Goal: Task Accomplishment & Management: Use online tool/utility

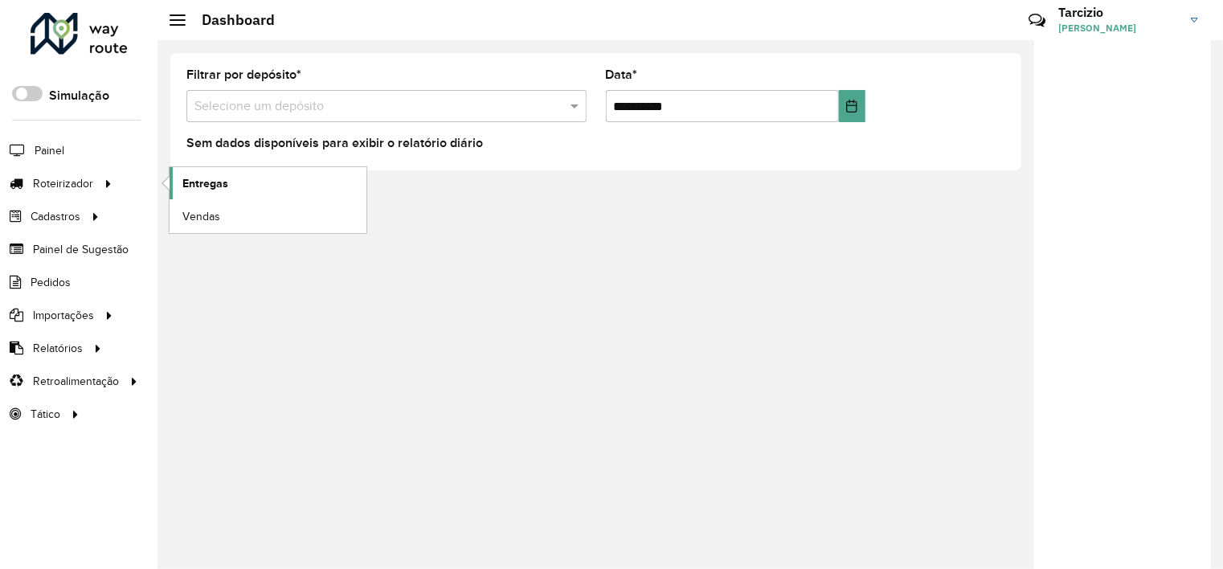
click at [242, 179] on link "Entregas" at bounding box center [268, 183] width 197 height 32
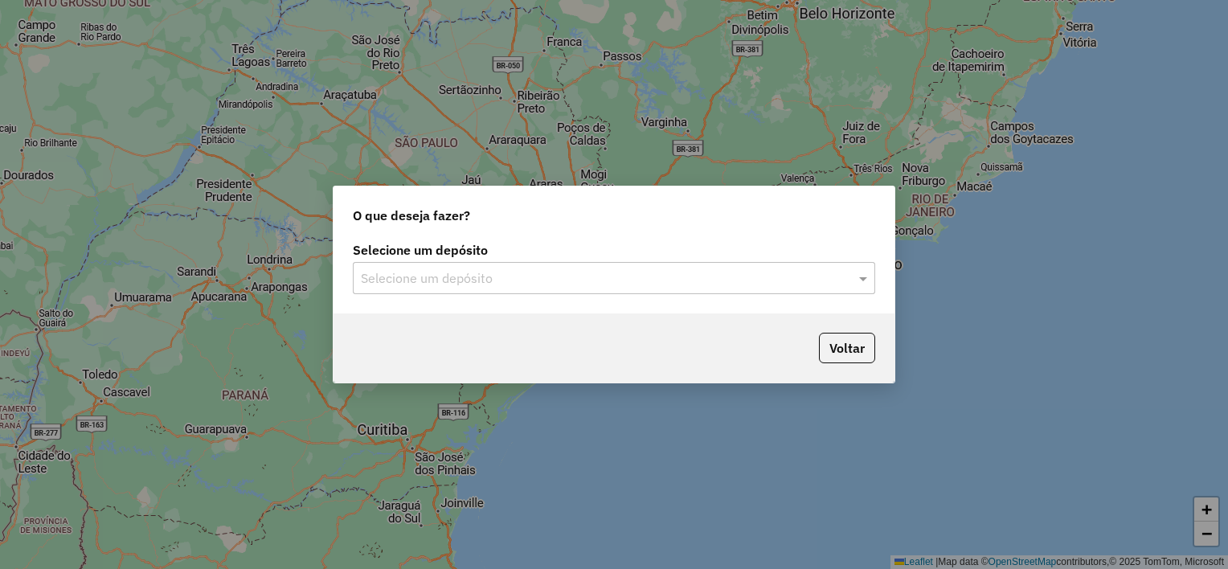
click at [501, 291] on div "Selecione um depósito" at bounding box center [614, 278] width 522 height 32
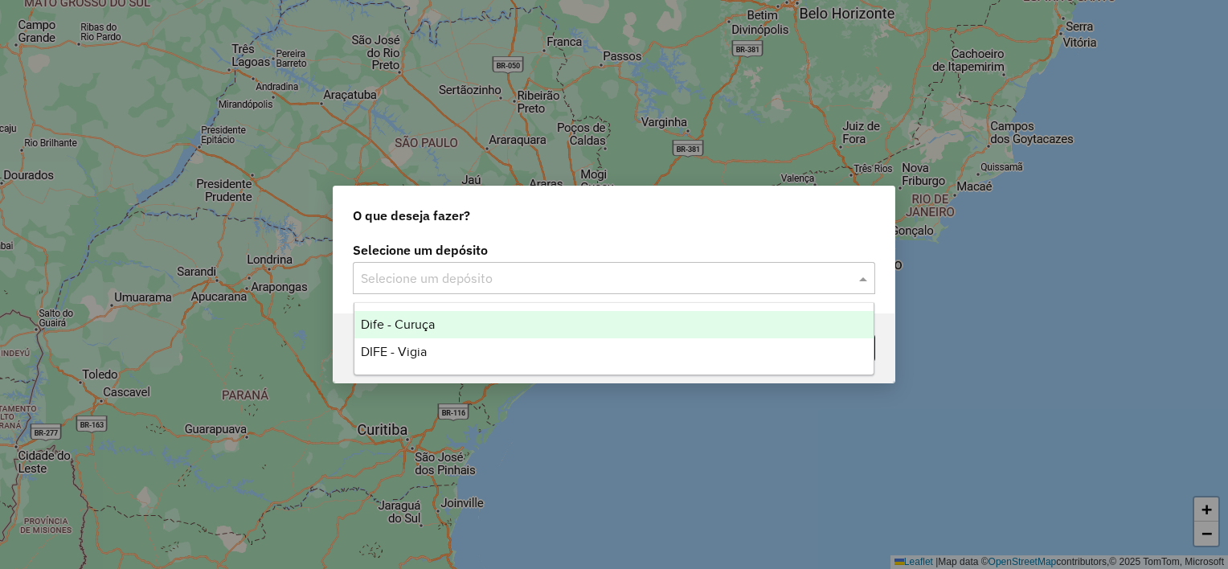
click at [483, 328] on div "Dife - Curuça" at bounding box center [614, 324] width 520 height 27
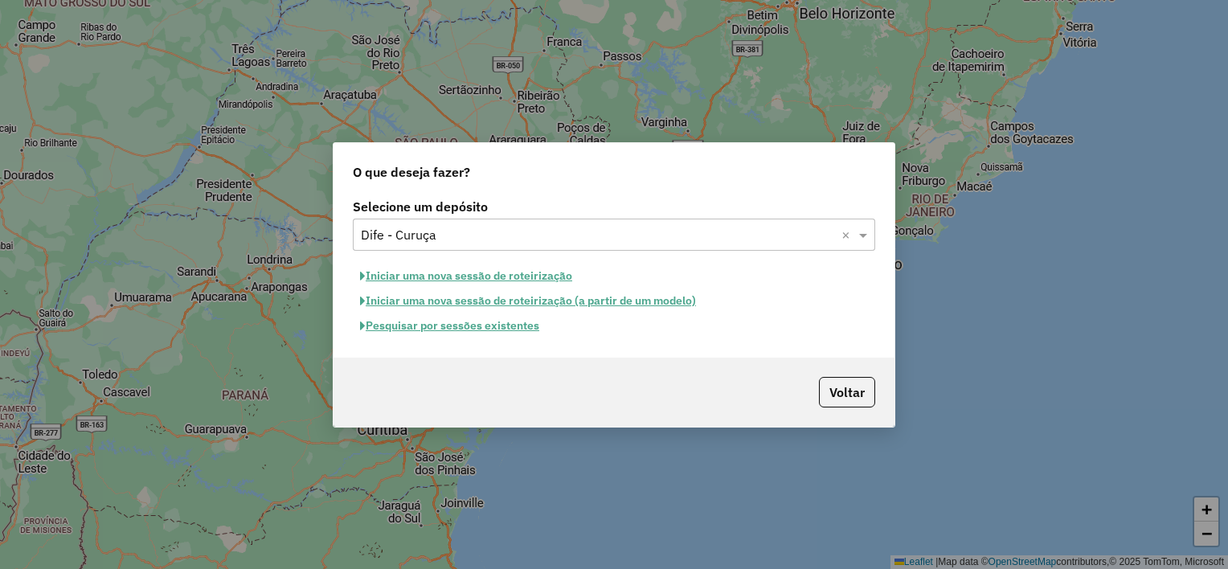
click at [466, 328] on button "Pesquisar por sessões existentes" at bounding box center [450, 325] width 194 height 25
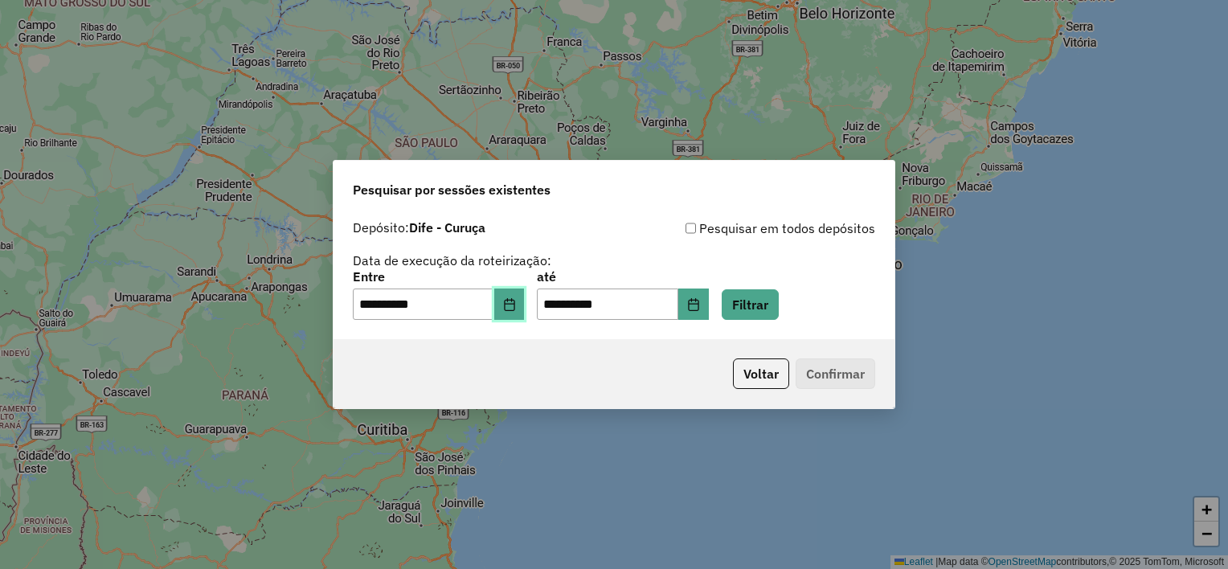
click at [520, 311] on button "Choose Date" at bounding box center [509, 305] width 31 height 32
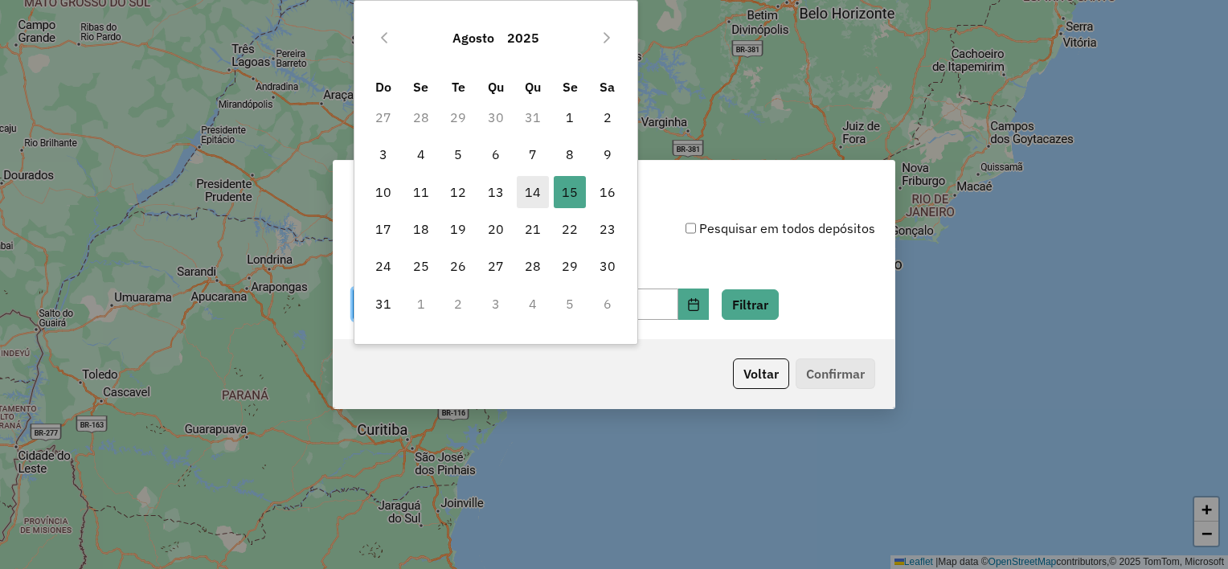
click at [535, 194] on span "14" at bounding box center [533, 192] width 32 height 32
type input "**********"
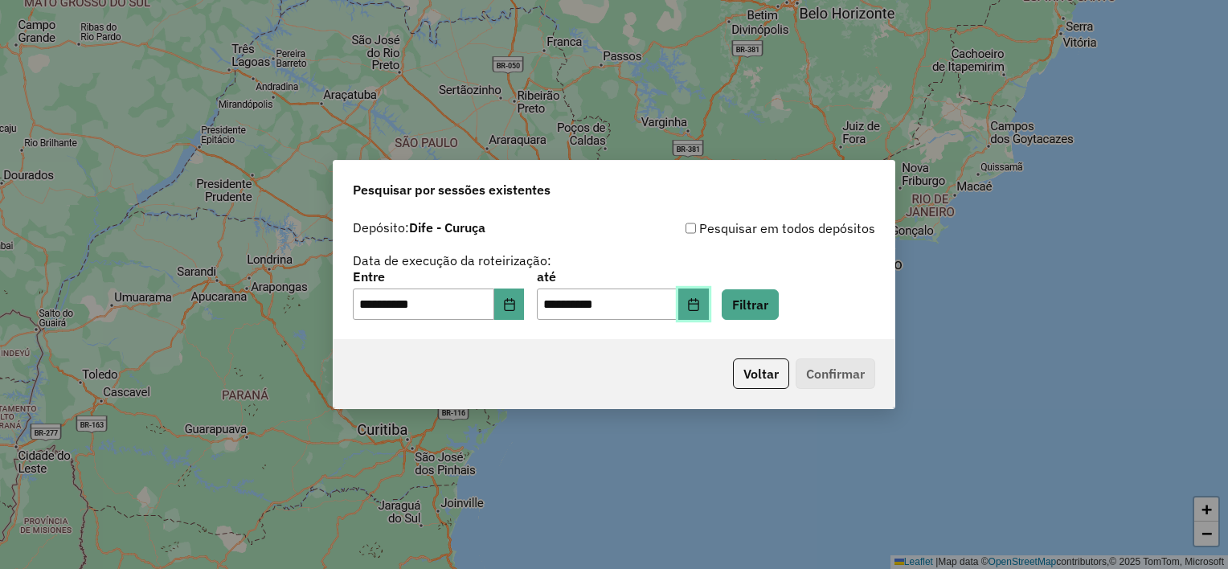
click at [698, 303] on icon "Choose Date" at bounding box center [693, 304] width 10 height 13
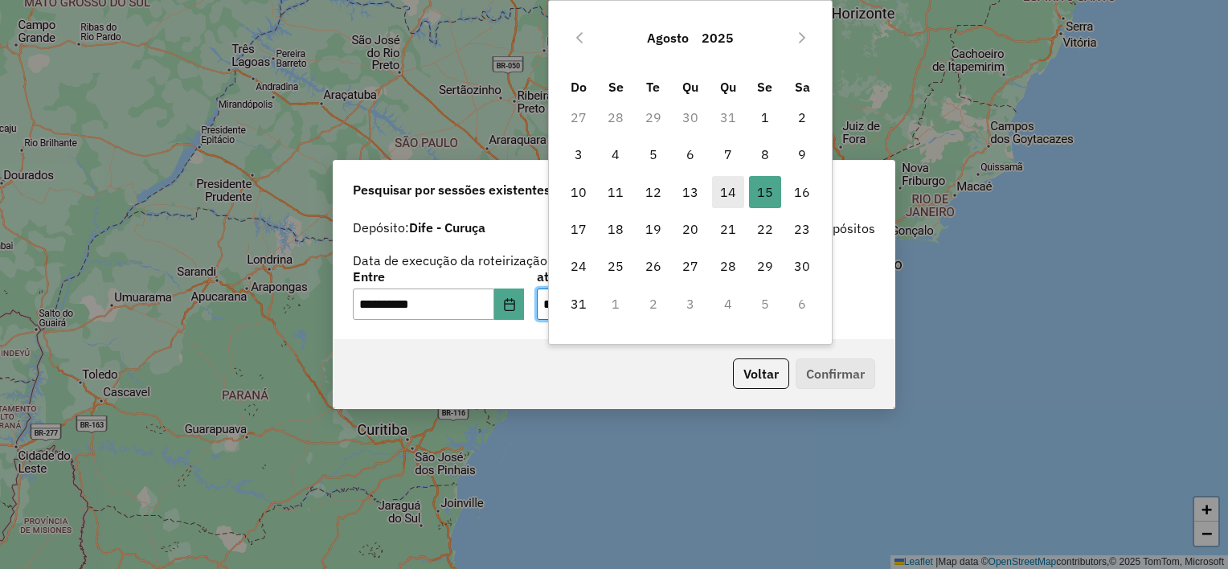
click at [724, 189] on span "14" at bounding box center [728, 192] width 32 height 32
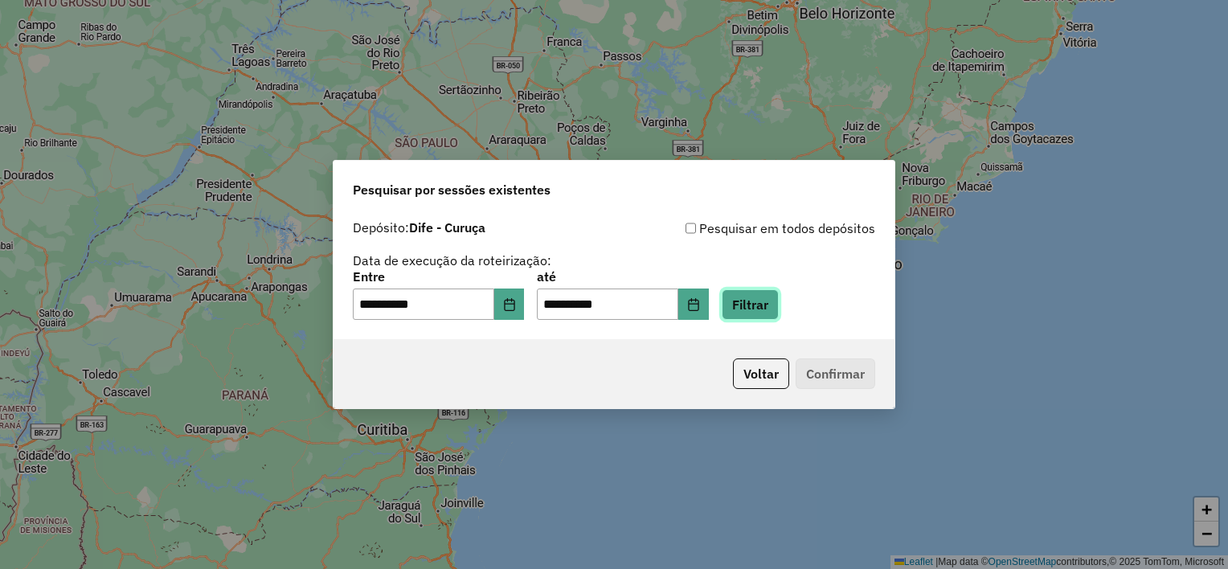
click at [772, 298] on button "Filtrar" at bounding box center [750, 304] width 57 height 31
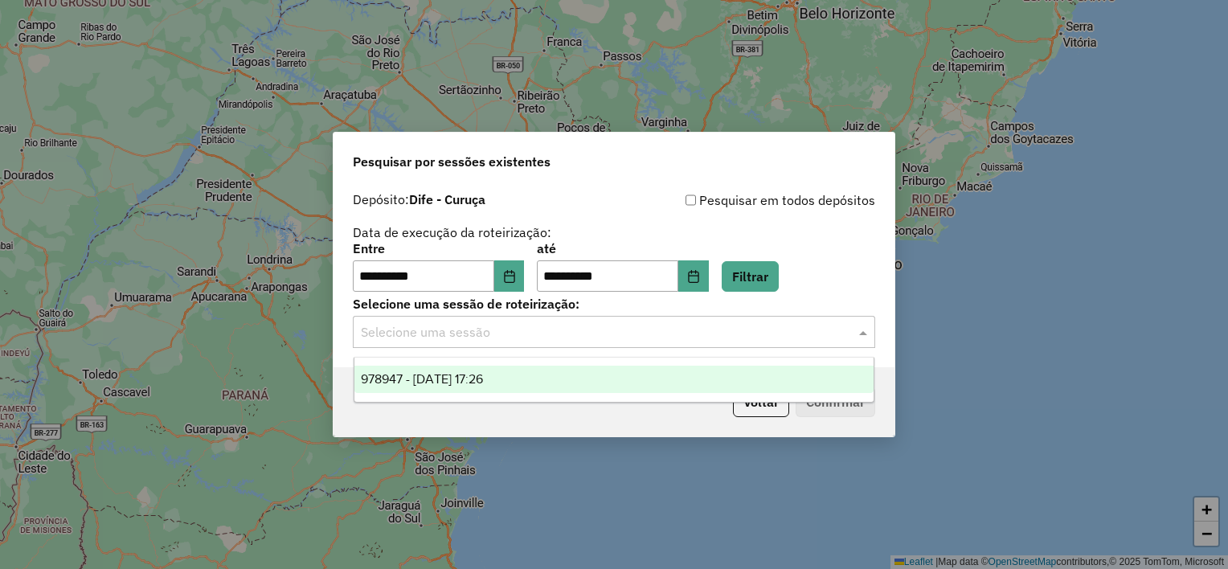
click at [634, 338] on input "text" at bounding box center [598, 332] width 474 height 19
click at [568, 379] on div "978947 - 14/08/2025 17:26" at bounding box center [614, 379] width 520 height 27
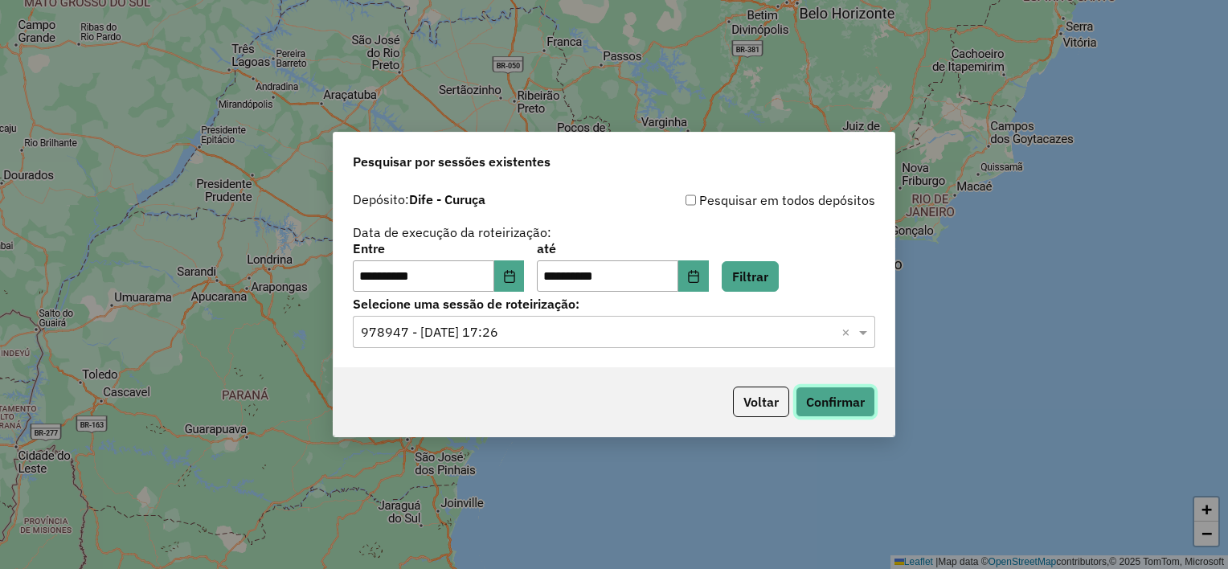
click at [837, 404] on button "Confirmar" at bounding box center [836, 402] width 80 height 31
click at [700, 277] on icon "Choose Date" at bounding box center [693, 276] width 13 height 13
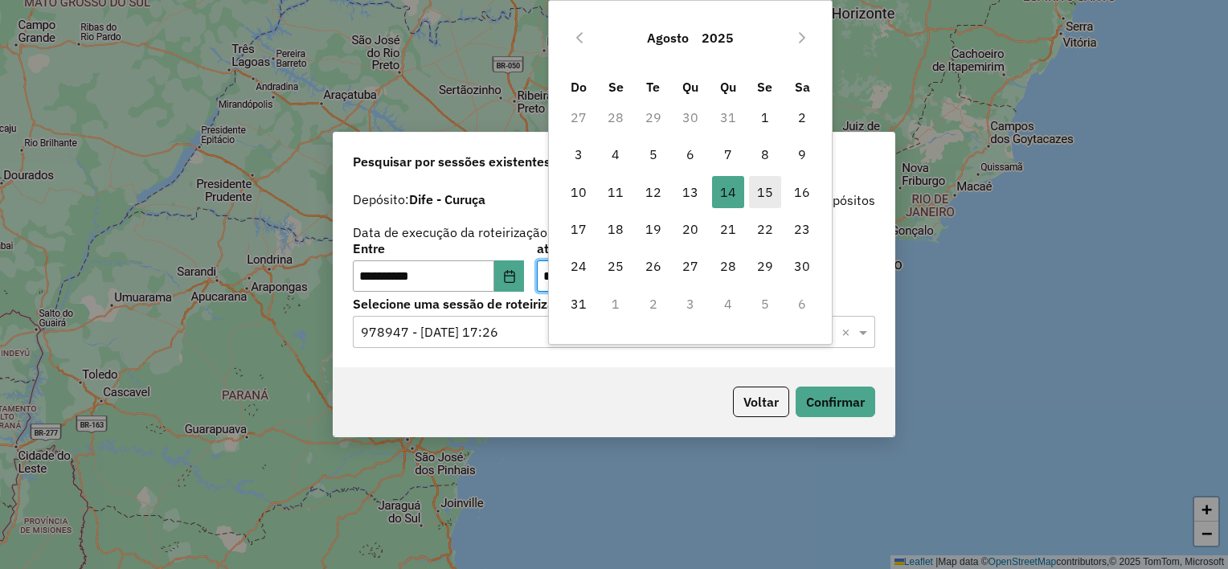
click at [764, 186] on span "15" at bounding box center [765, 192] width 32 height 32
type input "**********"
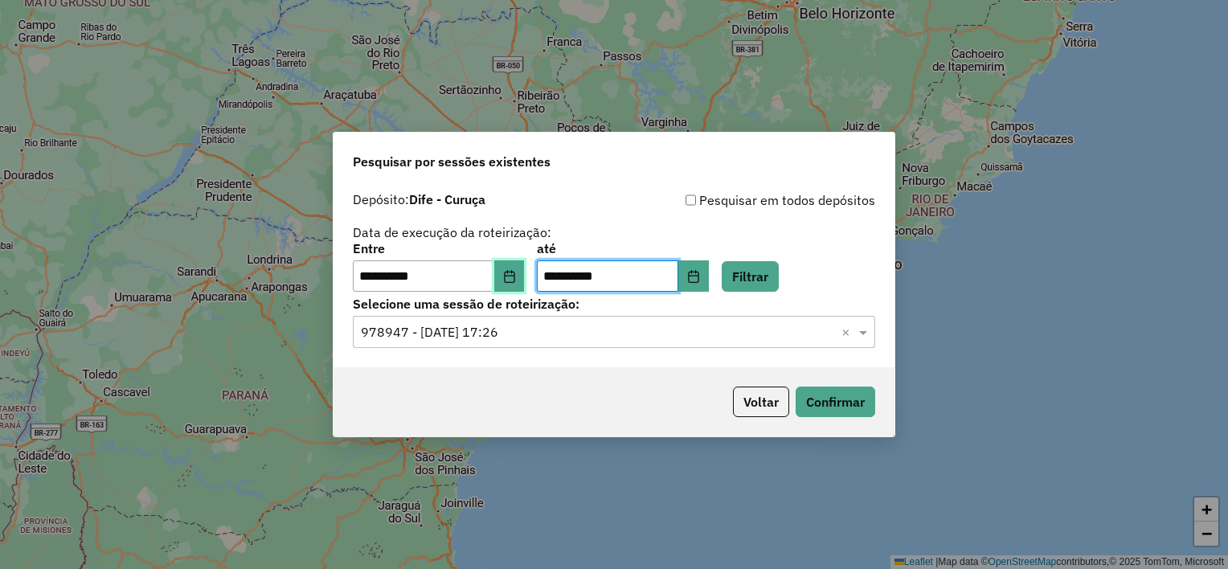
click at [512, 283] on button "Choose Date" at bounding box center [509, 276] width 31 height 32
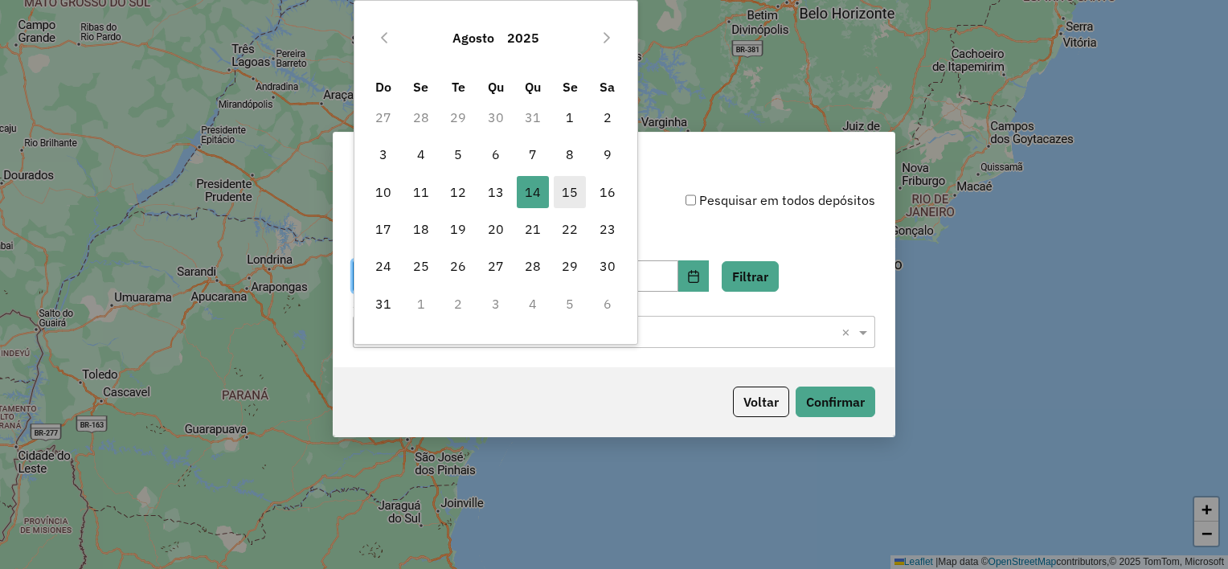
click at [571, 190] on span "15" at bounding box center [570, 192] width 32 height 32
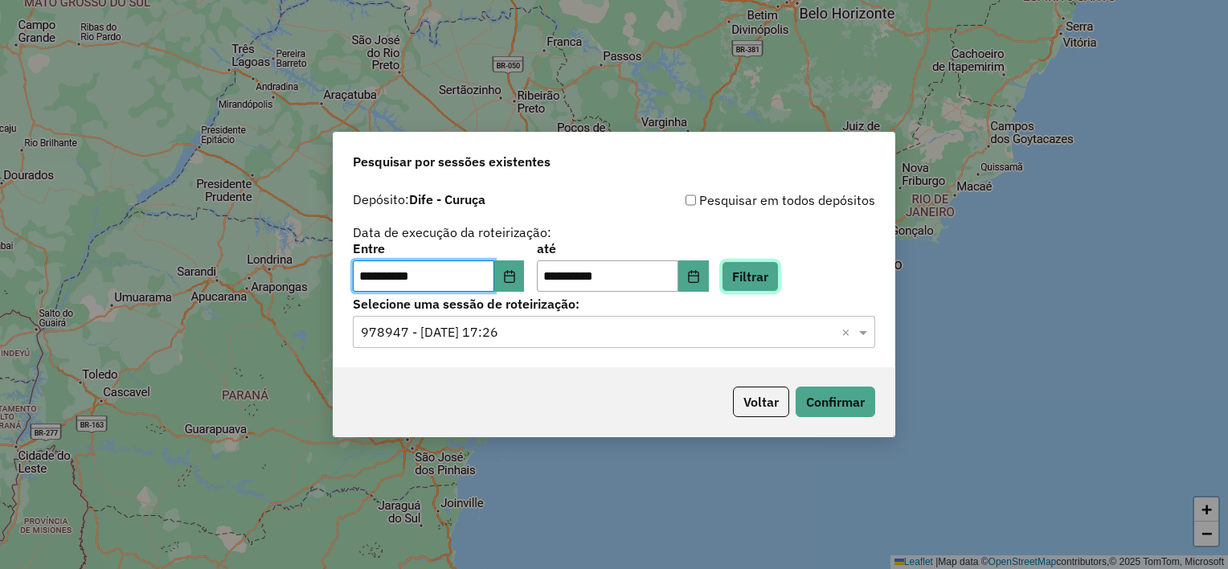
click at [779, 281] on button "Filtrar" at bounding box center [750, 276] width 57 height 31
click at [794, 320] on div "Selecione uma sessão × ×" at bounding box center [614, 332] width 522 height 32
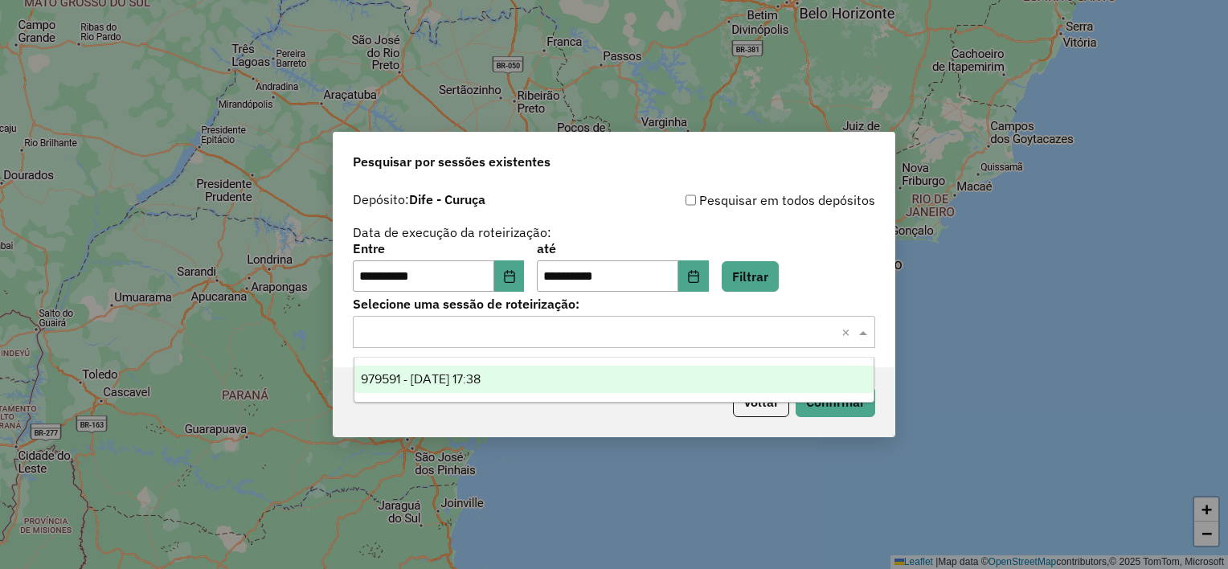
click at [637, 392] on div "979591 - 15/08/2025 17:38" at bounding box center [614, 379] width 520 height 27
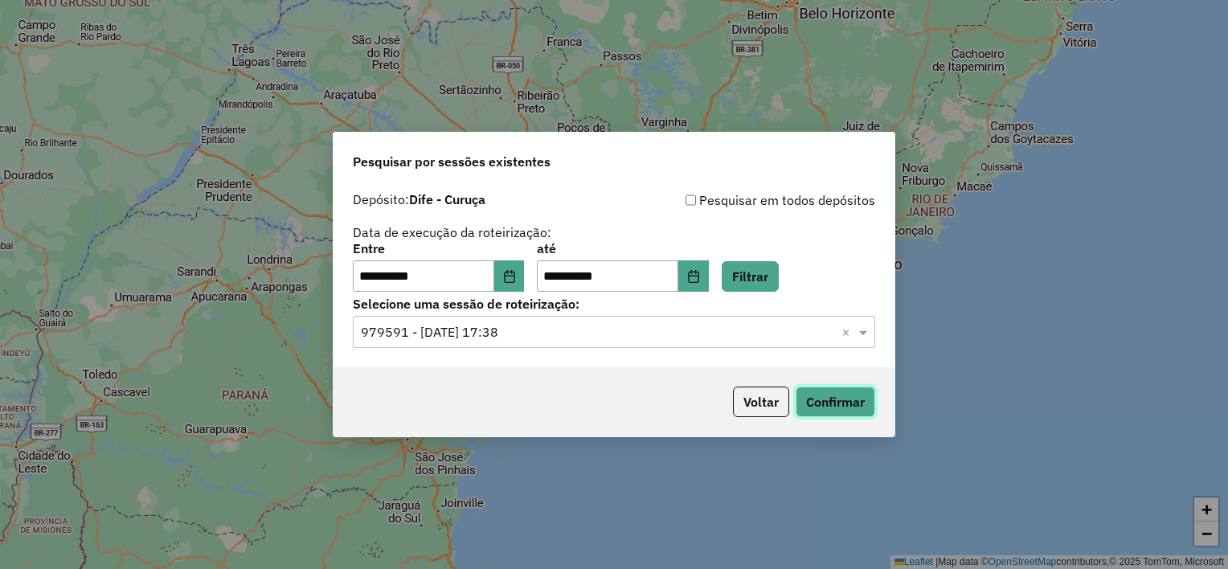
click at [853, 404] on button "Confirmar" at bounding box center [836, 402] width 80 height 31
click at [514, 272] on icon "Choose Date" at bounding box center [509, 276] width 10 height 13
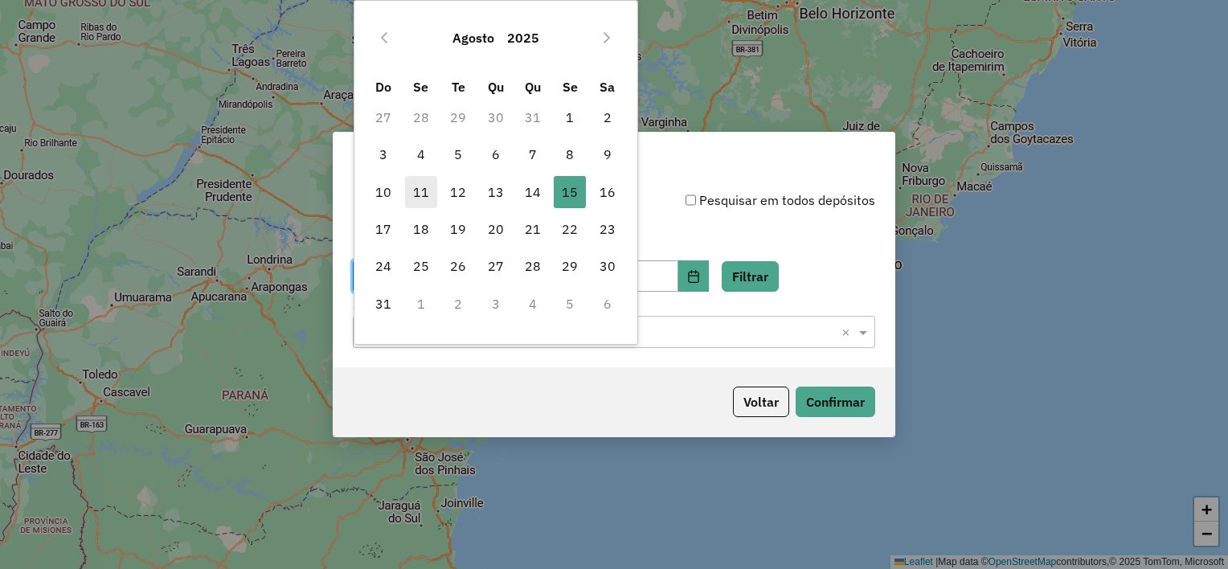
click at [415, 190] on span "11" at bounding box center [421, 192] width 32 height 32
type input "**********"
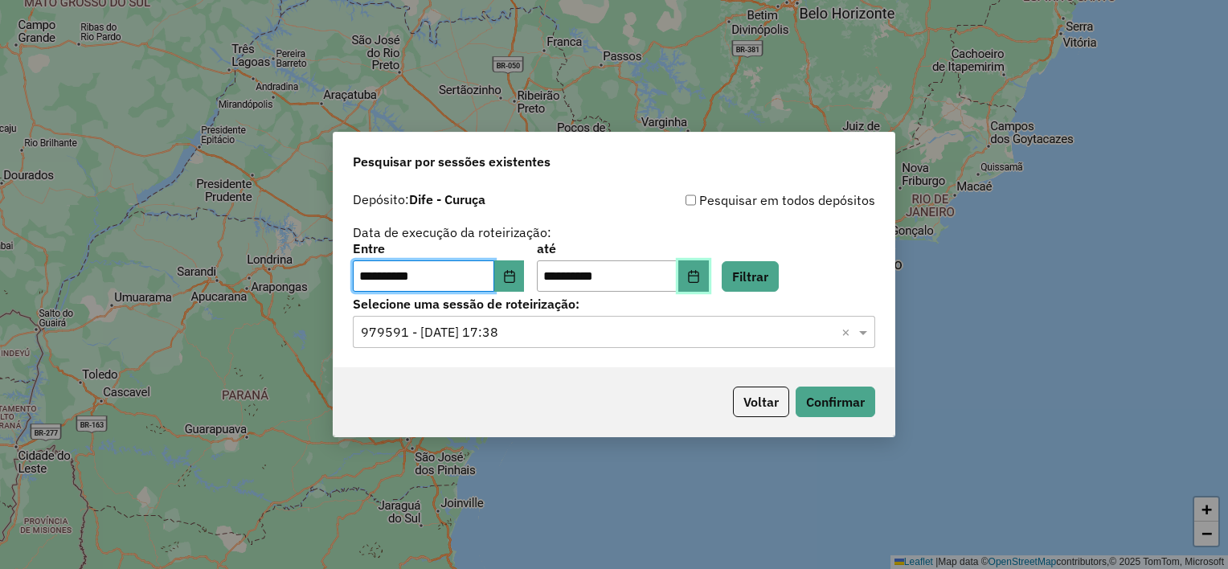
click at [700, 277] on icon "Choose Date" at bounding box center [693, 276] width 13 height 13
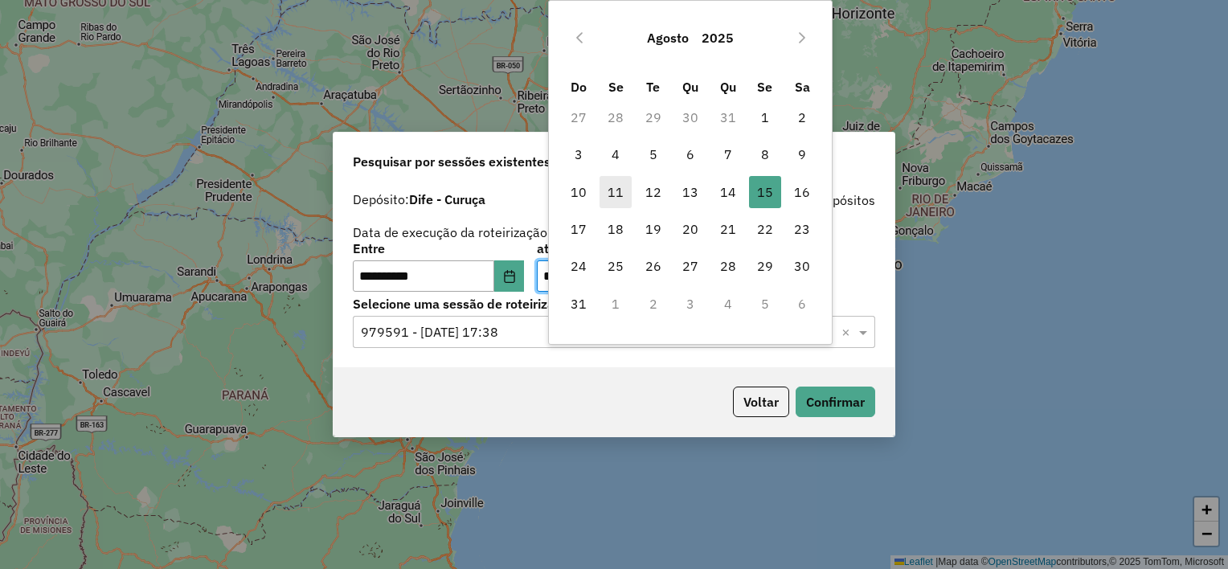
click at [613, 186] on span "11" at bounding box center [616, 192] width 32 height 32
type input "**********"
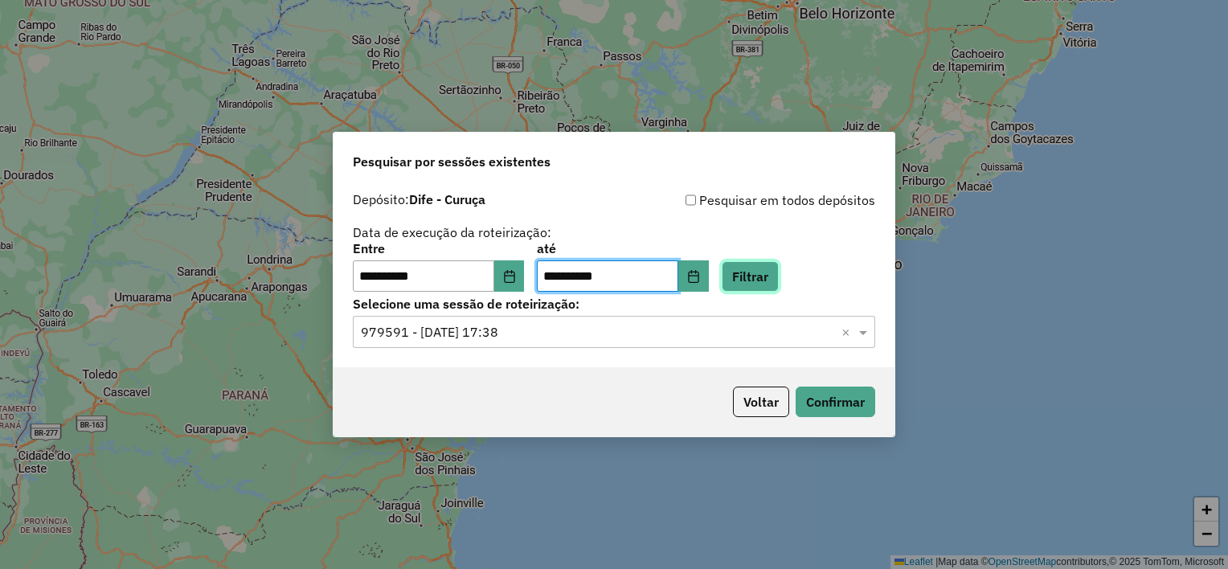
click at [767, 281] on button "Filtrar" at bounding box center [750, 276] width 57 height 31
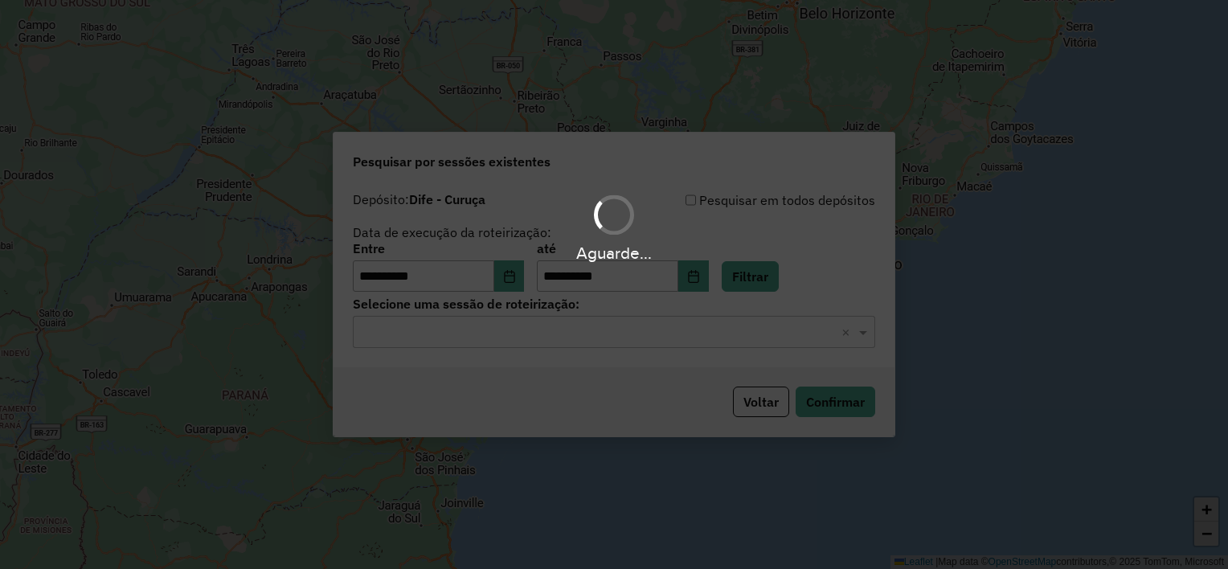
click at [603, 336] on input "text" at bounding box center [598, 332] width 474 height 19
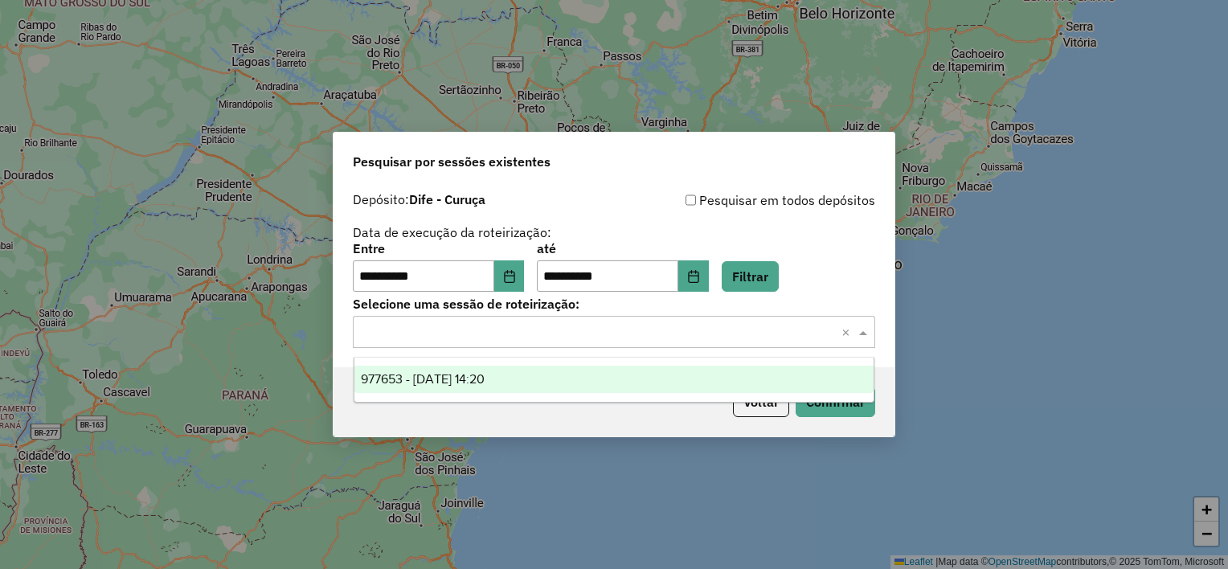
click at [583, 382] on div "977653 - 11/08/2025 14:20" at bounding box center [614, 379] width 520 height 27
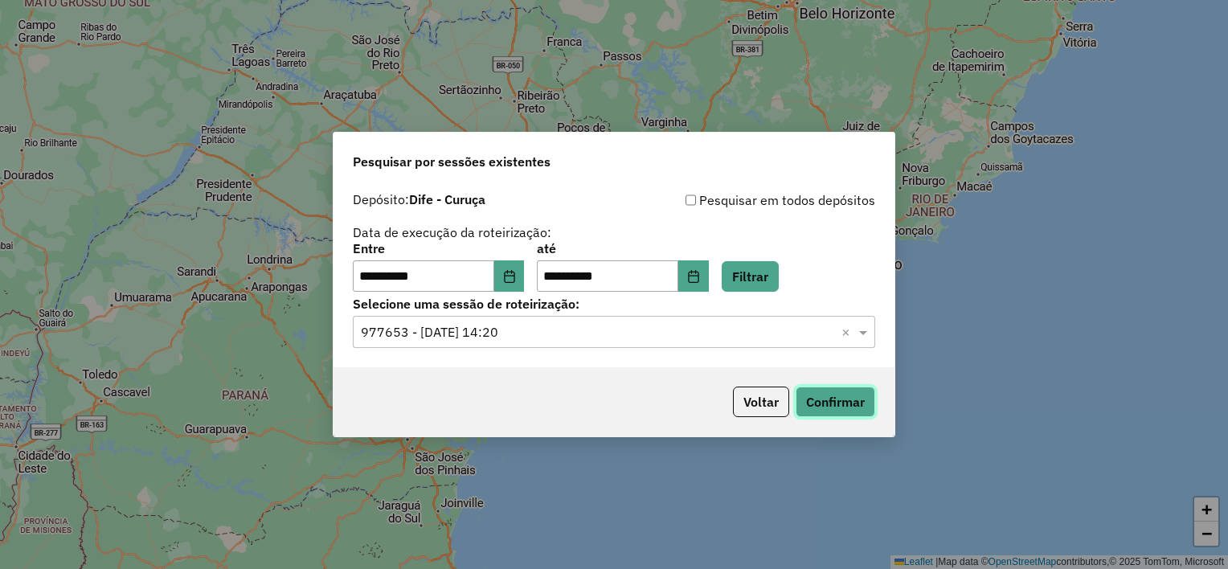
click at [833, 400] on button "Confirmar" at bounding box center [836, 402] width 80 height 31
click at [514, 275] on icon "Choose Date" at bounding box center [509, 276] width 10 height 13
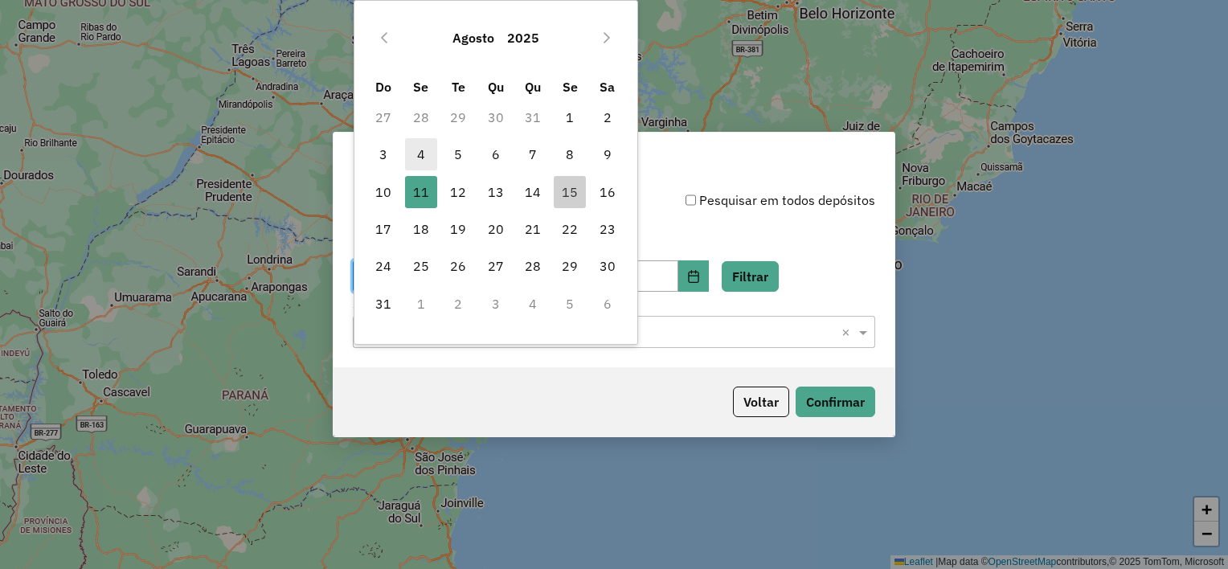
click at [424, 151] on span "4" at bounding box center [421, 154] width 32 height 32
type input "**********"
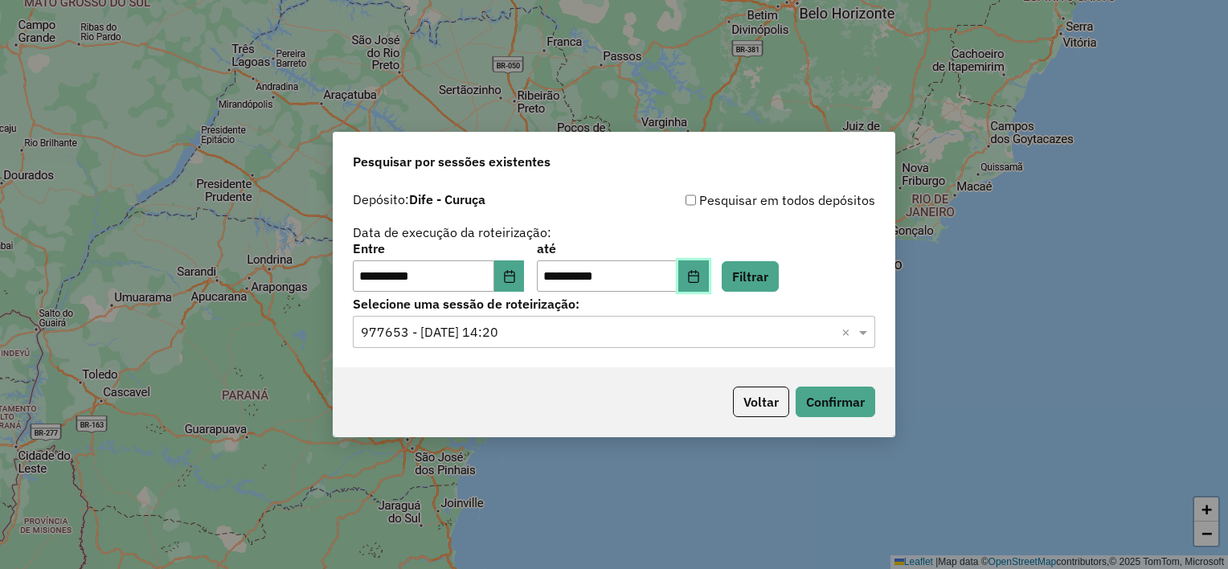
click at [707, 278] on button "Choose Date" at bounding box center [693, 276] width 31 height 32
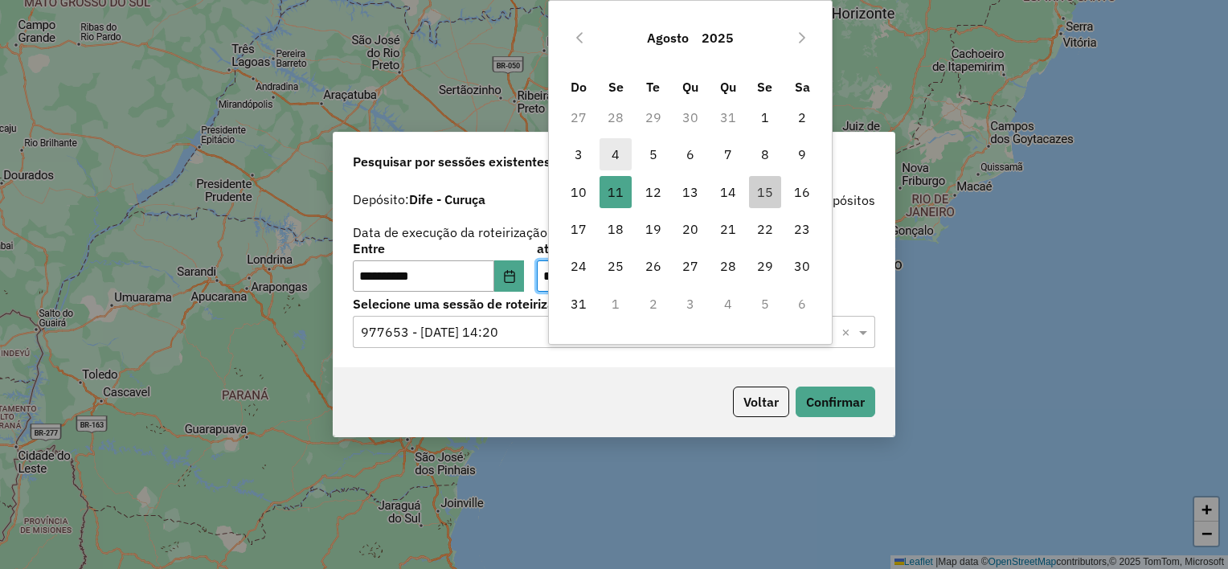
click at [614, 152] on span "4" at bounding box center [616, 154] width 32 height 32
type input "**********"
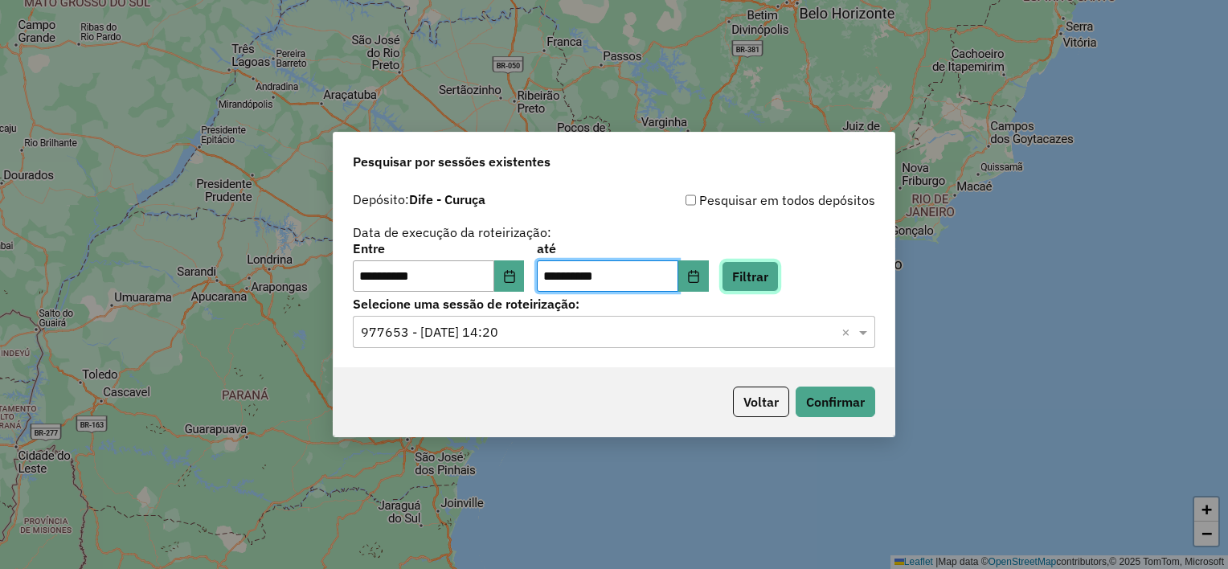
click at [759, 273] on button "Filtrar" at bounding box center [750, 276] width 57 height 31
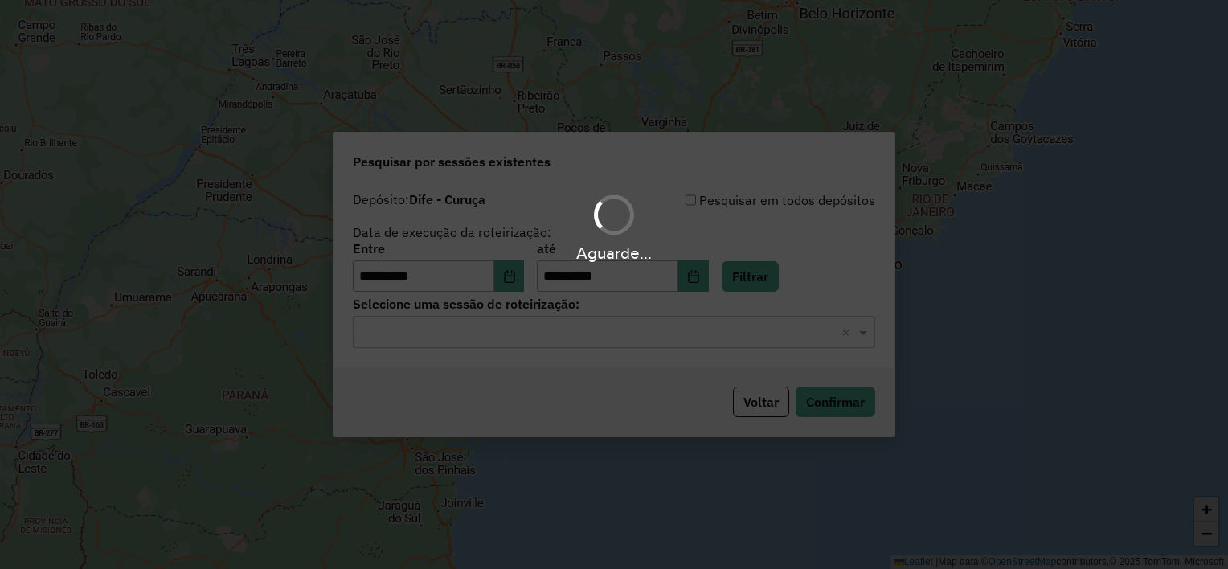
click at [635, 334] on hb-app "**********" at bounding box center [614, 284] width 1228 height 569
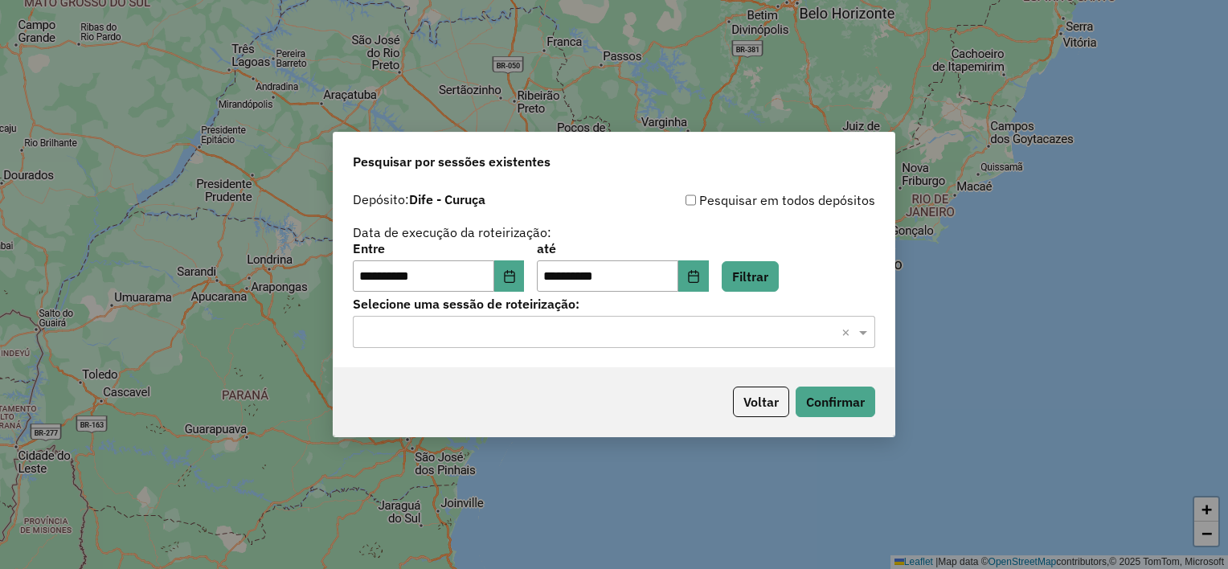
click at [634, 334] on input "text" at bounding box center [598, 332] width 474 height 19
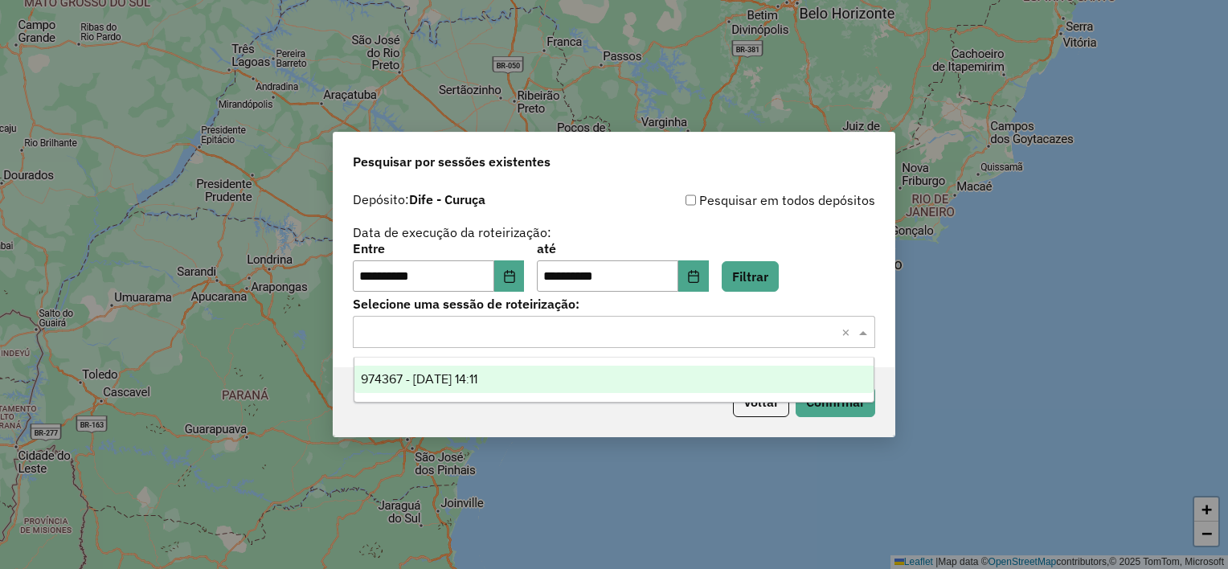
click at [591, 381] on div "974367 - 04/08/2025 14:11" at bounding box center [614, 379] width 520 height 27
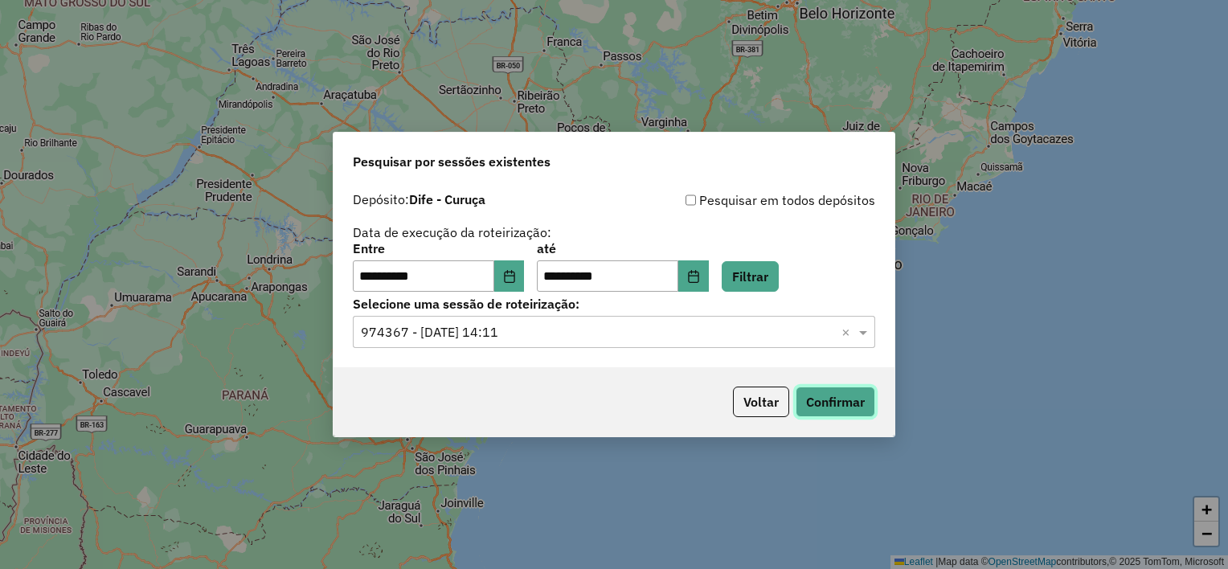
click at [834, 407] on button "Confirmar" at bounding box center [836, 402] width 80 height 31
click at [516, 281] on icon "Choose Date" at bounding box center [509, 276] width 13 height 13
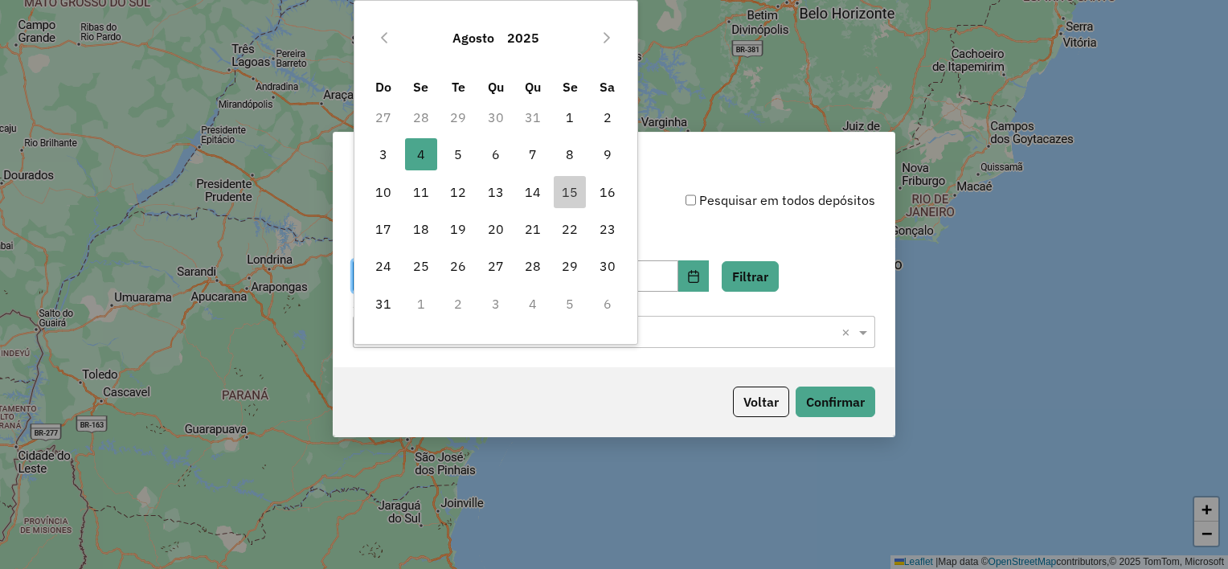
click at [421, 120] on td "28" at bounding box center [421, 117] width 37 height 37
click at [389, 39] on icon "Previous Month" at bounding box center [384, 37] width 13 height 13
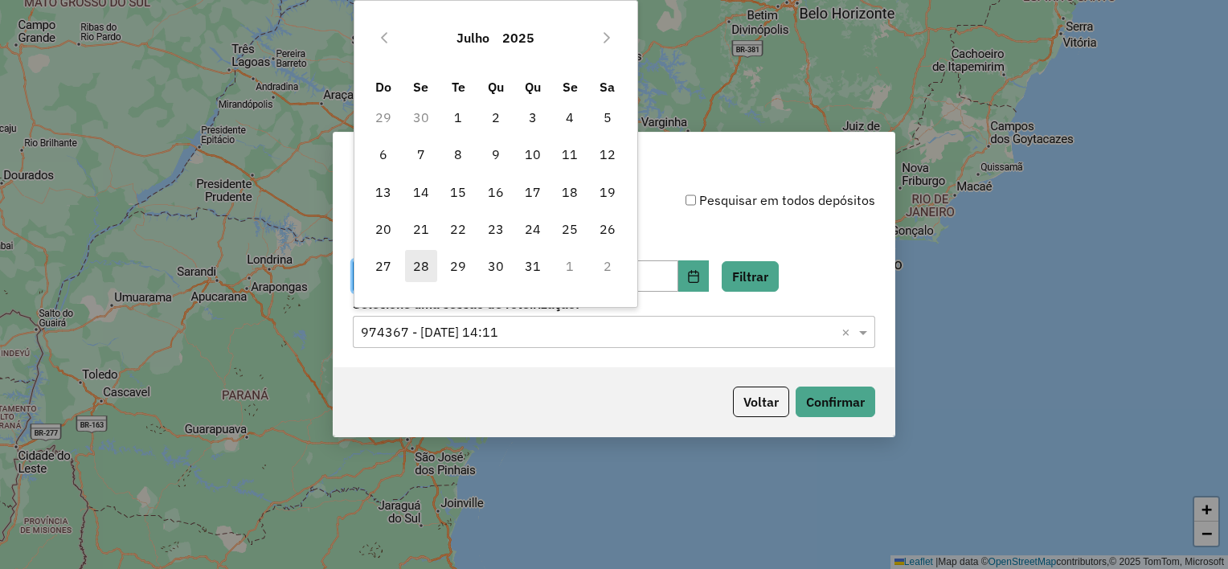
click at [426, 263] on span "28" at bounding box center [421, 266] width 32 height 32
type input "**********"
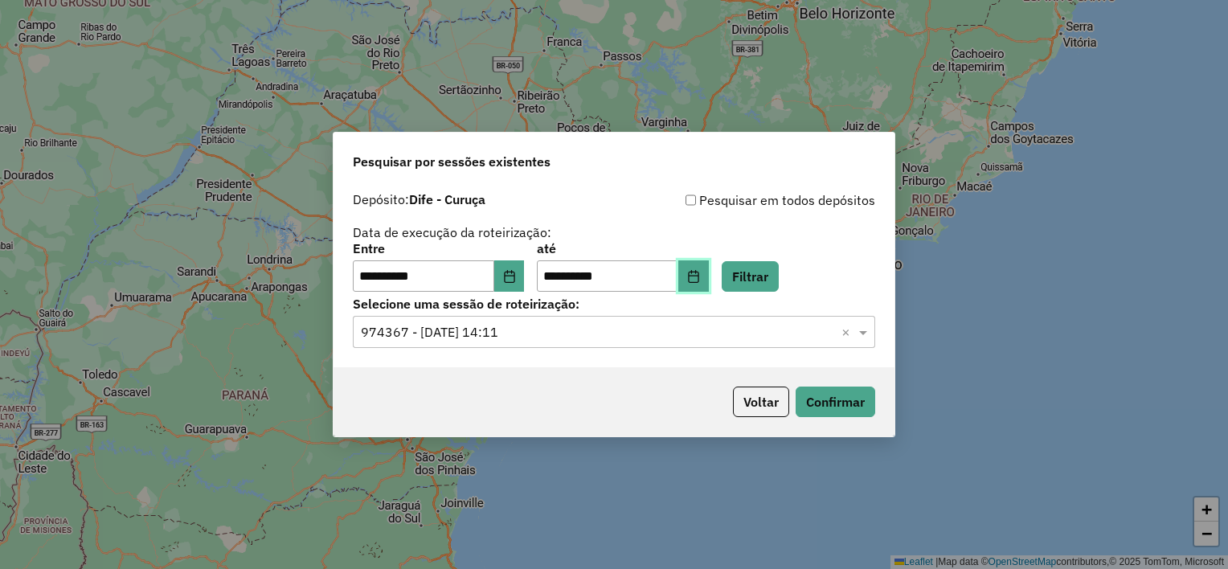
click at [700, 277] on icon "Choose Date" at bounding box center [693, 276] width 13 height 13
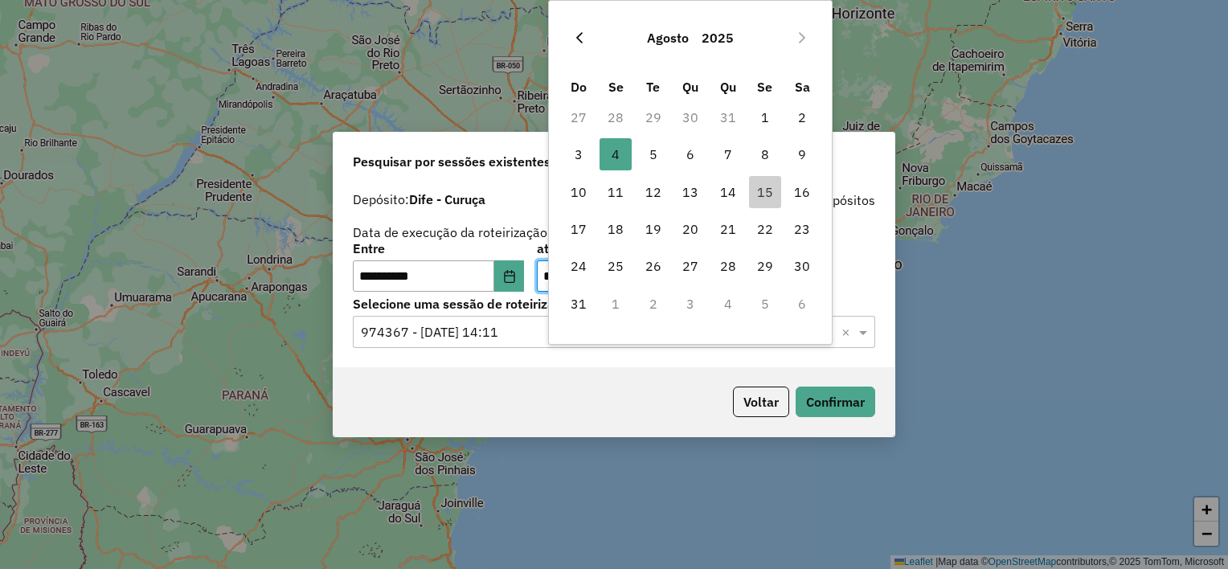
click at [578, 29] on button "Previous Month" at bounding box center [580, 38] width 26 height 26
click at [616, 262] on span "28" at bounding box center [616, 266] width 32 height 32
type input "**********"
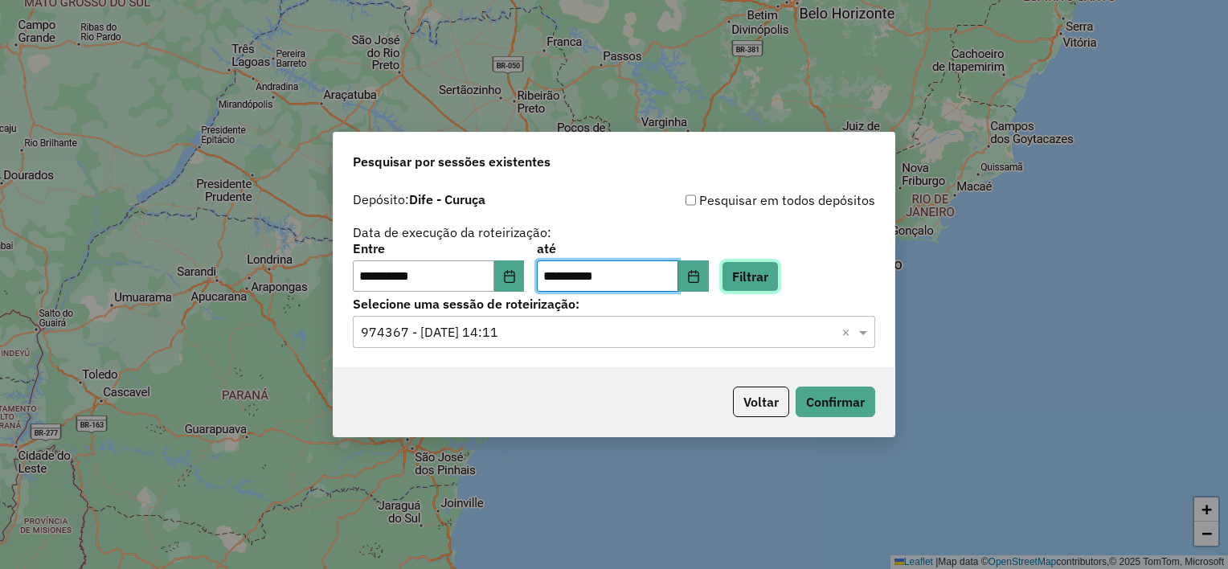
click at [768, 277] on button "Filtrar" at bounding box center [750, 276] width 57 height 31
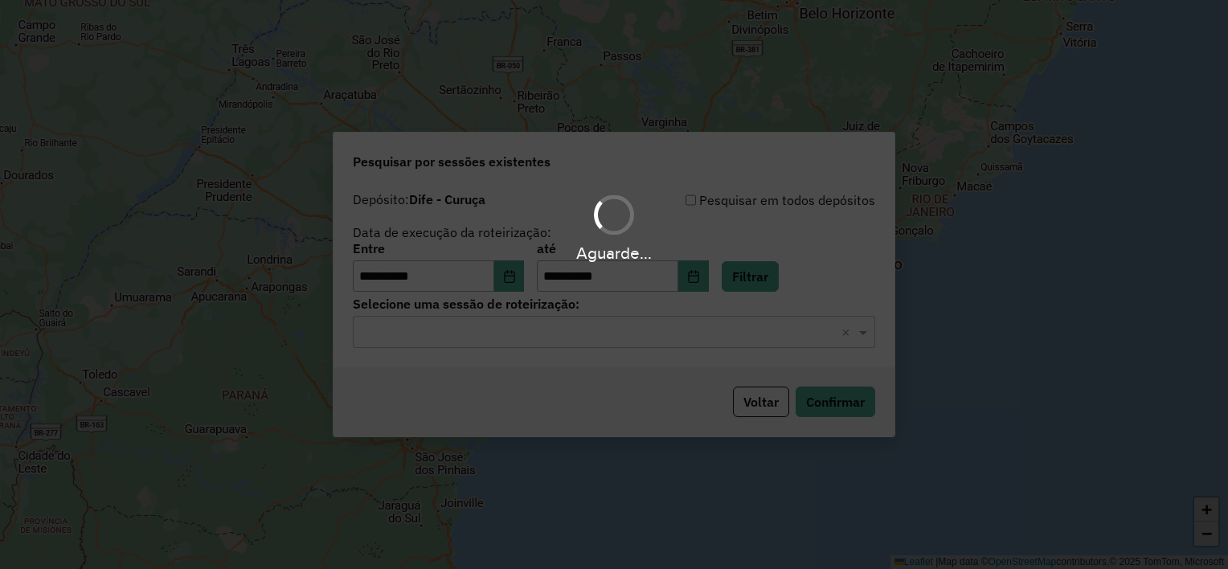
click at [608, 344] on div "Aguarde..." at bounding box center [614, 284] width 1228 height 569
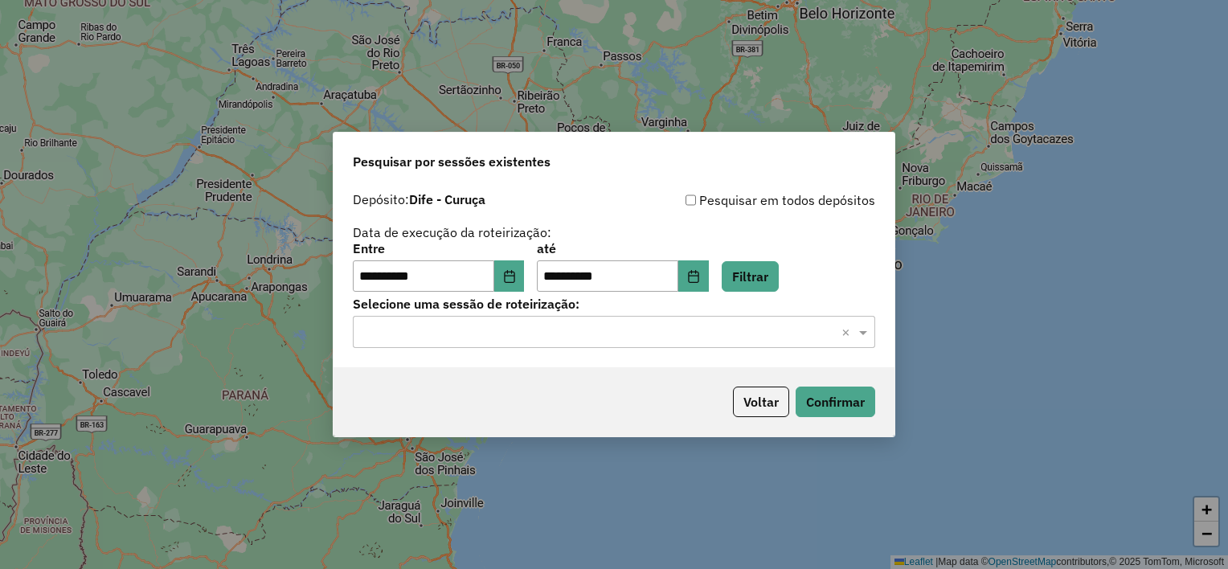
click at [592, 334] on input "text" at bounding box center [598, 332] width 474 height 19
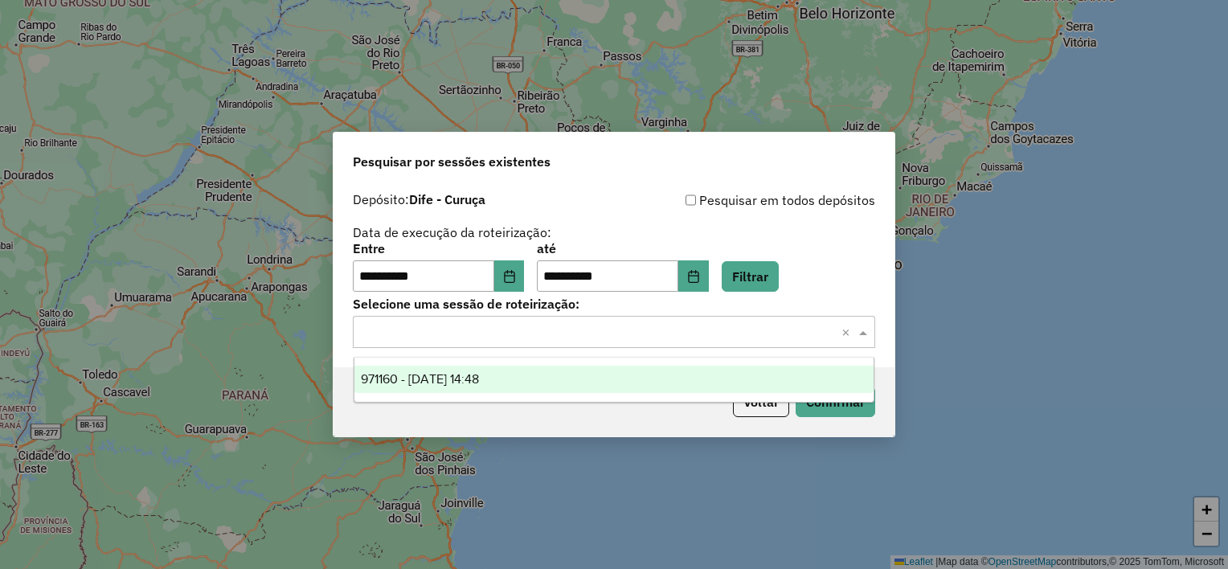
click at [556, 383] on div "971160 - 28/07/2025 14:48" at bounding box center [614, 379] width 520 height 27
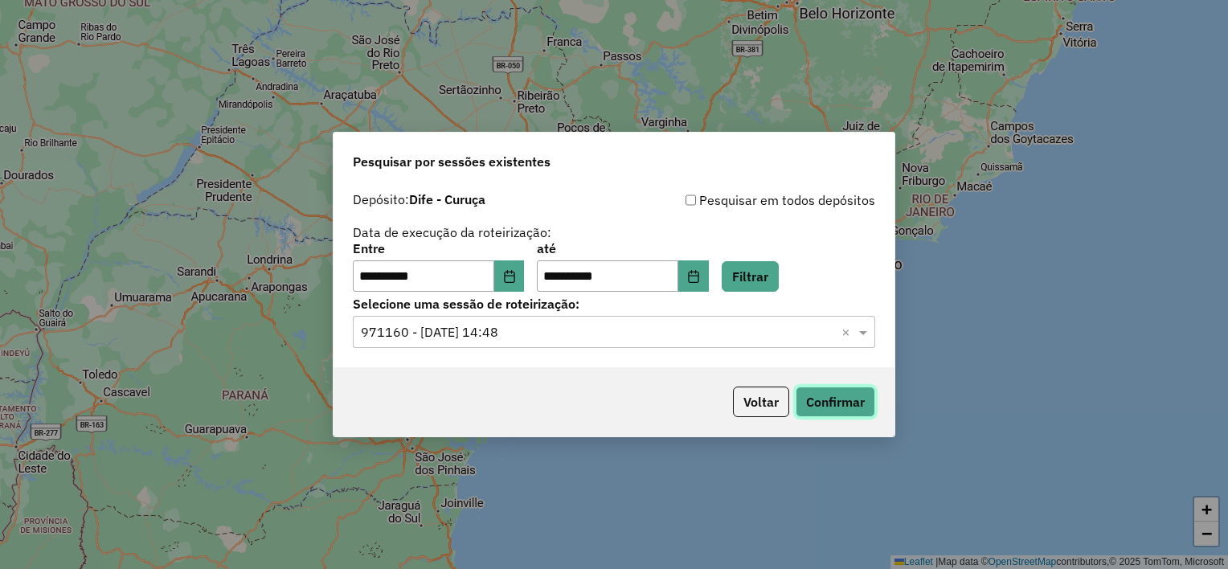
click at [835, 400] on button "Confirmar" at bounding box center [836, 402] width 80 height 31
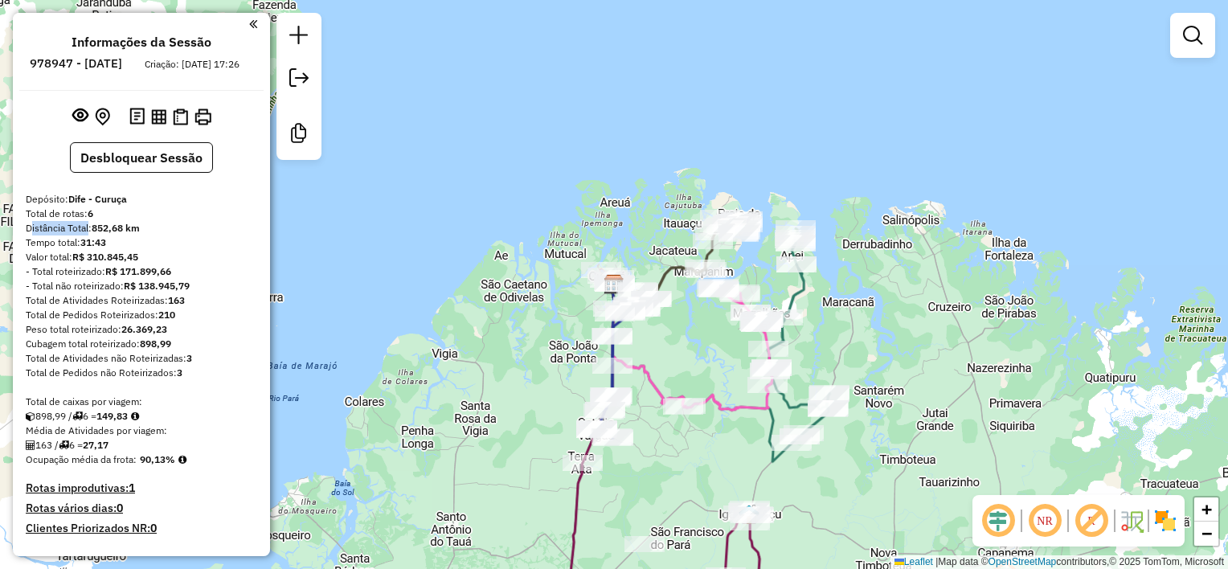
drag, startPoint x: 85, startPoint y: 245, endPoint x: 27, endPoint y: 248, distance: 58.7
click at [27, 236] on div "Distância Total: 852,68 km" at bounding box center [141, 228] width 231 height 14
drag, startPoint x: 27, startPoint y: 248, endPoint x: 131, endPoint y: 283, distance: 110.3
click at [131, 277] on strong "R$ 171.899,66" at bounding box center [138, 271] width 66 height 12
drag, startPoint x: 131, startPoint y: 283, endPoint x: 119, endPoint y: 256, distance: 29.9
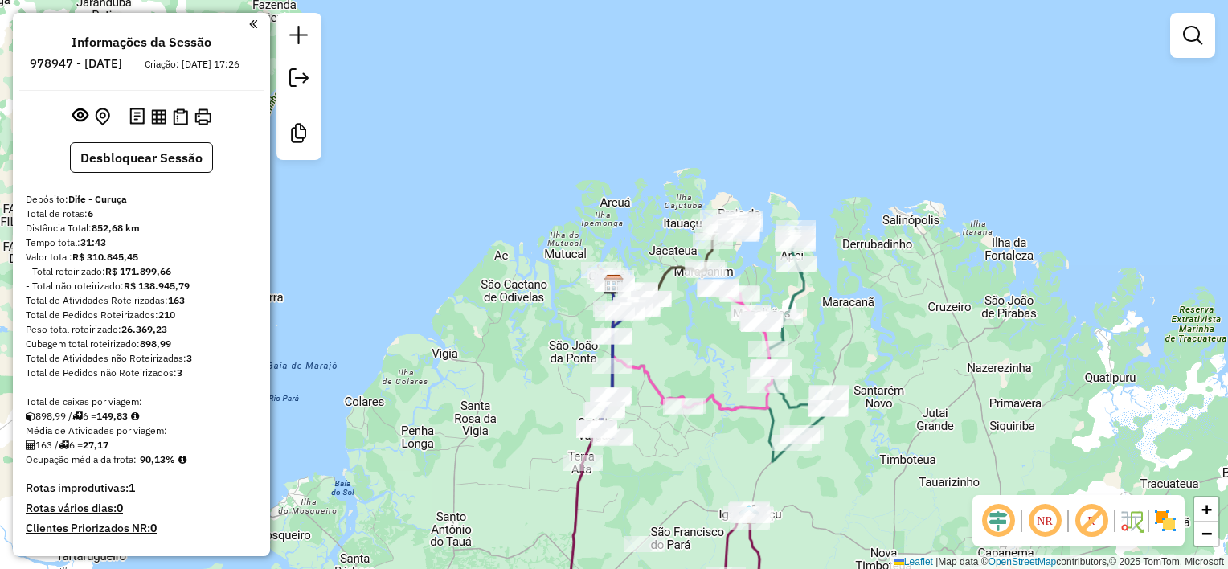
click at [119, 250] on div "Tempo total: 31:43" at bounding box center [141, 243] width 231 height 14
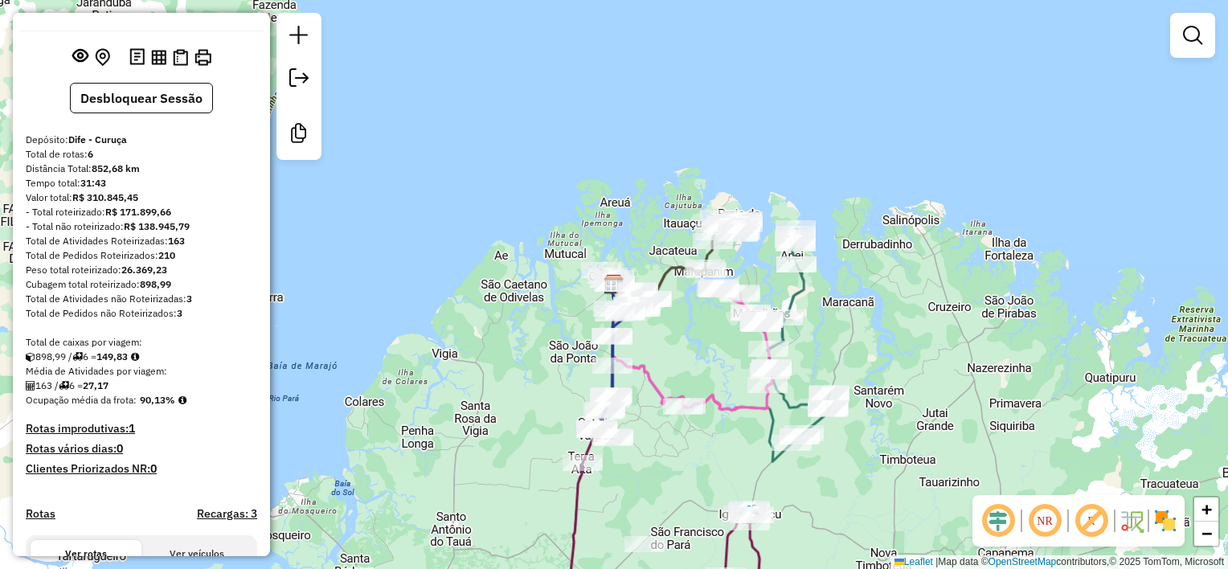
scroll to position [80, 0]
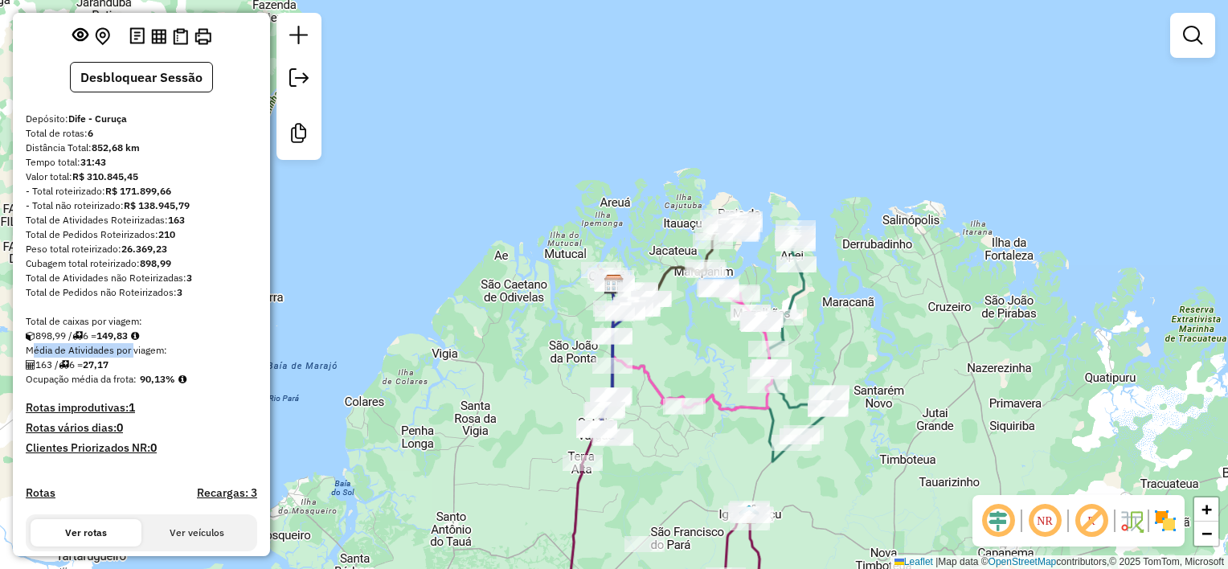
drag, startPoint x: 30, startPoint y: 363, endPoint x: 133, endPoint y: 363, distance: 103.7
click at [133, 358] on div "Média de Atividades por viagem:" at bounding box center [141, 350] width 231 height 14
drag, startPoint x: 133, startPoint y: 363, endPoint x: 139, endPoint y: 334, distance: 29.5
click at [139, 329] on div "Total de caixas por viagem:" at bounding box center [141, 321] width 231 height 14
drag, startPoint x: 139, startPoint y: 334, endPoint x: 231, endPoint y: 363, distance: 96.3
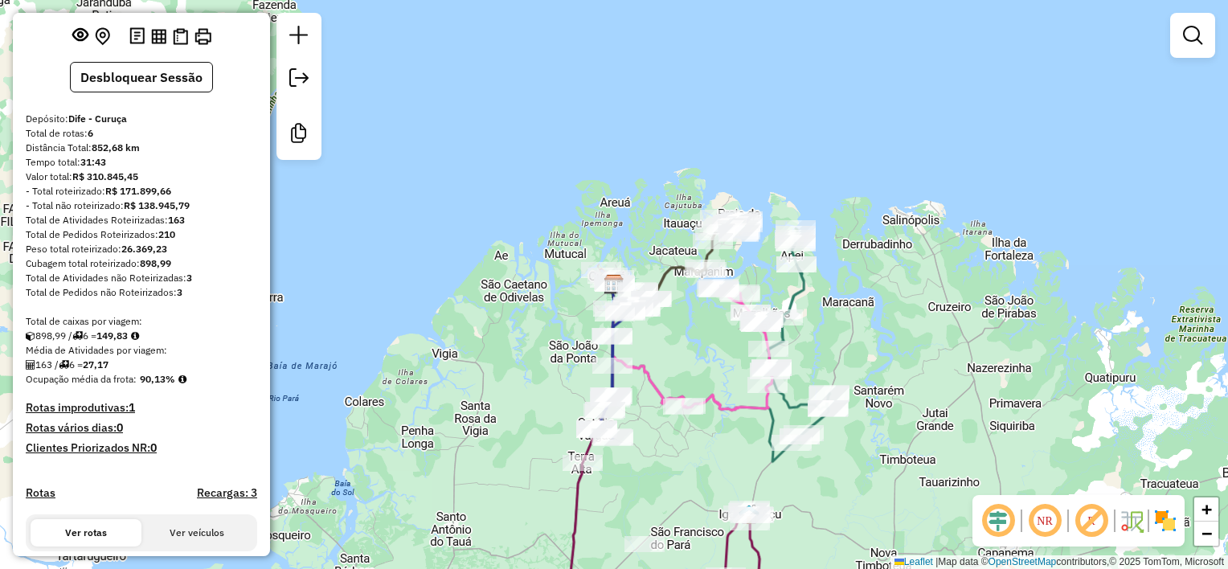
click at [231, 358] on div "Média de Atividades por viagem:" at bounding box center [141, 350] width 231 height 14
drag, startPoint x: 127, startPoint y: 207, endPoint x: 166, endPoint y: 206, distance: 39.4
click at [166, 197] on strong "R$ 171.899,66" at bounding box center [138, 191] width 66 height 12
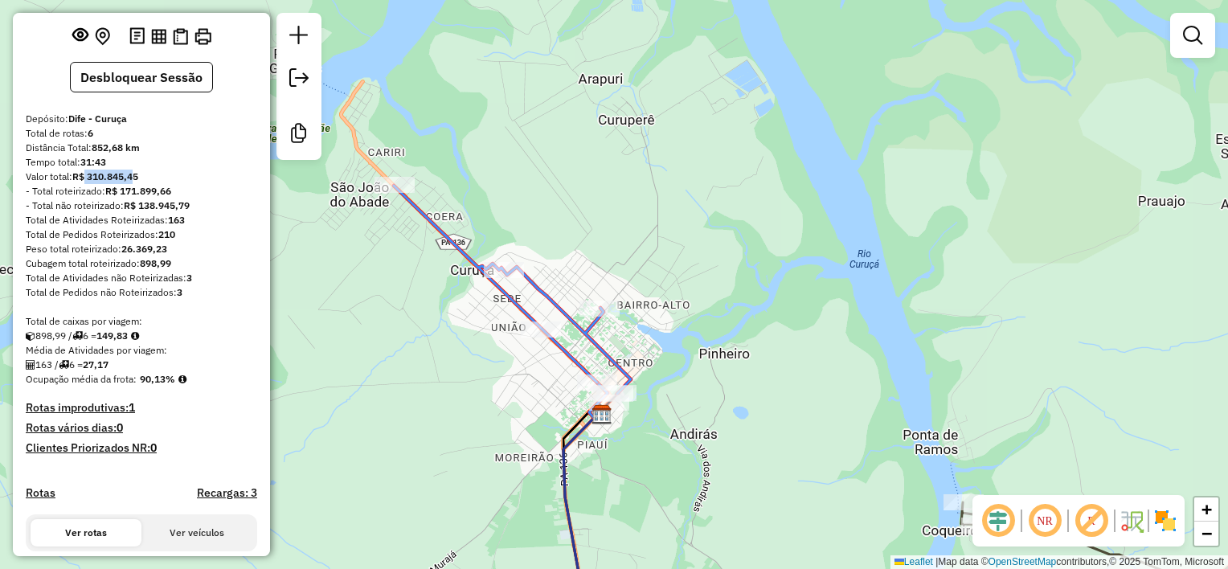
drag, startPoint x: 87, startPoint y: 195, endPoint x: 136, endPoint y: 194, distance: 49.0
click at [136, 182] on strong "R$ 310.845,45" at bounding box center [105, 176] width 66 height 12
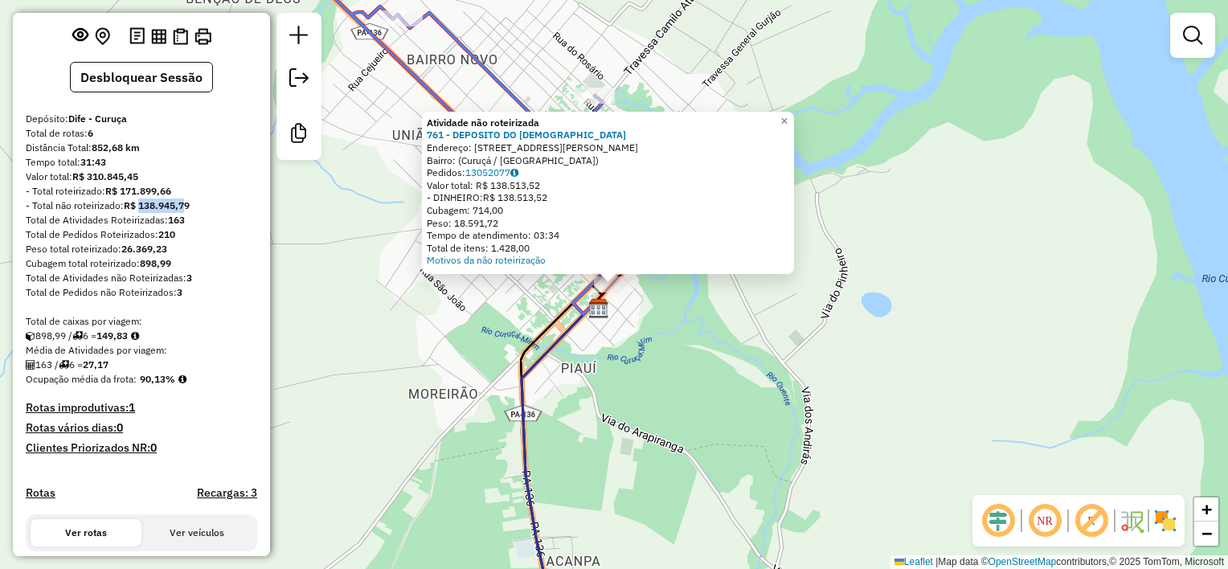
drag, startPoint x: 140, startPoint y: 216, endPoint x: 187, endPoint y: 216, distance: 47.4
click at [187, 211] on strong "R$ 138.945,79" at bounding box center [157, 205] width 66 height 12
drag, startPoint x: 187, startPoint y: 216, endPoint x: 117, endPoint y: 203, distance: 71.1
click at [117, 197] on strong "R$ 171.899,66" at bounding box center [138, 191] width 66 height 12
drag, startPoint x: 119, startPoint y: 205, endPoint x: 170, endPoint y: 205, distance: 51.4
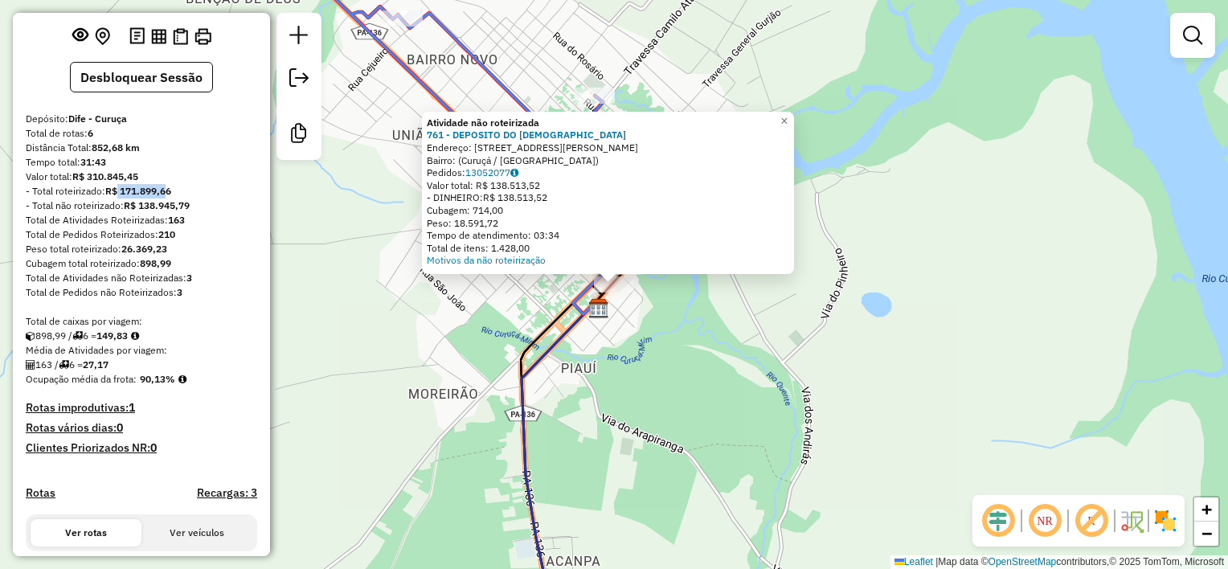
click at [170, 197] on strong "R$ 171.899,66" at bounding box center [138, 191] width 66 height 12
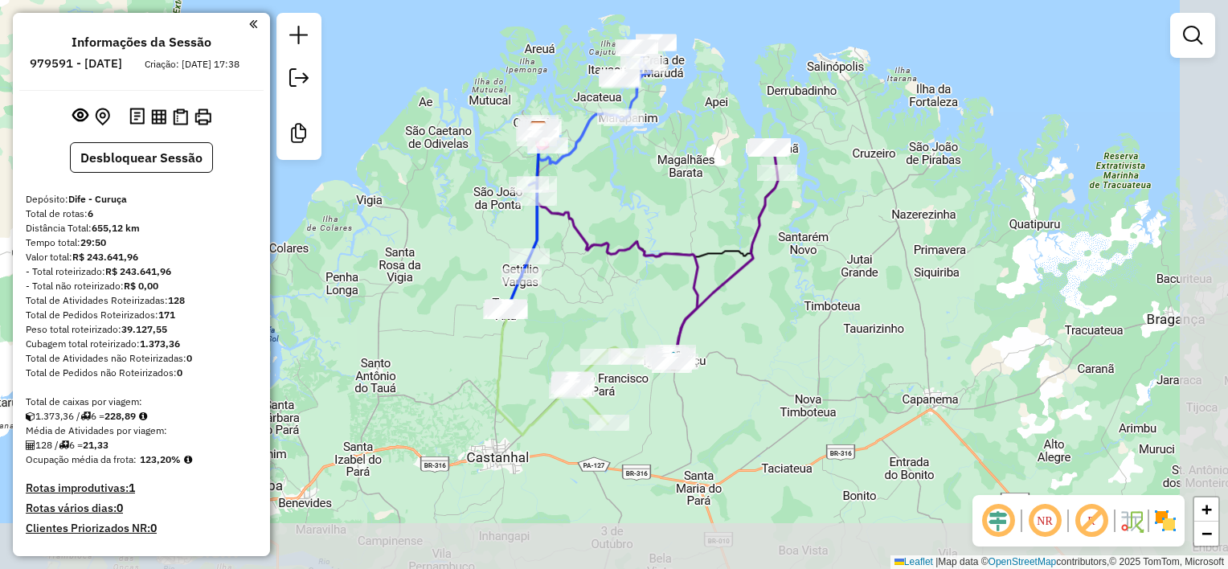
drag, startPoint x: 674, startPoint y: 428, endPoint x: 597, endPoint y: 271, distance: 174.3
click at [597, 273] on div "Janela de atendimento Grade de atendimento Capacidade Transportadoras Veículos …" at bounding box center [614, 284] width 1228 height 569
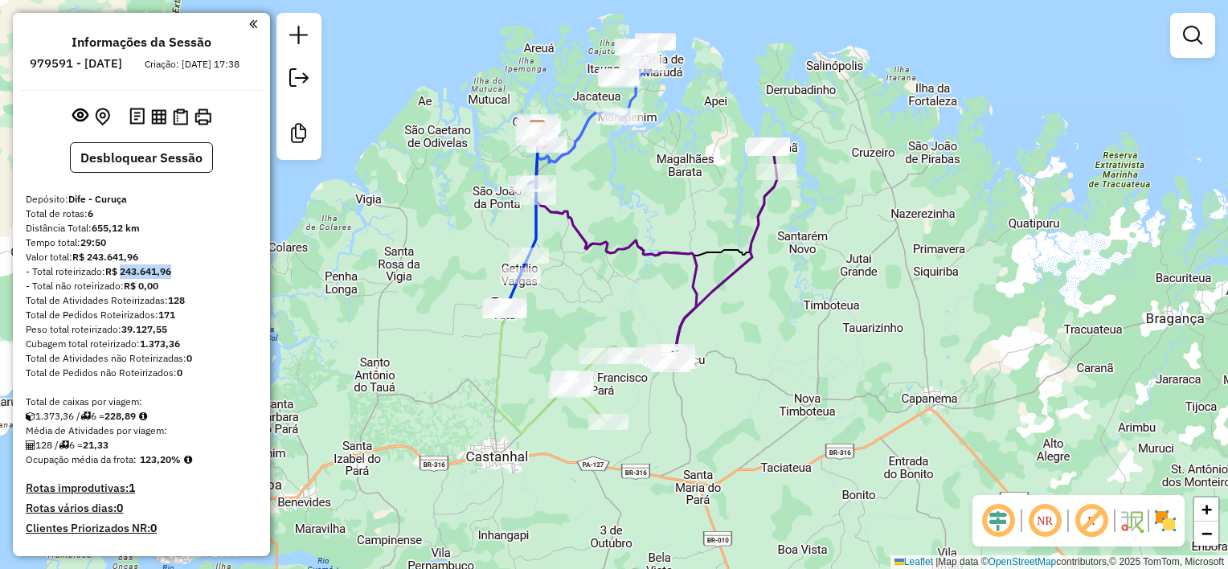
drag, startPoint x: 121, startPoint y: 285, endPoint x: 183, endPoint y: 277, distance: 63.2
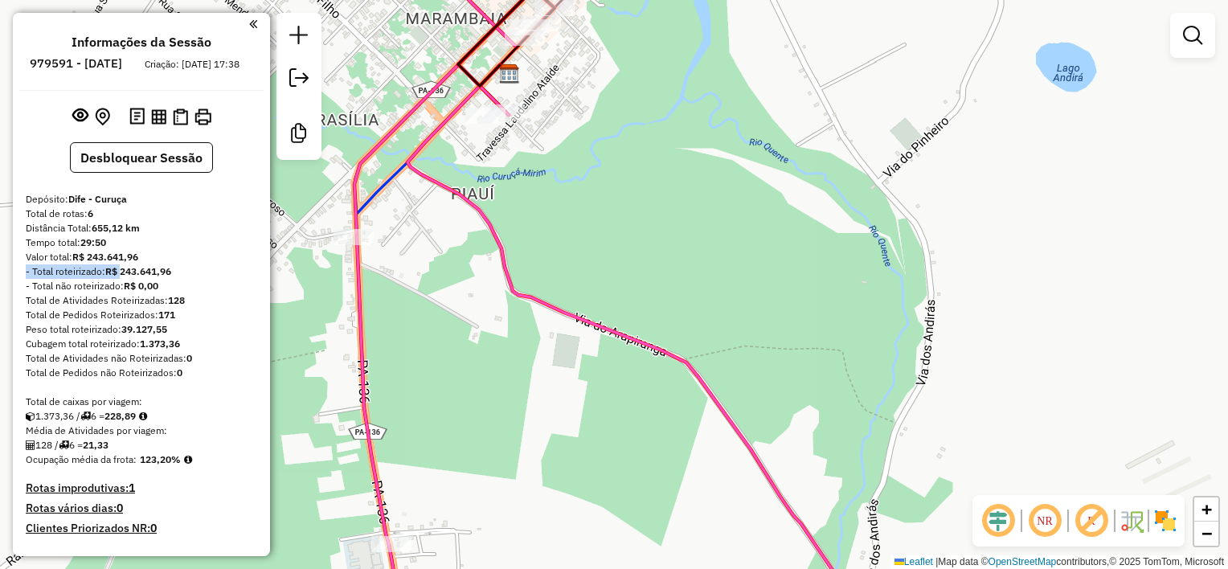
drag, startPoint x: 570, startPoint y: 80, endPoint x: 573, endPoint y: 203, distance: 122.2
click at [573, 203] on div "Janela de atendimento Grade de atendimento Capacidade Transportadoras Veículos …" at bounding box center [614, 284] width 1228 height 569
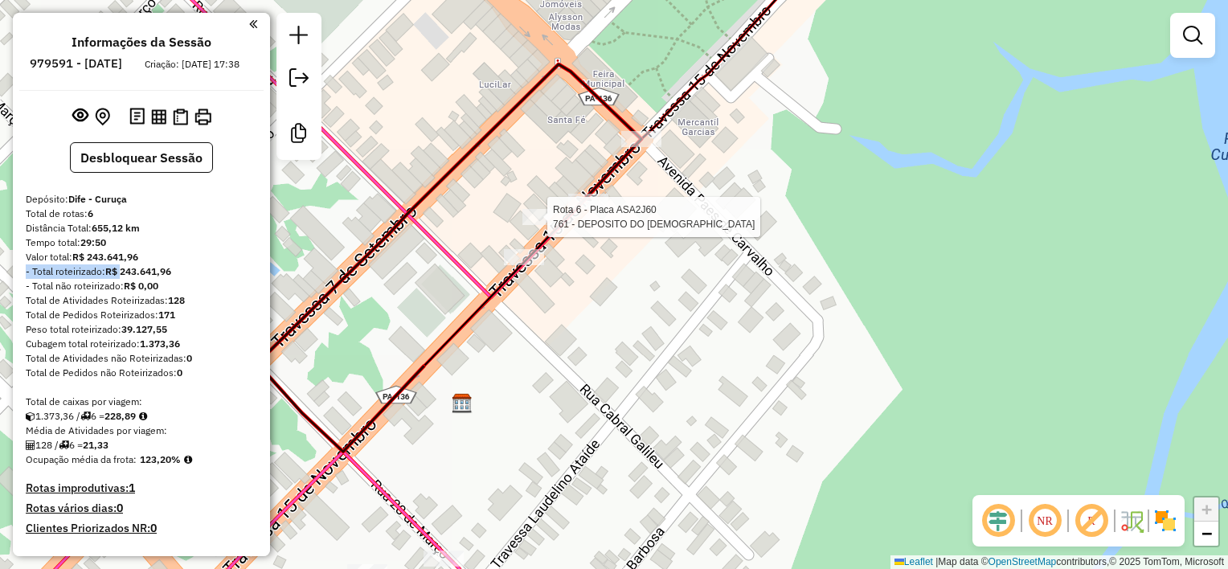
select select "**********"
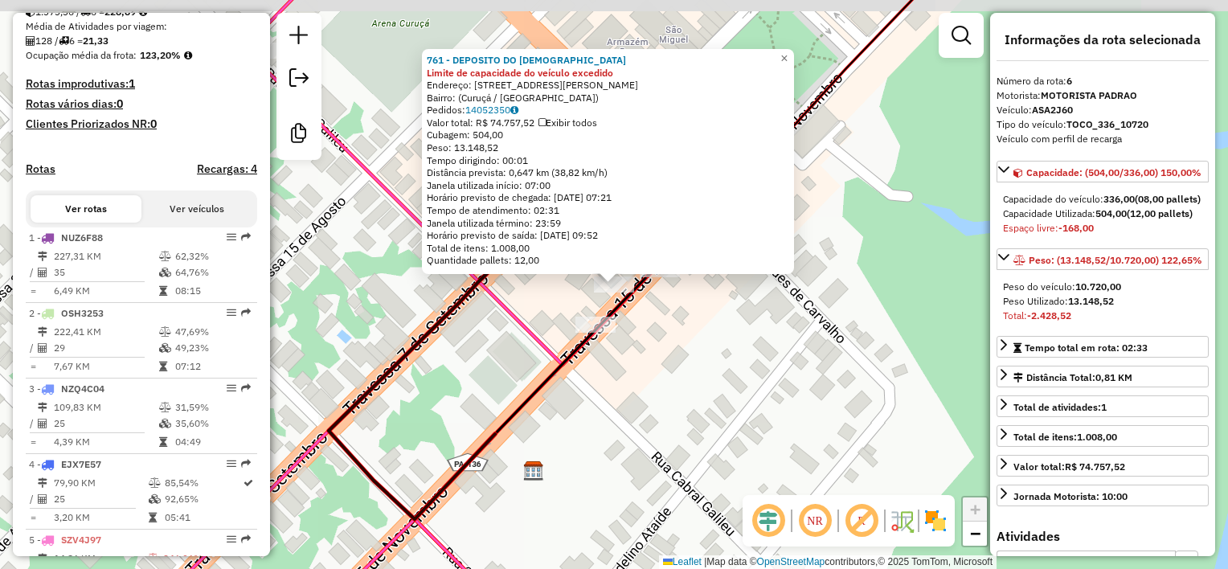
scroll to position [569, 0]
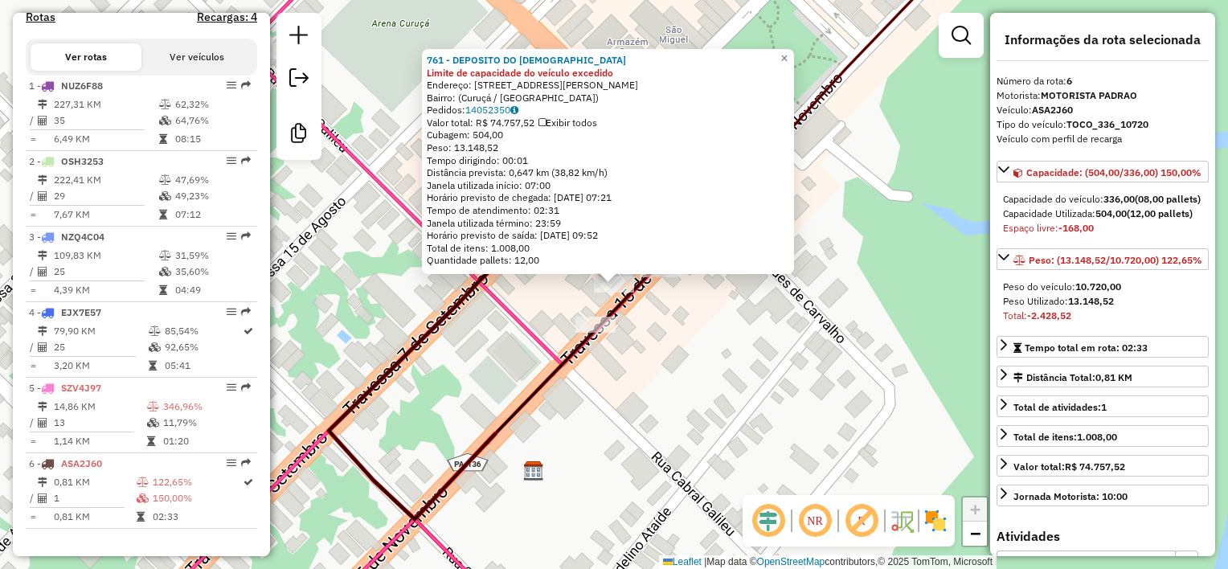
drag, startPoint x: 491, startPoint y: 123, endPoint x: 541, endPoint y: 122, distance: 49.8
click at [541, 122] on div "Valor total: R$ 74.757,52 Exibir todos" at bounding box center [608, 123] width 363 height 13
click at [666, 329] on div "761 - DEPOSITO DO JOSIVAN Limite de capacidade do veículo excedido Endereço: Tr…" at bounding box center [614, 284] width 1228 height 569
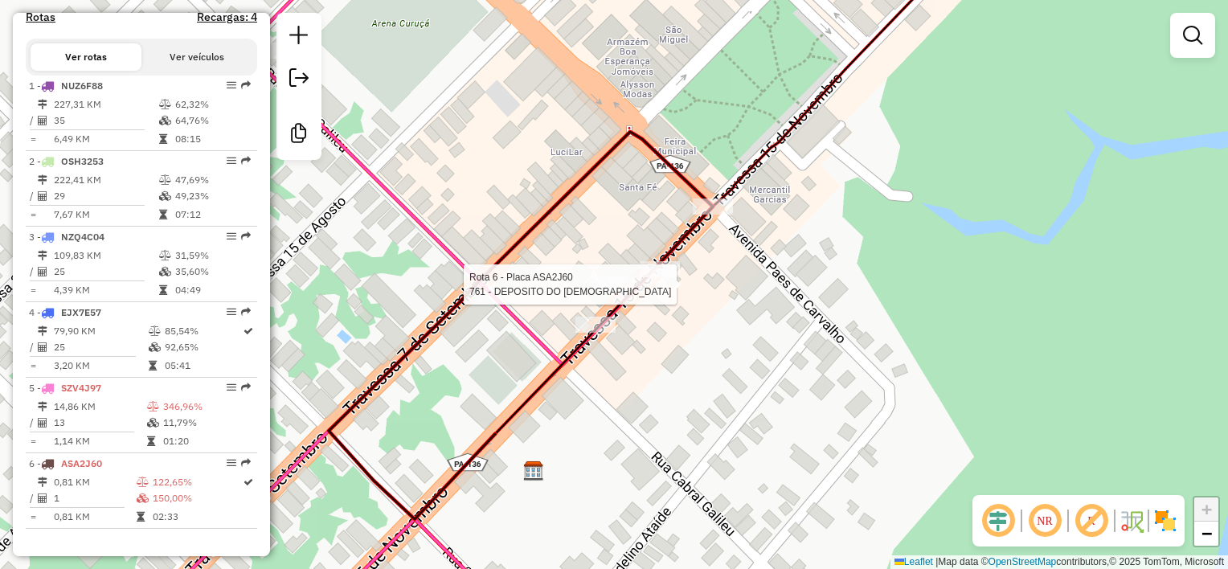
select select "**********"
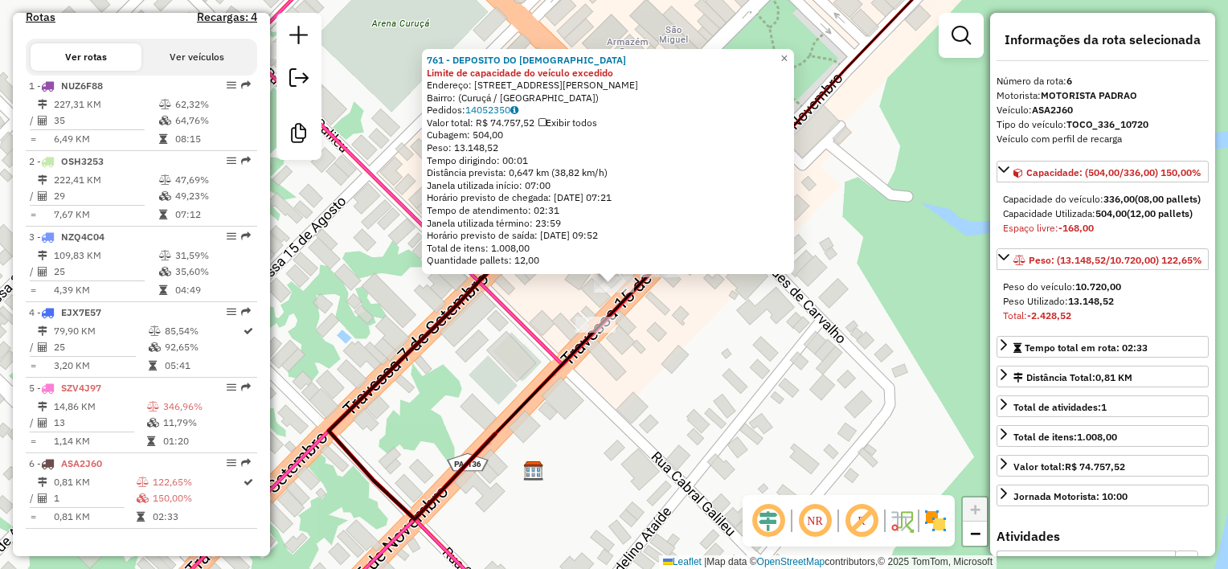
drag, startPoint x: 494, startPoint y: 123, endPoint x: 543, endPoint y: 122, distance: 49.0
click at [543, 122] on div "Valor total: R$ 74.757,52 Exibir todos" at bounding box center [608, 123] width 363 height 13
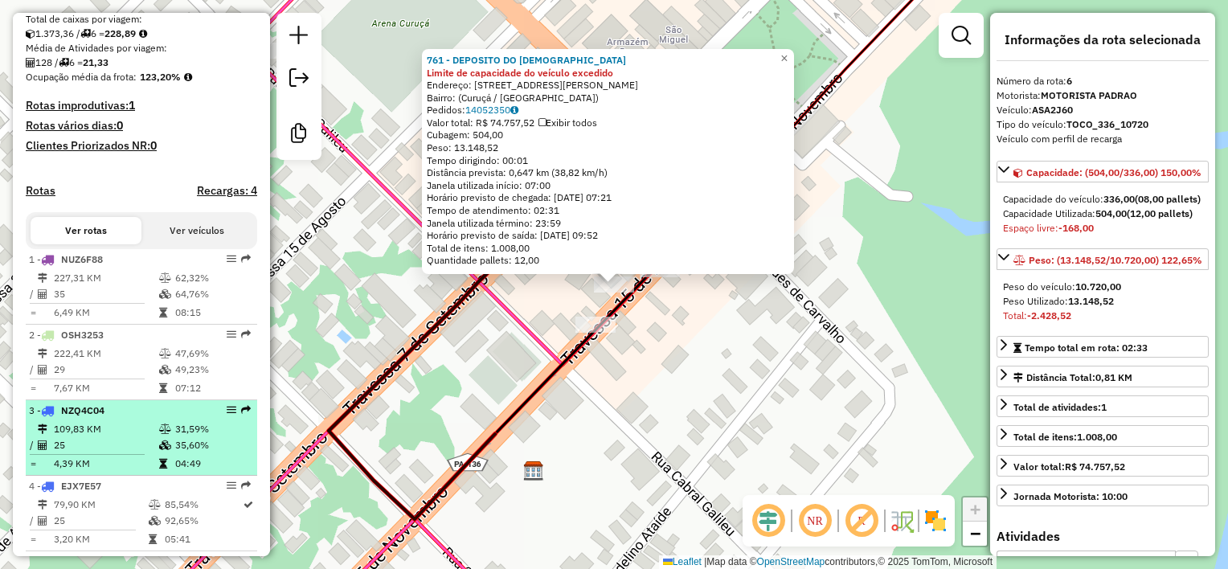
scroll to position [0, 0]
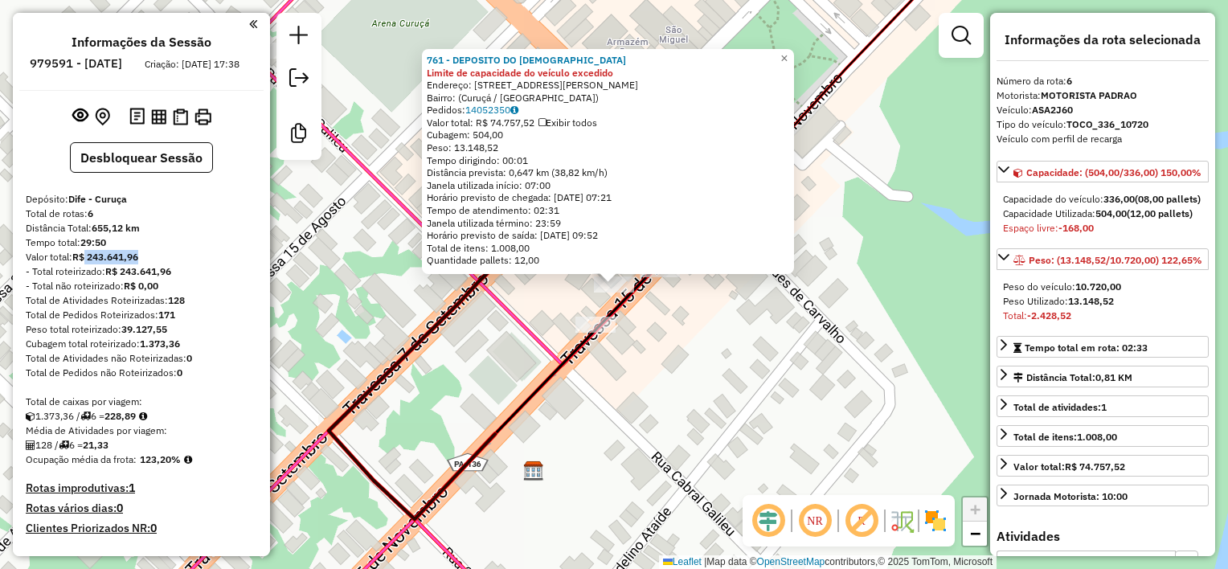
drag, startPoint x: 87, startPoint y: 272, endPoint x: 141, endPoint y: 270, distance: 54.7
click at [138, 263] on strong "R$ 243.641,96" at bounding box center [105, 257] width 66 height 12
click at [621, 354] on div "761 - DEPOSITO DO JOSIVAN Limite de capacidade do veículo excedido Endereço: Tr…" at bounding box center [614, 284] width 1228 height 569
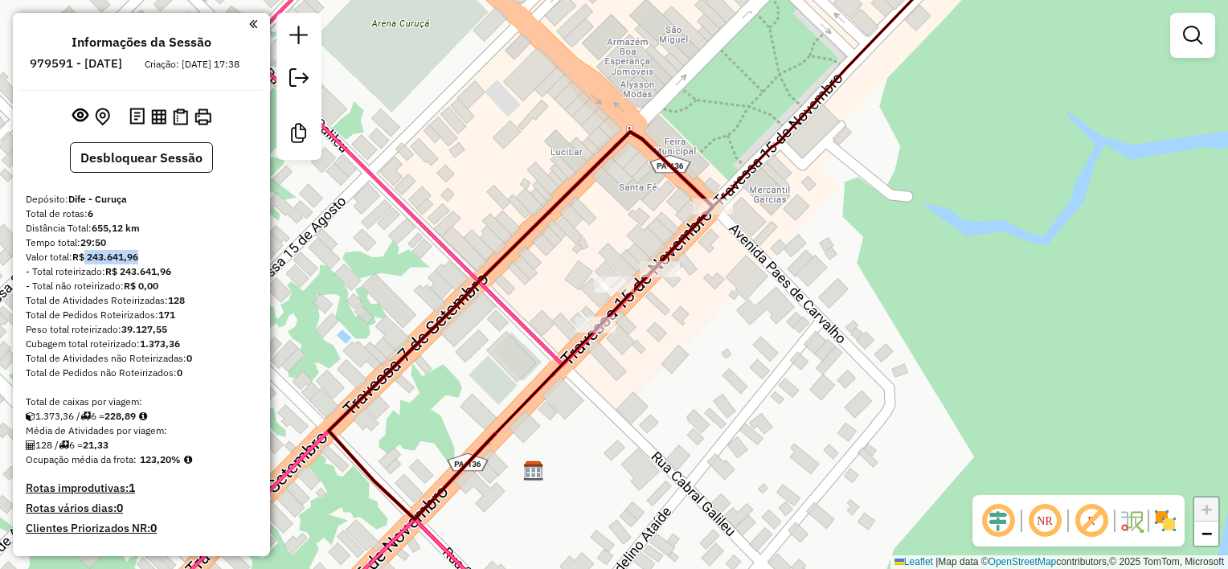
drag, startPoint x: 685, startPoint y: 378, endPoint x: 489, endPoint y: 223, distance: 250.1
click at [493, 227] on div "761 - DEPOSITO DO JOSIVAN Limite de capacidade do veículo excedido Endereço: Tr…" at bounding box center [614, 284] width 1228 height 569
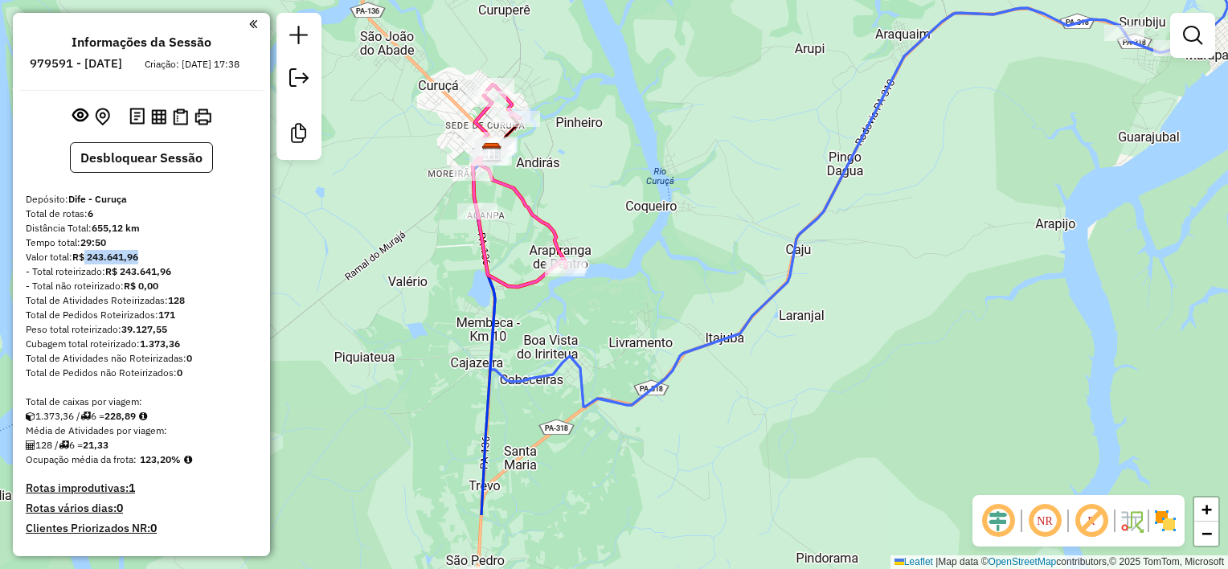
drag, startPoint x: 560, startPoint y: 310, endPoint x: 540, endPoint y: 108, distance: 203.5
click at [537, 119] on div "Janela de atendimento Grade de atendimento Capacidade Transportadoras Veículos …" at bounding box center [614, 284] width 1228 height 569
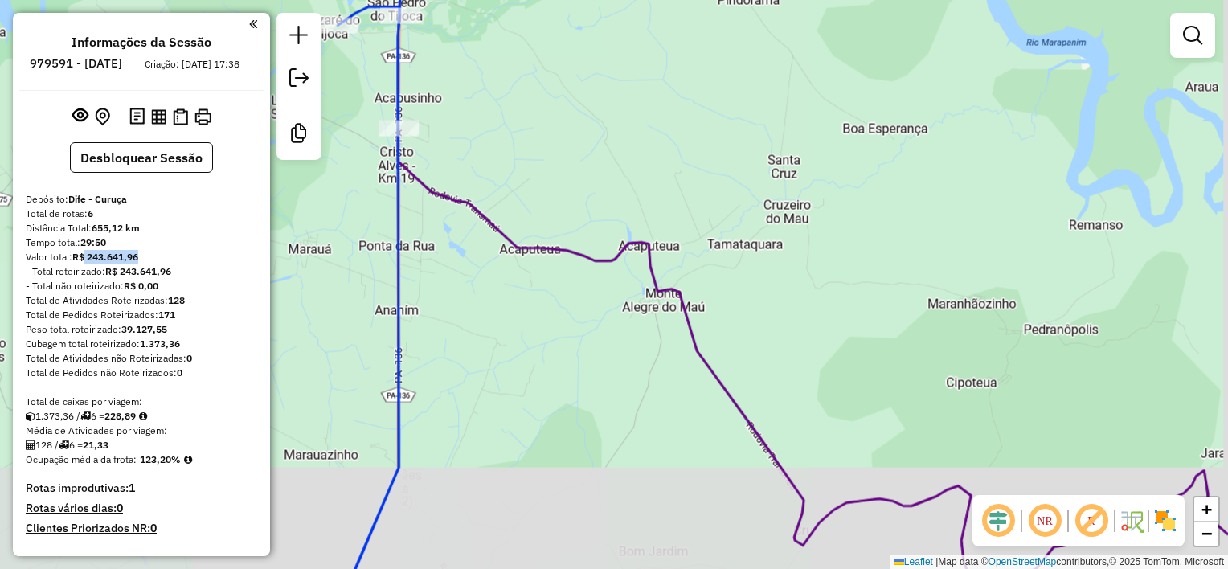
drag, startPoint x: 519, startPoint y: 317, endPoint x: 536, endPoint y: 218, distance: 100.3
click at [536, 219] on div "Rota 5 - Placa SZV4J97 179 - BAR DO OTHON Rota 5 - Placa SZV4J97 1054 - BAR SAN…" at bounding box center [614, 284] width 1228 height 569
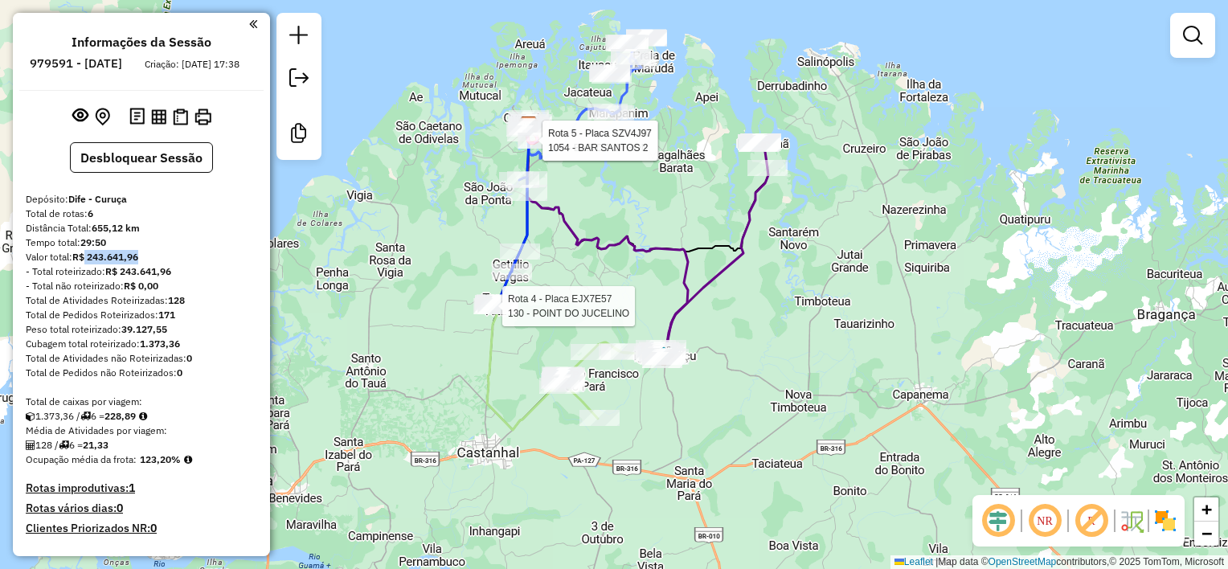
select select "**********"
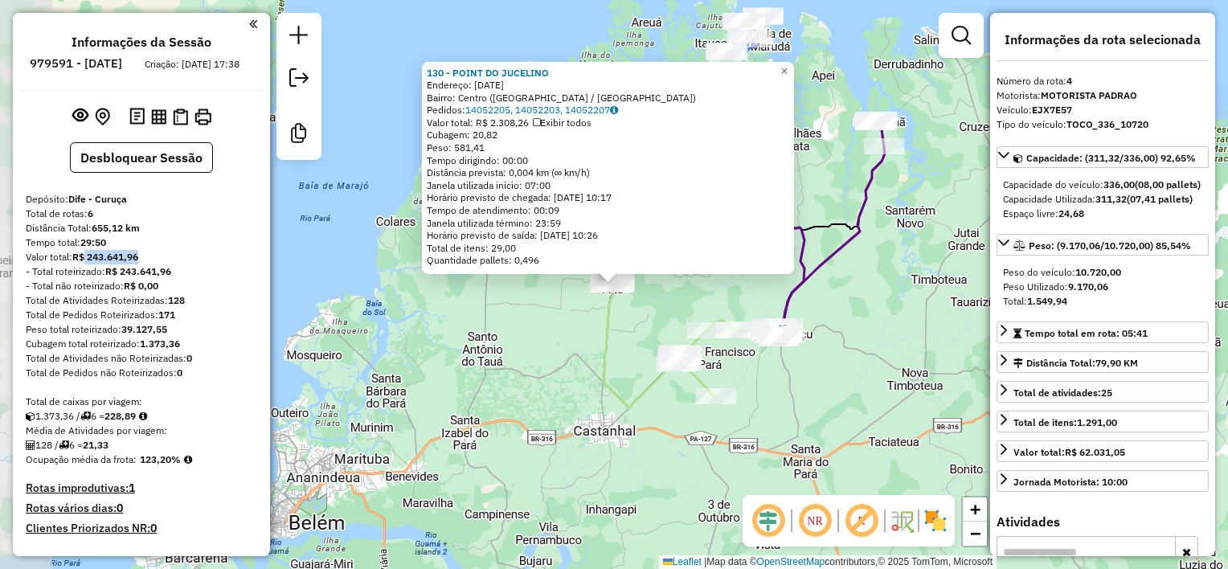
scroll to position [569, 0]
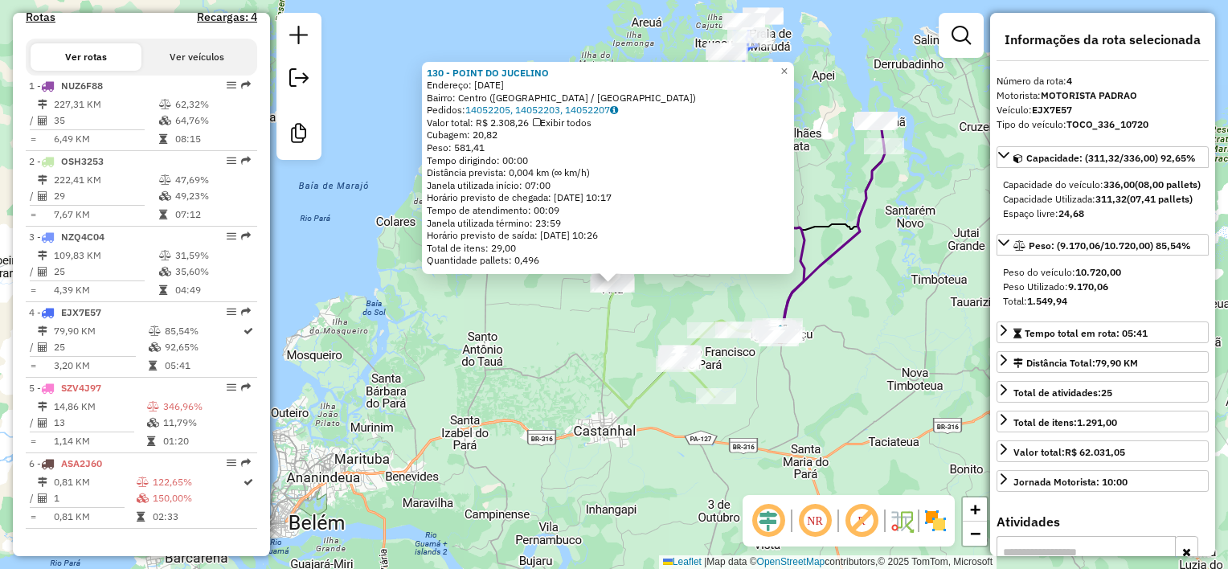
click at [689, 303] on div "130 - POINT DO JUCELINO Endereço: 31 de marco 110 Bairro: Centro (TERRA ALTA / …" at bounding box center [614, 284] width 1228 height 569
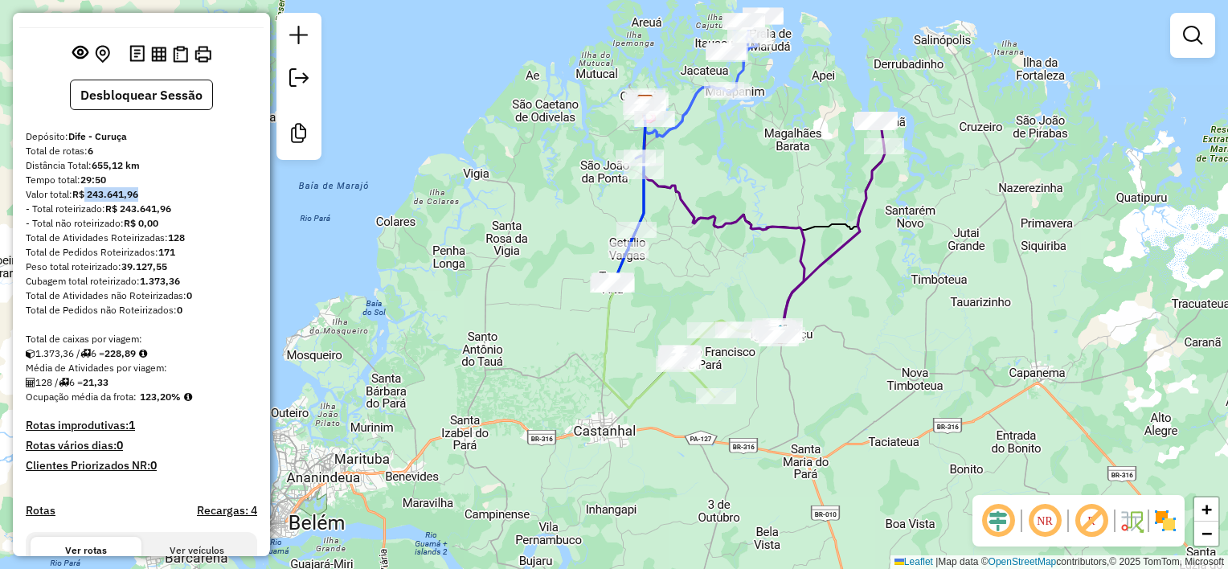
scroll to position [0, 0]
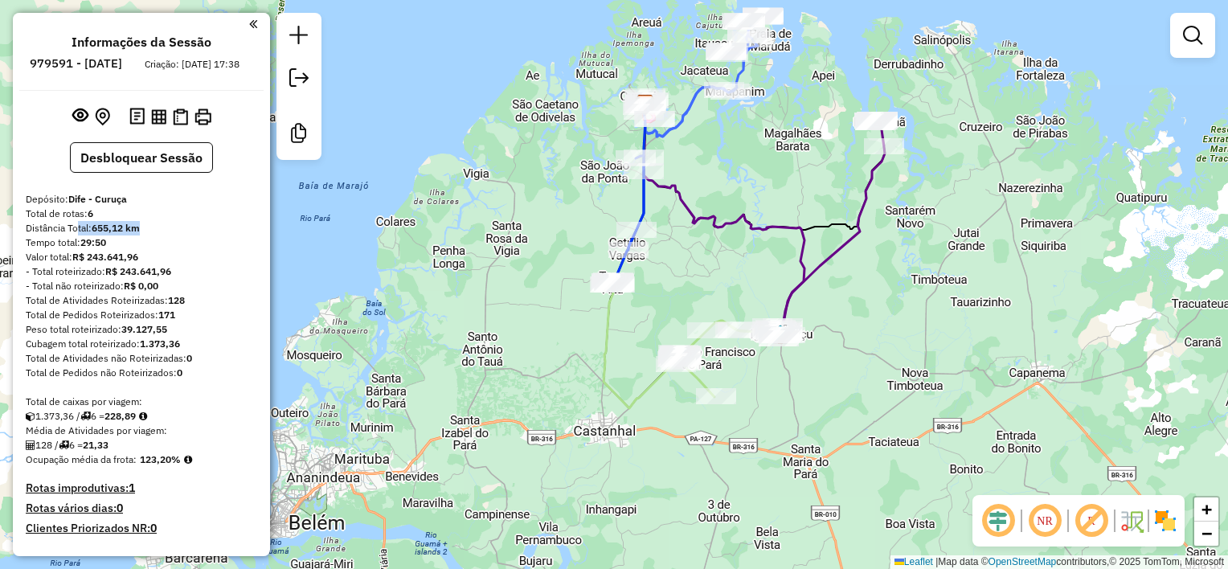
drag, startPoint x: 141, startPoint y: 241, endPoint x: 73, endPoint y: 236, distance: 68.5
click at [73, 236] on div "Distância Total: 655,12 km" at bounding box center [141, 228] width 231 height 14
drag, startPoint x: 73, startPoint y: 236, endPoint x: 119, endPoint y: 346, distance: 118.5
click at [119, 337] on div "Peso total roteirizado: 39.127,55" at bounding box center [141, 329] width 231 height 14
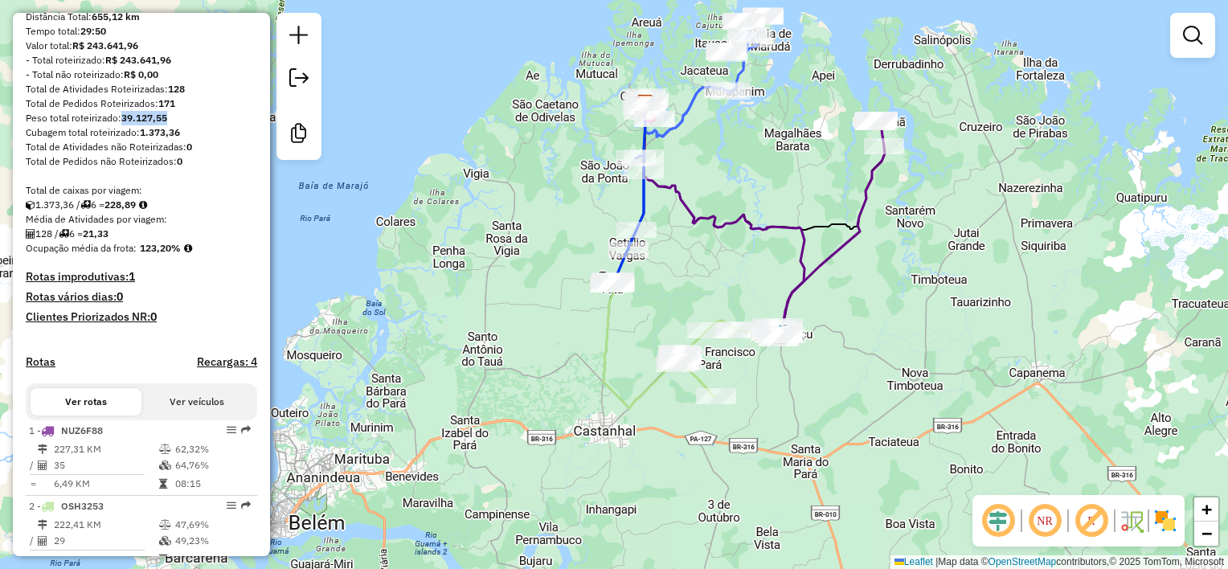
scroll to position [161, 0]
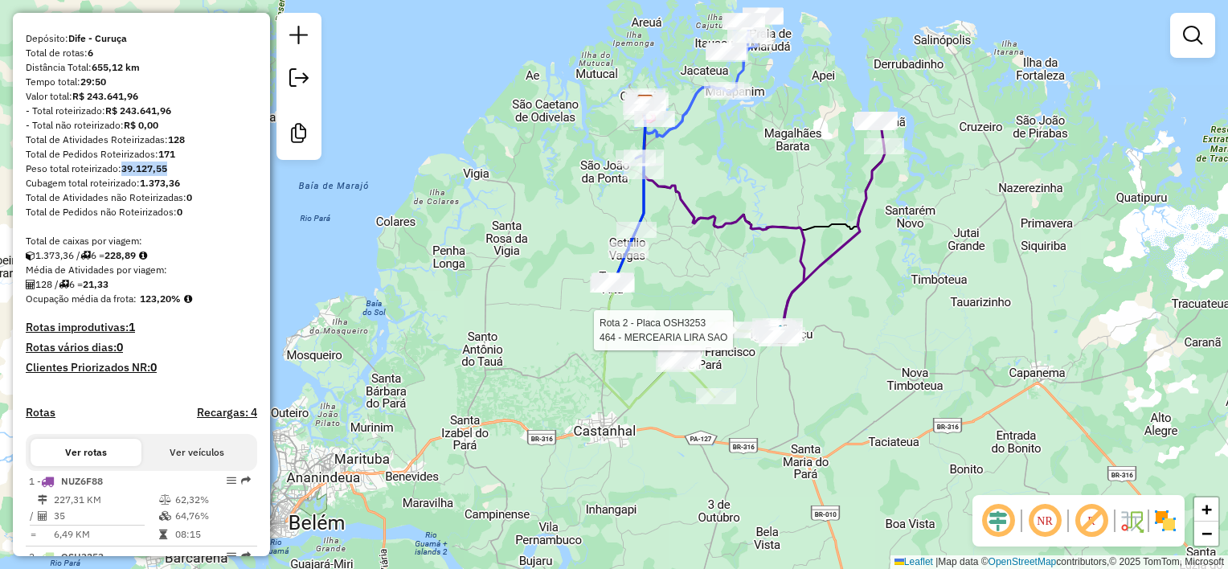
select select "**********"
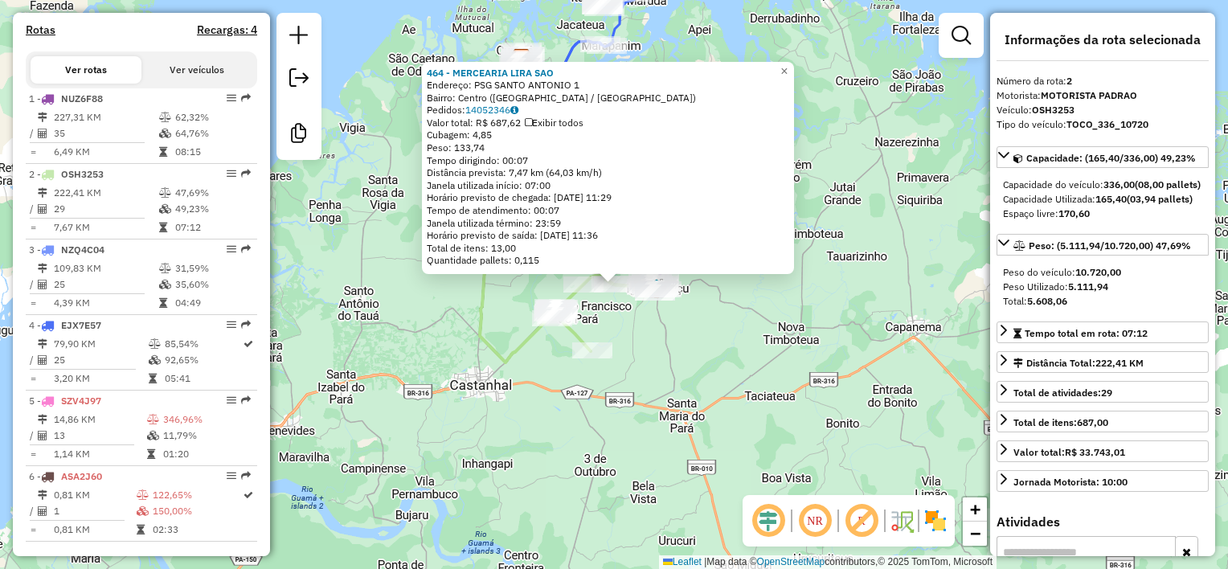
scroll to position [569, 0]
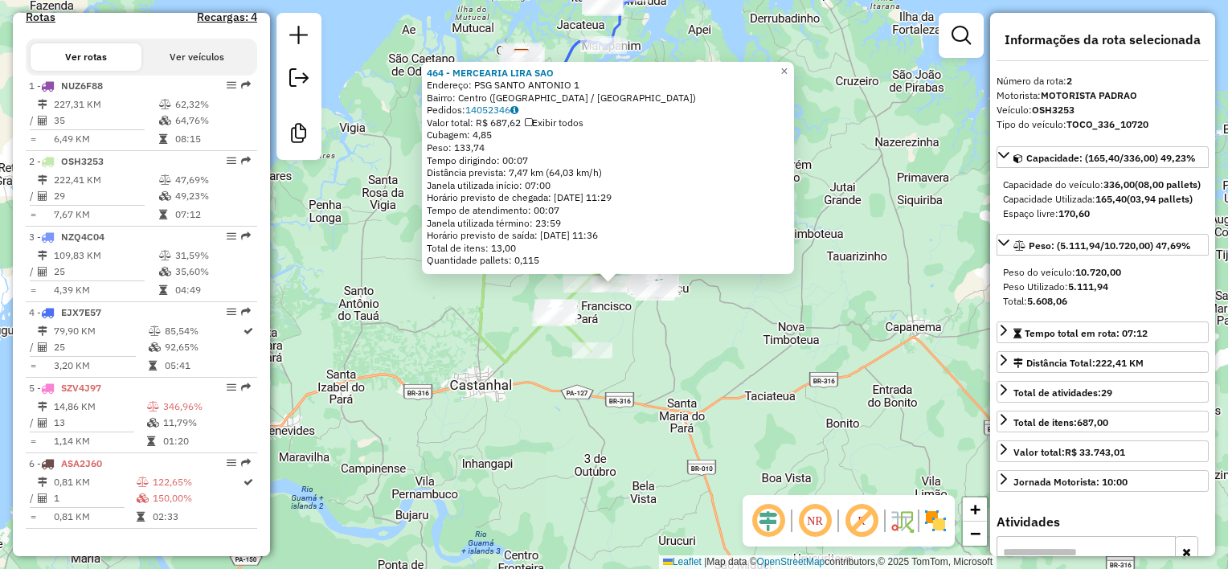
click at [312, 290] on div "464 - MERCEARIA LIRA SAO Endereço: PSG SANTO ANTONIO 1 Bairro: Centro (SAO FRAN…" at bounding box center [614, 284] width 1228 height 569
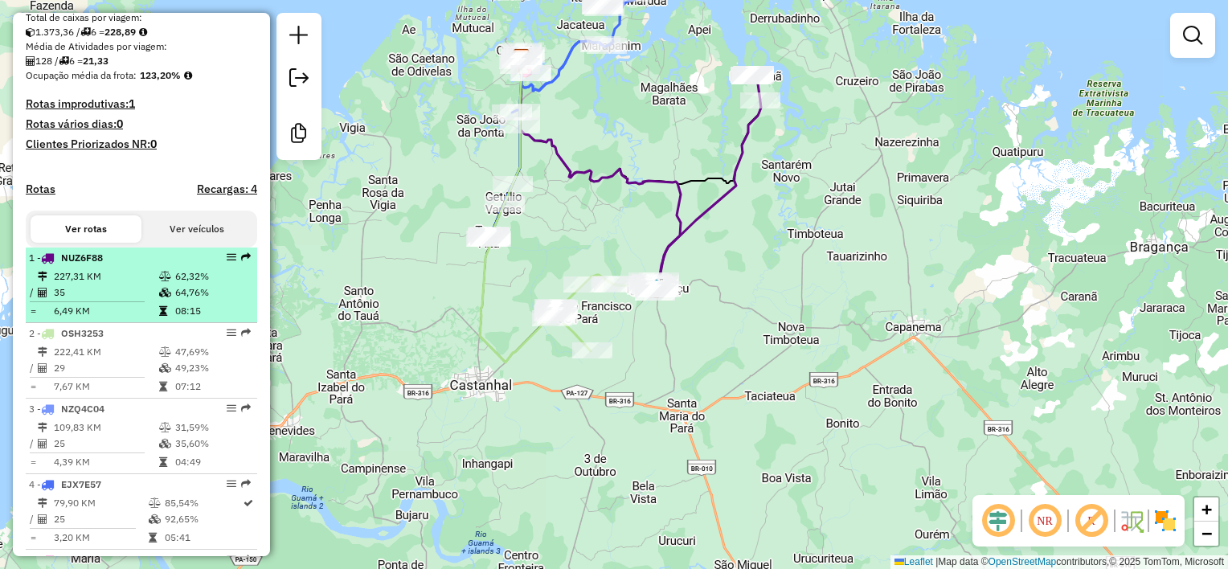
scroll to position [408, 0]
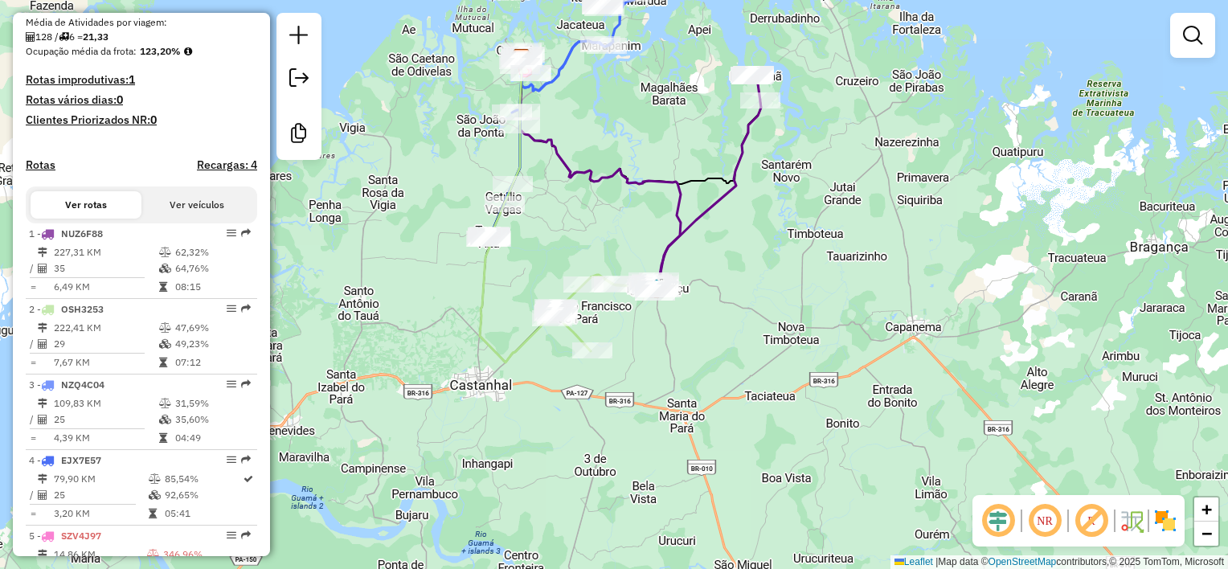
click at [196, 219] on button "Ver veículos" at bounding box center [196, 204] width 111 height 27
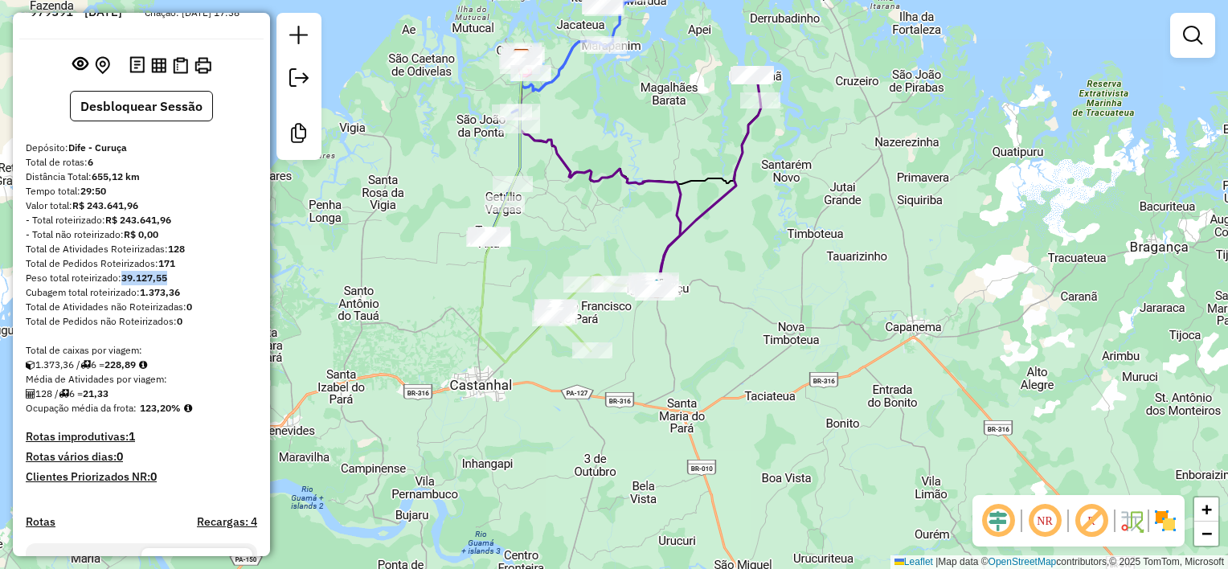
scroll to position [6, 0]
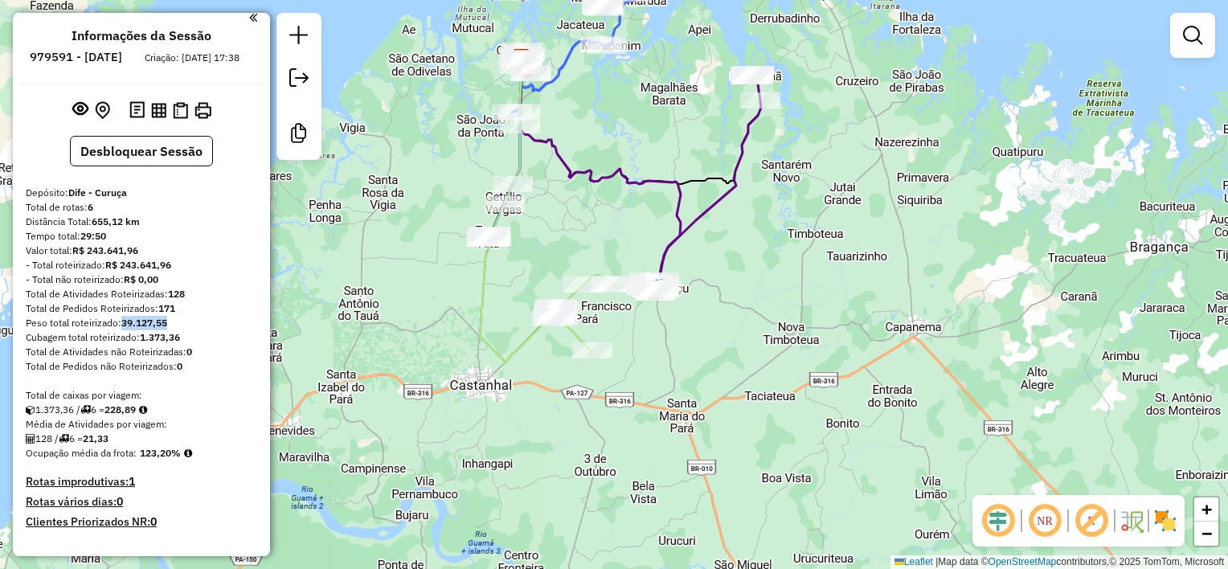
click at [249, 13] on em at bounding box center [253, 17] width 8 height 14
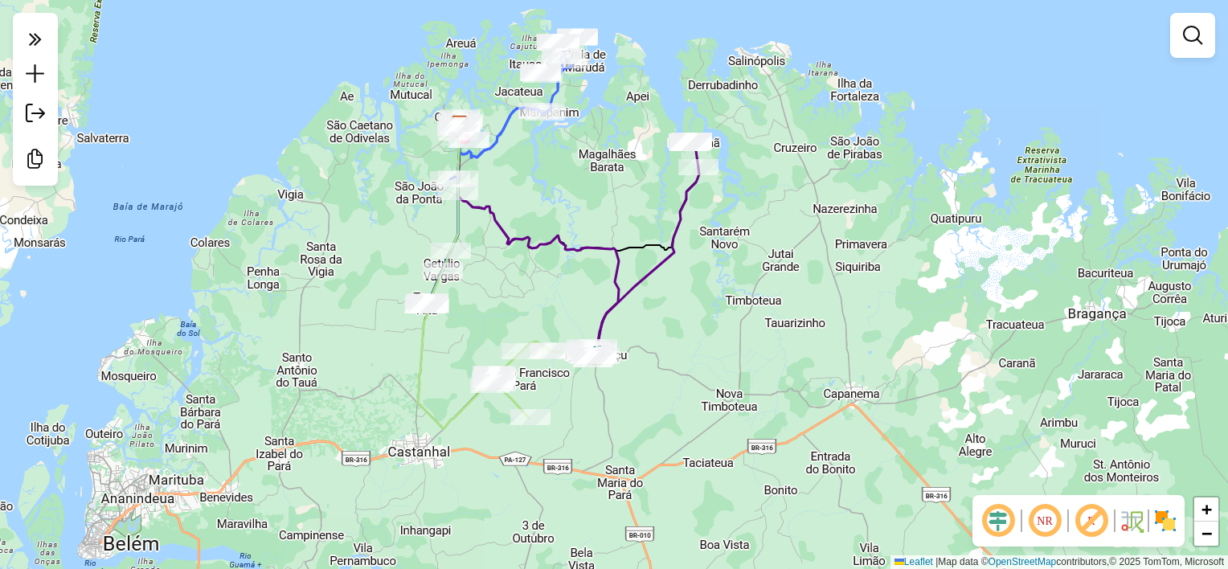
drag, startPoint x: 632, startPoint y: 219, endPoint x: 568, endPoint y: 289, distance: 95.1
click at [568, 289] on div "Janela de atendimento Grade de atendimento Capacidade Transportadoras Veículos …" at bounding box center [614, 284] width 1228 height 569
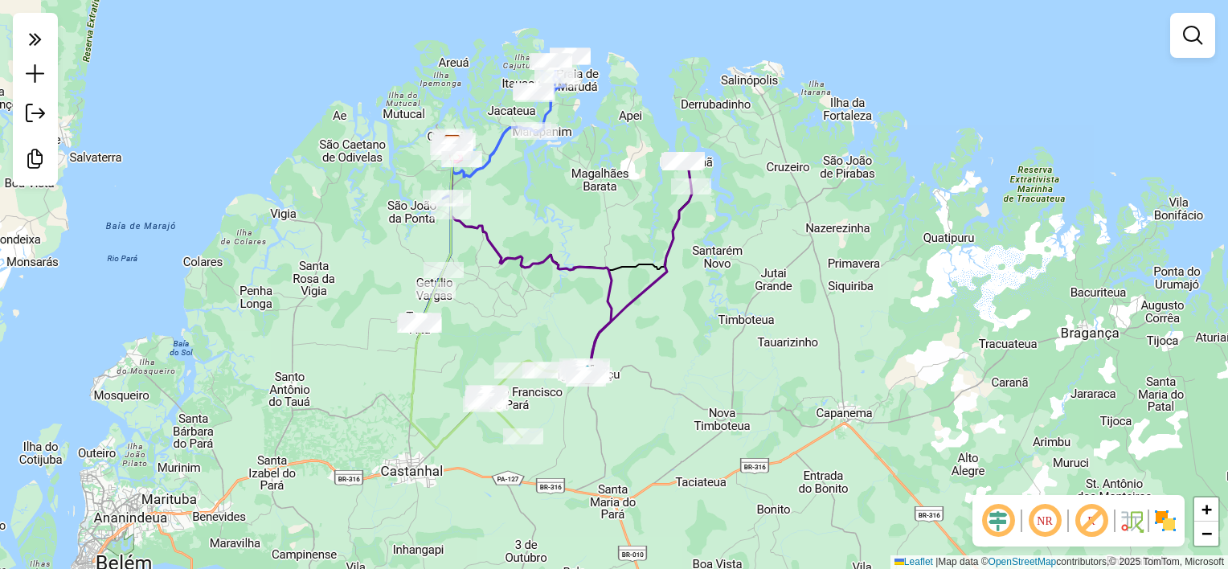
drag, startPoint x: 513, startPoint y: 272, endPoint x: 507, endPoint y: 288, distance: 16.3
click at [507, 288] on div "Janela de atendimento Grade de atendimento Capacidade Transportadoras Veículos …" at bounding box center [614, 284] width 1228 height 569
click at [681, 322] on div "Janela de atendimento Grade de atendimento Capacidade Transportadoras Veículos …" at bounding box center [614, 284] width 1228 height 569
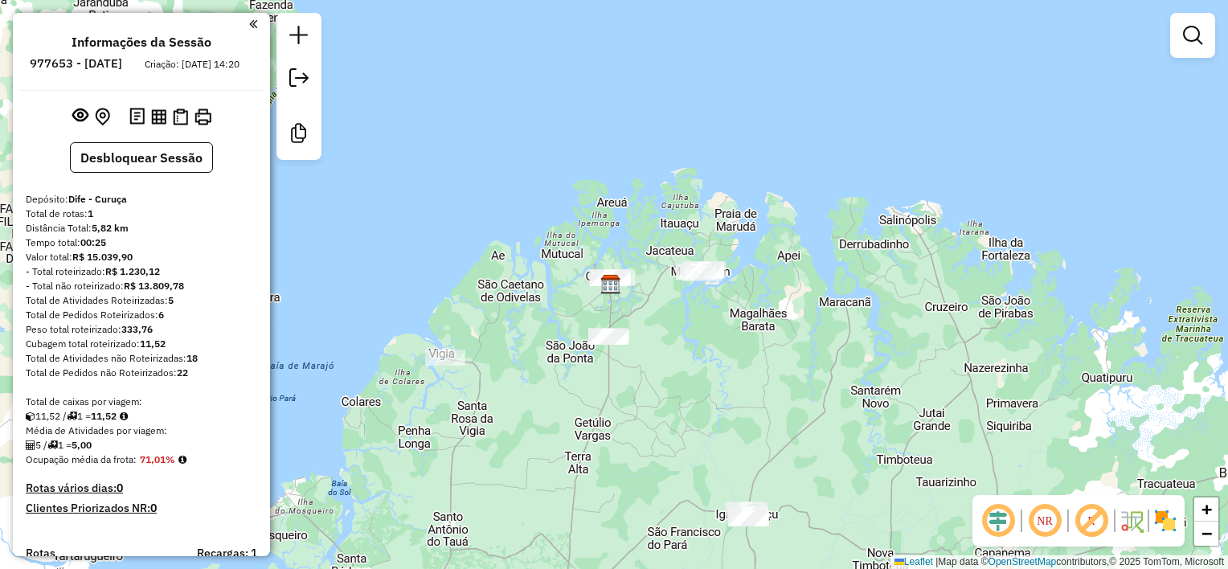
drag, startPoint x: 703, startPoint y: 418, endPoint x: 632, endPoint y: 359, distance: 91.9
click at [633, 359] on div "Janela de atendimento Grade de atendimento Capacidade Transportadoras Veículos …" at bounding box center [614, 284] width 1228 height 569
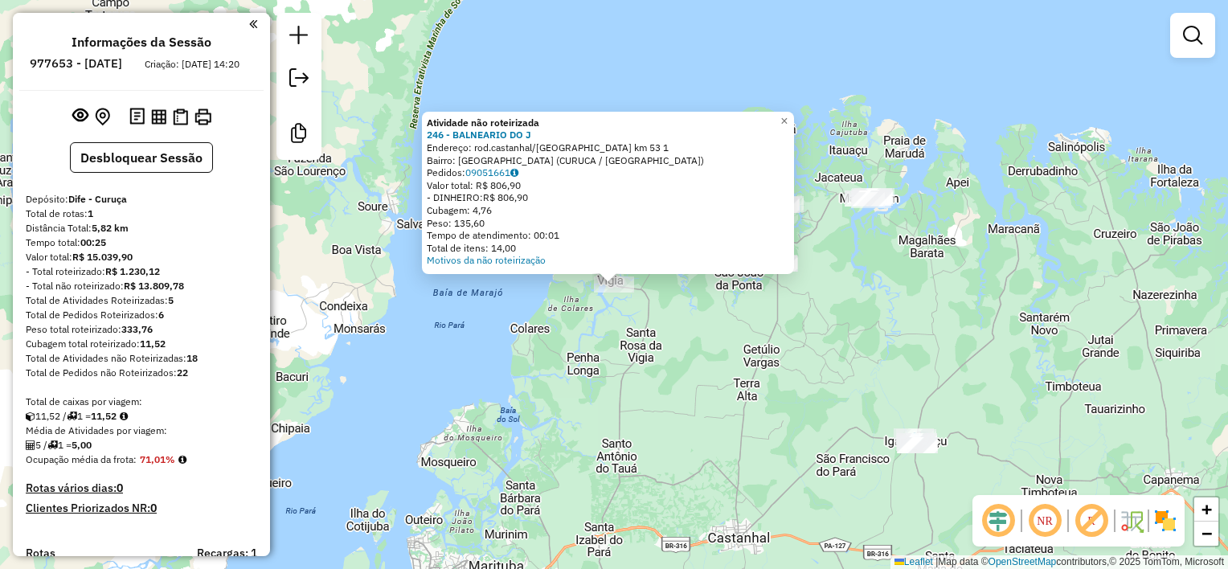
click at [734, 347] on div "Atividade não roteirizada 246 - BALNEARIO DO J Endereço: rod.castanhal/Curuca k…" at bounding box center [614, 284] width 1228 height 569
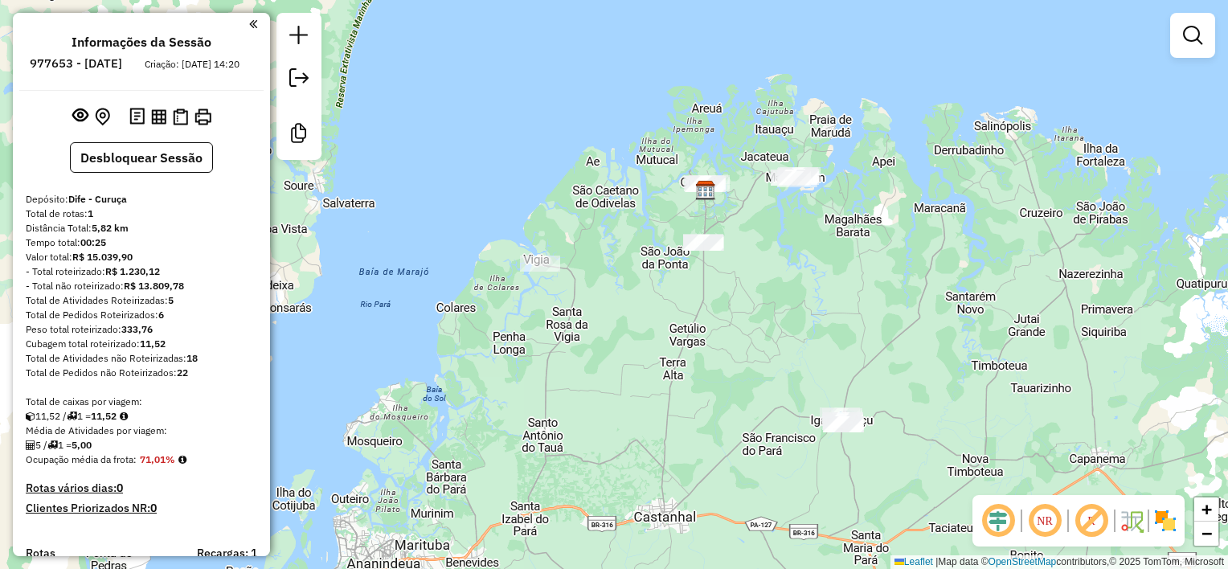
drag, startPoint x: 817, startPoint y: 342, endPoint x: 731, endPoint y: 317, distance: 89.0
click at [732, 317] on div "Janela de atendimento Grade de atendimento Capacidade Transportadoras Veículos …" at bounding box center [614, 284] width 1228 height 569
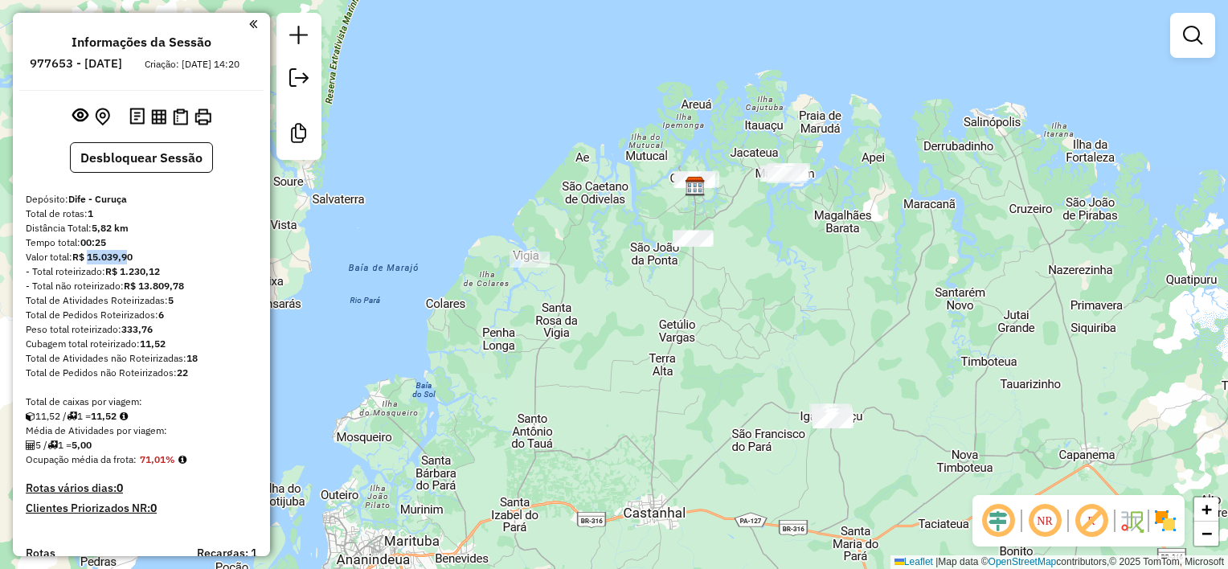
drag, startPoint x: 89, startPoint y: 272, endPoint x: 129, endPoint y: 270, distance: 39.4
click at [129, 263] on strong "R$ 15.039,90" at bounding box center [102, 257] width 60 height 12
click at [764, 356] on div "Janela de atendimento Grade de atendimento Capacidade Transportadoras Veículos …" at bounding box center [614, 284] width 1228 height 569
click at [386, 380] on div "Janela de atendimento Grade de atendimento Capacidade Transportadoras Veículos …" at bounding box center [614, 284] width 1228 height 569
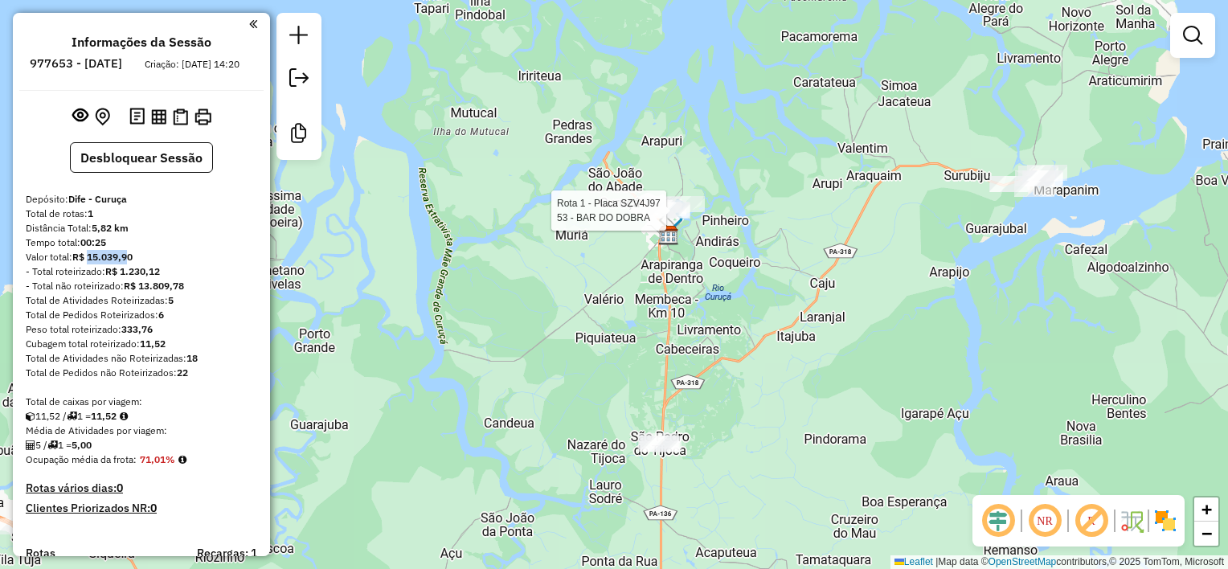
select select "**********"
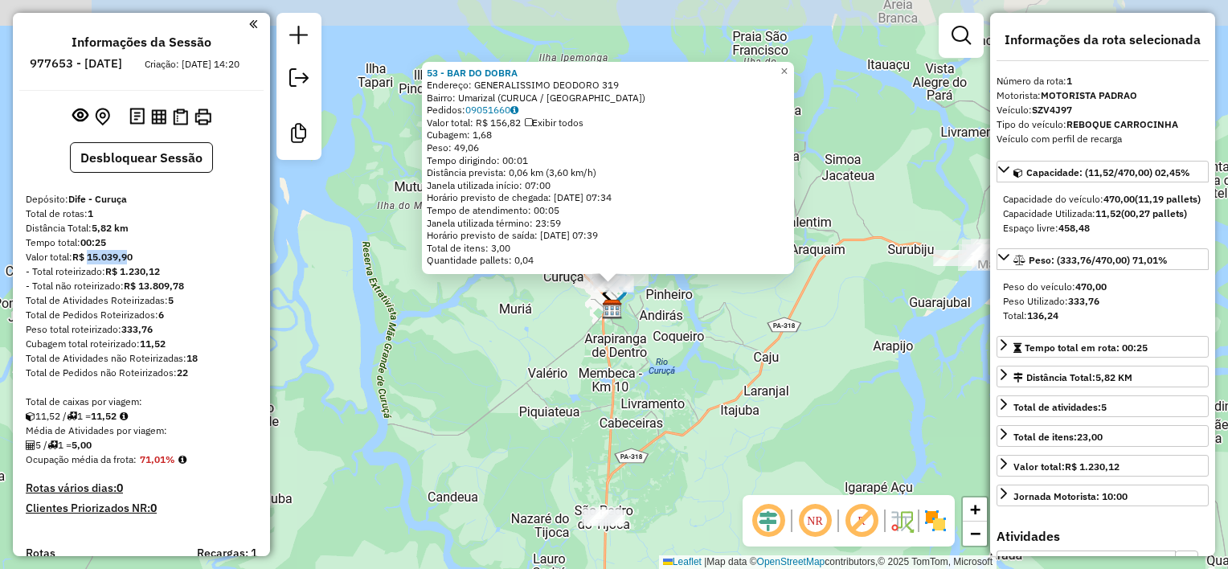
scroll to position [424, 0]
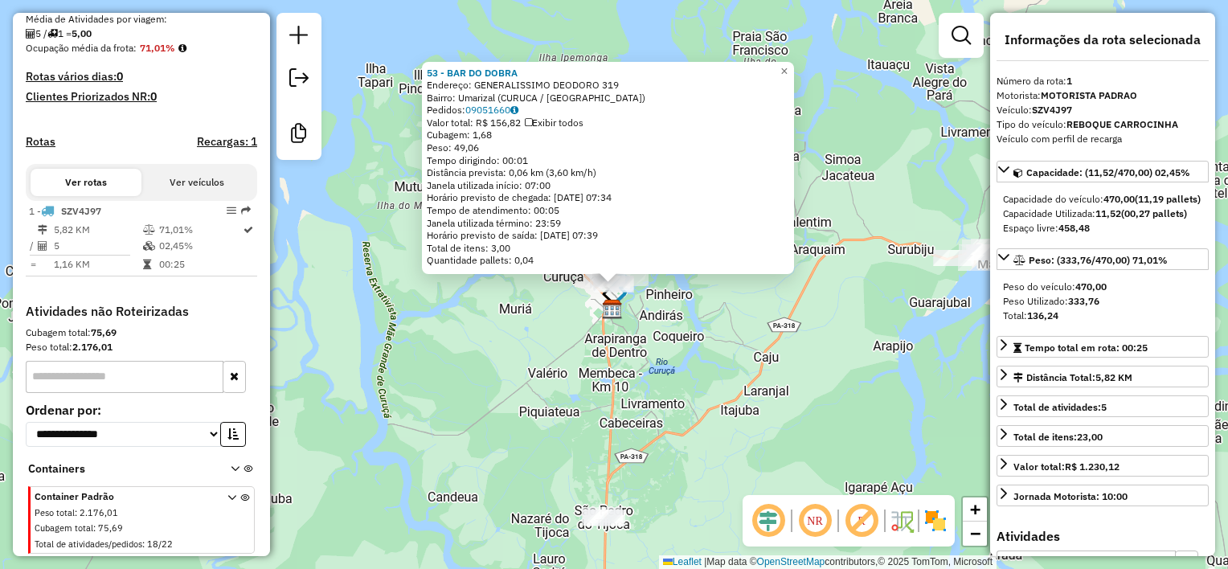
click at [862, 391] on div "53 - BAR DO DOBRA Endereço: GENERALISSIMO DEODORO 319 Bairro: Umarizal (CURUCA …" at bounding box center [614, 284] width 1228 height 569
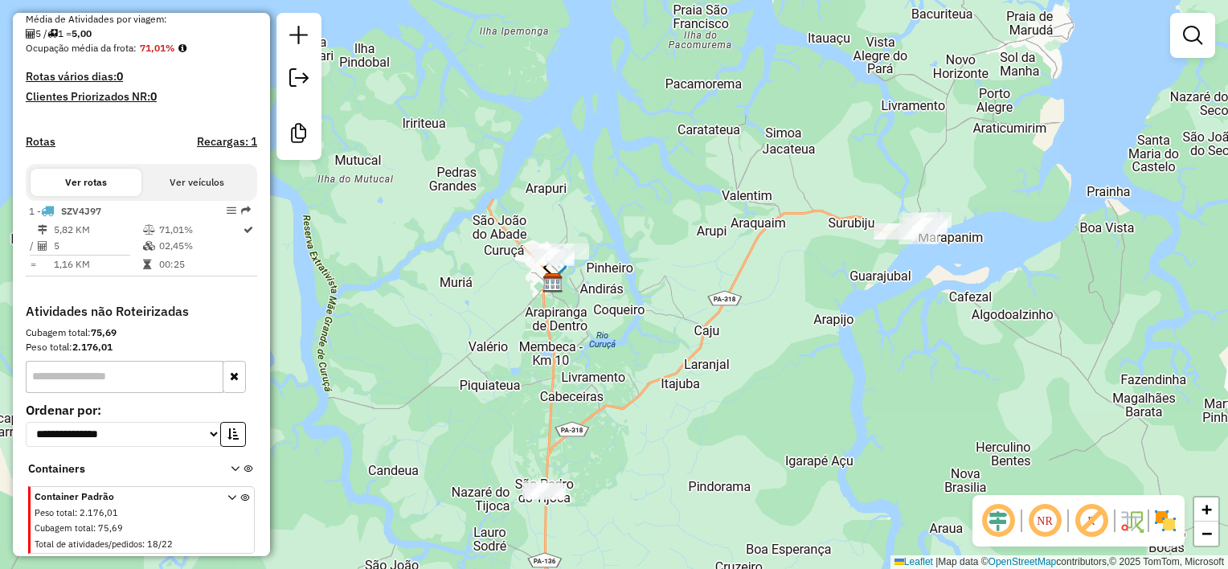
drag, startPoint x: 910, startPoint y: 390, endPoint x: 777, endPoint y: 306, distance: 156.8
click at [778, 306] on div "Janela de atendimento Grade de atendimento Capacidade Transportadoras Veículos …" at bounding box center [614, 284] width 1228 height 569
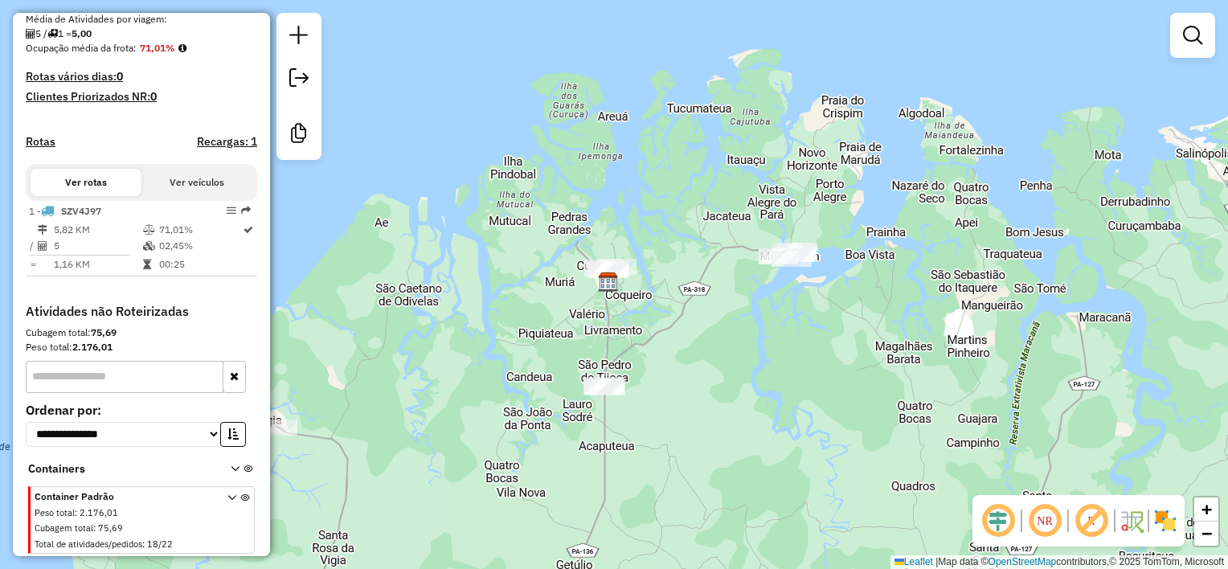
drag, startPoint x: 800, startPoint y: 417, endPoint x: 669, endPoint y: 267, distance: 199.4
click at [669, 267] on div "Janela de atendimento Grade de atendimento Capacidade Transportadoras Veículos …" at bounding box center [614, 284] width 1228 height 569
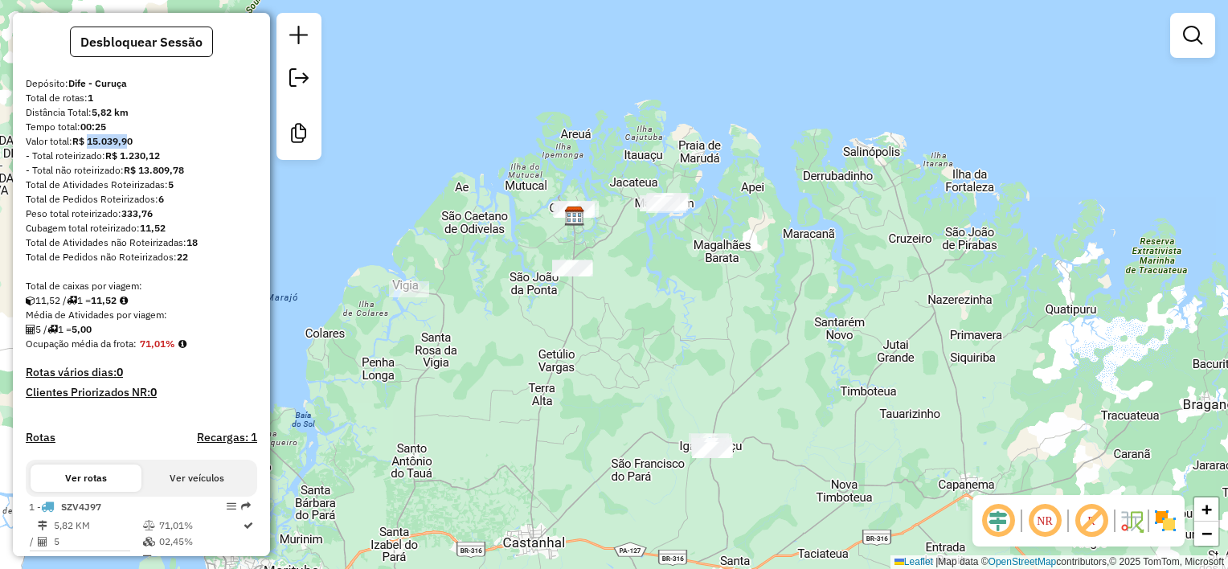
scroll to position [0, 0]
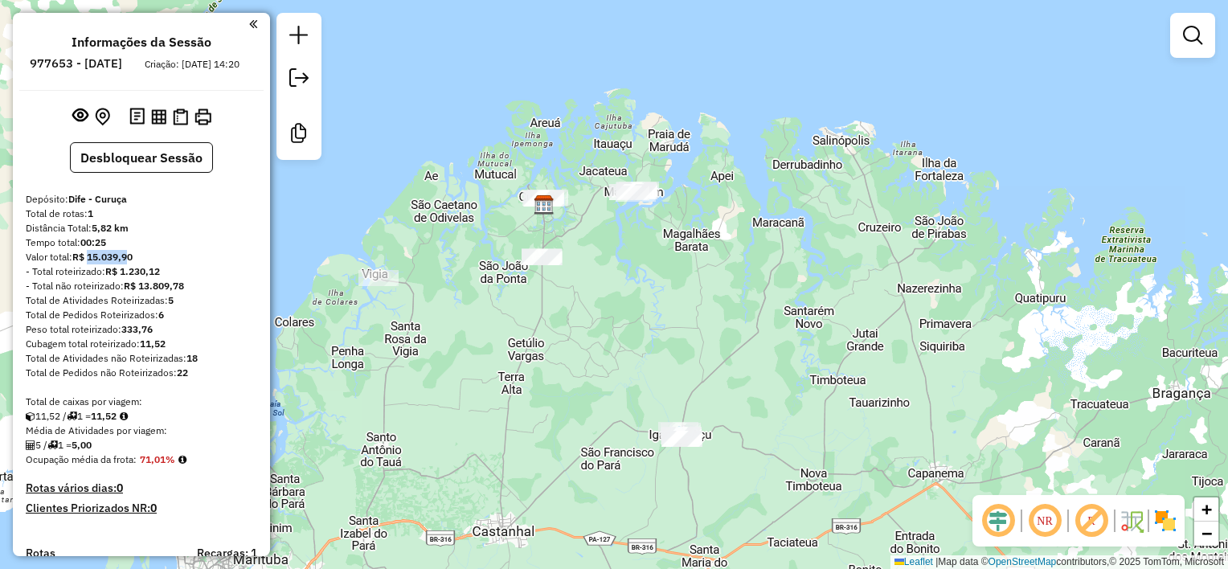
drag, startPoint x: 674, startPoint y: 314, endPoint x: 632, endPoint y: 295, distance: 46.0
click at [632, 296] on div "Janela de atendimento Grade de atendimento Capacidade Transportadoras Veículos …" at bounding box center [614, 284] width 1228 height 569
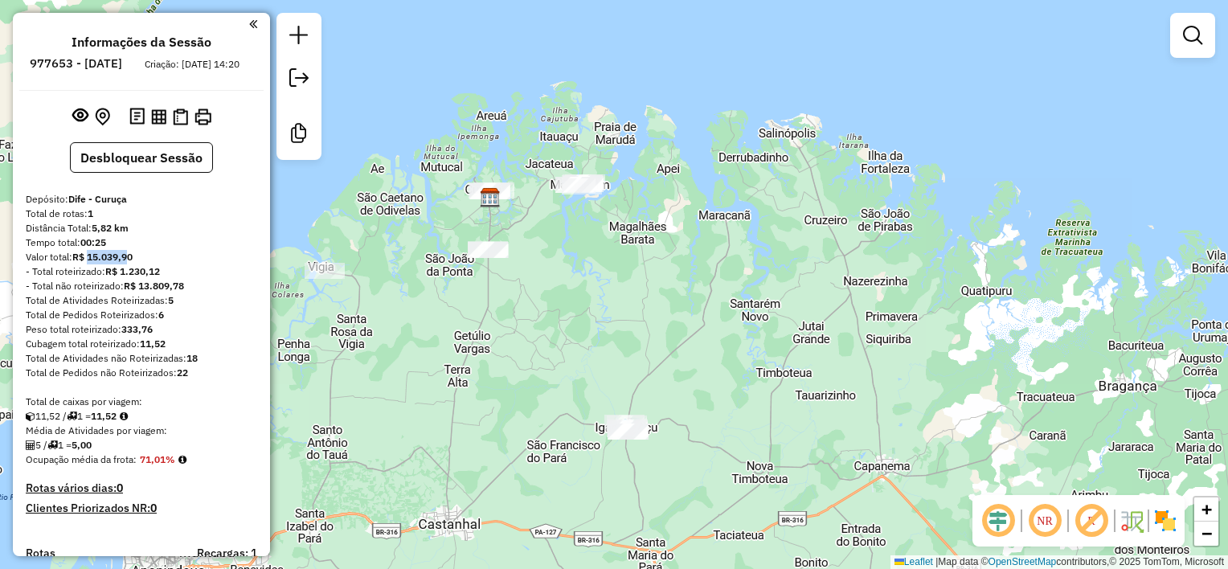
drag, startPoint x: 678, startPoint y: 305, endPoint x: 645, endPoint y: 304, distance: 33.0
click at [645, 304] on div "Janela de atendimento Grade de atendimento Capacidade Transportadoras Veículos …" at bounding box center [614, 284] width 1228 height 569
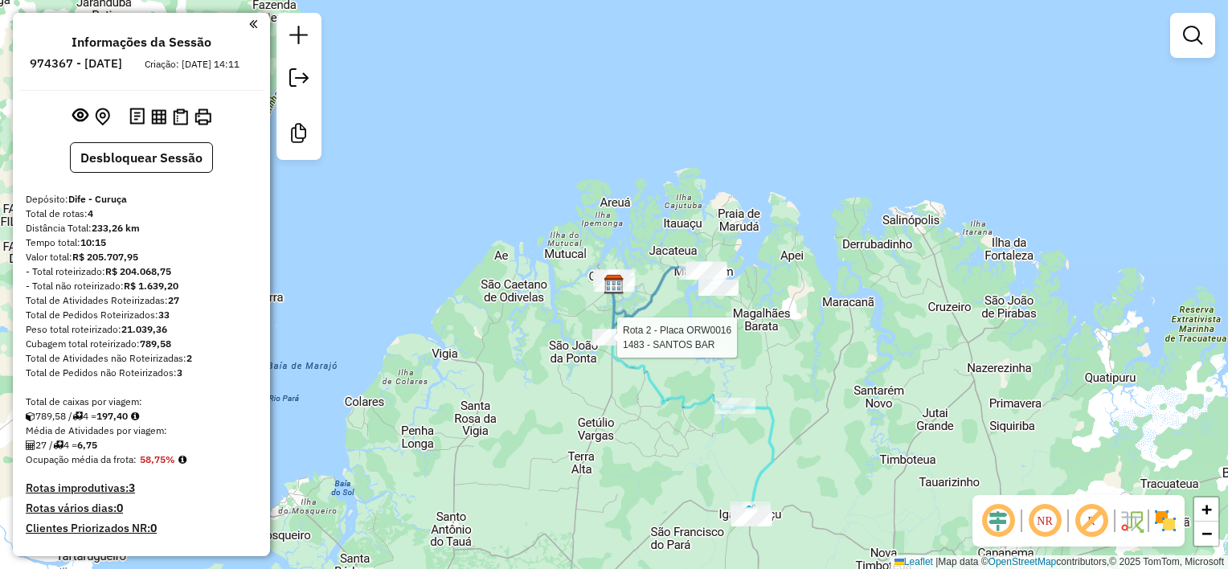
select select "**********"
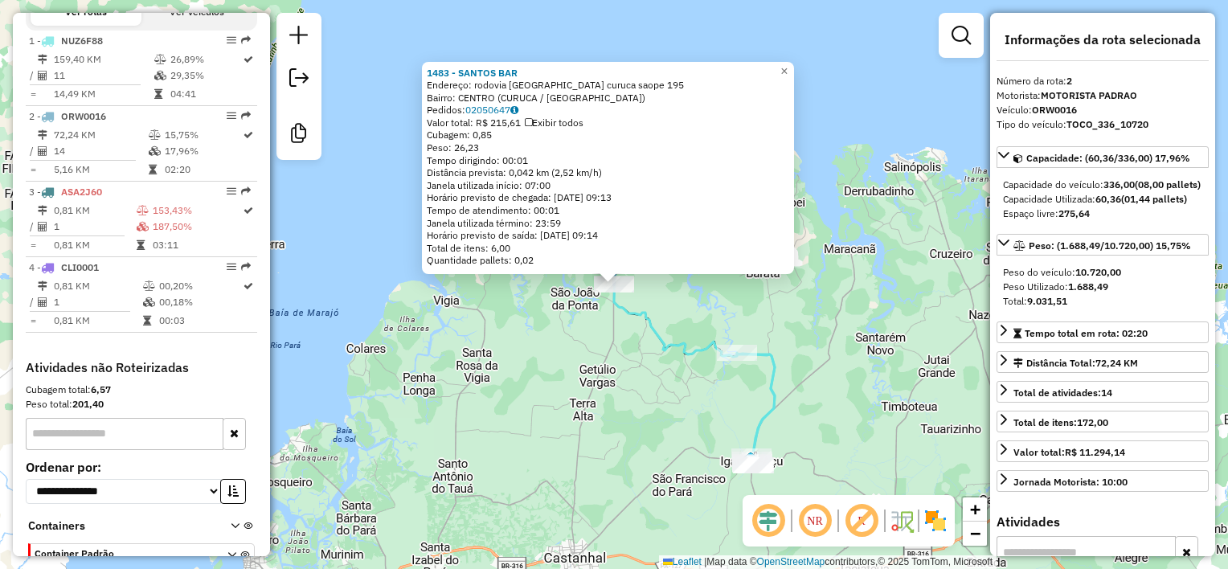
scroll to position [670, 0]
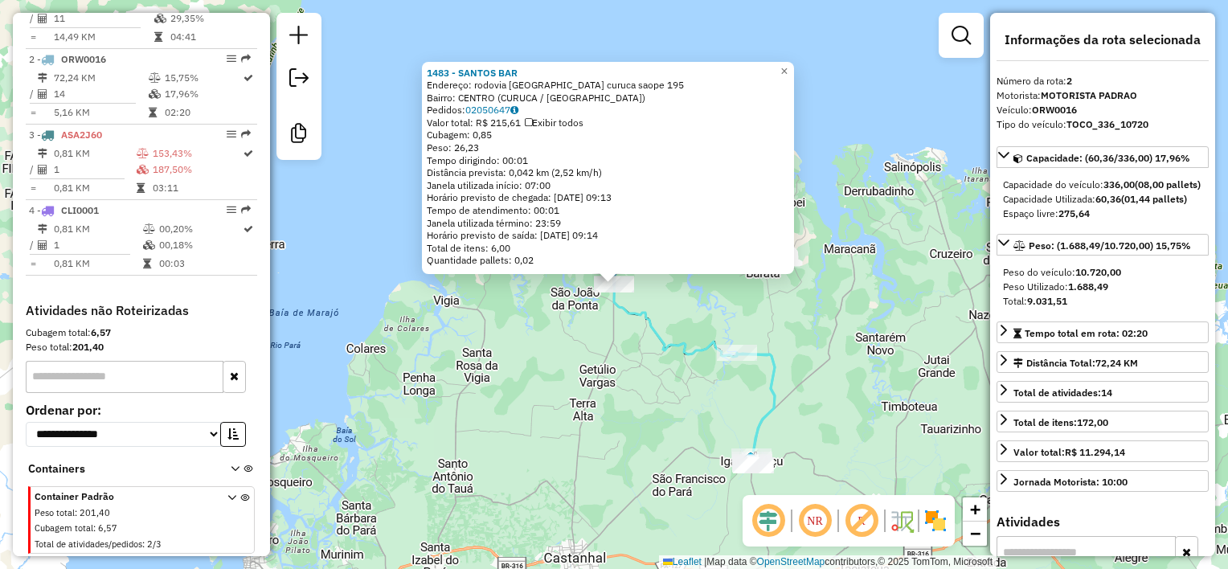
drag, startPoint x: 658, startPoint y: 379, endPoint x: 714, endPoint y: 366, distance: 57.1
click at [662, 375] on div "1483 - SANTOS BAR Endereço: rodovia [GEOGRAPHIC_DATA] curuca saope 195 Bairro: …" at bounding box center [614, 284] width 1228 height 569
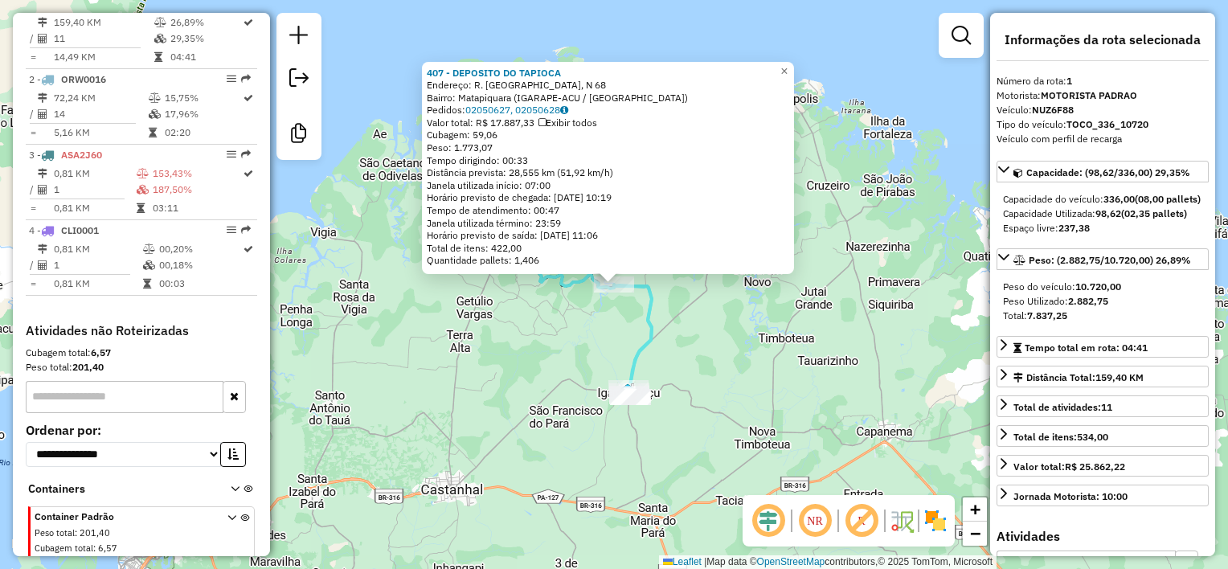
scroll to position [633, 0]
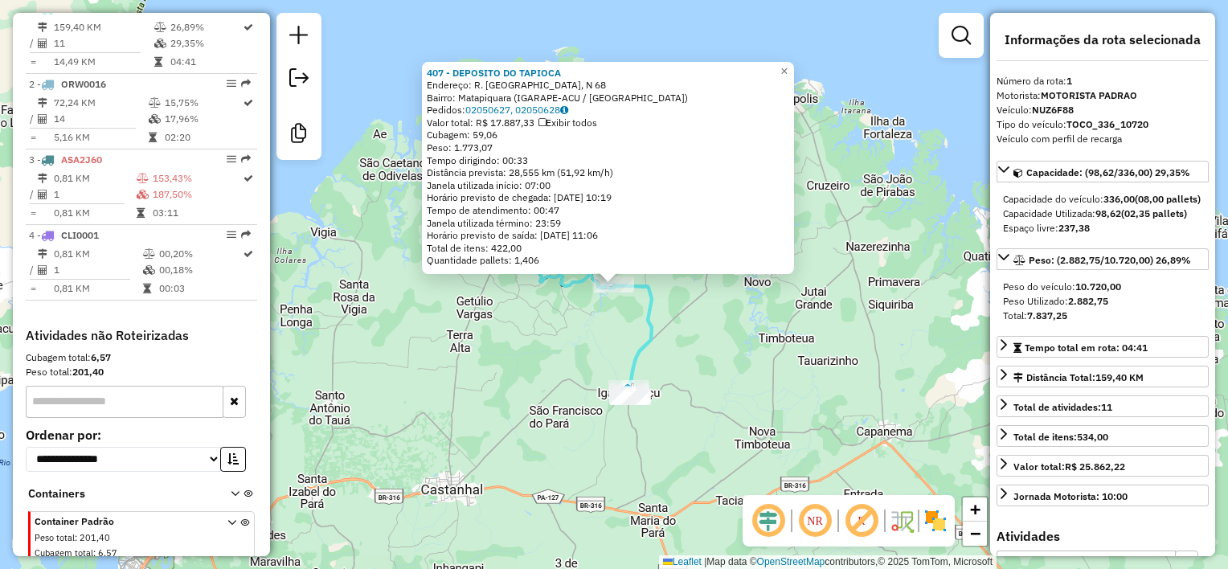
click at [634, 326] on div "407 - DEPOSITO DO TAPIOCA Endereço: R. [GEOGRAPHIC_DATA], N 68 Bairro: [GEOGRAP…" at bounding box center [614, 284] width 1228 height 569
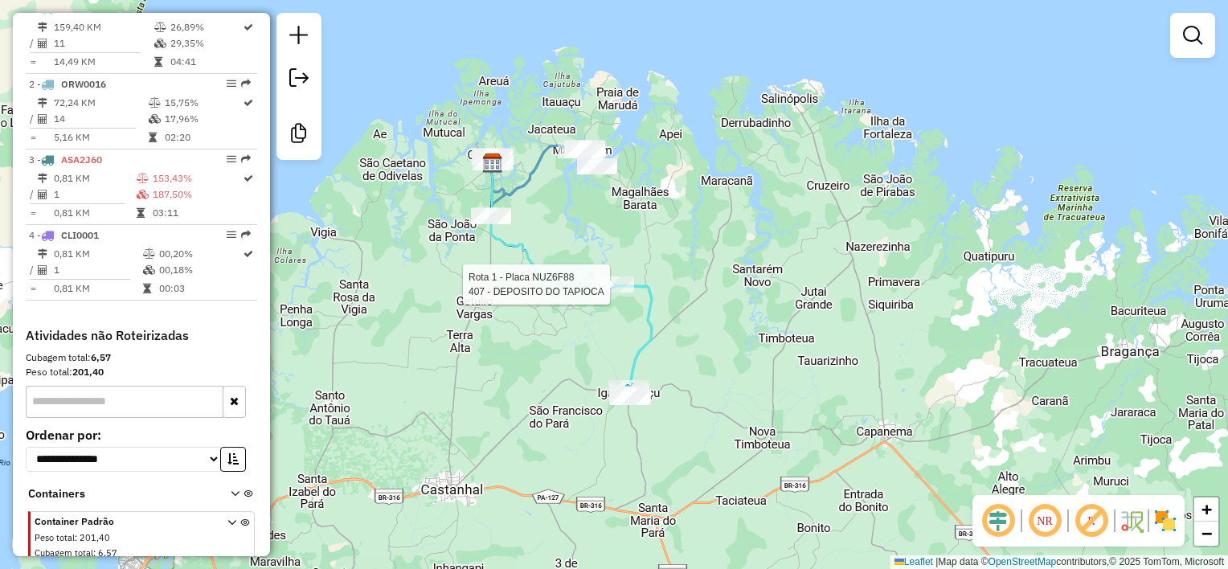
select select "**********"
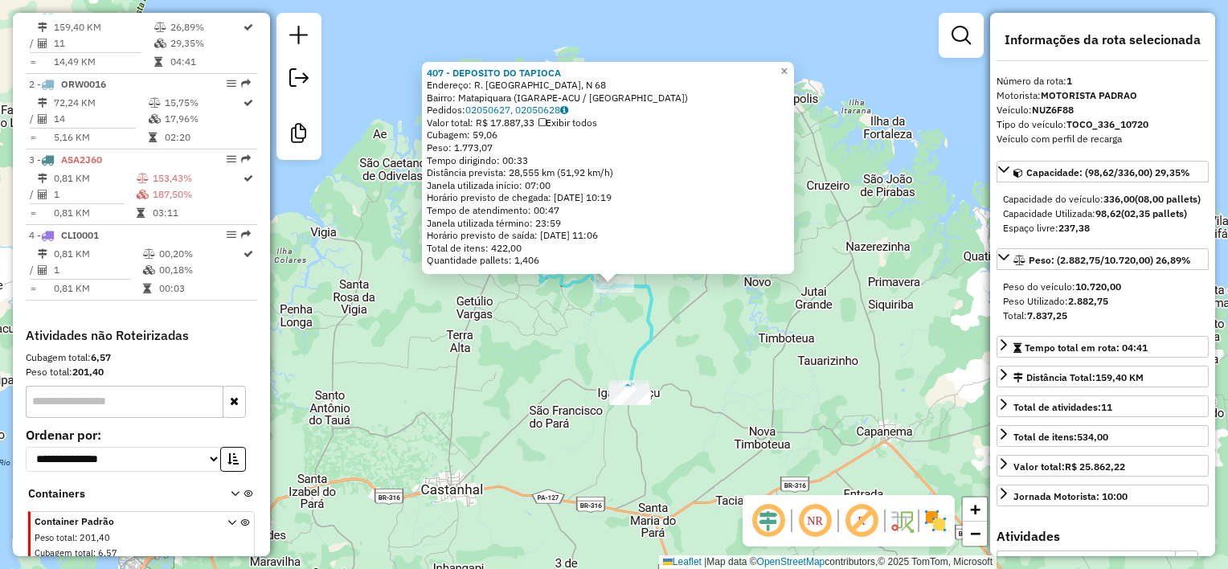
click at [604, 321] on div "407 - DEPOSITO DO TAPIOCA Endereço: R. [GEOGRAPHIC_DATA], N 68 Bairro: [GEOGRAP…" at bounding box center [614, 284] width 1228 height 569
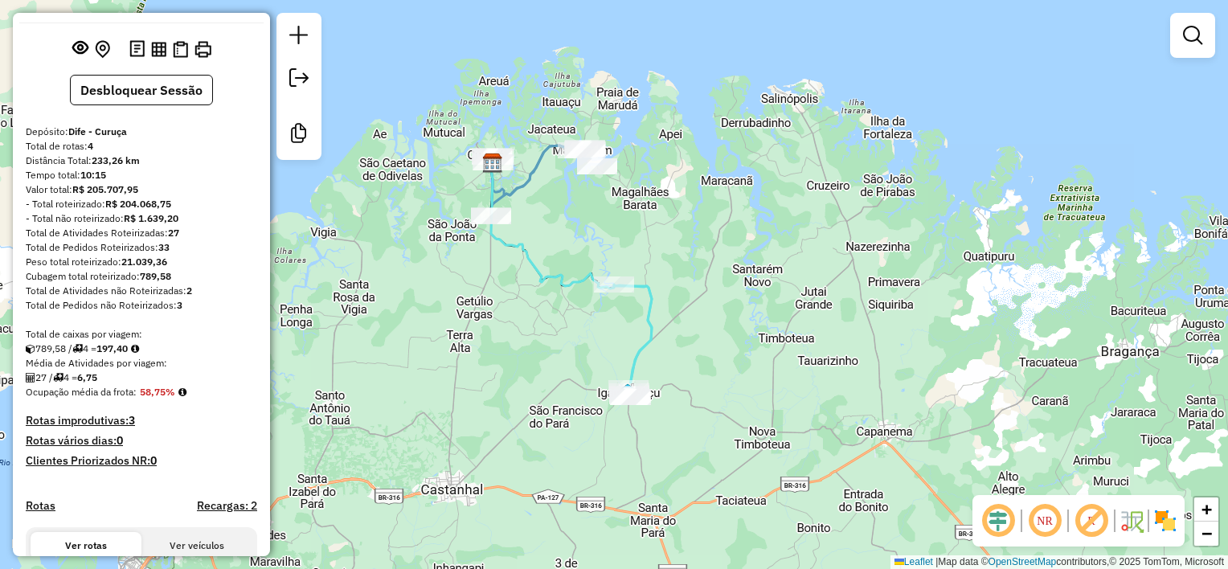
scroll to position [0, 0]
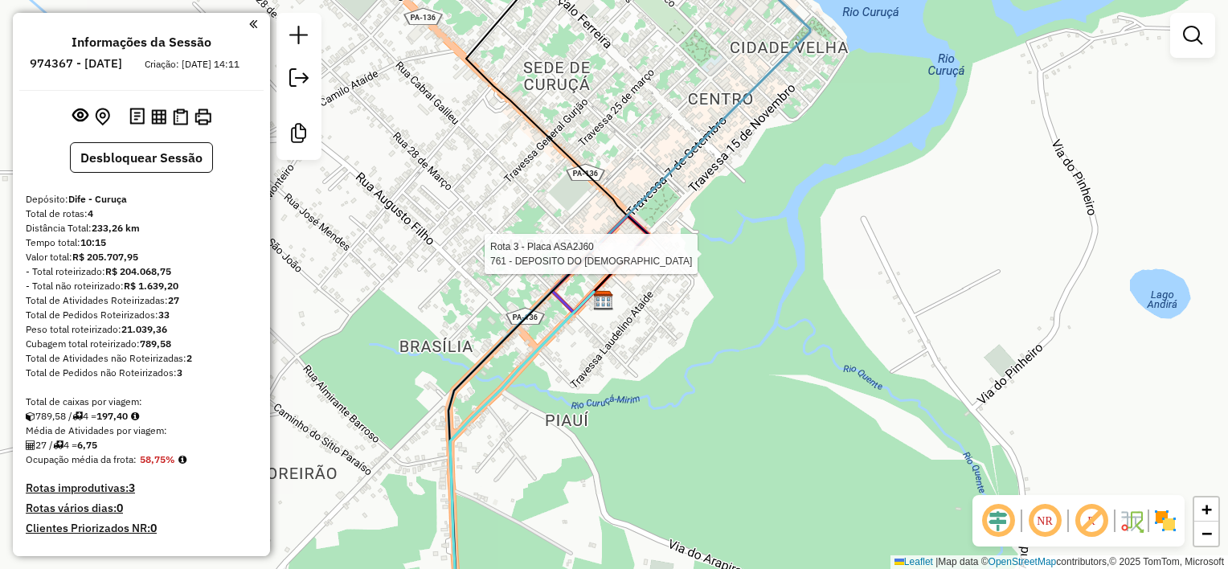
select select "**********"
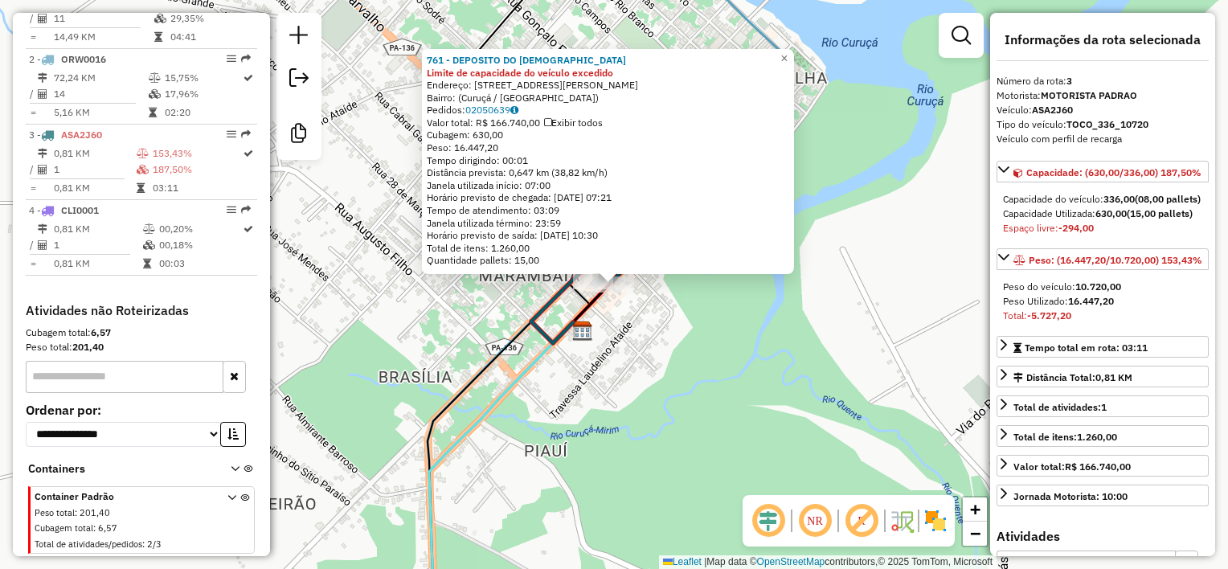
scroll to position [670, 0]
drag, startPoint x: 493, startPoint y: 127, endPoint x: 545, endPoint y: 126, distance: 52.3
click at [545, 126] on div "Valor total: R$ 166.740,00 Exibir todos" at bounding box center [608, 123] width 363 height 13
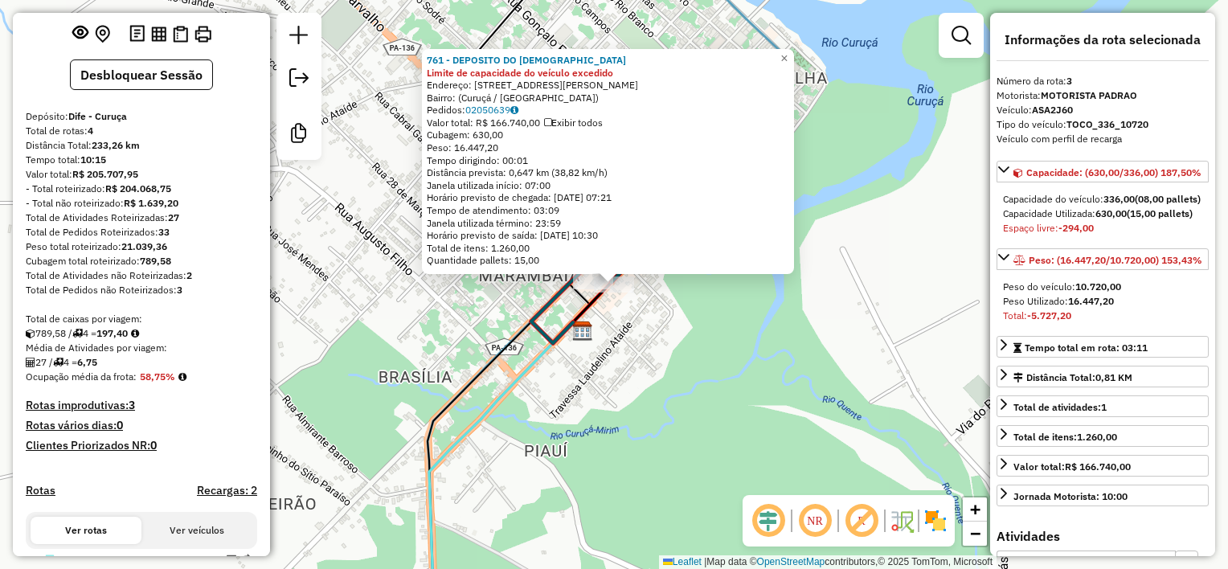
scroll to position [0, 0]
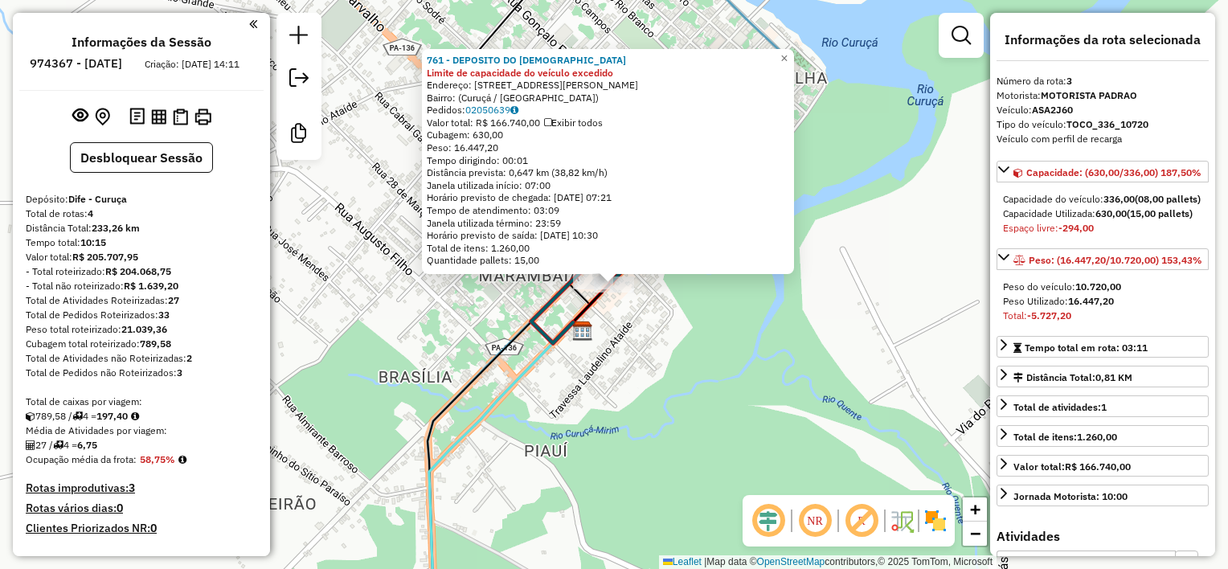
click at [643, 343] on div "761 - DEPOSITO DO JOSIVAN Limite de capacidade do veículo excedido Endereço: Tr…" at bounding box center [614, 284] width 1228 height 569
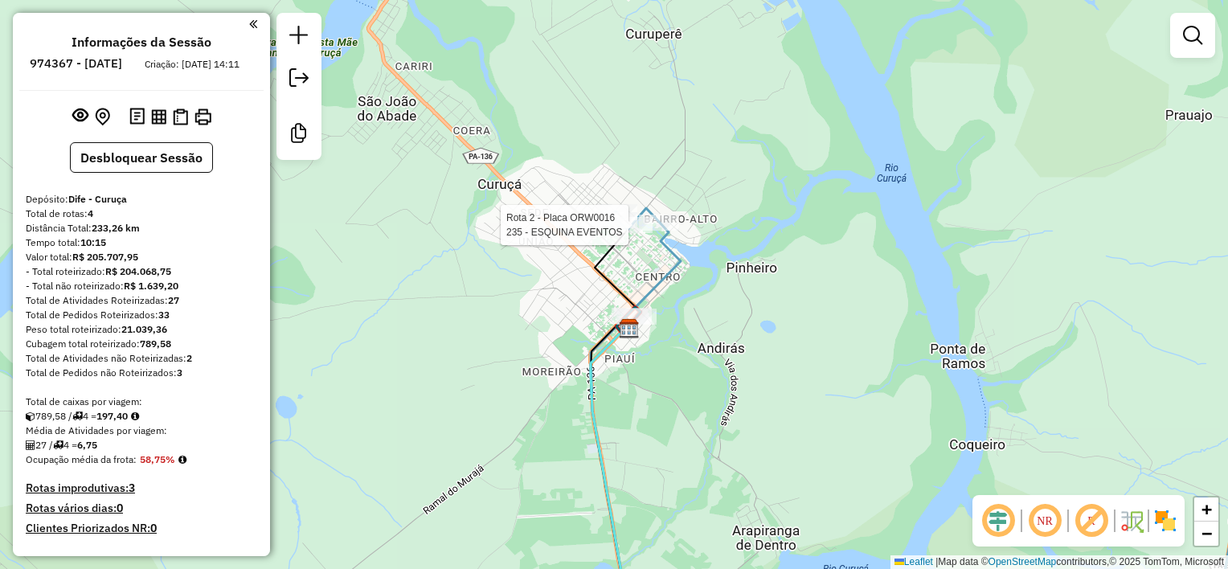
select select "**********"
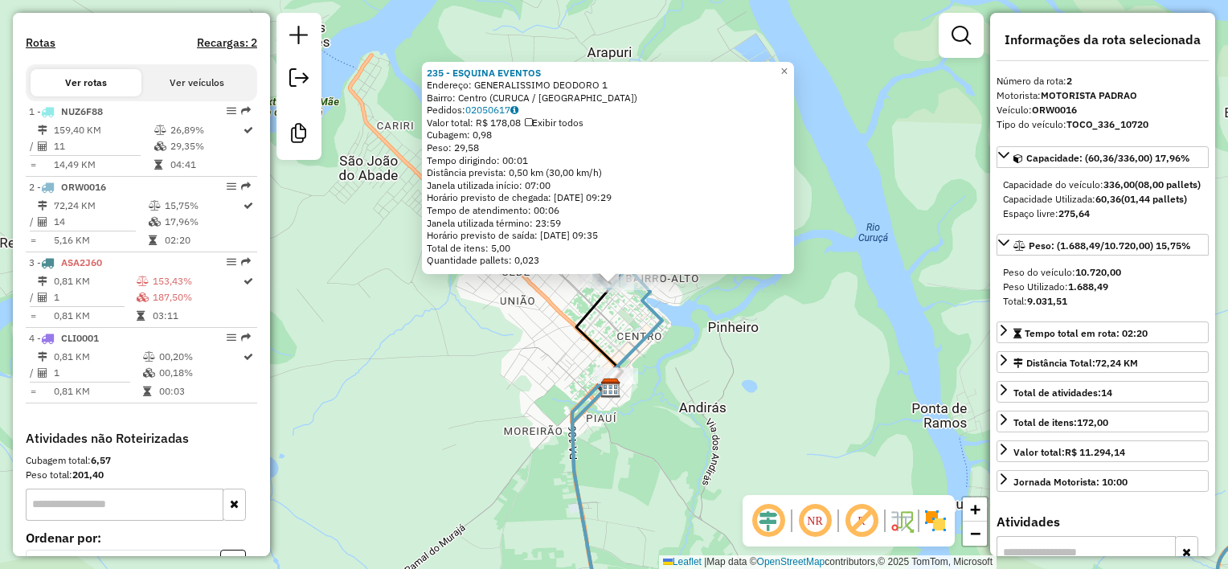
scroll to position [670, 0]
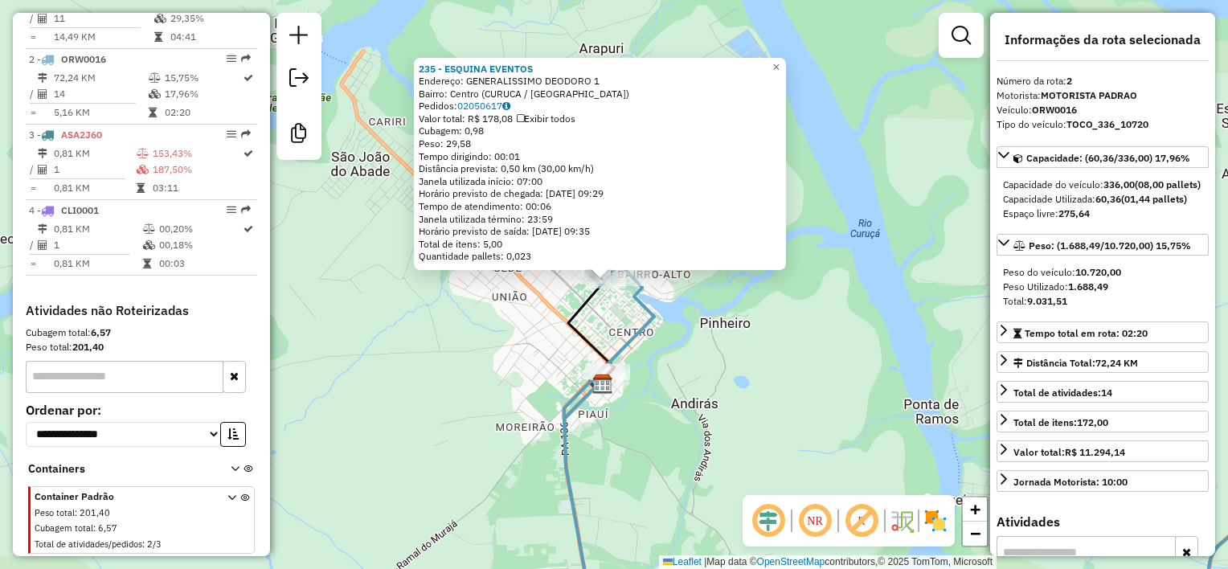
drag, startPoint x: 773, startPoint y: 373, endPoint x: 651, endPoint y: 265, distance: 162.9
click at [688, 295] on div "235 - ESQUINA EVENTOS Endereço: GENERALISSIMO DEODORO 1 Bairro: Centro (CURUCA …" at bounding box center [614, 284] width 1228 height 569
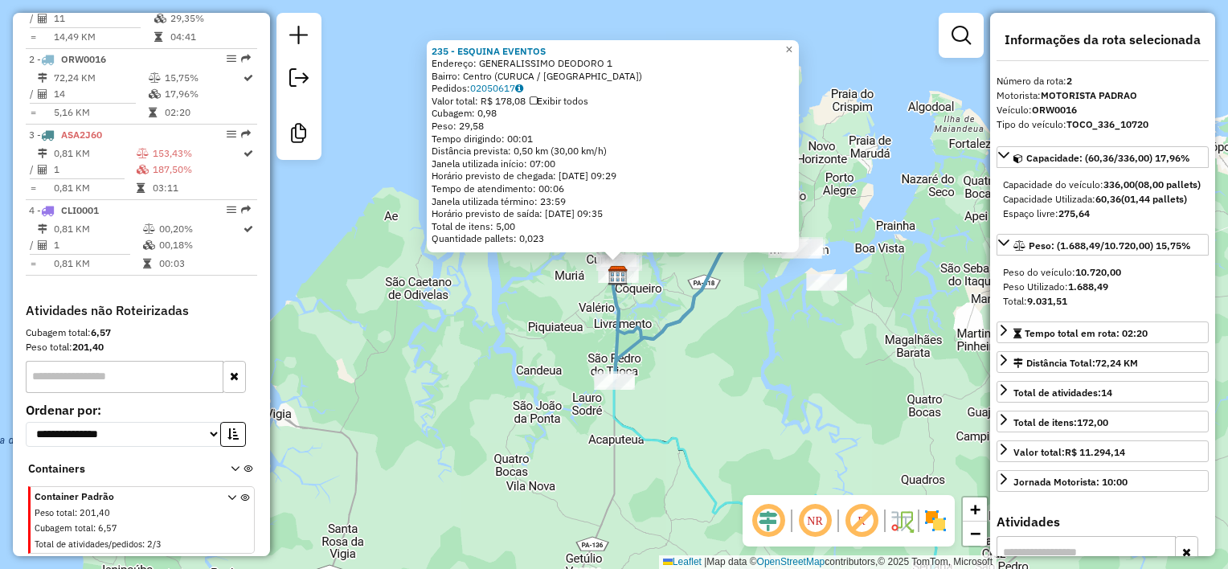
drag, startPoint x: 700, startPoint y: 330, endPoint x: 654, endPoint y: 331, distance: 45.8
click at [668, 338] on div "235 - ESQUINA EVENTOS Endereço: GENERALISSIMO DEODORO 1 Bairro: Centro (CURUCA …" at bounding box center [614, 284] width 1228 height 569
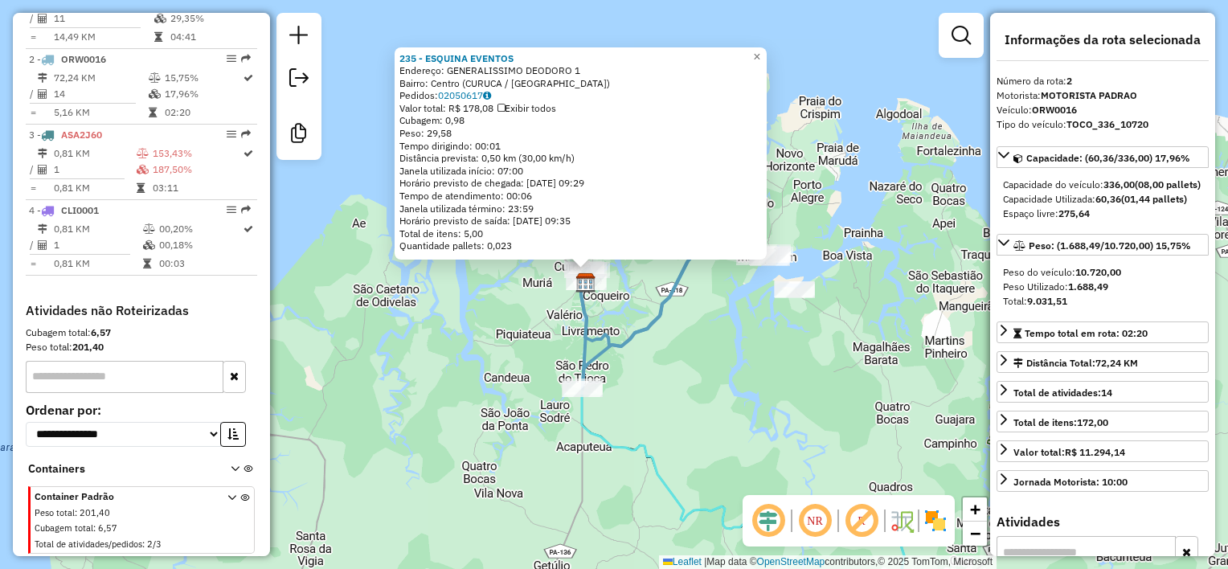
click at [714, 342] on div "235 - ESQUINA EVENTOS Endereço: GENERALISSIMO DEODORO 1 Bairro: Centro (CURUCA …" at bounding box center [614, 284] width 1228 height 569
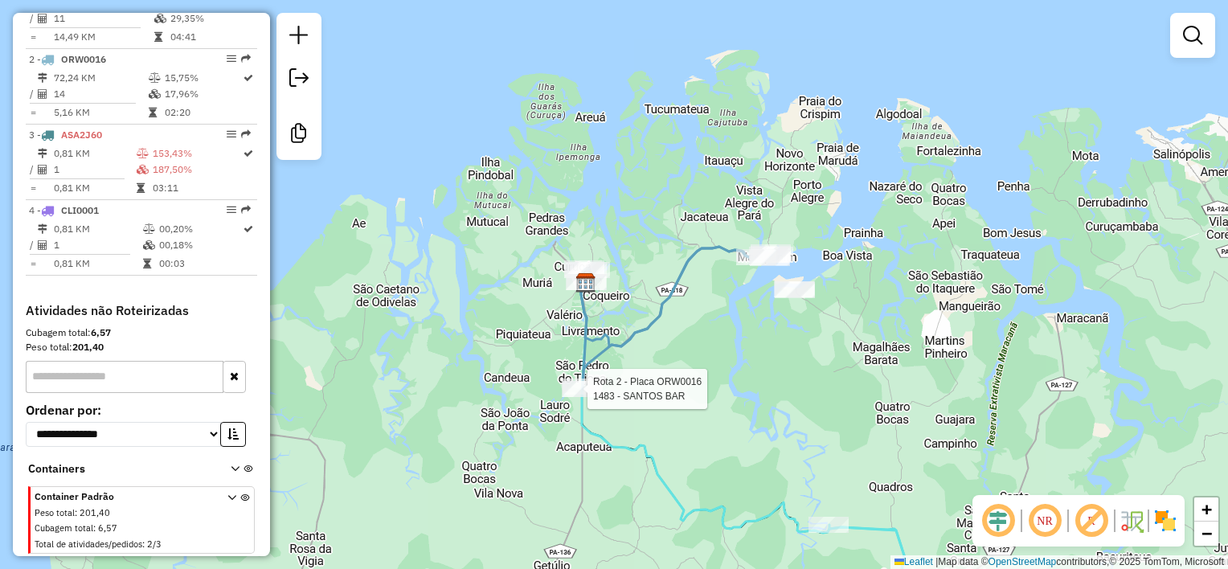
select select "**********"
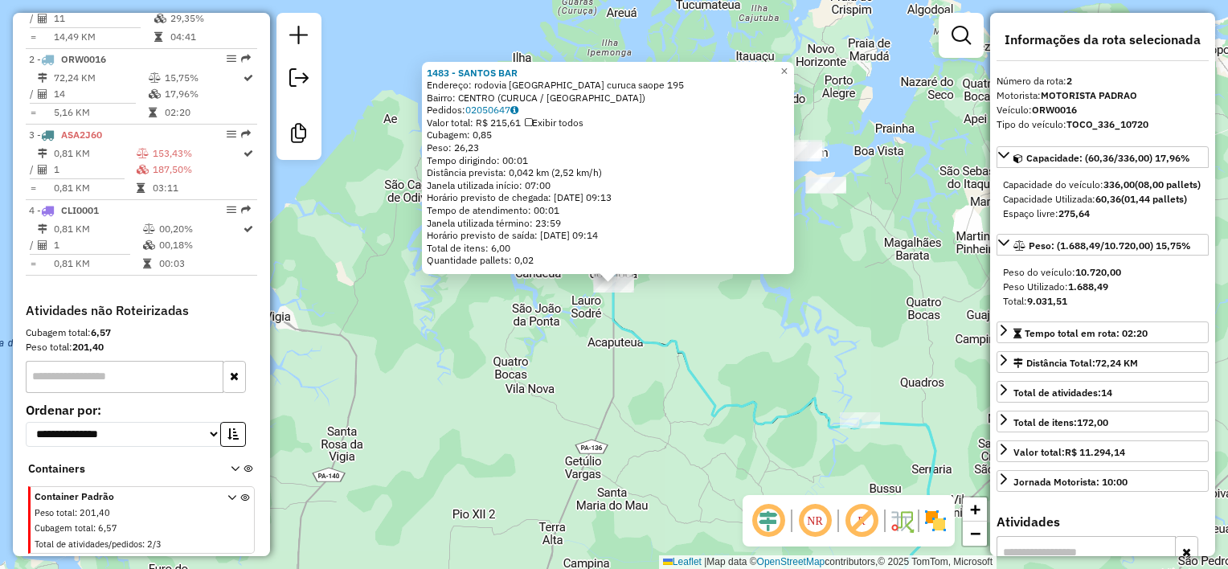
click at [820, 425] on icon at bounding box center [773, 402] width 323 height 448
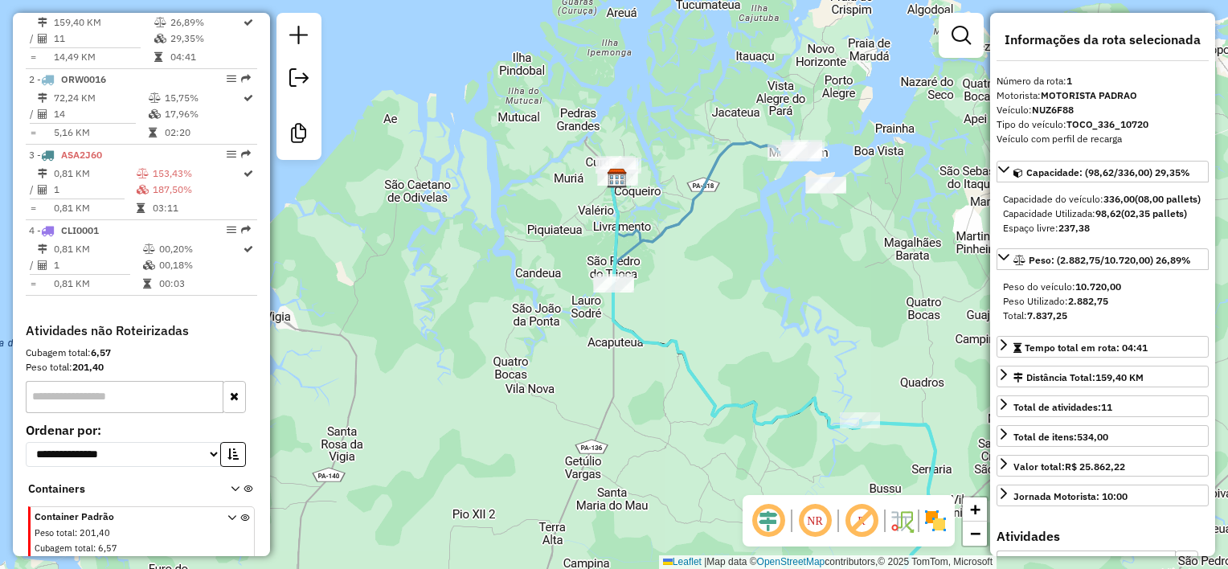
scroll to position [633, 0]
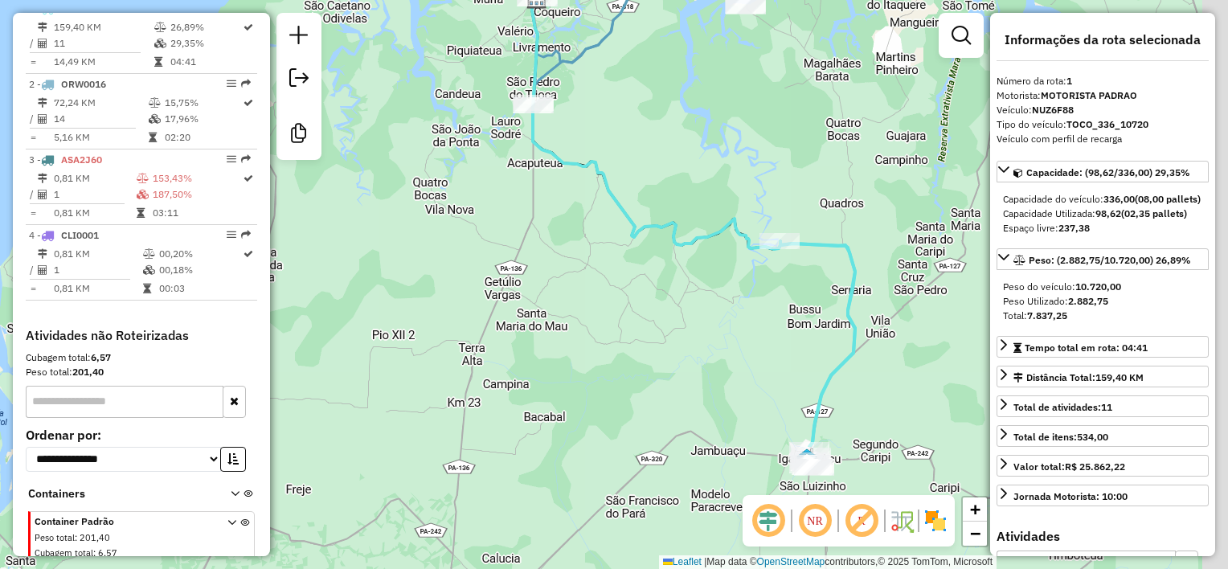
drag, startPoint x: 807, startPoint y: 448, endPoint x: 700, endPoint y: 190, distance: 279.3
click at [700, 190] on div "Janela de atendimento Grade de atendimento Capacidade Transportadoras Veículos …" at bounding box center [614, 284] width 1228 height 569
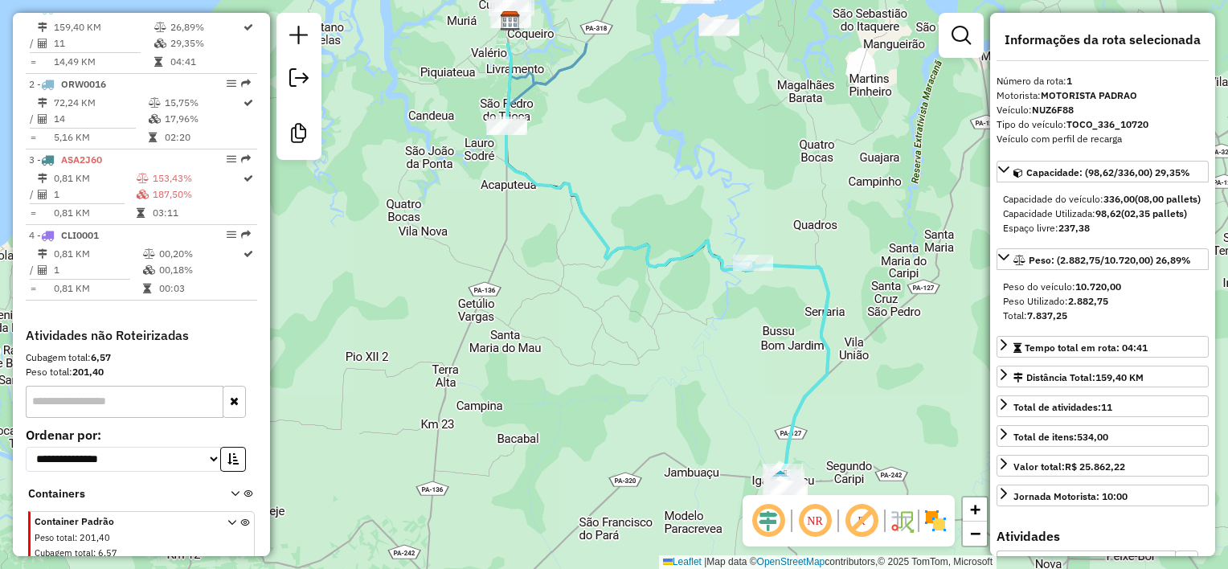
drag, startPoint x: 667, startPoint y: 346, endPoint x: 663, endPoint y: 376, distance: 30.8
click at [663, 383] on div "Janela de atendimento Grade de atendimento Capacidade Transportadoras Veículos …" at bounding box center [614, 284] width 1228 height 569
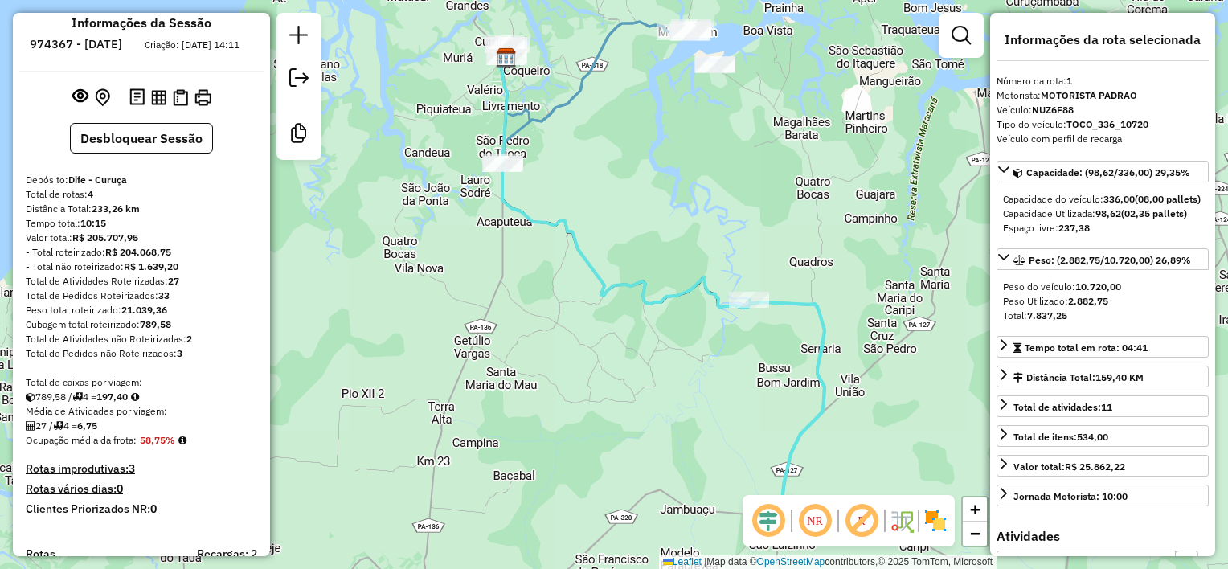
scroll to position [0, 0]
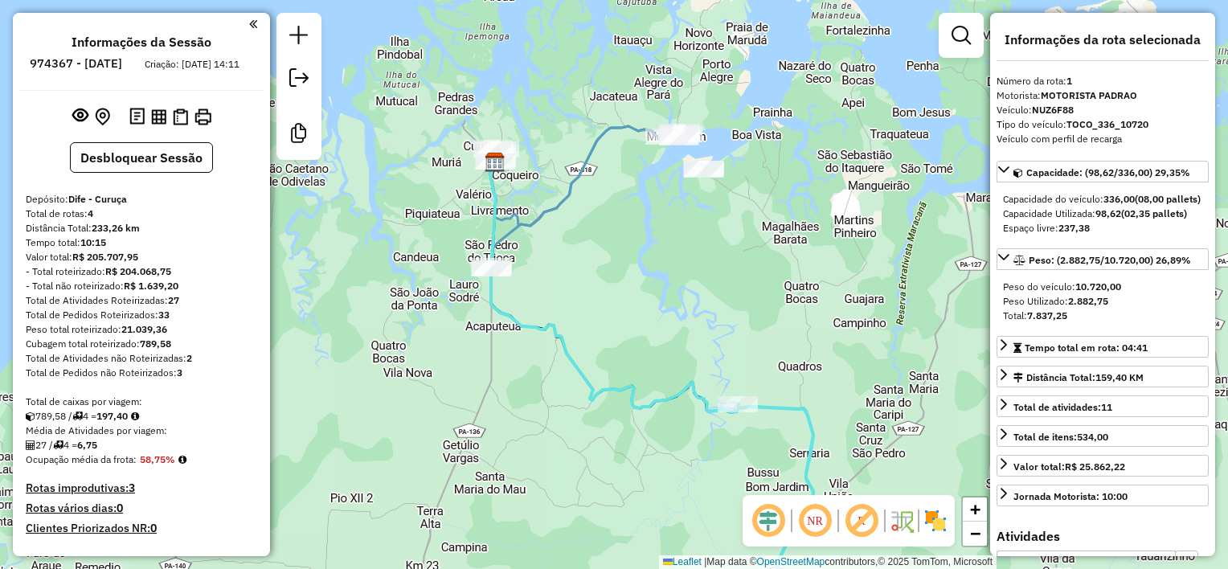
drag, startPoint x: 622, startPoint y: 125, endPoint x: 611, endPoint y: 231, distance: 106.7
click at [611, 231] on div "Janela de atendimento Grade de atendimento Capacidade Transportadoras Veículos …" at bounding box center [614, 284] width 1228 height 569
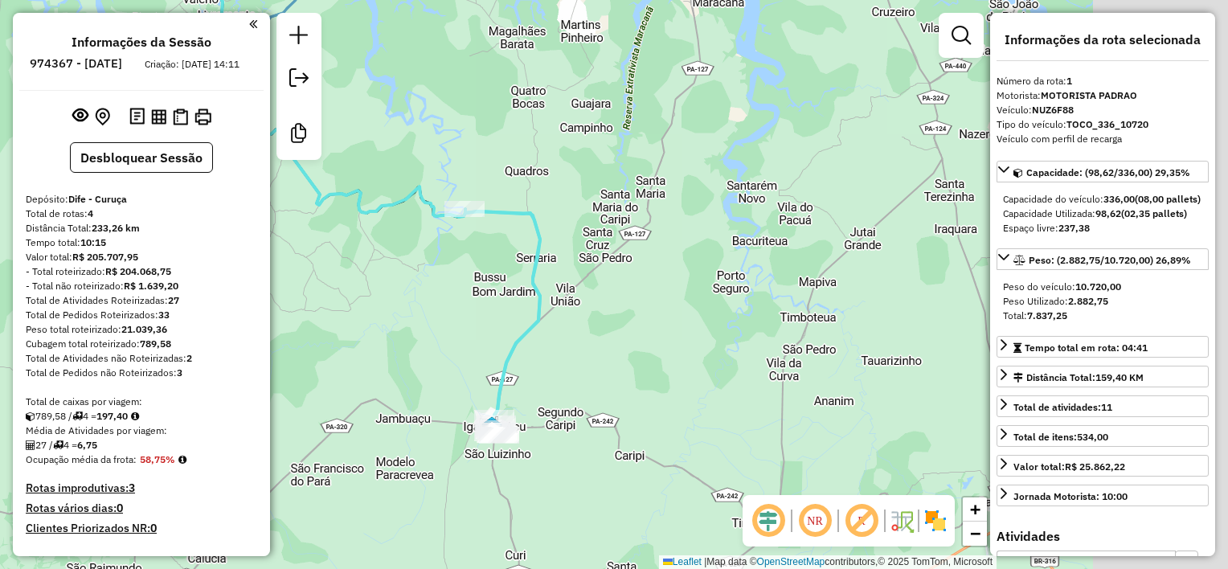
drag, startPoint x: 698, startPoint y: 322, endPoint x: 420, endPoint y: 110, distance: 348.7
click at [420, 114] on div "Janela de atendimento Grade de atendimento Capacidade Transportadoras Veículos …" at bounding box center [614, 284] width 1228 height 569
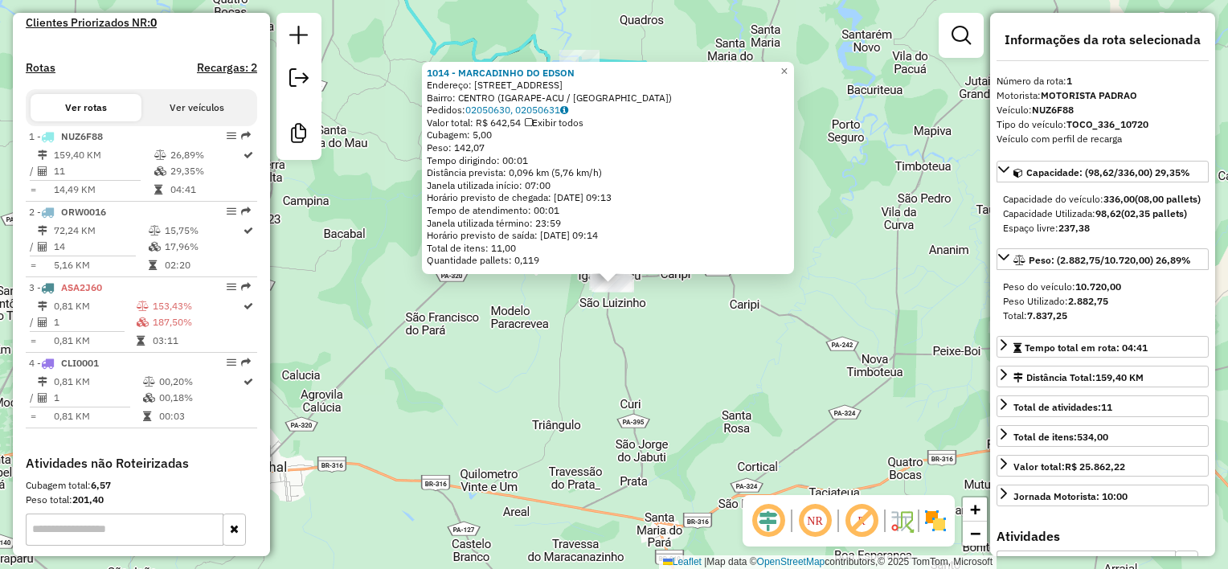
scroll to position [633, 0]
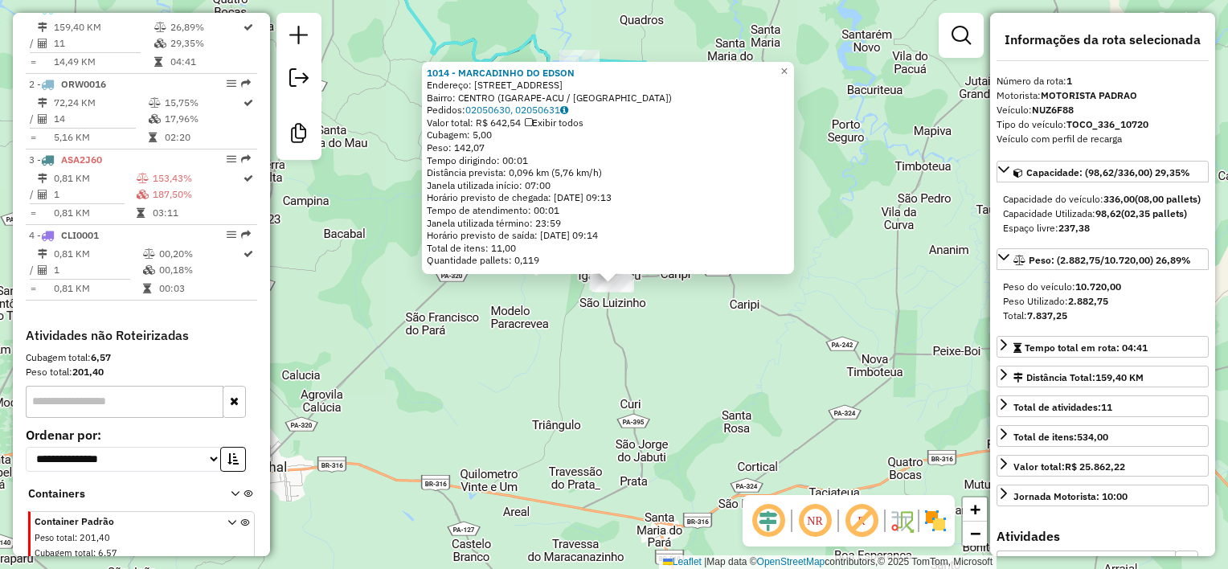
click at [825, 366] on div "1014 - MARCADINHO DO EDSON Endereço: Rua Sao Joao 61 Bairro: CENTRO (IGARAPE-AC…" at bounding box center [614, 284] width 1228 height 569
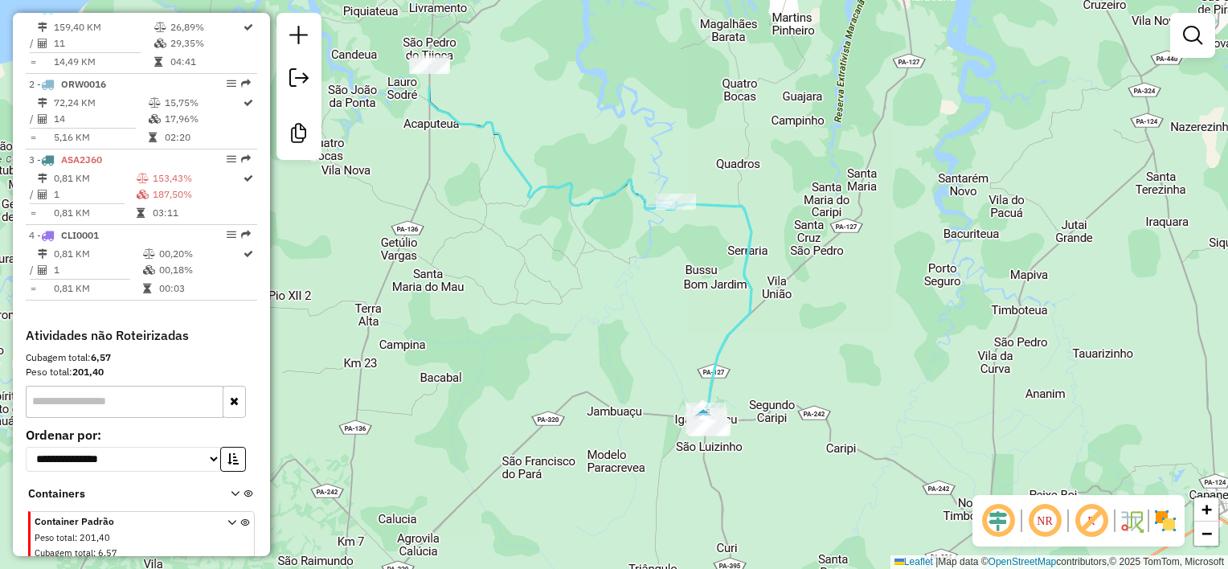
drag, startPoint x: 855, startPoint y: 418, endPoint x: 865, endPoint y: 429, distance: 14.8
click at [873, 444] on div "Janela de atendimento Grade de atendimento Capacidade Transportadoras Veículos …" at bounding box center [614, 284] width 1228 height 569
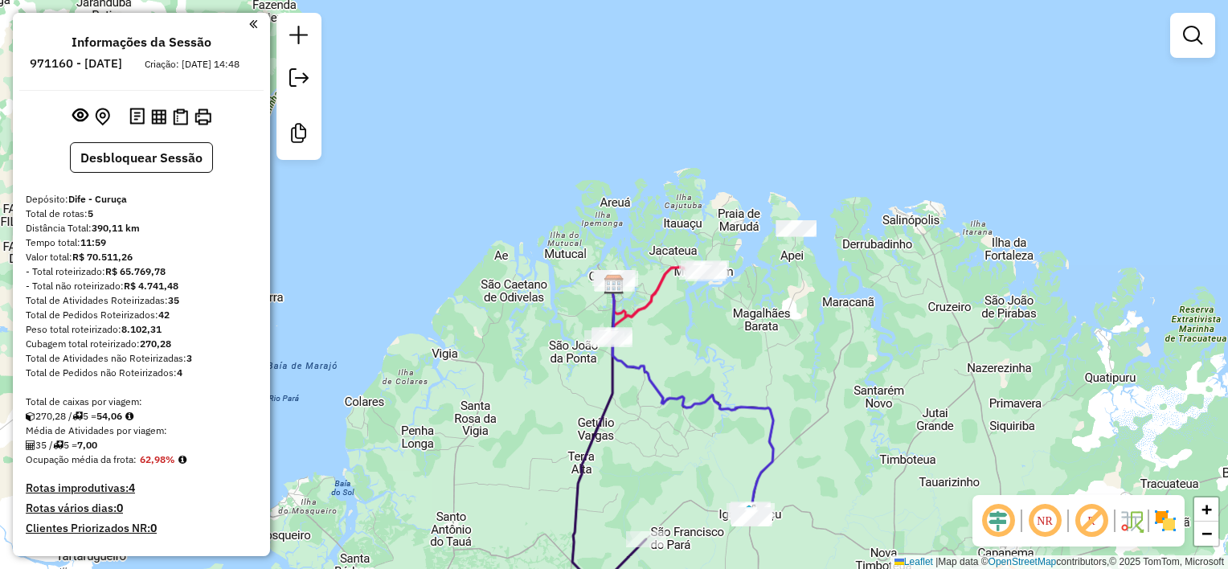
click at [596, 399] on div "Janela de atendimento Grade de atendimento Capacidade Transportadoras Veículos …" at bounding box center [614, 284] width 1228 height 569
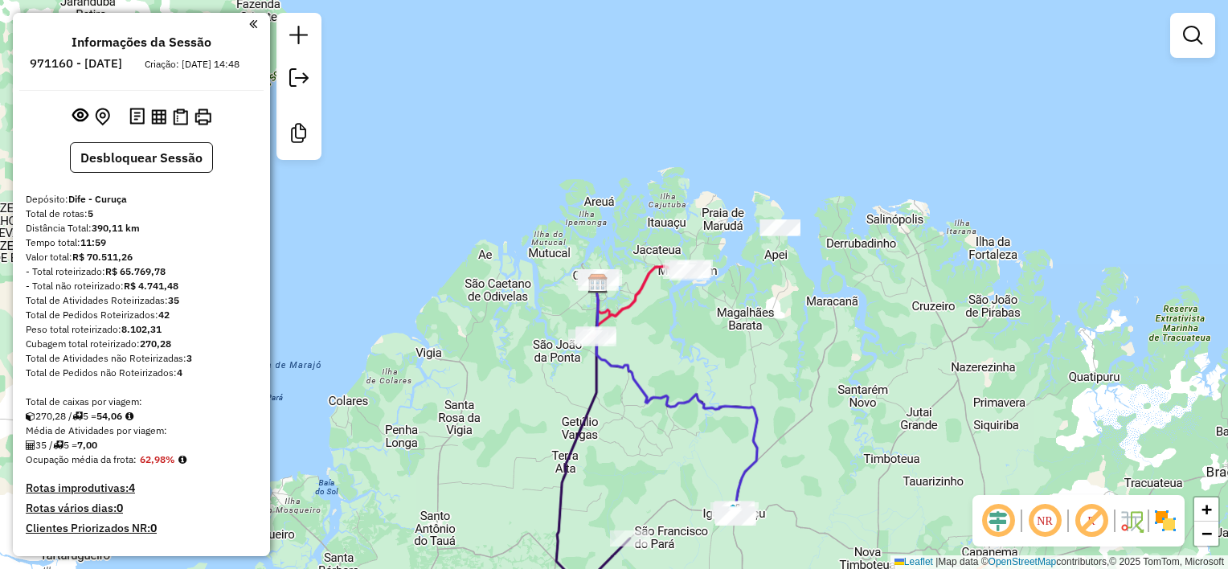
drag, startPoint x: 649, startPoint y: 440, endPoint x: 580, endPoint y: 402, distance: 78.1
click at [576, 407] on div "Janela de atendimento Grade de atendimento Capacidade Transportadoras Veículos …" at bounding box center [614, 284] width 1228 height 569
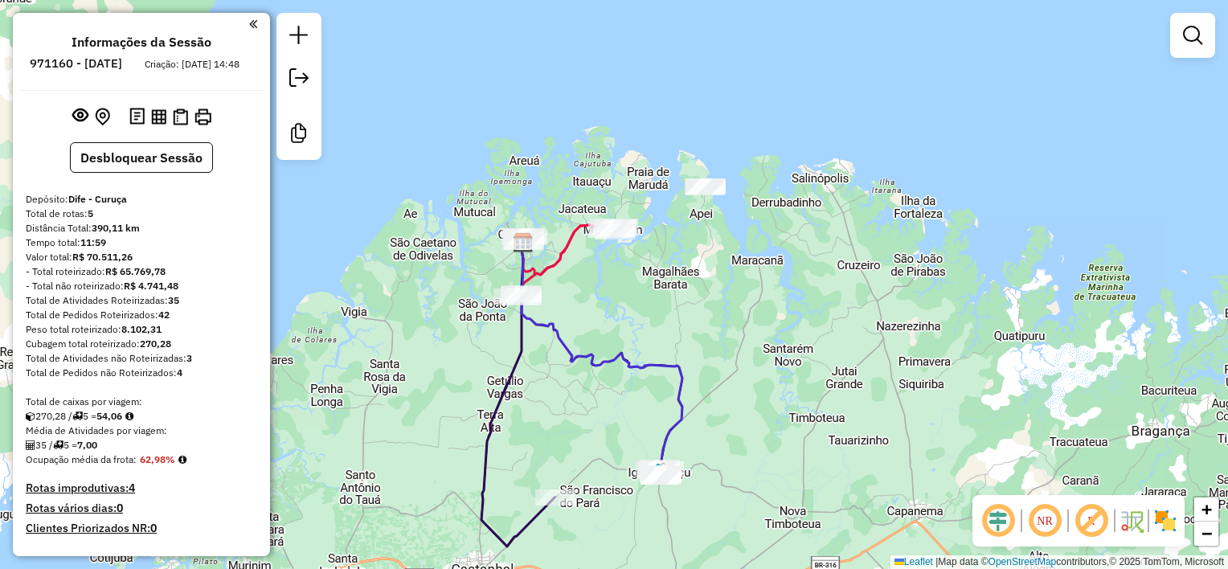
drag, startPoint x: 598, startPoint y: 425, endPoint x: 613, endPoint y: 338, distance: 88.9
click at [613, 338] on div "Janela de atendimento Grade de atendimento Capacidade Transportadoras Veículos …" at bounding box center [614, 284] width 1228 height 569
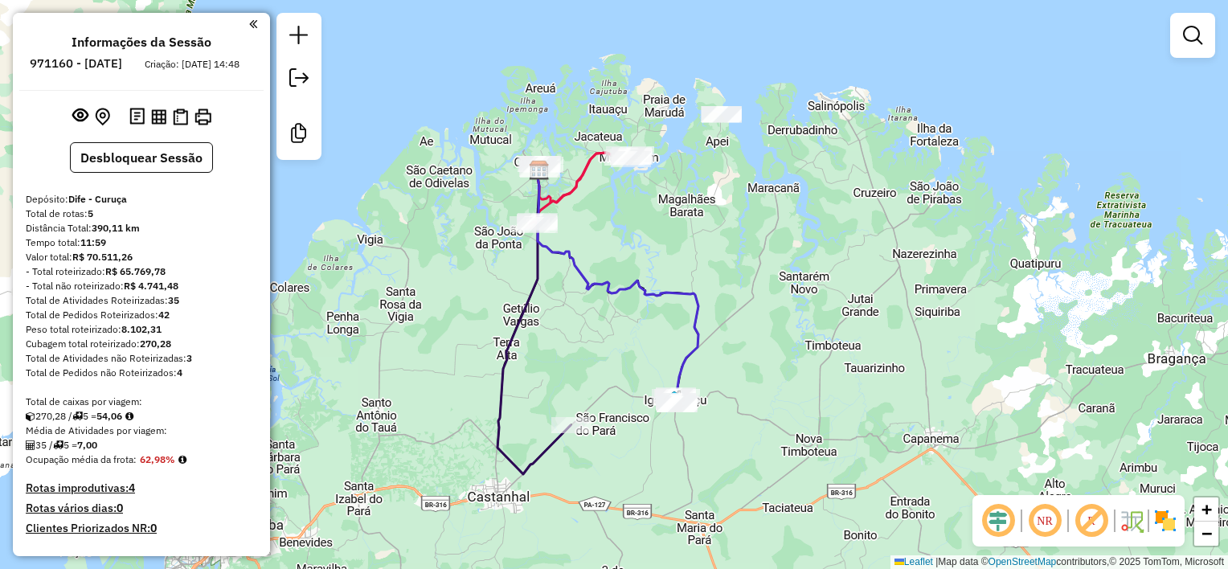
click at [673, 223] on div "Janela de atendimento Grade de atendimento Capacidade Transportadoras Veículos …" at bounding box center [614, 284] width 1228 height 569
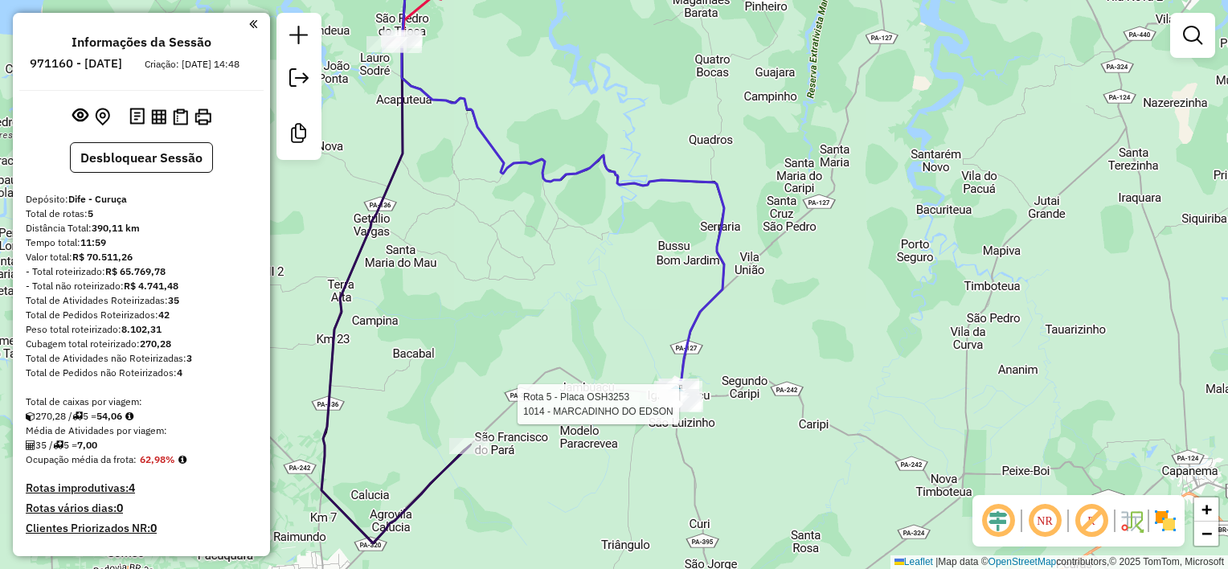
select select "**********"
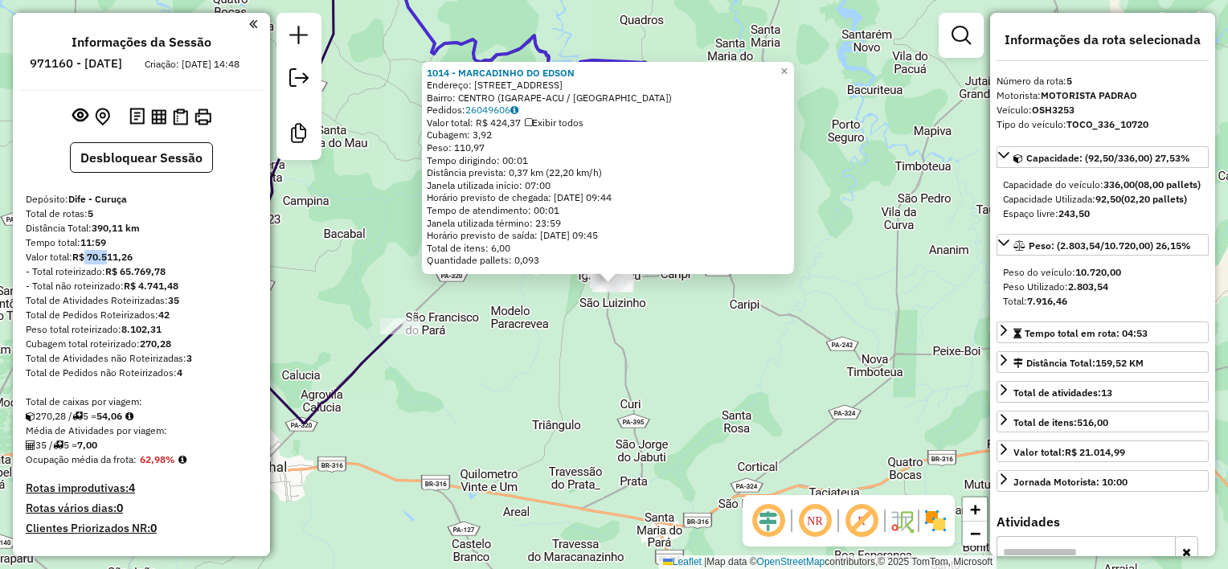
drag, startPoint x: 87, startPoint y: 269, endPoint x: 110, endPoint y: 269, distance: 23.3
click at [110, 263] on strong "R$ 70.511,26" at bounding box center [102, 257] width 60 height 12
drag, startPoint x: 701, startPoint y: 395, endPoint x: 659, endPoint y: 370, distance: 49.1
click at [698, 395] on div "1014 - MARCADINHO DO EDSON Endereço: [STREET_ADDRESS] Pedidos: 26049606 Valor t…" at bounding box center [614, 284] width 1228 height 569
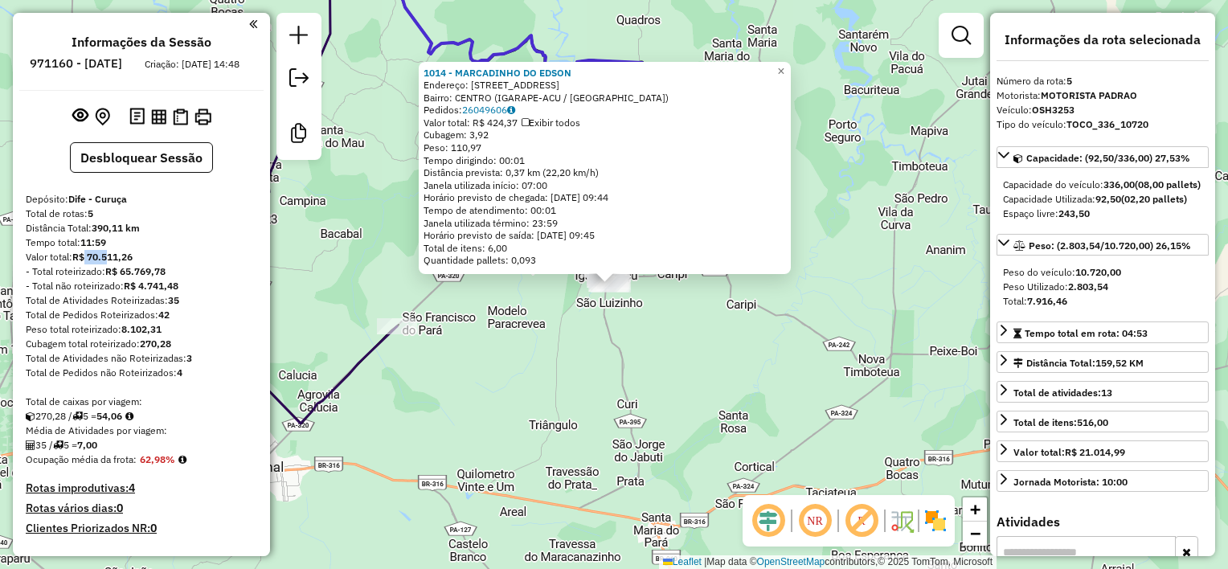
click at [616, 310] on div "1014 - MARCADINHO DO EDSON Endereço: [STREET_ADDRESS] Pedidos: 26049606 Valor t…" at bounding box center [614, 284] width 1228 height 569
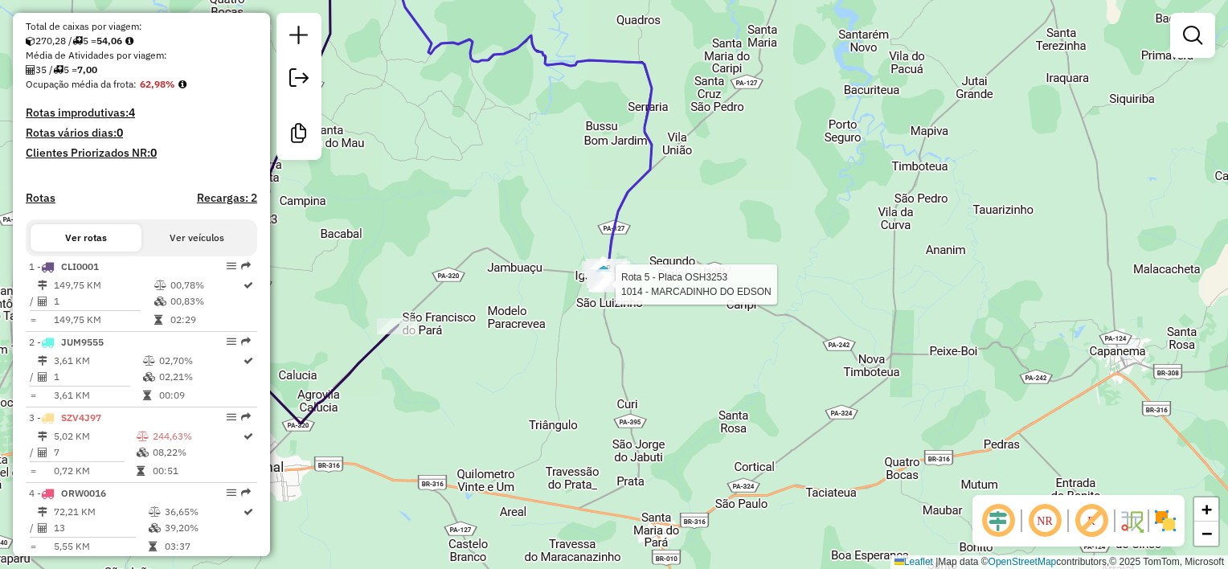
select select "**********"
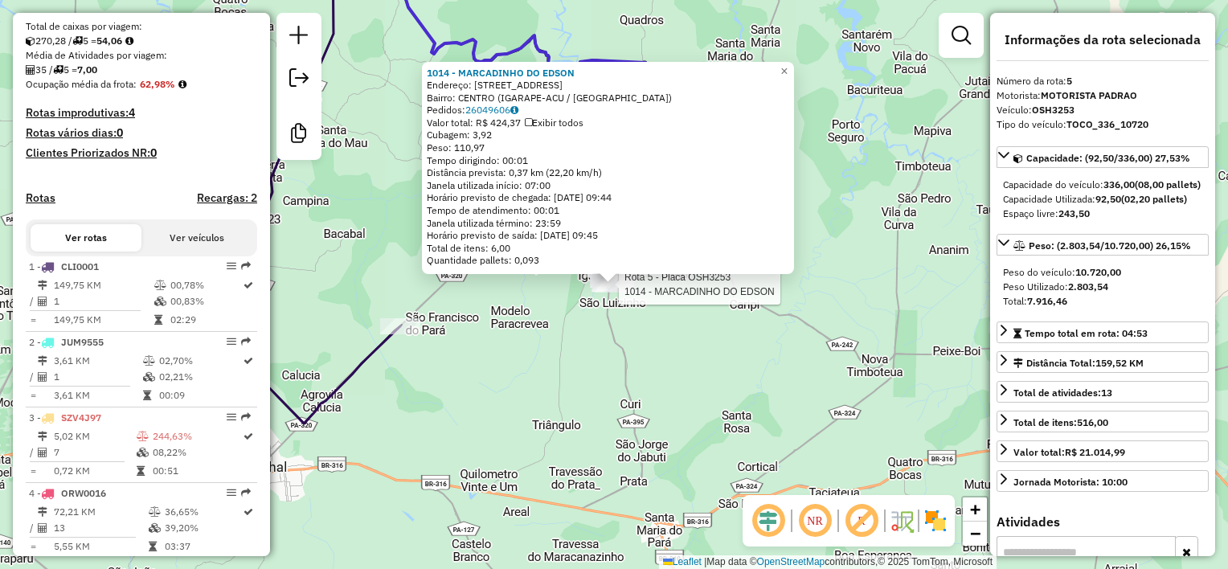
scroll to position [746, 0]
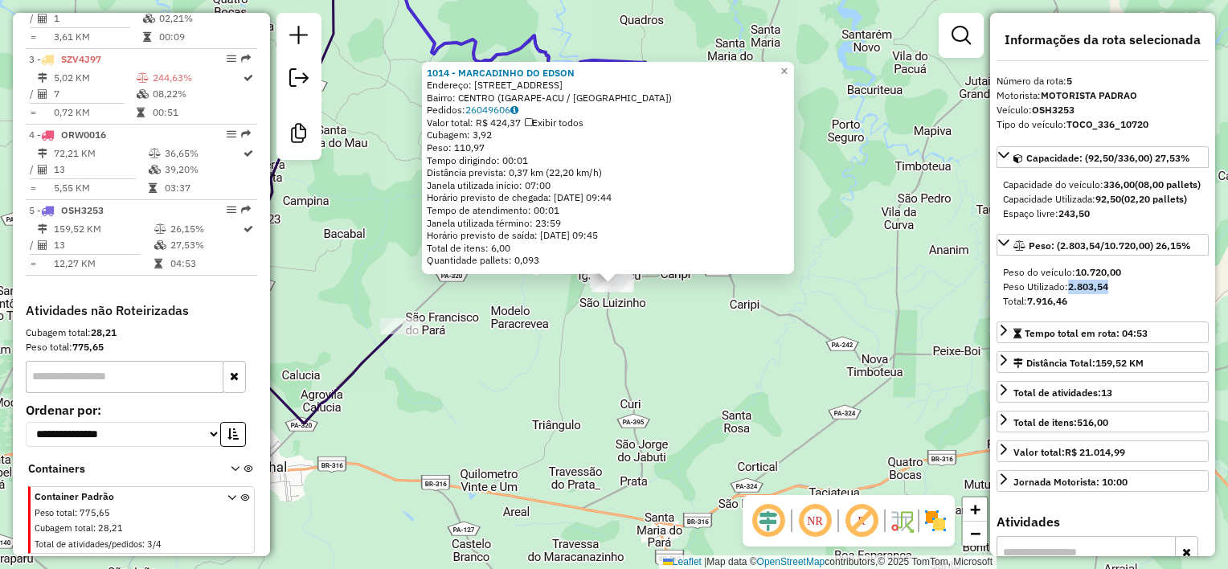
drag, startPoint x: 1064, startPoint y: 298, endPoint x: 1115, endPoint y: 299, distance: 50.6
click at [1115, 294] on div "Peso Utilizado: 2.803,54" at bounding box center [1102, 287] width 199 height 14
click at [682, 357] on div "1014 - MARCADINHO DO EDSON Endereço: [STREET_ADDRESS] Pedidos: 26049606 Valor t…" at bounding box center [614, 284] width 1228 height 569
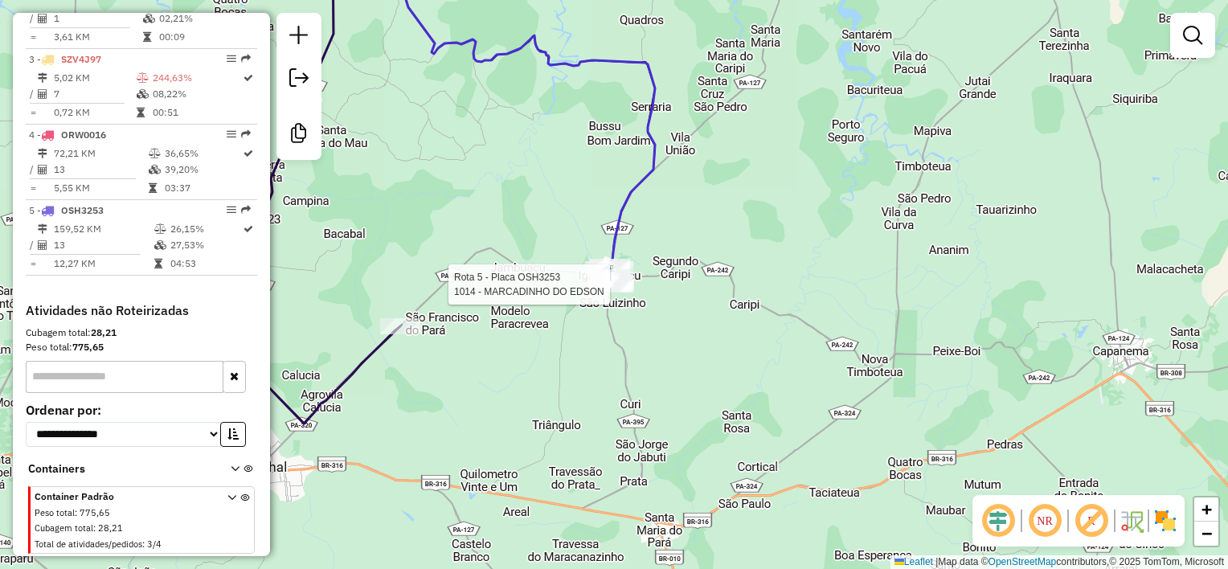
select select "**********"
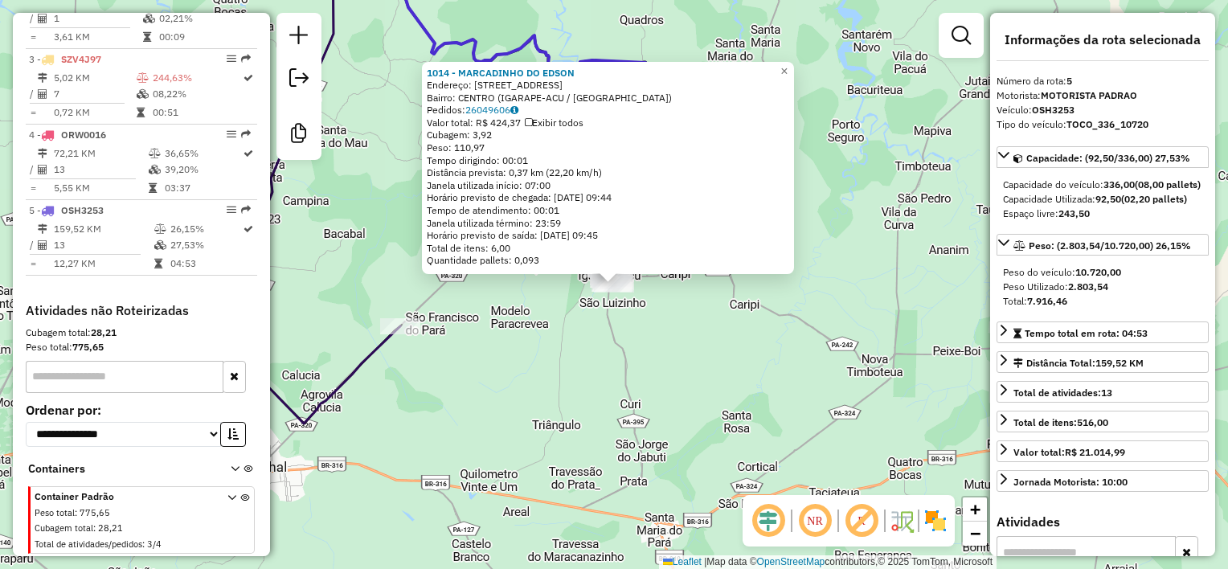
click at [649, 340] on div "1014 - MARCADINHO DO EDSON Endereço: [STREET_ADDRESS] Pedidos: 26049606 Valor t…" at bounding box center [614, 284] width 1228 height 569
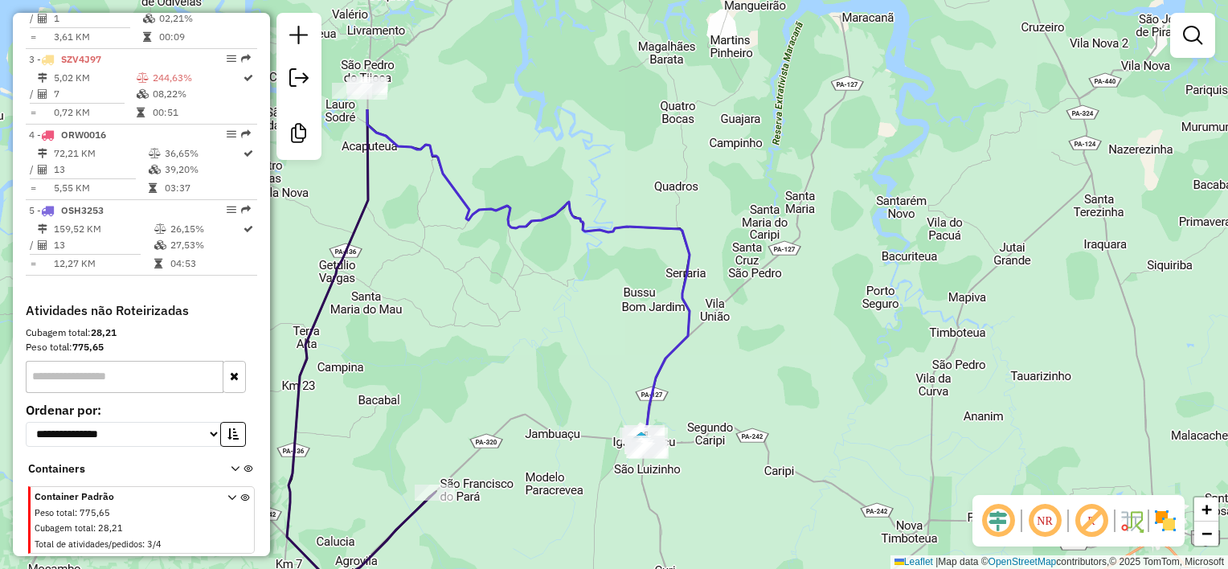
drag, startPoint x: 515, startPoint y: 174, endPoint x: 581, endPoint y: 473, distance: 307.0
click at [582, 496] on div "Janela de atendimento Grade de atendimento Capacidade Transportadoras Veículos …" at bounding box center [614, 284] width 1228 height 569
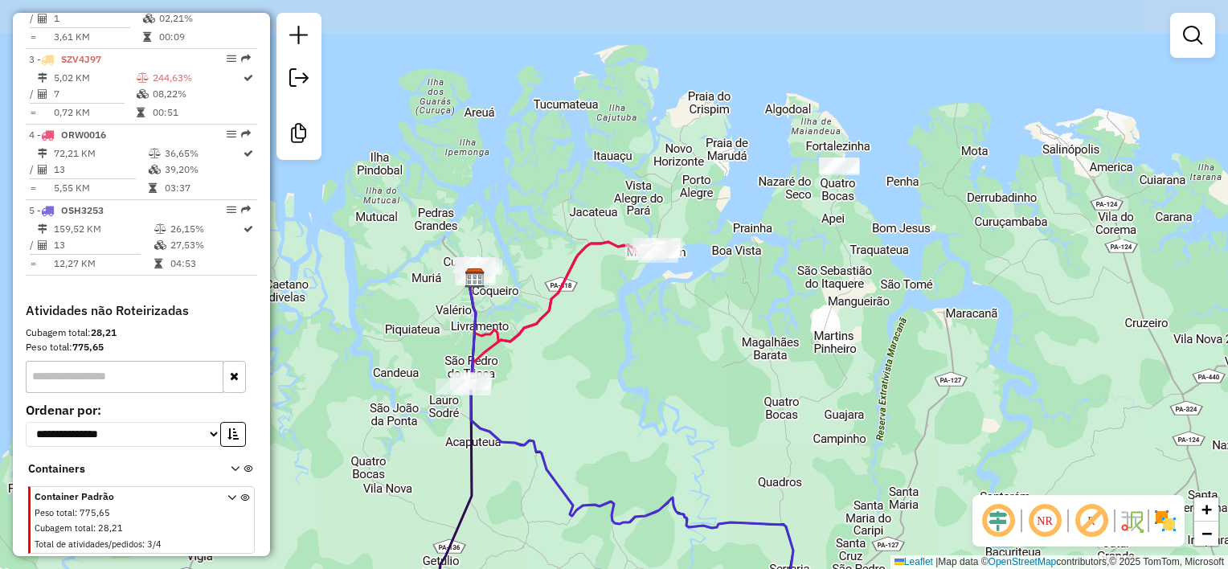
drag, startPoint x: 591, startPoint y: 354, endPoint x: 618, endPoint y: 420, distance: 71.4
click at [618, 420] on div "Janela de atendimento Grade de atendimento Capacidade Transportadoras Veículos …" at bounding box center [614, 284] width 1228 height 569
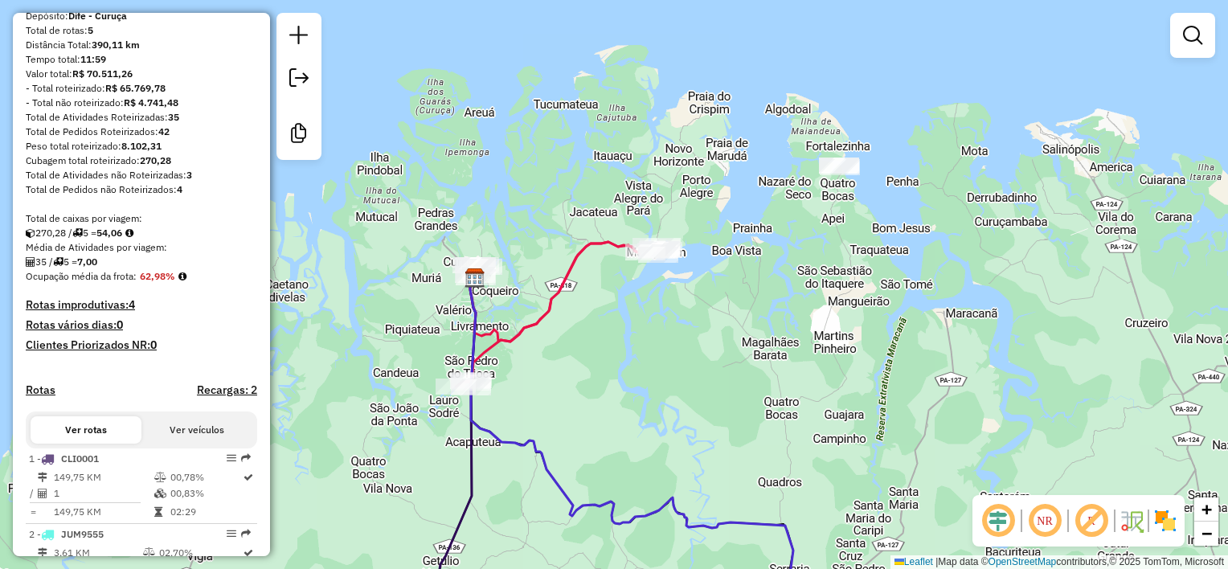
scroll to position [0, 0]
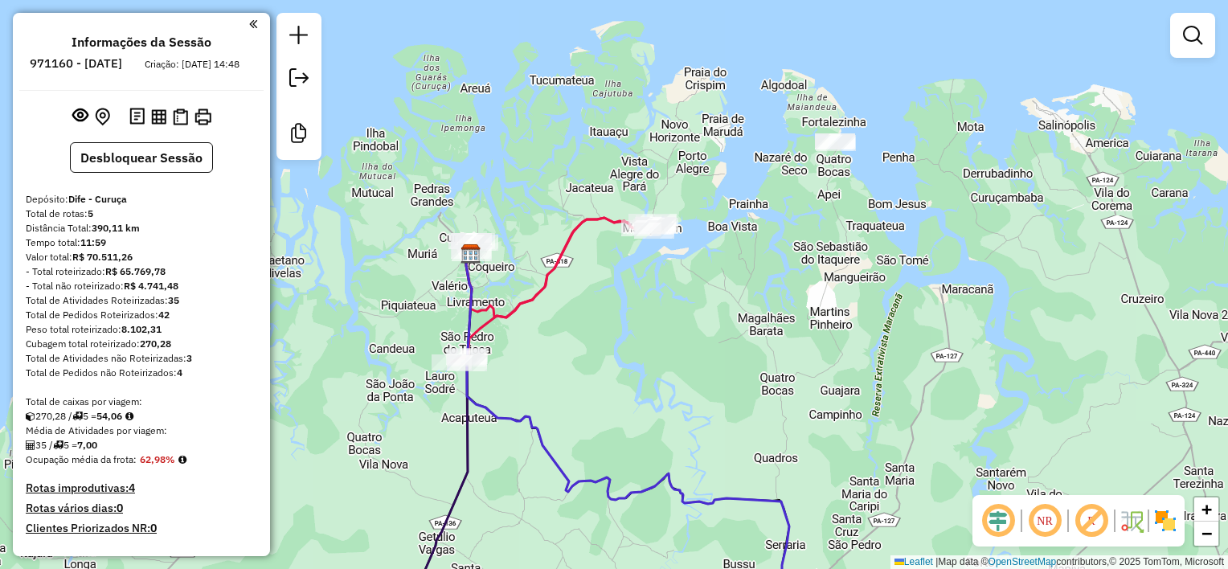
drag, startPoint x: 563, startPoint y: 336, endPoint x: 569, endPoint y: 315, distance: 21.9
click at [569, 315] on div "Janela de atendimento Grade de atendimento Capacidade Transportadoras Veículos …" at bounding box center [614, 284] width 1228 height 569
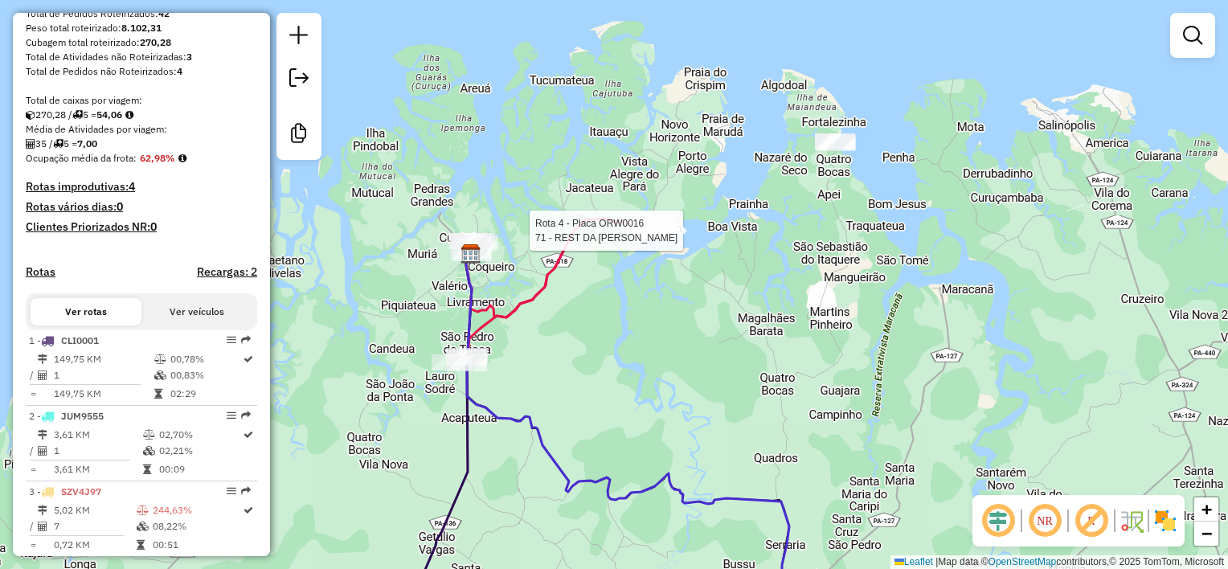
select select "**********"
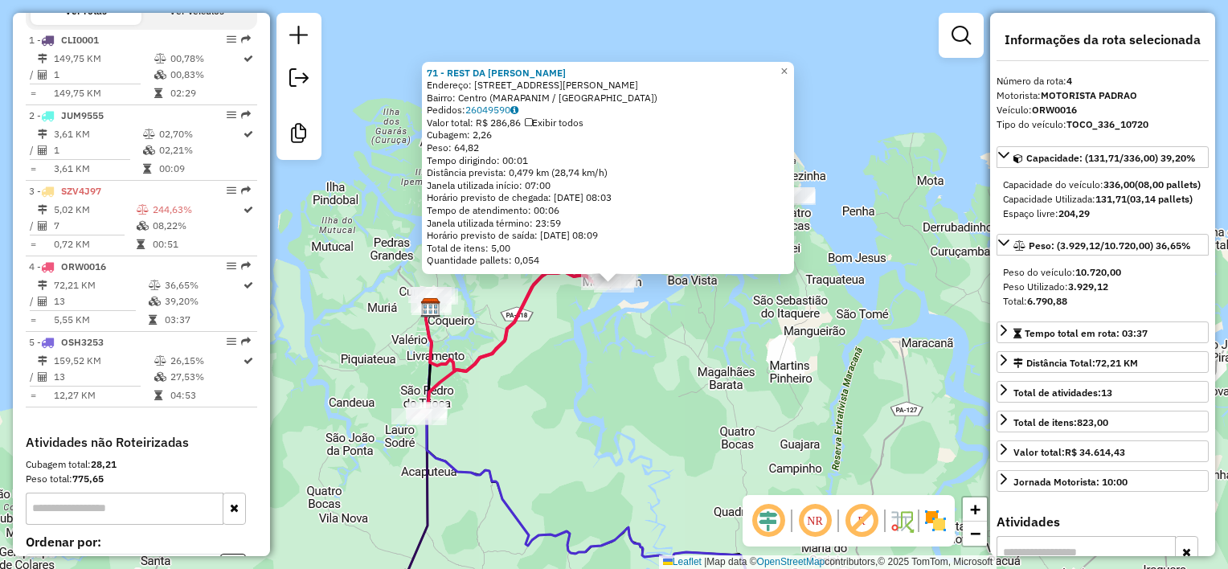
scroll to position [746, 0]
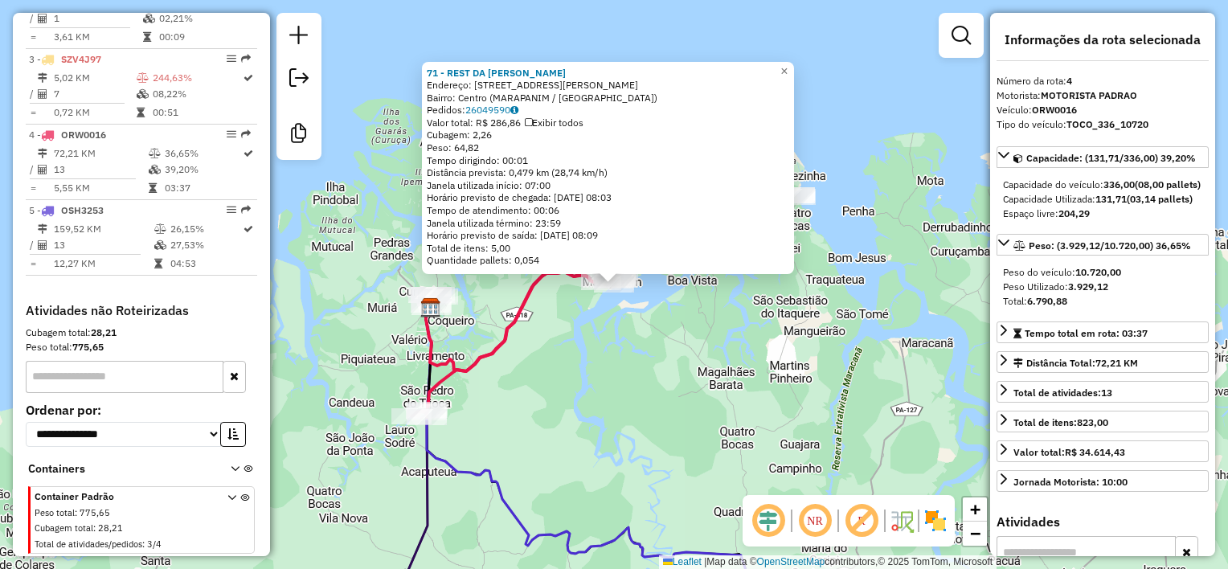
click at [611, 359] on div "71 - REST DA [PERSON_NAME]: AV LAURO SODRE 38 Bairro: [GEOGRAPHIC_DATA] ([GEOGR…" at bounding box center [614, 284] width 1228 height 569
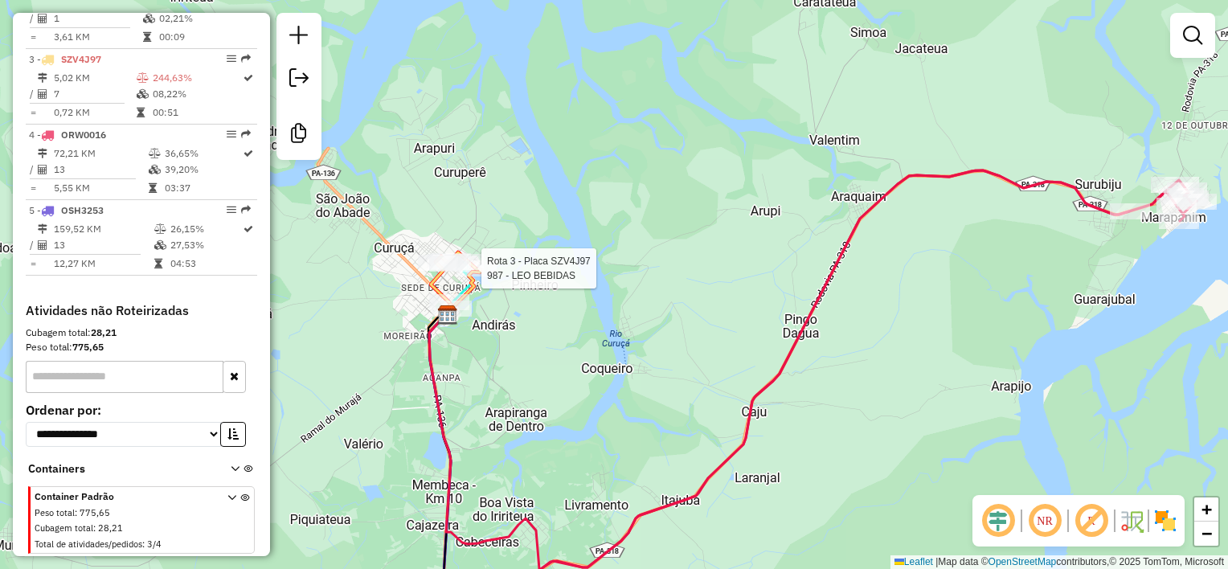
select select "**********"
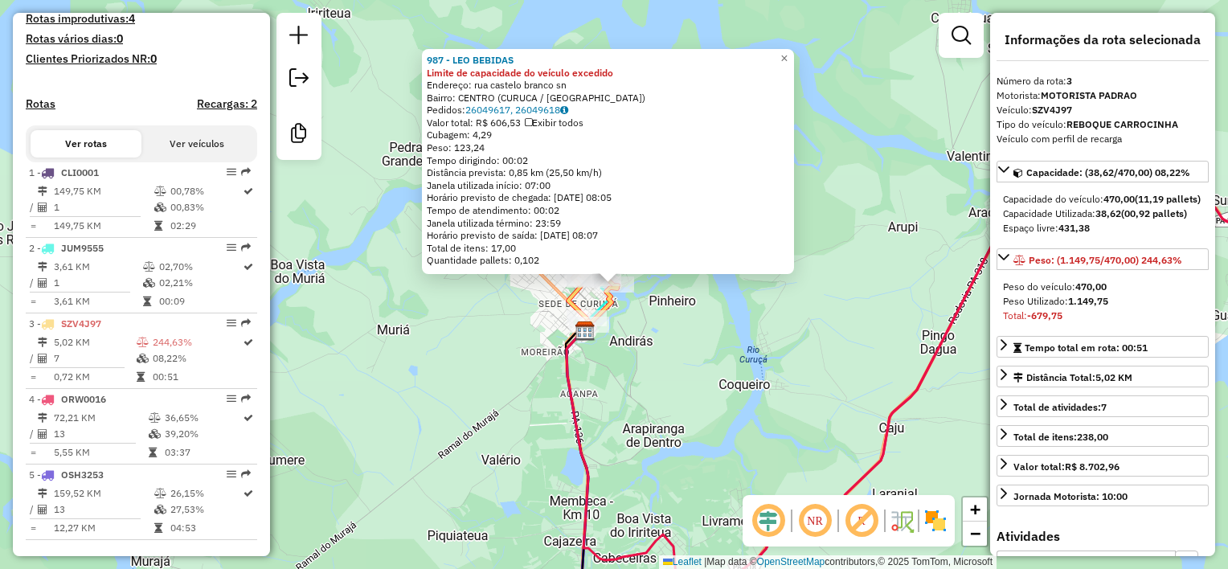
scroll to position [0, 0]
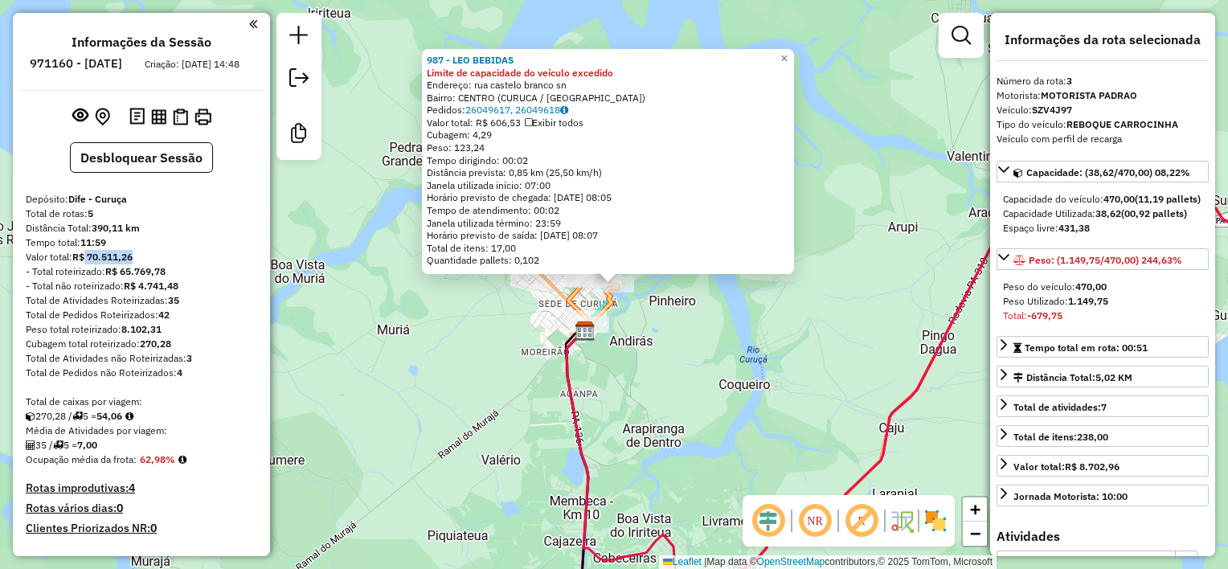
drag, startPoint x: 84, startPoint y: 270, endPoint x: 133, endPoint y: 273, distance: 49.1
click at [133, 263] on strong "R$ 70.511,26" at bounding box center [102, 257] width 60 height 12
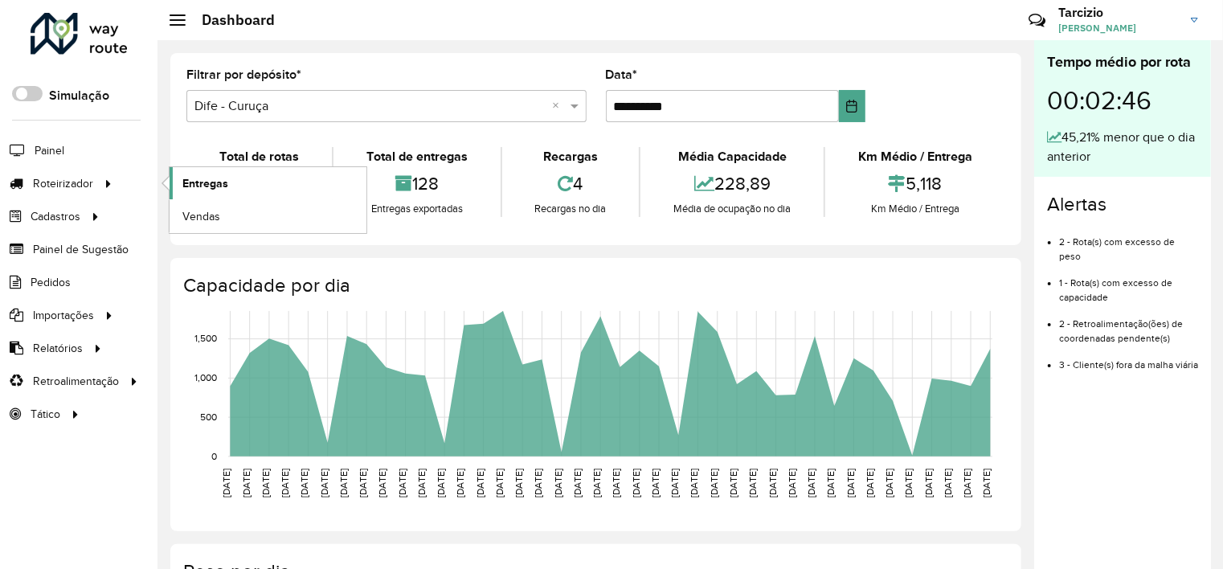
click at [238, 180] on link "Entregas" at bounding box center [268, 183] width 197 height 32
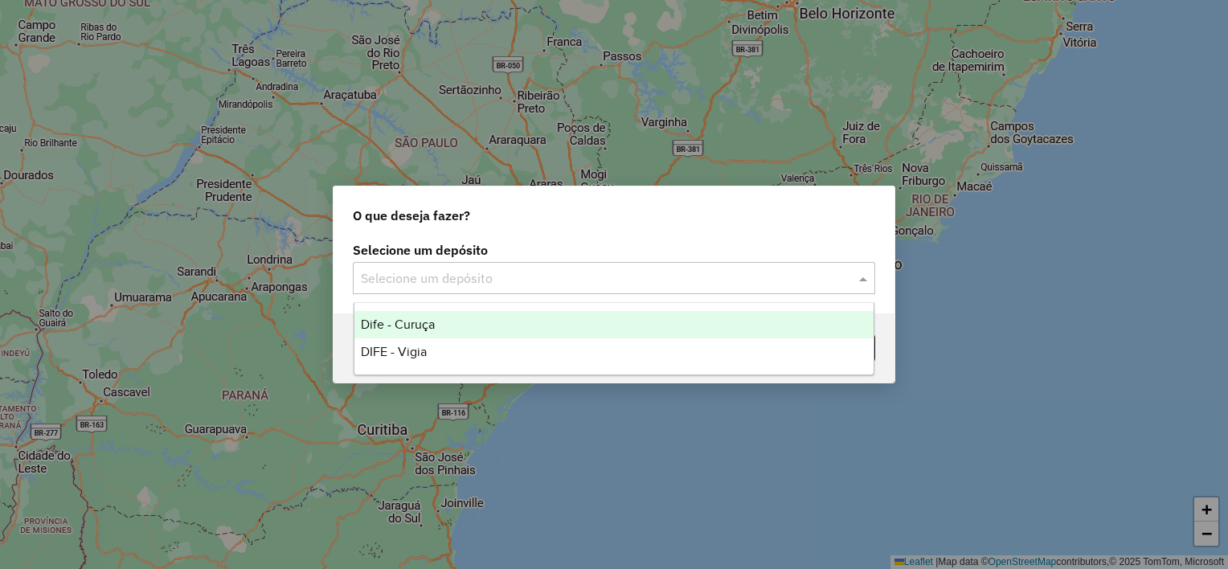
click at [476, 280] on input "text" at bounding box center [598, 278] width 474 height 19
click at [440, 329] on div "Dife - Curuça" at bounding box center [614, 324] width 520 height 27
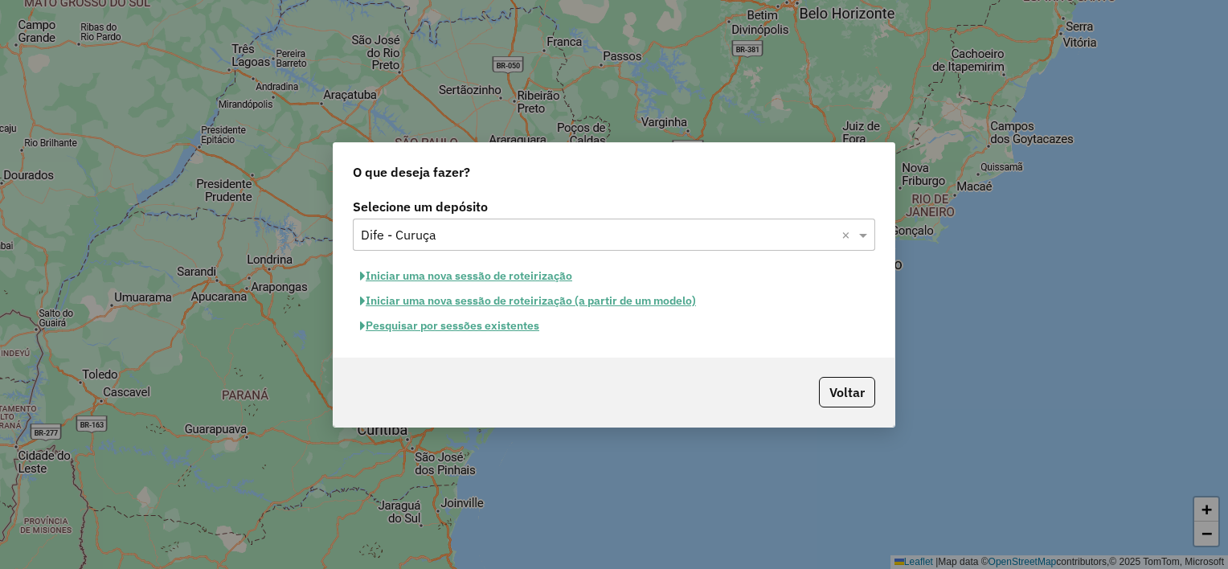
click at [479, 276] on button "Iniciar uma nova sessão de roteirização" at bounding box center [466, 276] width 227 height 25
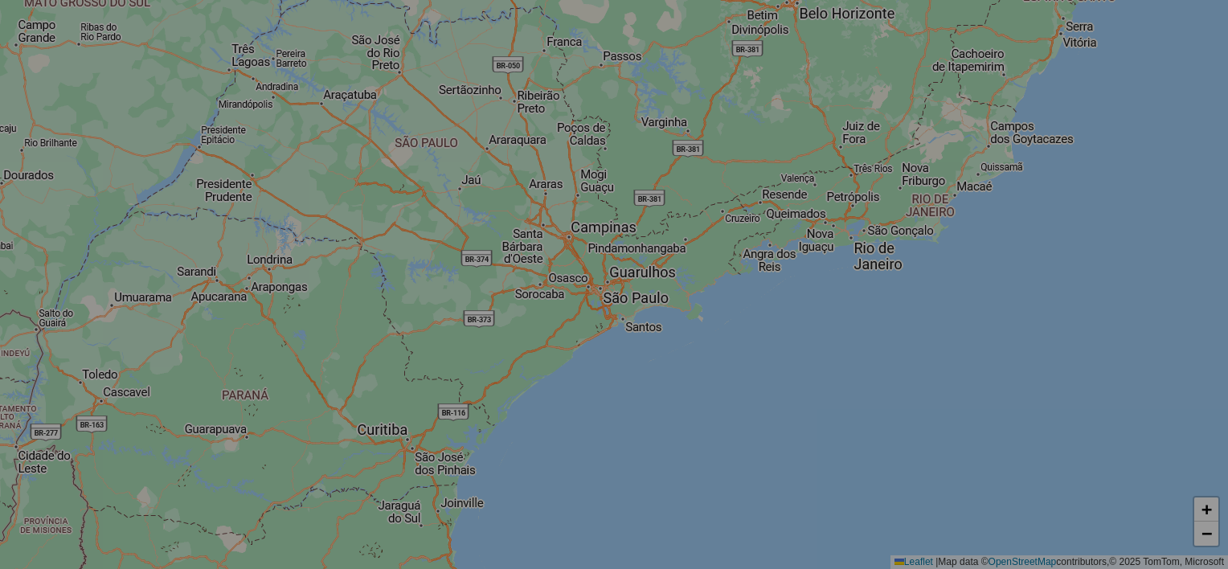
select select "*"
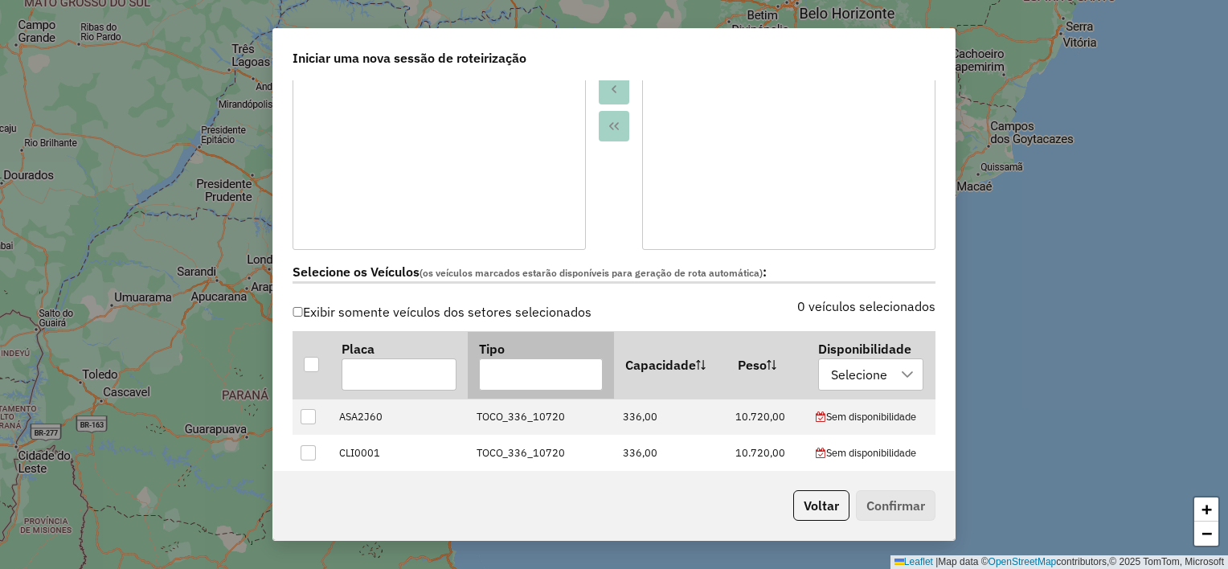
scroll to position [402, 0]
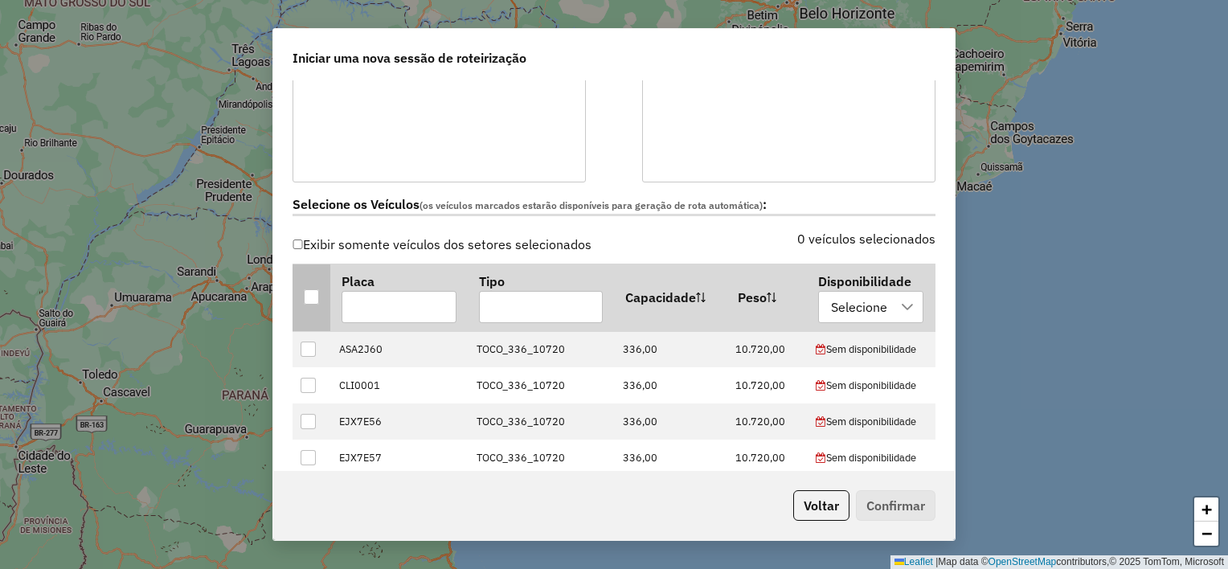
click at [315, 298] on div at bounding box center [311, 296] width 15 height 15
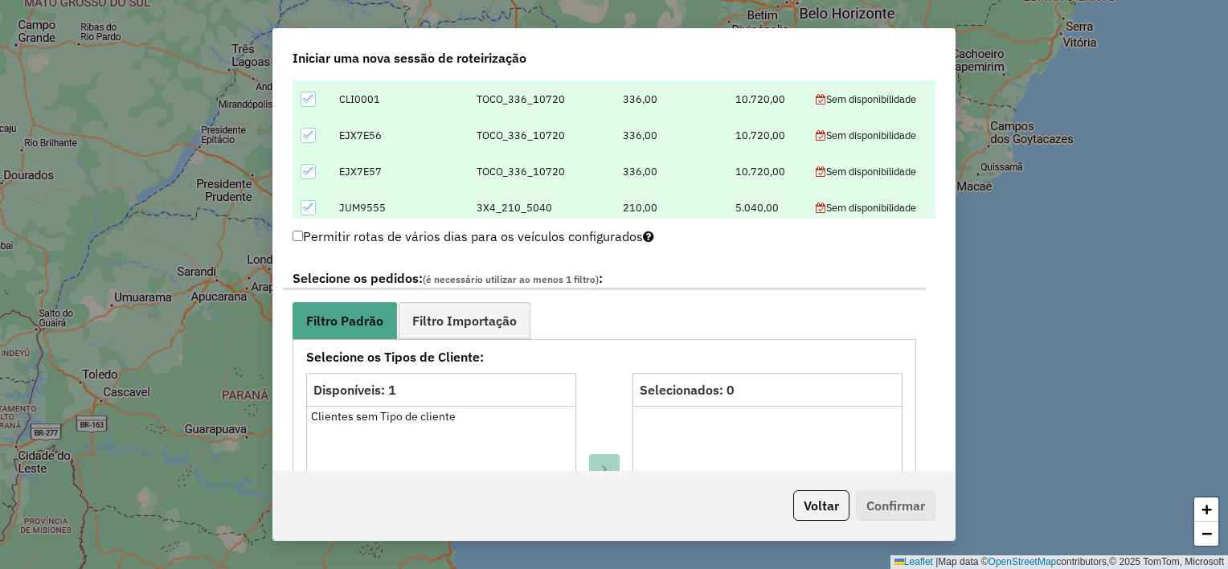
scroll to position [884, 0]
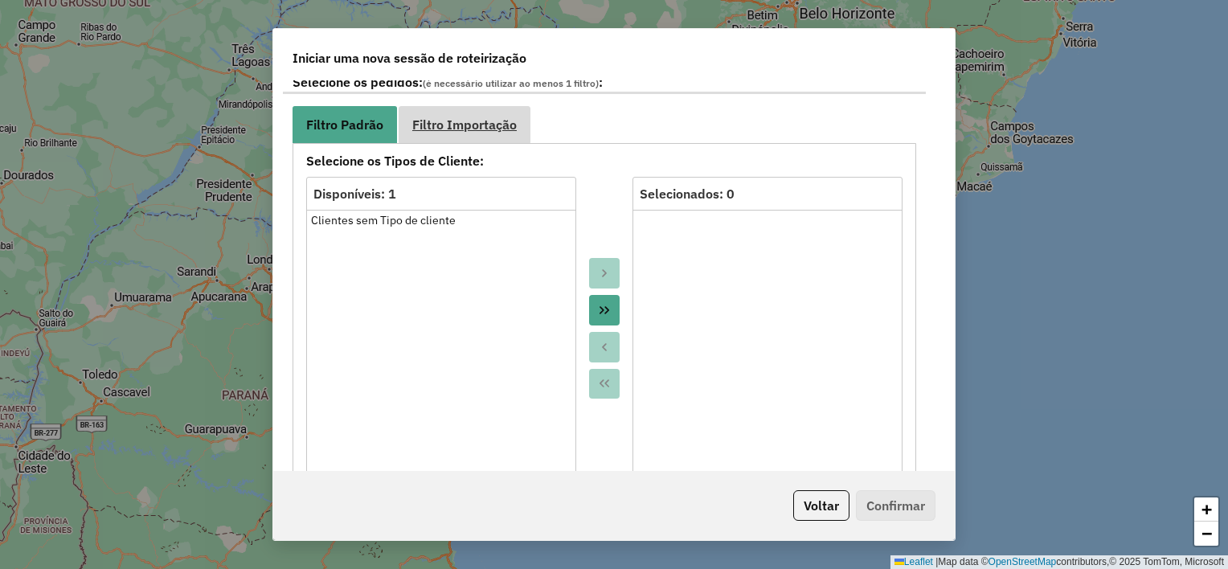
click at [494, 107] on link "Filtro Importação" at bounding box center [465, 124] width 132 height 36
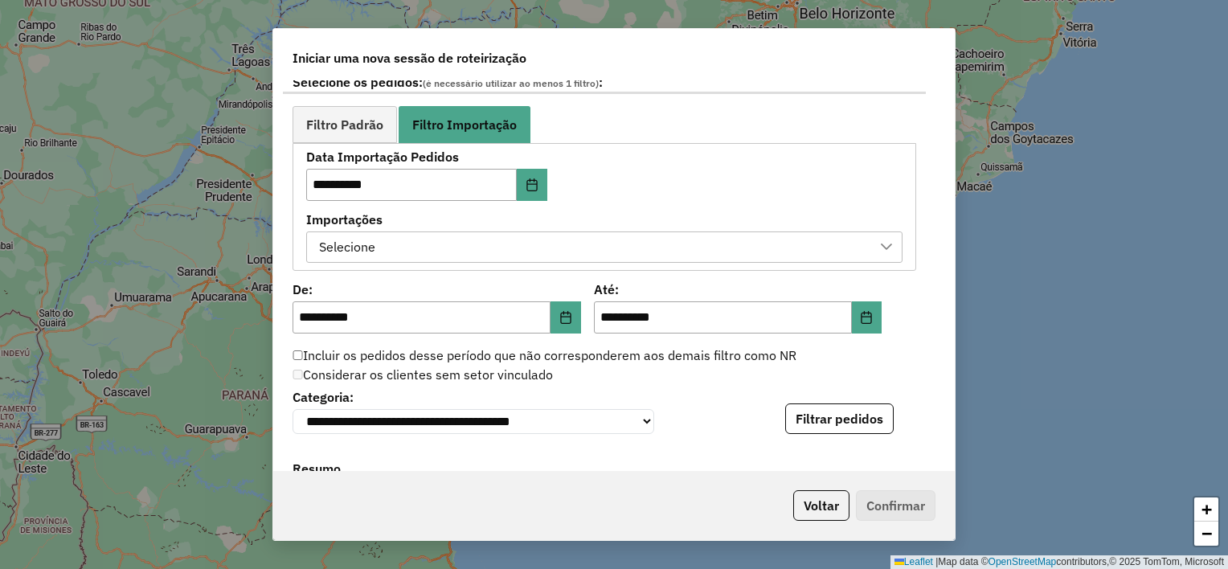
click at [601, 242] on div "Selecione" at bounding box center [592, 247] width 558 height 31
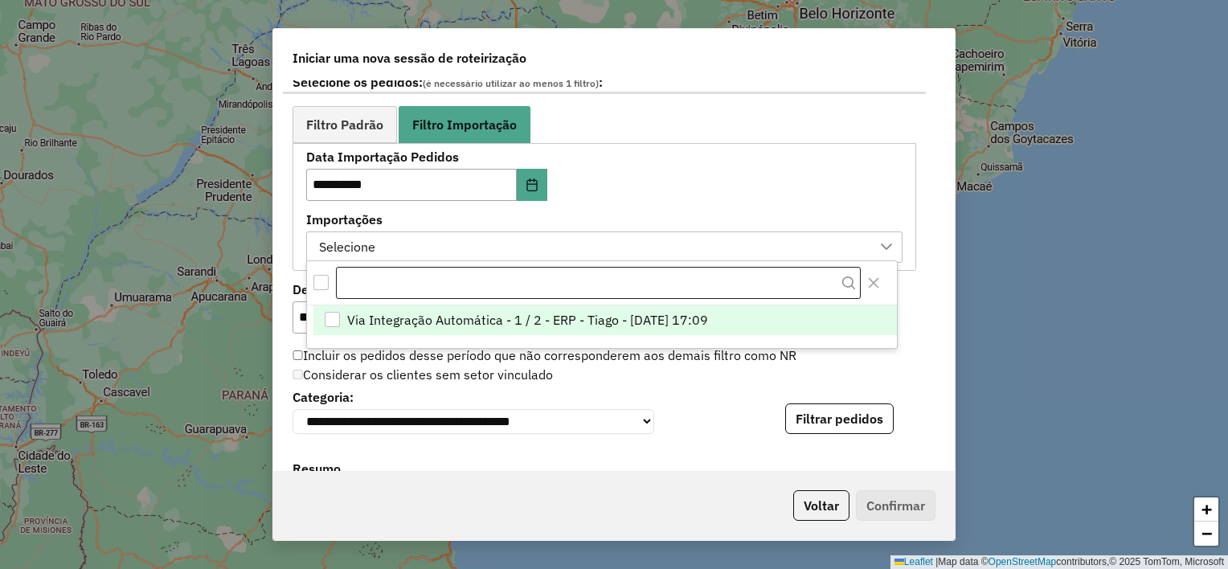
scroll to position [11, 72]
click at [746, 318] on li "Via Integração Automática - 1 / 2 - ERP - Tiago - 15/08/2025 17:09" at bounding box center [605, 320] width 584 height 31
click at [903, 370] on div "Considerar os clientes sem setor vinculado" at bounding box center [604, 375] width 643 height 19
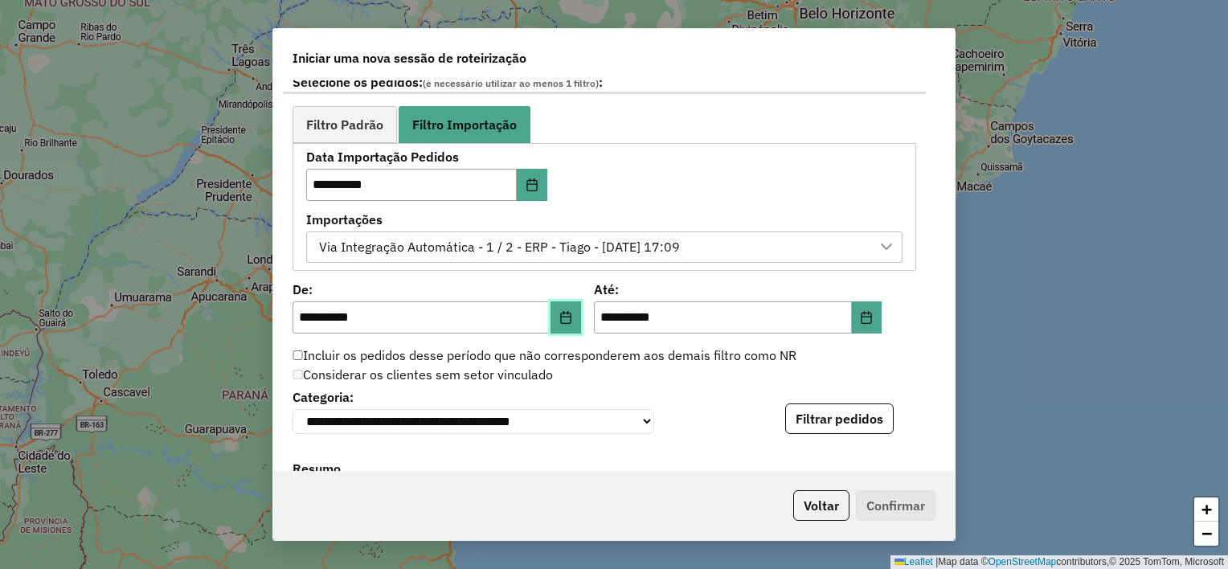
click at [564, 318] on icon "Choose Date" at bounding box center [565, 317] width 13 height 13
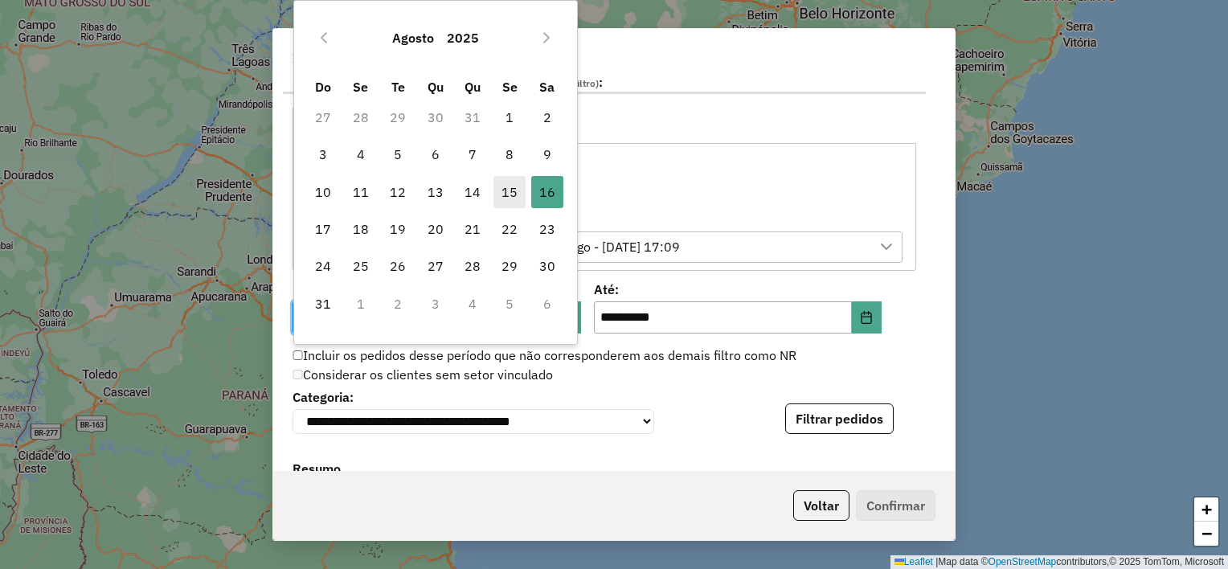
click at [511, 192] on span "15" at bounding box center [510, 192] width 32 height 32
type input "**********"
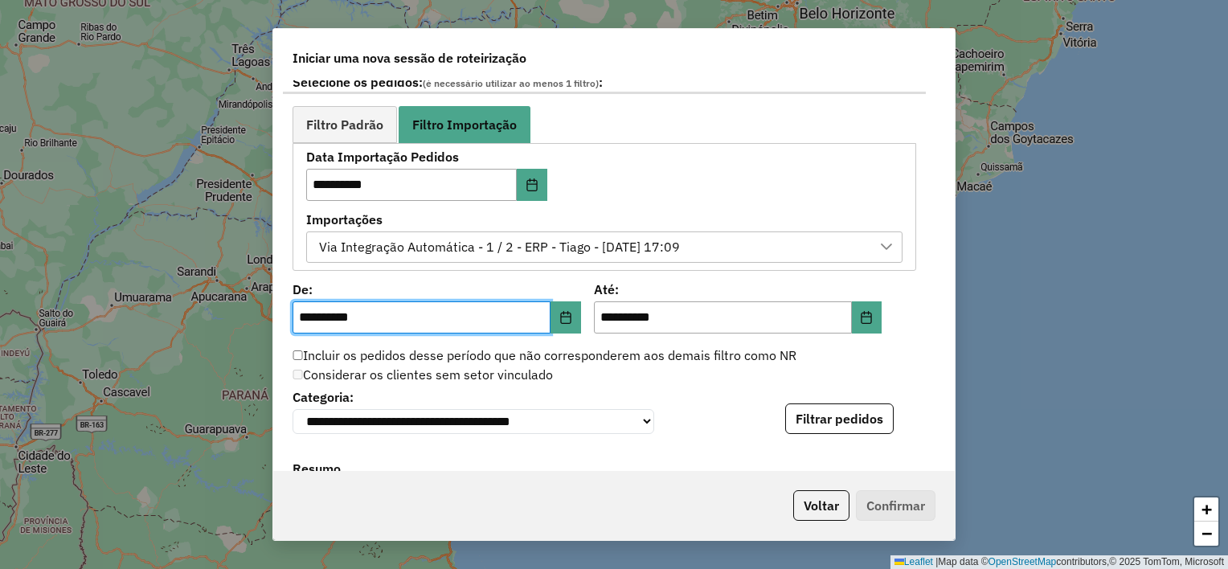
click at [838, 366] on div "Considerar os clientes sem setor vinculado" at bounding box center [604, 375] width 643 height 19
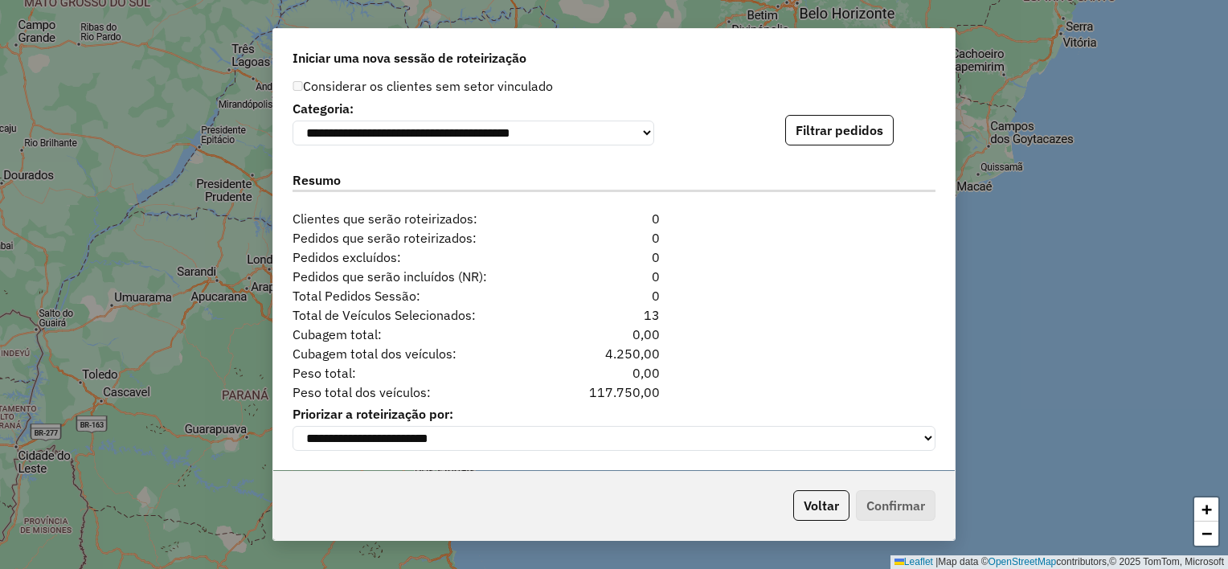
scroll to position [1178, 0]
click at [847, 131] on button "Filtrar pedidos" at bounding box center [839, 130] width 109 height 31
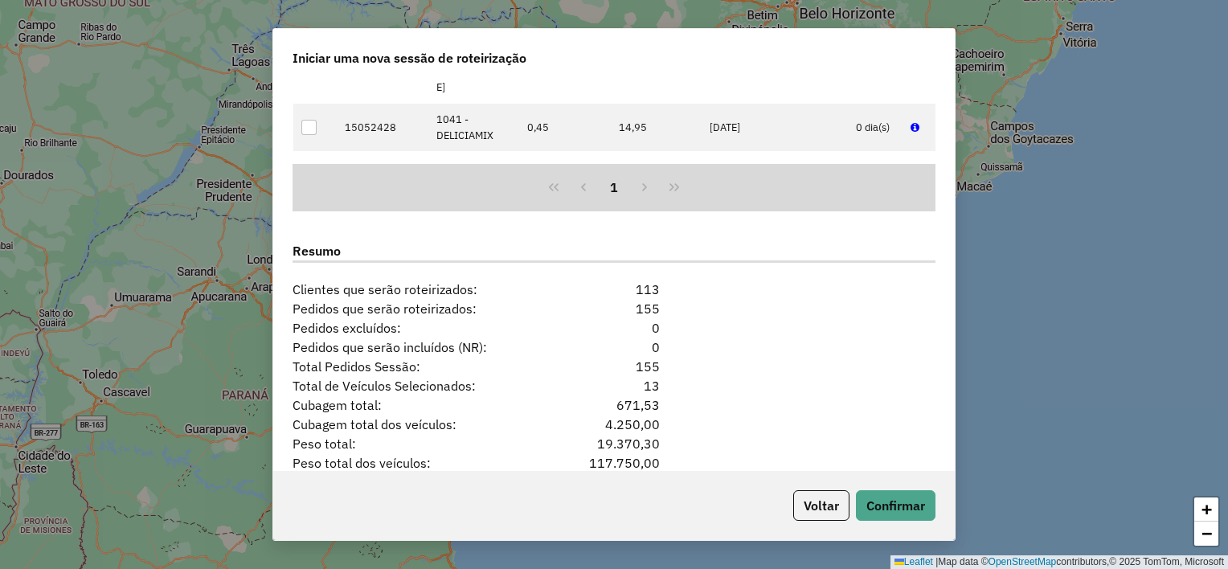
scroll to position [1509, 0]
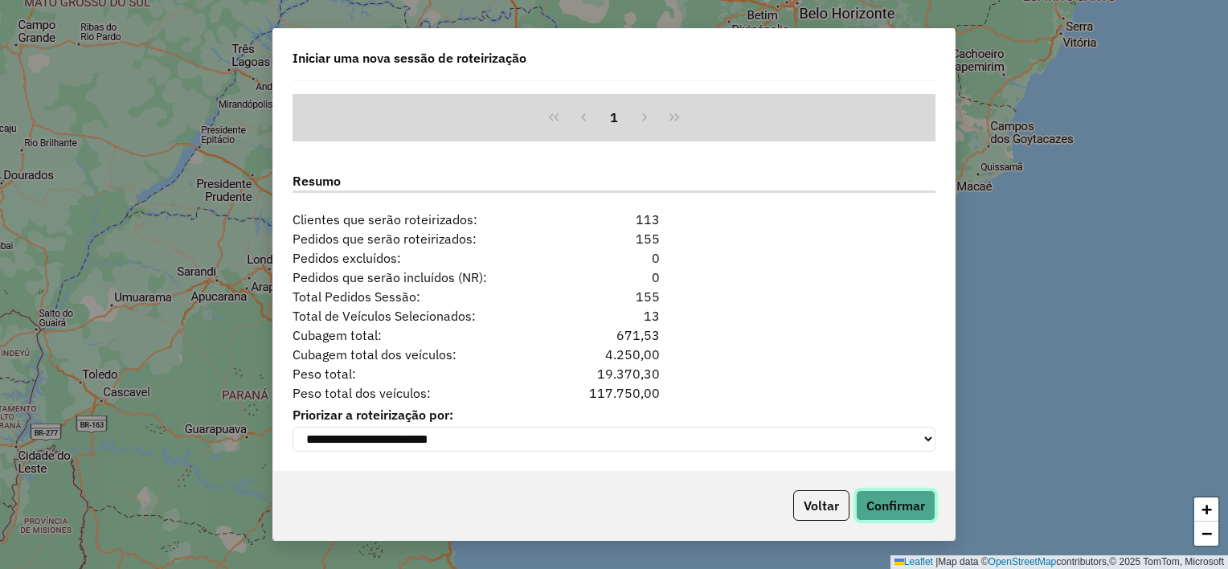
click at [897, 503] on button "Confirmar" at bounding box center [896, 505] width 80 height 31
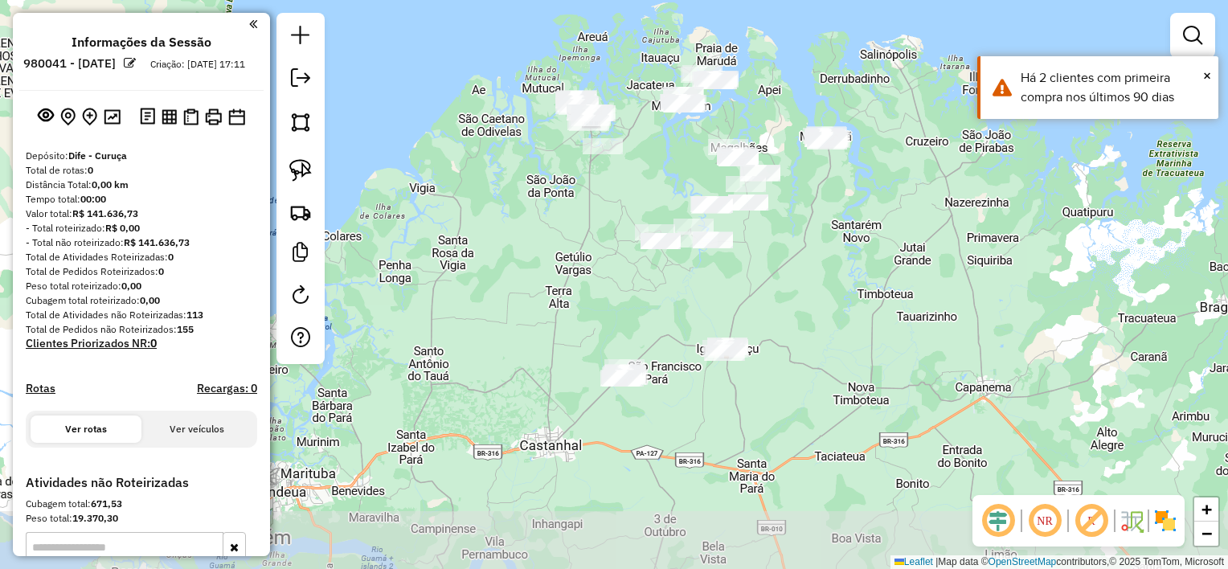
drag, startPoint x: 805, startPoint y: 450, endPoint x: 783, endPoint y: 280, distance: 171.9
click at [783, 282] on div "Janela de atendimento Grade de atendimento Capacidade Transportadoras Veículos …" at bounding box center [614, 284] width 1228 height 569
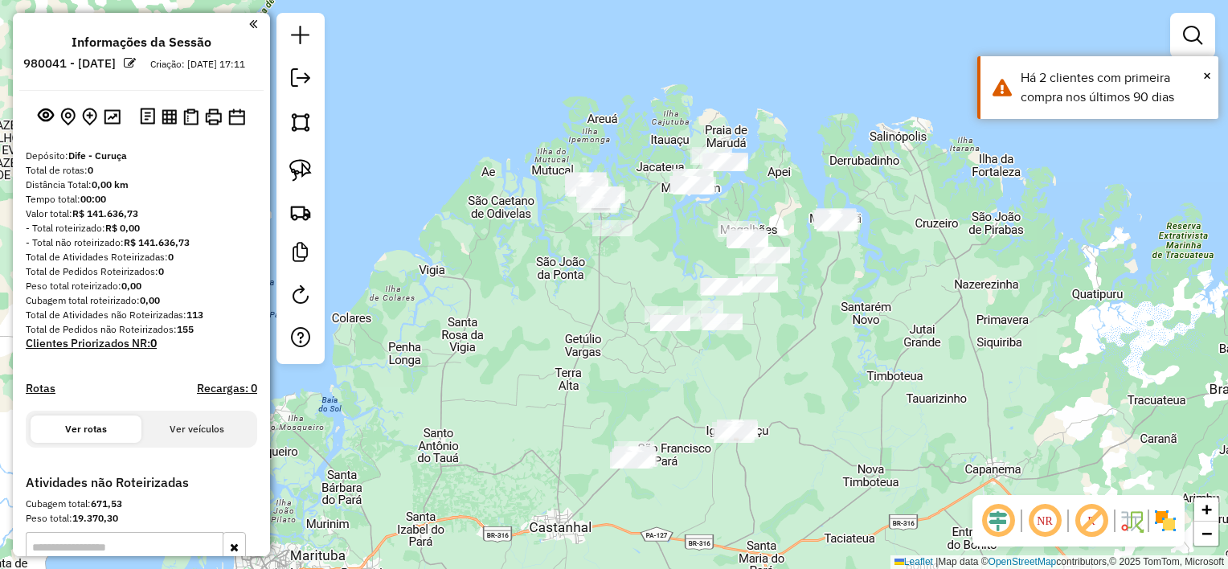
drag, startPoint x: 797, startPoint y: 266, endPoint x: 813, endPoint y: 360, distance: 95.5
click at [813, 360] on div "Janela de atendimento Grade de atendimento Capacidade Transportadoras Veículos …" at bounding box center [614, 284] width 1228 height 569
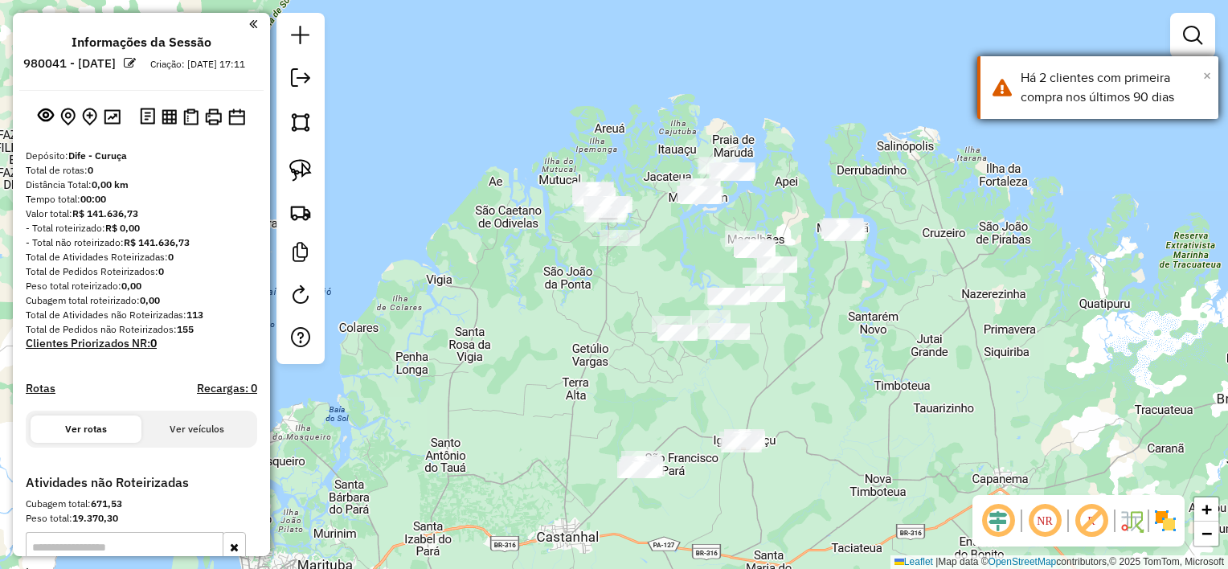
click at [1208, 77] on span "×" at bounding box center [1207, 76] width 8 height 18
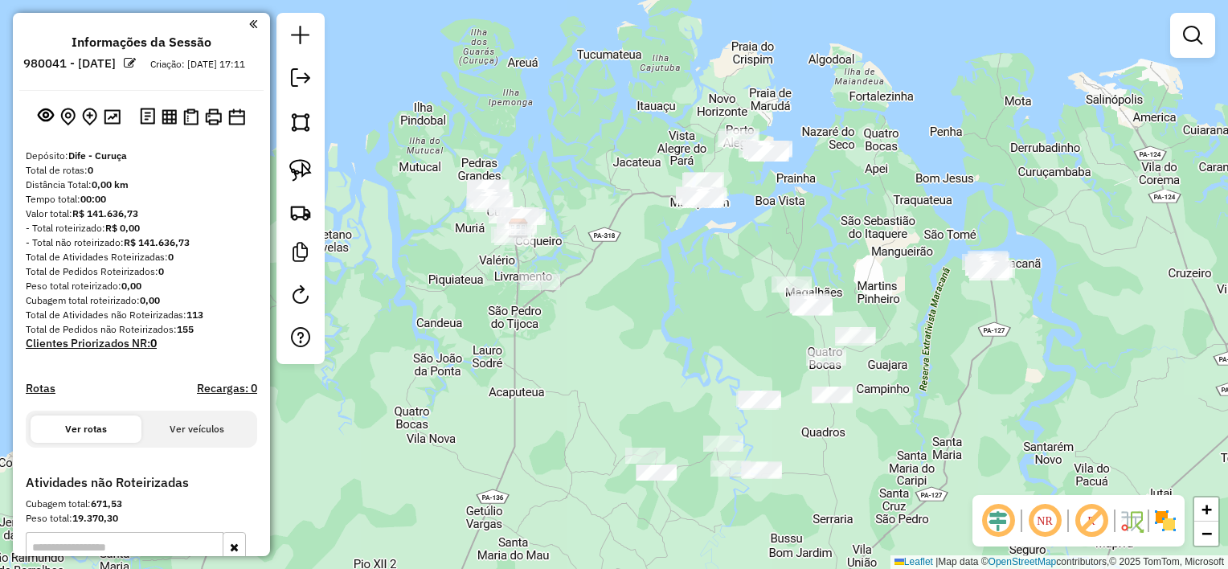
drag, startPoint x: 699, startPoint y: 293, endPoint x: 666, endPoint y: 140, distance: 156.4
click at [666, 146] on div "Janela de atendimento Grade de atendimento Capacidade Transportadoras Veículos …" at bounding box center [614, 284] width 1228 height 569
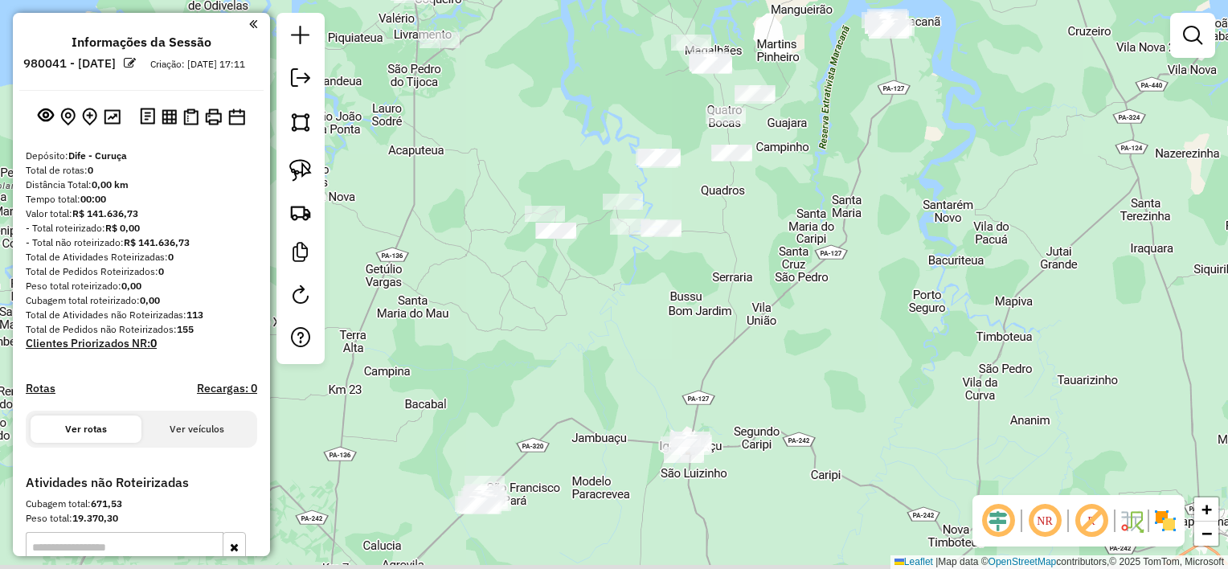
drag, startPoint x: 959, startPoint y: 221, endPoint x: 885, endPoint y: 173, distance: 88.3
click at [894, 168] on div "Janela de atendimento Grade de atendimento Capacidade Transportadoras Veículos …" at bounding box center [614, 284] width 1228 height 569
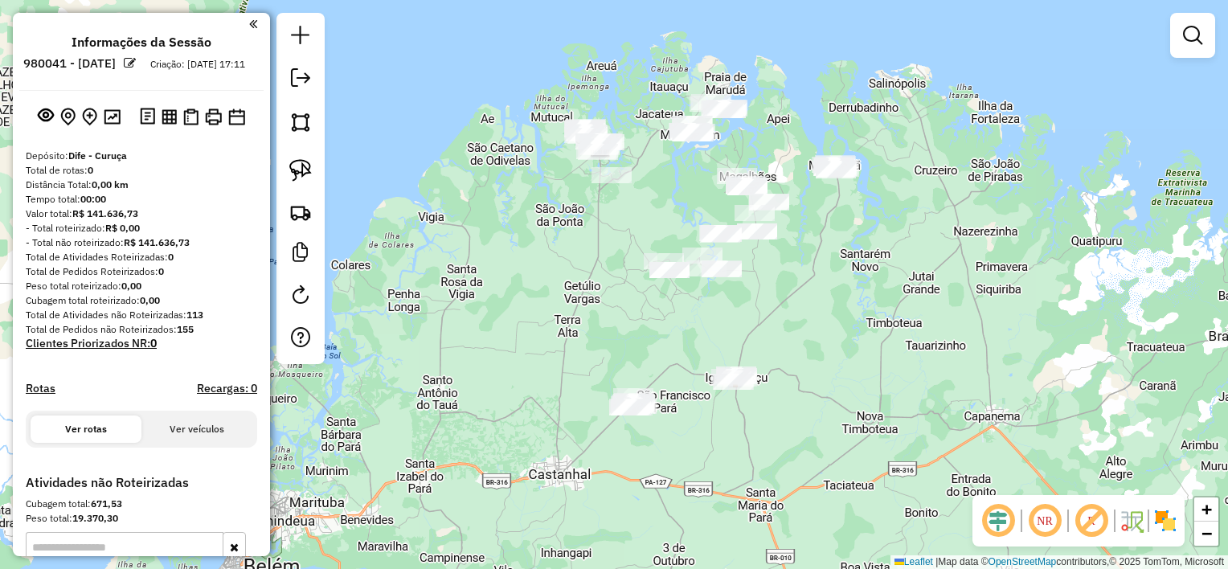
drag, startPoint x: 834, startPoint y: 260, endPoint x: 819, endPoint y: 266, distance: 15.5
click at [820, 267] on div "Janela de atendimento Grade de atendimento Capacidade Transportadoras Veículos …" at bounding box center [614, 284] width 1228 height 569
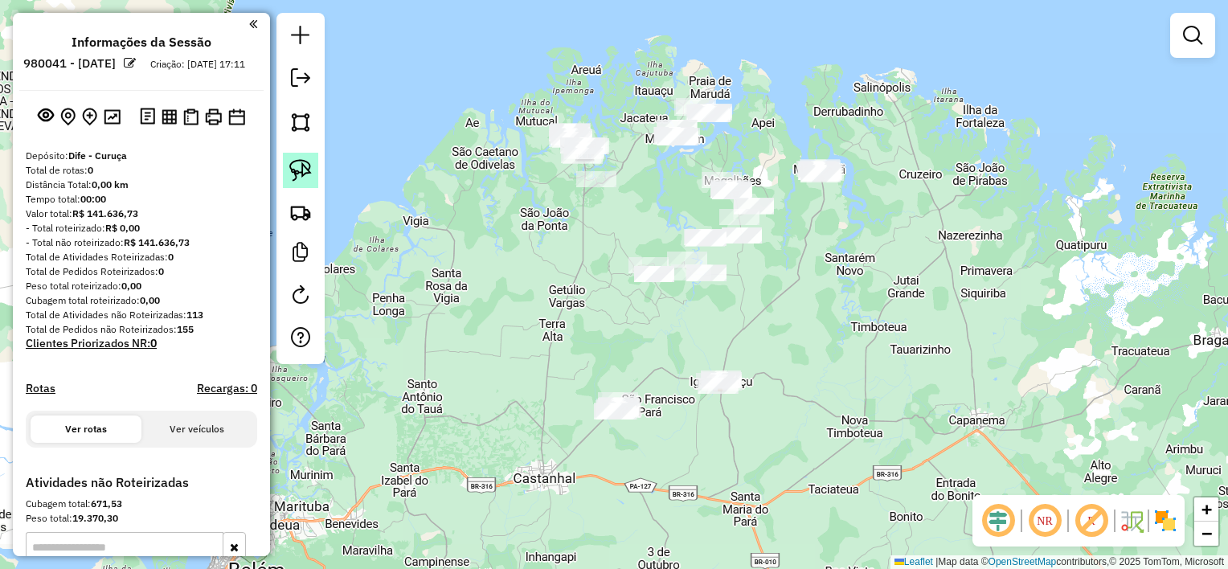
click at [298, 174] on img at bounding box center [300, 170] width 23 height 23
drag, startPoint x: 824, startPoint y: 127, endPoint x: 883, endPoint y: 169, distance: 72.0
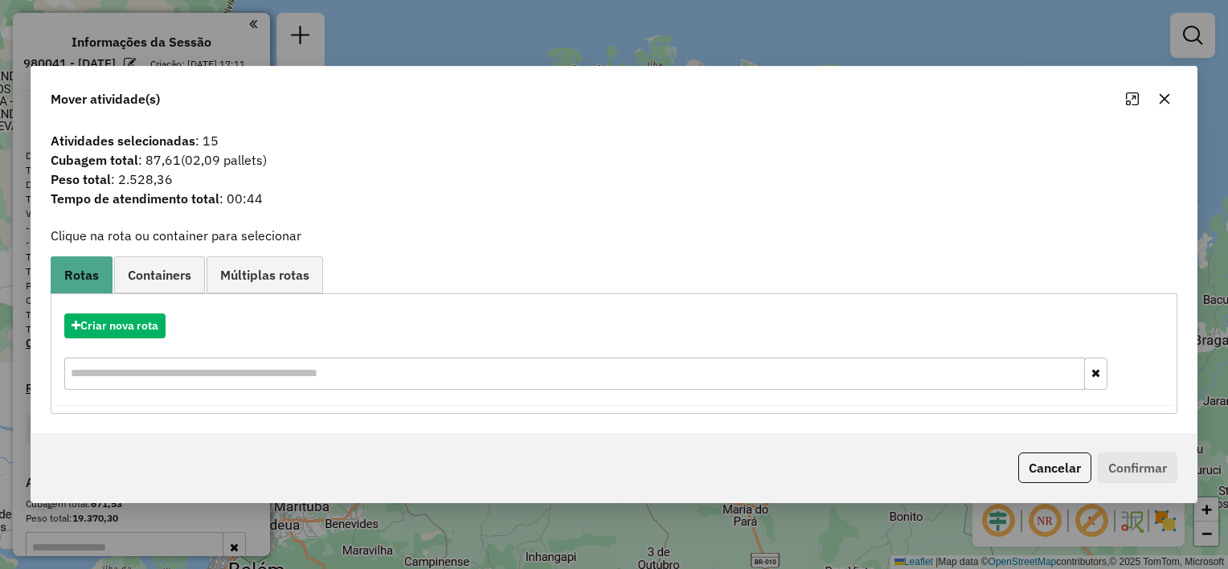
click at [1164, 99] on icon "button" at bounding box center [1165, 99] width 10 height 10
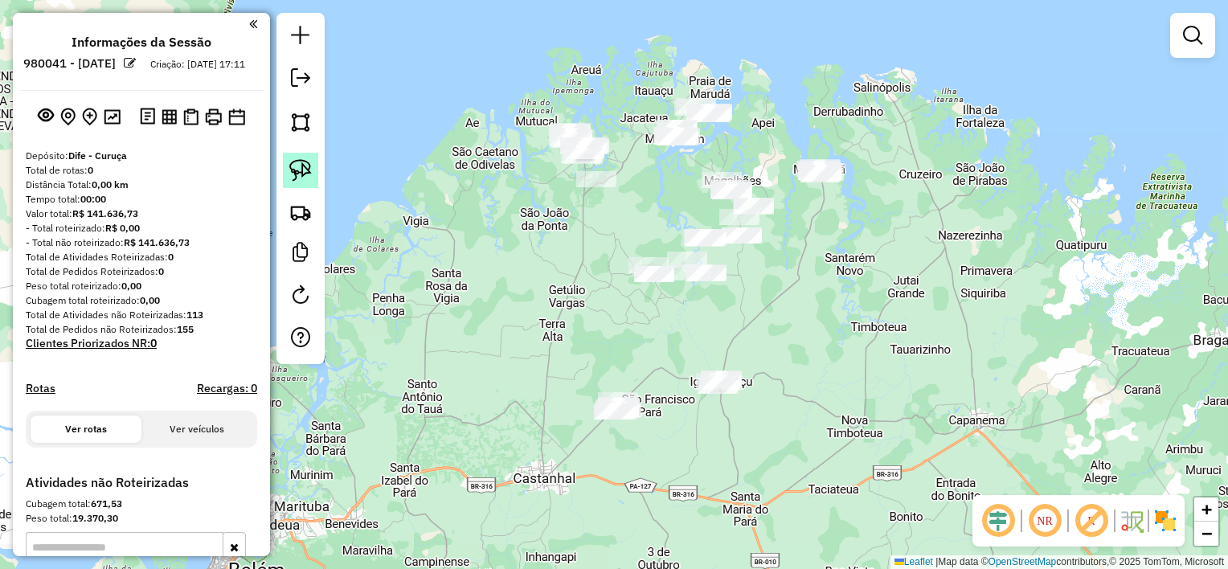
click at [302, 166] on img at bounding box center [300, 170] width 23 height 23
drag, startPoint x: 767, startPoint y: 368, endPoint x: 760, endPoint y: 393, distance: 25.7
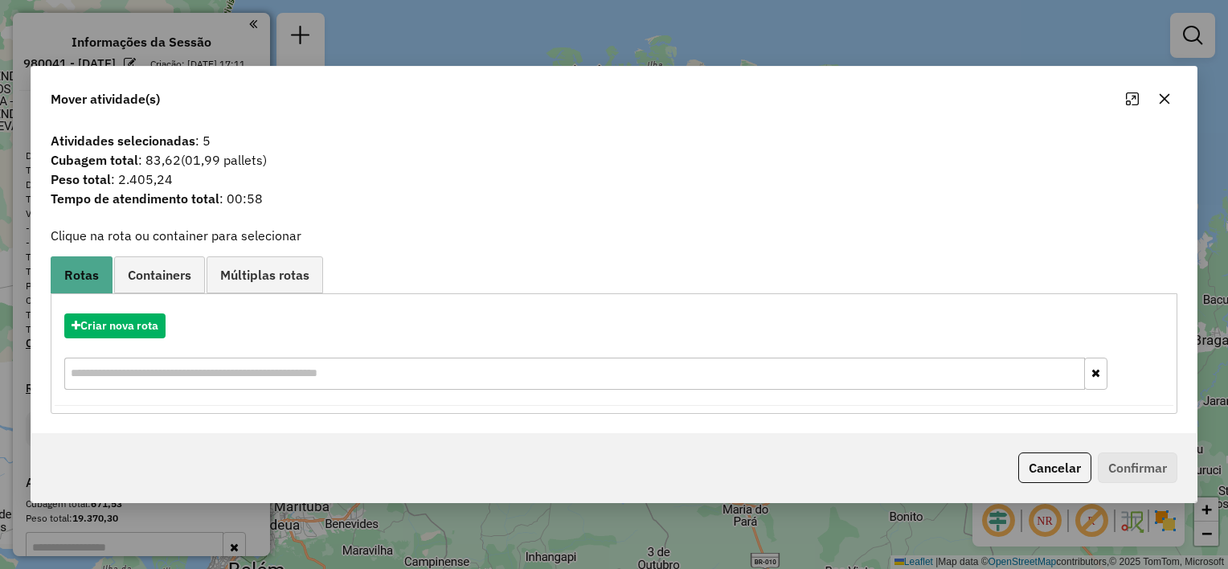
click at [1161, 96] on icon "button" at bounding box center [1165, 99] width 10 height 10
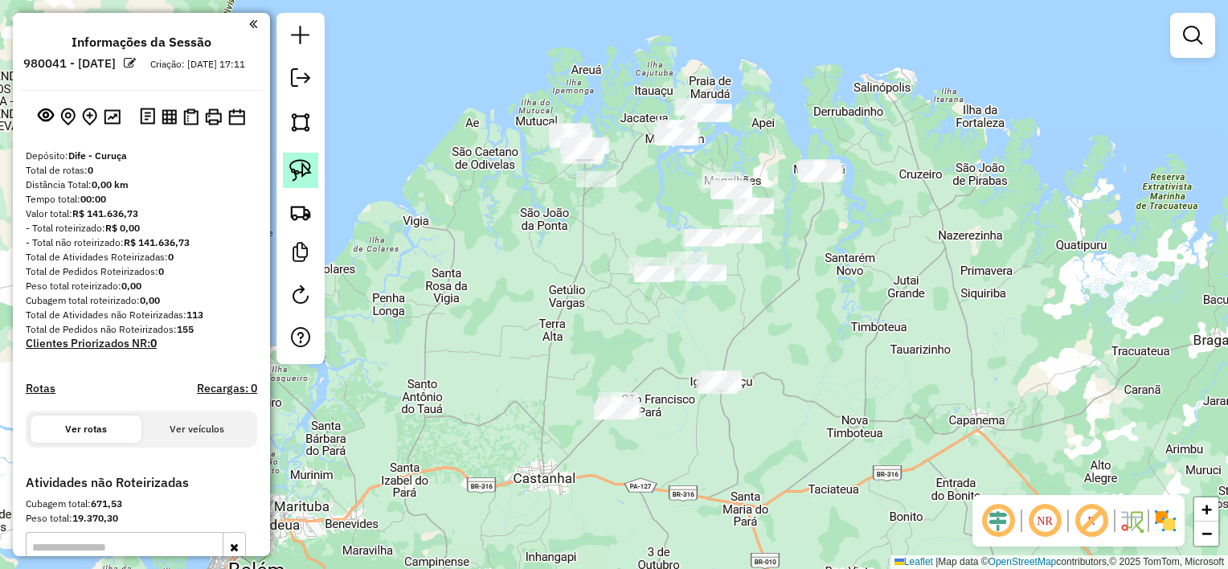
click at [289, 168] on img at bounding box center [300, 170] width 23 height 23
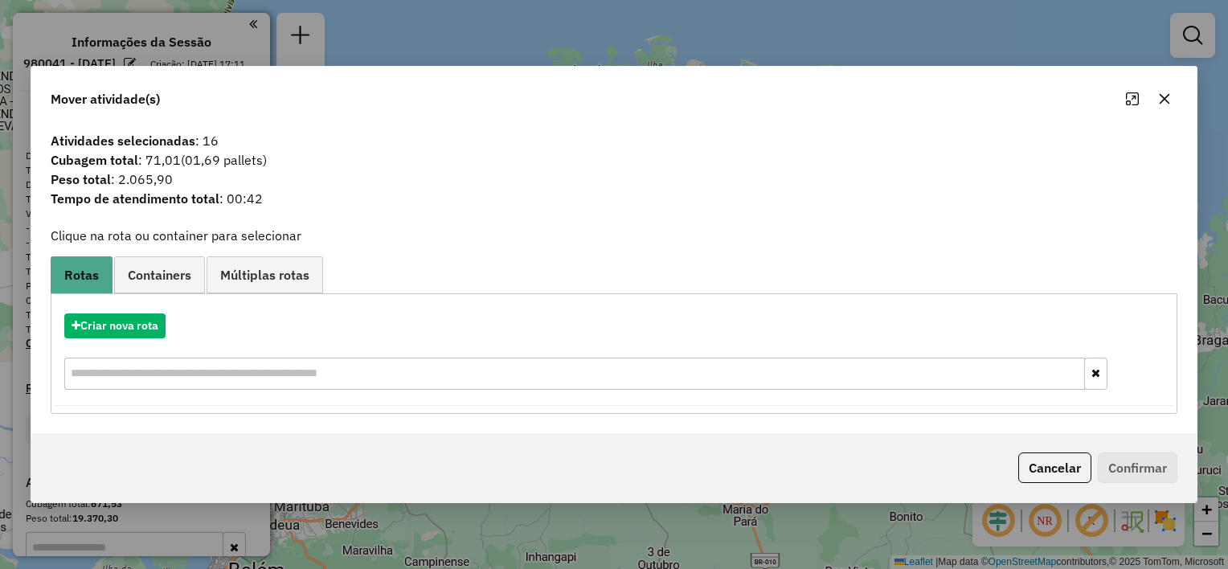
click at [1161, 96] on icon "button" at bounding box center [1164, 98] width 13 height 13
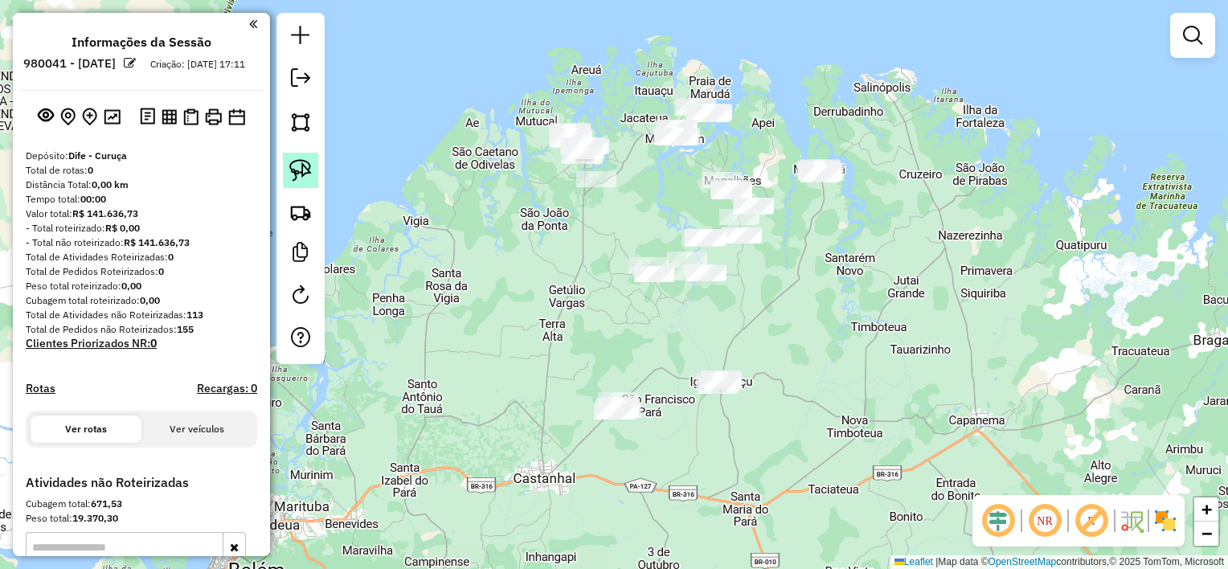
click at [303, 174] on img at bounding box center [300, 170] width 23 height 23
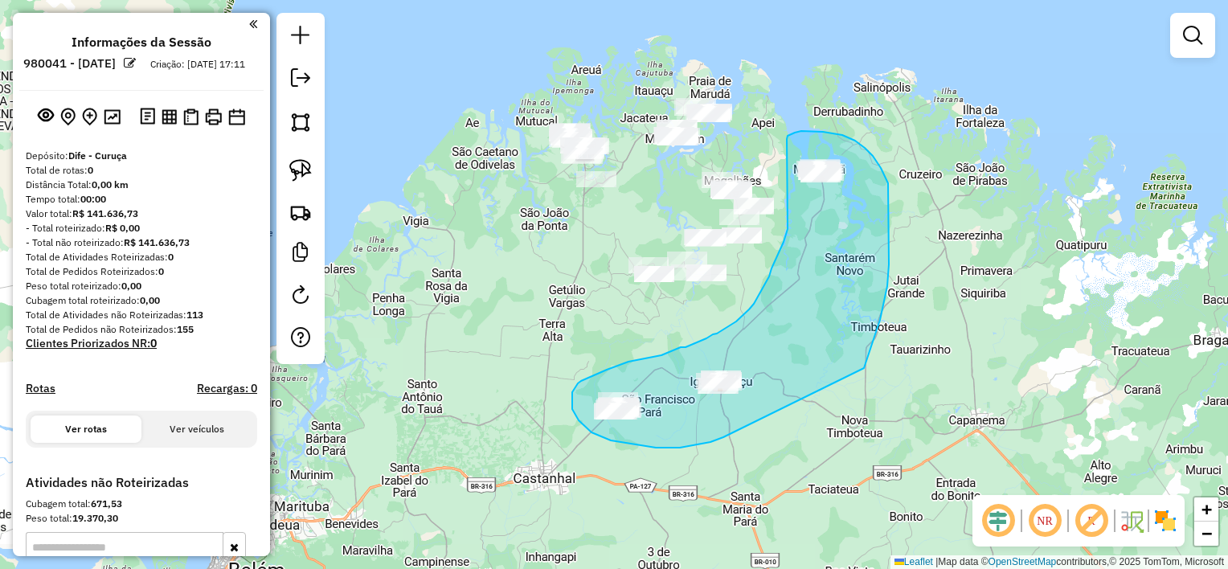
drag, startPoint x: 869, startPoint y: 353, endPoint x: 723, endPoint y: 437, distance: 168.2
click at [723, 437] on div "Janela de atendimento Grade de atendimento Capacidade Transportadoras Veículos …" at bounding box center [614, 284] width 1228 height 569
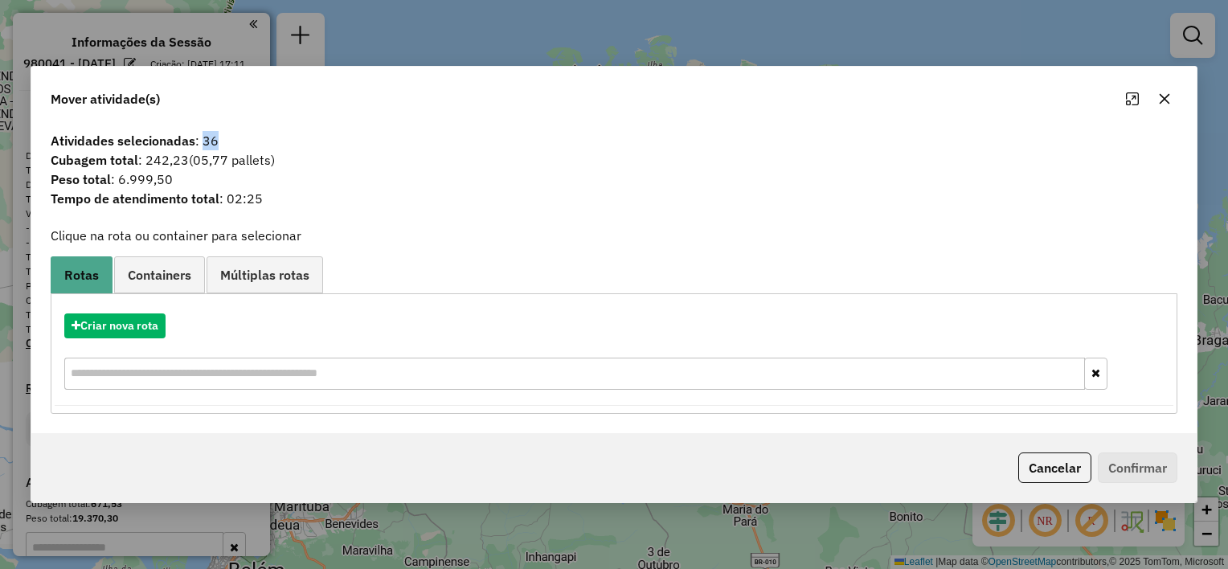
drag, startPoint x: 217, startPoint y: 141, endPoint x: 201, endPoint y: 141, distance: 16.1
click at [201, 141] on span "Atividades selecionadas : 36" at bounding box center [614, 140] width 1146 height 19
click at [1163, 97] on icon "button" at bounding box center [1164, 98] width 13 height 13
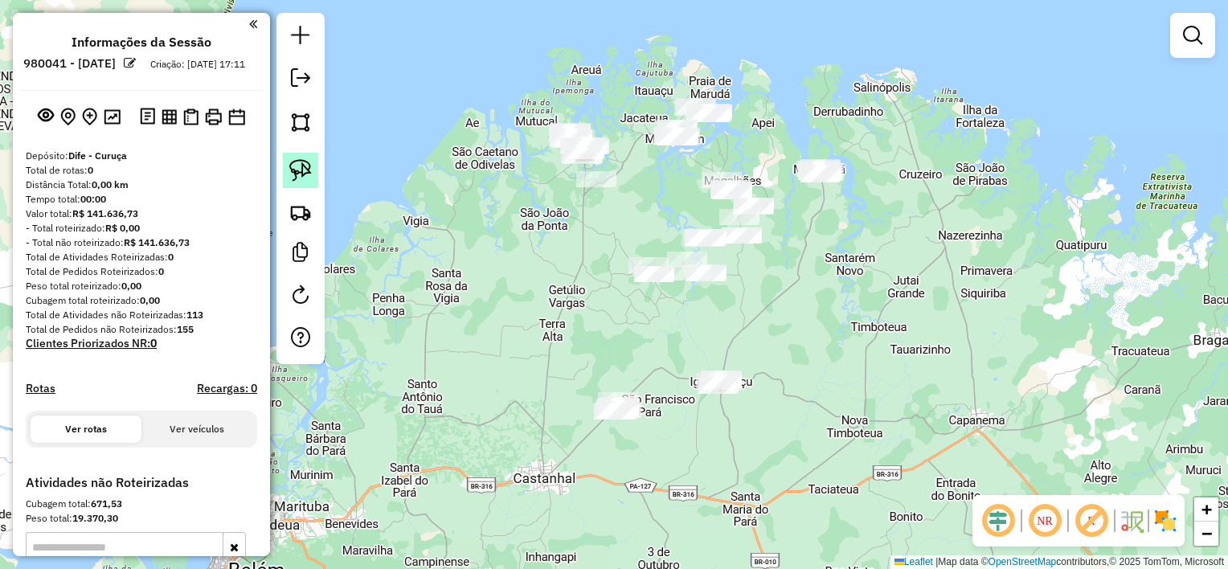
click at [290, 164] on img at bounding box center [300, 170] width 23 height 23
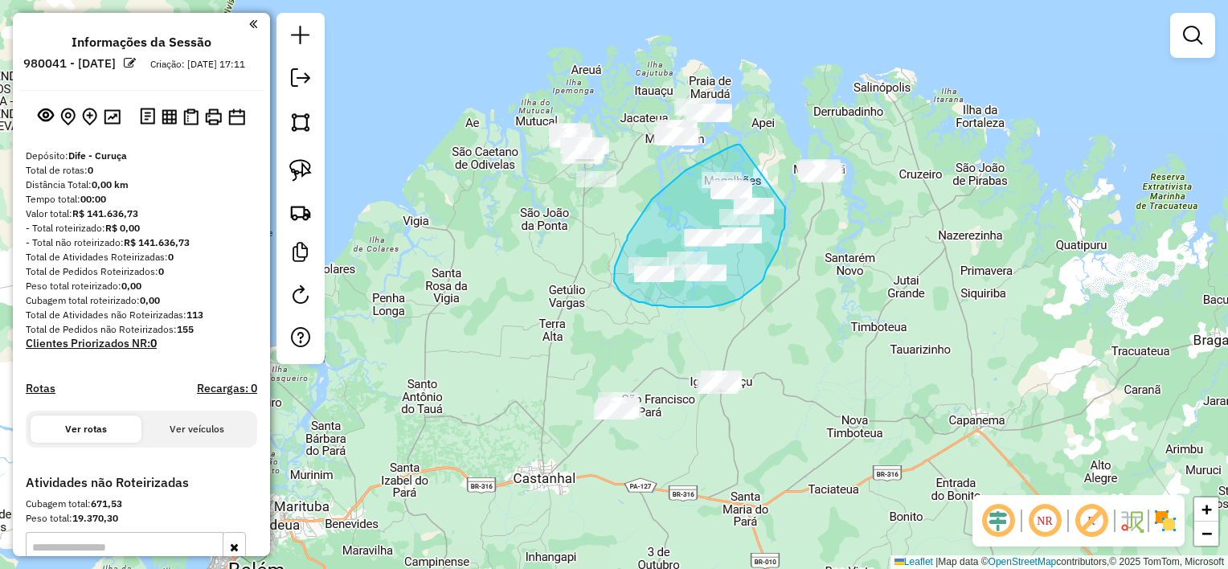
drag, startPoint x: 740, startPoint y: 145, endPoint x: 785, endPoint y: 207, distance: 77.2
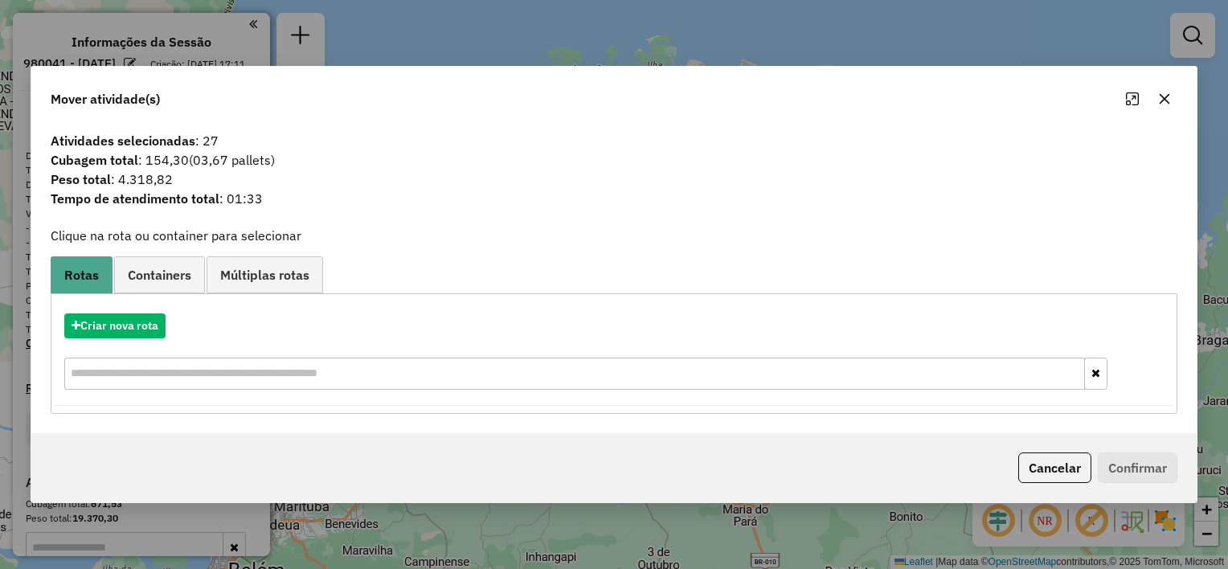
click at [1161, 104] on icon "button" at bounding box center [1164, 98] width 13 height 13
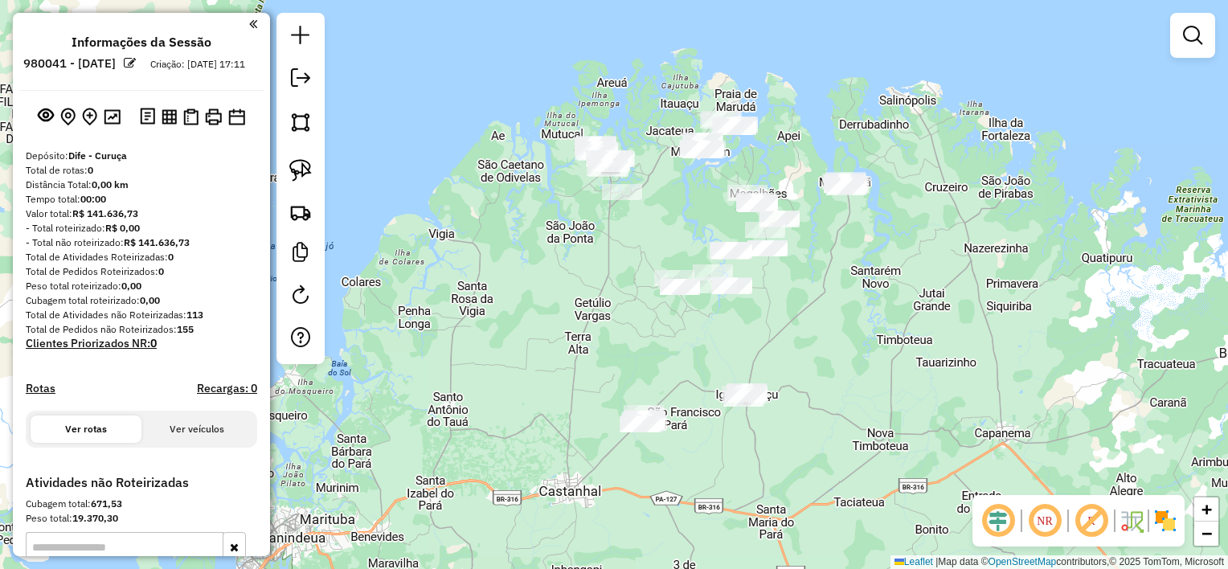
drag, startPoint x: 797, startPoint y: 150, endPoint x: 803, endPoint y: 222, distance: 71.8
click at [875, 222] on div "Janela de atendimento Grade de atendimento Capacidade Transportadoras Veículos …" at bounding box center [614, 284] width 1228 height 569
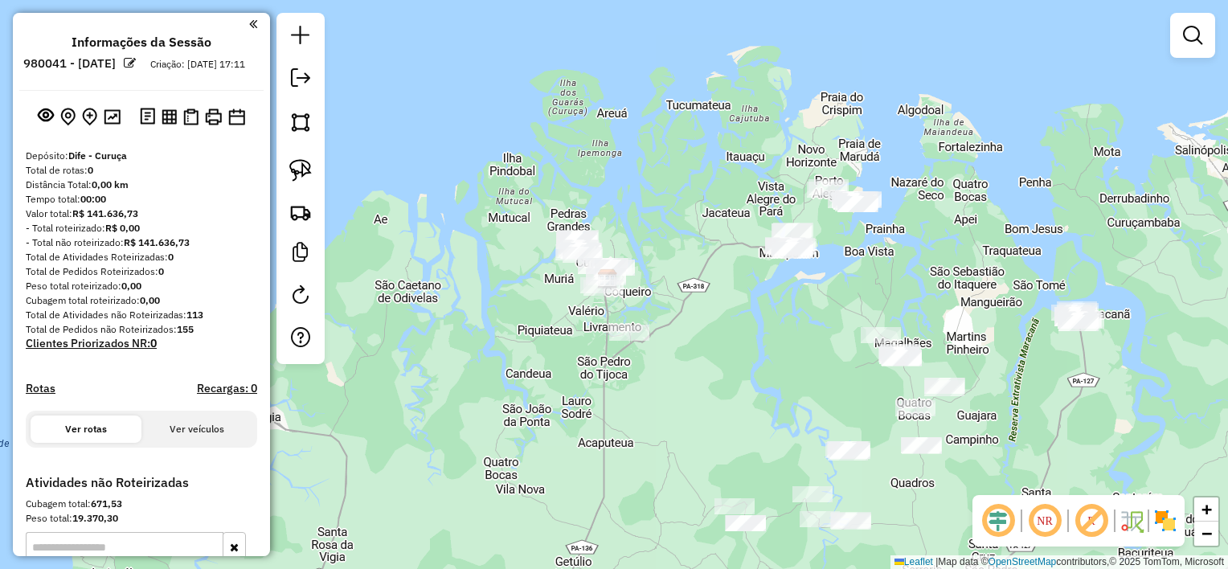
drag, startPoint x: 765, startPoint y: 281, endPoint x: 740, endPoint y: 295, distance: 28.8
click at [740, 295] on div "Janela de atendimento Grade de atendimento Capacidade Transportadoras Veículos …" at bounding box center [614, 284] width 1228 height 569
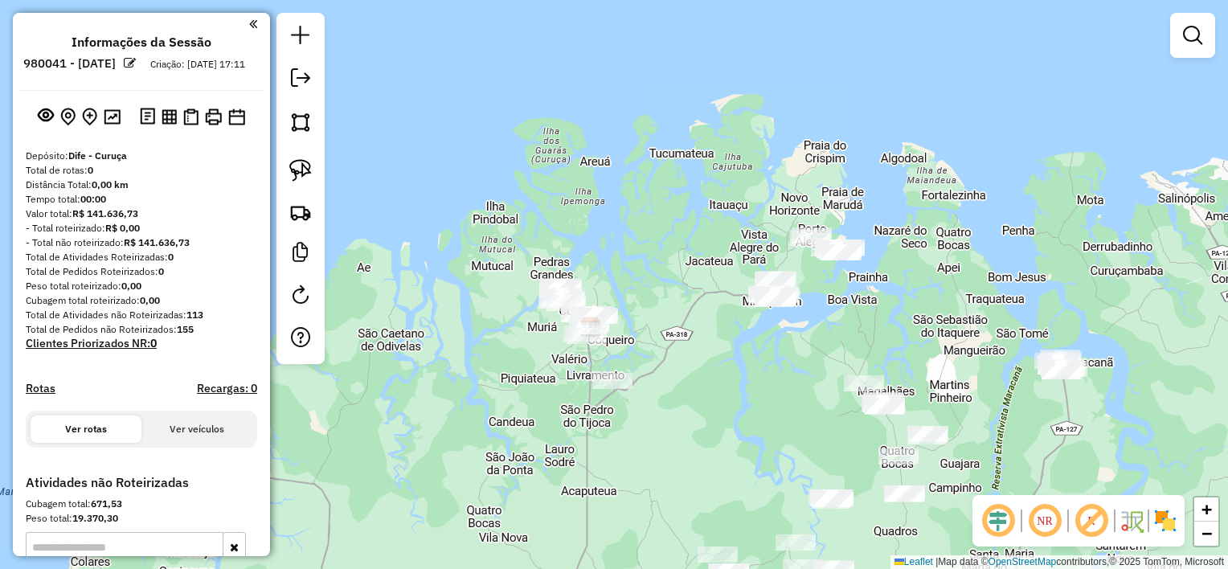
drag, startPoint x: 762, startPoint y: 338, endPoint x: 745, endPoint y: 386, distance: 51.1
click at [745, 386] on div "Janela de atendimento Grade de atendimento Capacidade Transportadoras Veículos …" at bounding box center [614, 284] width 1228 height 569
click at [303, 163] on img at bounding box center [300, 170] width 23 height 23
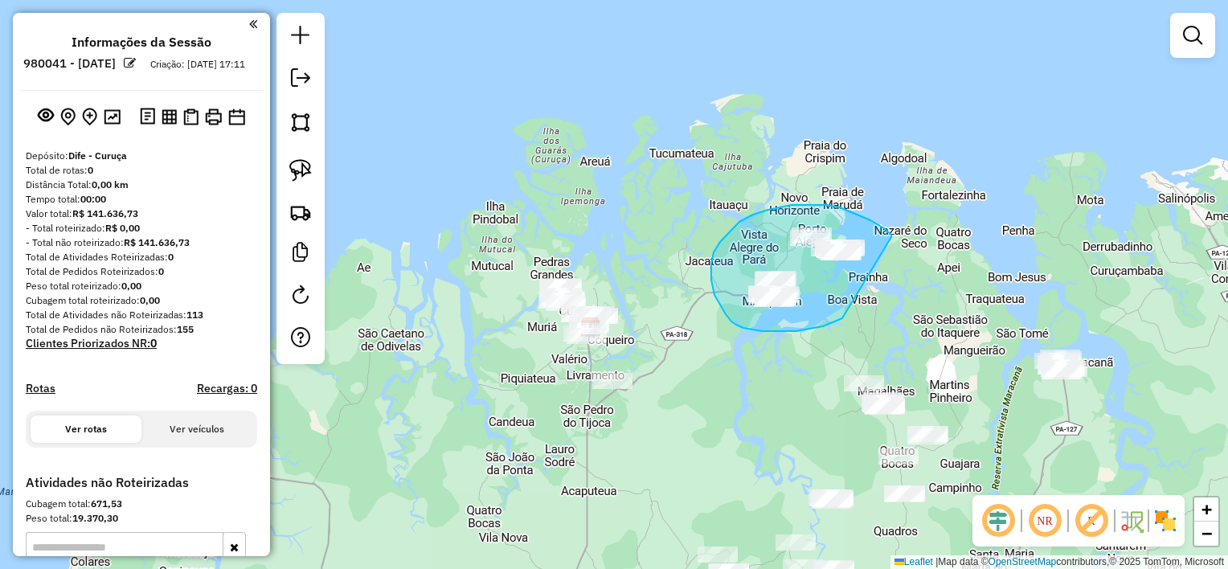
drag, startPoint x: 891, startPoint y: 237, endPoint x: 868, endPoint y: 302, distance: 69.2
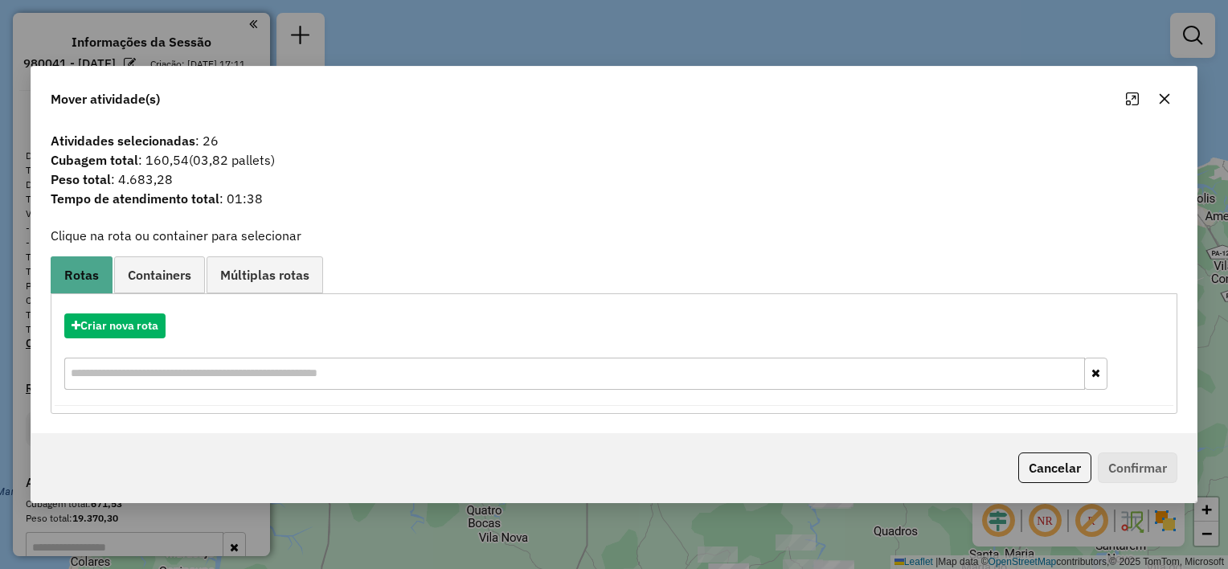
click at [1158, 104] on icon "button" at bounding box center [1164, 98] width 13 height 13
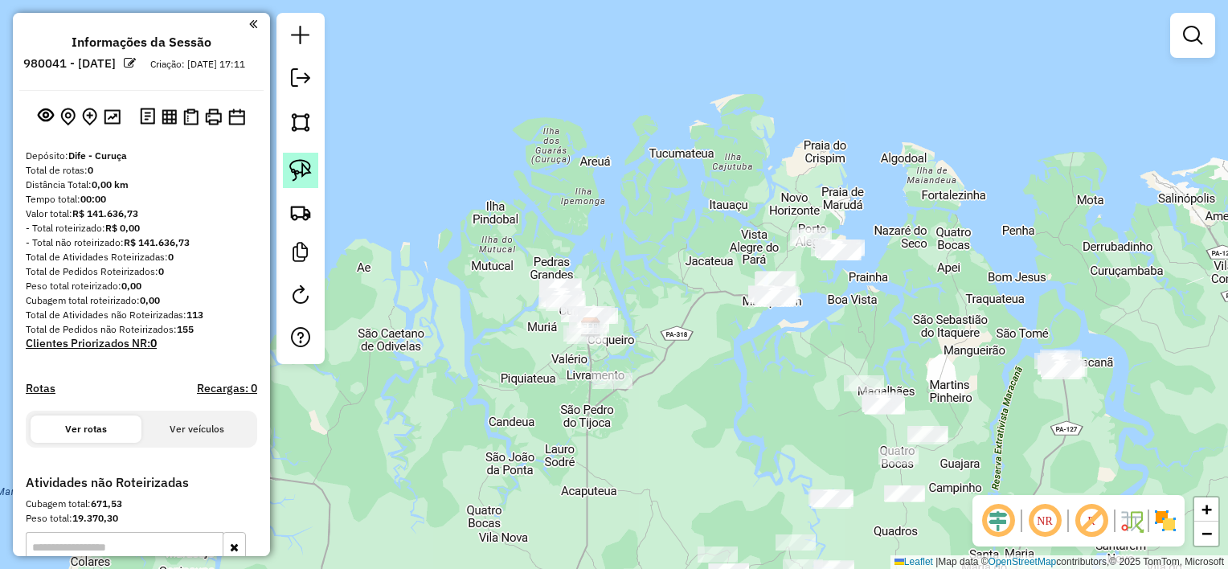
drag, startPoint x: 299, startPoint y: 177, endPoint x: 385, endPoint y: 215, distance: 94.3
click at [299, 176] on img at bounding box center [300, 170] width 23 height 23
drag, startPoint x: 640, startPoint y: 365, endPoint x: 653, endPoint y: 395, distance: 33.1
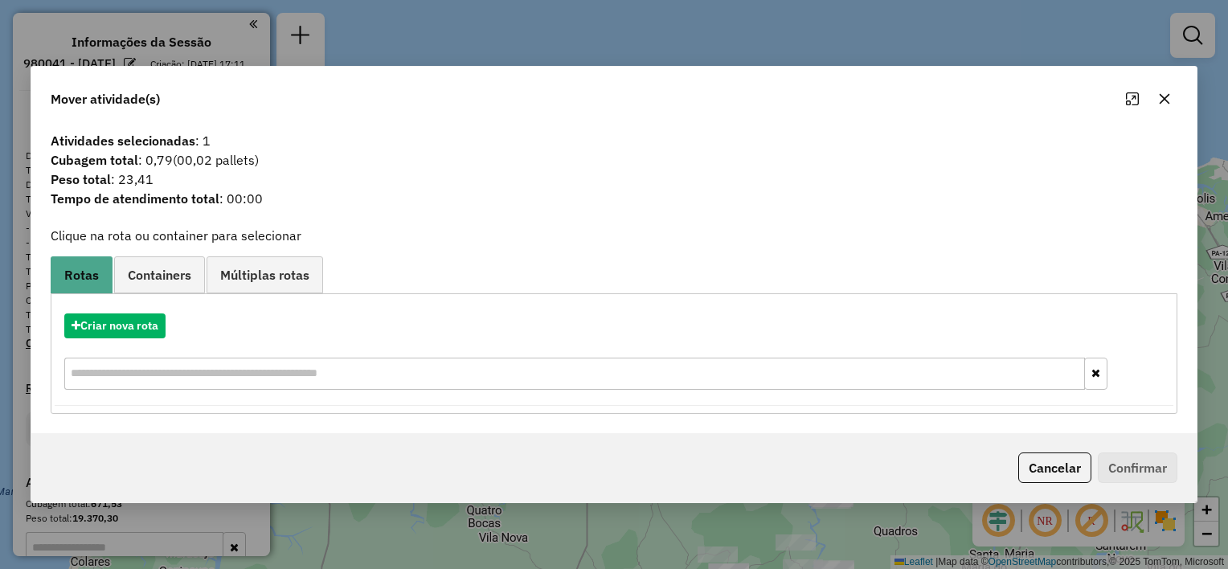
click at [1164, 102] on icon "button" at bounding box center [1164, 98] width 13 height 13
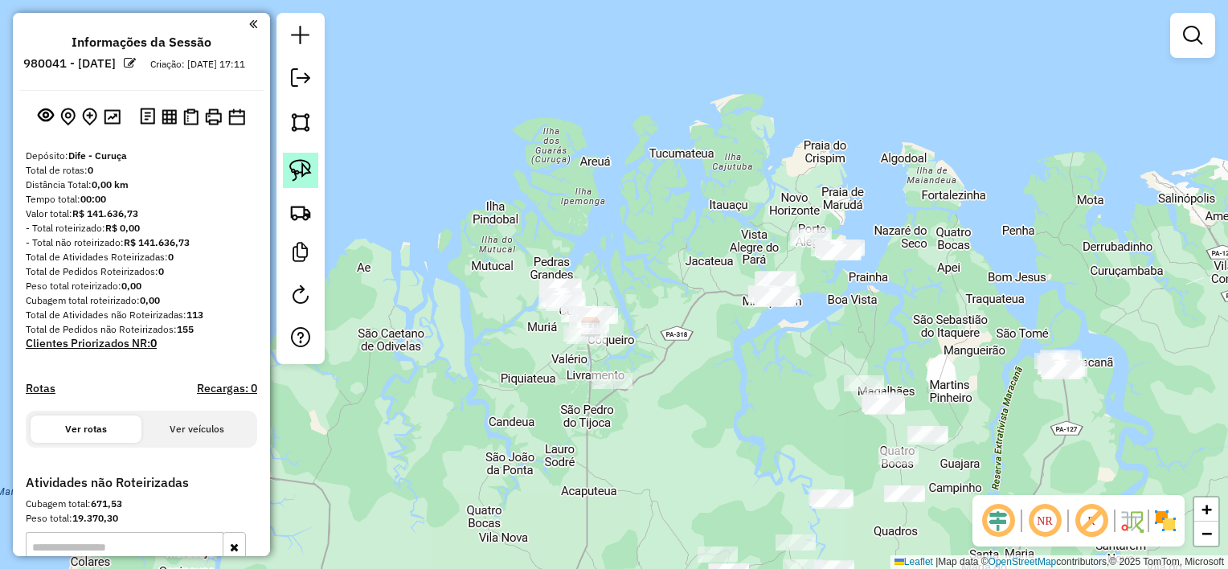
click at [303, 167] on img at bounding box center [300, 170] width 23 height 23
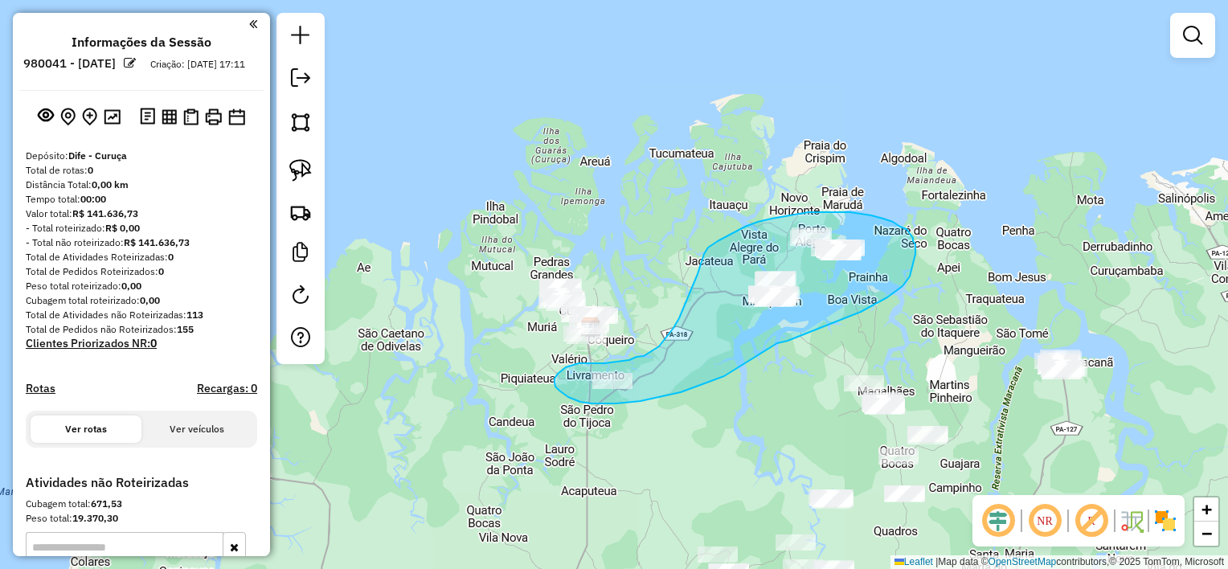
drag, startPoint x: 801, startPoint y: 336, endPoint x: 752, endPoint y: 367, distance: 57.5
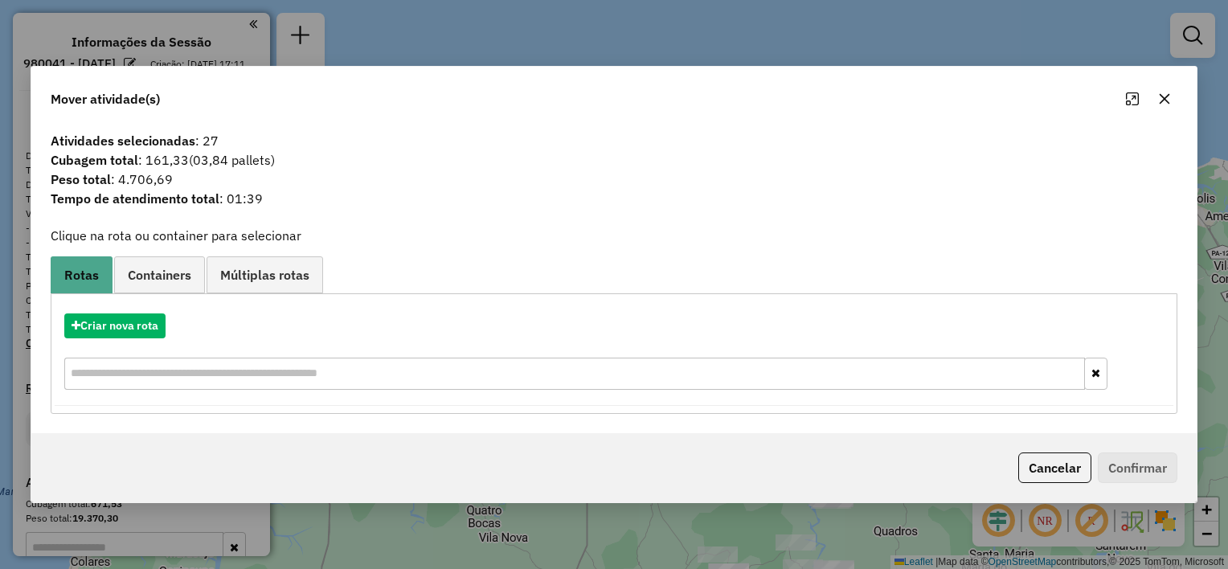
click at [1166, 96] on icon "button" at bounding box center [1165, 99] width 10 height 10
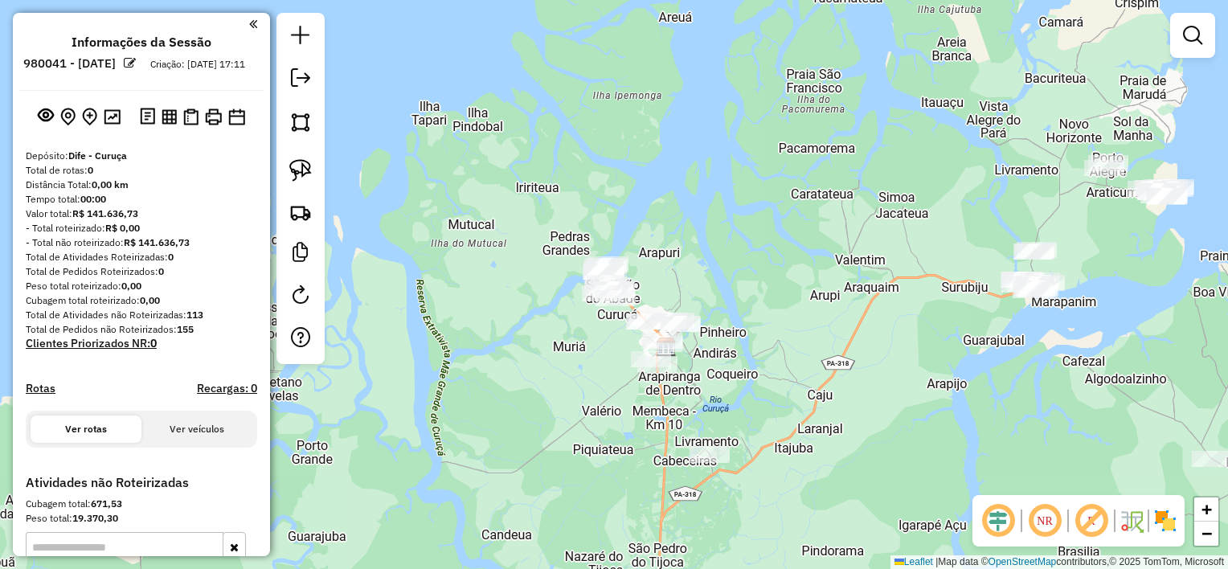
drag, startPoint x: 657, startPoint y: 289, endPoint x: 672, endPoint y: 286, distance: 15.6
click at [672, 286] on div "Janela de atendimento Grade de atendimento Capacidade Transportadoras Veículos …" at bounding box center [614, 284] width 1228 height 569
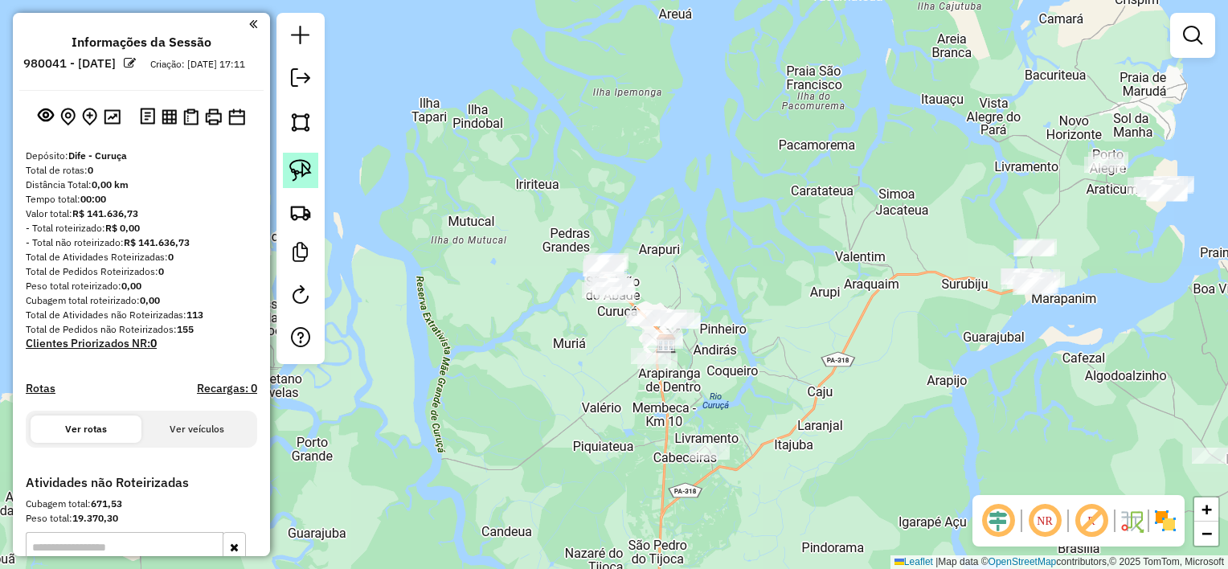
click at [301, 178] on img at bounding box center [300, 170] width 23 height 23
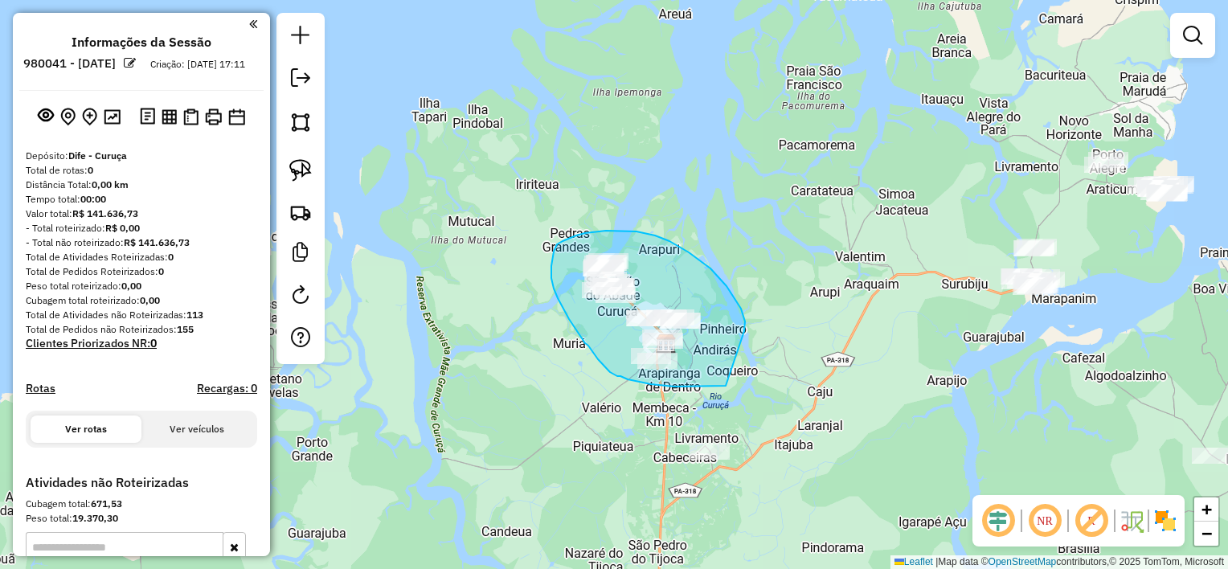
drag, startPoint x: 743, startPoint y: 313, endPoint x: 726, endPoint y: 386, distance: 74.3
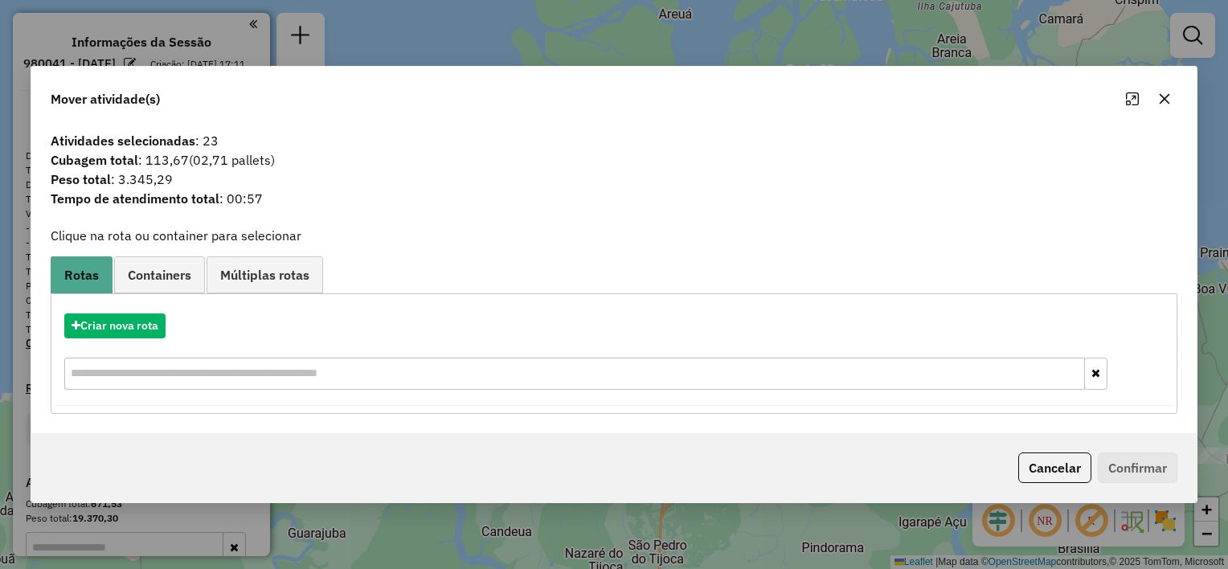
click at [1167, 98] on icon "button" at bounding box center [1164, 98] width 13 height 13
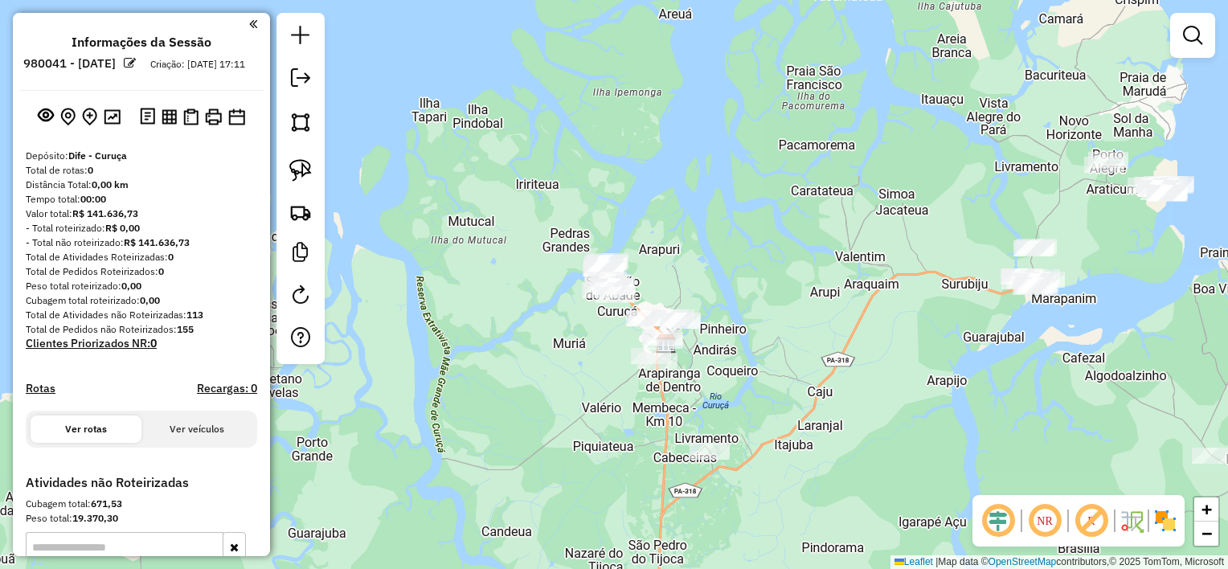
drag, startPoint x: 769, startPoint y: 287, endPoint x: 756, endPoint y: 264, distance: 27.0
click at [762, 274] on div "Janela de atendimento Grade de atendimento Capacidade Transportadoras Veículos …" at bounding box center [614, 284] width 1228 height 569
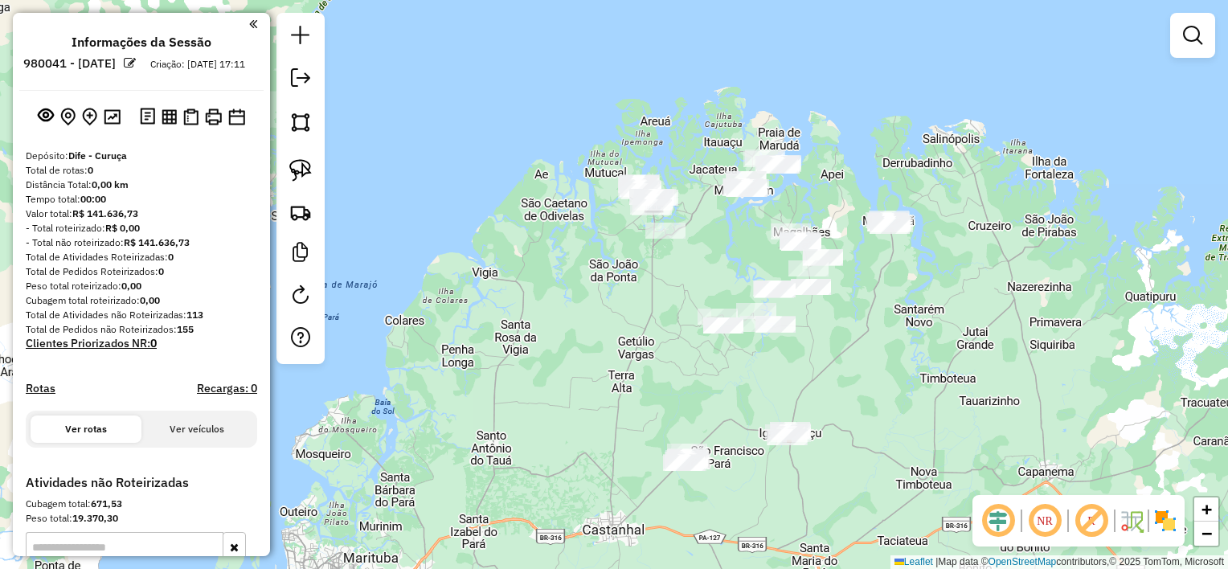
drag, startPoint x: 894, startPoint y: 406, endPoint x: 808, endPoint y: 332, distance: 113.4
click at [808, 334] on div "Janela de atendimento Grade de atendimento Capacidade Transportadoras Veículos …" at bounding box center [614, 284] width 1228 height 569
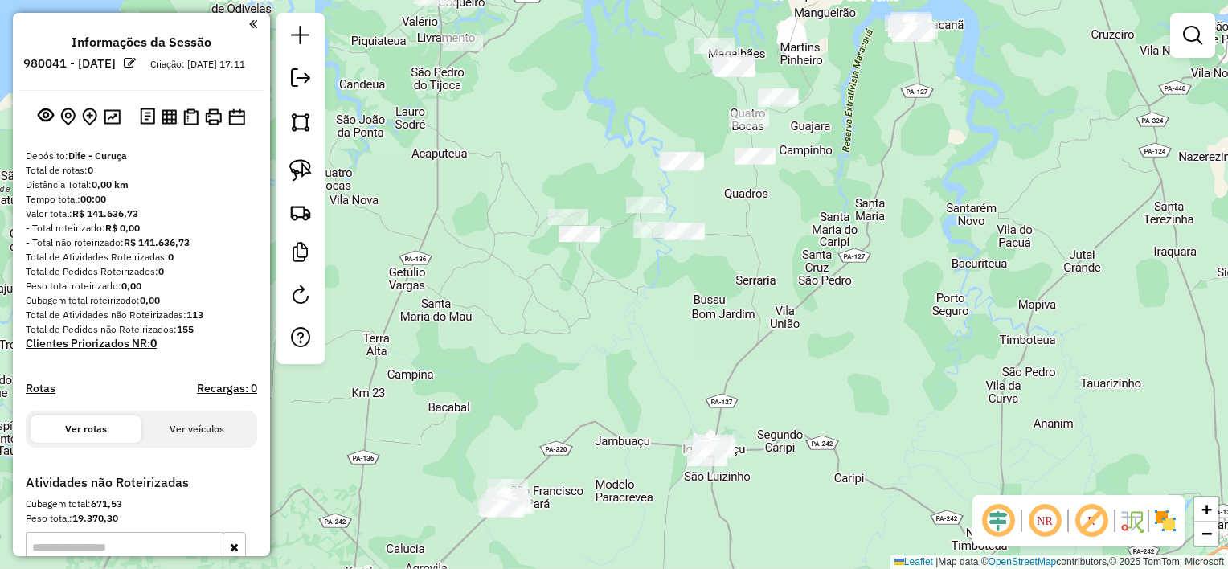
drag, startPoint x: 842, startPoint y: 339, endPoint x: 894, endPoint y: 285, distance: 74.5
click at [896, 286] on div "Janela de atendimento Grade de atendimento Capacidade Transportadoras Veículos …" at bounding box center [614, 284] width 1228 height 569
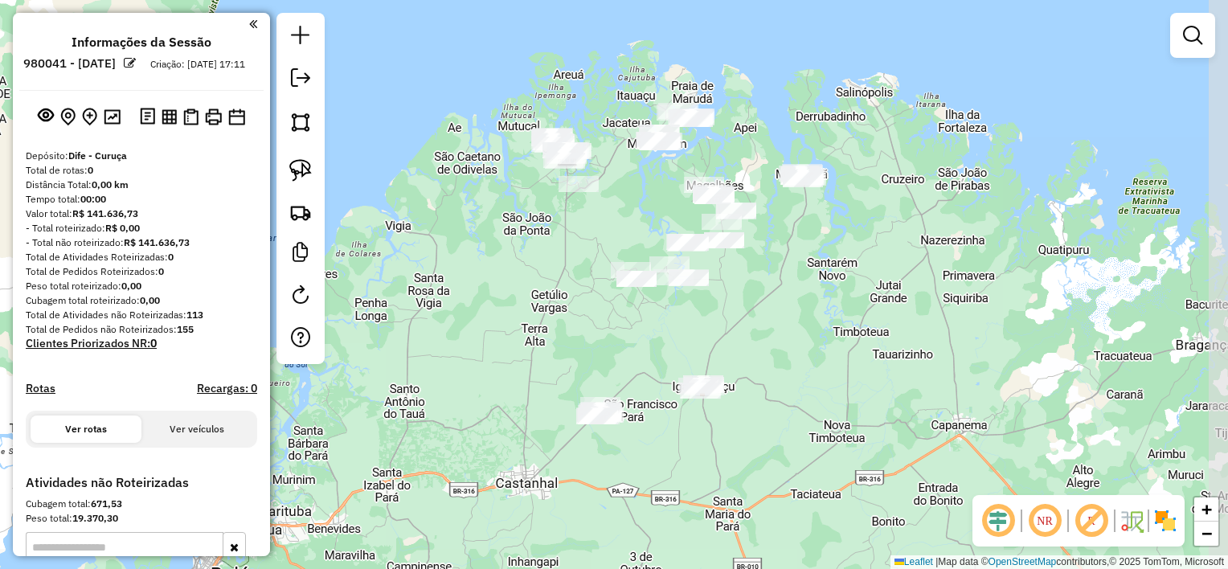
drag, startPoint x: 910, startPoint y: 296, endPoint x: 817, endPoint y: 314, distance: 94.3
click at [817, 314] on div "Janela de atendimento Grade de atendimento Capacidade Transportadoras Veículos …" at bounding box center [614, 284] width 1228 height 569
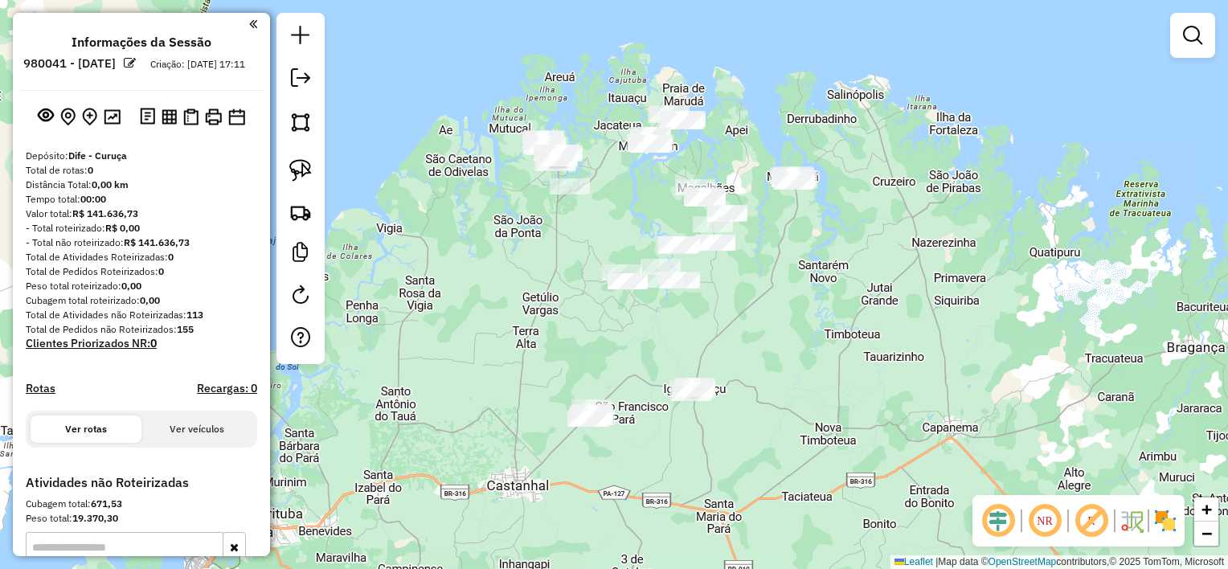
drag, startPoint x: 297, startPoint y: 169, endPoint x: 388, endPoint y: 197, distance: 95.1
click at [298, 169] on img at bounding box center [300, 170] width 23 height 23
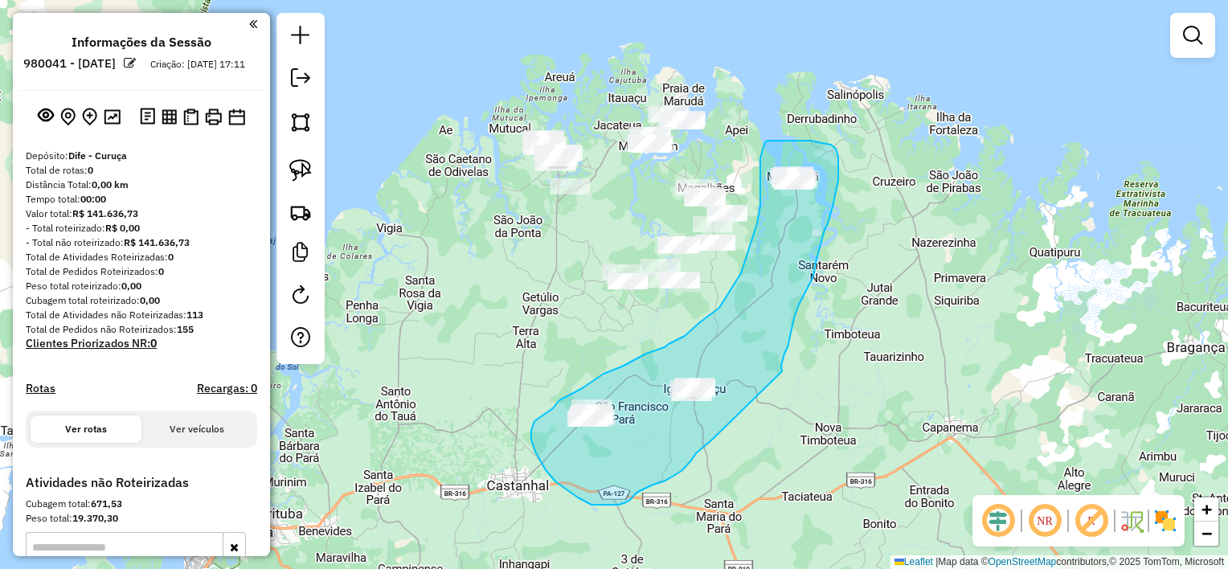
drag, startPoint x: 782, startPoint y: 371, endPoint x: 711, endPoint y: 440, distance: 98.9
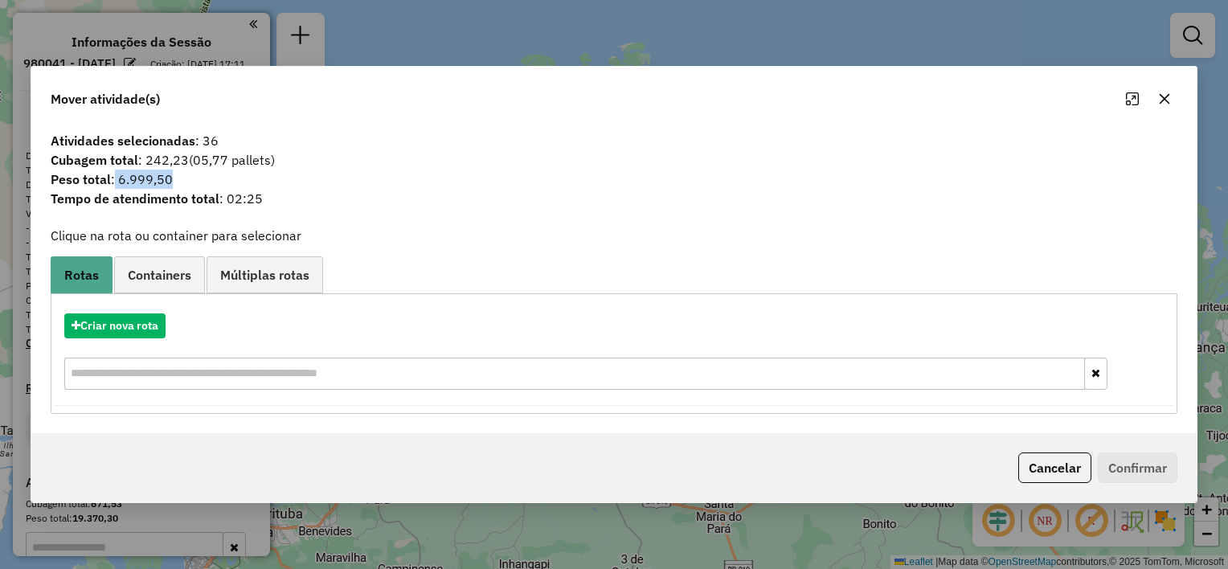
drag, startPoint x: 115, startPoint y: 176, endPoint x: 170, endPoint y: 177, distance: 55.5
click at [170, 177] on span "Peso total : 6.999,50" at bounding box center [614, 179] width 1146 height 19
click at [1168, 100] on icon "button" at bounding box center [1164, 98] width 13 height 13
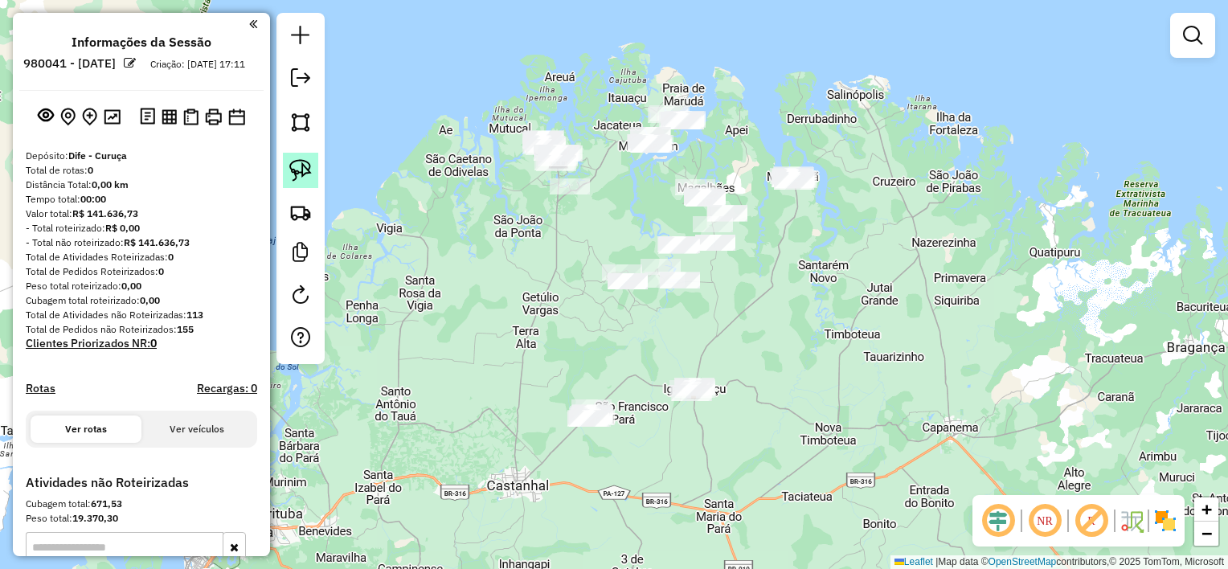
click at [301, 167] on img at bounding box center [300, 170] width 23 height 23
drag, startPoint x: 783, startPoint y: 317, endPoint x: 838, endPoint y: 152, distance: 174.6
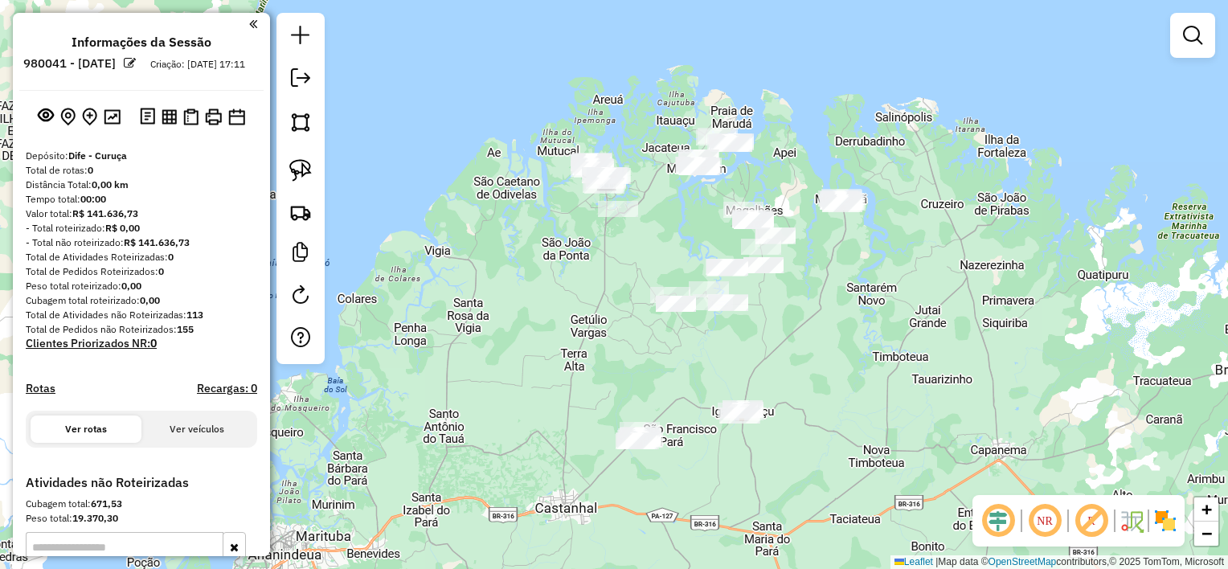
drag, startPoint x: 809, startPoint y: 299, endPoint x: 862, endPoint y: 335, distance: 63.5
click at [865, 335] on div "Janela de atendimento Grade de atendimento Capacidade Transportadoras Veículos …" at bounding box center [614, 284] width 1228 height 569
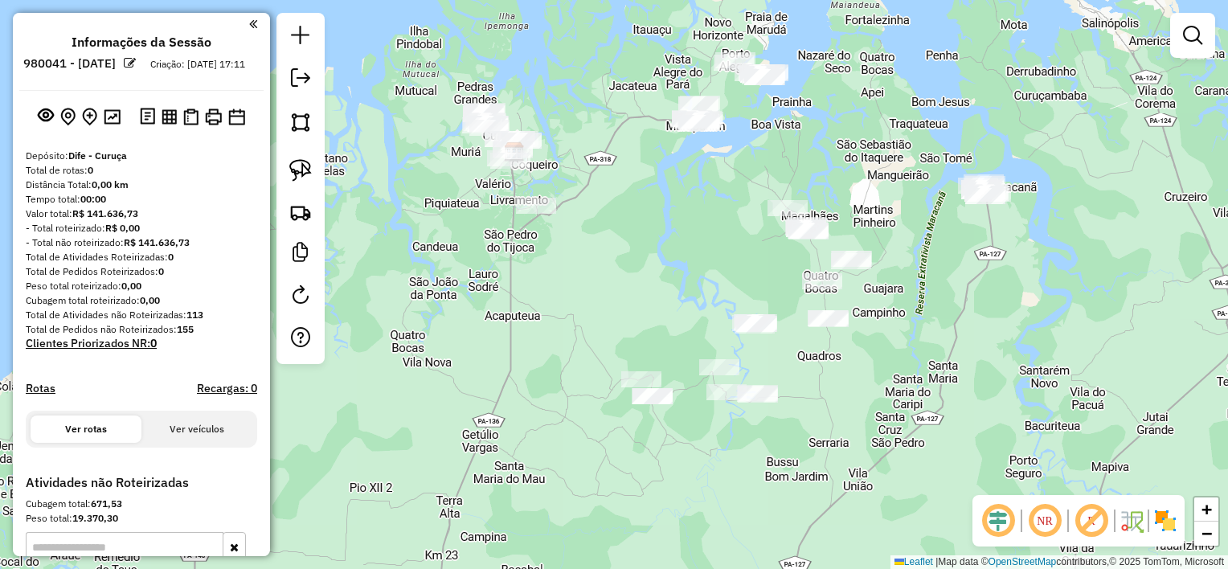
drag, startPoint x: 778, startPoint y: 291, endPoint x: 703, endPoint y: 280, distance: 75.6
click at [702, 281] on div "Janela de atendimento Grade de atendimento Capacidade Transportadoras Veículos …" at bounding box center [614, 284] width 1228 height 569
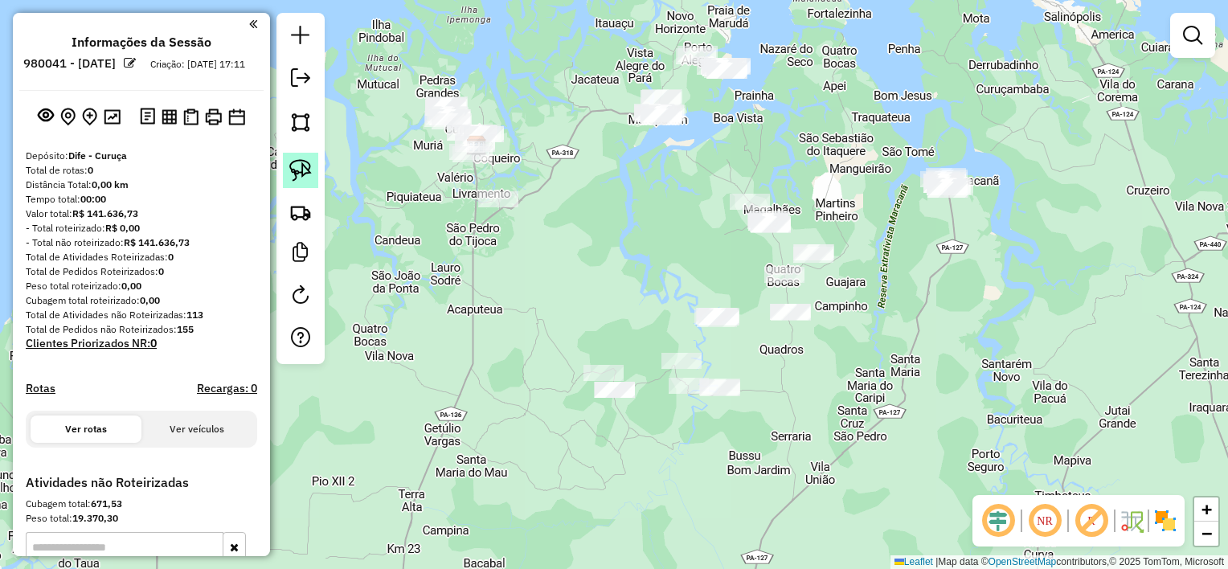
click at [297, 170] on img at bounding box center [300, 170] width 23 height 23
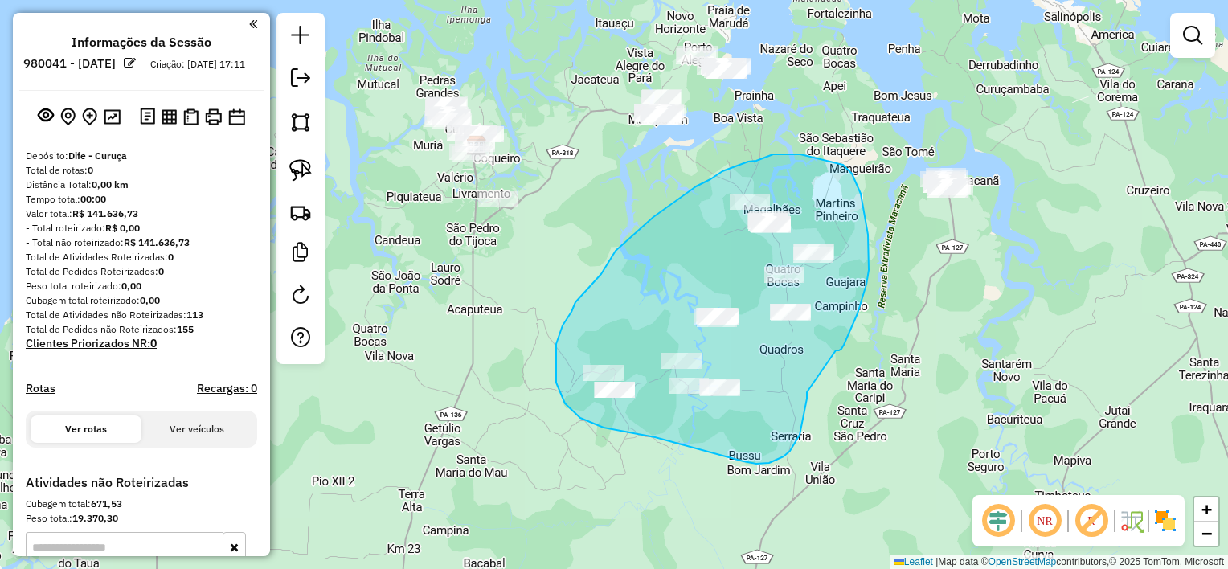
drag, startPoint x: 837, startPoint y: 350, endPoint x: 807, endPoint y: 391, distance: 50.6
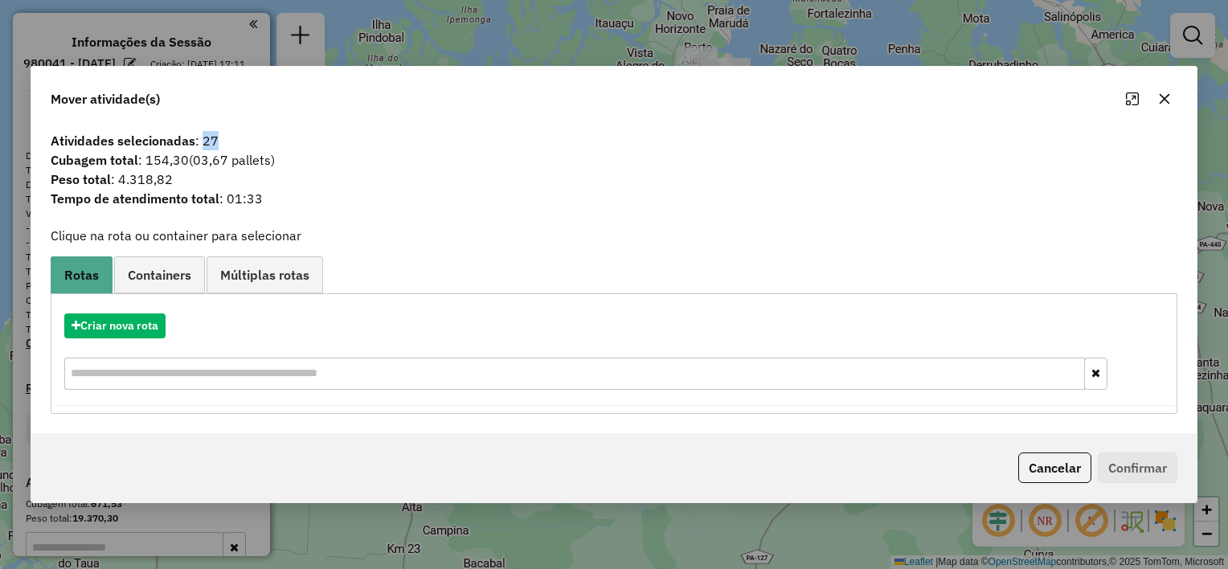
drag, startPoint x: 202, startPoint y: 141, endPoint x: 221, endPoint y: 135, distance: 20.1
click at [221, 135] on span "Atividades selecionadas : 27" at bounding box center [614, 140] width 1146 height 19
click at [1162, 93] on icon "button" at bounding box center [1164, 98] width 13 height 13
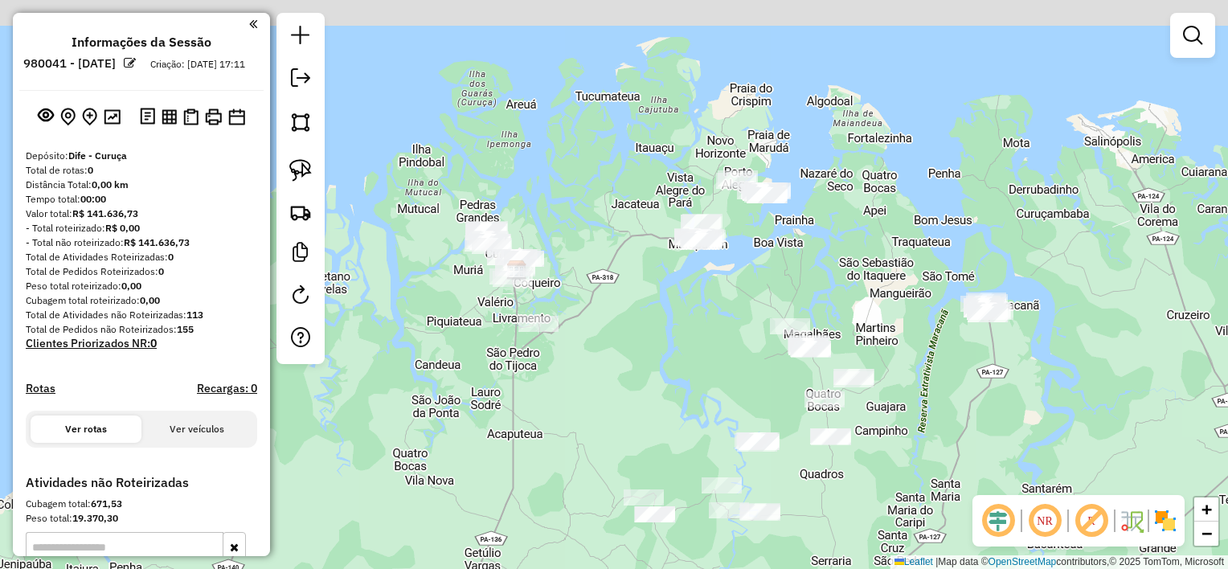
drag, startPoint x: 669, startPoint y: 231, endPoint x: 711, endPoint y: 368, distance: 143.7
click at [711, 368] on div "Janela de atendimento Grade de atendimento Capacidade Transportadoras Veículos …" at bounding box center [614, 284] width 1228 height 569
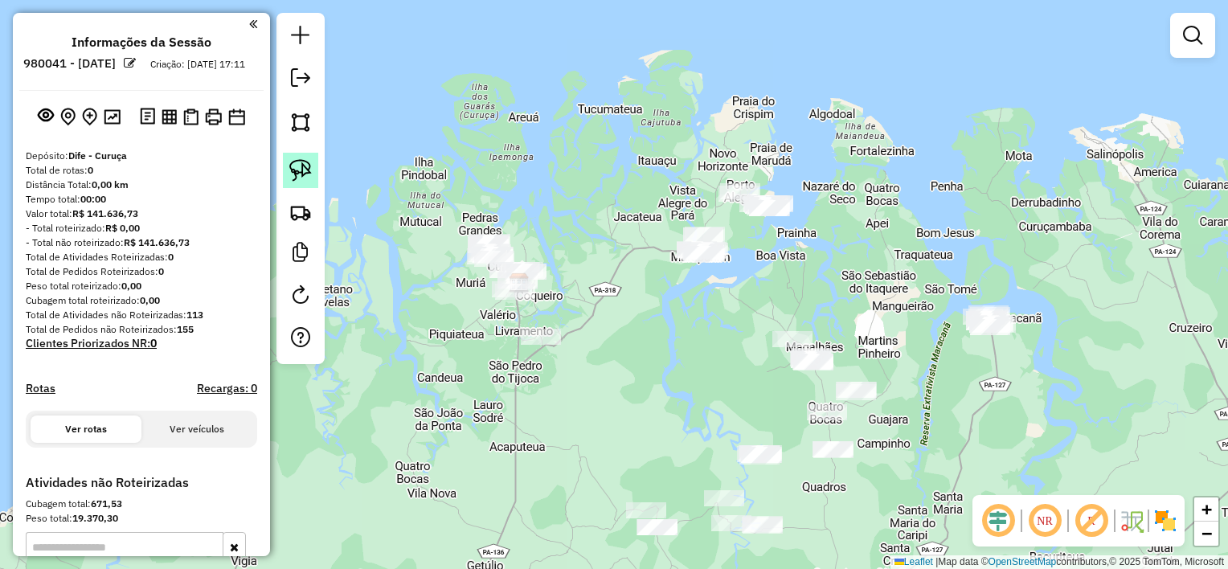
drag, startPoint x: 298, startPoint y: 171, endPoint x: 611, endPoint y: 169, distance: 312.7
click at [300, 171] on img at bounding box center [300, 170] width 23 height 23
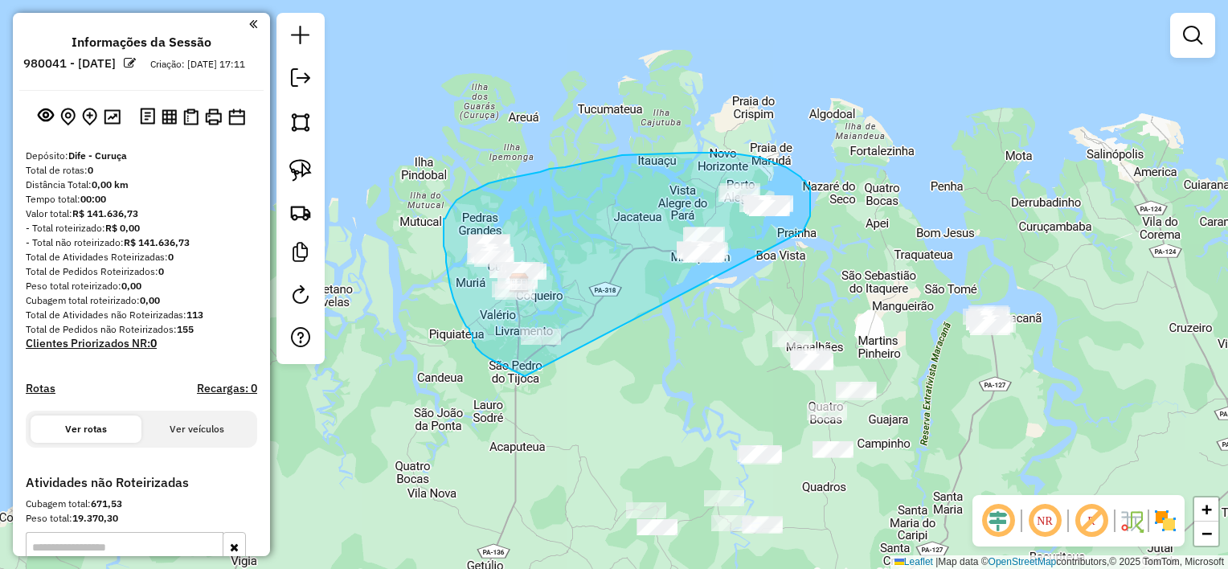
drag, startPoint x: 811, startPoint y: 209, endPoint x: 526, endPoint y: 376, distance: 330.7
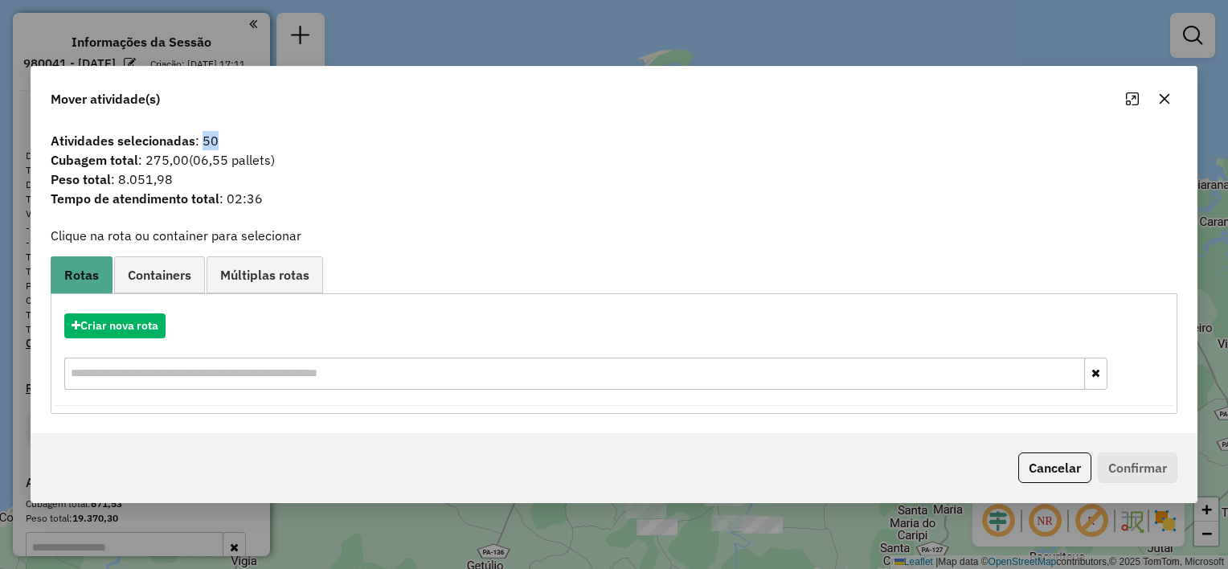
drag, startPoint x: 203, startPoint y: 138, endPoint x: 216, endPoint y: 138, distance: 12.9
click at [216, 138] on span "Atividades selecionadas : 50" at bounding box center [614, 140] width 1146 height 19
click at [1164, 106] on button "button" at bounding box center [1165, 99] width 26 height 26
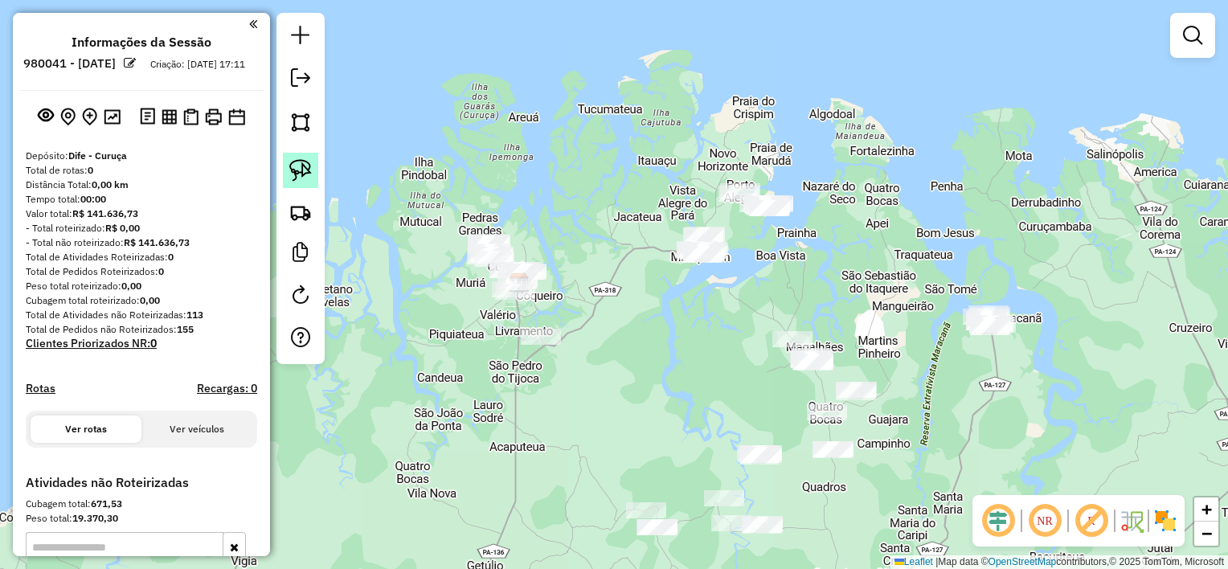
click at [307, 170] on img at bounding box center [300, 170] width 23 height 23
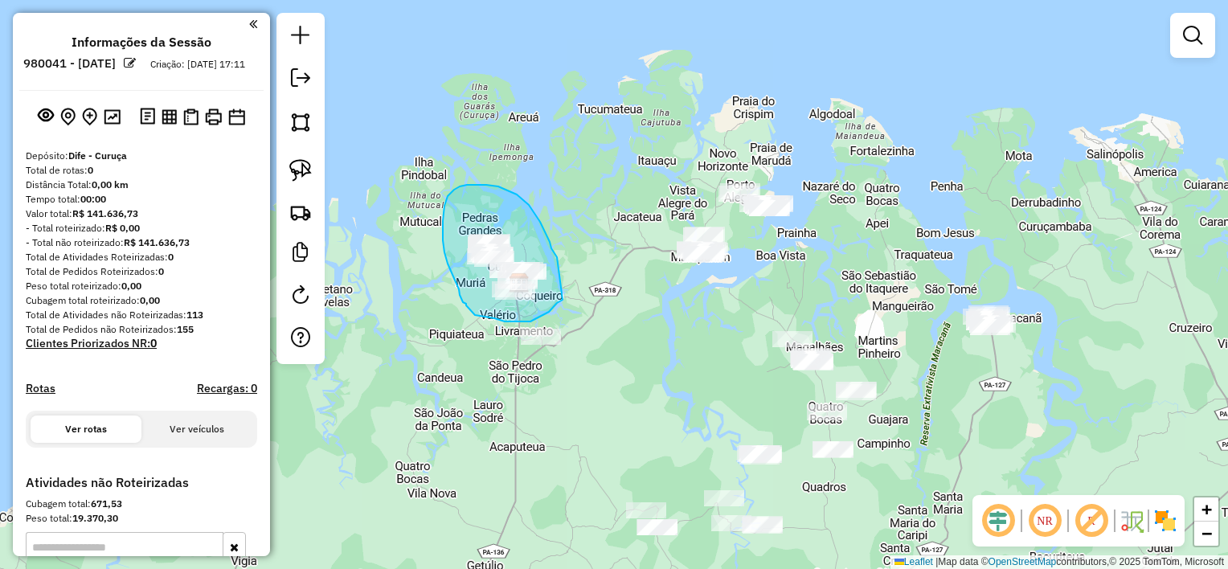
drag, startPoint x: 557, startPoint y: 257, endPoint x: 566, endPoint y: 293, distance: 36.5
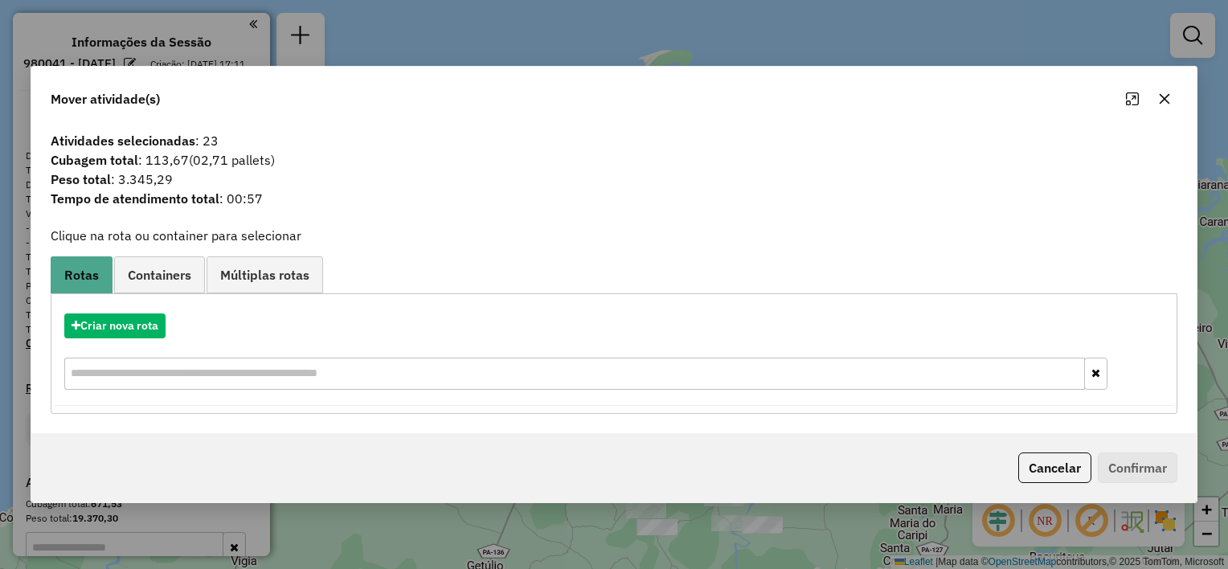
click at [1168, 100] on icon "button" at bounding box center [1164, 98] width 13 height 13
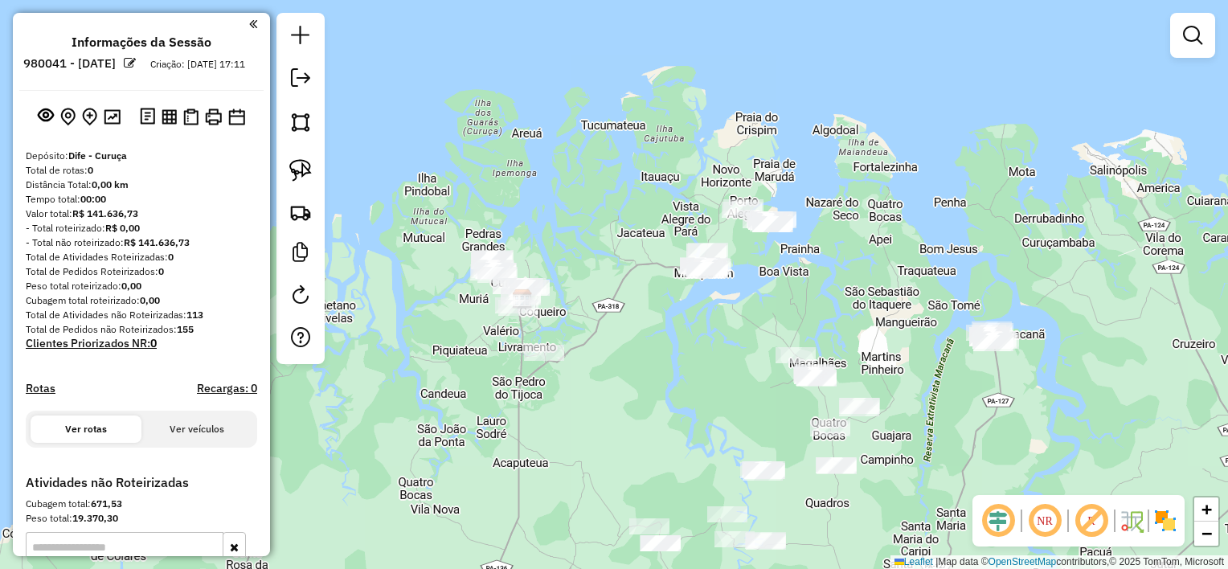
drag, startPoint x: 688, startPoint y: 322, endPoint x: 691, endPoint y: 338, distance: 16.4
click at [691, 338] on div "Janela de atendimento Grade de atendimento Capacidade Transportadoras Veículos …" at bounding box center [614, 284] width 1228 height 569
click at [299, 167] on img at bounding box center [300, 170] width 23 height 23
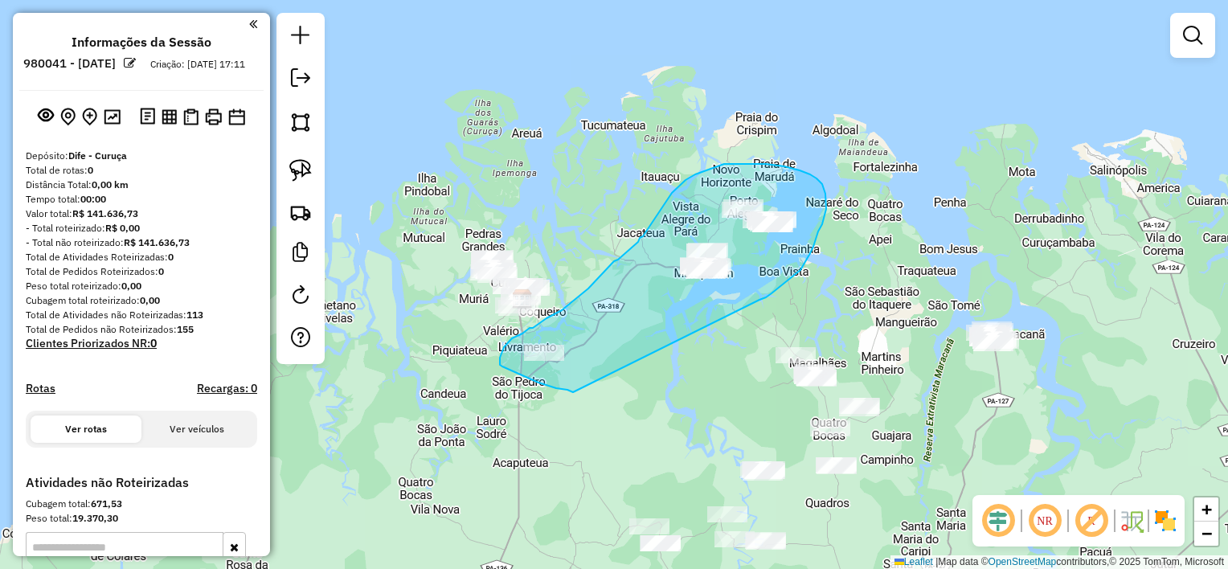
drag, startPoint x: 760, startPoint y: 300, endPoint x: 573, endPoint y: 392, distance: 208.1
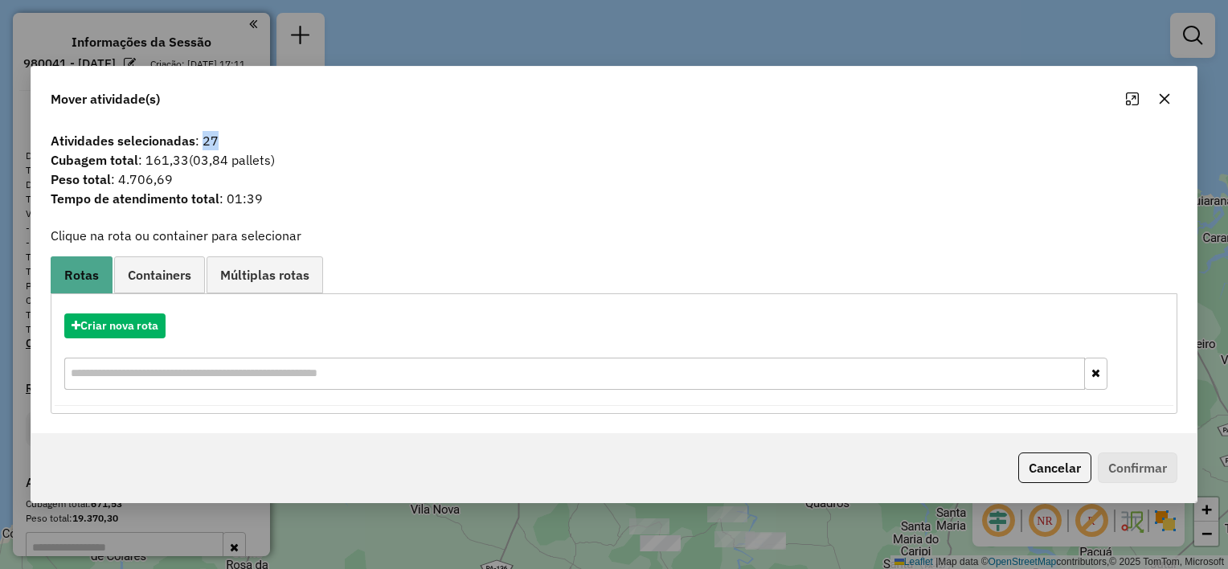
drag, startPoint x: 203, startPoint y: 139, endPoint x: 223, endPoint y: 136, distance: 21.1
click at [223, 136] on span "Atividades selecionadas : 27" at bounding box center [614, 140] width 1146 height 19
click at [1161, 100] on icon "button" at bounding box center [1164, 98] width 13 height 13
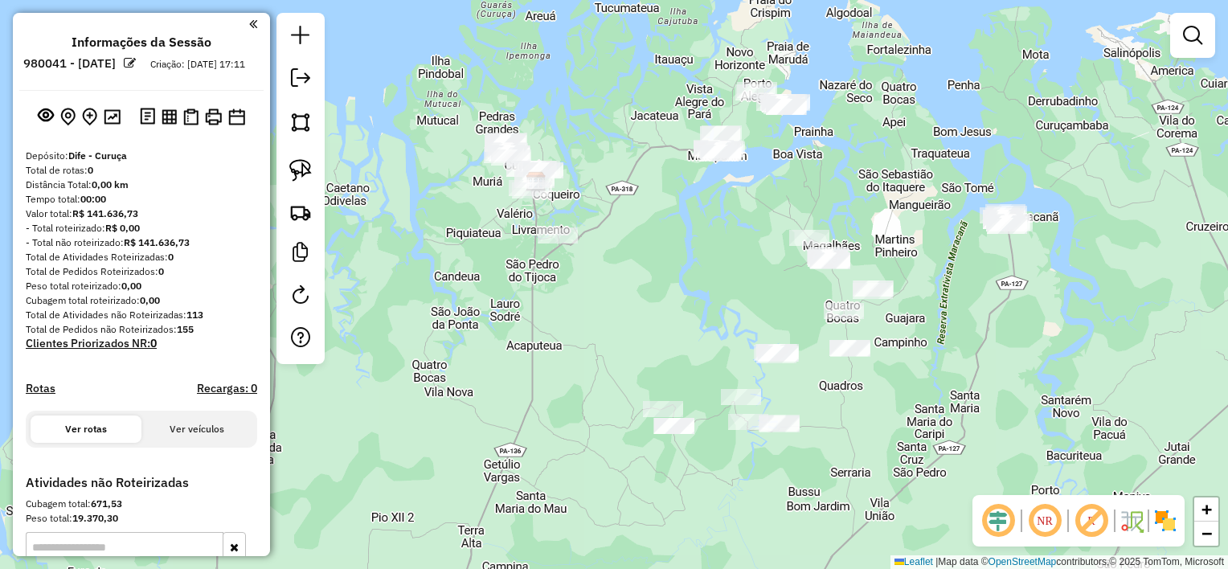
drag, startPoint x: 694, startPoint y: 326, endPoint x: 705, endPoint y: 203, distance: 124.2
click at [705, 203] on div "Janela de atendimento Grade de atendimento Capacidade Transportadoras Veículos …" at bounding box center [614, 284] width 1228 height 569
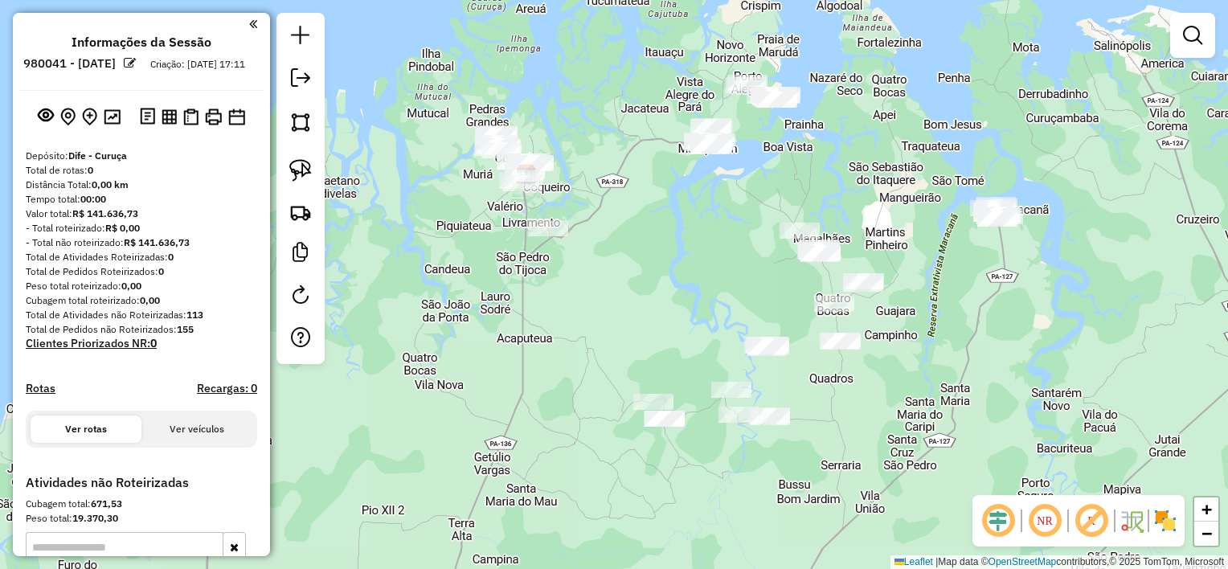
drag, startPoint x: 884, startPoint y: 395, endPoint x: 849, endPoint y: 380, distance: 38.5
click at [849, 380] on div "Janela de atendimento Grade de atendimento Capacidade Transportadoras Veículos …" at bounding box center [614, 284] width 1228 height 569
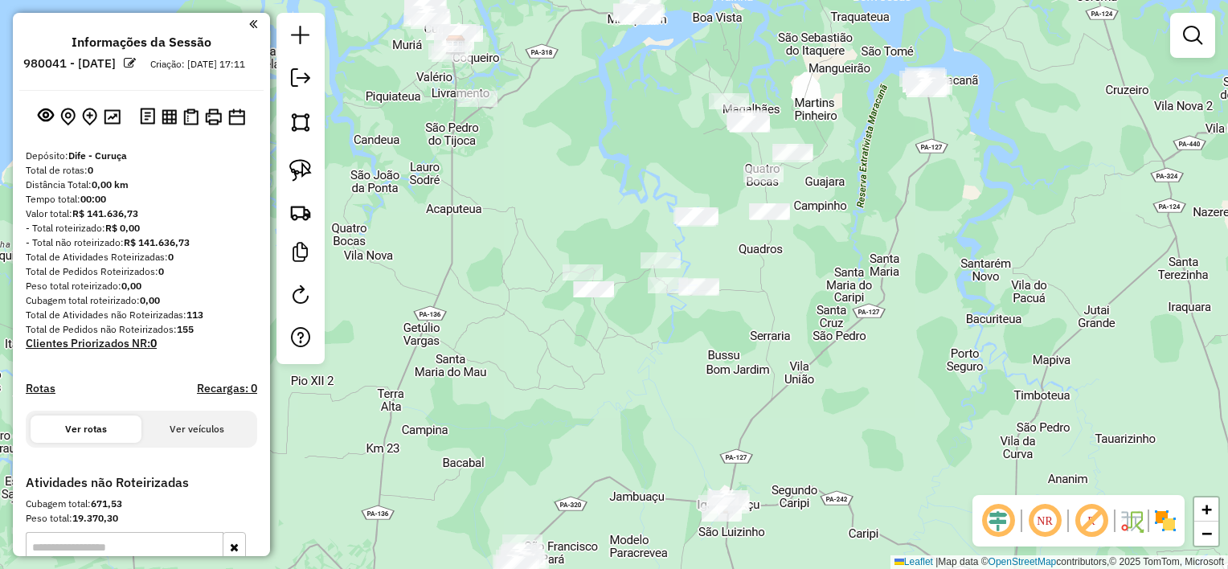
drag, startPoint x: 845, startPoint y: 322, endPoint x: 821, endPoint y: 220, distance: 103.9
click at [809, 219] on div "Janela de atendimento Grade de atendimento Capacidade Transportadoras Veículos …" at bounding box center [614, 284] width 1228 height 569
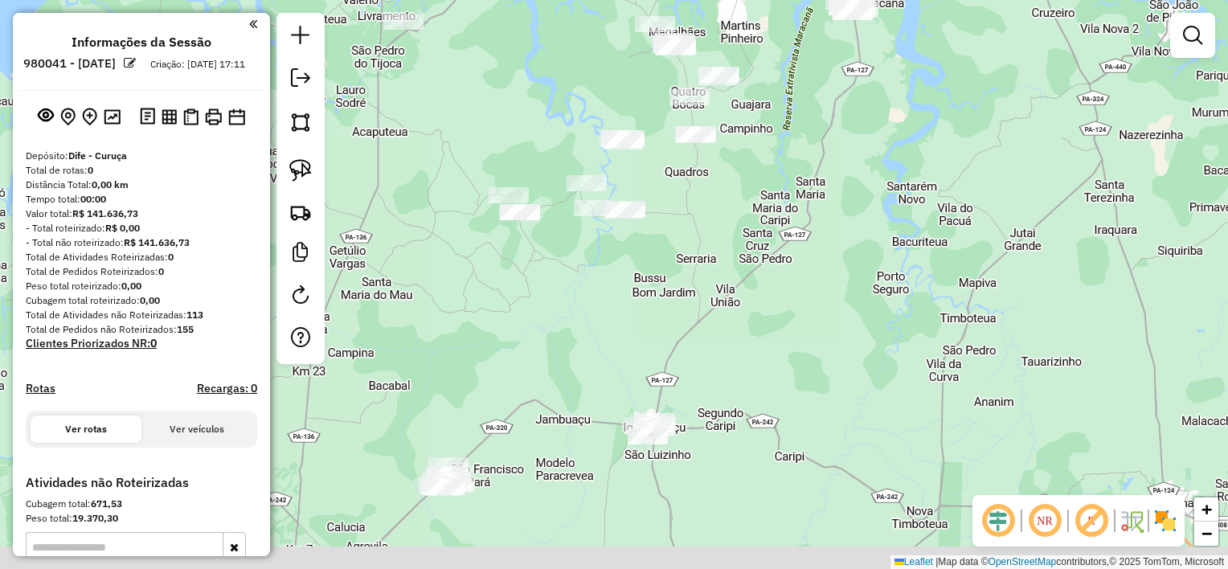
drag, startPoint x: 951, startPoint y: 301, endPoint x: 904, endPoint y: 210, distance: 102.1
click at [904, 211] on div "Janela de atendimento Grade de atendimento Capacidade Transportadoras Veículos …" at bounding box center [614, 284] width 1228 height 569
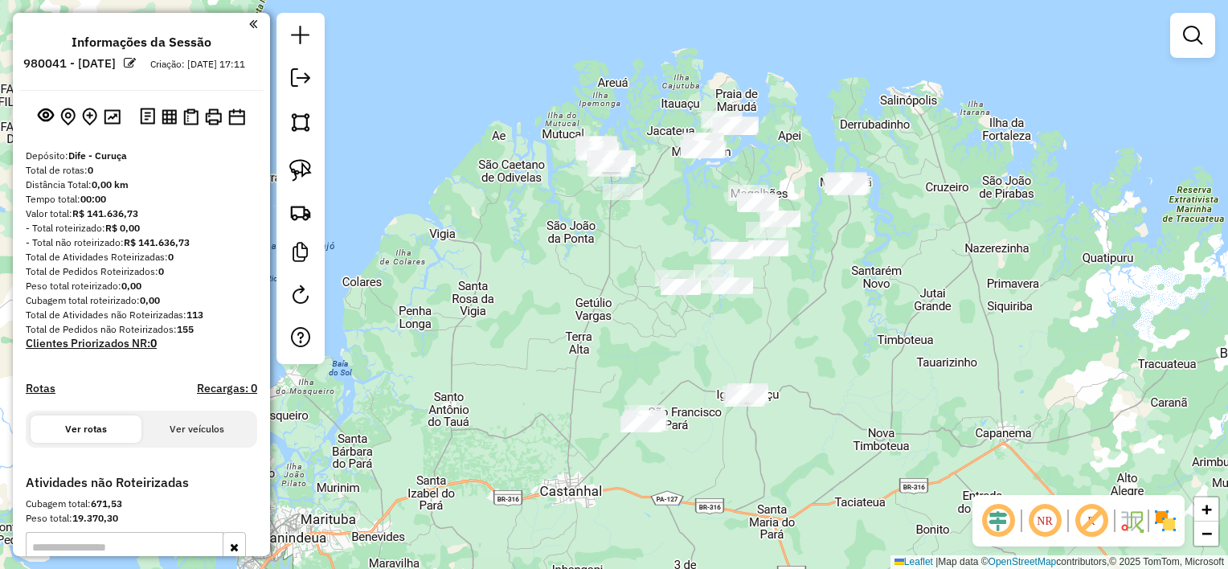
drag, startPoint x: 862, startPoint y: 273, endPoint x: 855, endPoint y: 326, distance: 53.4
click at [855, 326] on div "Janela de atendimento Grade de atendimento Capacidade Transportadoras Veículos …" at bounding box center [614, 284] width 1228 height 569
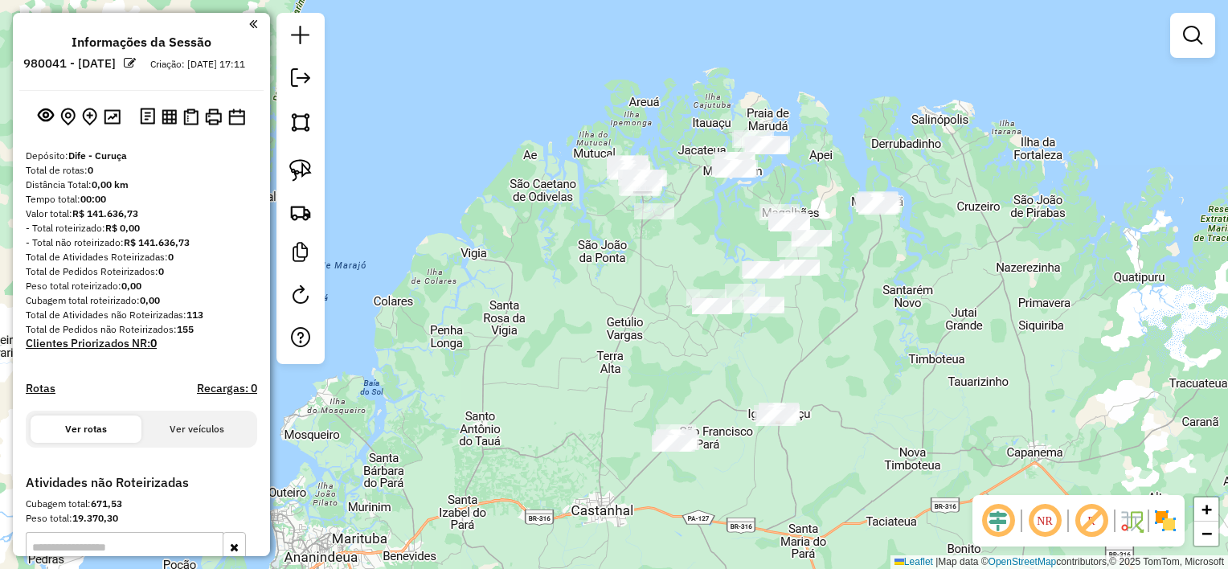
drag, startPoint x: 828, startPoint y: 273, endPoint x: 887, endPoint y: 332, distance: 83.6
click at [887, 332] on div "Janela de atendimento Grade de atendimento Capacidade Transportadoras Veículos …" at bounding box center [614, 284] width 1228 height 569
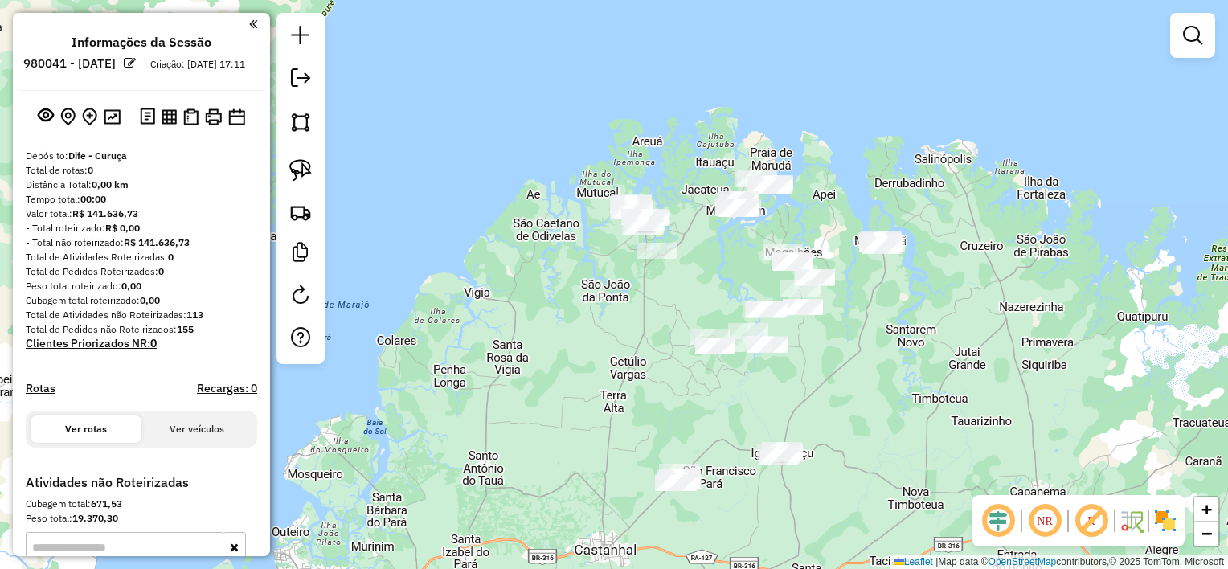
drag, startPoint x: 875, startPoint y: 363, endPoint x: 862, endPoint y: 360, distance: 13.3
click at [862, 361] on div "Janela de atendimento Grade de atendimento Capacidade Transportadoras Veículos …" at bounding box center [614, 284] width 1228 height 569
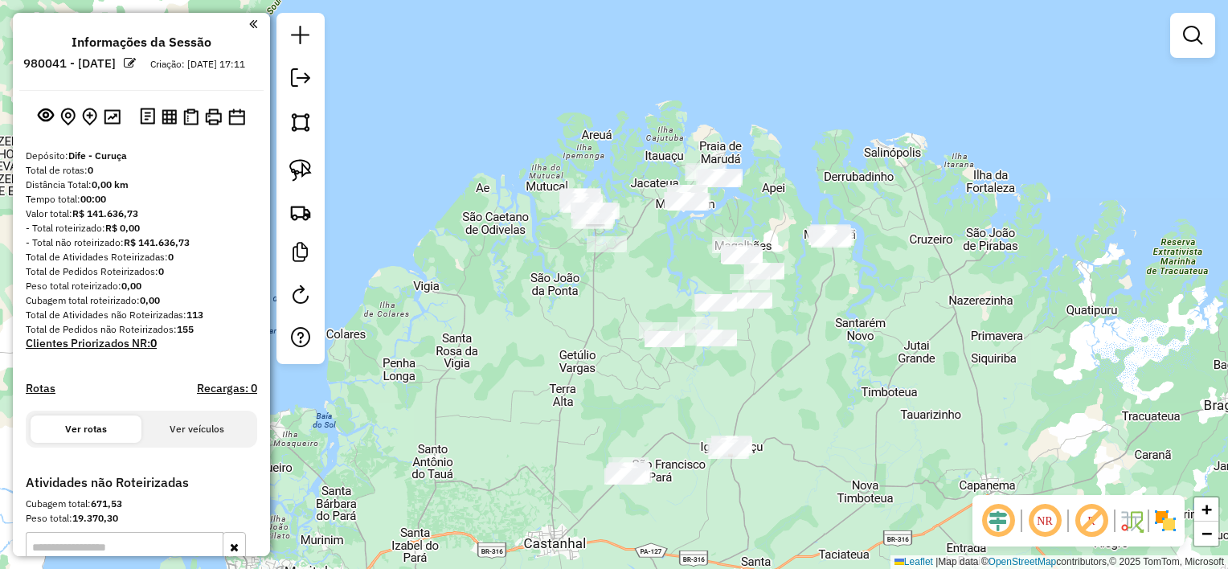
drag, startPoint x: 887, startPoint y: 375, endPoint x: 872, endPoint y: 370, distance: 15.5
click at [872, 370] on div "Janela de atendimento Grade de atendimento Capacidade Transportadoras Veículos …" at bounding box center [614, 284] width 1228 height 569
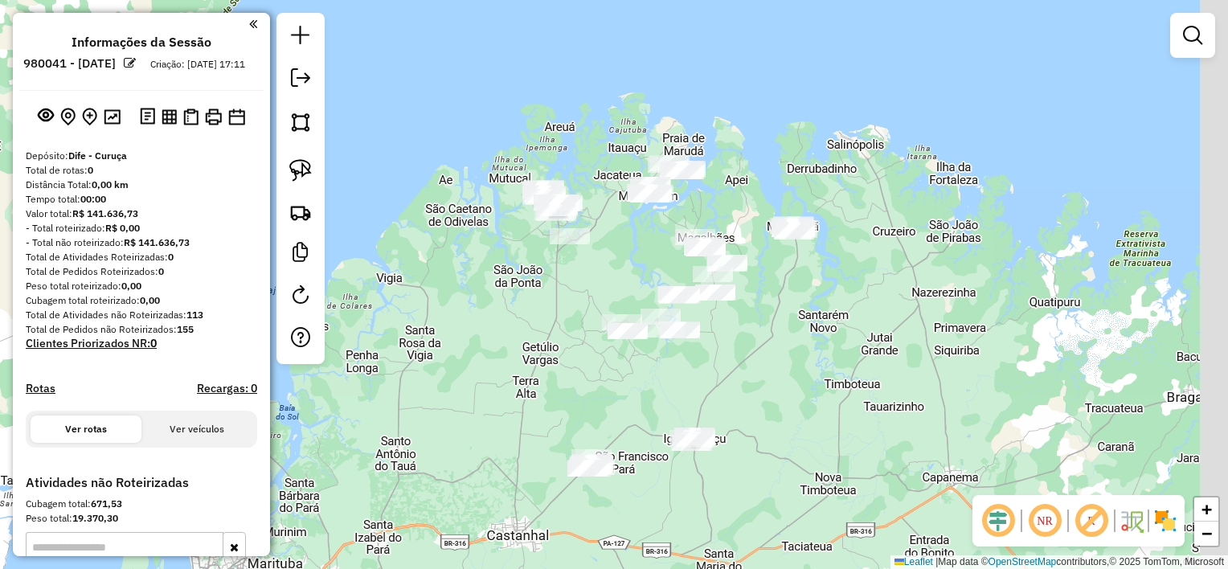
drag, startPoint x: 846, startPoint y: 325, endPoint x: 805, endPoint y: 315, distance: 42.1
click at [805, 317] on div "Janela de atendimento Grade de atendimento Capacidade Transportadoras Veículos …" at bounding box center [614, 284] width 1228 height 569
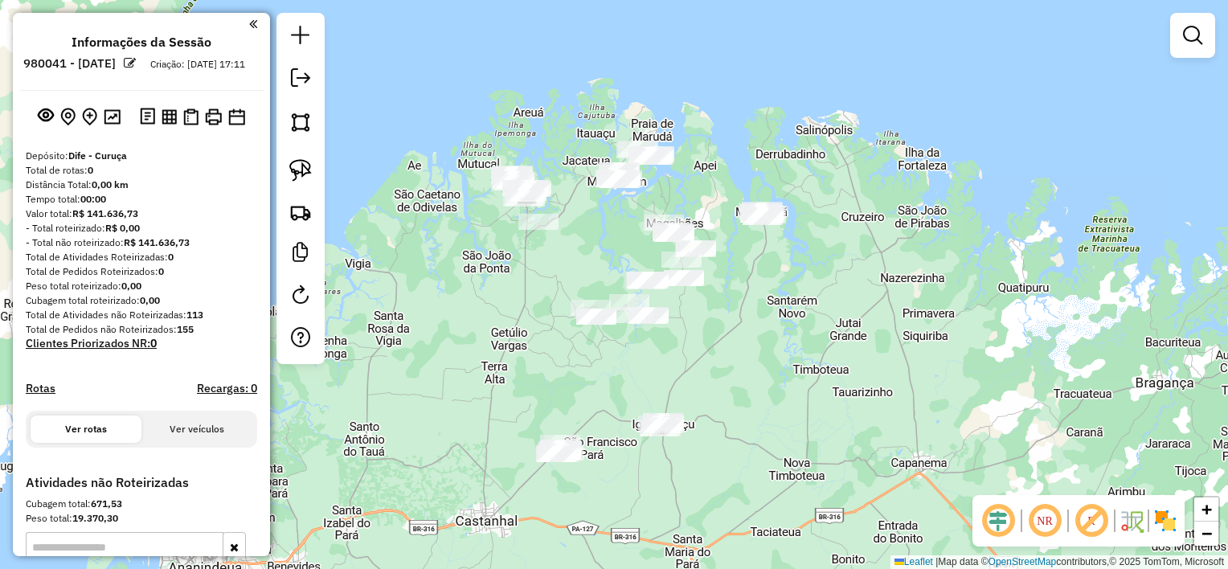
click at [790, 327] on div "Janela de atendimento Grade de atendimento Capacidade Transportadoras Veículos …" at bounding box center [614, 284] width 1228 height 569
click at [302, 170] on img at bounding box center [300, 170] width 23 height 23
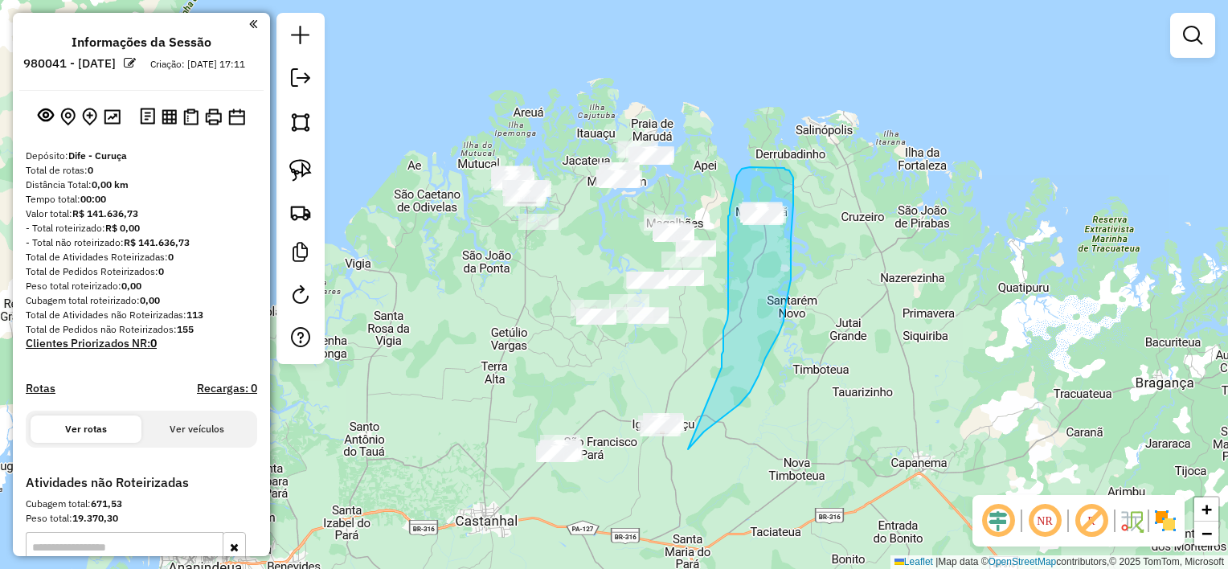
drag, startPoint x: 688, startPoint y: 449, endPoint x: 722, endPoint y: 367, distance: 88.7
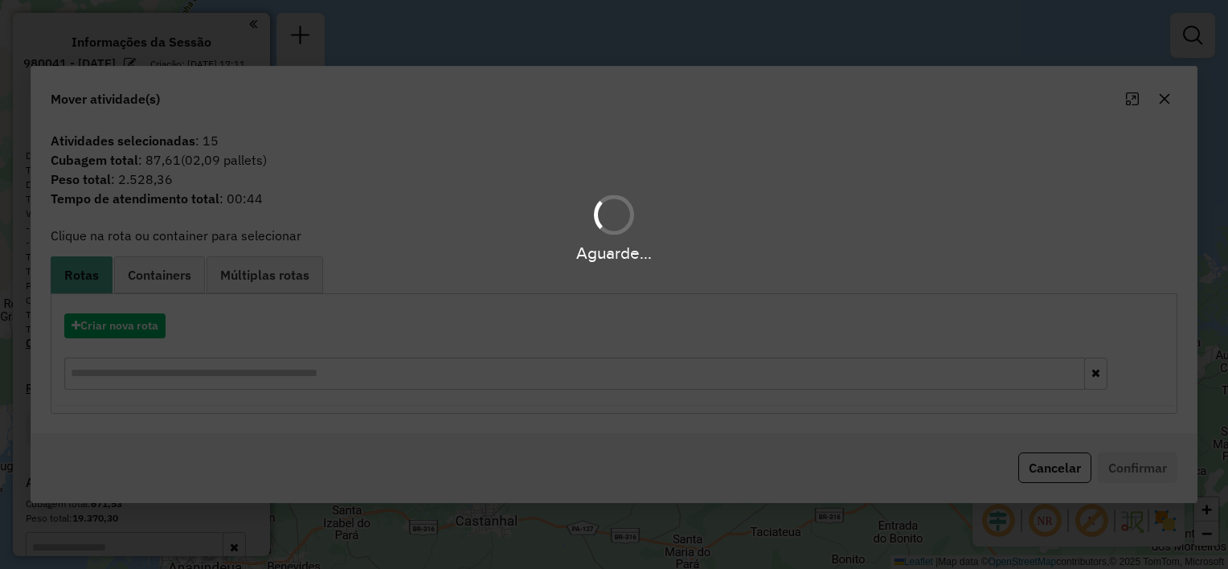
click at [122, 331] on div "Aguarde..." at bounding box center [614, 284] width 1228 height 569
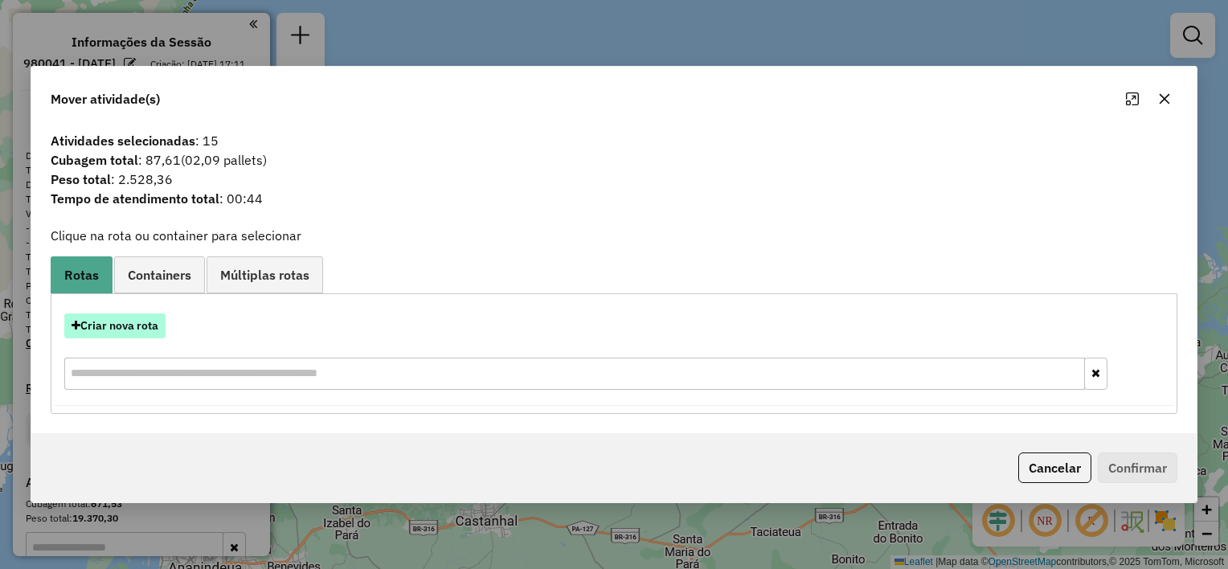
click at [122, 327] on button "Criar nova rota" at bounding box center [114, 325] width 101 height 25
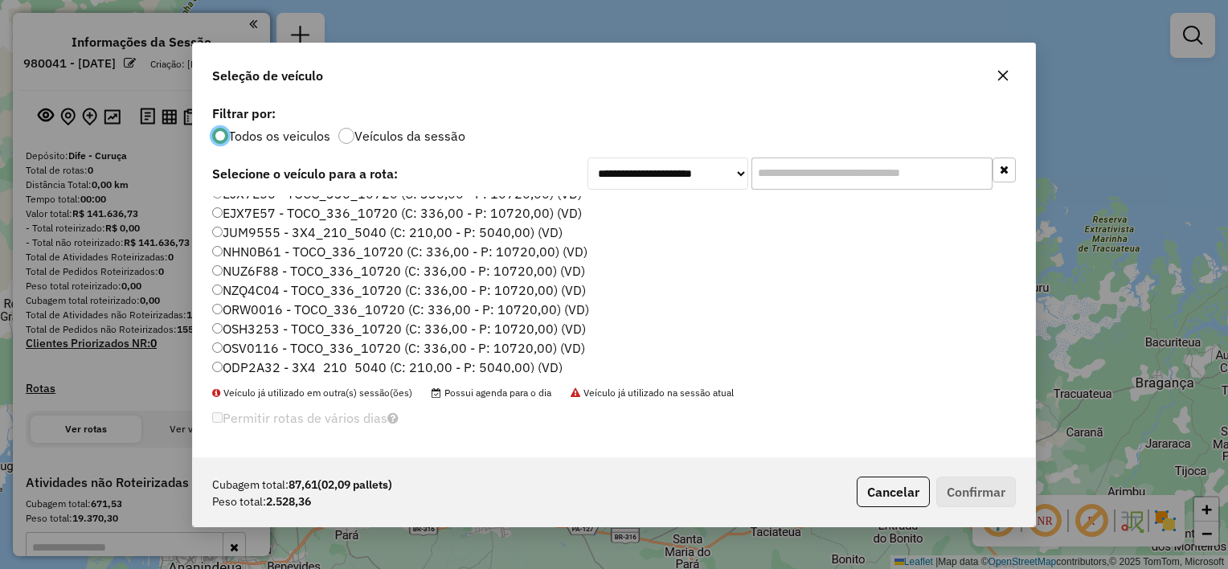
scroll to position [74, 0]
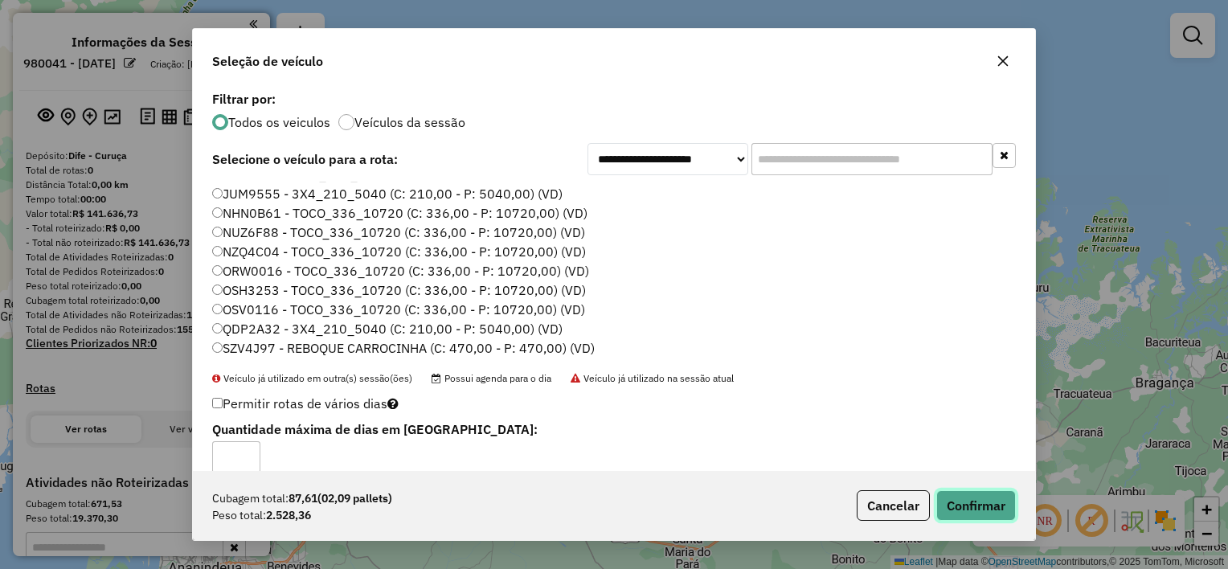
click at [988, 508] on button "Confirmar" at bounding box center [976, 505] width 80 height 31
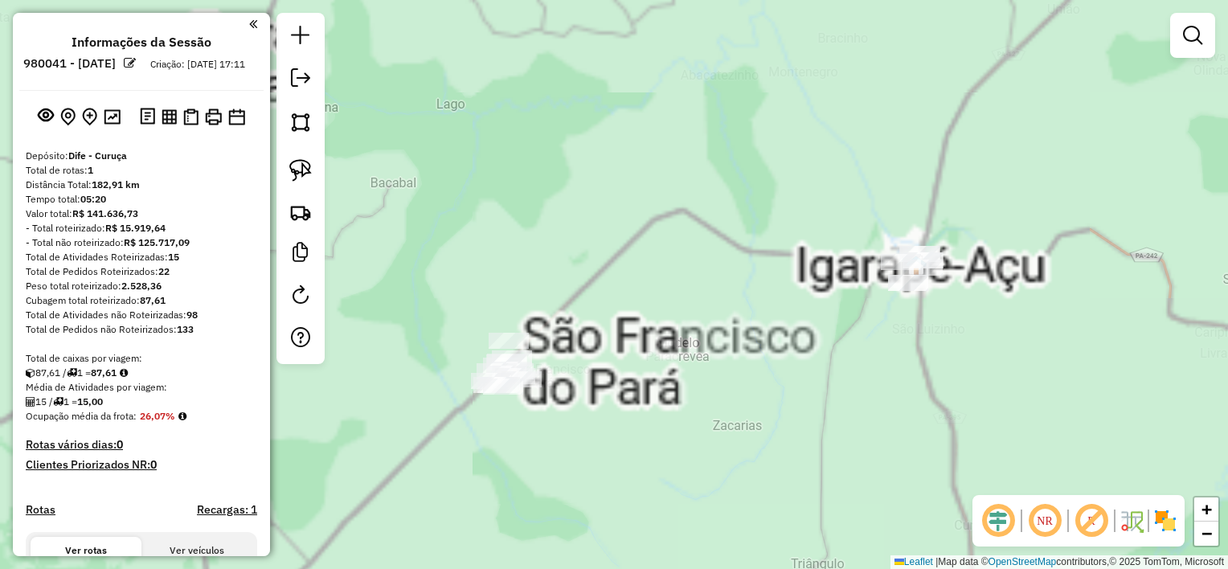
drag, startPoint x: 824, startPoint y: 373, endPoint x: 761, endPoint y: 408, distance: 72.0
click at [761, 408] on div "Janela de atendimento Grade de atendimento Capacidade Transportadoras Veículos …" at bounding box center [614, 284] width 1228 height 569
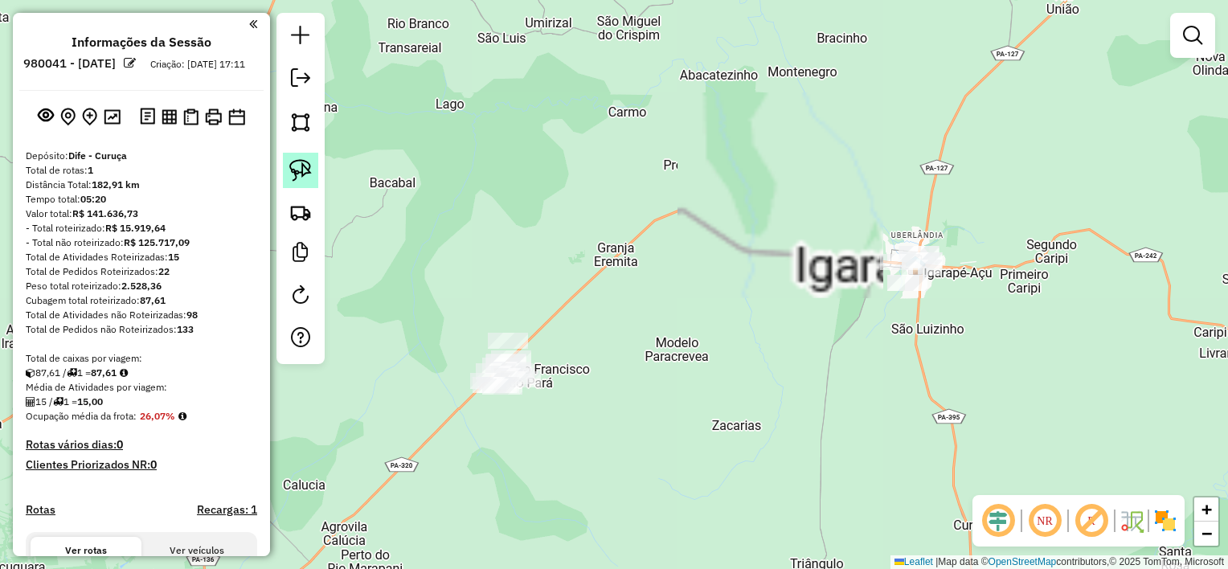
click at [303, 169] on img at bounding box center [300, 170] width 23 height 23
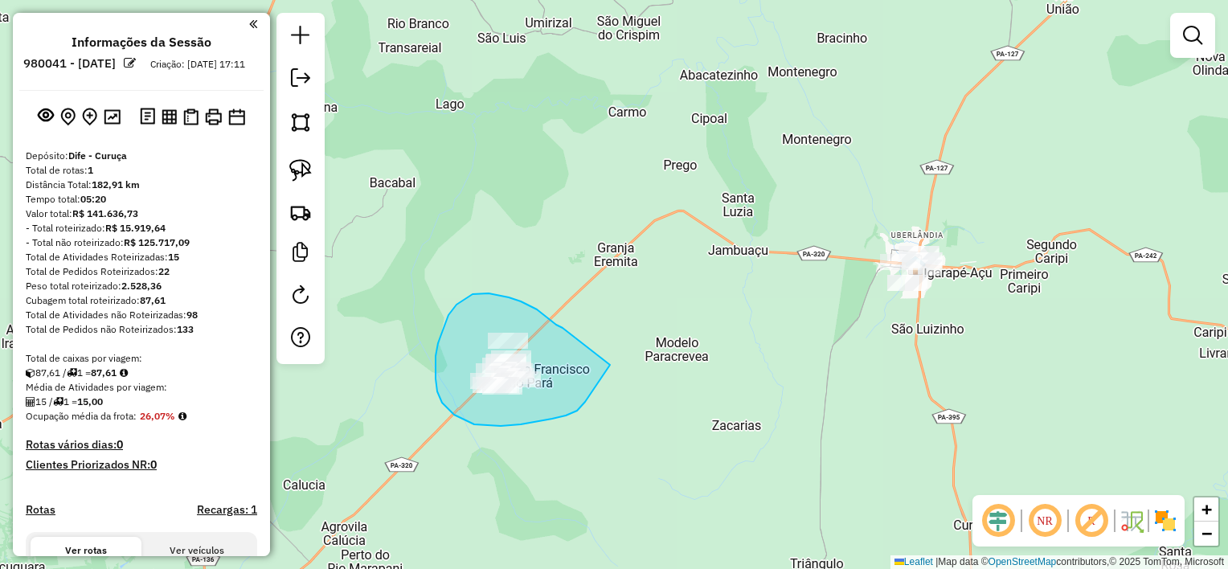
drag, startPoint x: 563, startPoint y: 328, endPoint x: 624, endPoint y: 330, distance: 61.1
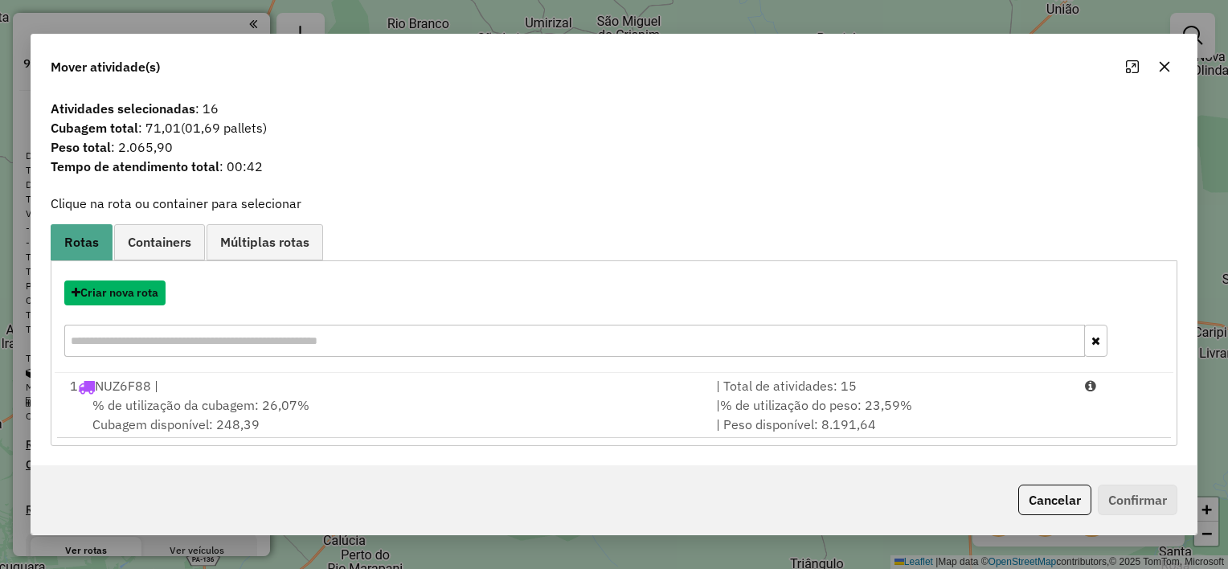
click at [121, 293] on button "Criar nova rota" at bounding box center [114, 293] width 101 height 25
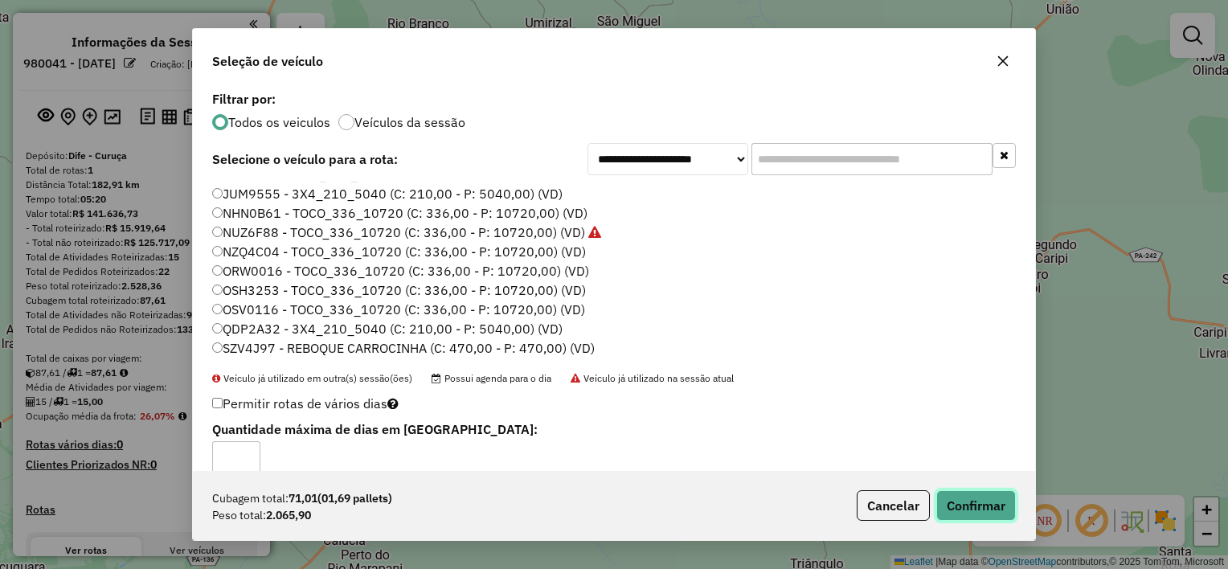
click at [963, 494] on button "Confirmar" at bounding box center [976, 505] width 80 height 31
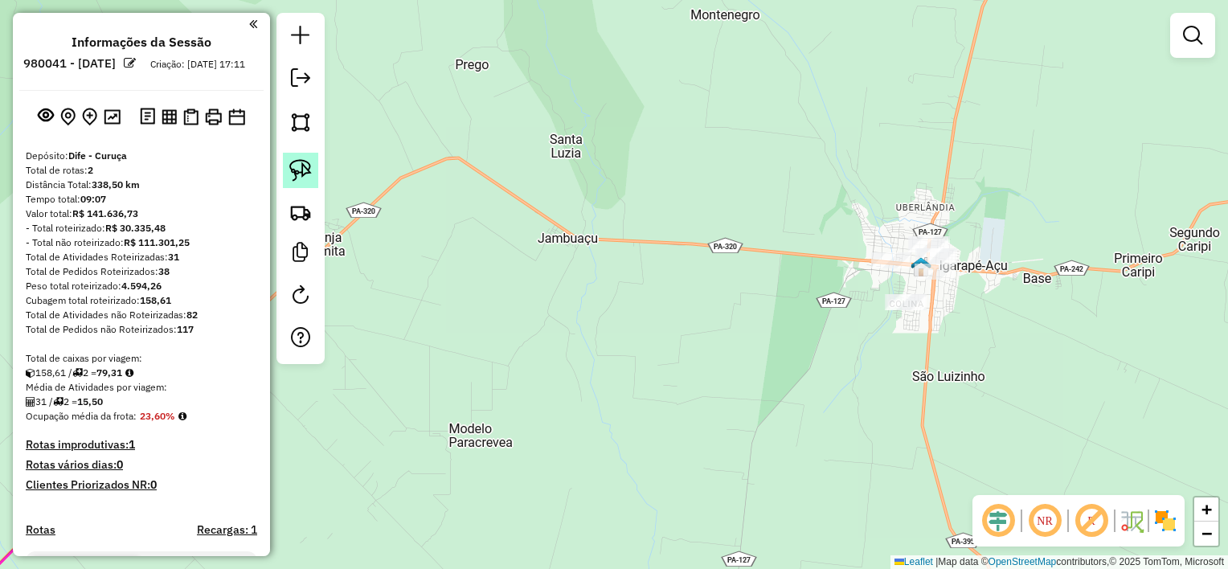
click at [305, 170] on img at bounding box center [300, 170] width 23 height 23
drag, startPoint x: 921, startPoint y: 338, endPoint x: 866, endPoint y: 317, distance: 59.3
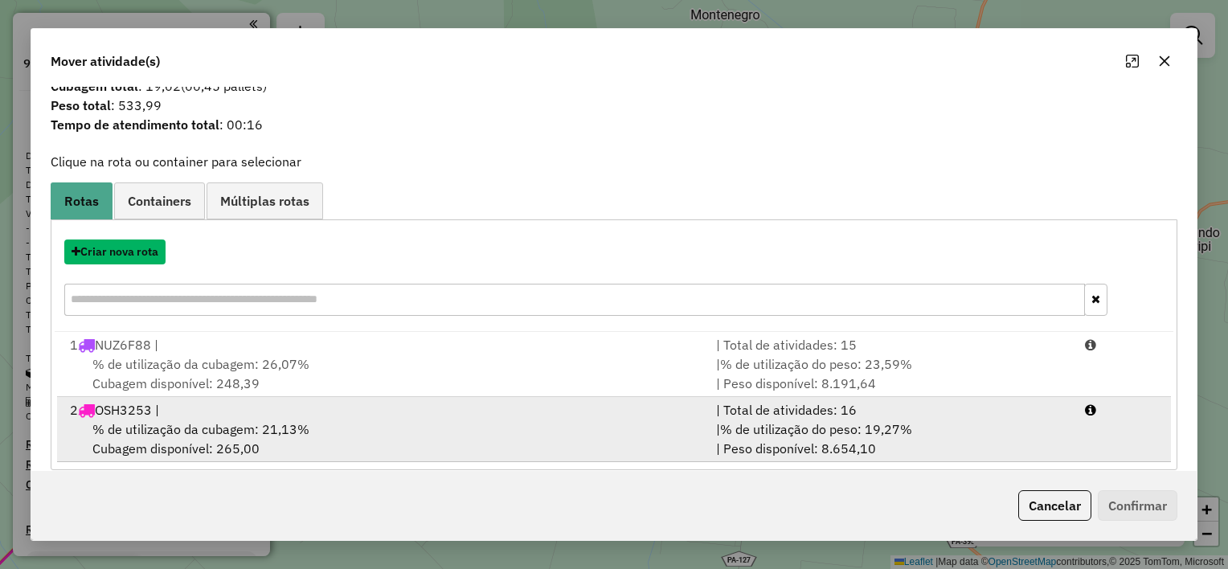
scroll to position [54, 0]
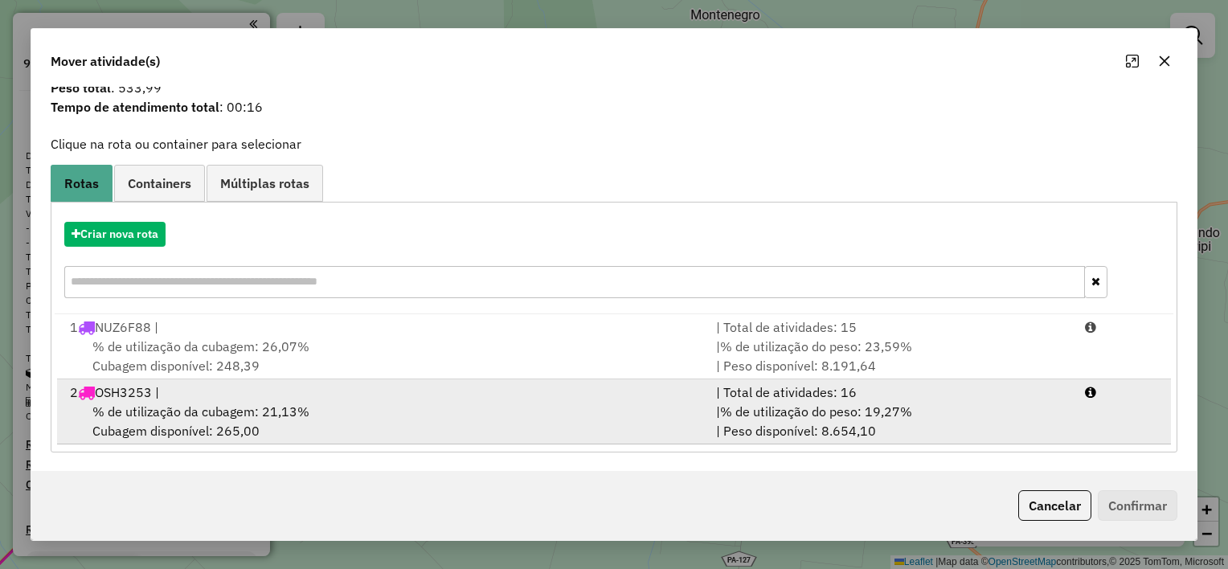
click at [506, 402] on div "% de utilização da cubagem: 21,13% Cubagem disponível: 265,00" at bounding box center [383, 421] width 646 height 39
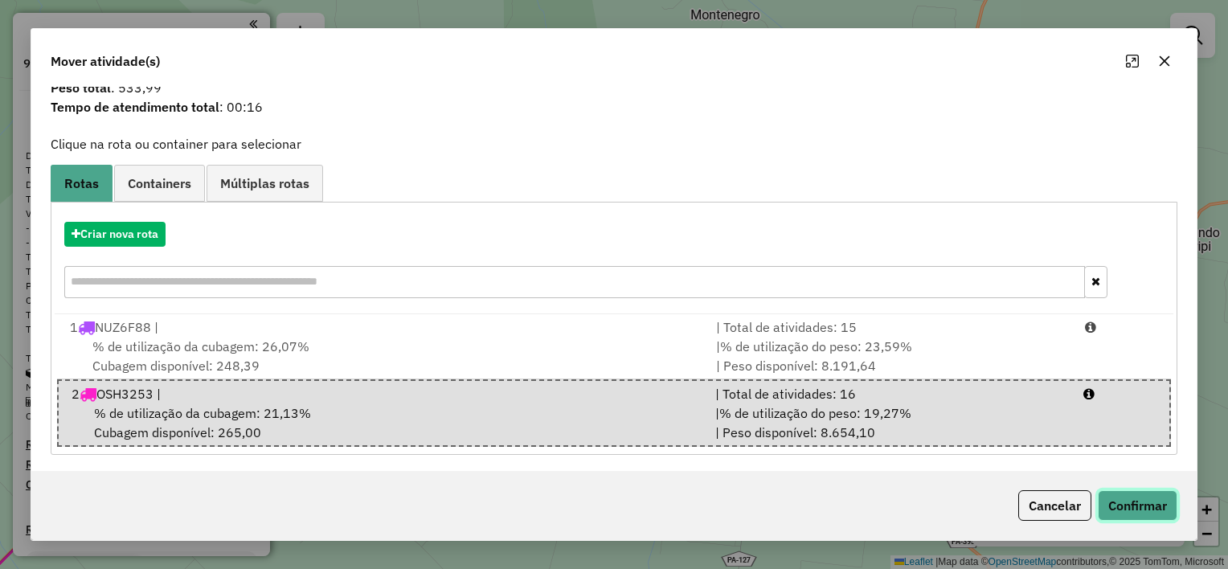
click at [1114, 498] on button "Confirmar" at bounding box center [1138, 505] width 80 height 31
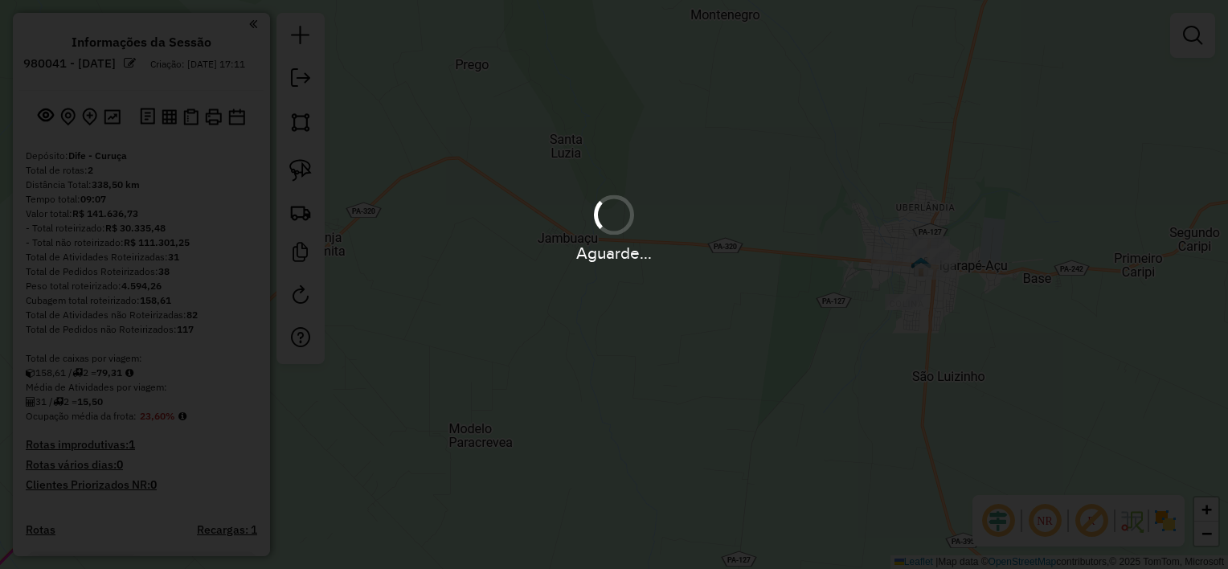
scroll to position [0, 0]
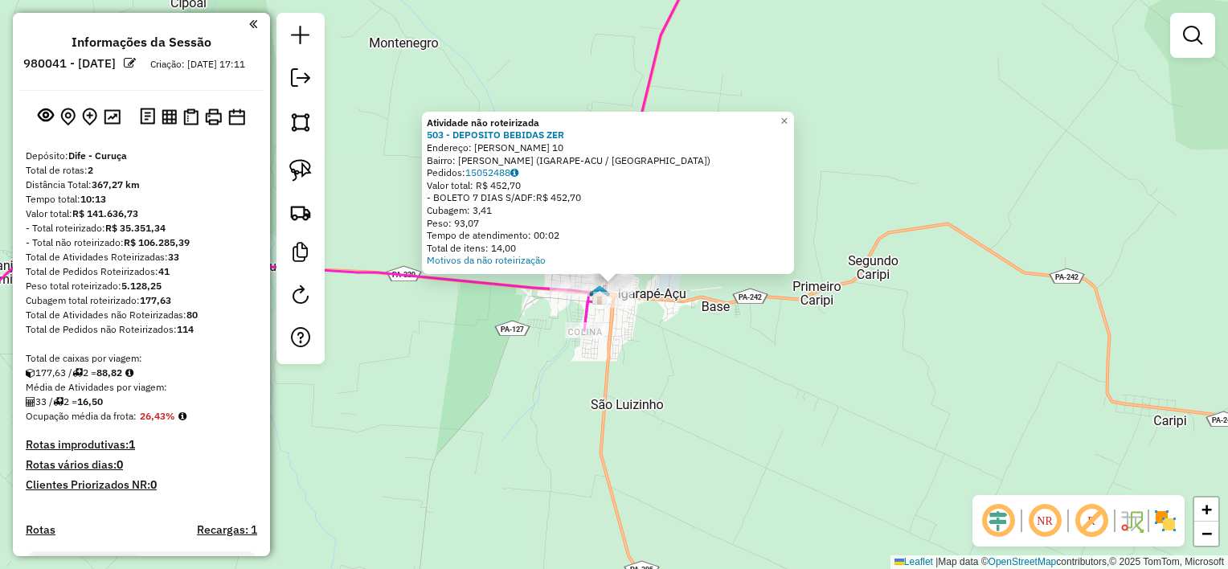
click at [666, 349] on div "Atividade não roteirizada 503 - DEPOSITO BEBIDAS ZER Endereço: Pau Cheiroso 10 …" at bounding box center [614, 284] width 1228 height 569
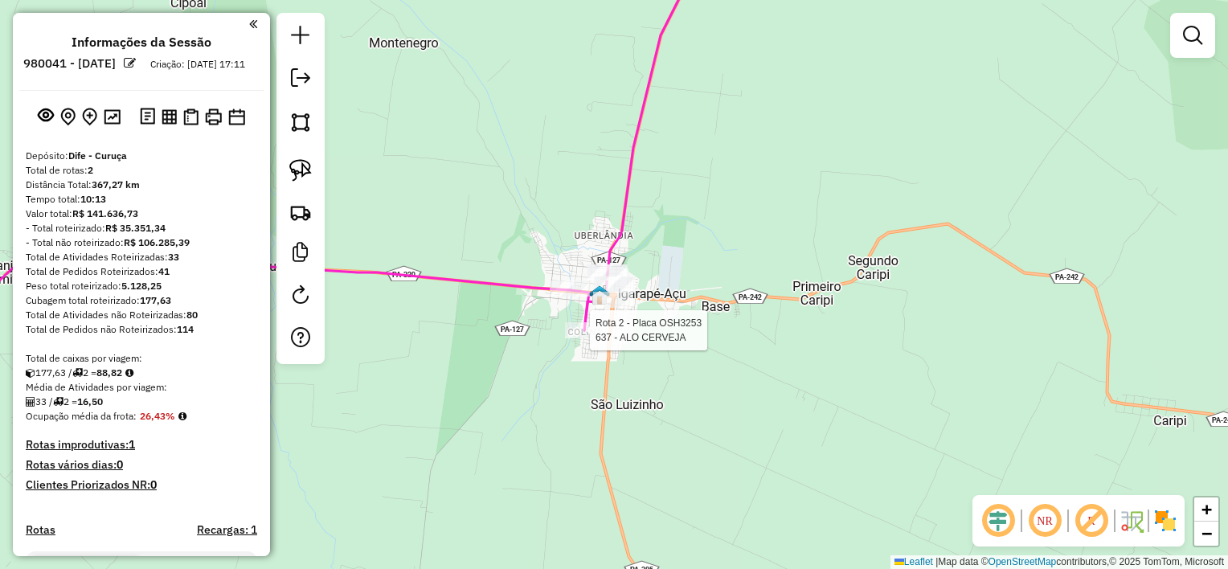
select select "**********"
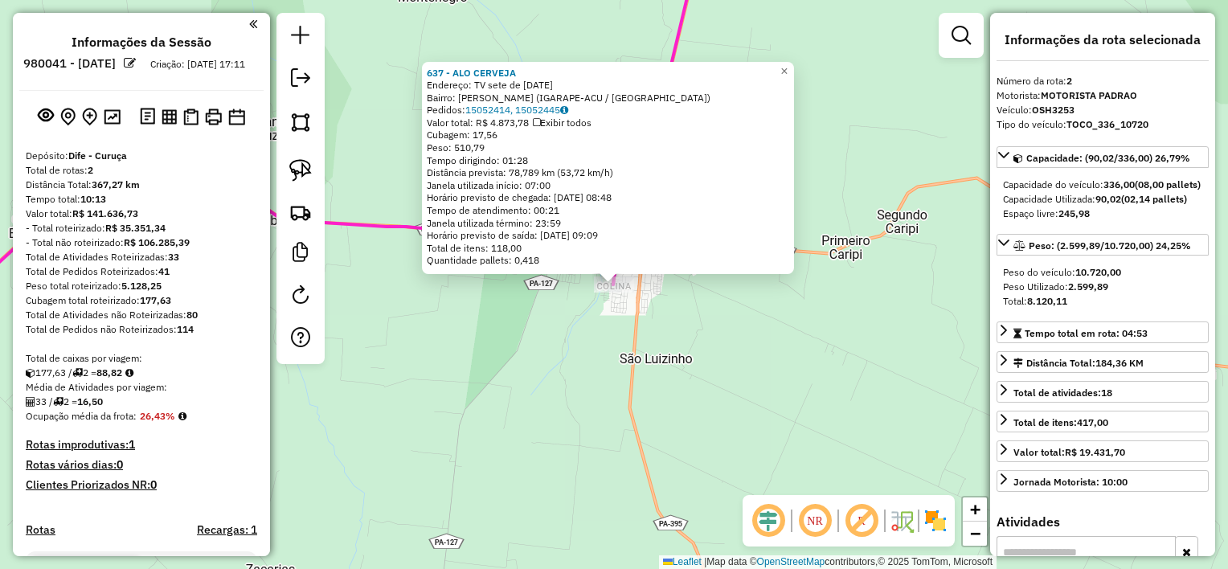
scroll to position [545, 0]
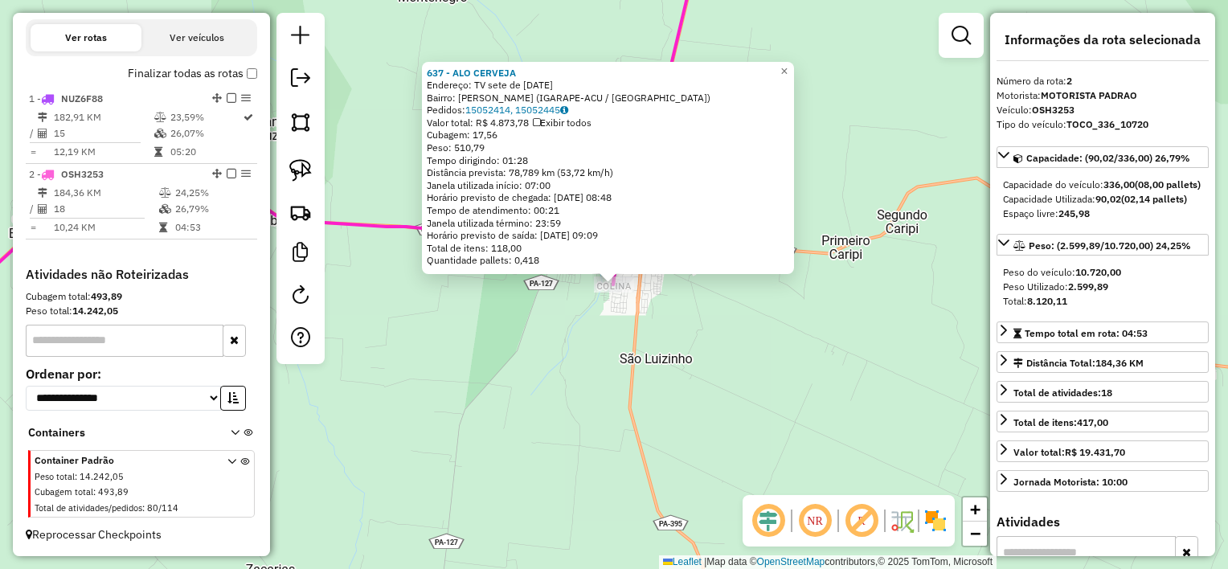
click at [659, 342] on div "637 - ALO CERVEJA Endereço: TV sete de setembro 2371 Bairro: Colina (IGARAPE-AC…" at bounding box center [614, 284] width 1228 height 569
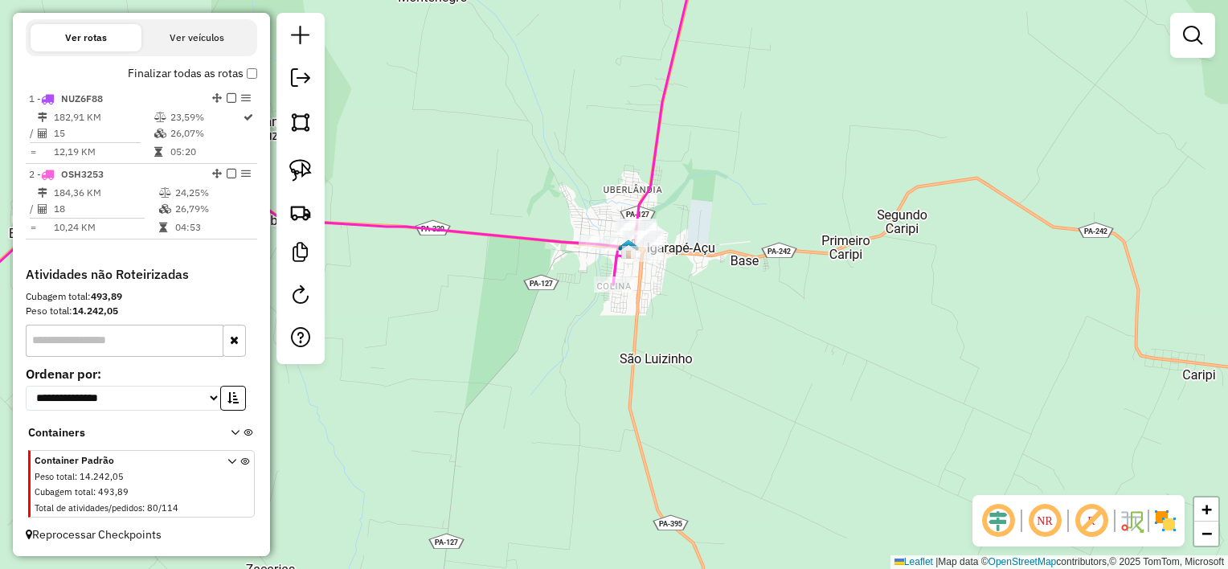
drag, startPoint x: 666, startPoint y: 318, endPoint x: 636, endPoint y: 440, distance: 125.7
click at [637, 440] on div "Janela de atendimento Grade de atendimento Capacidade Transportadoras Veículos …" at bounding box center [614, 284] width 1228 height 569
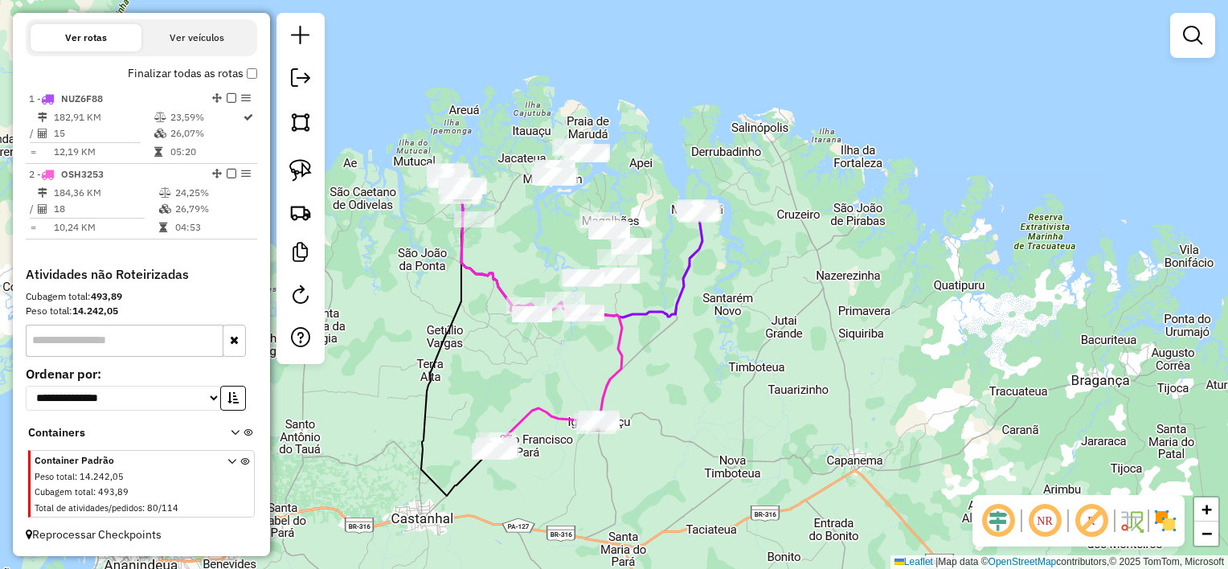
drag, startPoint x: 664, startPoint y: 401, endPoint x: 674, endPoint y: 361, distance: 41.3
click at [674, 361] on div "Janela de atendimento Grade de atendimento Capacidade Transportadoras Veículos …" at bounding box center [614, 284] width 1228 height 569
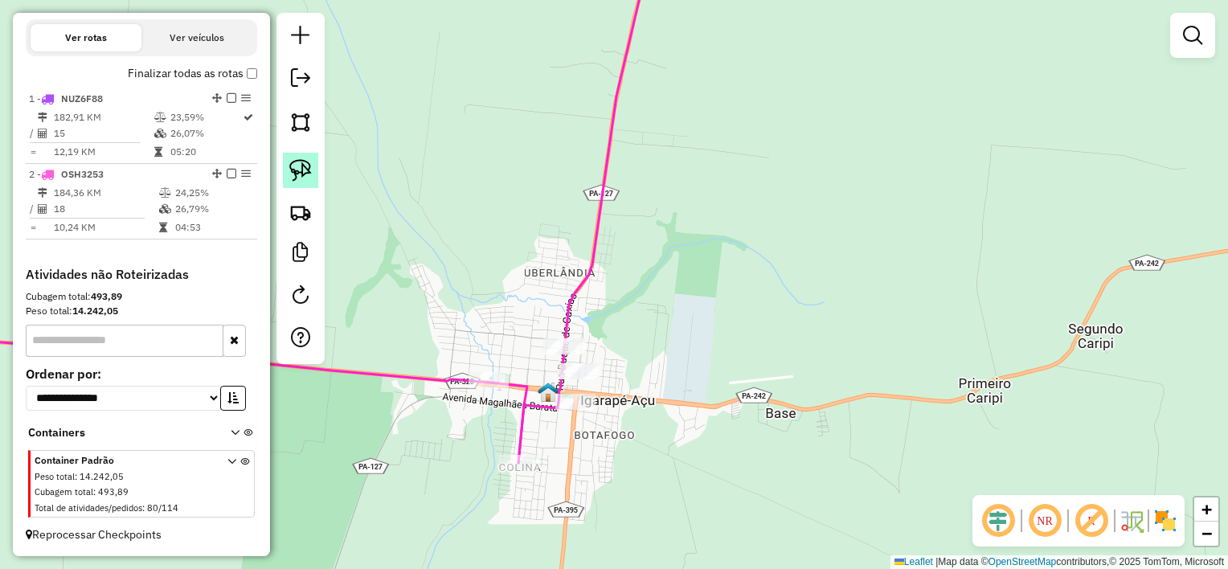
click at [302, 170] on img at bounding box center [300, 170] width 23 height 23
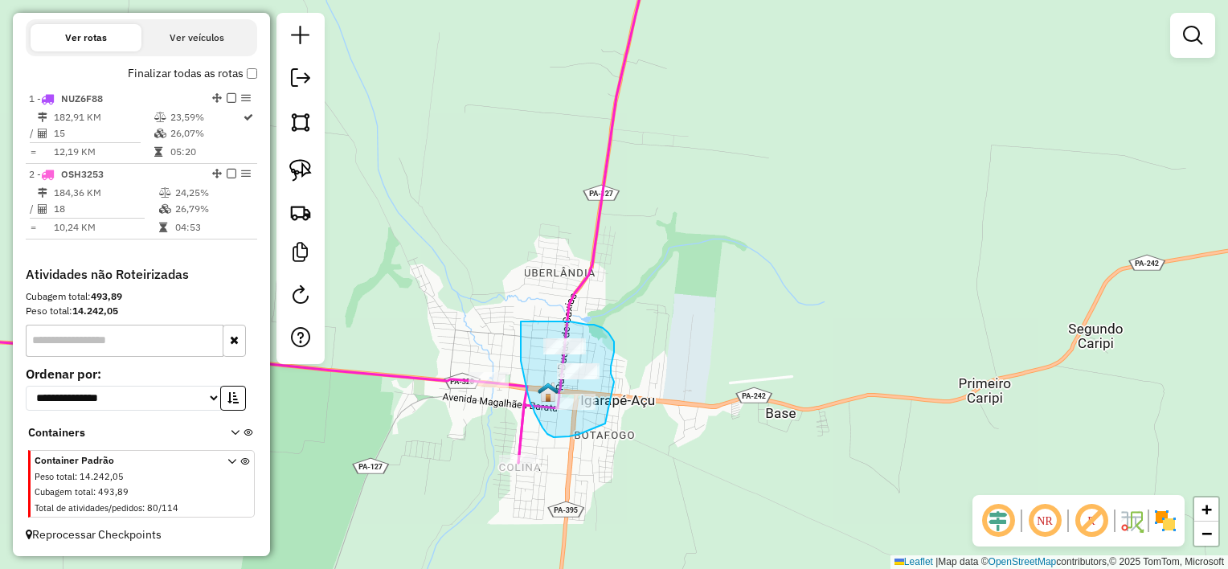
drag, startPoint x: 611, startPoint y: 374, endPoint x: 617, endPoint y: 414, distance: 40.7
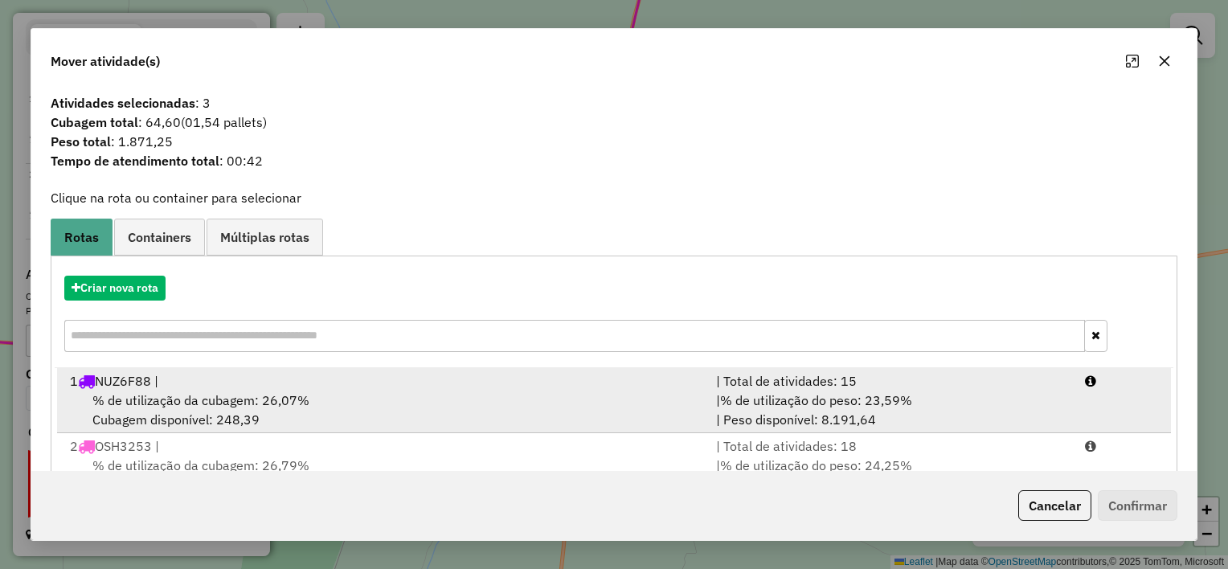
click at [485, 403] on div "% de utilização da cubagem: 26,07% Cubagem disponível: 248,39" at bounding box center [383, 410] width 646 height 39
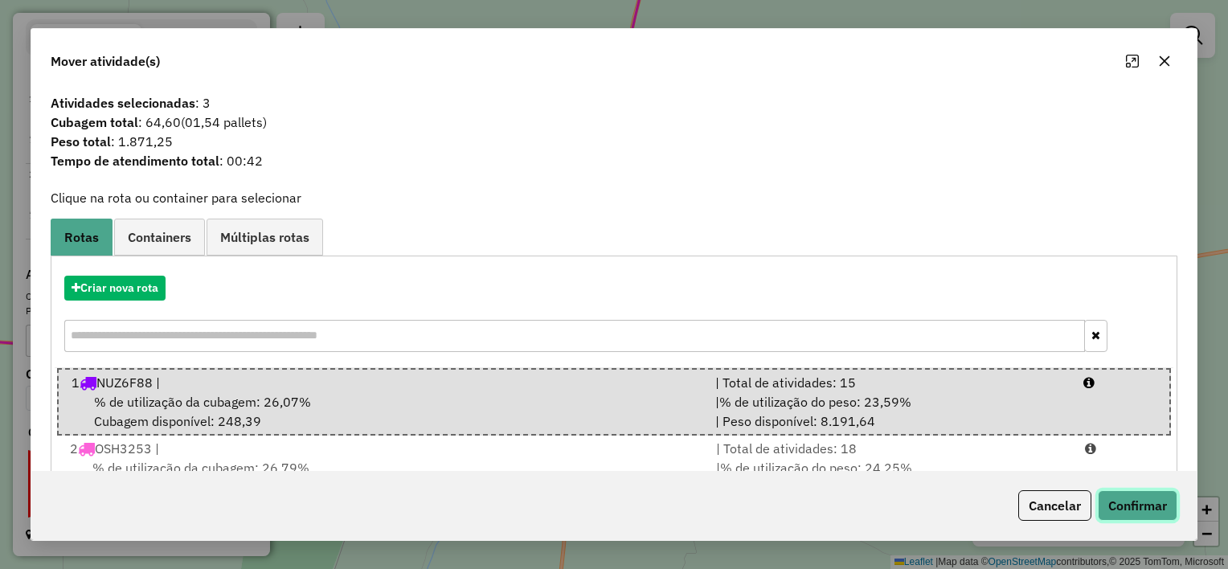
click at [1122, 505] on button "Confirmar" at bounding box center [1138, 505] width 80 height 31
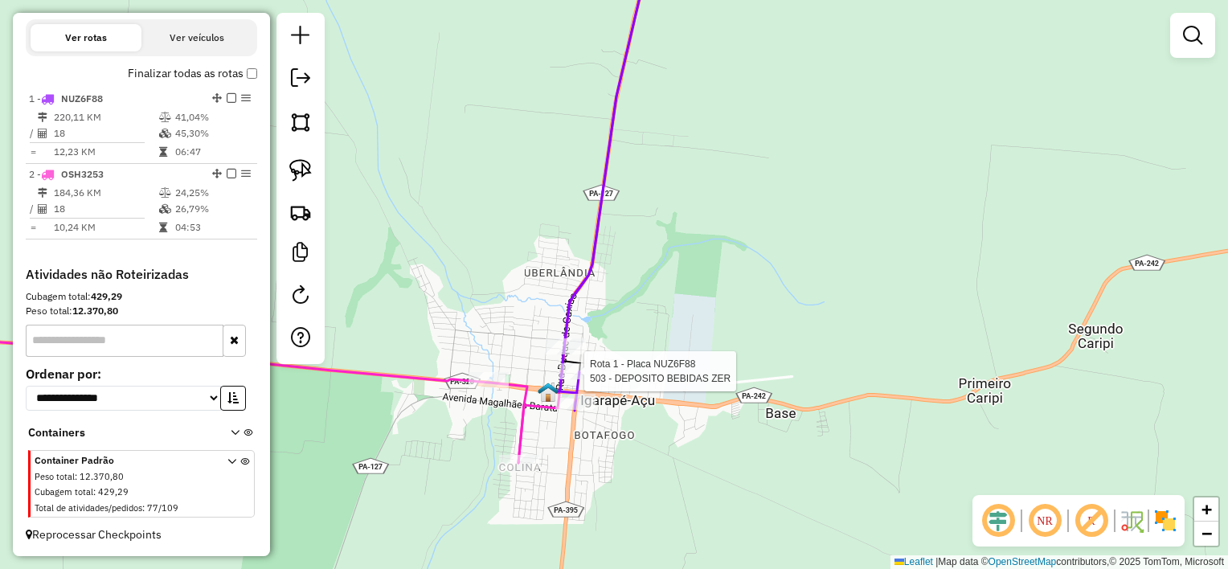
select select "**********"
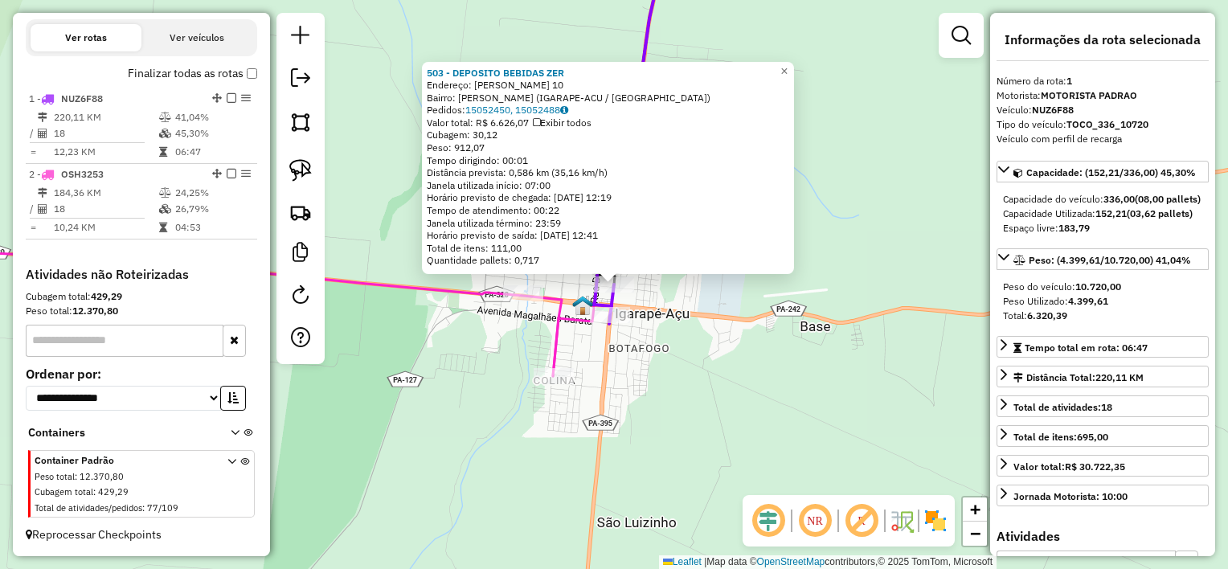
click at [670, 322] on div "503 - DEPOSITO BEBIDAS ZER Endereço: Pau Cheiroso 10 Bairro: Pau Cheiroso (IGAR…" at bounding box center [614, 284] width 1228 height 569
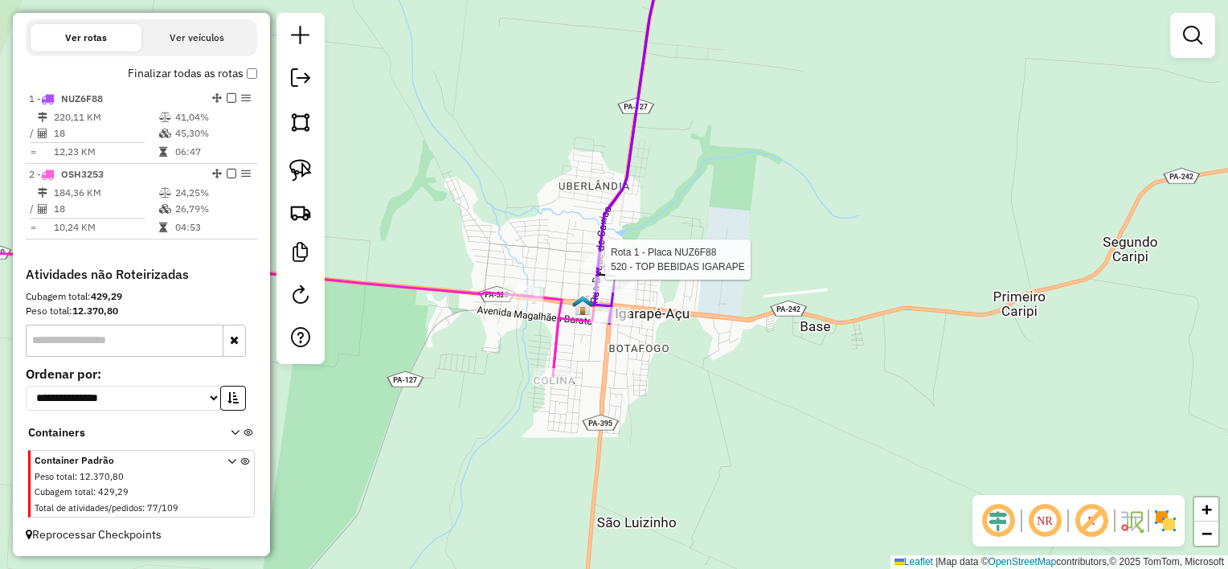
select select "**********"
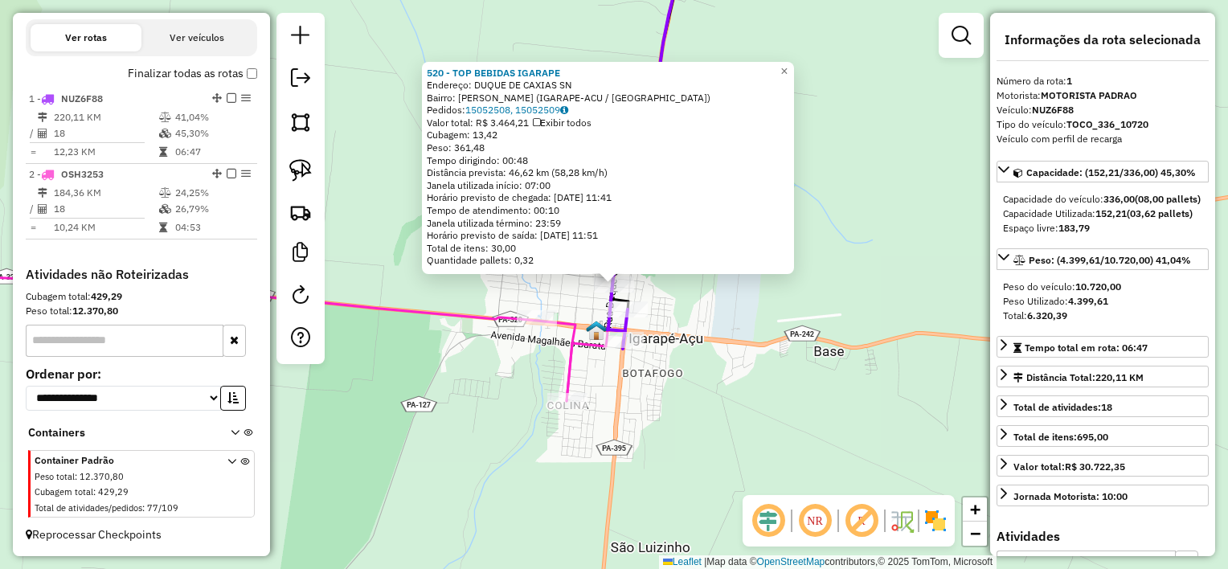
click at [716, 318] on div "520 - TOP BEBIDAS IGARAPE Endereço: DUQUE DE CAXIAS SN Bairro: Pau Cheiroso (IG…" at bounding box center [614, 284] width 1228 height 569
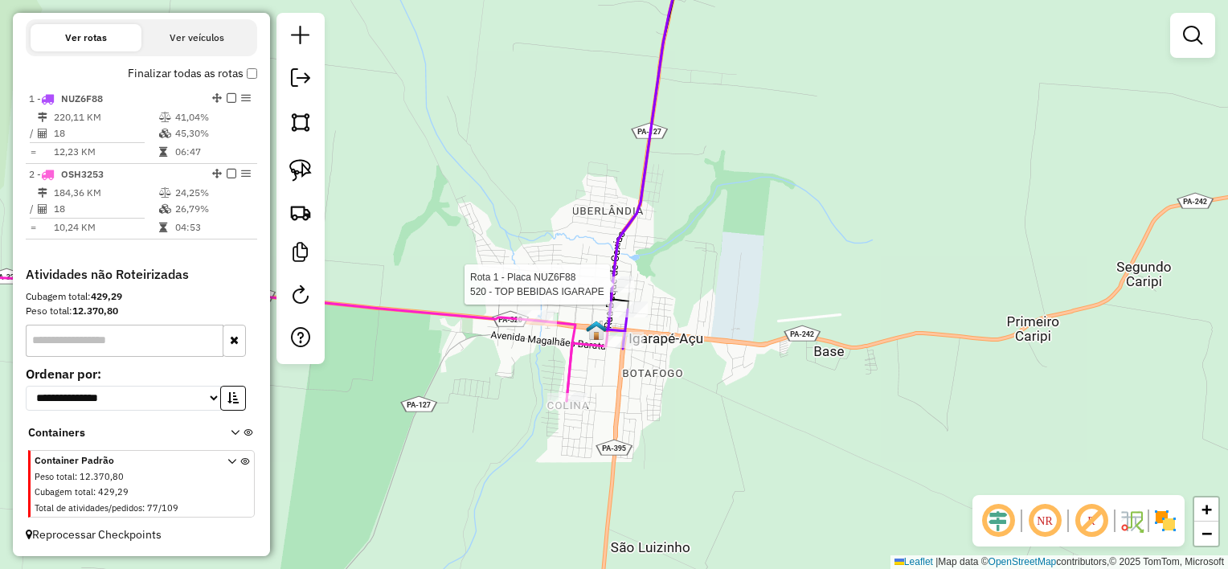
select select "**********"
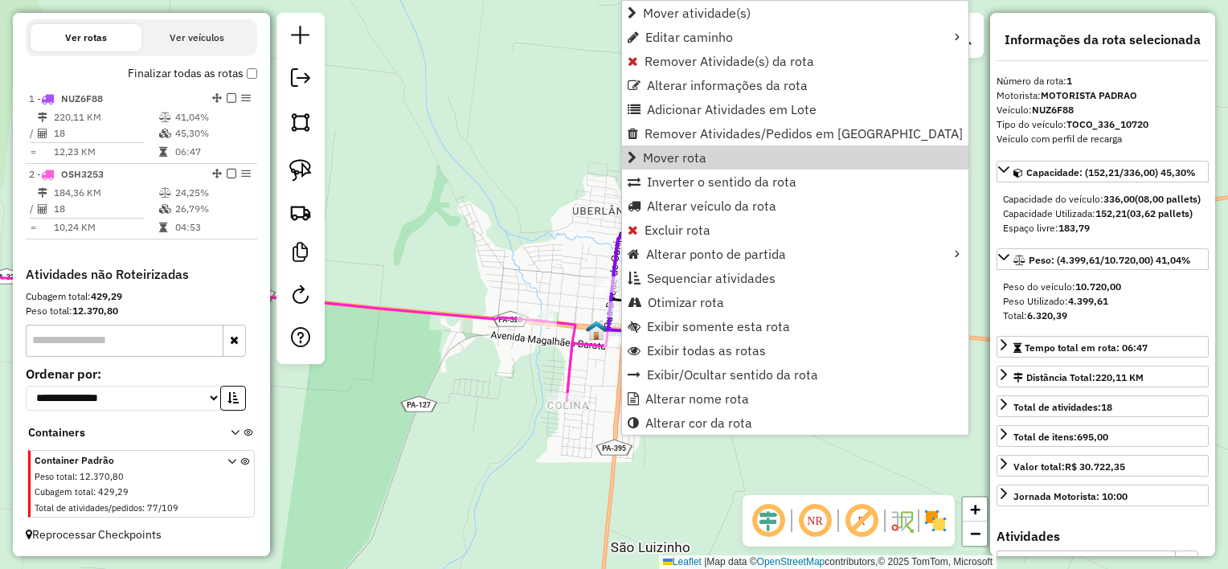
click at [554, 212] on div "Janela de atendimento Grade de atendimento Capacidade Transportadoras Veículos …" at bounding box center [614, 284] width 1228 height 569
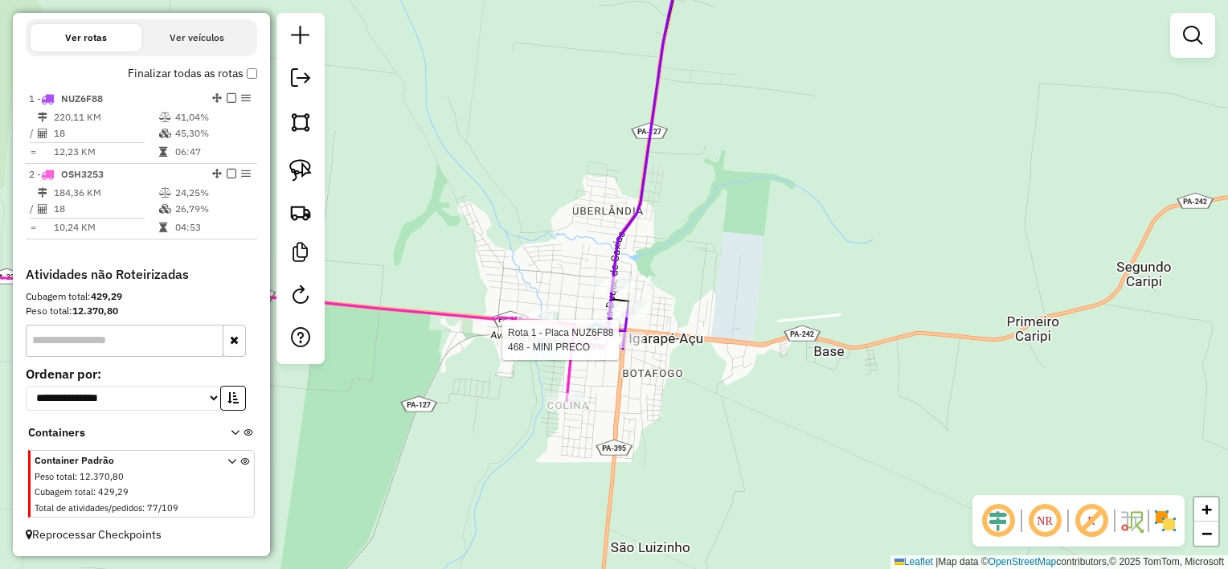
select select "**********"
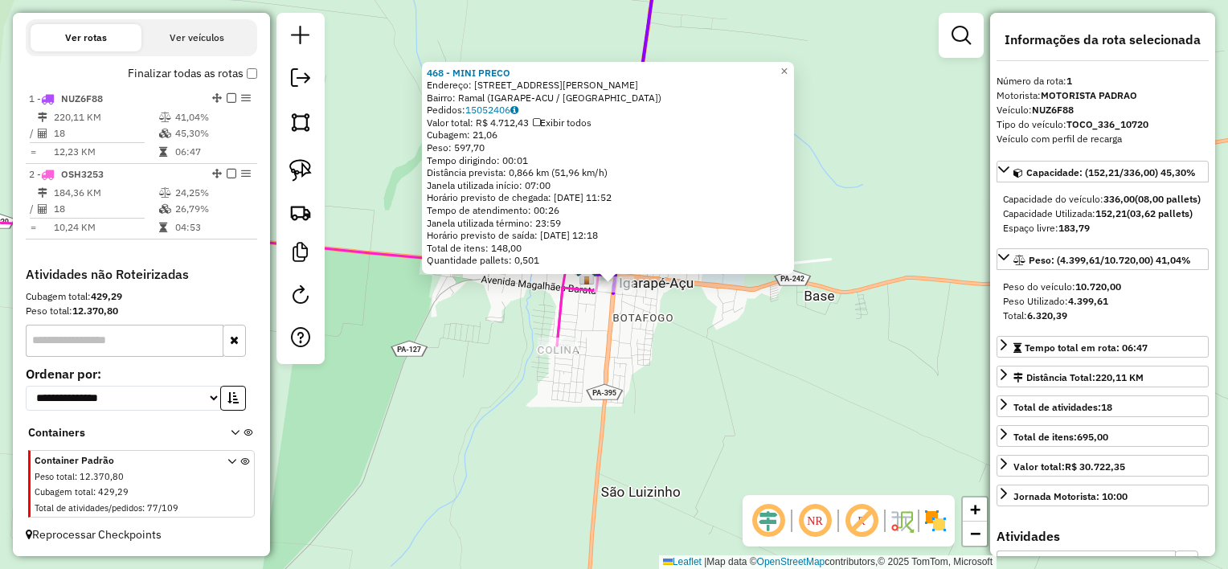
click at [656, 317] on div "468 - MINI PRECO Endereço: AV joao pessoa 9 Bairro: Ramal (IGARAPE-ACU / PA) Pe…" at bounding box center [614, 284] width 1228 height 569
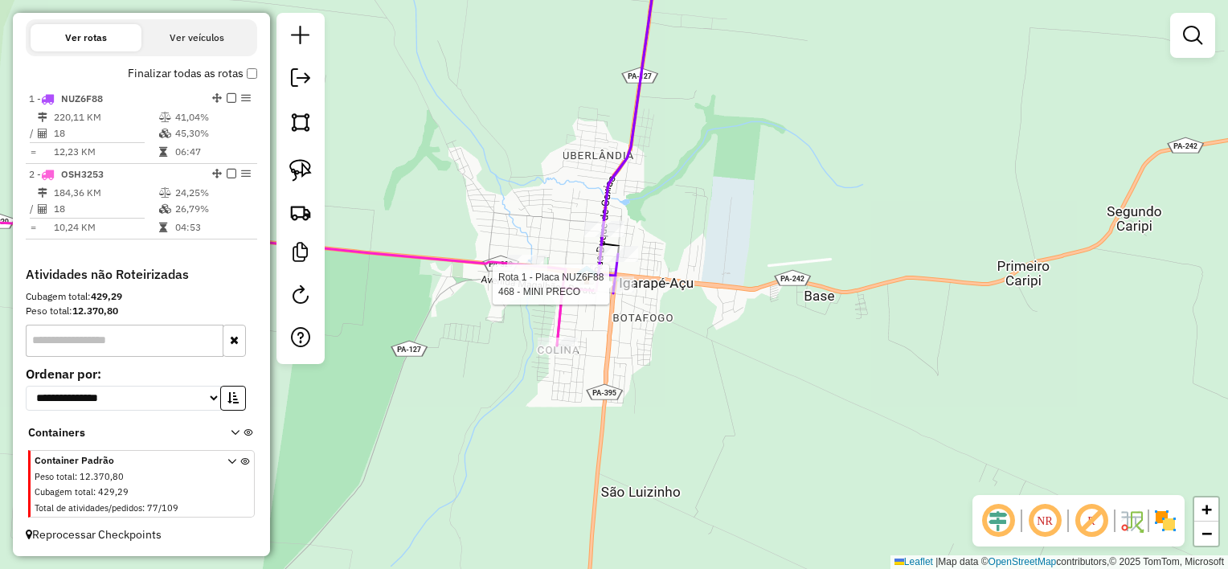
select select "**********"
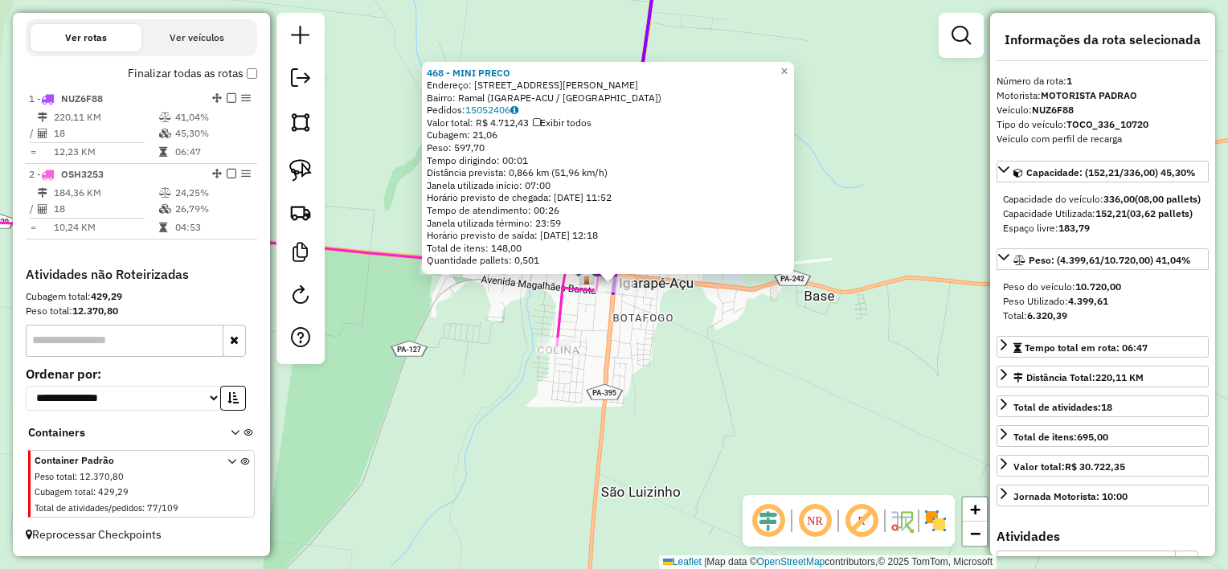
click at [649, 322] on div "468 - MINI PRECO Endereço: AV joao pessoa 9 Bairro: Ramal (IGARAPE-ACU / PA) Pe…" at bounding box center [614, 284] width 1228 height 569
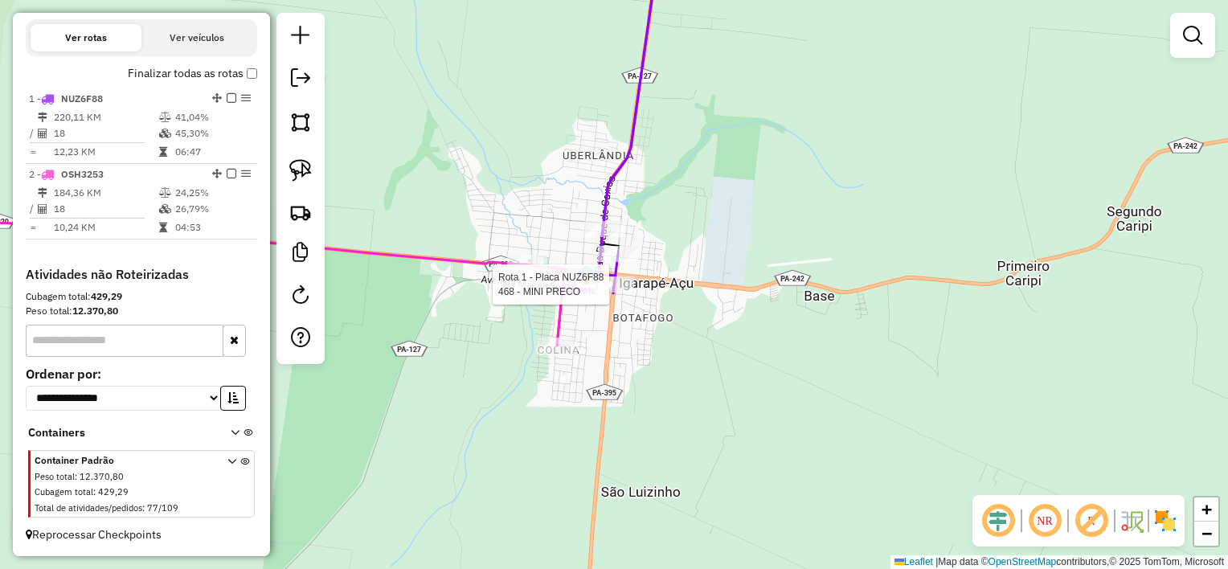
select select "**********"
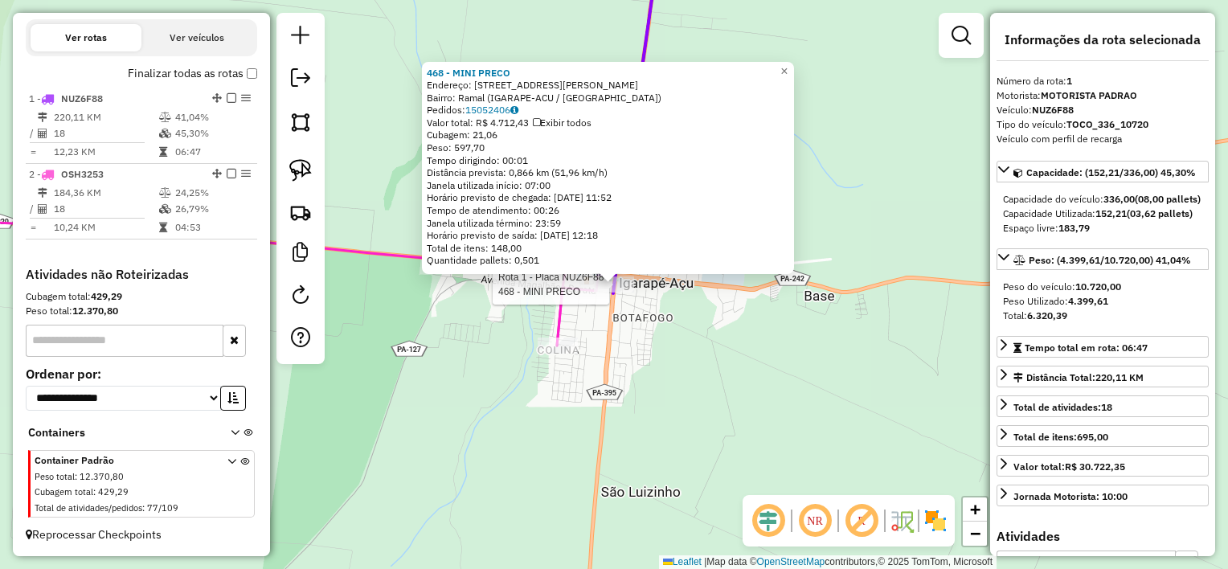
click at [669, 322] on div "Rota 1 - Placa NUZ6F88 468 - MINI PRECO 468 - MINI PRECO Endereço: AV joao pess…" at bounding box center [614, 284] width 1228 height 569
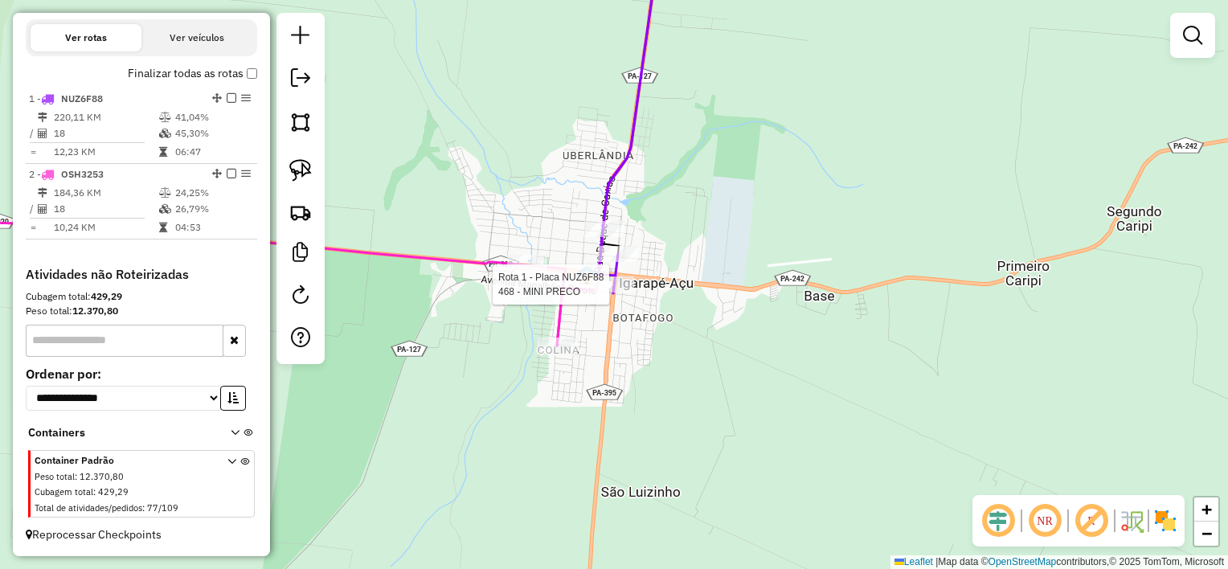
select select "**********"
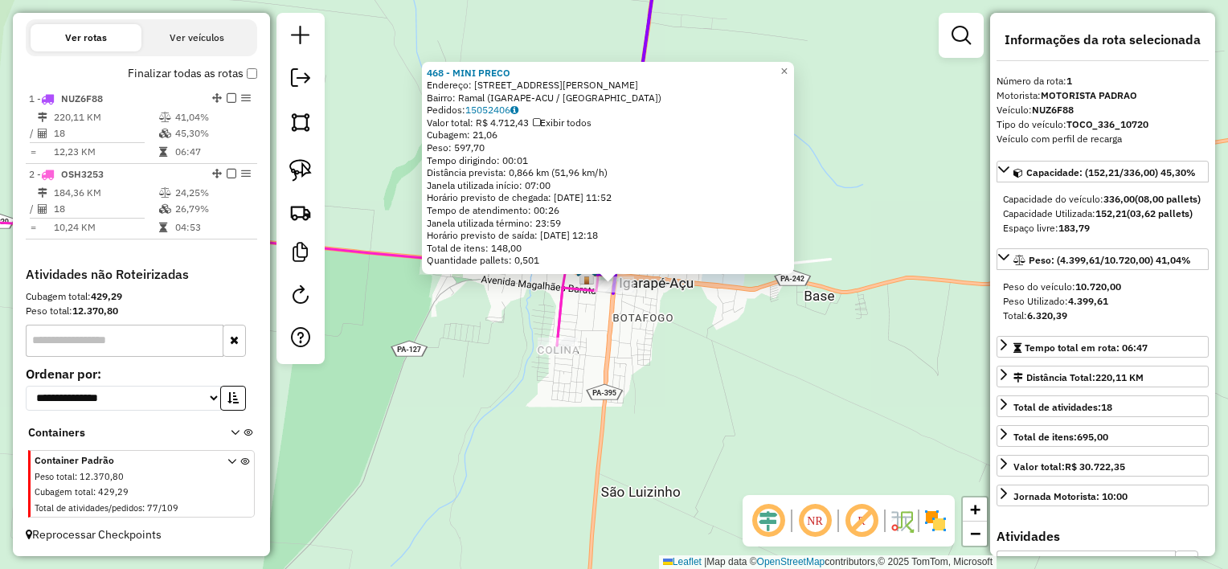
click at [614, 293] on icon at bounding box center [630, 118] width 66 height 350
click at [621, 323] on div "468 - MINI PRECO Endereço: AV joao pessoa 9 Bairro: Ramal (IGARAPE-ACU / PA) Pe…" at bounding box center [614, 284] width 1228 height 569
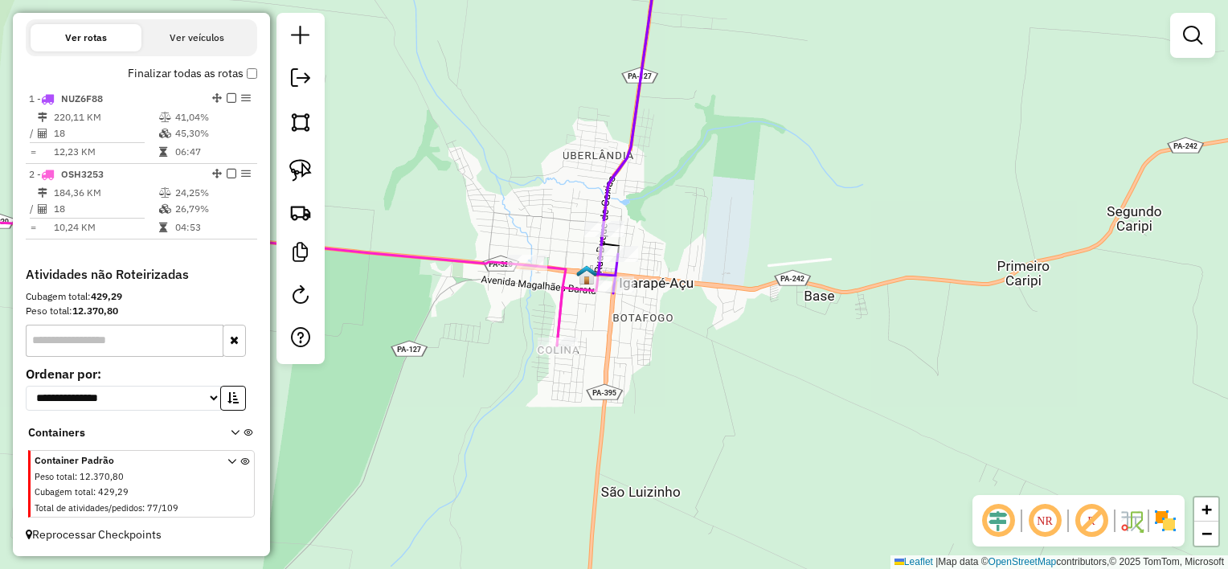
click at [554, 354] on div at bounding box center [558, 346] width 40 height 16
select select "**********"
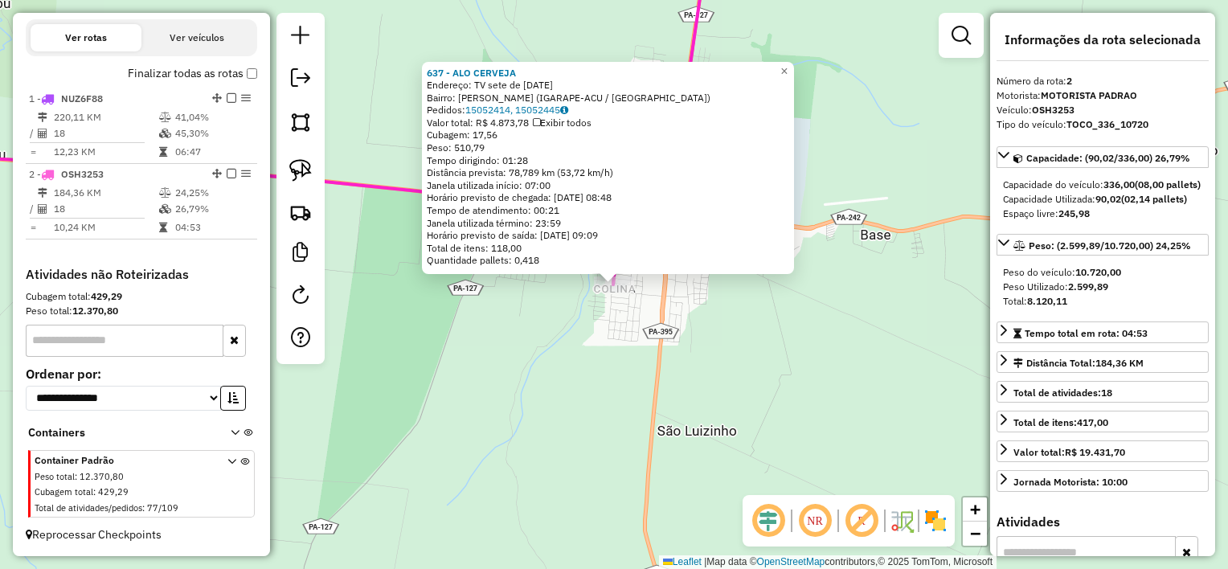
drag, startPoint x: 662, startPoint y: 324, endPoint x: 653, endPoint y: 318, distance: 10.5
click at [659, 321] on div "Rota 2 - Placa OSH3253 637 - ALO CERVEJA 637 - ALO CERVEJA Endereço: TV sete de…" at bounding box center [614, 284] width 1228 height 569
click at [592, 343] on div "Rota 2 - Placa OSH3253 637 - ALO CERVEJA 637 - ALO CERVEJA Endereço: TV sete de…" at bounding box center [614, 284] width 1228 height 569
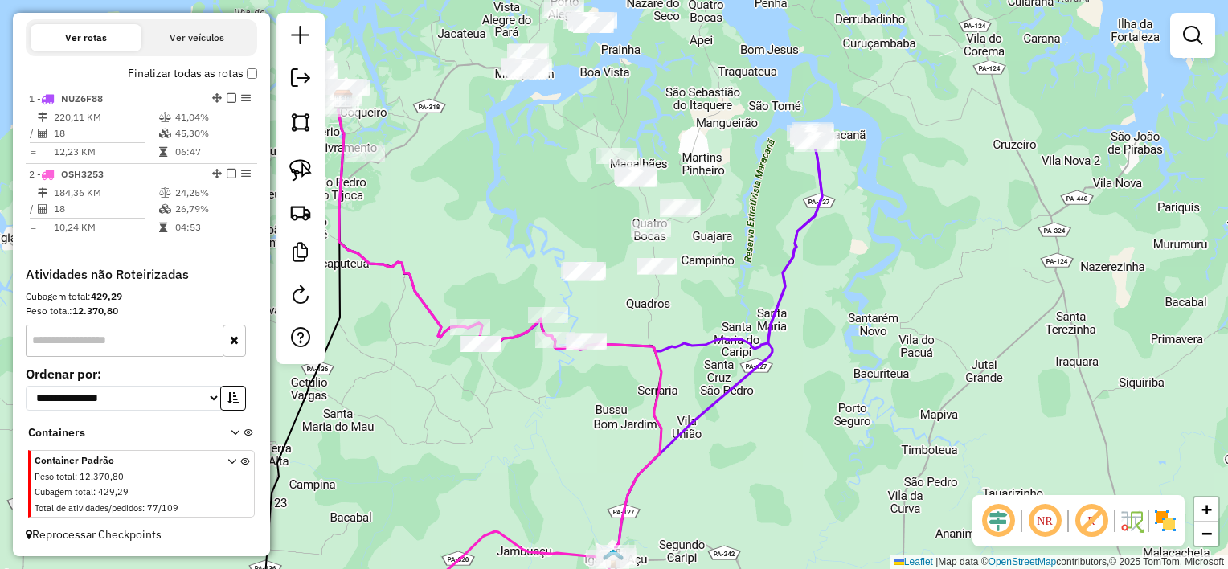
drag, startPoint x: 586, startPoint y: 264, endPoint x: 577, endPoint y: 231, distance: 33.3
click at [577, 231] on div "Janela de atendimento Grade de atendimento Capacidade Transportadoras Veículos …" at bounding box center [614, 284] width 1228 height 569
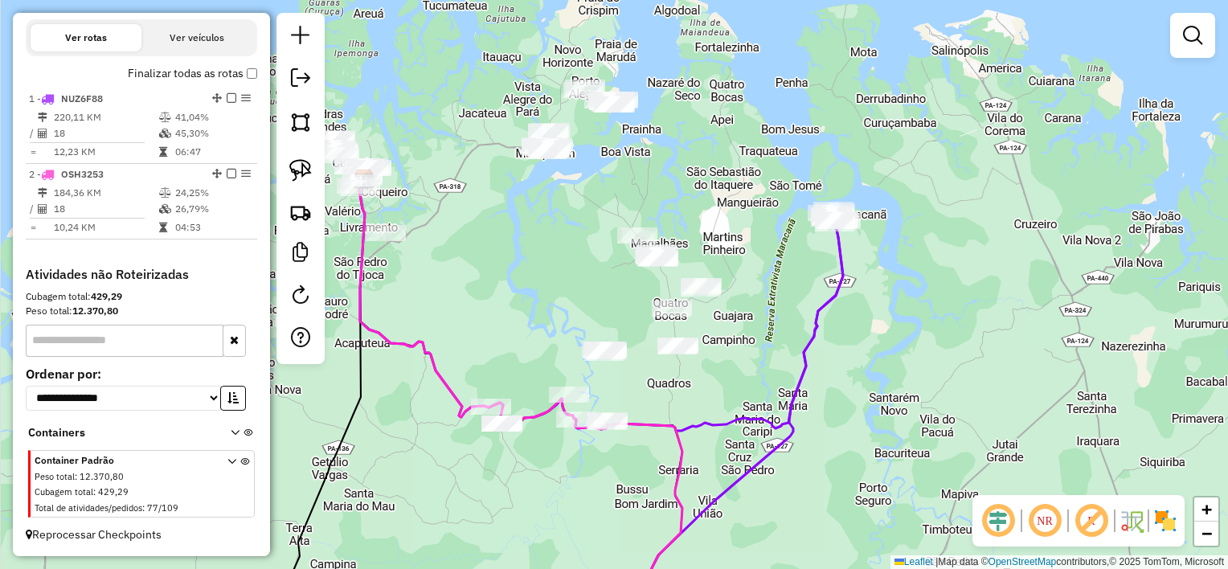
drag, startPoint x: 669, startPoint y: 294, endPoint x: 690, endPoint y: 376, distance: 84.6
click at [690, 376] on div "Janela de atendimento Grade de atendimento Capacidade Transportadoras Veículos …" at bounding box center [614, 284] width 1228 height 569
click at [304, 171] on img at bounding box center [300, 170] width 23 height 23
drag, startPoint x: 539, startPoint y: 289, endPoint x: 520, endPoint y: 299, distance: 21.9
click at [301, 174] on img at bounding box center [300, 170] width 23 height 23
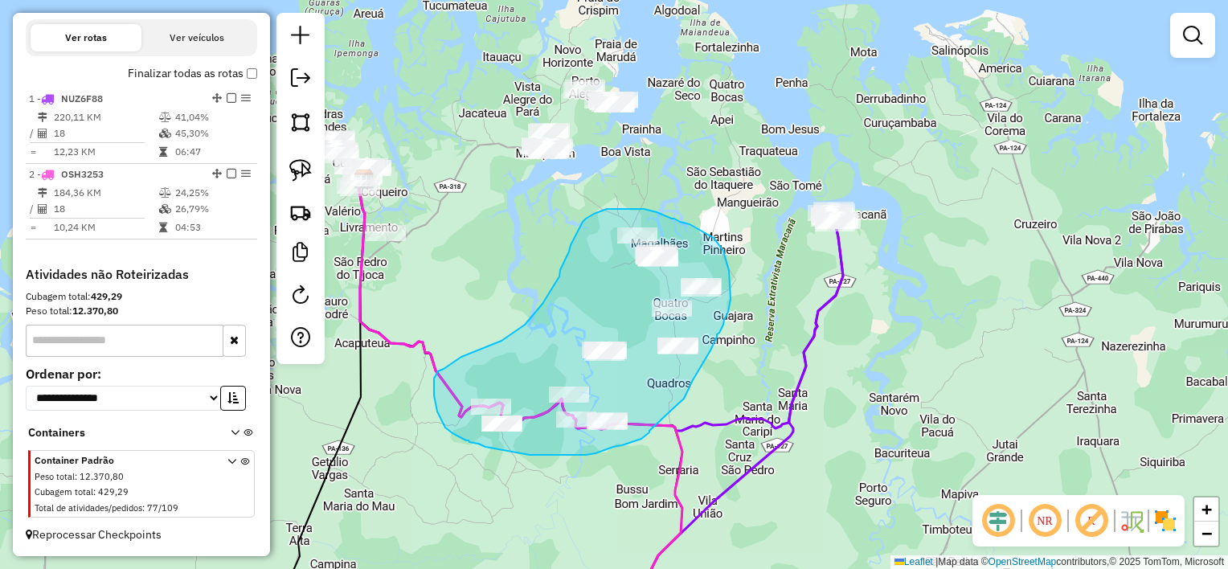
drag, startPoint x: 676, startPoint y: 406, endPoint x: 649, endPoint y: 430, distance: 35.8
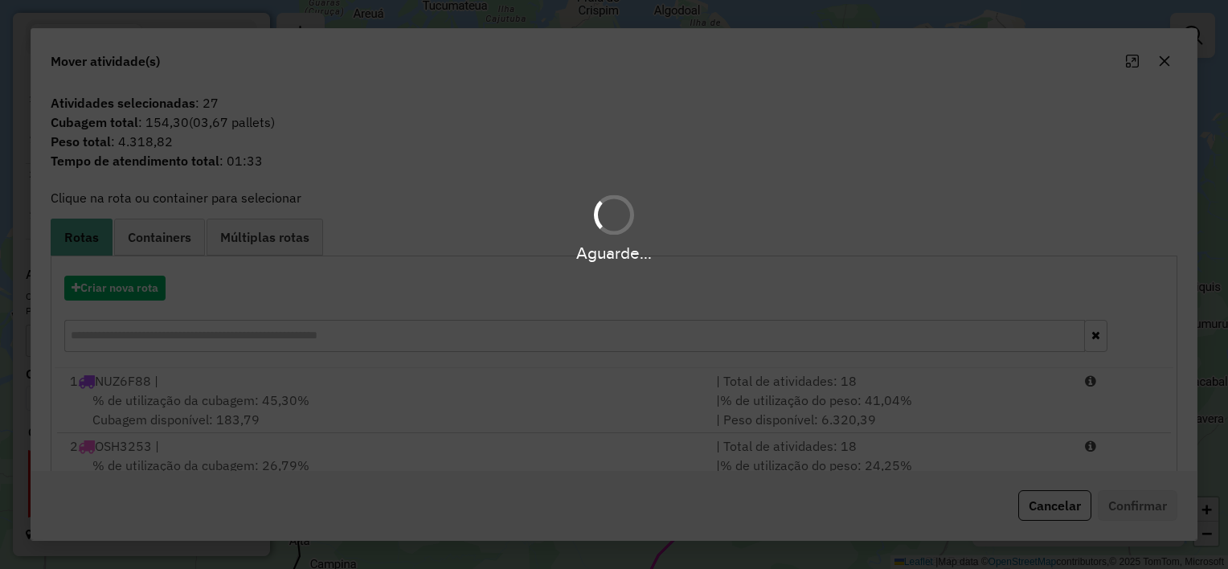
click at [130, 289] on div "Aguarde..." at bounding box center [614, 284] width 1228 height 569
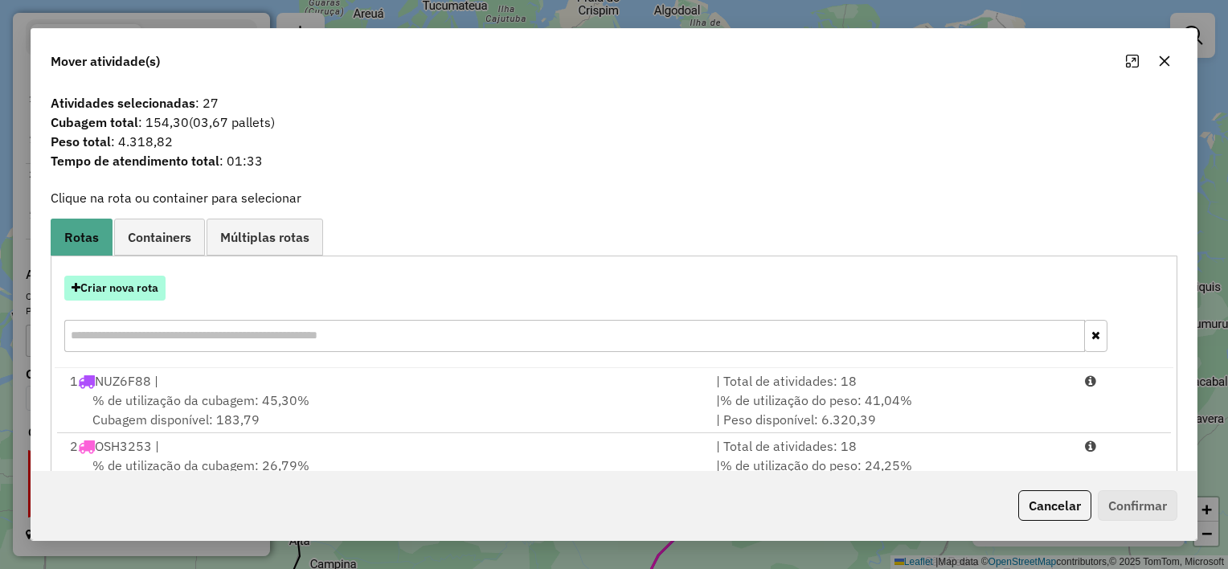
click at [125, 292] on button "Criar nova rota" at bounding box center [114, 288] width 101 height 25
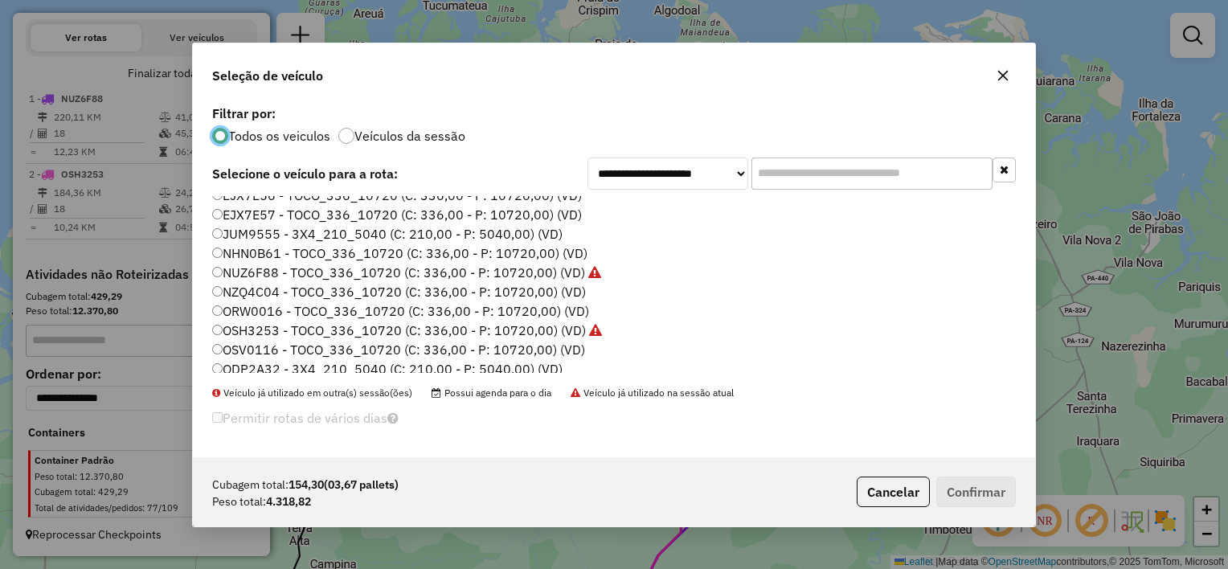
scroll to position [74, 0]
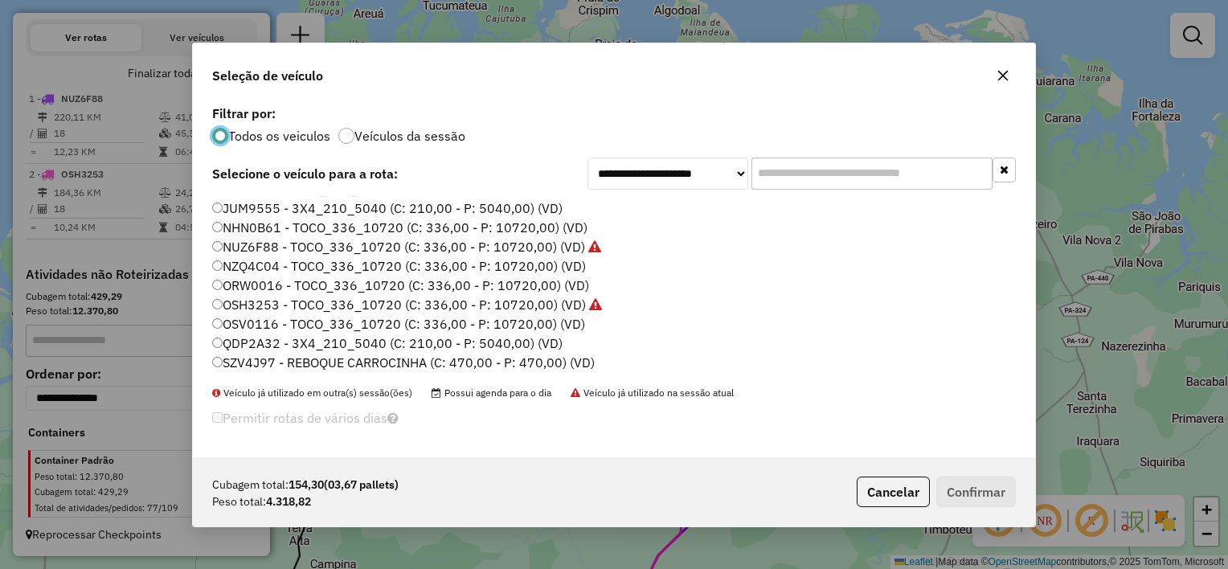
click at [997, 72] on icon "button" at bounding box center [1003, 75] width 13 height 13
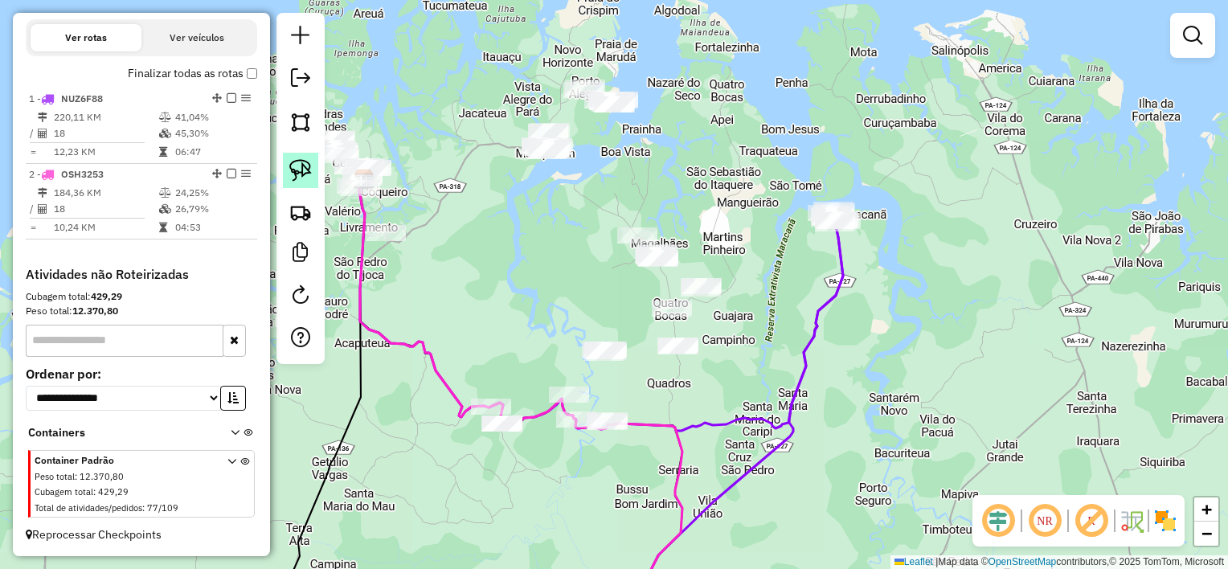
click at [296, 162] on img at bounding box center [300, 170] width 23 height 23
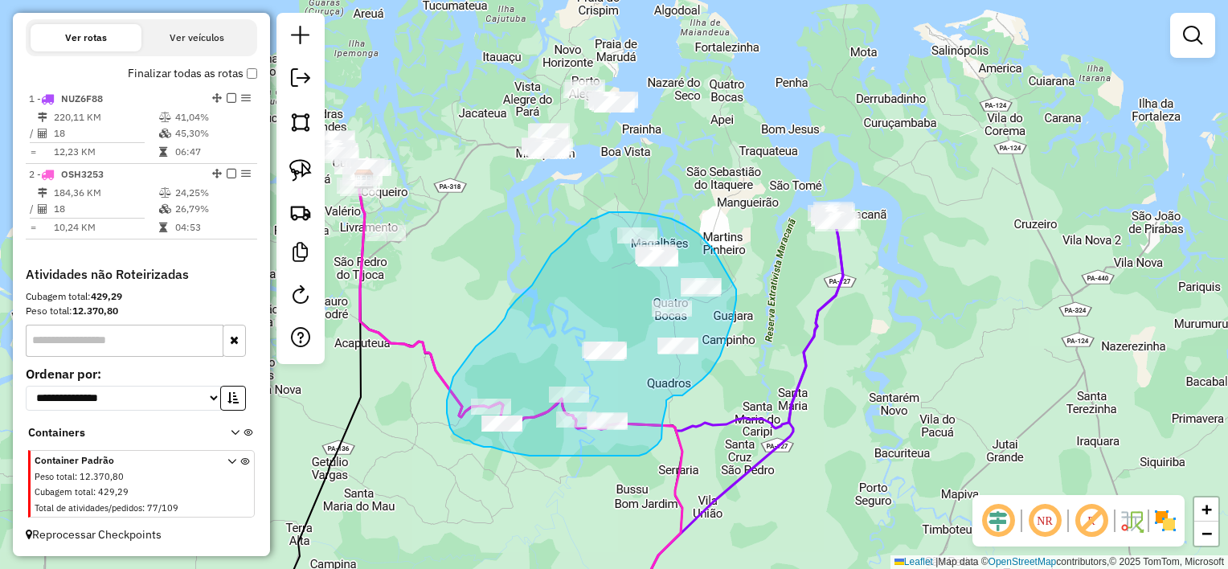
drag, startPoint x: 674, startPoint y: 395, endPoint x: 666, endPoint y: 399, distance: 8.3
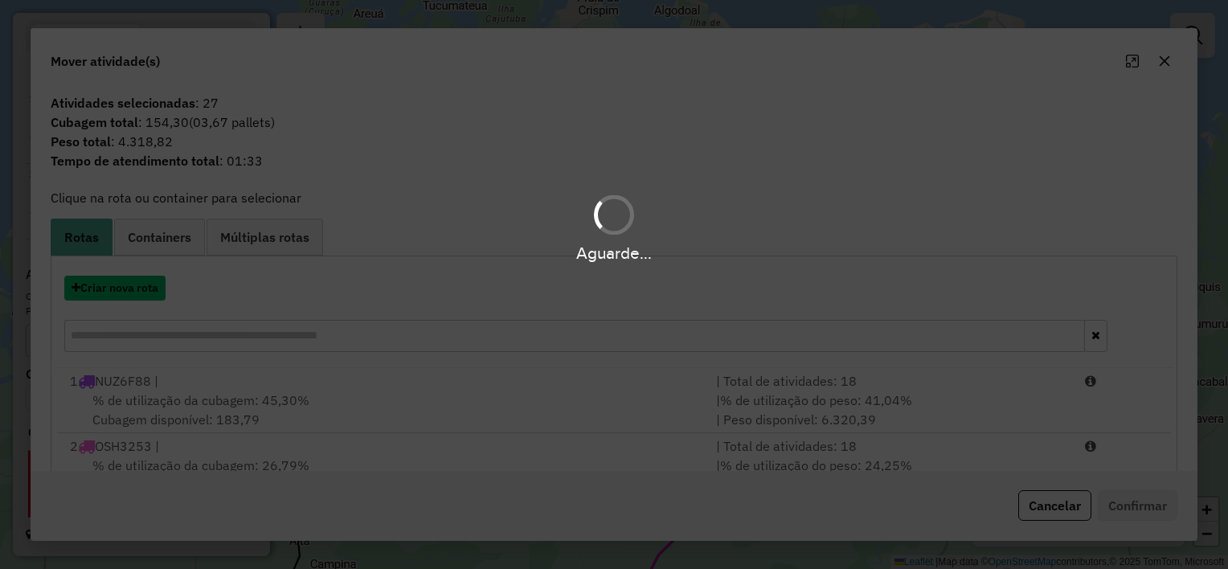
click at [140, 290] on button "Criar nova rota" at bounding box center [114, 288] width 101 height 25
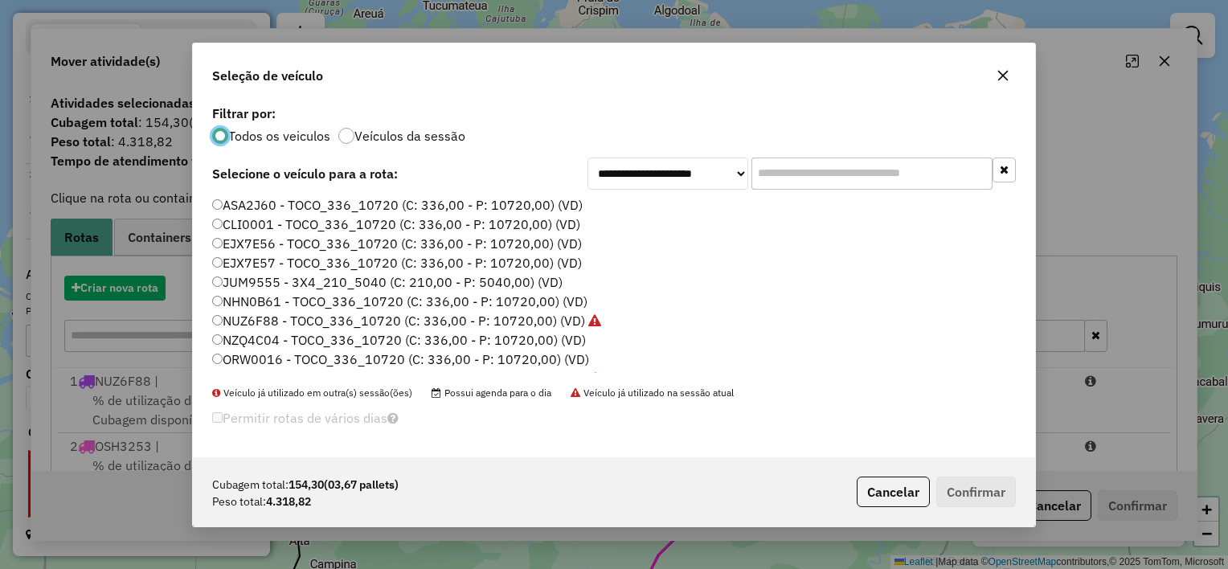
scroll to position [8, 5]
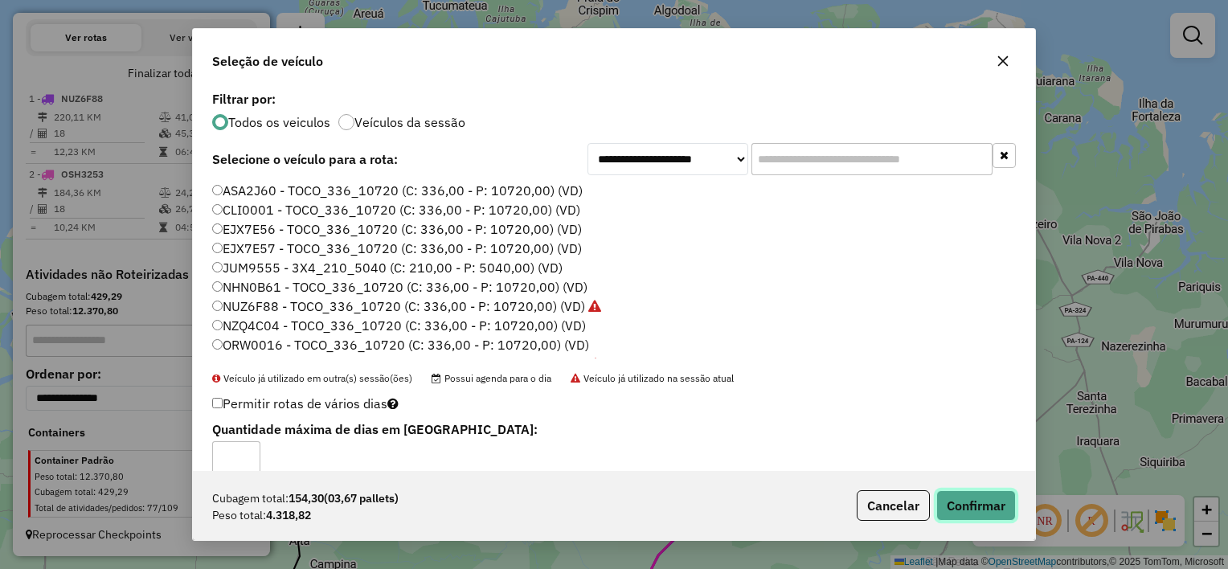
click at [1000, 505] on button "Confirmar" at bounding box center [976, 505] width 80 height 31
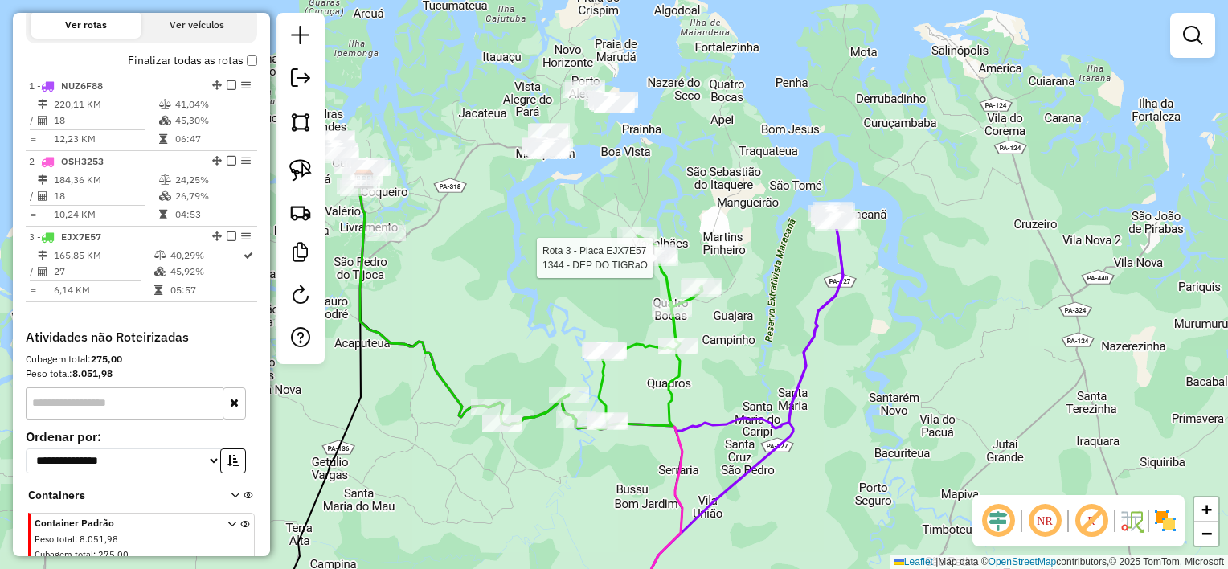
scroll to position [621, 0]
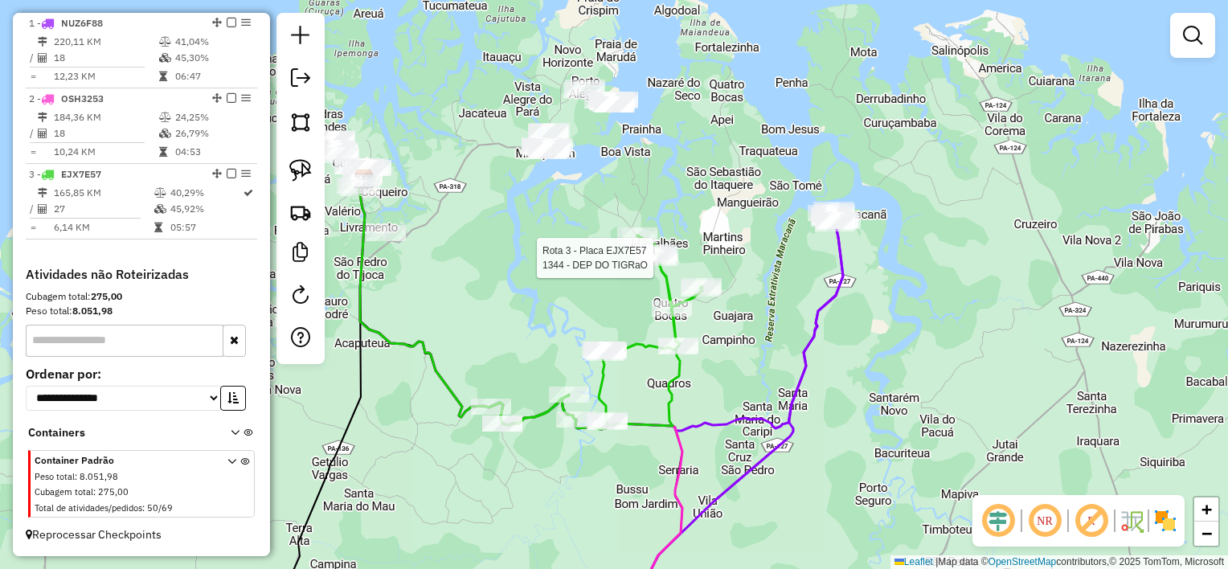
select select "**********"
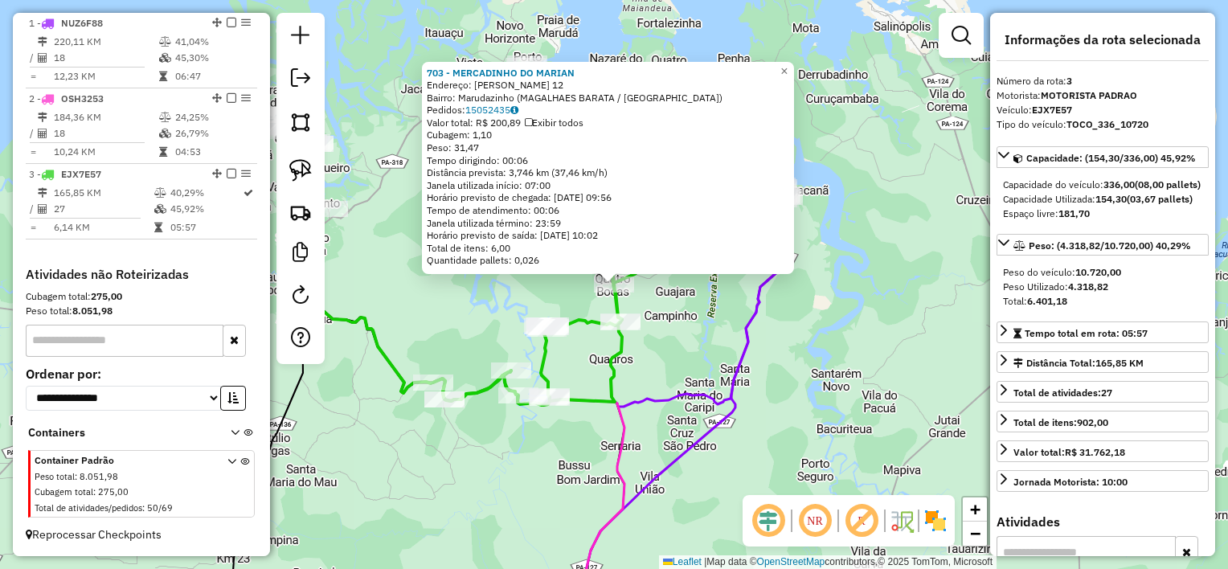
click at [590, 354] on div "Rota 3 - Placa EJX7E57 703 - MERCADINHO DO MARIAN 703 - MERCADINHO DO MARIAN En…" at bounding box center [614, 284] width 1228 height 569
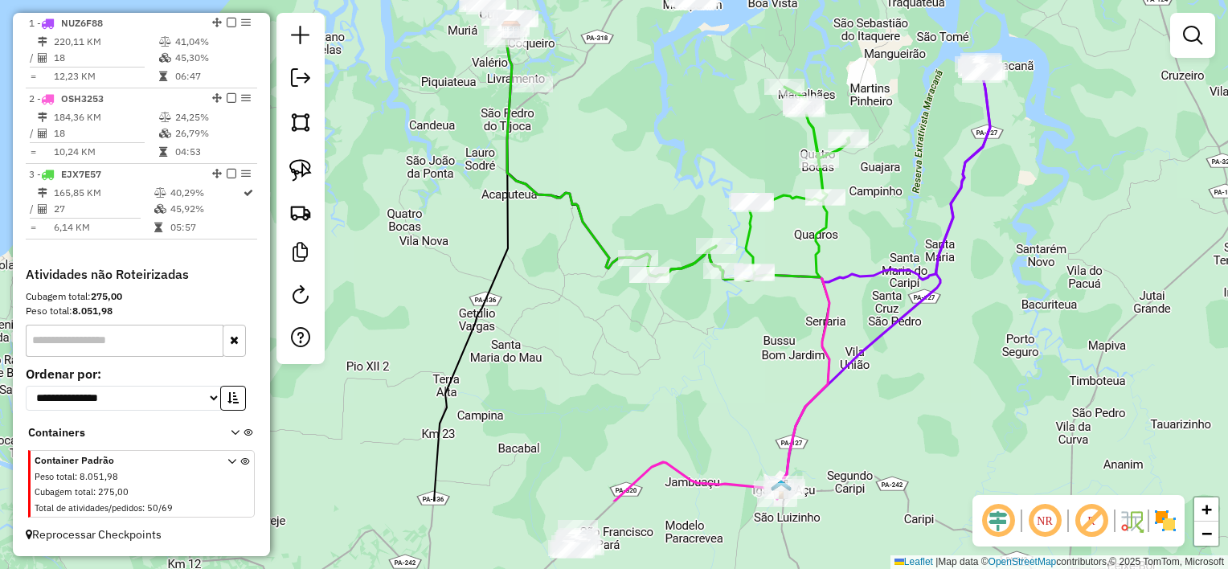
drag, startPoint x: 500, startPoint y: 289, endPoint x: 677, endPoint y: 174, distance: 211.3
click at [676, 174] on div "Janela de atendimento Grade de atendimento Capacidade Transportadoras Veículos …" at bounding box center [614, 284] width 1228 height 569
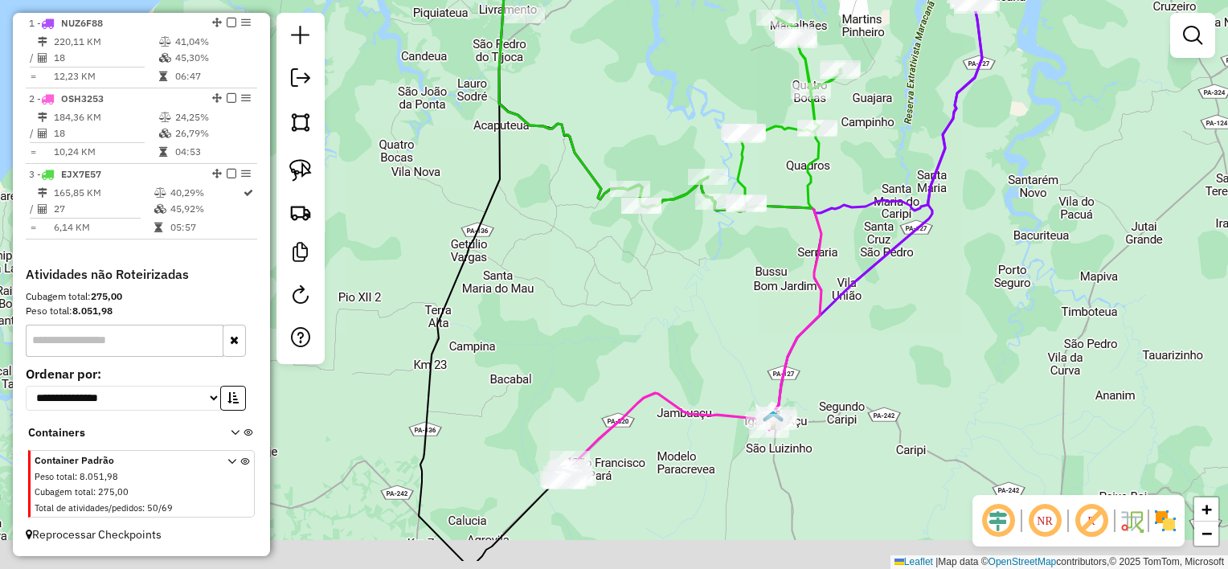
drag, startPoint x: 683, startPoint y: 147, endPoint x: 675, endPoint y: 80, distance: 67.2
click at [675, 80] on div "Janela de atendimento Grade de atendimento Capacidade Transportadoras Veículos …" at bounding box center [614, 284] width 1228 height 569
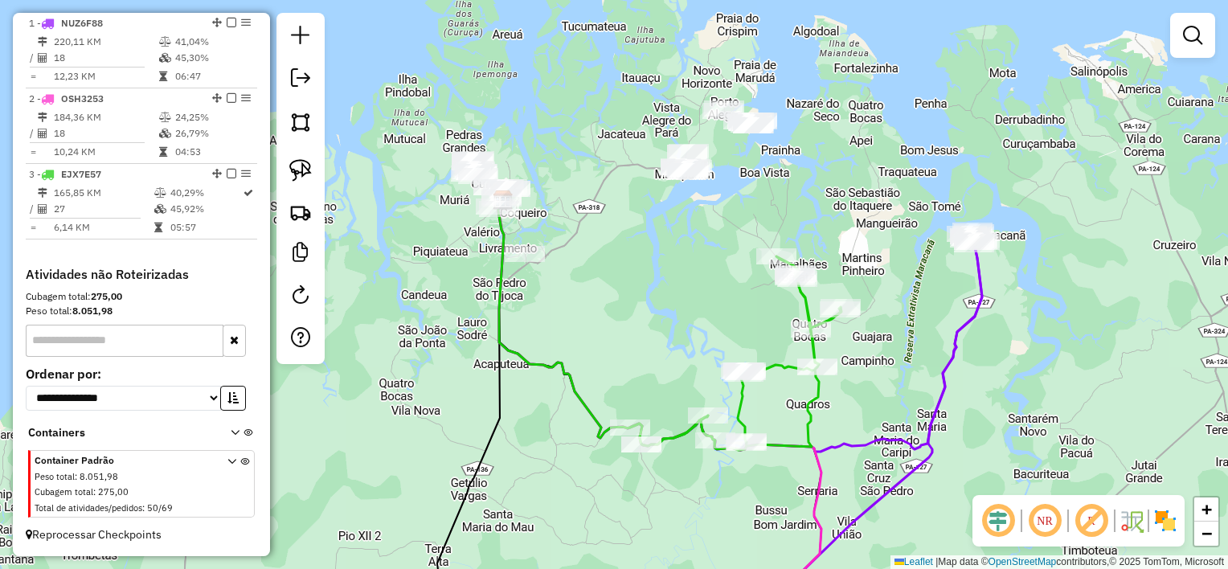
drag, startPoint x: 666, startPoint y: 68, endPoint x: 666, endPoint y: 319, distance: 250.8
click at [666, 319] on div "Janela de atendimento Grade de atendimento Capacidade Transportadoras Veículos …" at bounding box center [614, 284] width 1228 height 569
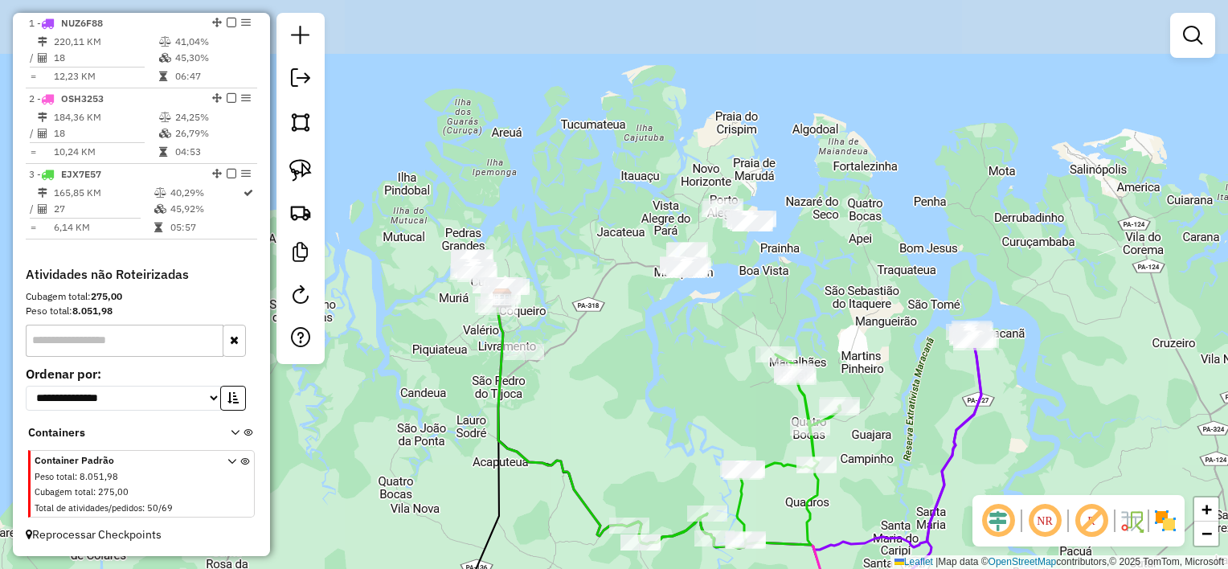
drag, startPoint x: 653, startPoint y: 245, endPoint x: 643, endPoint y: 310, distance: 65.8
click at [657, 315] on div "Janela de atendimento Grade de atendimento Capacidade Transportadoras Veículos …" at bounding box center [614, 284] width 1228 height 569
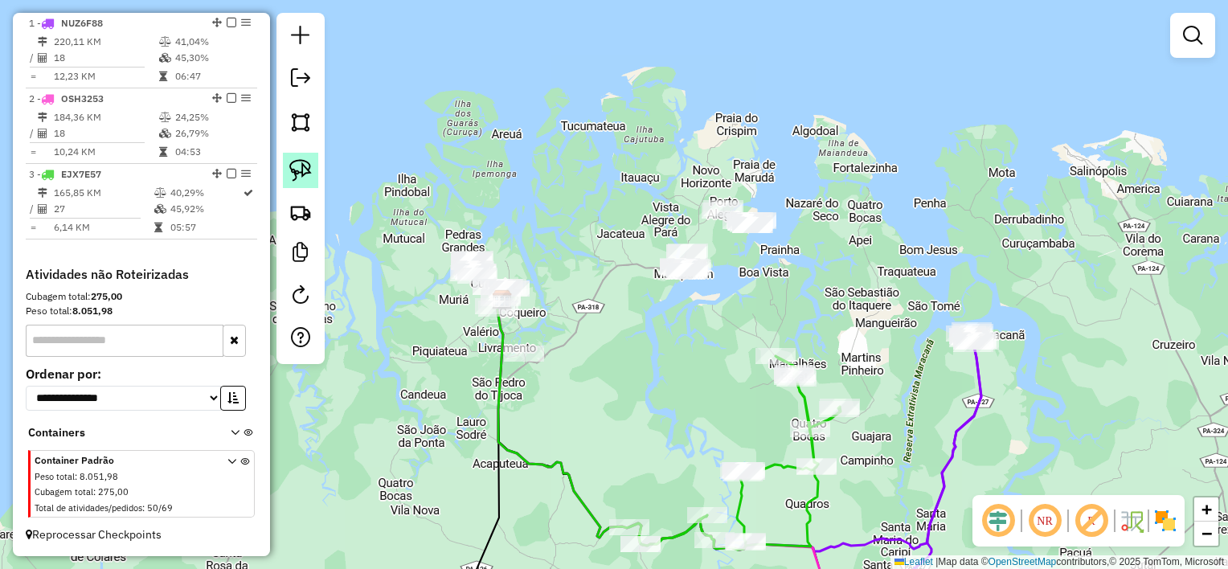
click at [302, 173] on img at bounding box center [300, 170] width 23 height 23
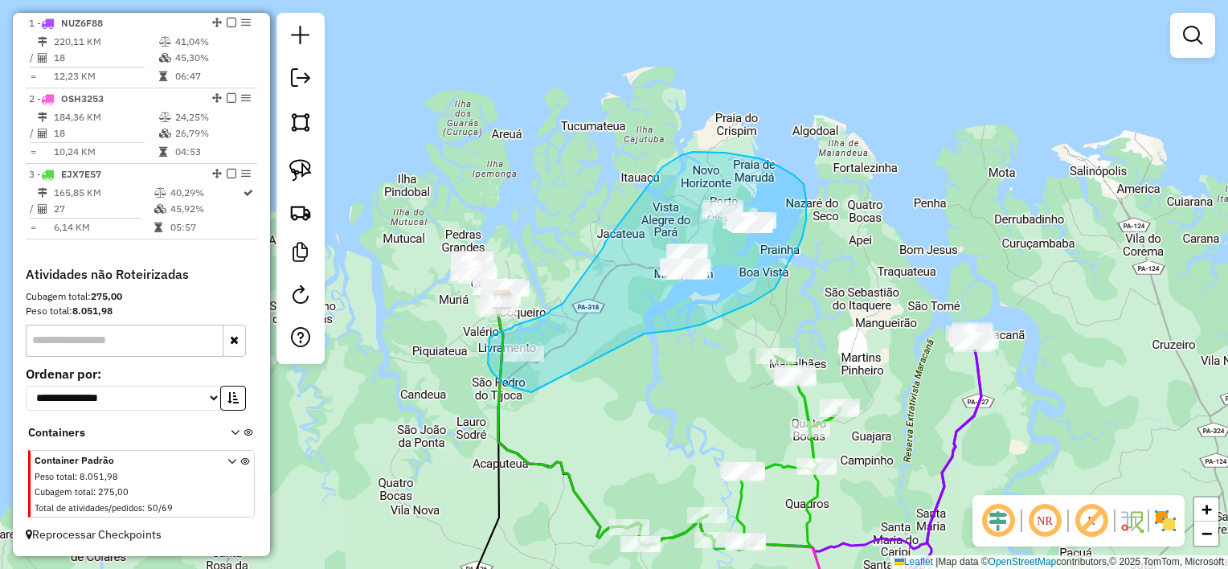
drag, startPoint x: 645, startPoint y: 334, endPoint x: 564, endPoint y: 389, distance: 97.7
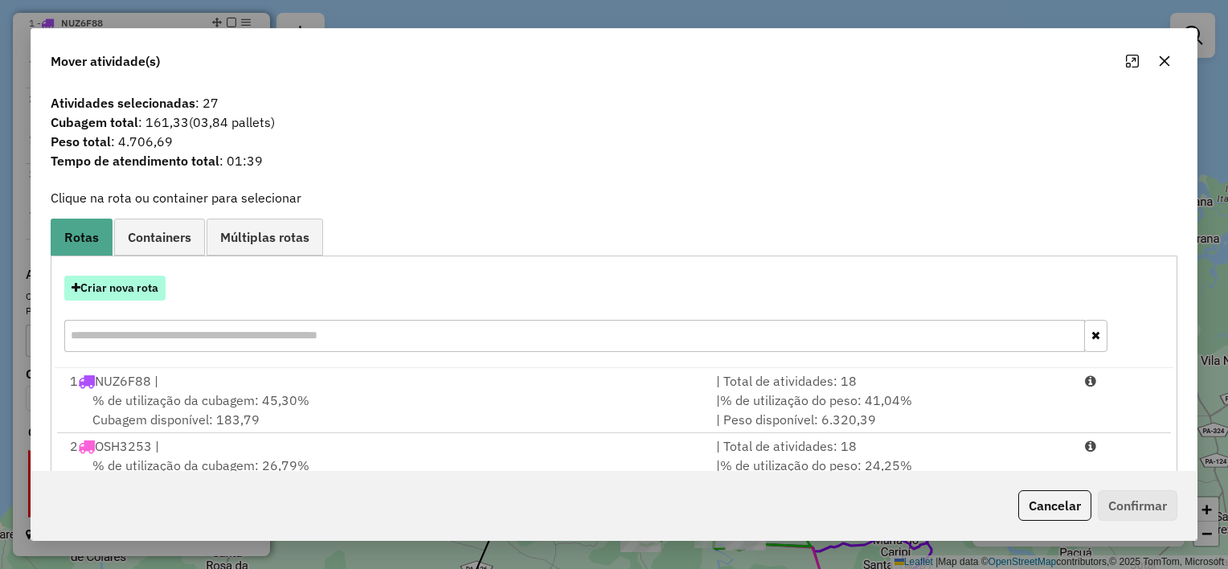
click at [114, 289] on button "Criar nova rota" at bounding box center [114, 288] width 101 height 25
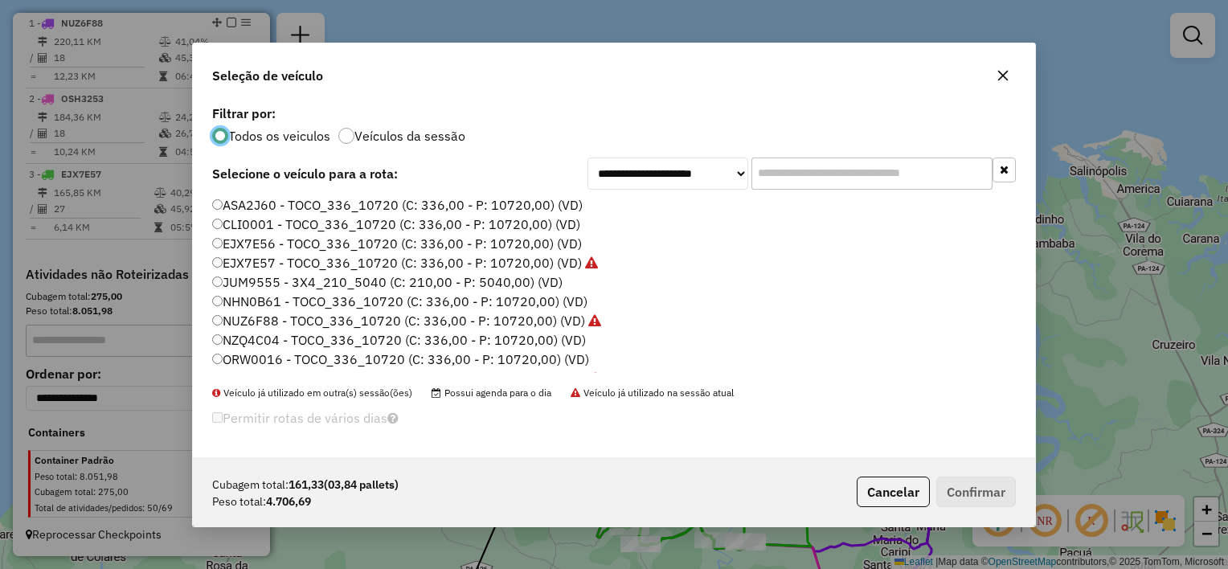
scroll to position [74, 0]
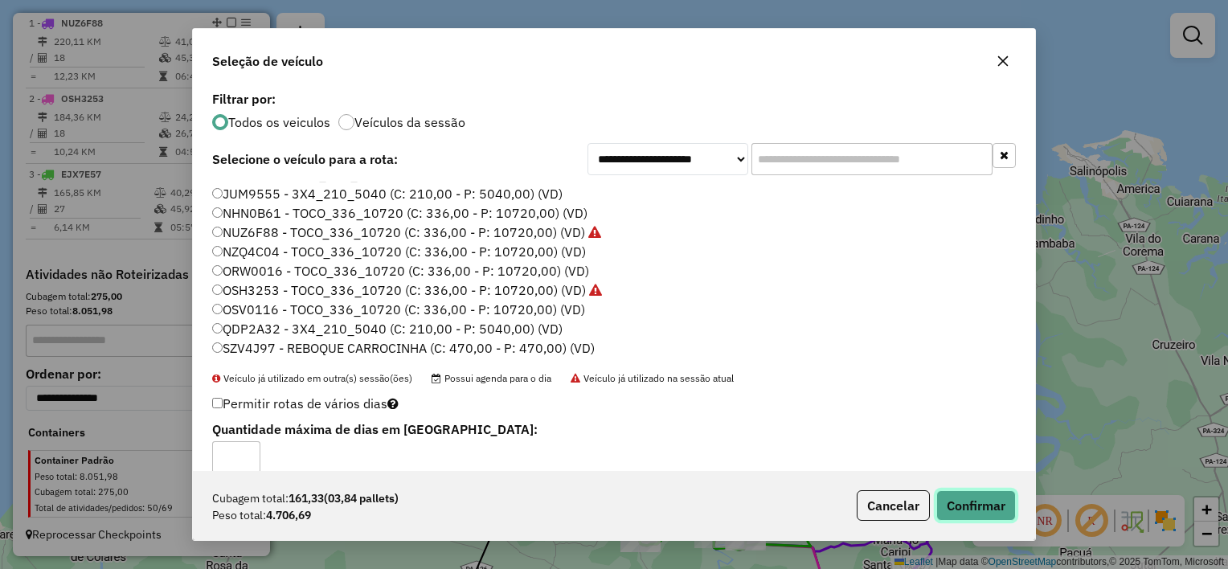
click at [986, 500] on button "Confirmar" at bounding box center [976, 505] width 80 height 31
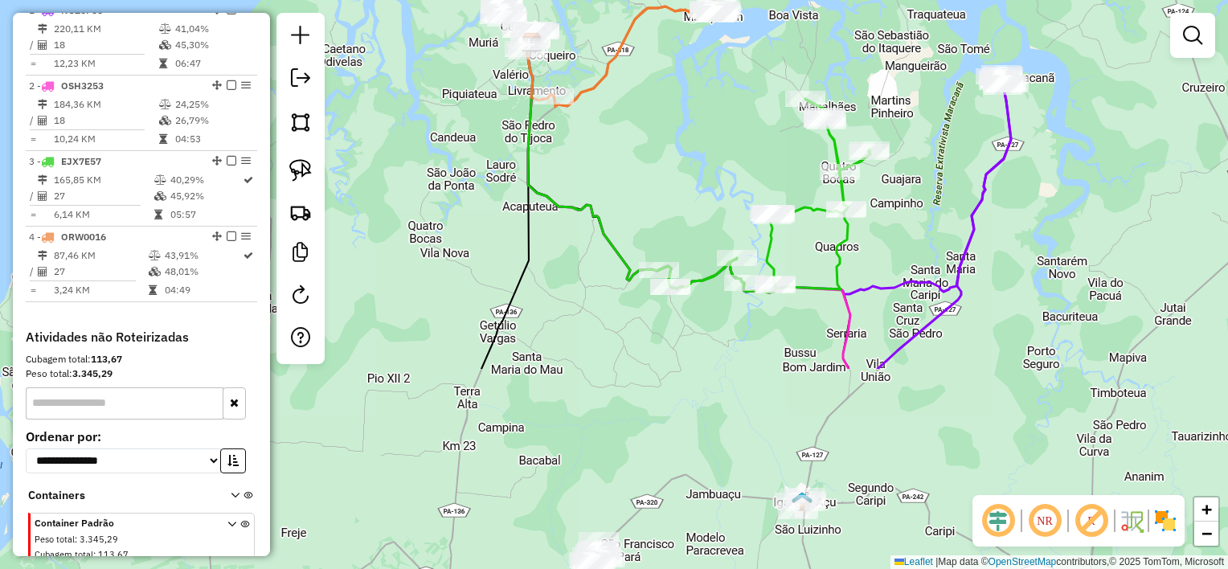
drag, startPoint x: 617, startPoint y: 381, endPoint x: 646, endPoint y: 87, distance: 295.6
click at [646, 88] on div "Janela de atendimento Grade de atendimento Capacidade Transportadoras Veículos …" at bounding box center [614, 284] width 1228 height 569
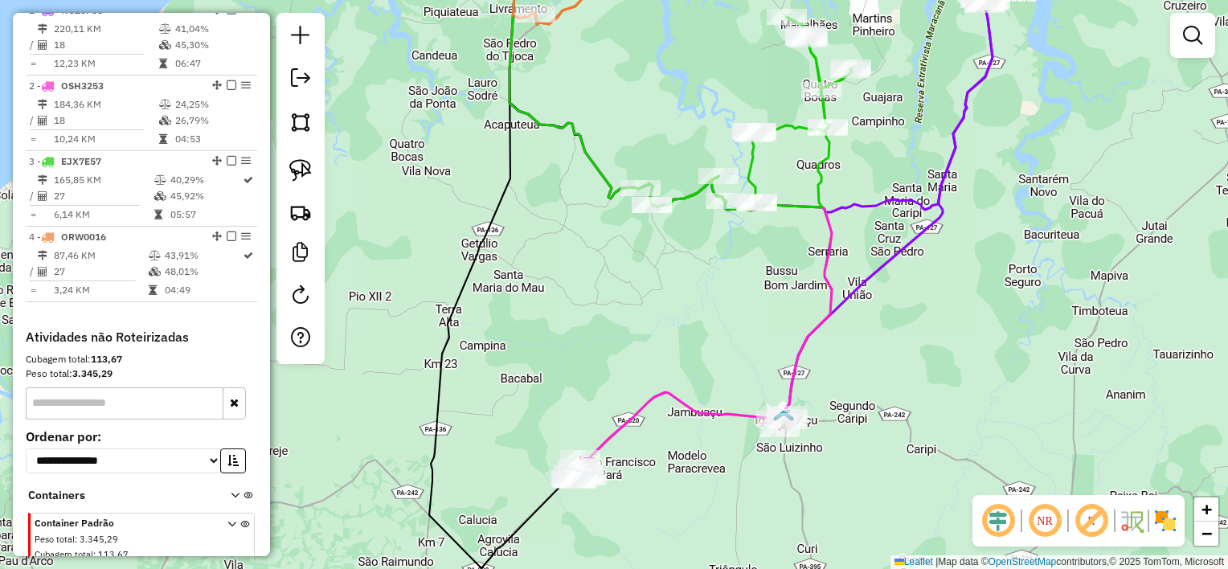
drag, startPoint x: 614, startPoint y: 270, endPoint x: 595, endPoint y: 239, distance: 36.8
click at [595, 219] on div "Janela de atendimento Grade de atendimento Capacidade Transportadoras Veículos …" at bounding box center [614, 284] width 1228 height 569
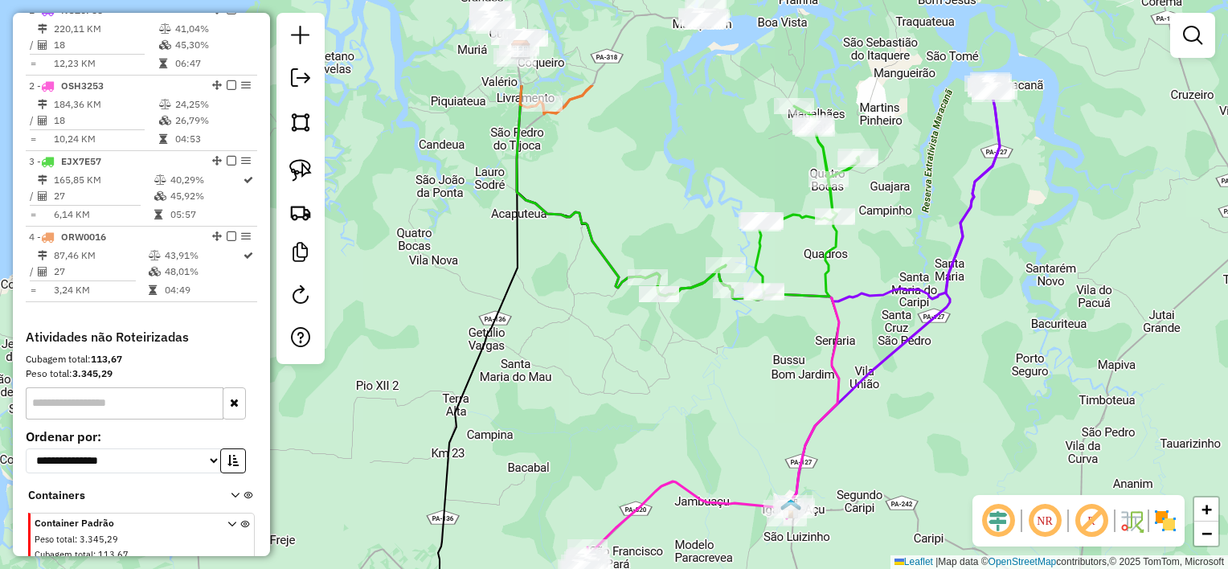
drag, startPoint x: 652, startPoint y: 66, endPoint x: 719, endPoint y: 403, distance: 344.1
click at [719, 403] on div "Janela de atendimento Grade de atendimento Capacidade Transportadoras Veículos …" at bounding box center [614, 284] width 1228 height 569
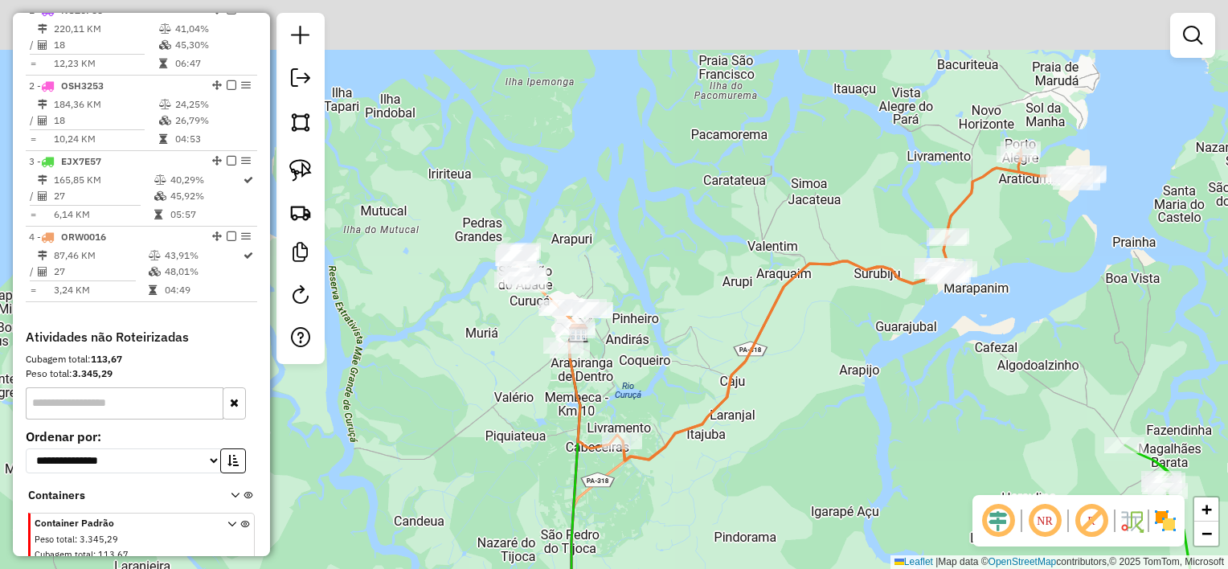
drag, startPoint x: 527, startPoint y: 275, endPoint x: 511, endPoint y: 331, distance: 58.5
click at [518, 334] on div "Janela de atendimento Grade de atendimento Capacidade Transportadoras Veículos …" at bounding box center [614, 284] width 1228 height 569
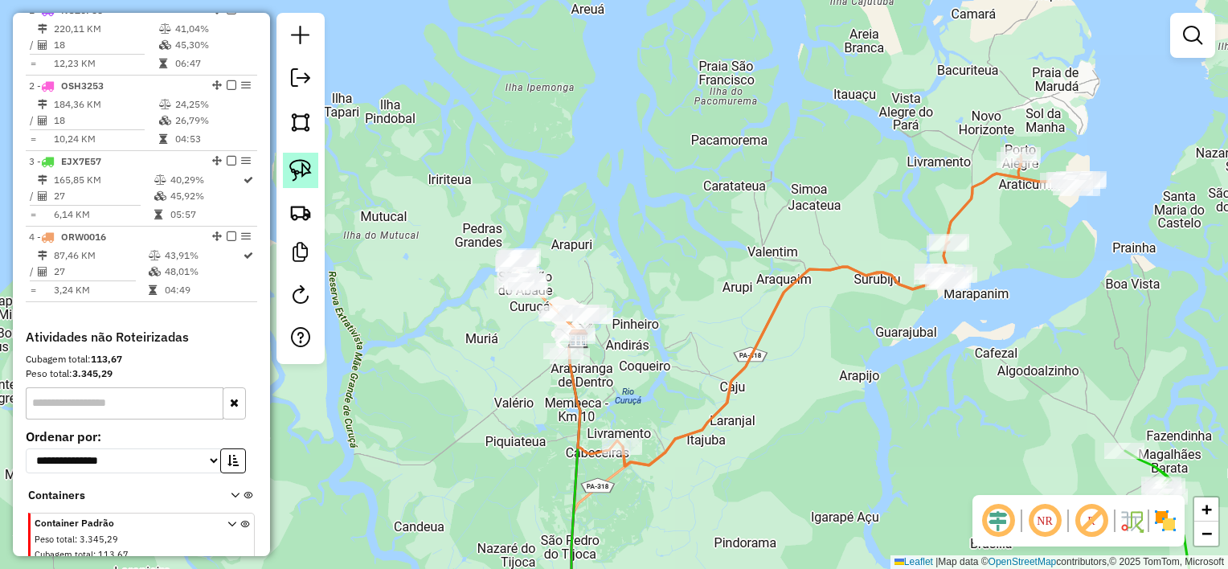
click at [304, 173] on img at bounding box center [300, 170] width 23 height 23
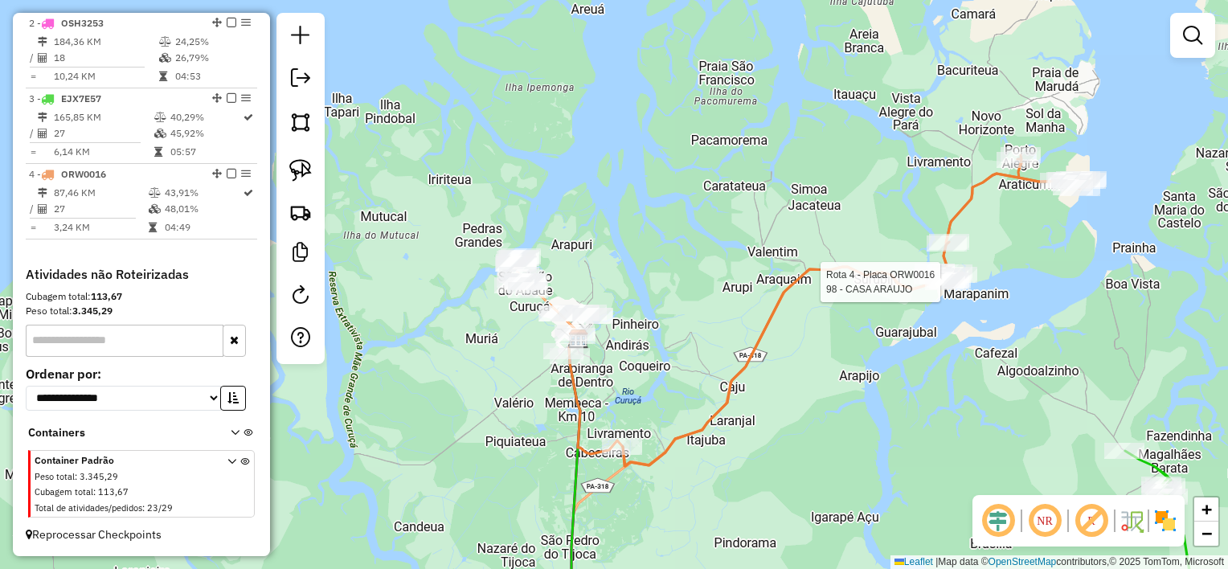
select select "**********"
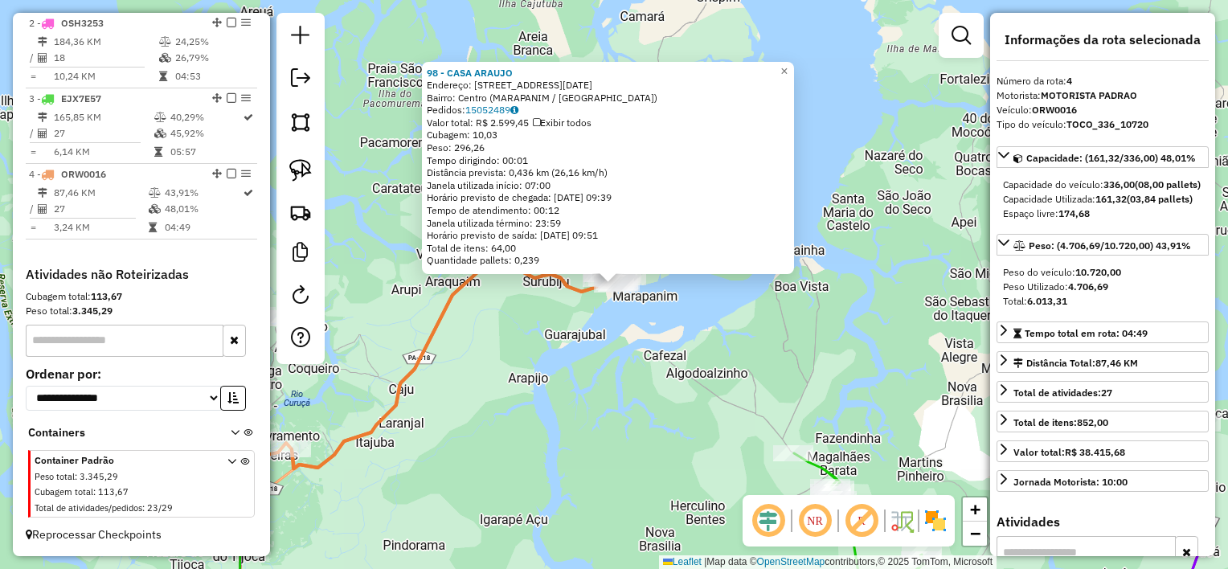
click at [614, 379] on div "98 - CASA ARAUJO Endereço: AV SETE DE SETEMBRO 11 Bairro: Centro (MARAPANIM / P…" at bounding box center [614, 284] width 1228 height 569
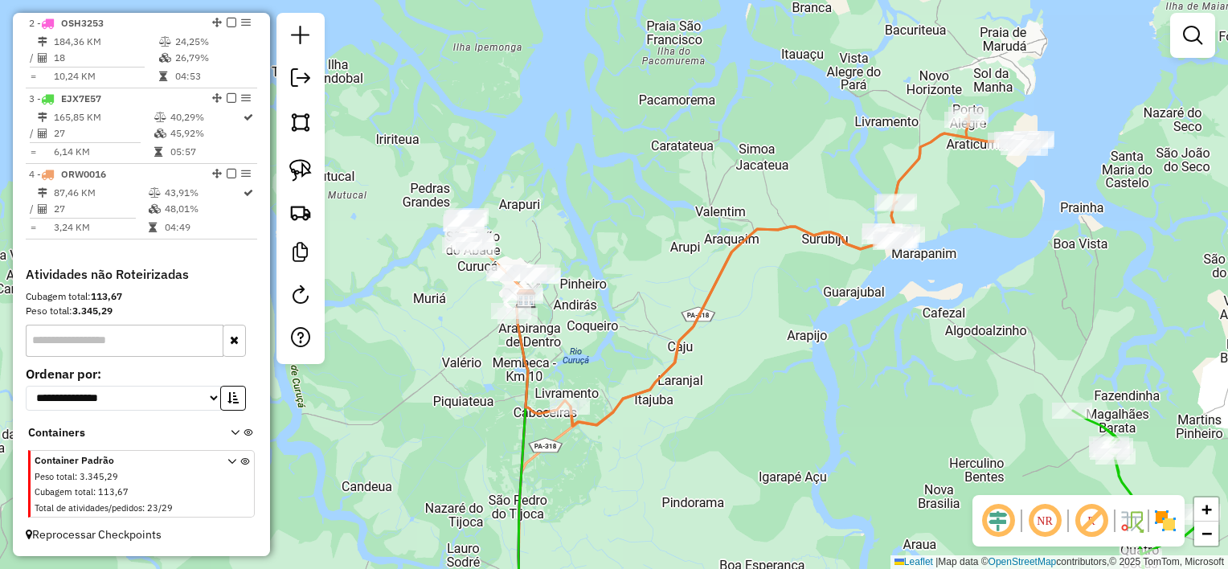
drag, startPoint x: 588, startPoint y: 393, endPoint x: 863, endPoint y: 344, distance: 280.0
click at [865, 350] on div "Janela de atendimento Grade de atendimento Capacidade Transportadoras Veículos …" at bounding box center [614, 284] width 1228 height 569
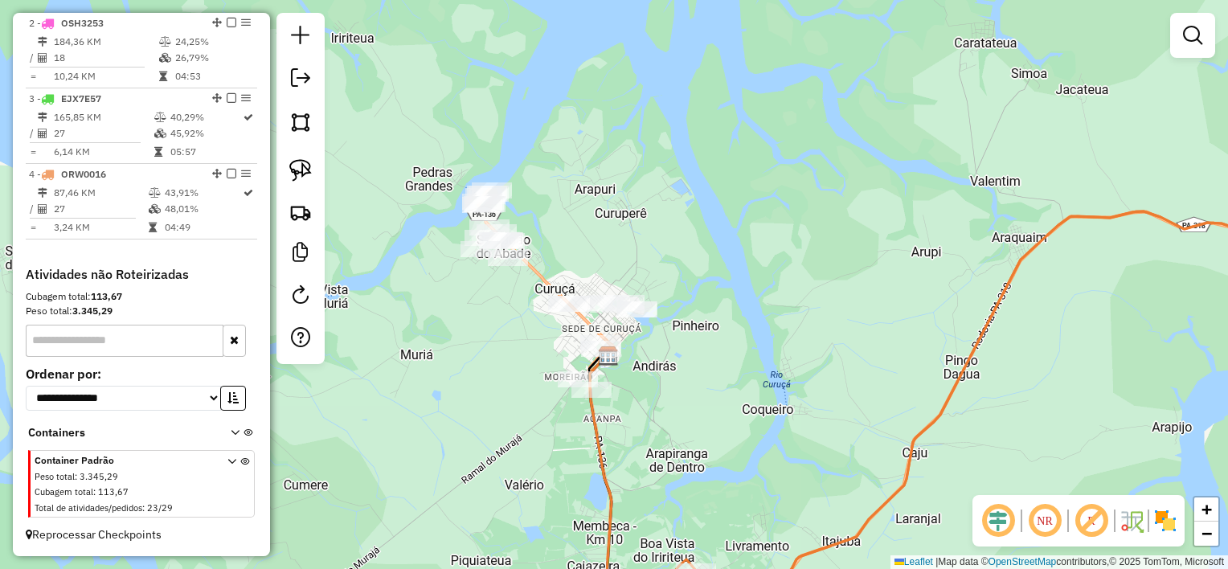
drag, startPoint x: 551, startPoint y: 223, endPoint x: 637, endPoint y: 273, distance: 99.4
click at [637, 272] on div "Janela de atendimento Grade de atendimento Capacidade Transportadoras Veículos …" at bounding box center [614, 284] width 1228 height 569
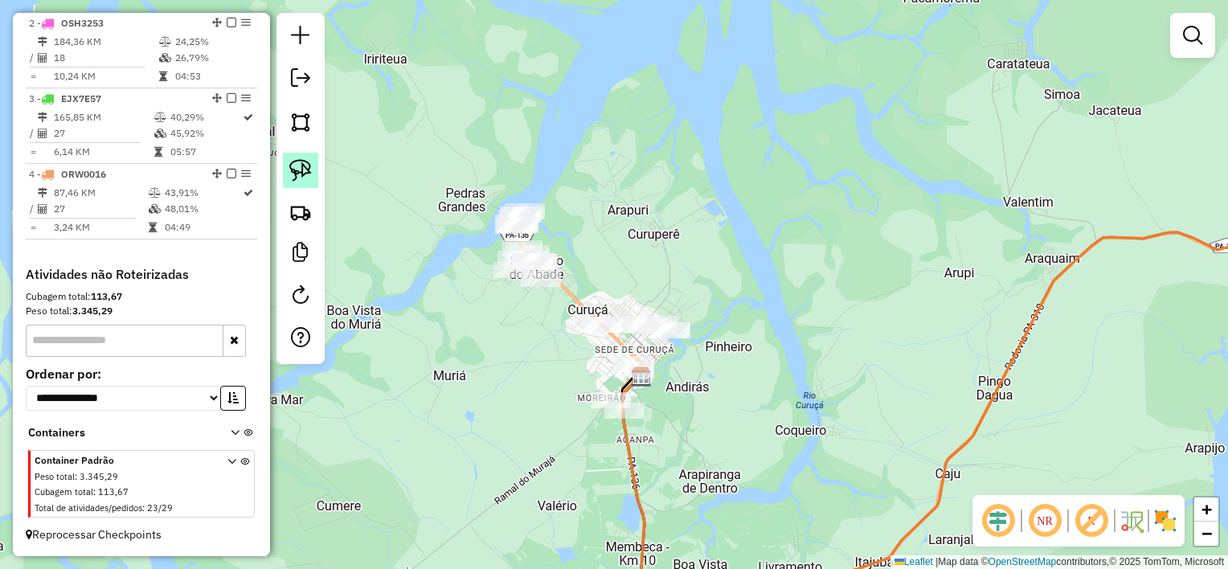
click at [297, 169] on img at bounding box center [300, 170] width 23 height 23
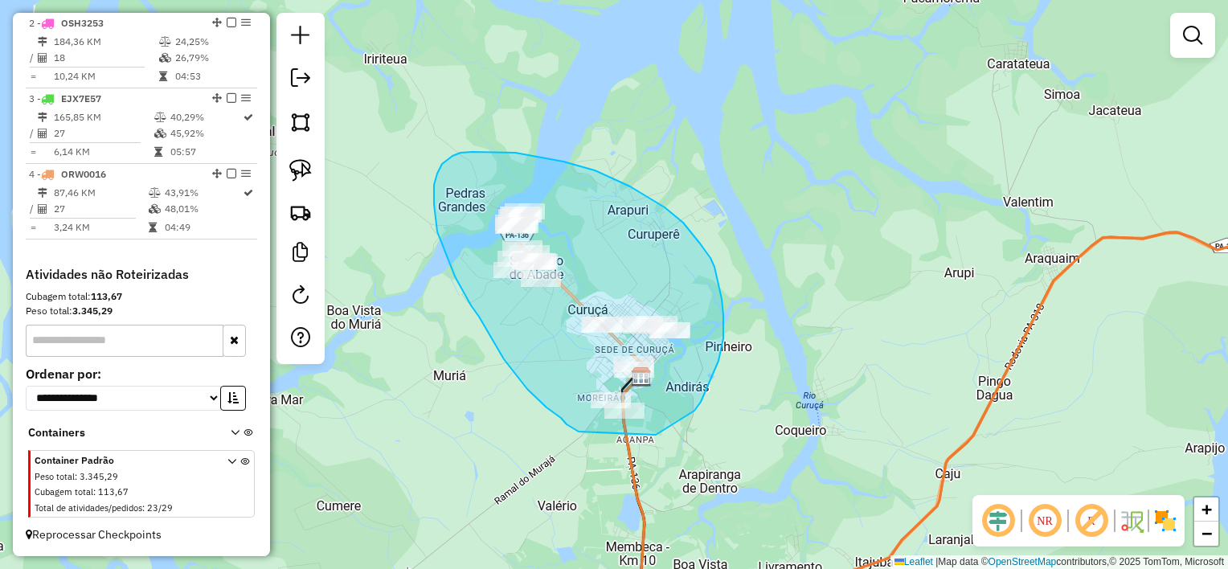
drag, startPoint x: 656, startPoint y: 435, endPoint x: 603, endPoint y: 444, distance: 53.8
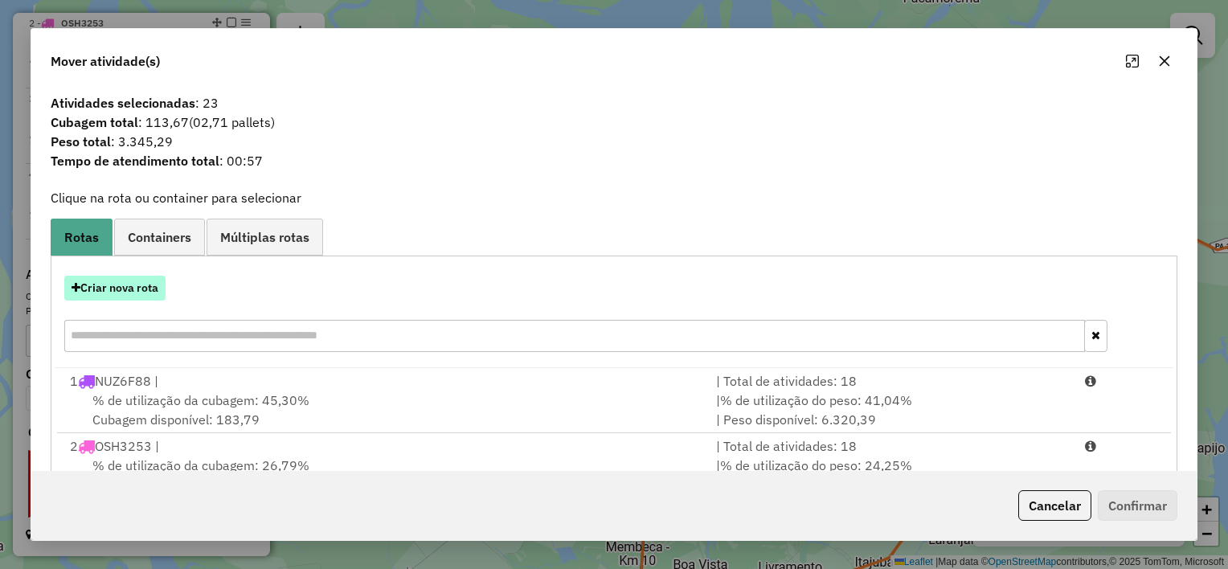
click at [130, 292] on button "Criar nova rota" at bounding box center [114, 288] width 101 height 25
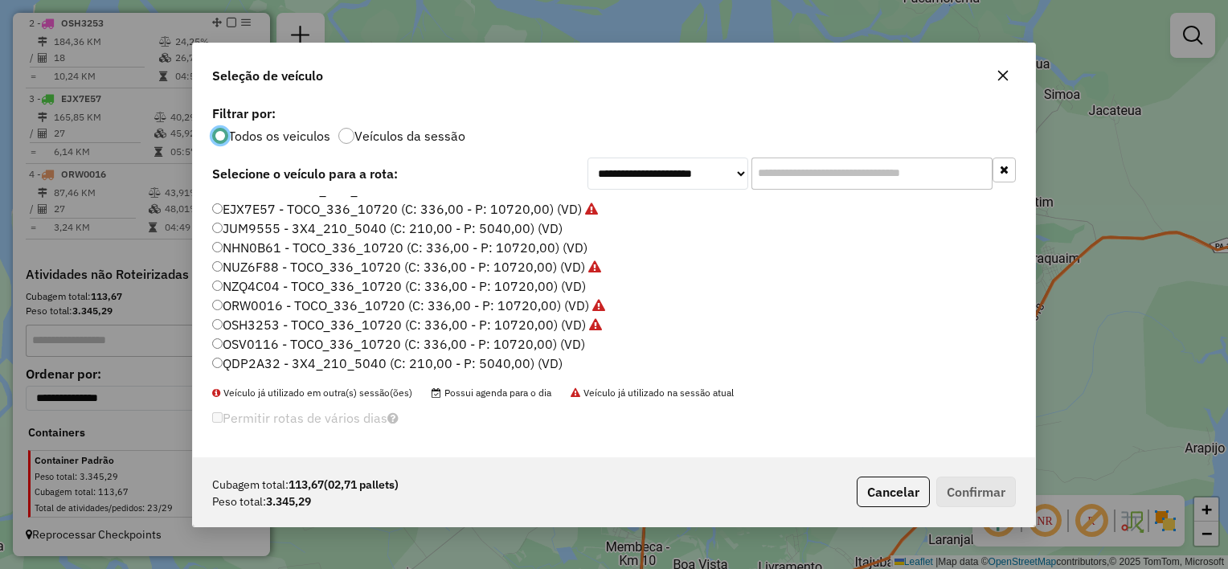
scroll to position [74, 0]
click at [209, 365] on div "ASA2J60 - TOCO_336_10720 (C: 336,00 - P: 10720,00) (VD) CLI0001 - TOCO_336_1072…" at bounding box center [614, 291] width 823 height 190
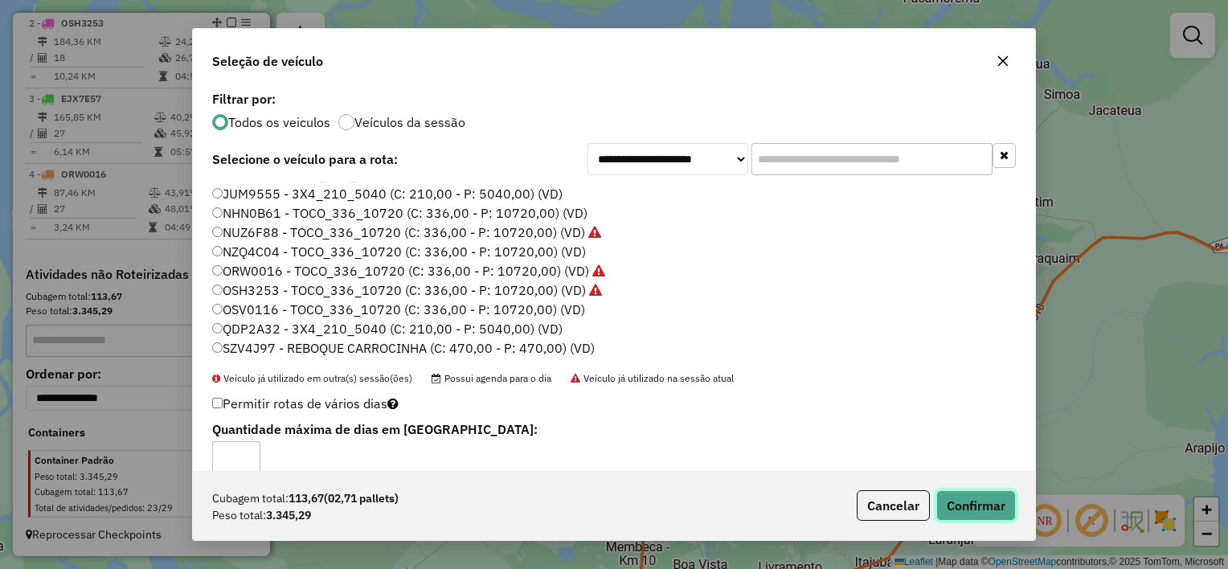
click at [974, 508] on button "Confirmar" at bounding box center [976, 505] width 80 height 31
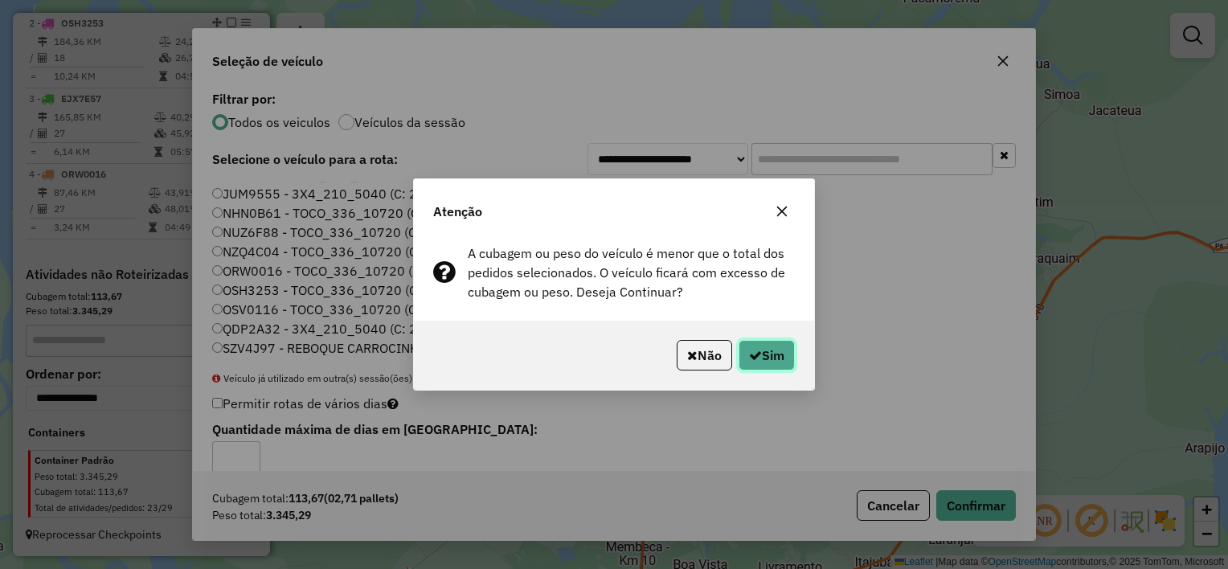
click at [767, 350] on button "Sim" at bounding box center [767, 355] width 56 height 31
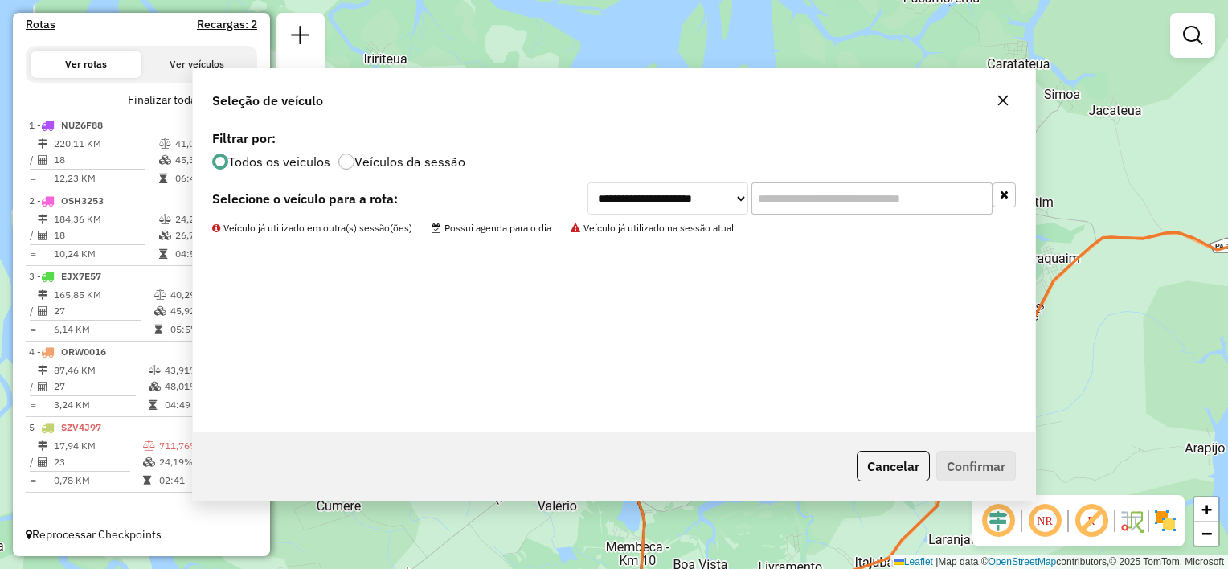
scroll to position [519, 0]
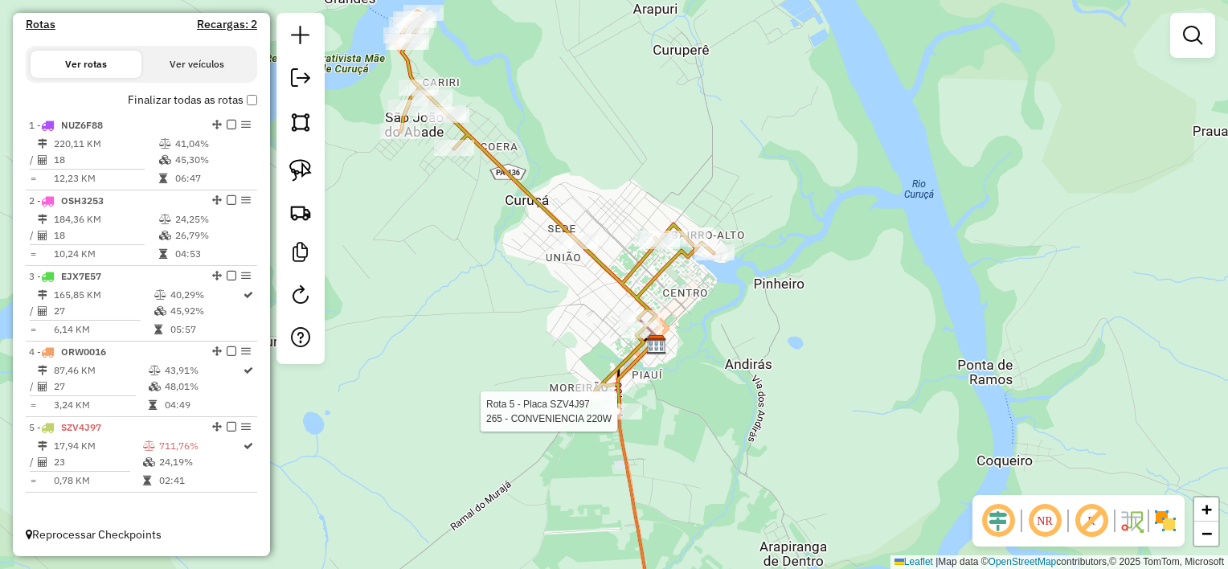
select select "**********"
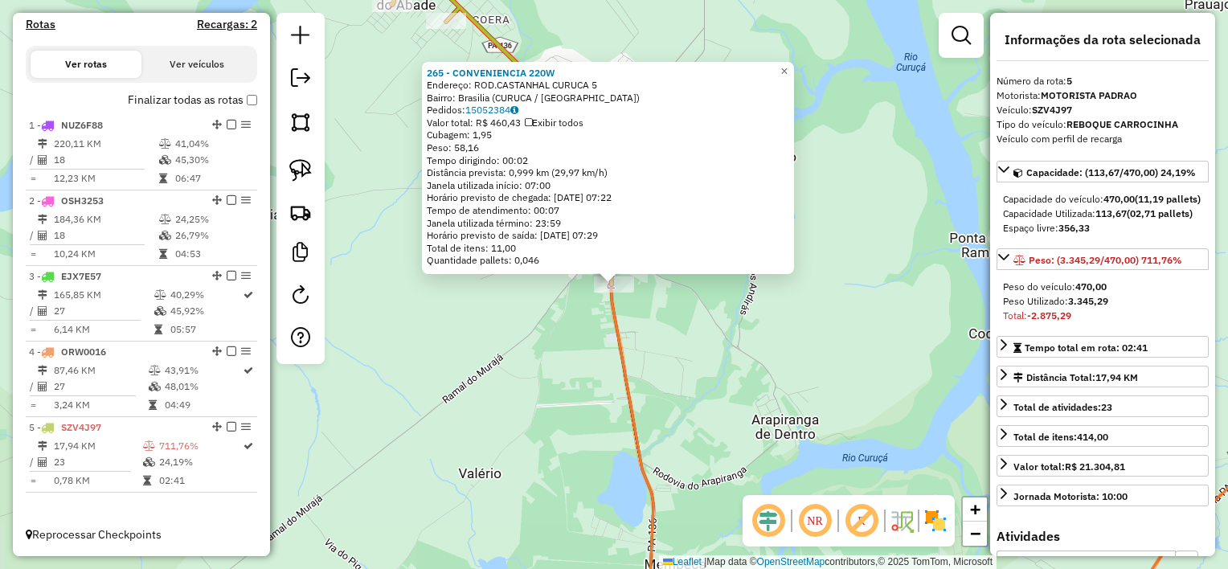
click at [633, 314] on div "265 - CONVENIENCIA 220W Endereço: ROD.CASTANHAL CURUCA 5 Bairro: Brasilia (CURU…" at bounding box center [614, 284] width 1228 height 569
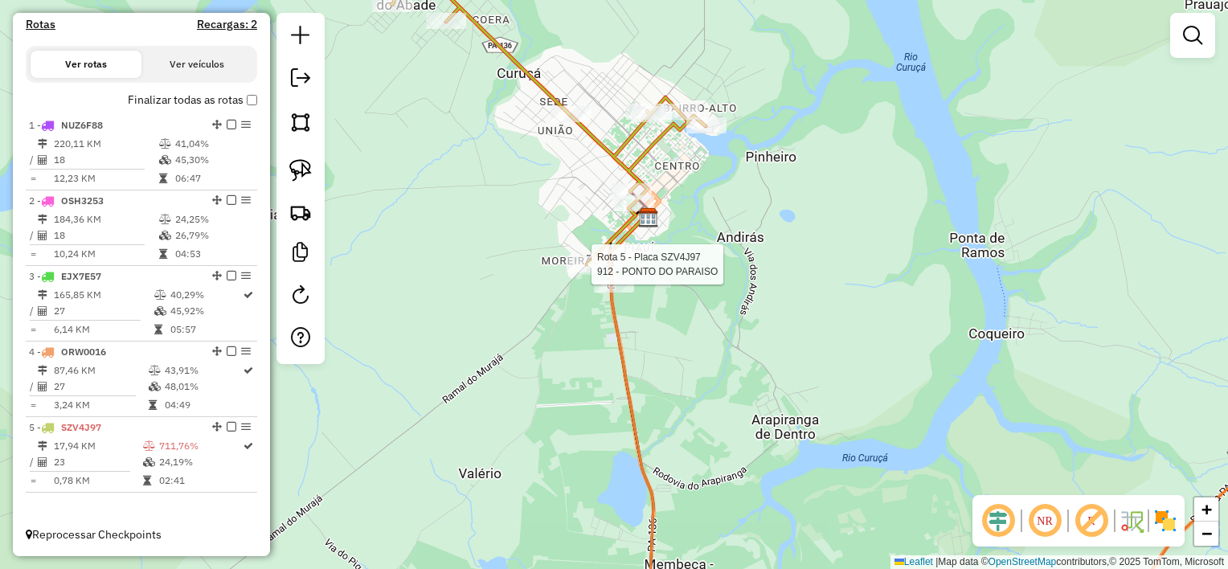
select select "**********"
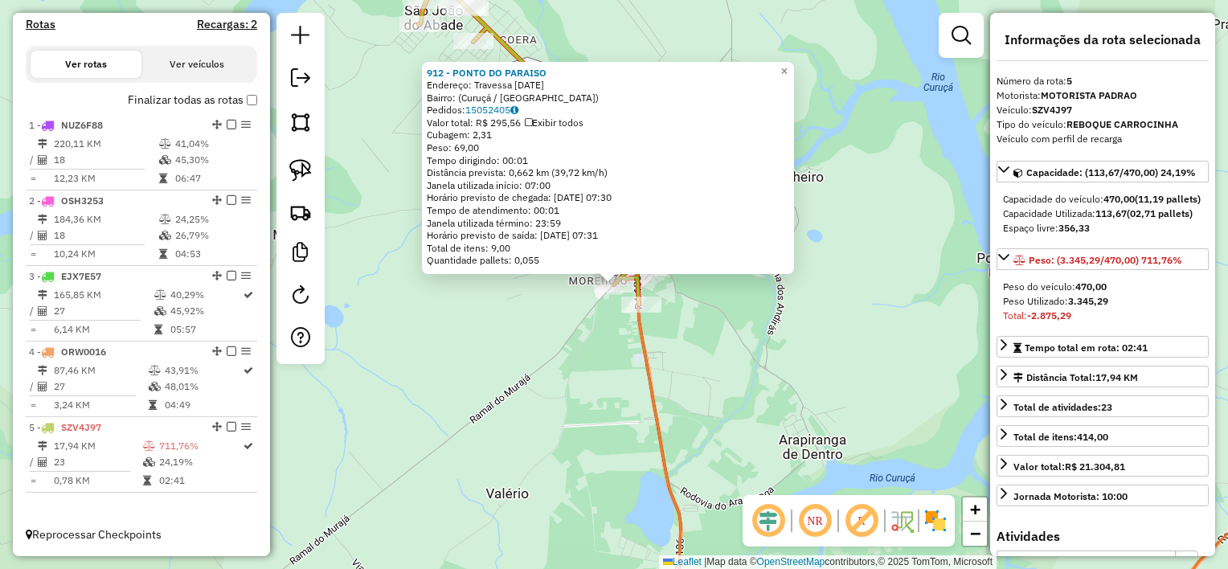
click at [717, 336] on div "912 - PONTO DO PARAISO Endereço: Travessa 7 de Setembro, 1906 Bairro: (Curuçá /…" at bounding box center [614, 284] width 1228 height 569
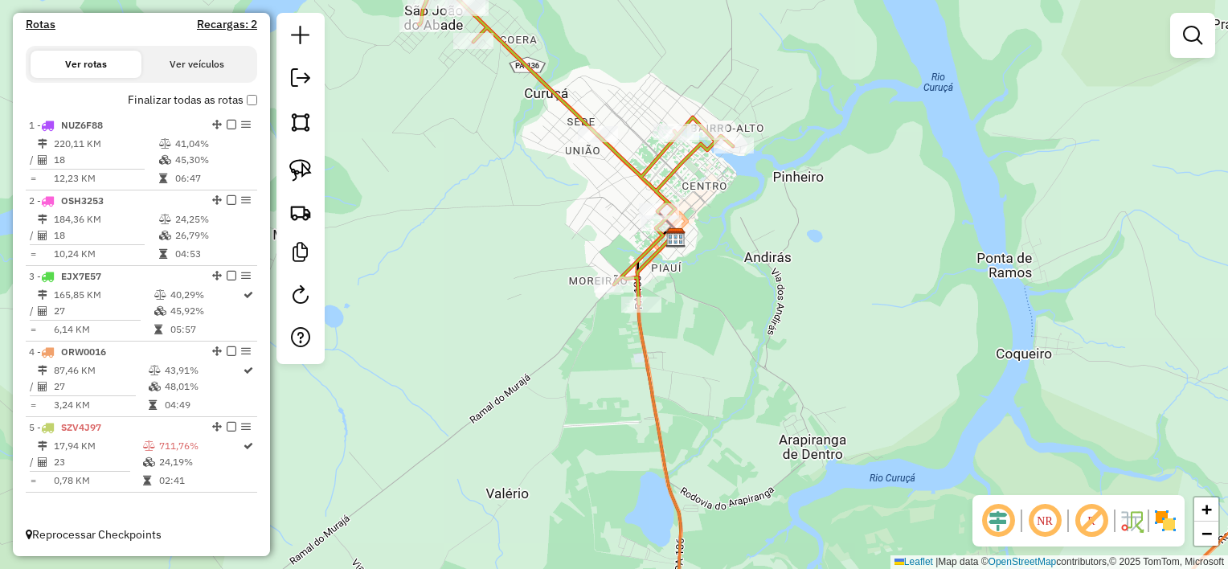
drag, startPoint x: 689, startPoint y: 306, endPoint x: 698, endPoint y: 365, distance: 59.5
click at [699, 365] on div "Janela de atendimento Grade de atendimento Capacidade Transportadoras Veículos …" at bounding box center [614, 284] width 1228 height 569
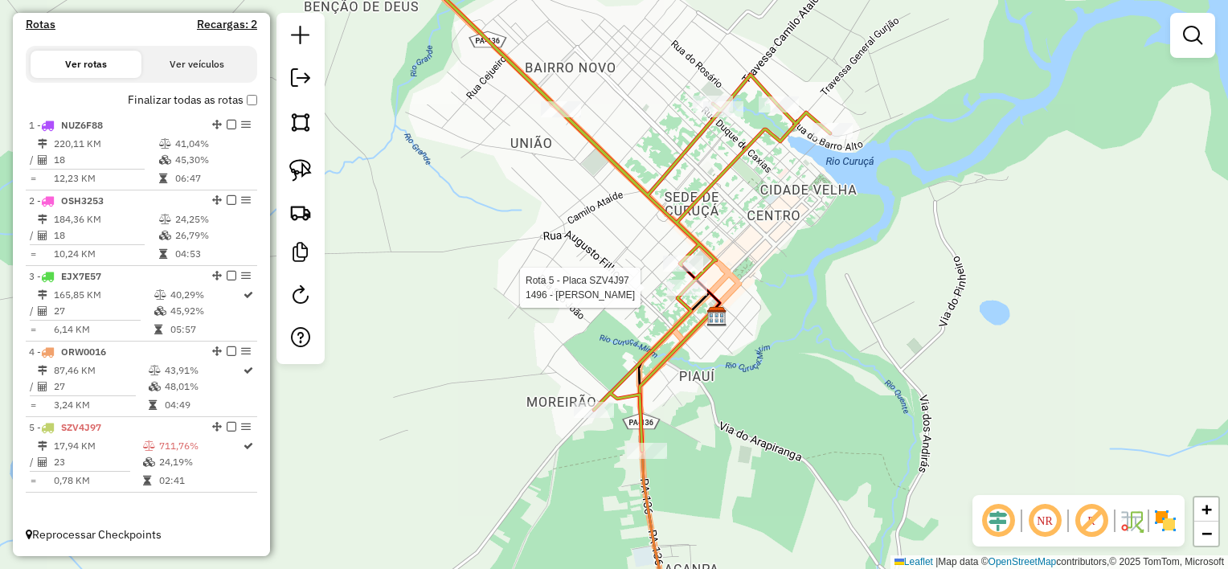
select select "**********"
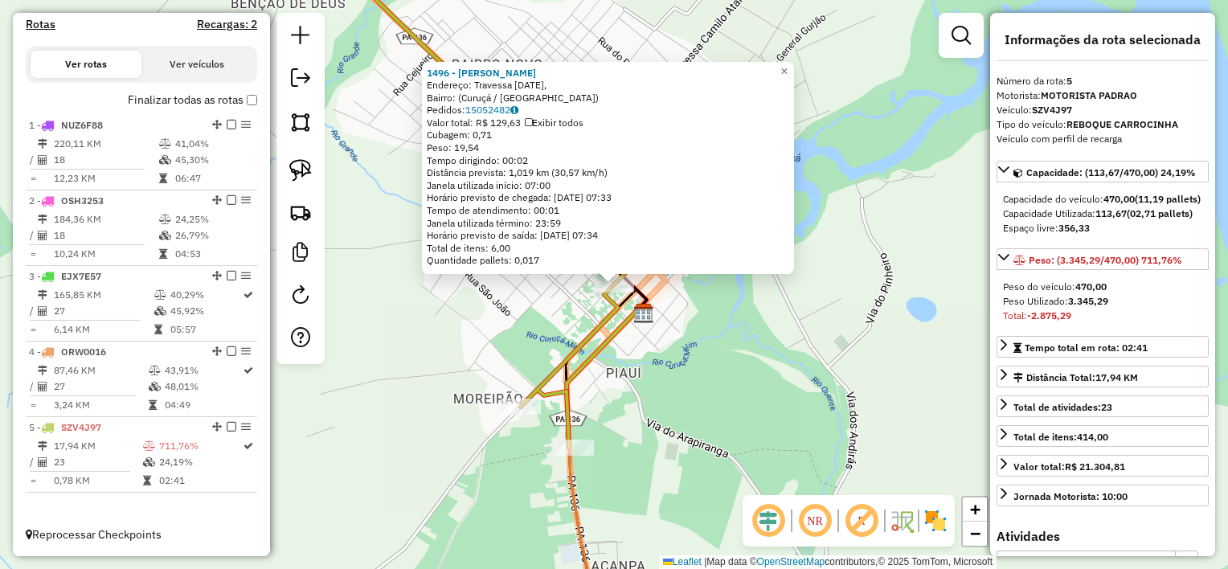
click at [670, 281] on div "1496 - MIZAEL DE LIMA TEIXEIRA Endereço: Travessa 15 de Agosto, Bairro: (Curuçá…" at bounding box center [614, 284] width 1228 height 569
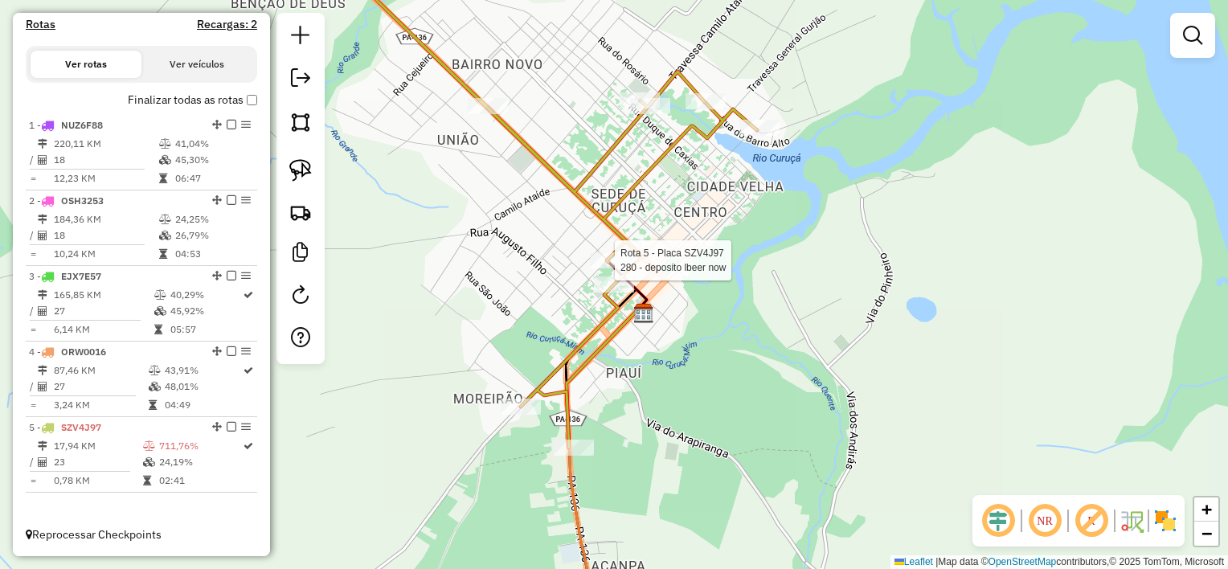
select select "**********"
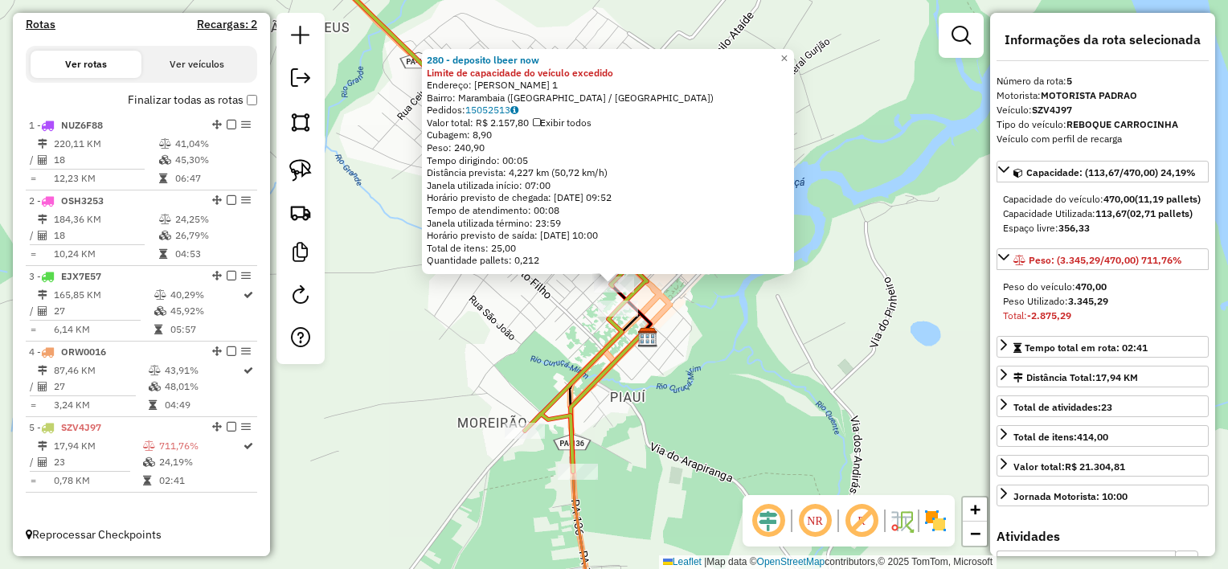
drag, startPoint x: 678, startPoint y: 305, endPoint x: 655, endPoint y: 312, distance: 24.2
click at [678, 306] on div "280 - deposito lbeer now Limite de capacidade do veículo excedido Endereço: Gal…" at bounding box center [614, 284] width 1228 height 569
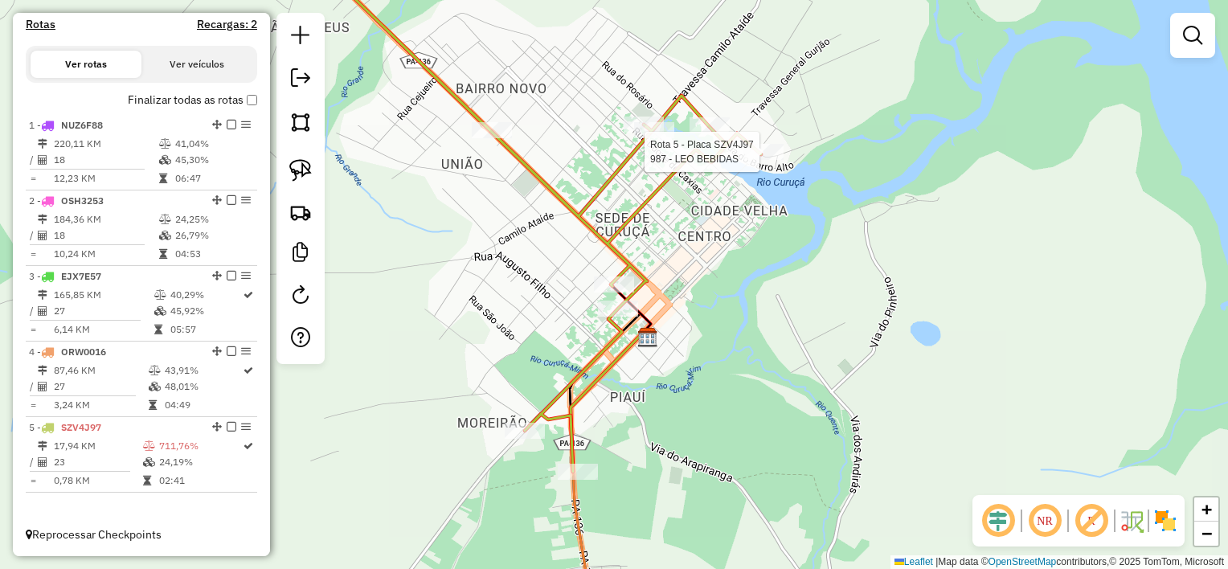
select select "**********"
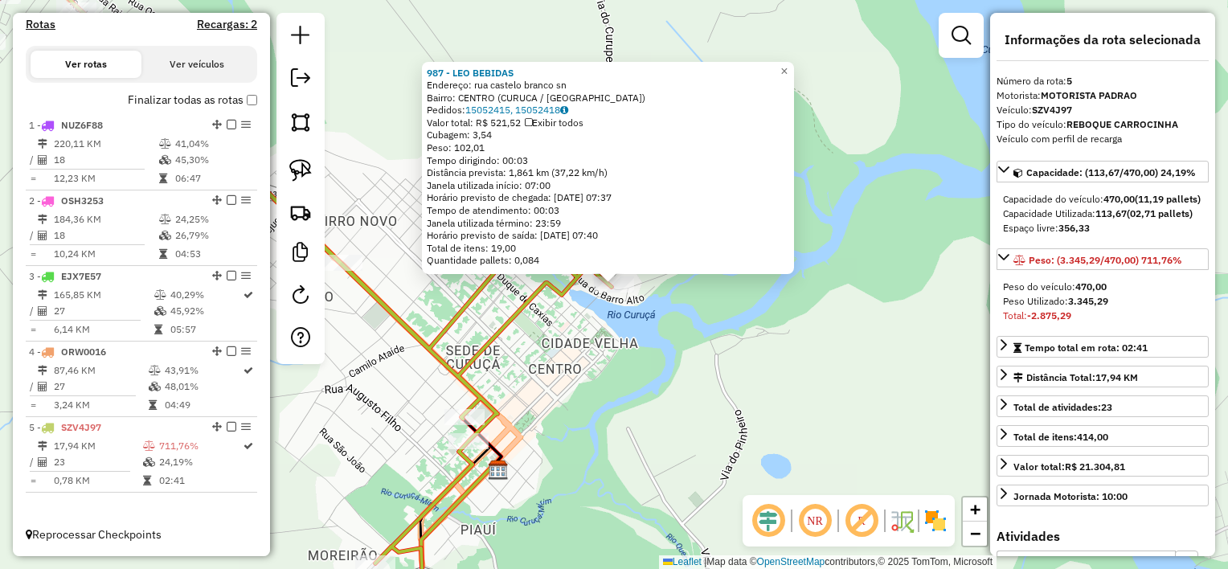
click at [547, 309] on div "Rota 5 - Placa SZV4J97 987 - LEO BEBIDAS 987 - LEO BEBIDAS Endereço: rua castel…" at bounding box center [614, 284] width 1228 height 569
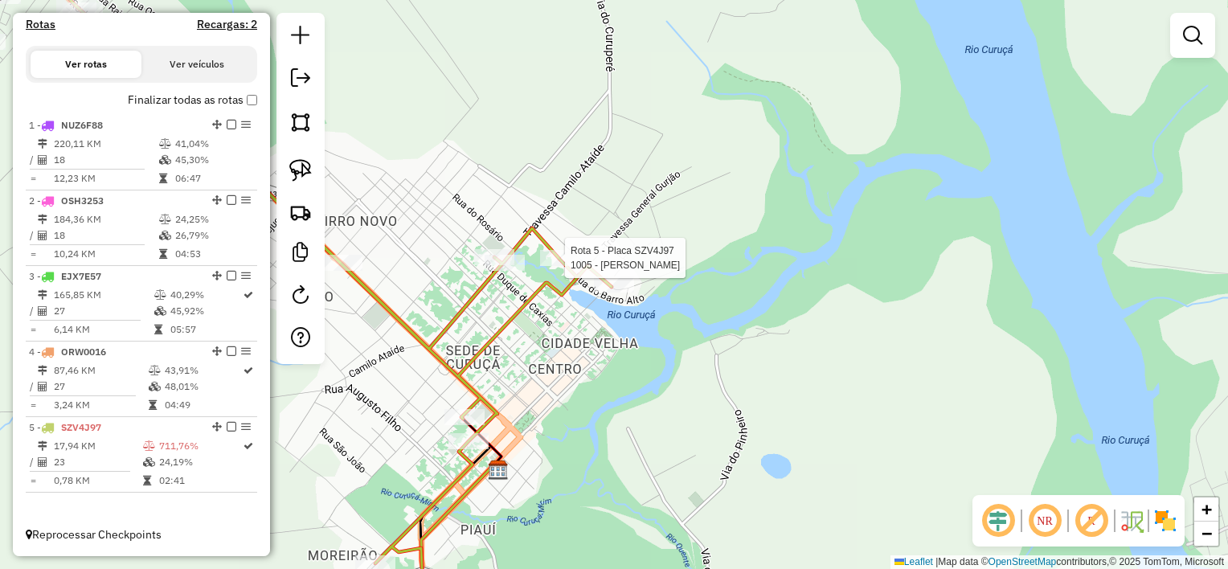
select select "**********"
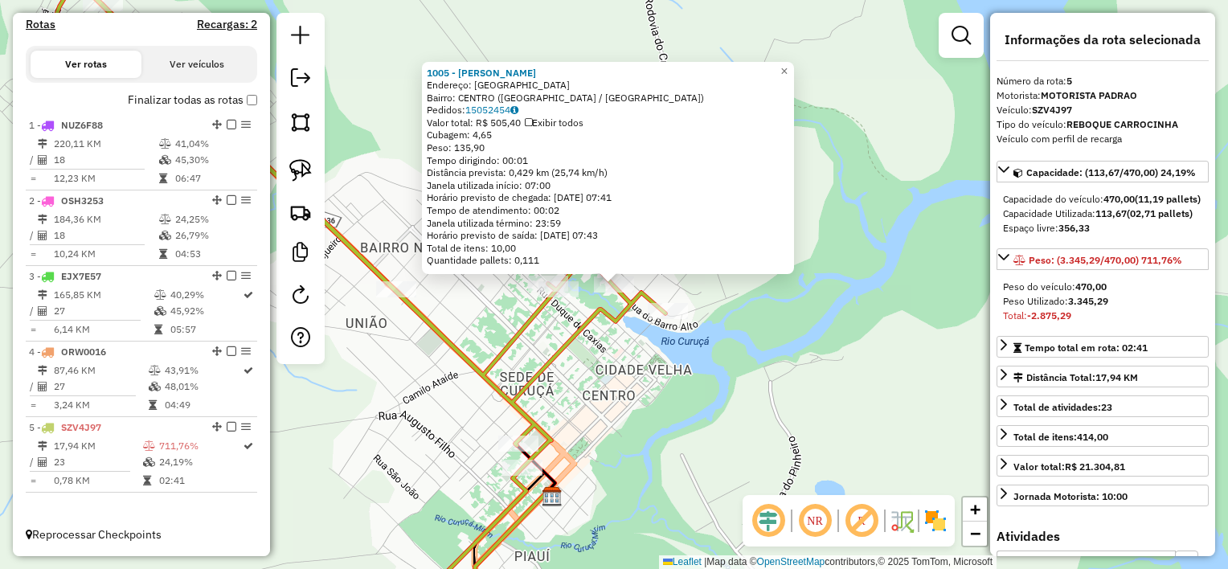
drag, startPoint x: 569, startPoint y: 341, endPoint x: 555, endPoint y: 305, distance: 39.0
click at [568, 341] on icon at bounding box center [352, 284] width 627 height 683
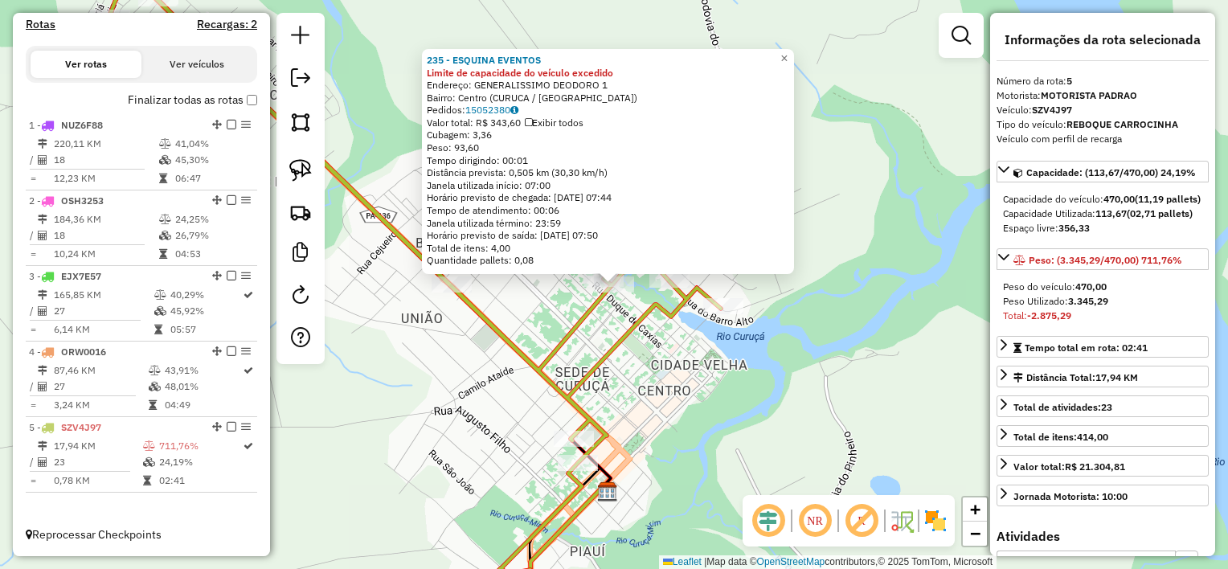
click at [603, 318] on div "235 - ESQUINA EVENTOS Limite de capacidade do veículo excedido Endereço: GENERA…" at bounding box center [614, 284] width 1228 height 569
click at [588, 272] on div "235 - ESQUINA EVENTOS Limite de capacidade do veículo excedido Endereço: GENERA…" at bounding box center [606, 160] width 372 height 225
click at [540, 318] on div "Rota 5 - Placa SZV4J97 1317 - RM COMERCIO 235 - ESQUINA EVENTOS Limite de capac…" at bounding box center [614, 284] width 1228 height 569
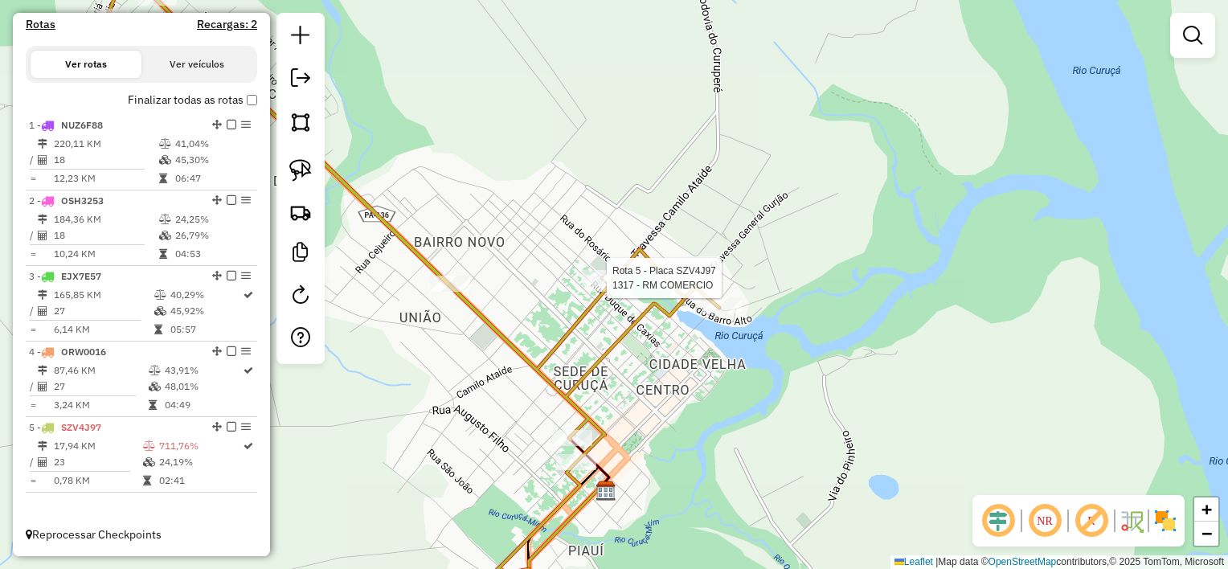
select select "**********"
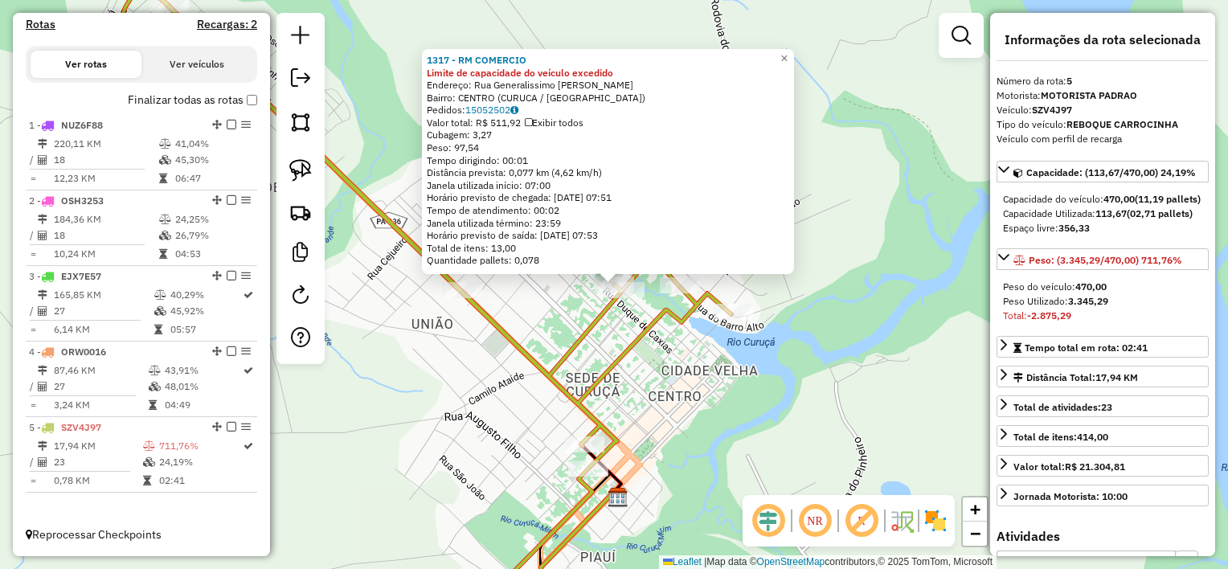
click at [550, 310] on div "1317 - RM COMERCIO Limite de capacidade do veículo excedido Endereço: Rua Gener…" at bounding box center [614, 284] width 1228 height 569
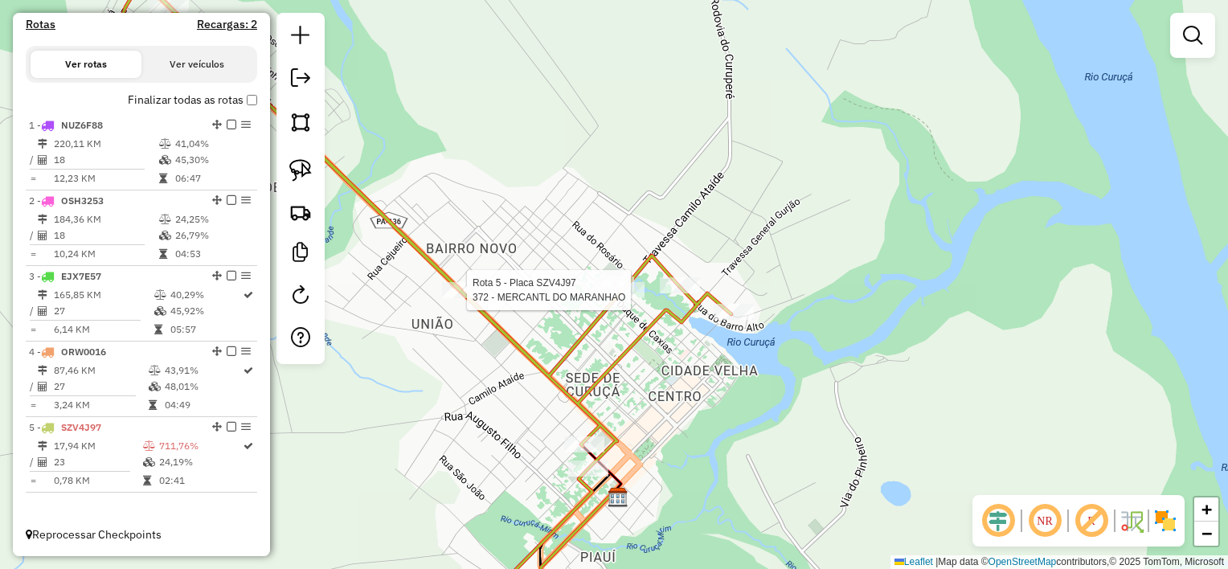
select select "**********"
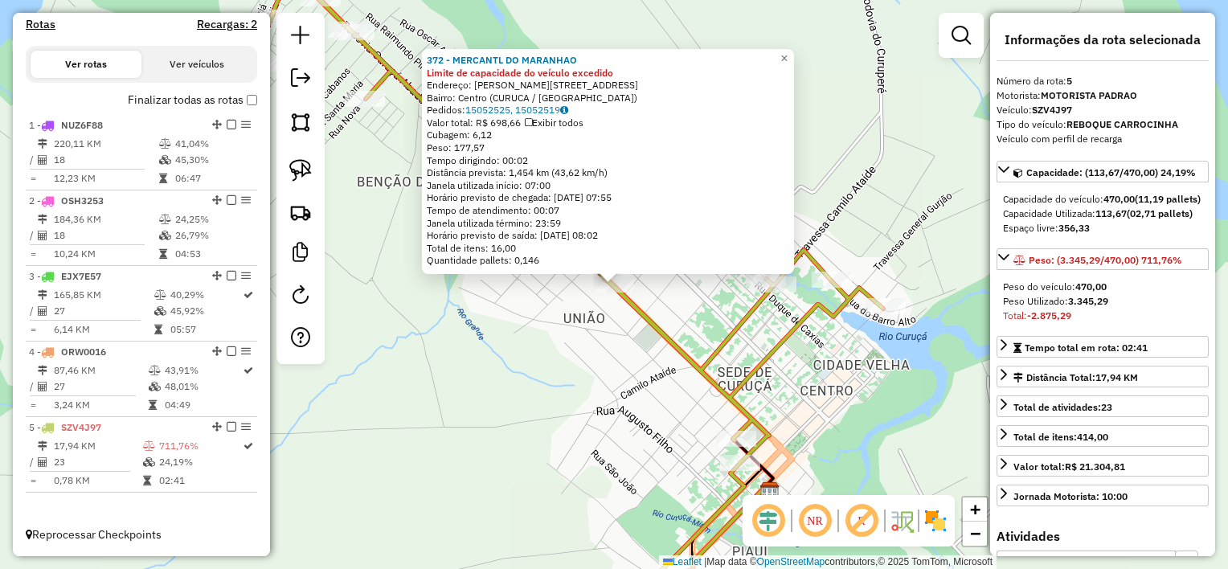
click at [582, 331] on div "372 - MERCANTL DO MARANHAO Limite de capacidade do veículo excedido Endereço: P…" at bounding box center [614, 284] width 1228 height 569
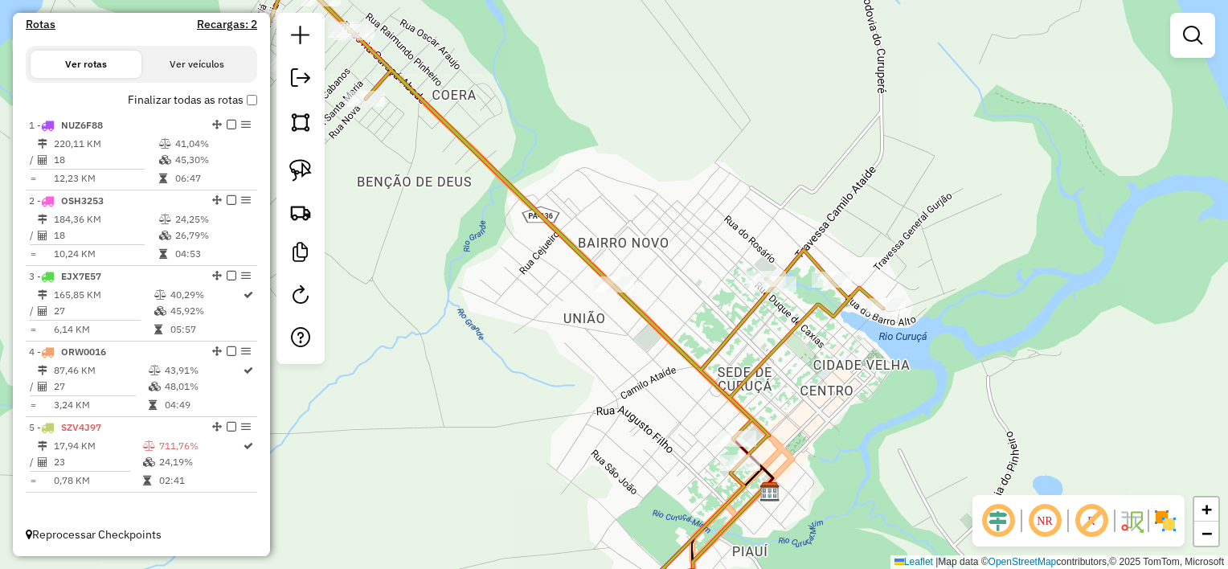
drag, startPoint x: 540, startPoint y: 305, endPoint x: 727, endPoint y: 422, distance: 219.9
click at [727, 422] on div "Janela de atendimento Grade de atendimento Capacidade Transportadoras Veículos …" at bounding box center [614, 284] width 1228 height 569
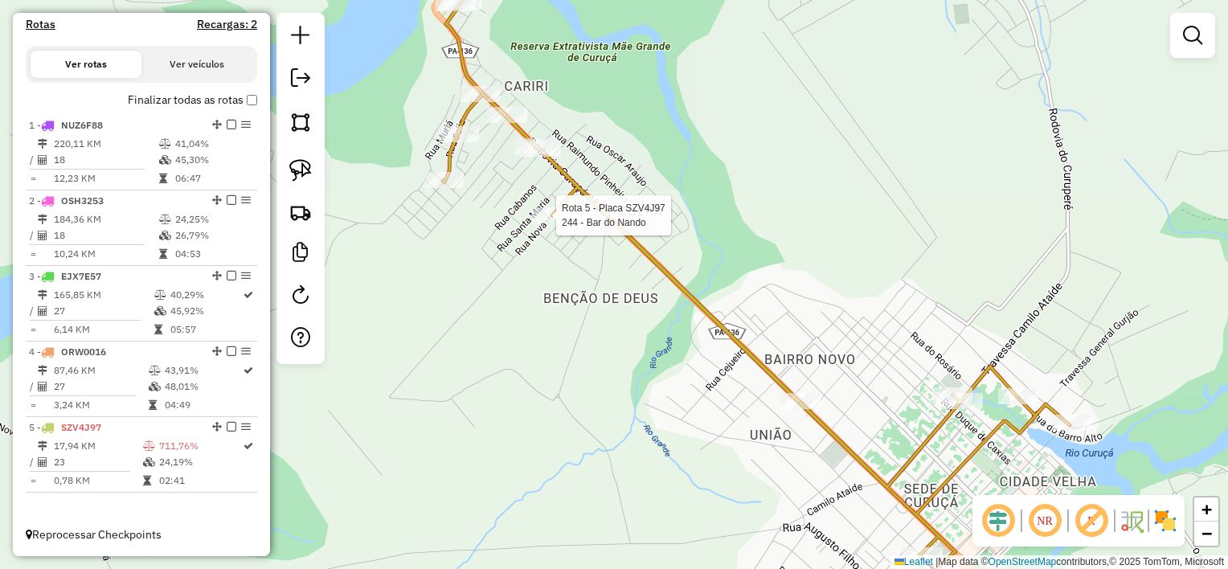
select select "**********"
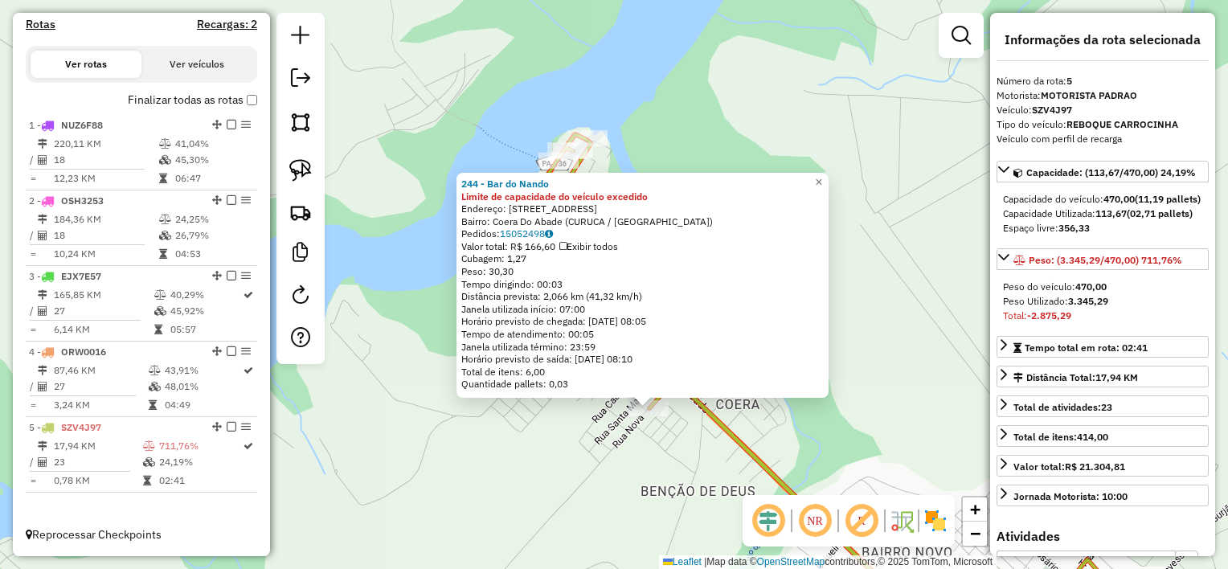
drag, startPoint x: 621, startPoint y: 299, endPoint x: 656, endPoint y: 424, distance: 129.3
click at [656, 424] on div "244 - Bar do Nando Limite de capacidade do veículo excedido Endereço: rua nova …" at bounding box center [614, 284] width 1228 height 569
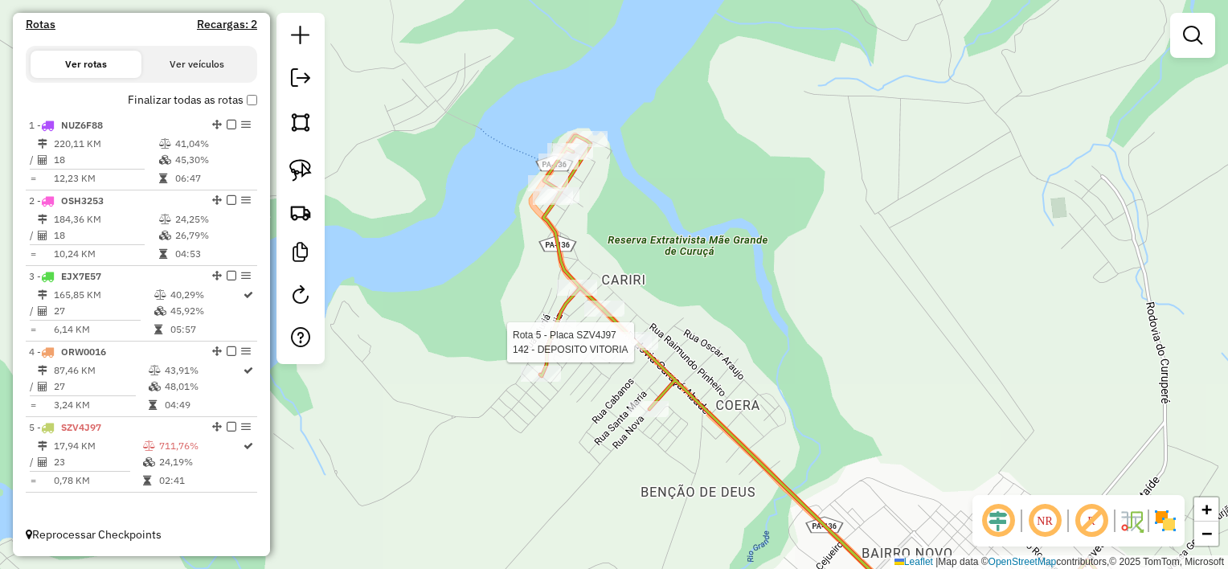
select select "**********"
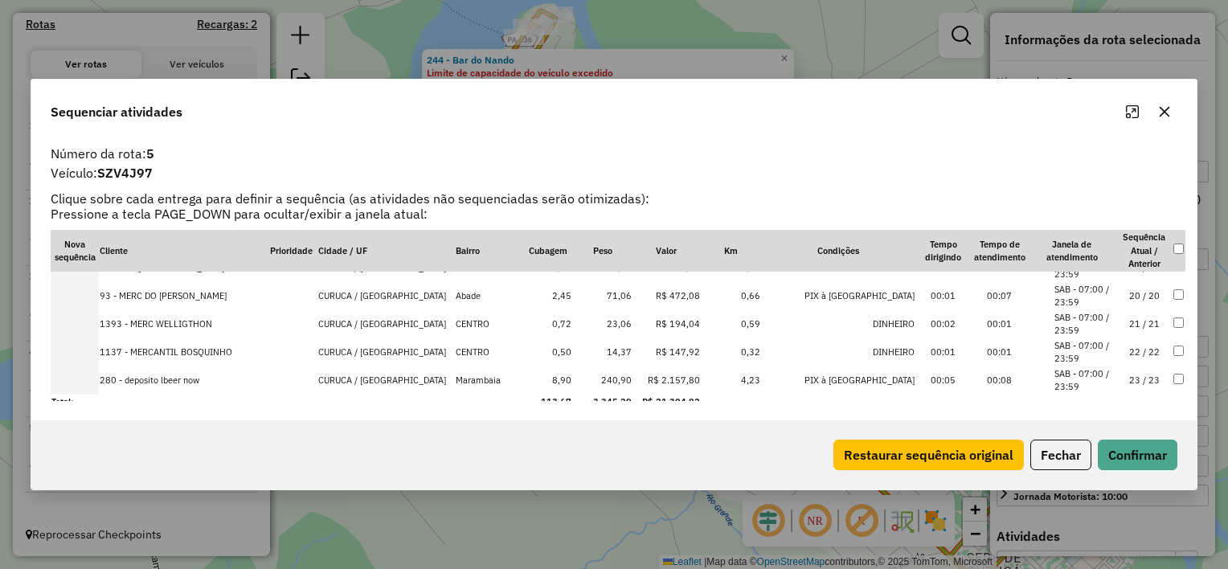
scroll to position [532, 0]
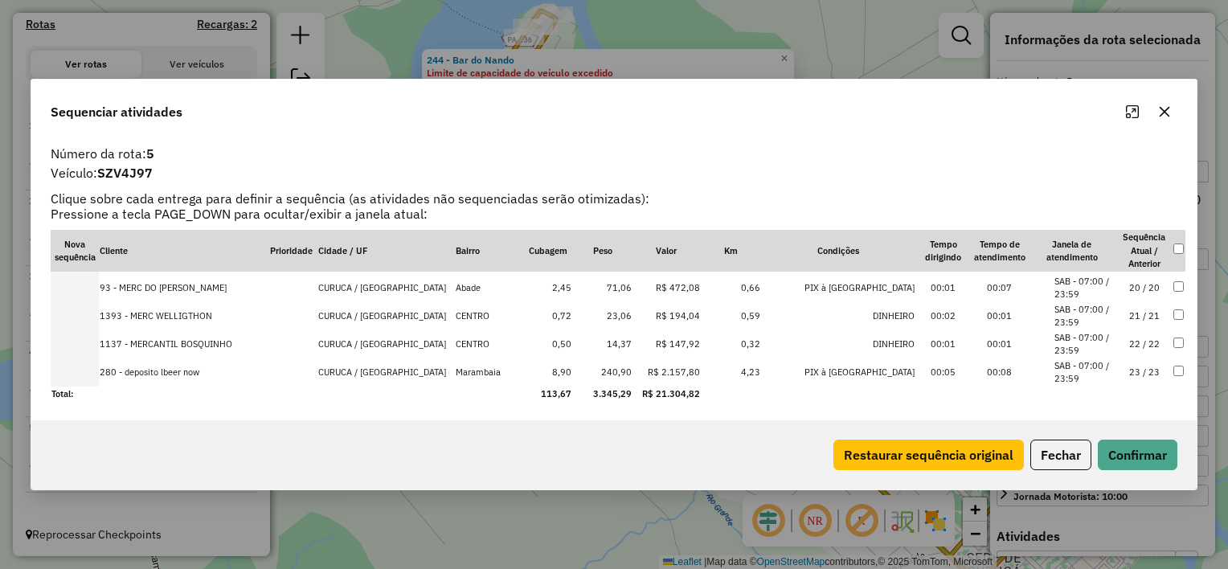
click at [1164, 109] on icon "button" at bounding box center [1164, 111] width 13 height 13
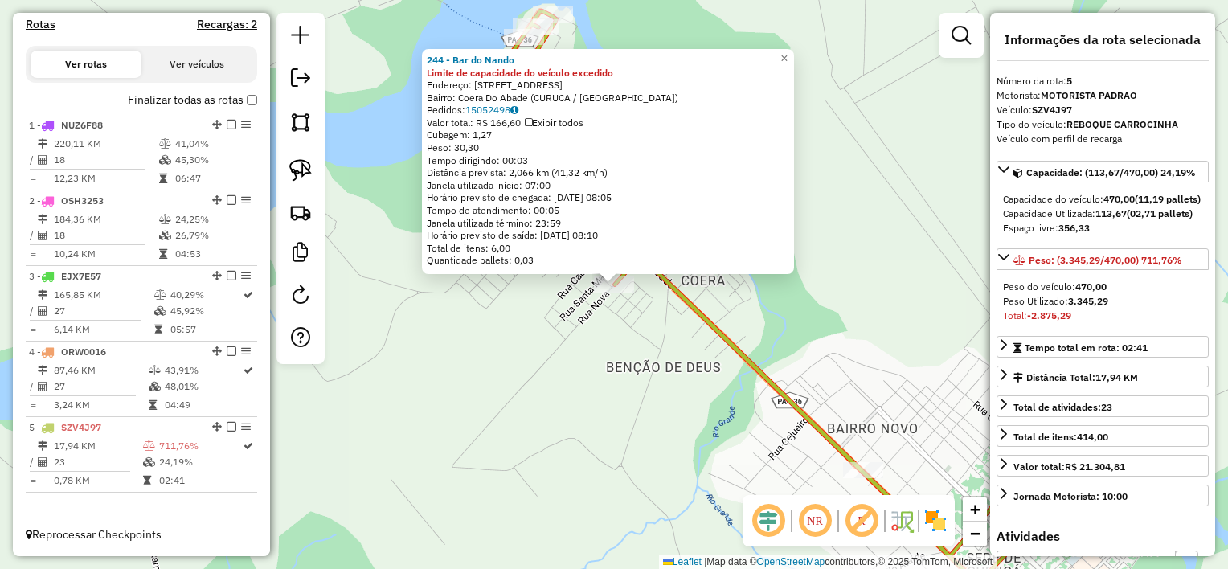
click at [612, 322] on div "244 - Bar do Nando Limite de capacidade do veículo excedido Endereço: rua nova …" at bounding box center [614, 284] width 1228 height 569
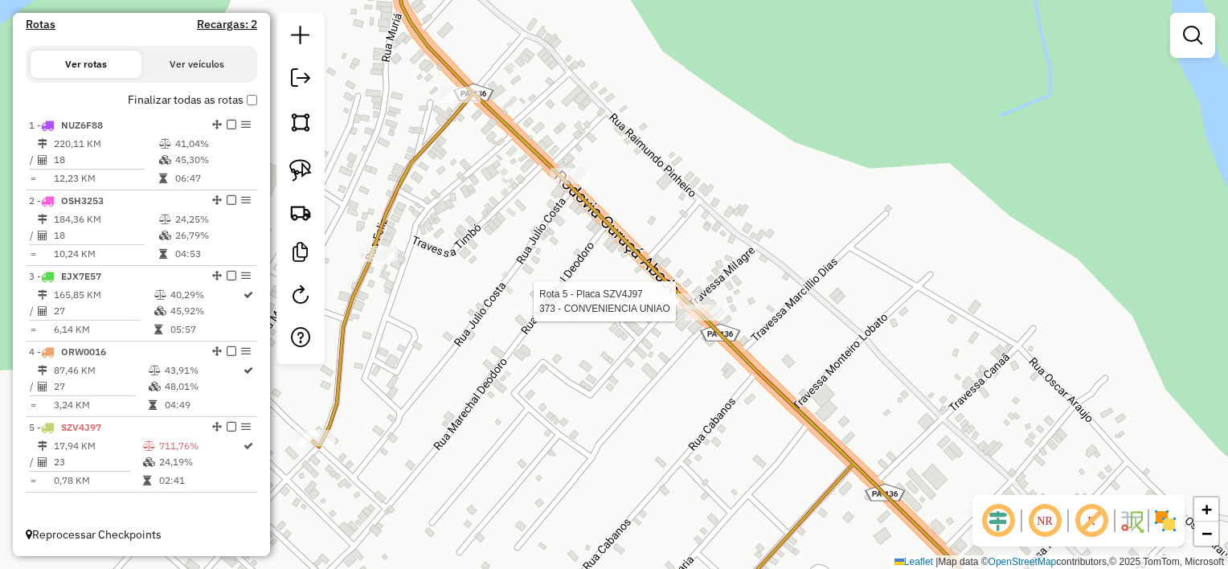
select select "**********"
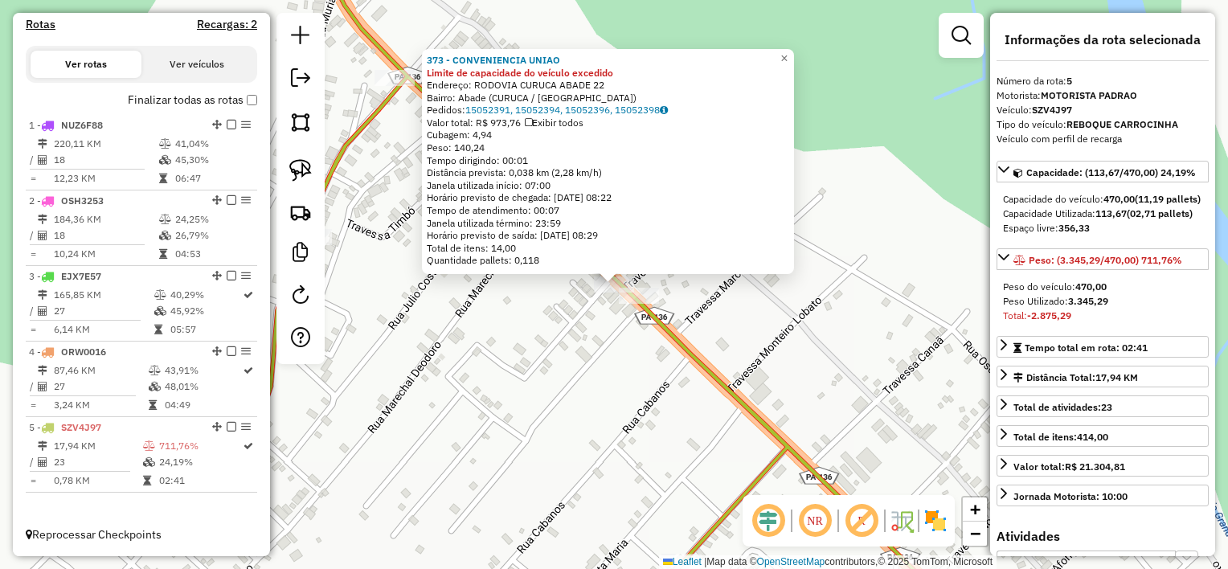
drag, startPoint x: 657, startPoint y: 339, endPoint x: 637, endPoint y: 309, distance: 35.9
click at [655, 337] on div "373 - CONVENIENCIA UNIAO Limite de capacidade do veículo excedido Endereço: ROD…" at bounding box center [614, 284] width 1228 height 569
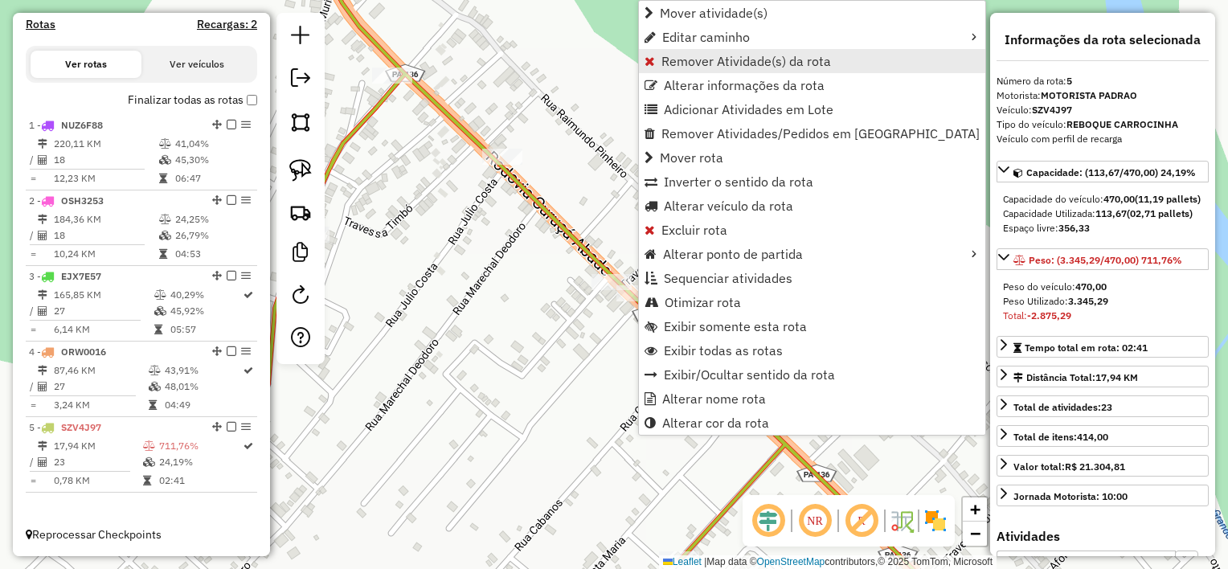
click at [707, 55] on span "Remover Atividade(s) da rota" at bounding box center [747, 61] width 170 height 13
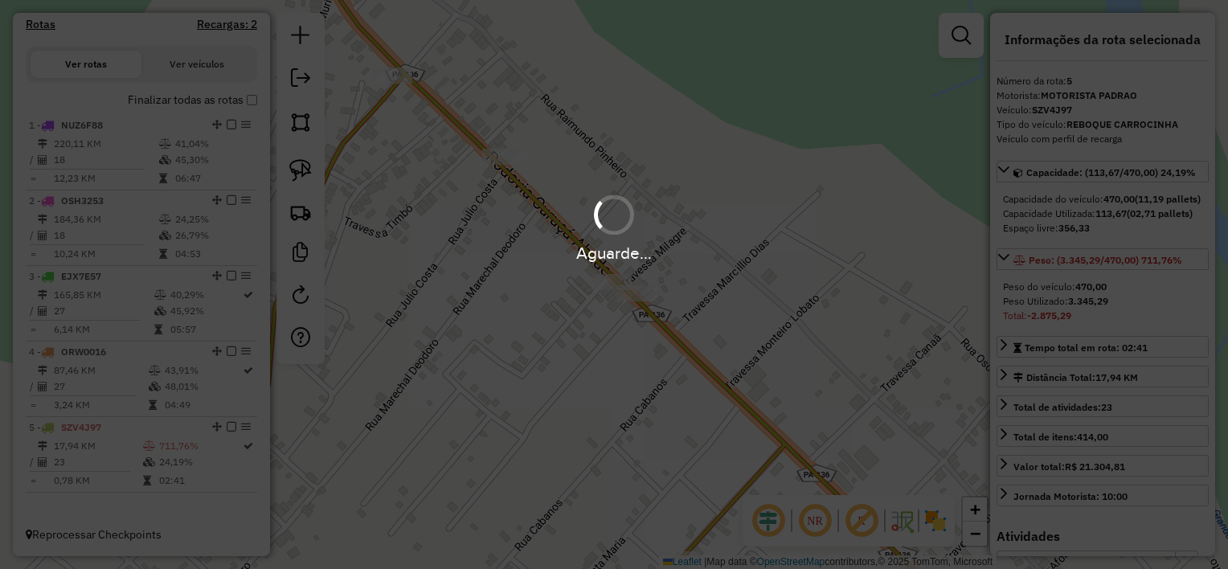
scroll to position [772, 0]
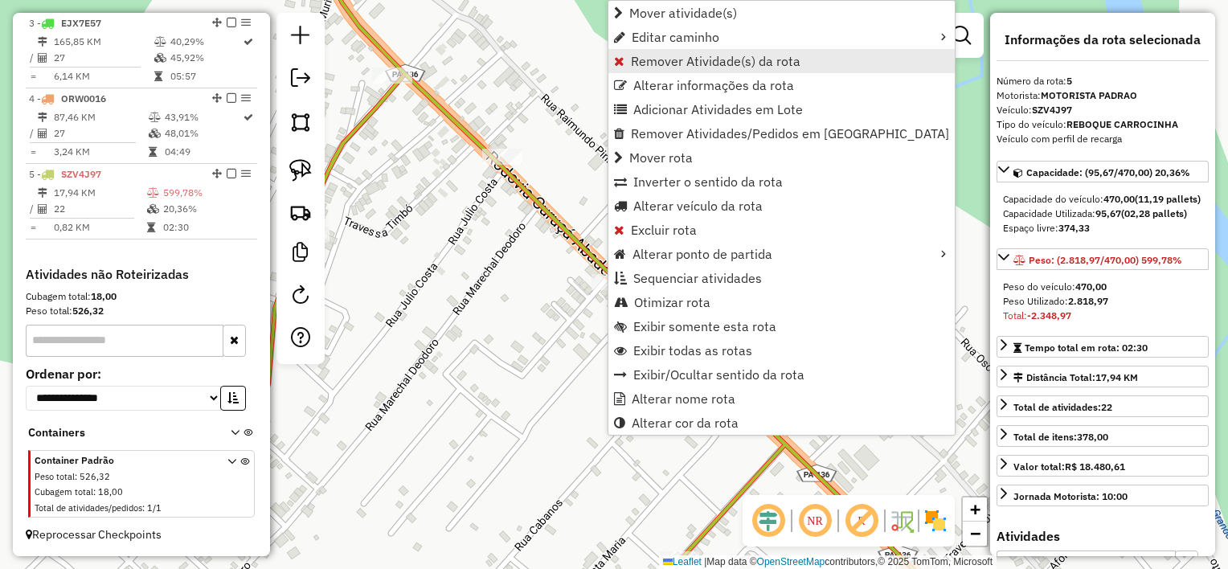
click at [684, 58] on span "Remover Atividade(s) da rota" at bounding box center [716, 61] width 170 height 13
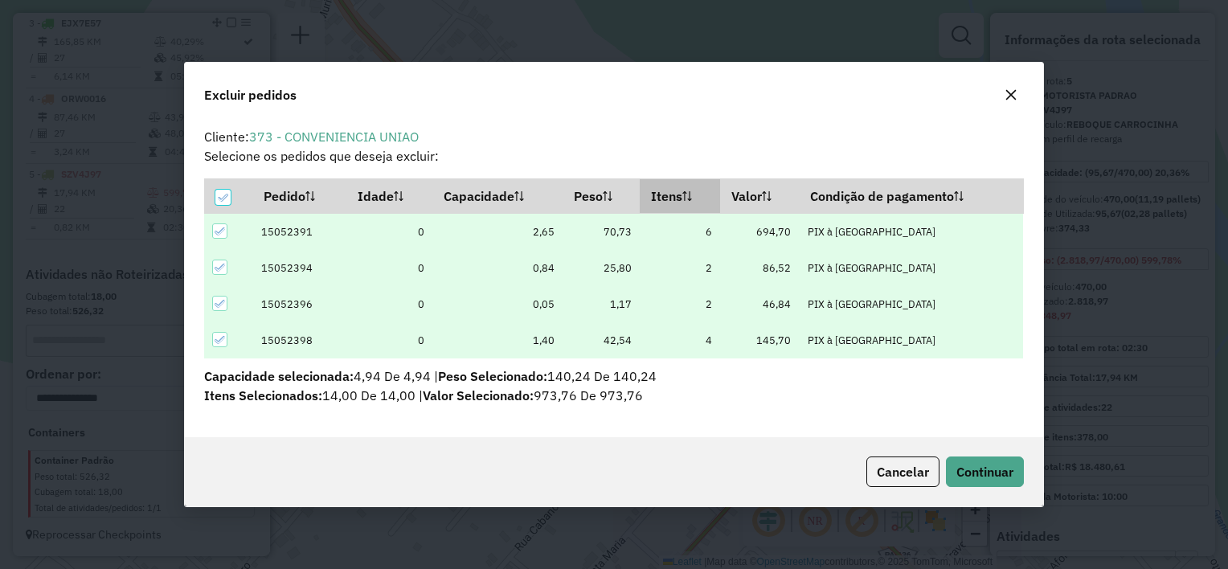
scroll to position [0, 0]
click at [985, 464] on span "Continuar" at bounding box center [984, 472] width 57 height 16
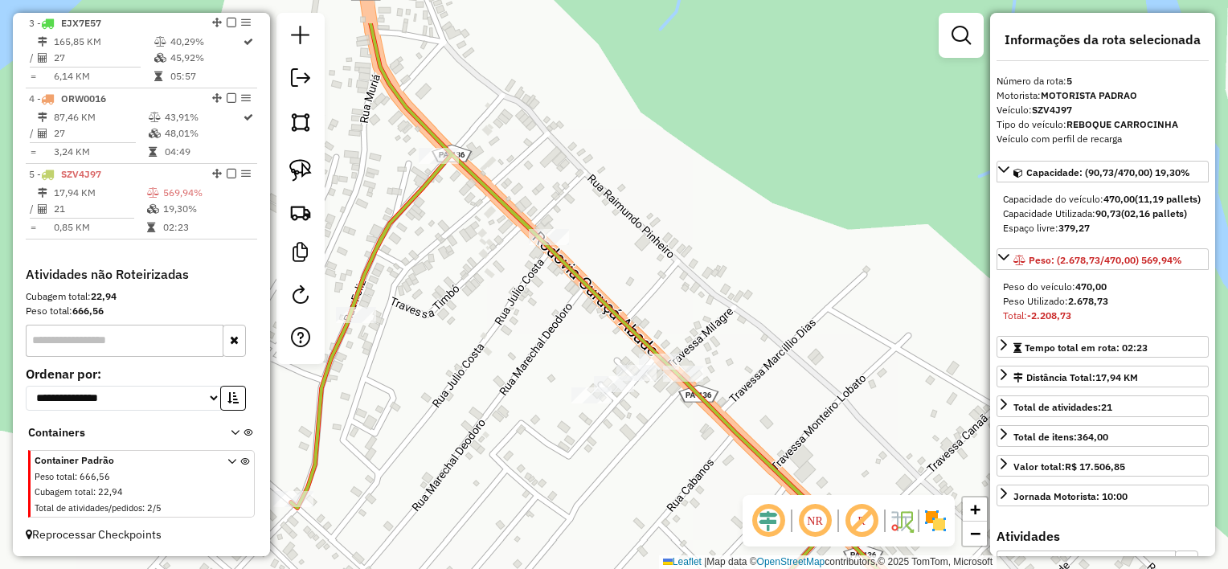
drag, startPoint x: 510, startPoint y: 199, endPoint x: 701, endPoint y: 473, distance: 333.1
click at [704, 475] on div "Janela de atendimento Grade de atendimento Capacidade Transportadoras Veículos …" at bounding box center [614, 284] width 1228 height 569
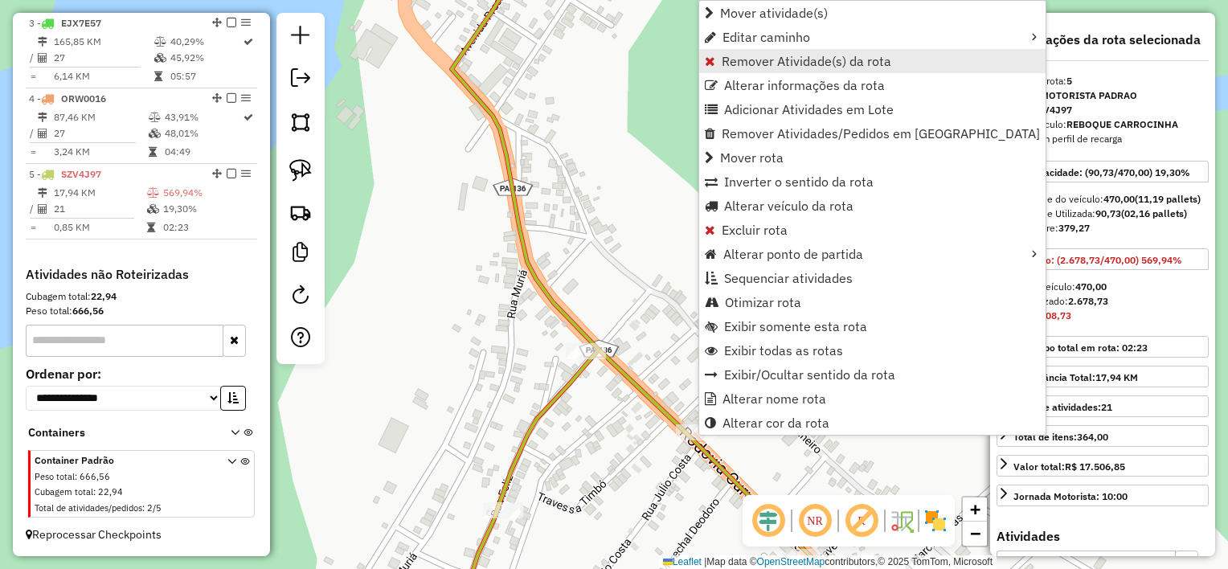
click at [778, 68] on span "Remover Atividade(s) da rota" at bounding box center [807, 61] width 170 height 13
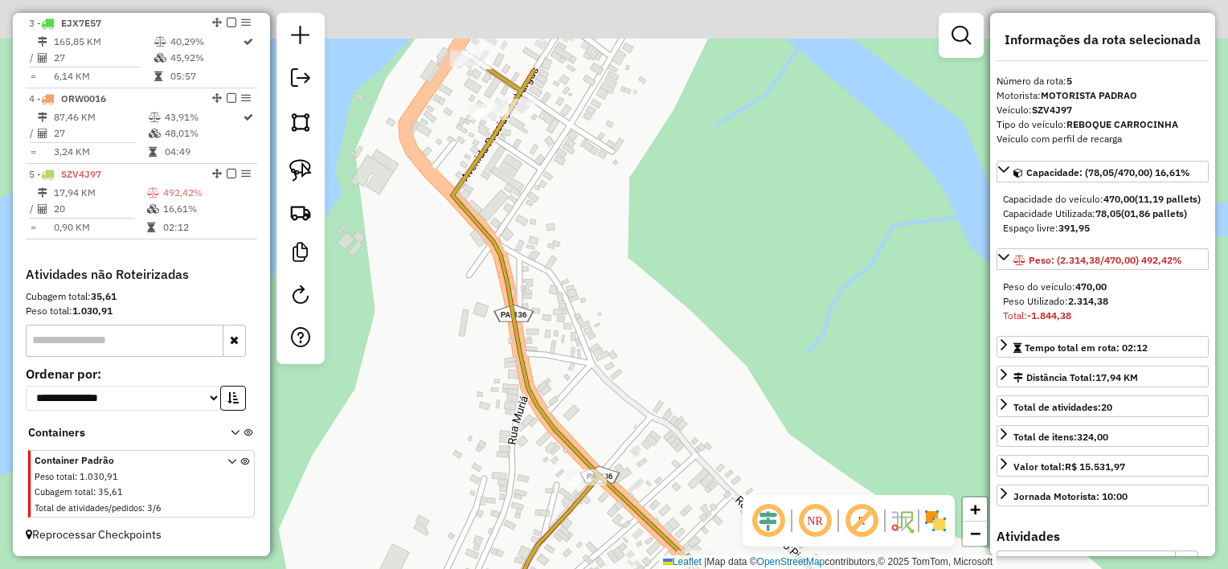
drag, startPoint x: 604, startPoint y: 106, endPoint x: 604, endPoint y: 253, distance: 147.1
click at [604, 253] on div "Janela de atendimento Grade de atendimento Capacidade Transportadoras Veículos …" at bounding box center [614, 284] width 1228 height 569
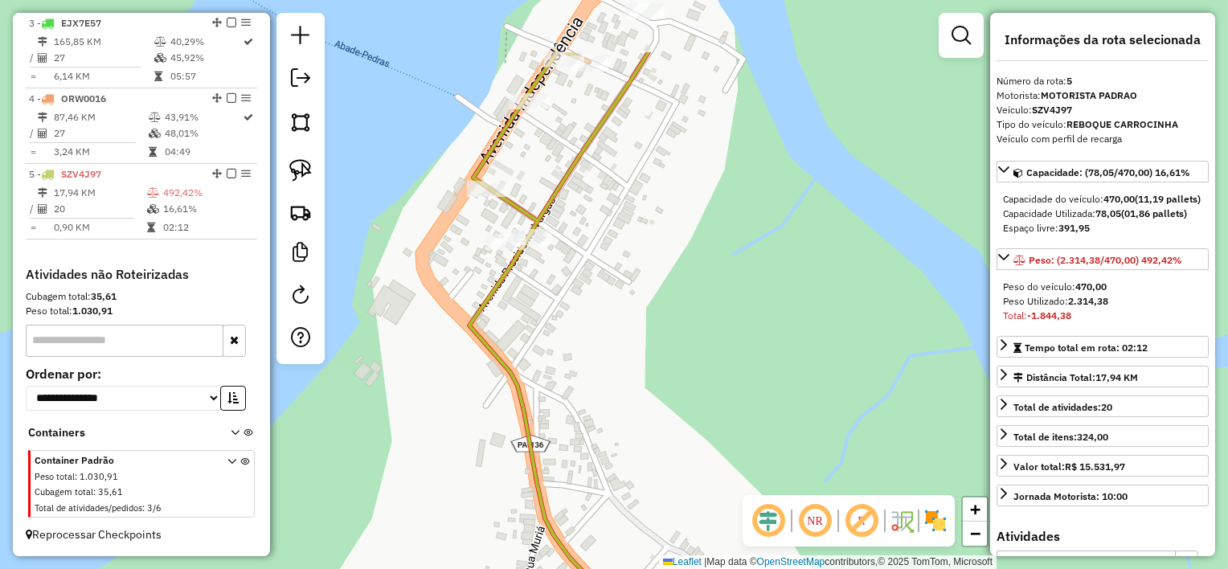
drag, startPoint x: 612, startPoint y: 125, endPoint x: 643, endPoint y: 305, distance: 182.6
click at [643, 305] on div "Janela de atendimento Grade de atendimento Capacidade Transportadoras Veículos …" at bounding box center [614, 284] width 1228 height 569
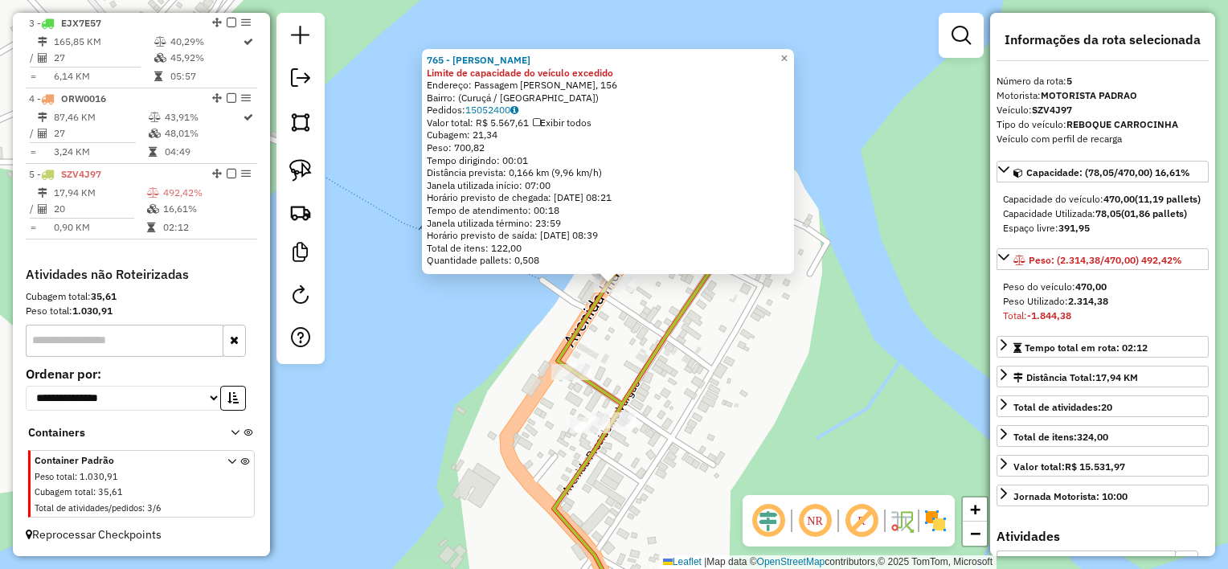
click at [619, 350] on div "Rota 5 - Placa SZV4J97 765 - TOM MARROM 765 - TOM MARROM Limite de capacidade d…" at bounding box center [614, 284] width 1228 height 569
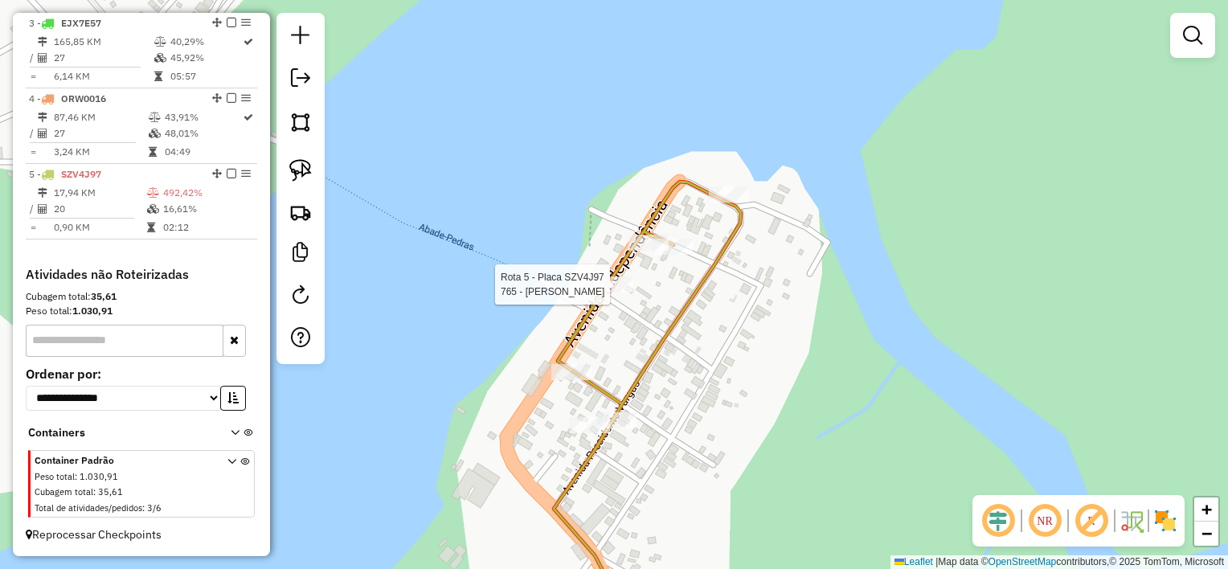
select select "**********"
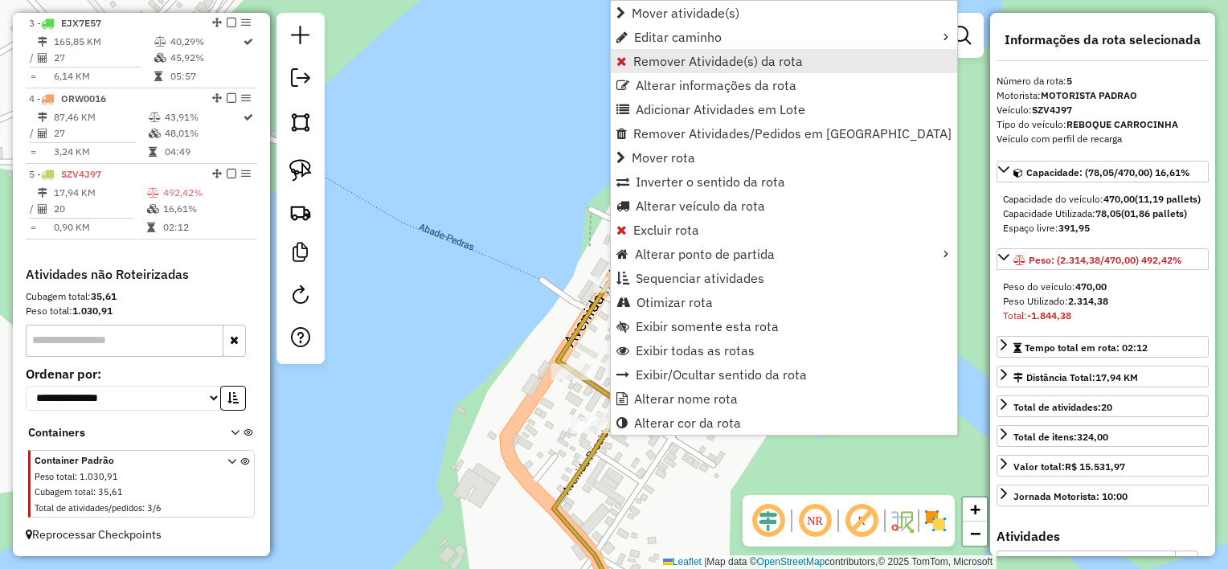
click at [700, 60] on span "Remover Atividade(s) da rota" at bounding box center [718, 61] width 170 height 13
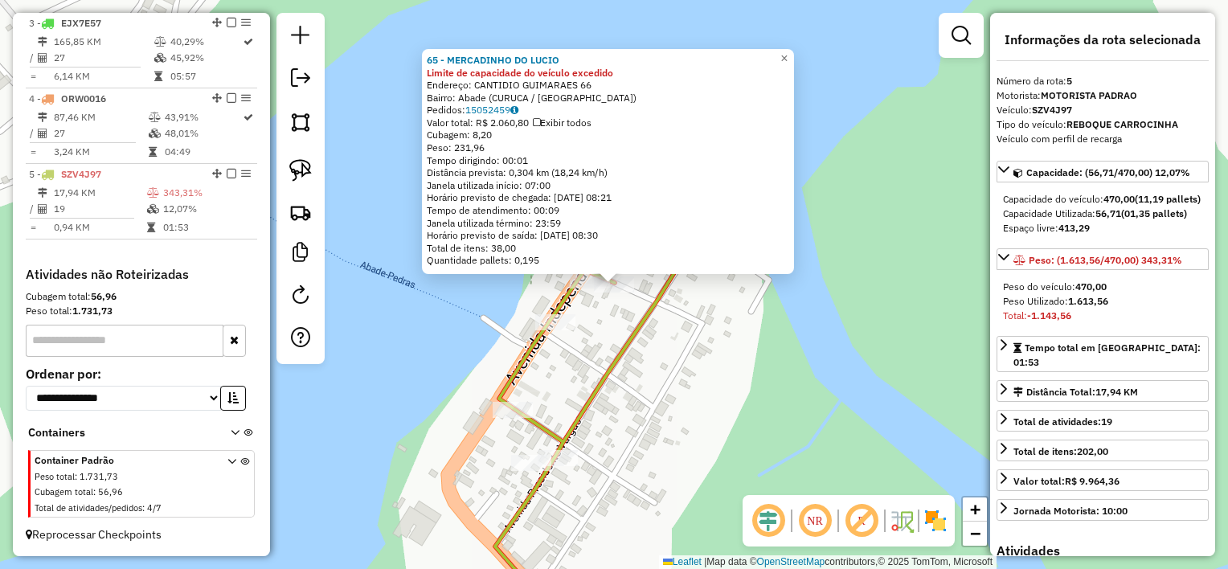
click at [614, 330] on div "65 - MERCADINHO DO LUCIO Limite de capacidade do veículo excedido Endereço: CAN…" at bounding box center [614, 284] width 1228 height 569
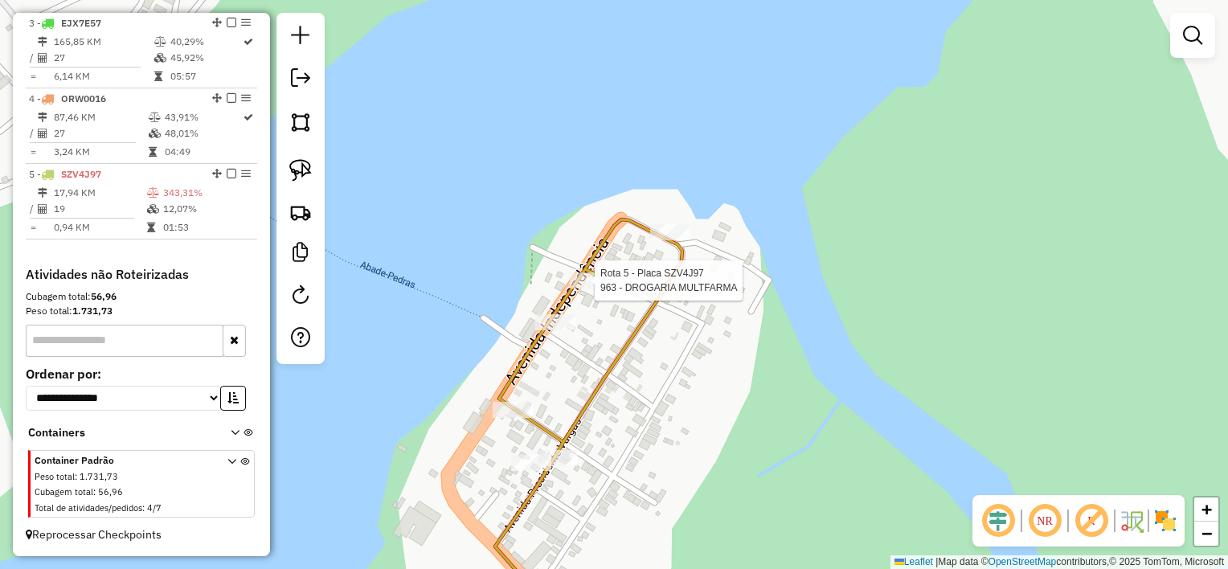
select select "**********"
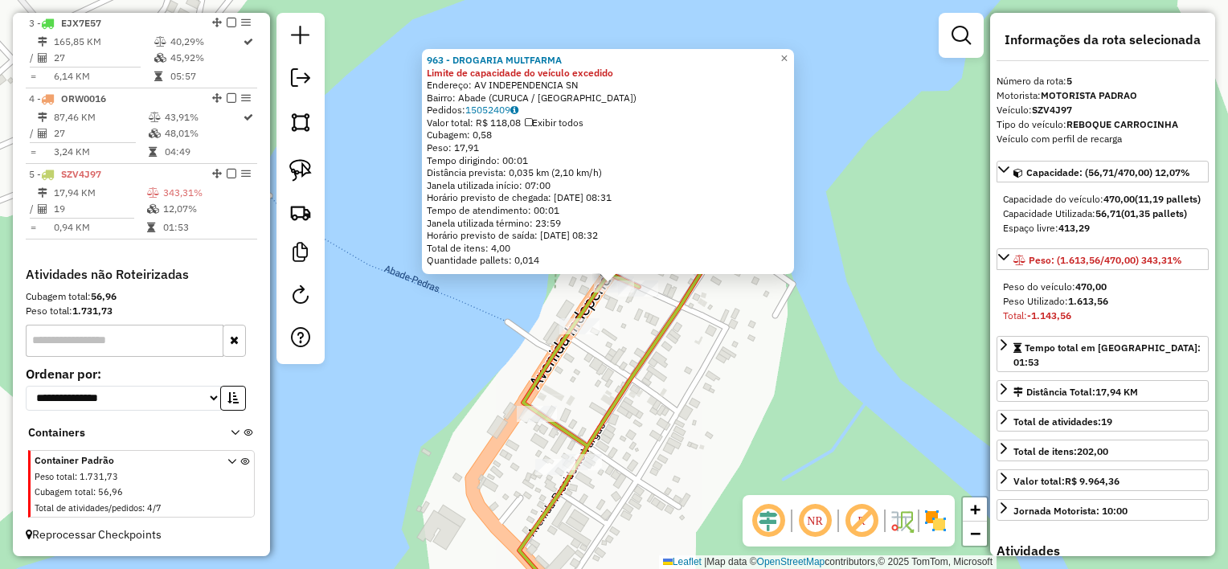
click at [653, 331] on icon at bounding box center [612, 424] width 187 height 403
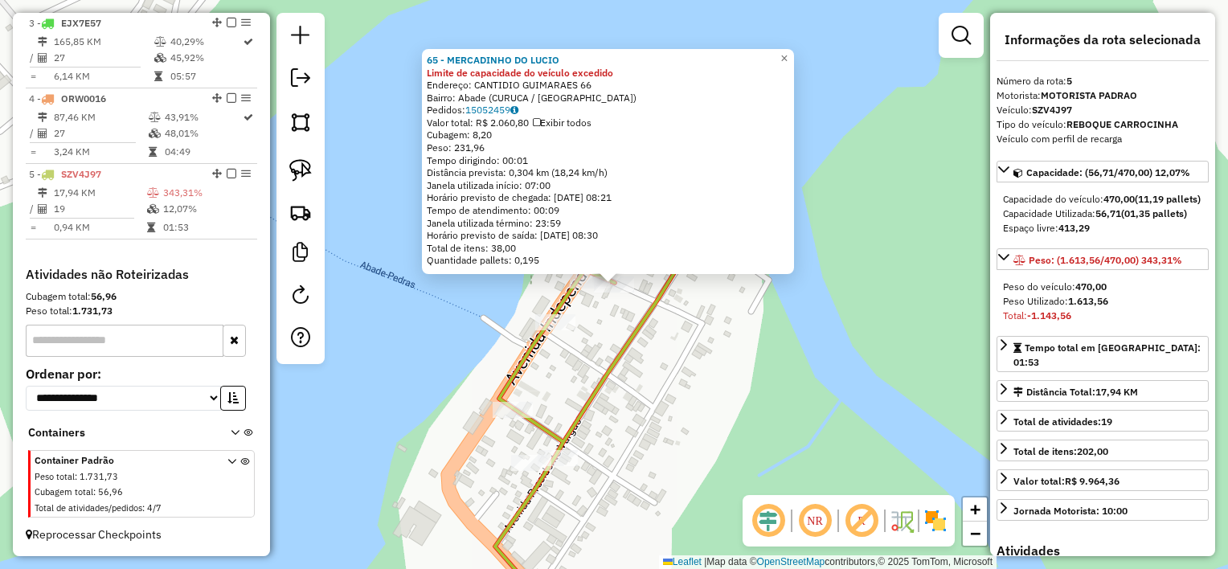
drag, startPoint x: 621, startPoint y: 325, endPoint x: 617, endPoint y: 304, distance: 21.1
click at [618, 325] on div "65 - MERCADINHO DO LUCIO Limite de capacidade do veículo excedido Endereço: CAN…" at bounding box center [614, 284] width 1228 height 569
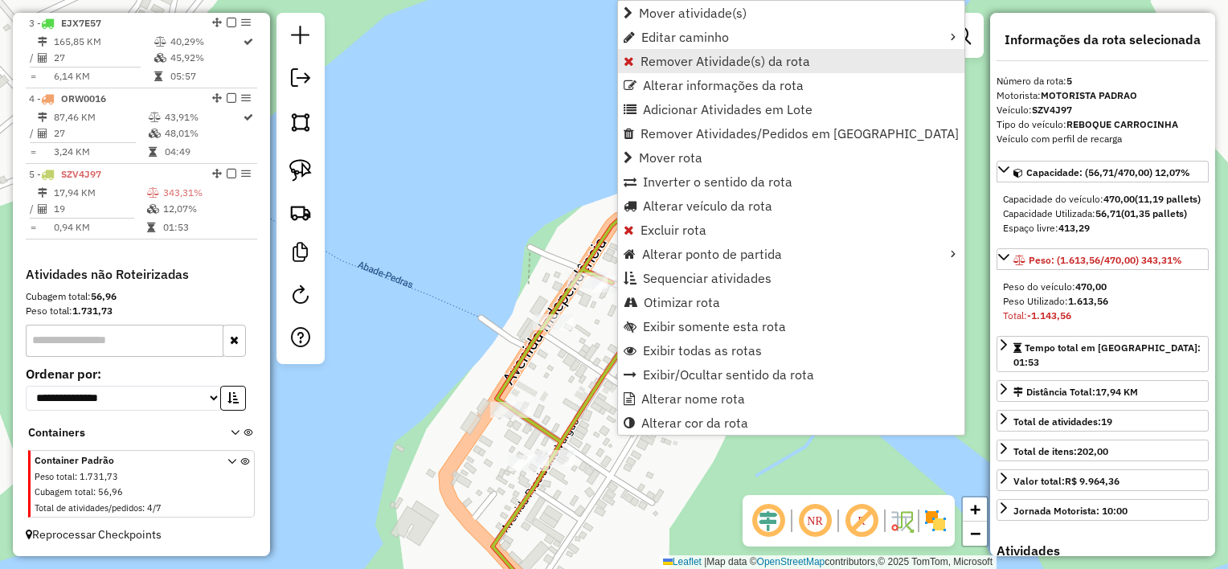
click at [706, 59] on span "Remover Atividade(s) da rota" at bounding box center [726, 61] width 170 height 13
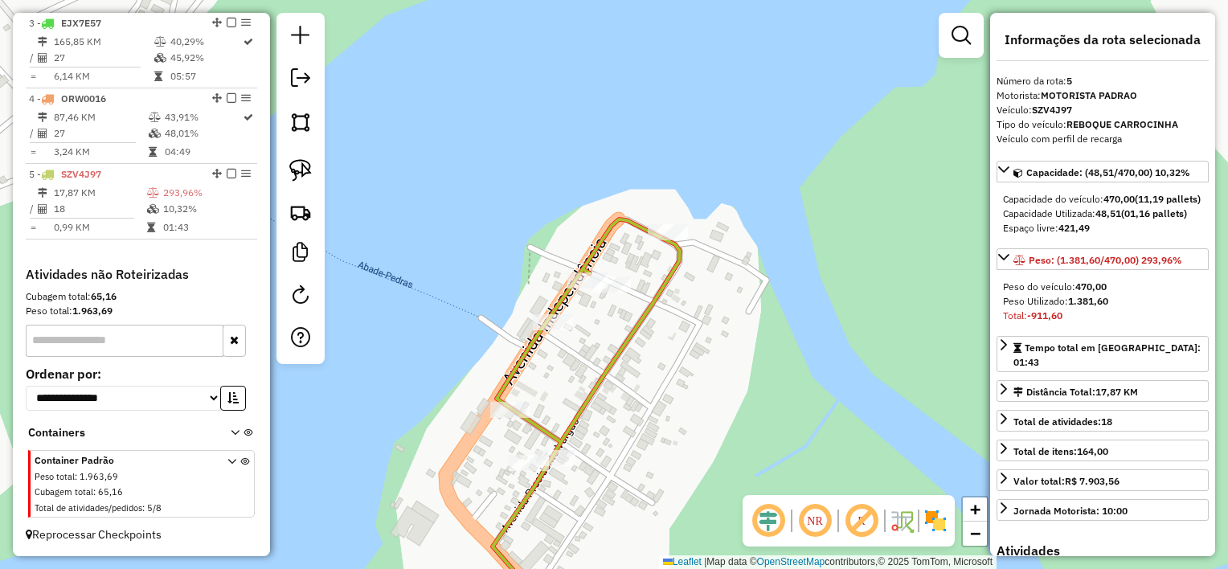
drag, startPoint x: 694, startPoint y: 408, endPoint x: 633, endPoint y: 251, distance: 168.2
click at [636, 269] on div "Janela de atendimento Grade de atendimento Capacidade Transportadoras Veículos …" at bounding box center [614, 284] width 1228 height 569
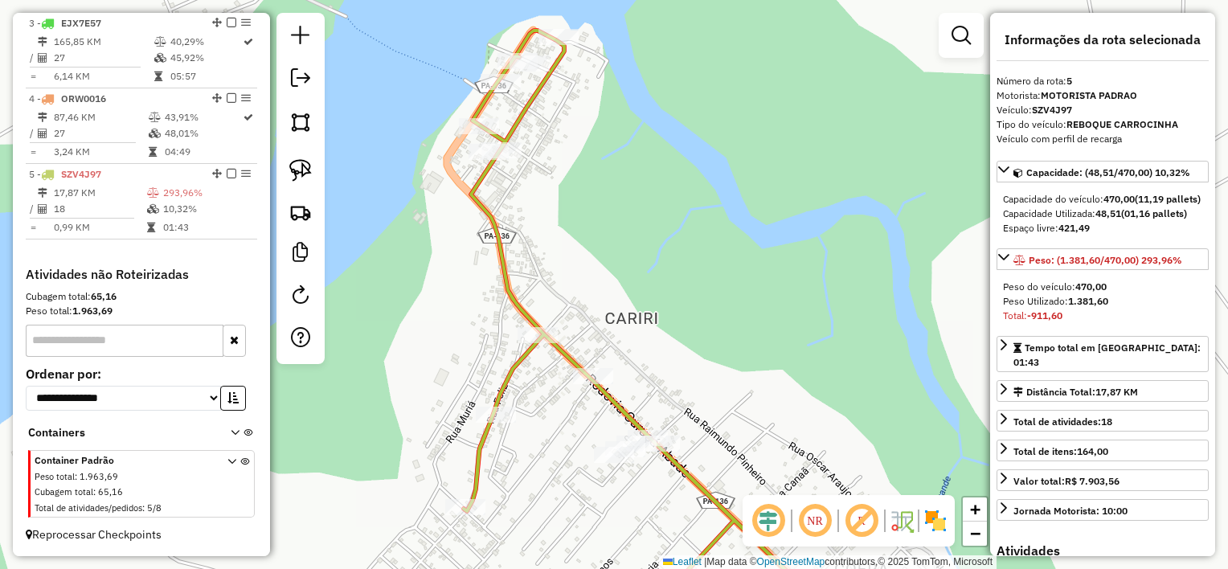
drag, startPoint x: 760, startPoint y: 373, endPoint x: 729, endPoint y: 375, distance: 31.4
click at [729, 375] on div "Janela de atendimento Grade de atendimento Capacidade Transportadoras Veículos …" at bounding box center [614, 284] width 1228 height 569
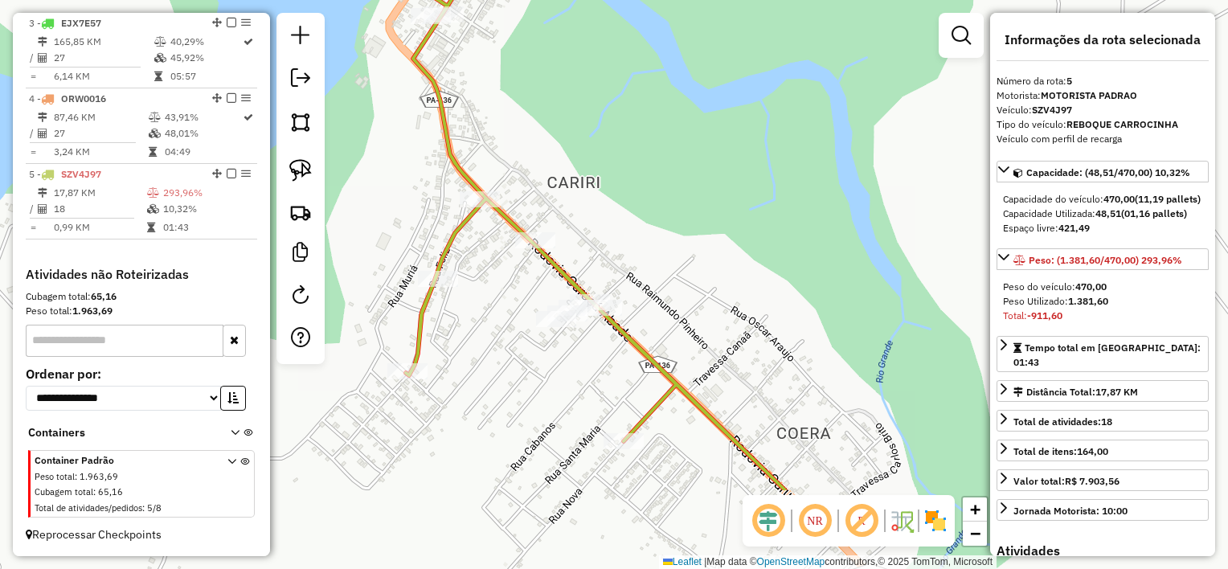
drag, startPoint x: 720, startPoint y: 254, endPoint x: 693, endPoint y: 190, distance: 69.9
click at [703, 208] on div "Janela de atendimento Grade de atendimento Capacidade Transportadoras Veículos …" at bounding box center [614, 284] width 1228 height 569
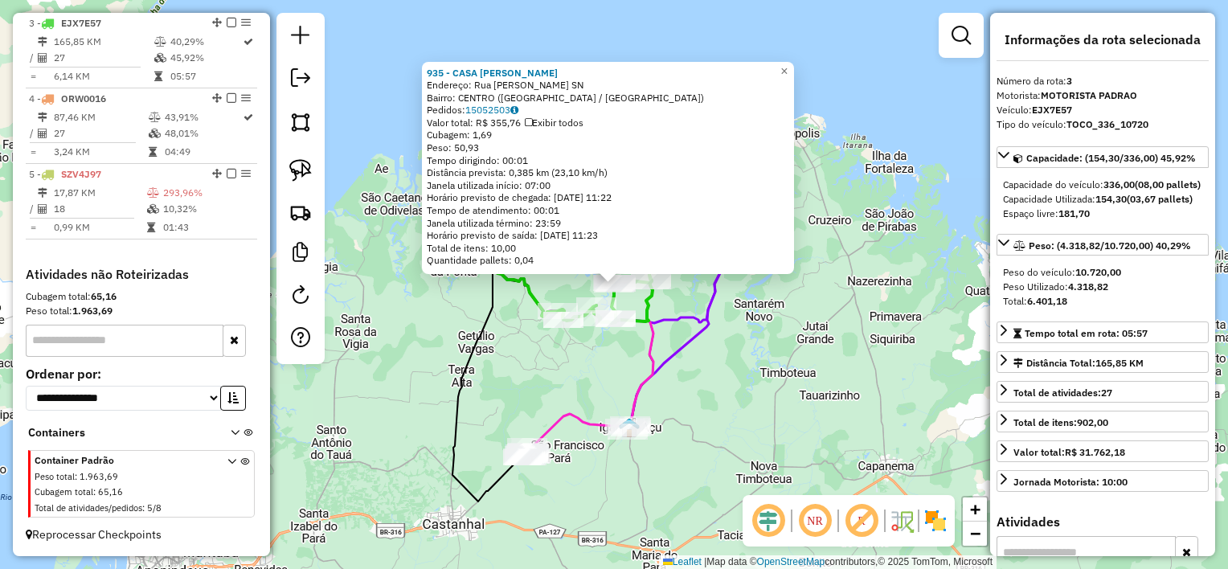
click at [614, 356] on div "935 - CASA SOUSA VOLNEY Endereço: Rua Ronaldo Chaves SN Bairro: CENTRO (MARAPAN…" at bounding box center [614, 284] width 1228 height 569
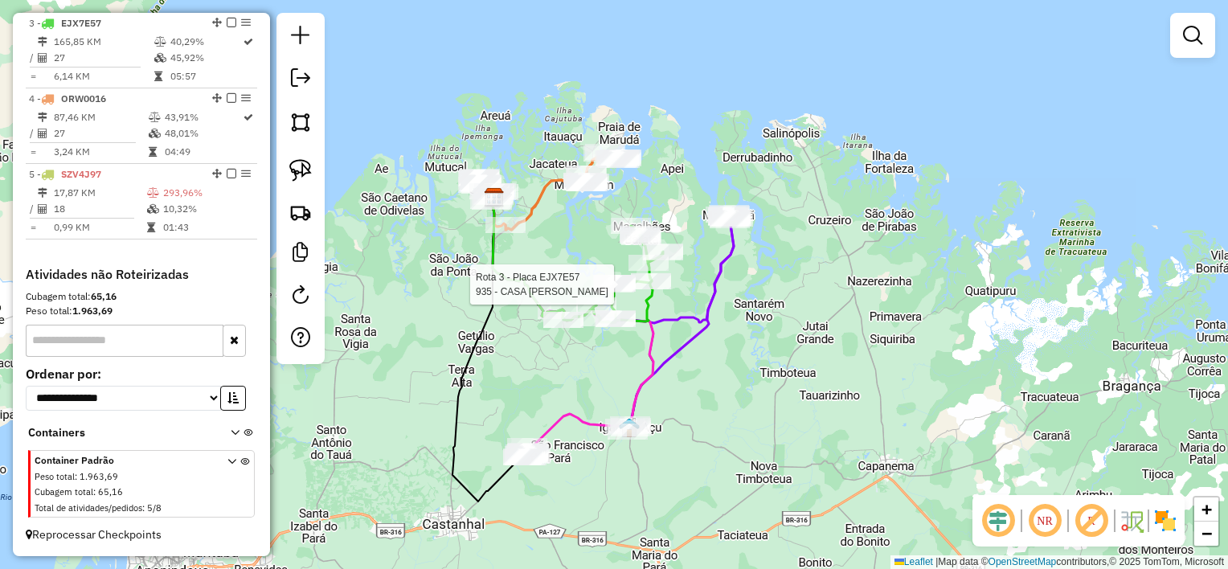
select select "**********"
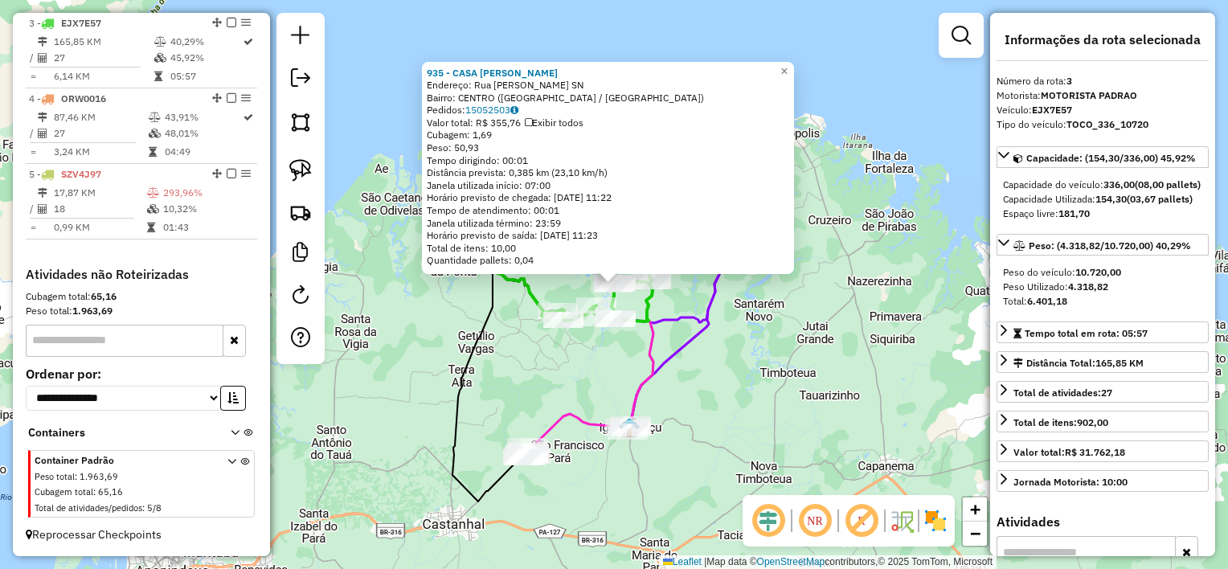
click at [537, 350] on div "Rota 3 - Placa EJX7E57 407 - DEPOSITO DO TAPIOCA Rota 3 - Placa EJX7E57 865 - B…" at bounding box center [614, 284] width 1228 height 569
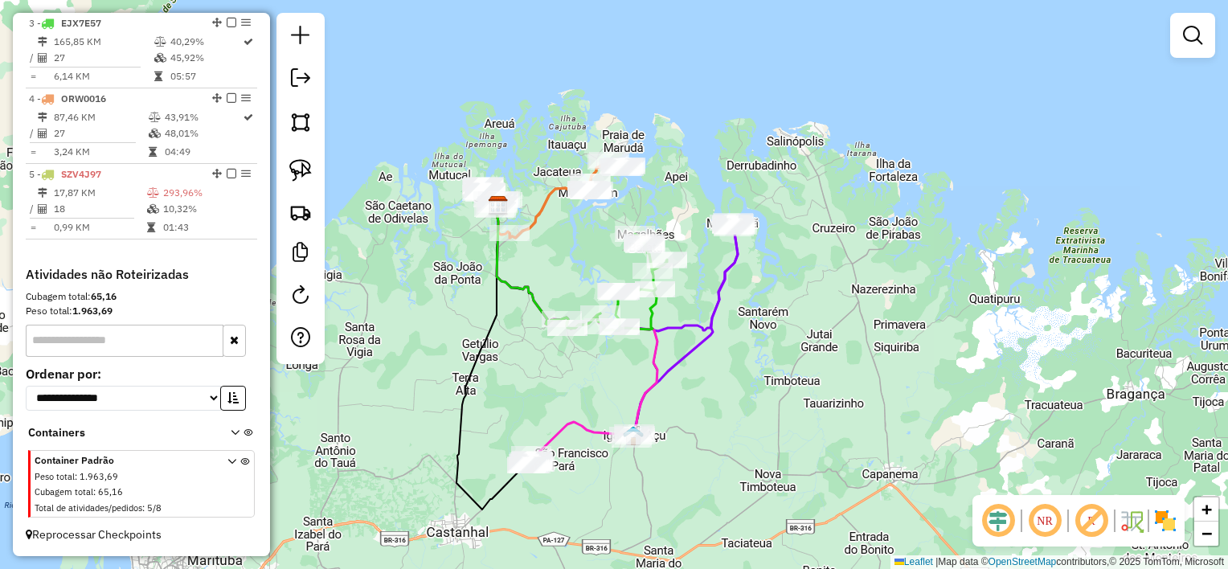
drag, startPoint x: 551, startPoint y: 266, endPoint x: 566, endPoint y: 320, distance: 55.8
click at [566, 320] on div "Janela de atendimento Grade de atendimento Capacidade Transportadoras Veículos …" at bounding box center [614, 284] width 1228 height 569
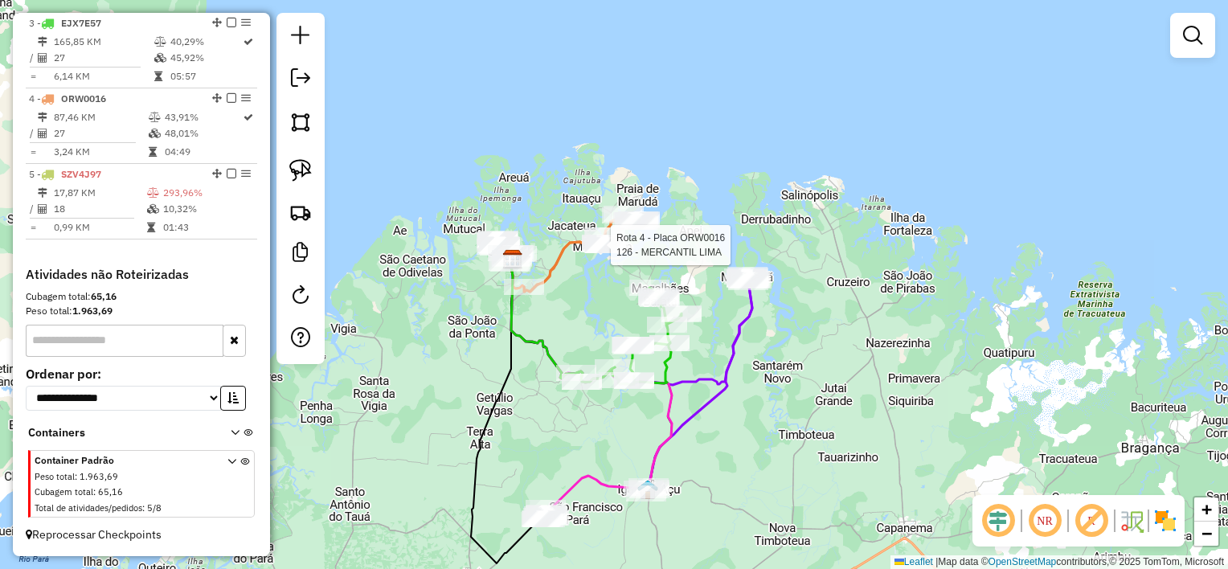
select select "**********"
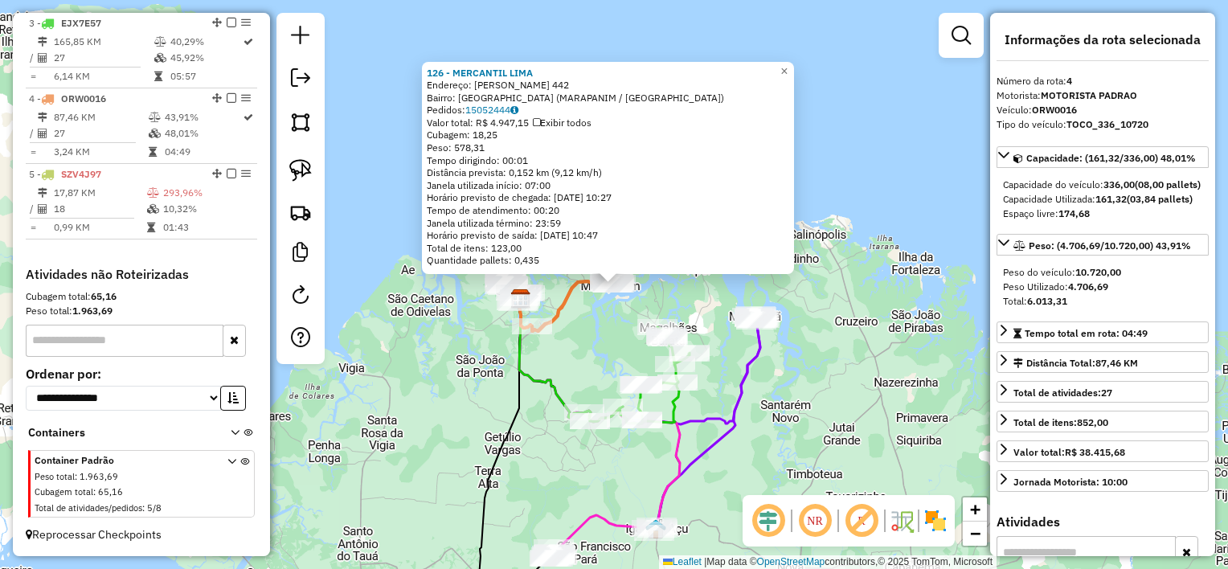
click at [608, 332] on div "126 - MERCANTIL LIMA Endereço: Anisio Oeiras 442 Bairro: Vila Flor (MARAPANIM /…" at bounding box center [614, 284] width 1228 height 569
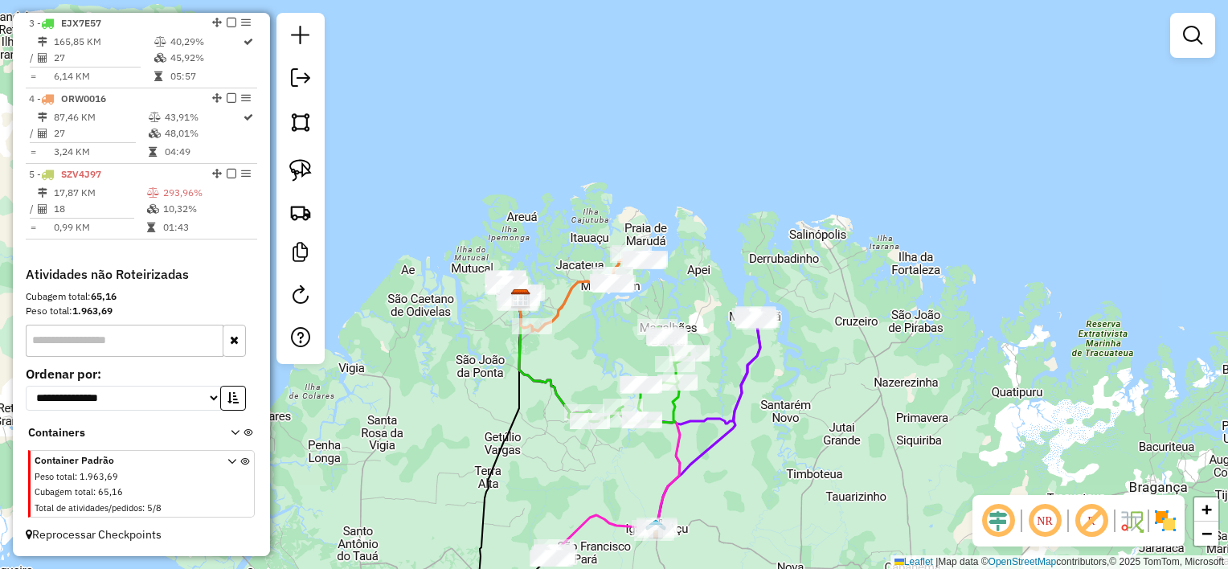
click at [576, 309] on div "Janela de atendimento Grade de atendimento Capacidade Transportadoras Veículos …" at bounding box center [614, 284] width 1228 height 569
select select "**********"
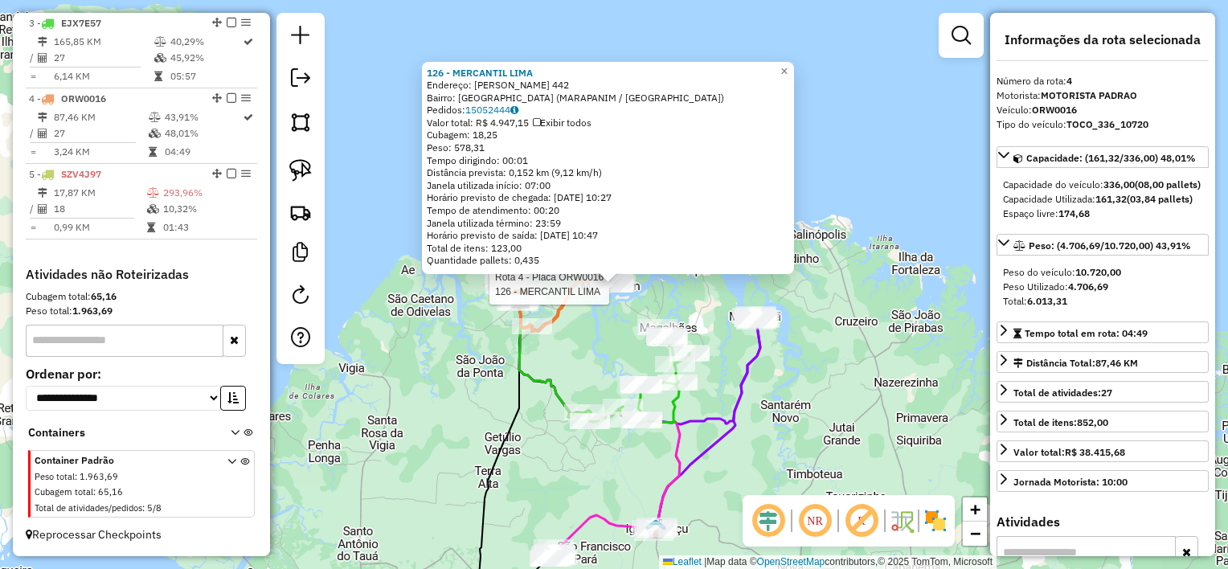
drag, startPoint x: 582, startPoint y: 329, endPoint x: 568, endPoint y: 326, distance: 13.9
click at [582, 328] on div "Rota 4 - Placa ORW0016 126 - MERCANTIL LIMA Rota 4 - Placa ORW0016 1401 - DU GA…" at bounding box center [614, 284] width 1228 height 569
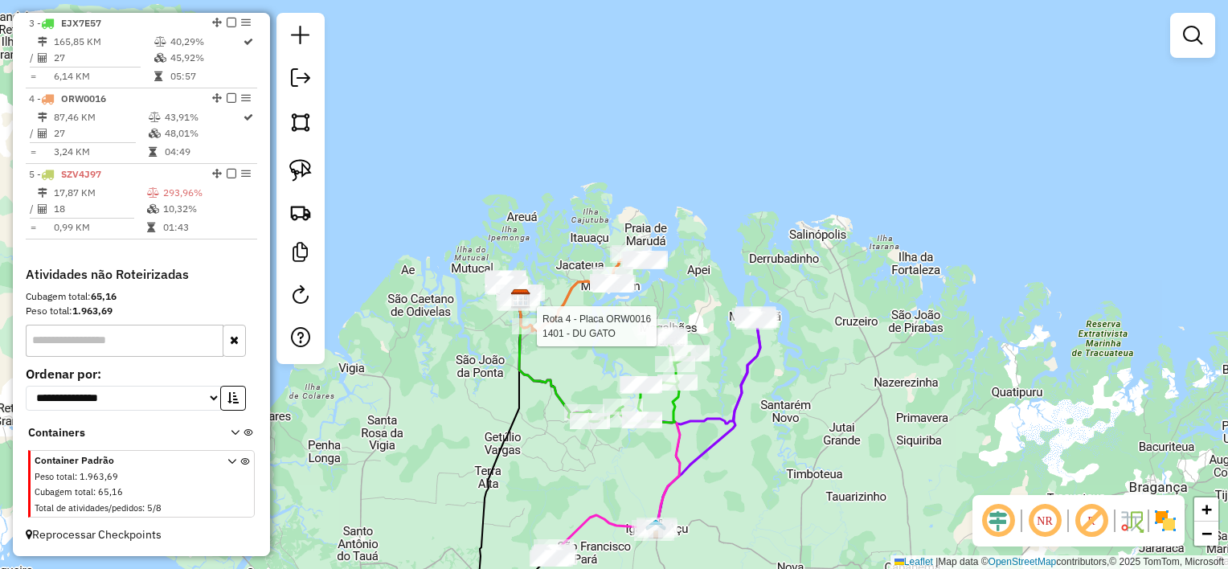
select select "**********"
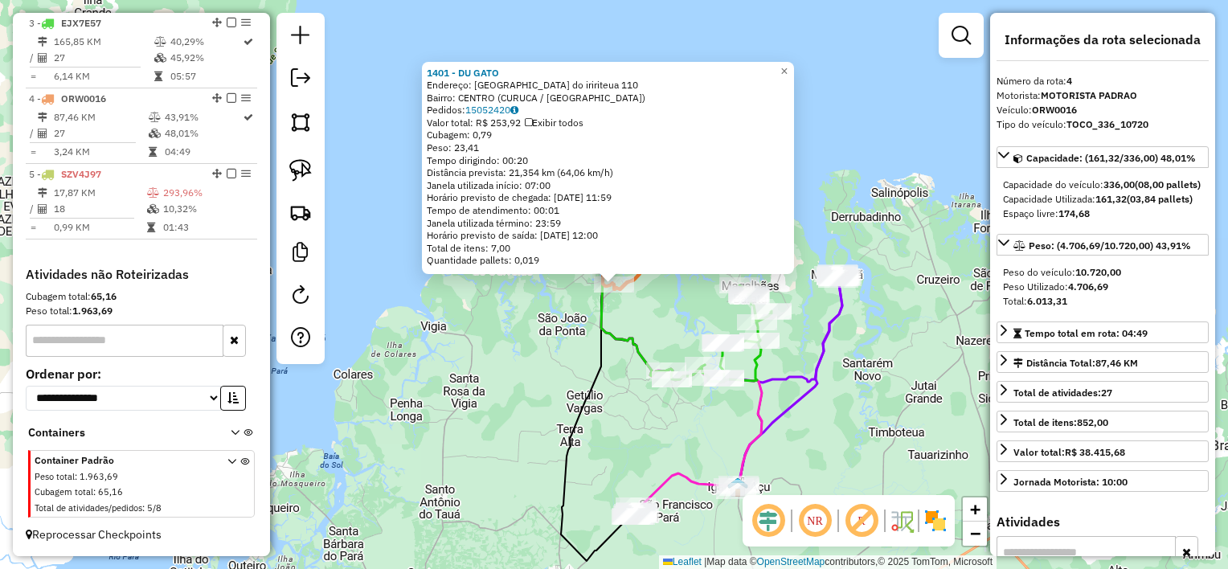
click at [574, 343] on div "Rota 4 - Placa ORW0016 1401 - DU GATO 1401 - DU GATO Endereço: vila boa vista d…" at bounding box center [614, 284] width 1228 height 569
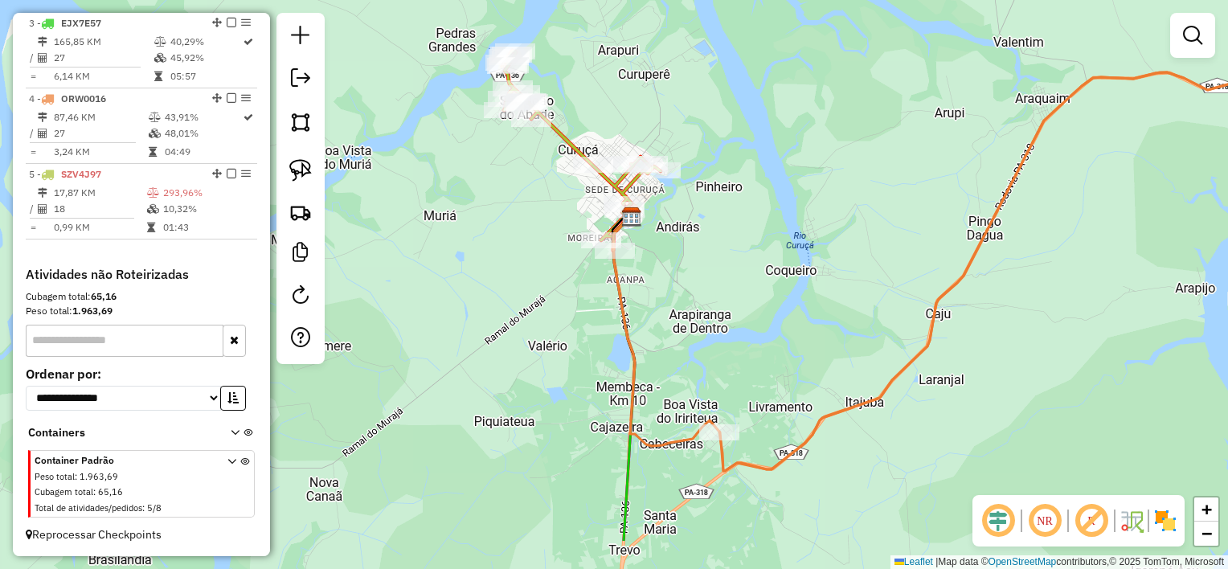
drag, startPoint x: 760, startPoint y: 377, endPoint x: 747, endPoint y: 271, distance: 107.0
click at [747, 272] on div "Janela de atendimento Grade de atendimento Capacidade Transportadoras Veículos …" at bounding box center [614, 284] width 1228 height 569
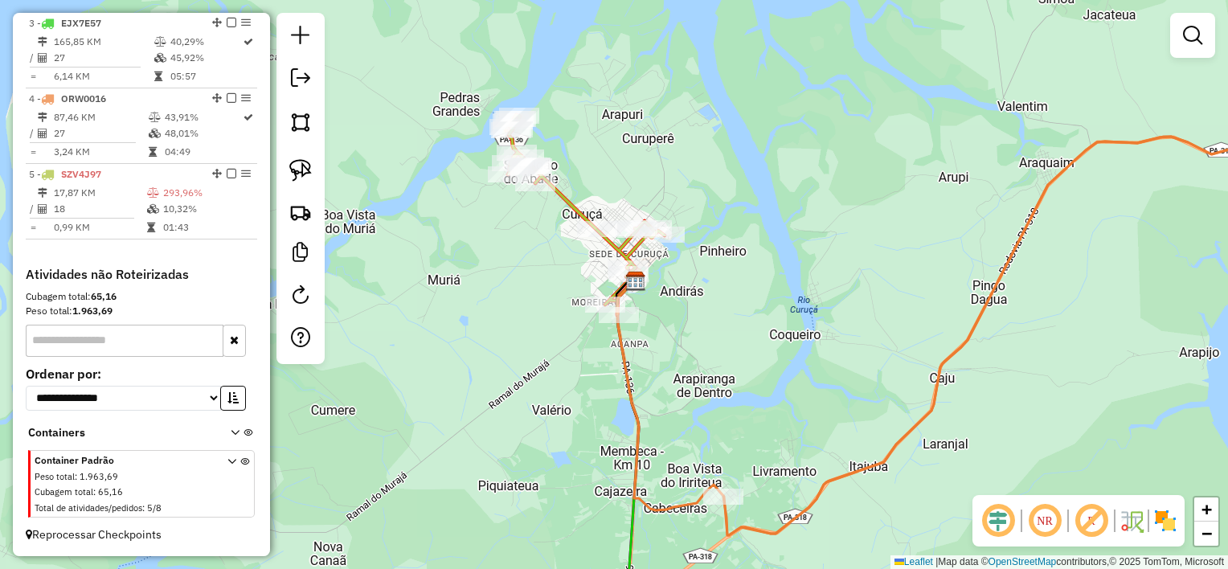
drag, startPoint x: 719, startPoint y: 248, endPoint x: 716, endPoint y: 405, distance: 157.6
click at [746, 424] on div "Janela de atendimento Grade de atendimento Capacidade Transportadoras Veículos …" at bounding box center [614, 284] width 1228 height 569
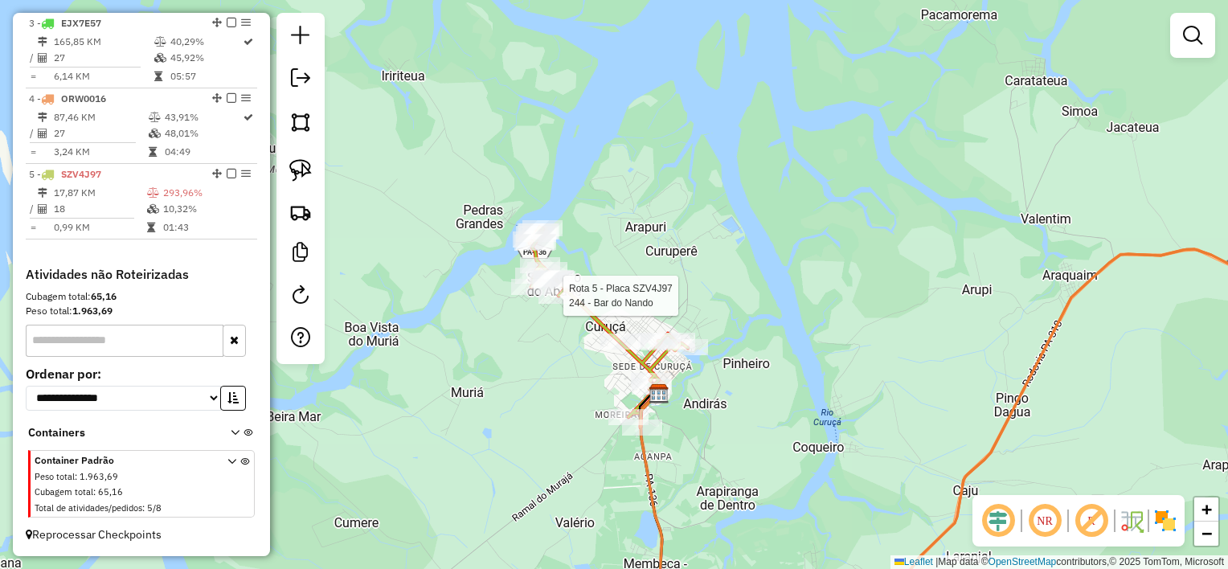
select select "**********"
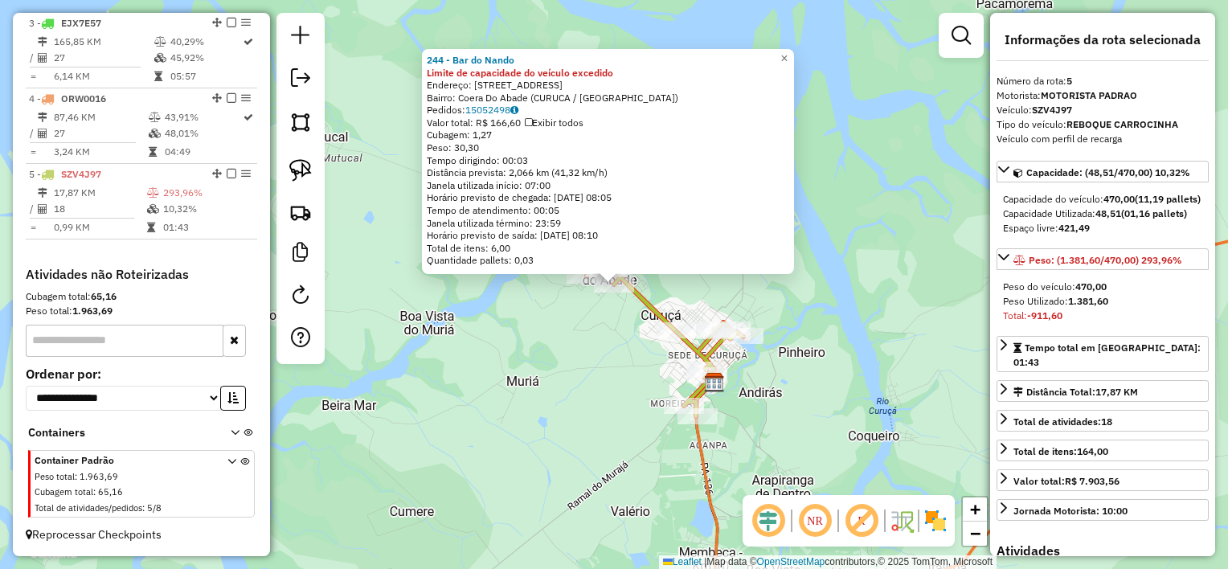
click at [623, 322] on div "244 - Bar do Nando Limite de capacidade do veículo excedido Endereço: rua nova …" at bounding box center [614, 284] width 1228 height 569
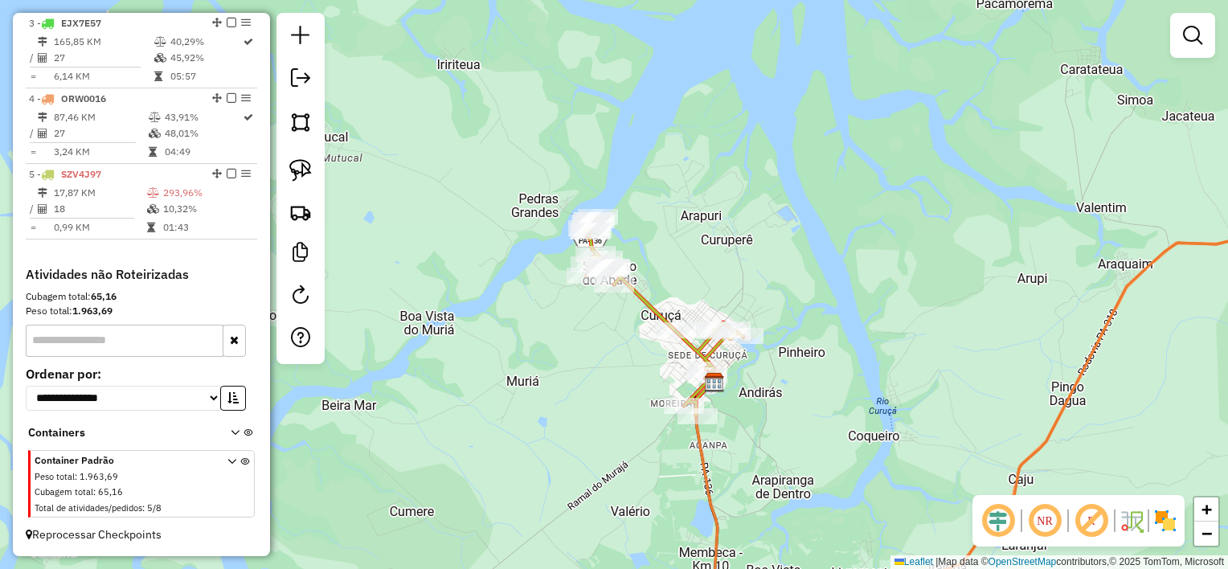
drag, startPoint x: 668, startPoint y: 270, endPoint x: 698, endPoint y: 320, distance: 58.0
click at [698, 320] on div "Janela de atendimento Grade de atendimento Capacidade Transportadoras Veículos …" at bounding box center [614, 284] width 1228 height 569
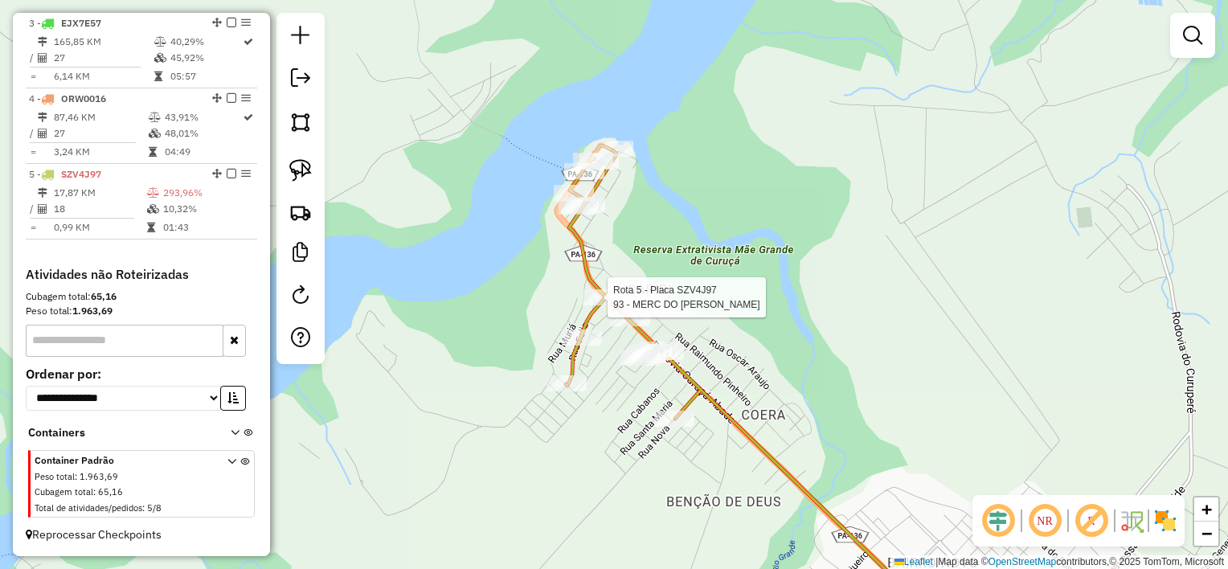
select select "**********"
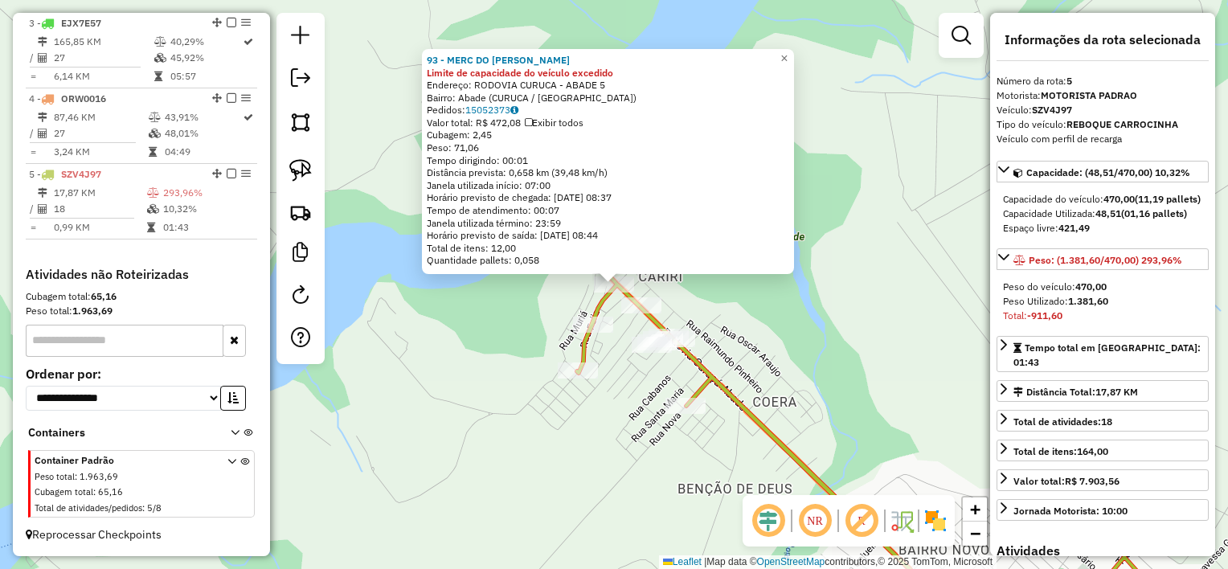
click at [627, 355] on div "93 - MERC DO LOURO ABADE Limite de capacidade do veículo excedido Endereço: ROD…" at bounding box center [614, 284] width 1228 height 569
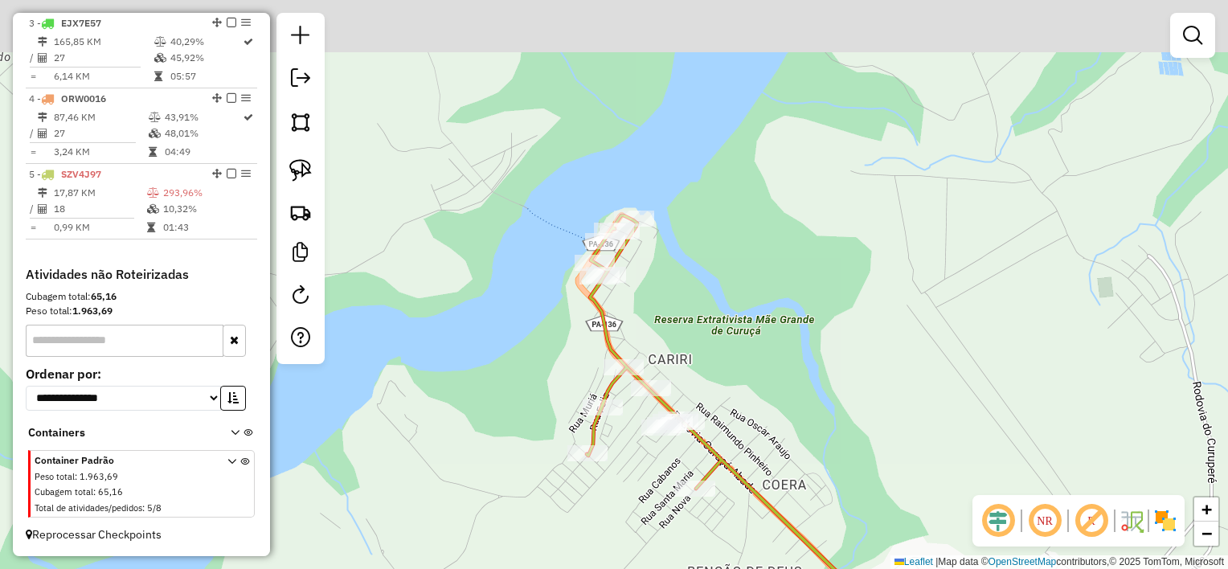
drag, startPoint x: 659, startPoint y: 296, endPoint x: 662, endPoint y: 323, distance: 27.5
click at [663, 325] on div "Janela de atendimento Grade de atendimento Capacidade Transportadoras Veículos …" at bounding box center [614, 284] width 1228 height 569
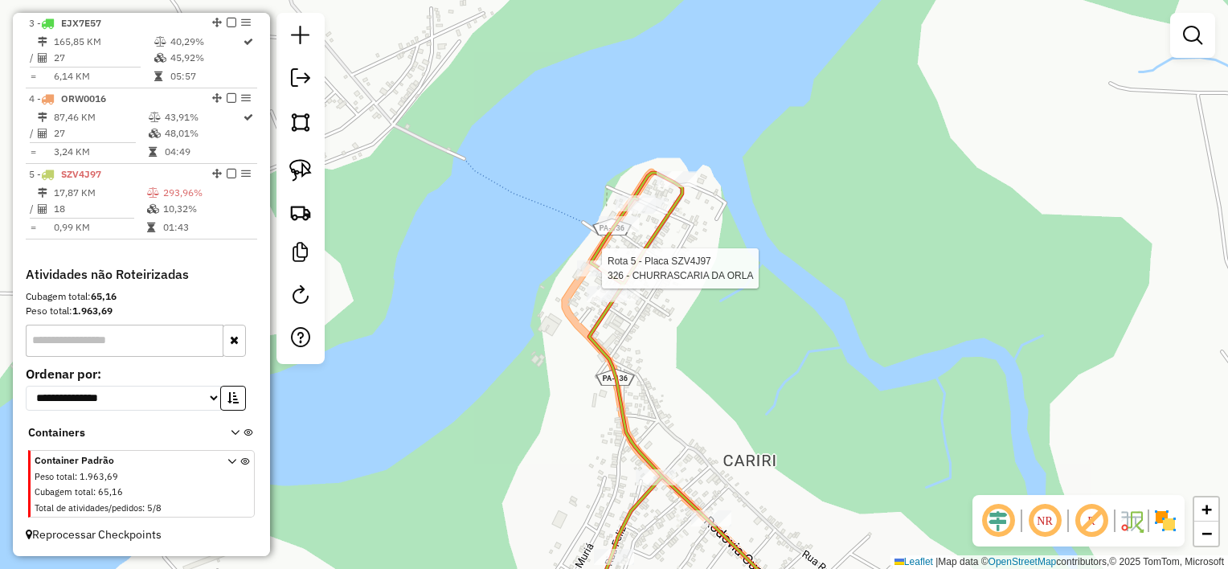
select select "**********"
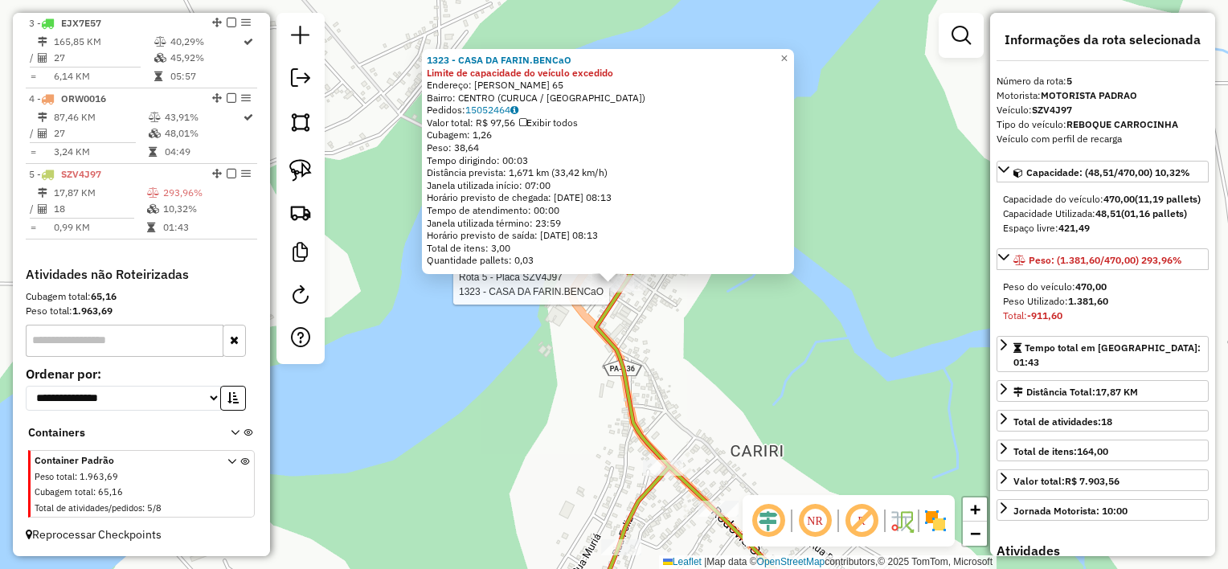
click at [616, 293] on div at bounding box center [614, 285] width 40 height 16
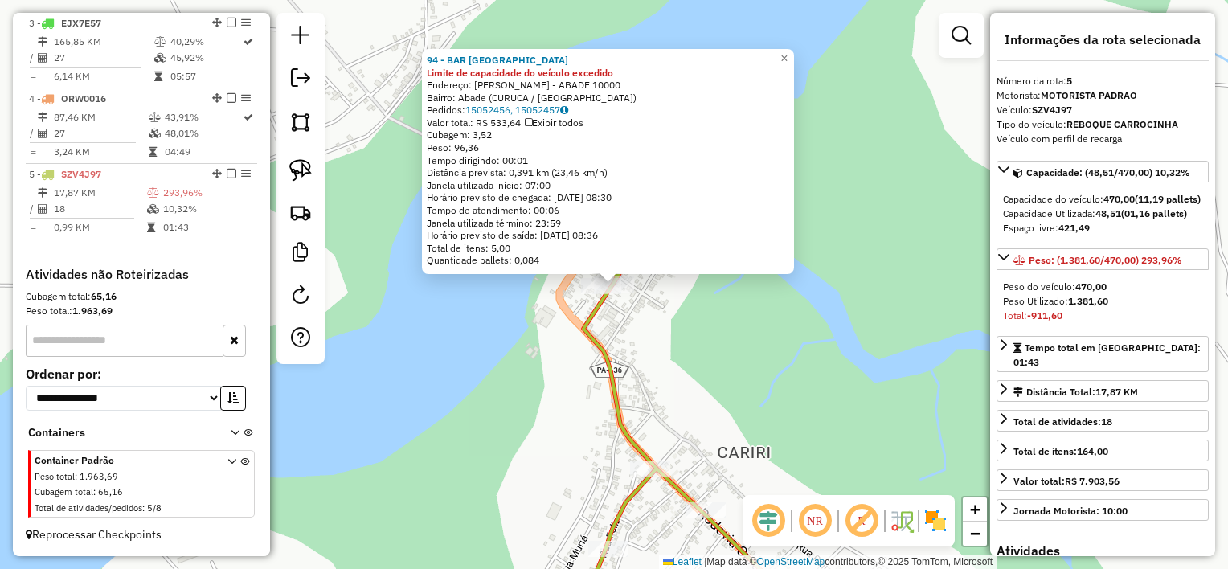
click at [647, 302] on div "94 - BAR EDIVANIAABADE Limite de capacidade do veículo excedido Endereço: ROD C…" at bounding box center [614, 284] width 1228 height 569
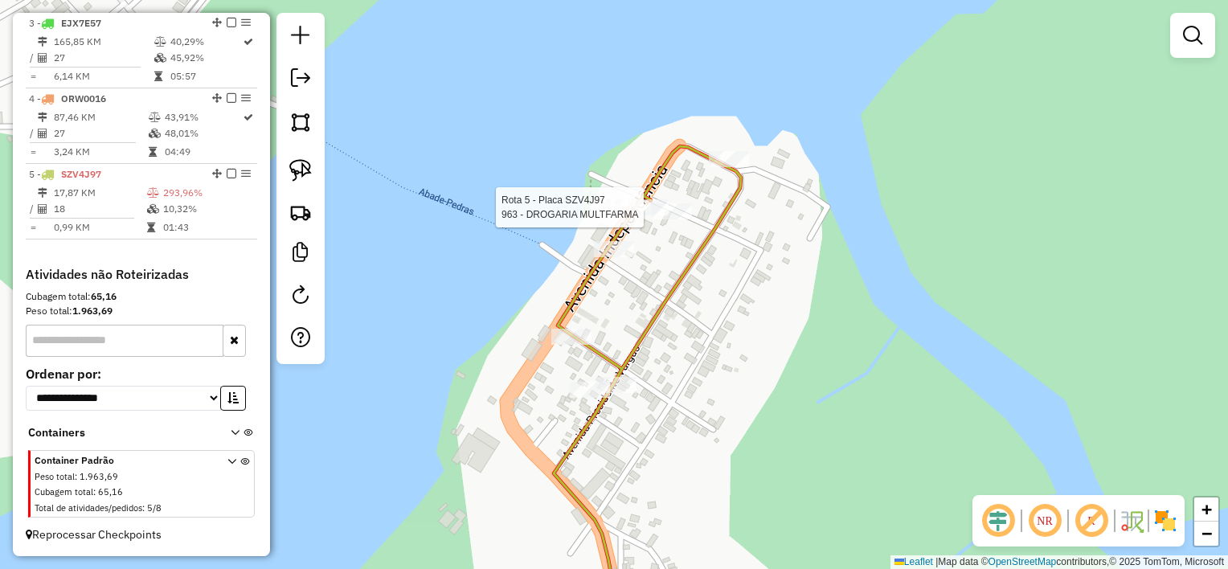
select select "**********"
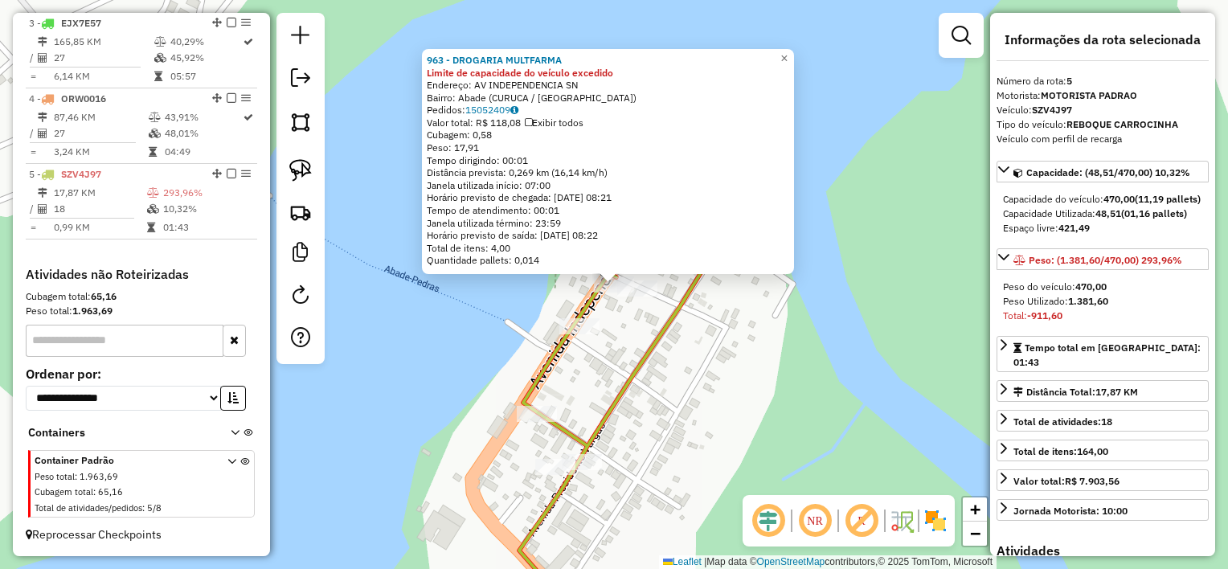
click at [637, 320] on div "963 - DROGARIA MULTFARMA Limite de capacidade do veículo excedido Endereço: AV …" at bounding box center [614, 284] width 1228 height 569
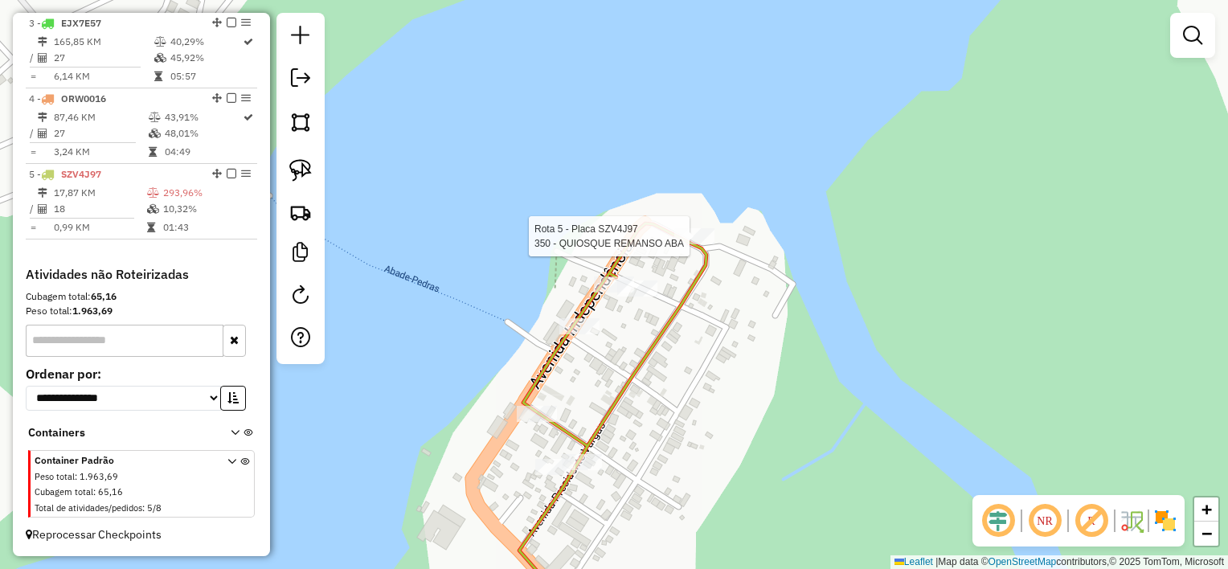
select select "**********"
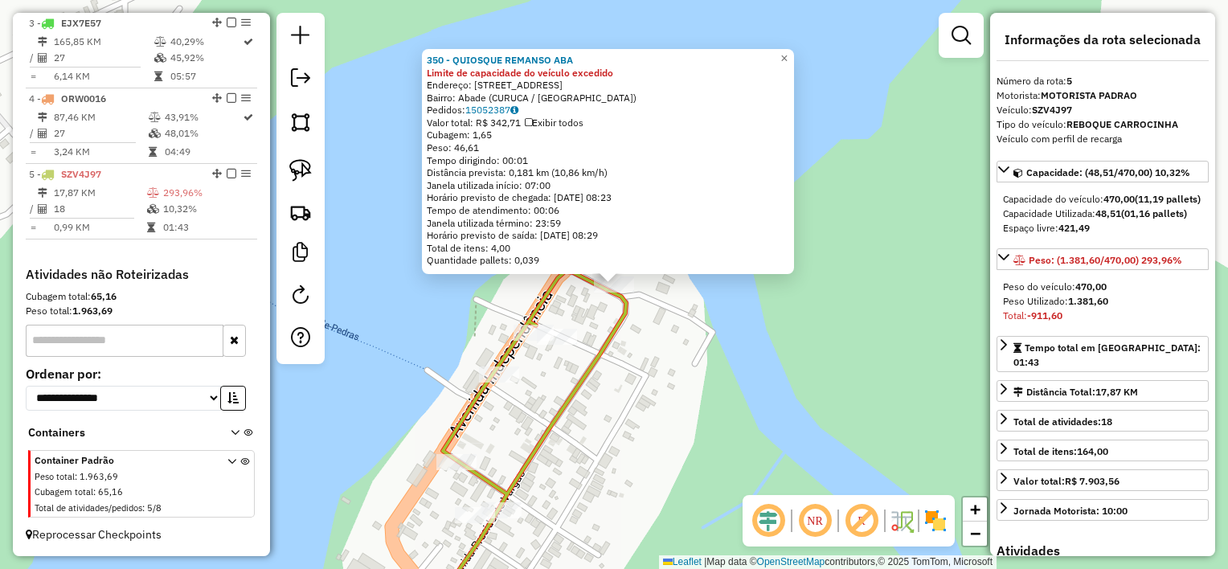
click at [665, 363] on div "350 - QUIOSQUE REMANSO ABA Limite de capacidade do veículo excedido Endereço: A…" at bounding box center [614, 284] width 1228 height 569
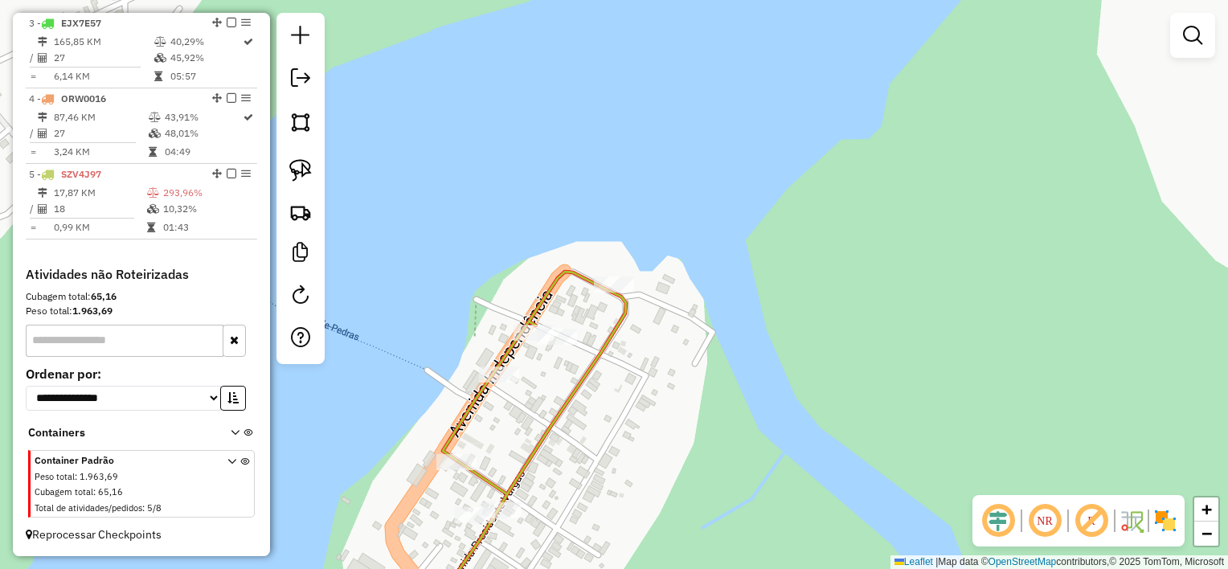
drag, startPoint x: 649, startPoint y: 433, endPoint x: 628, endPoint y: 255, distance: 179.8
click at [630, 261] on div "Janela de atendimento Grade de atendimento Capacidade Transportadoras Veículos …" at bounding box center [614, 284] width 1228 height 569
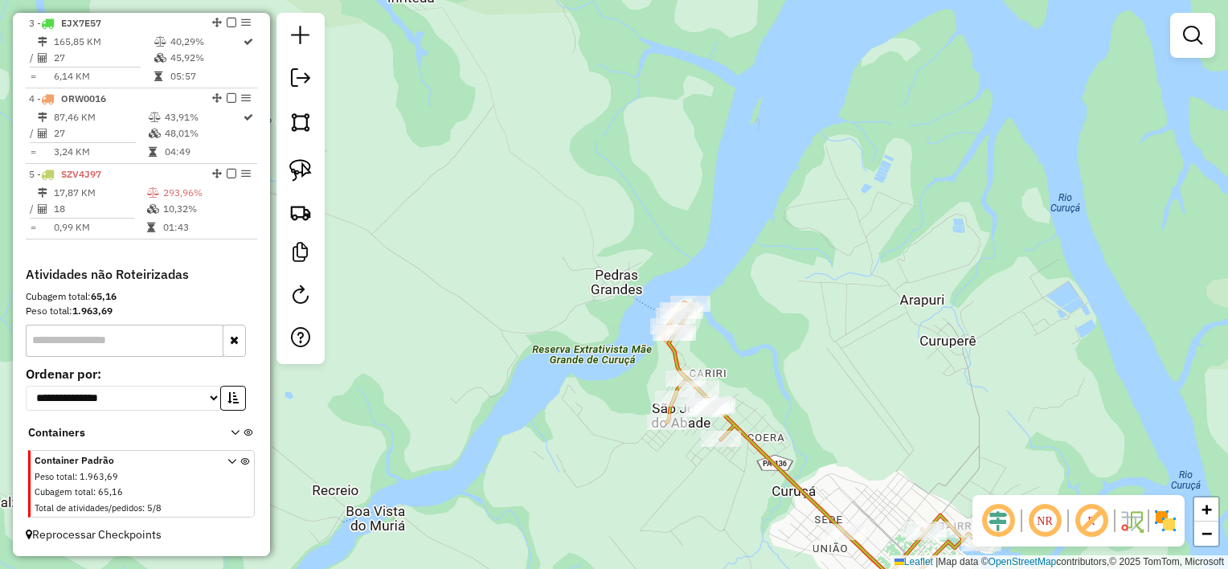
drag, startPoint x: 799, startPoint y: 385, endPoint x: 682, endPoint y: 221, distance: 201.6
click at [684, 224] on div "Janela de atendimento Grade de atendimento Capacidade Transportadoras Veículos …" at bounding box center [614, 284] width 1228 height 569
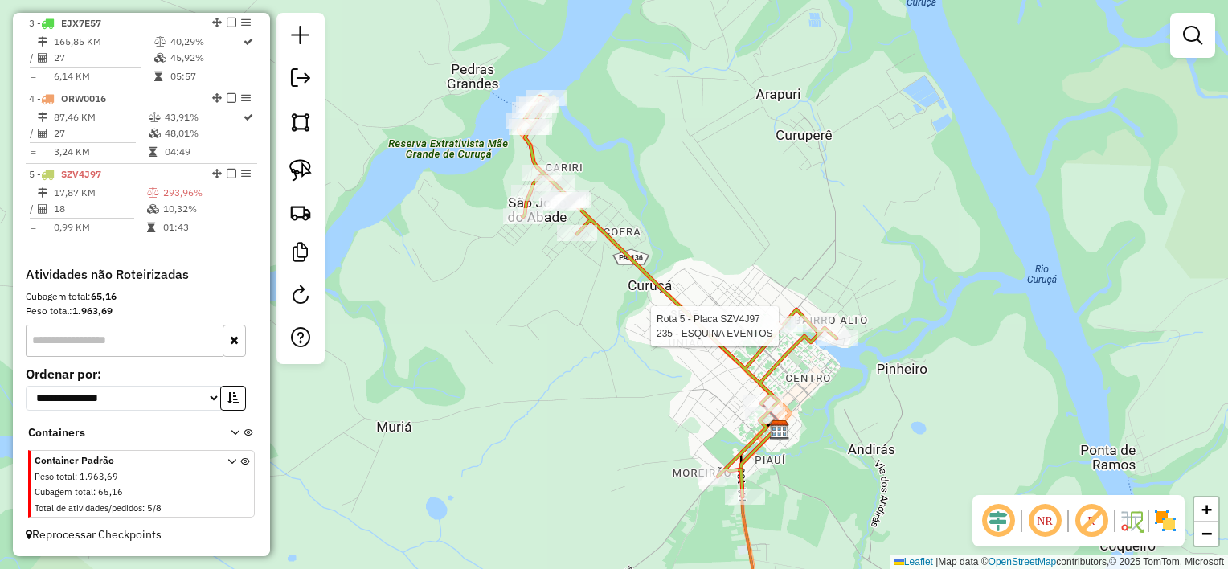
select select "**********"
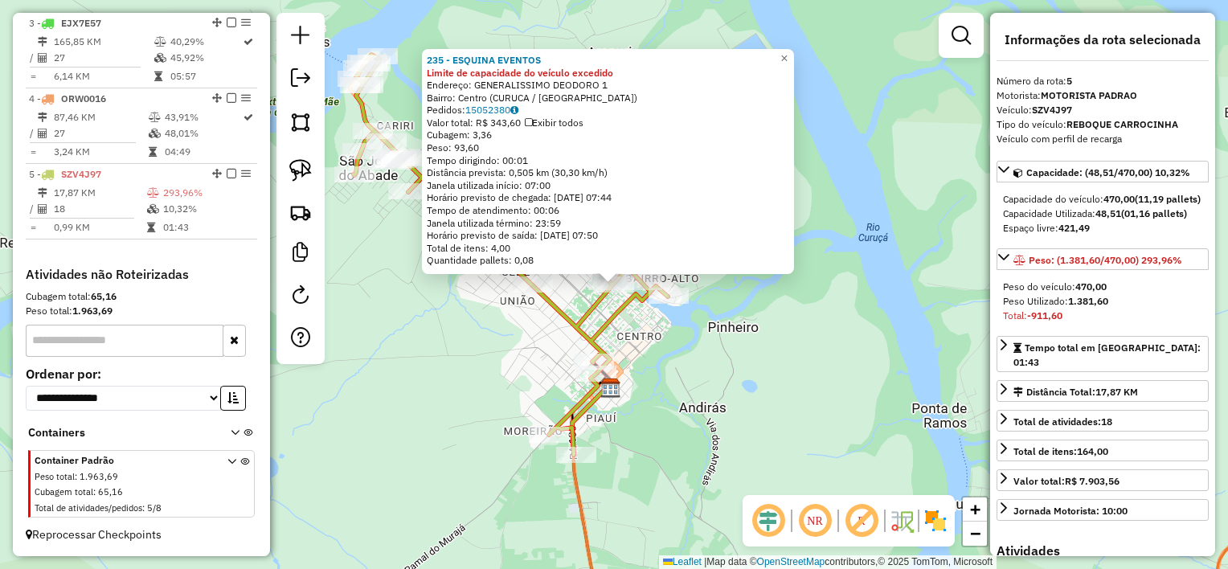
click at [627, 313] on icon at bounding box center [511, 255] width 314 height 400
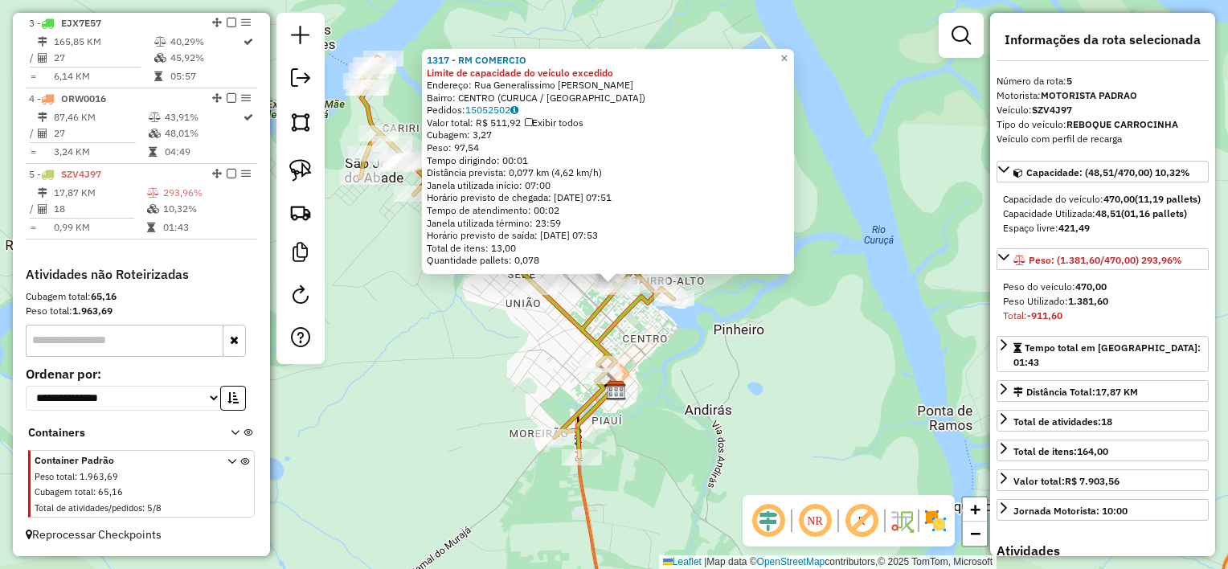
click at [619, 310] on icon at bounding box center [516, 257] width 314 height 400
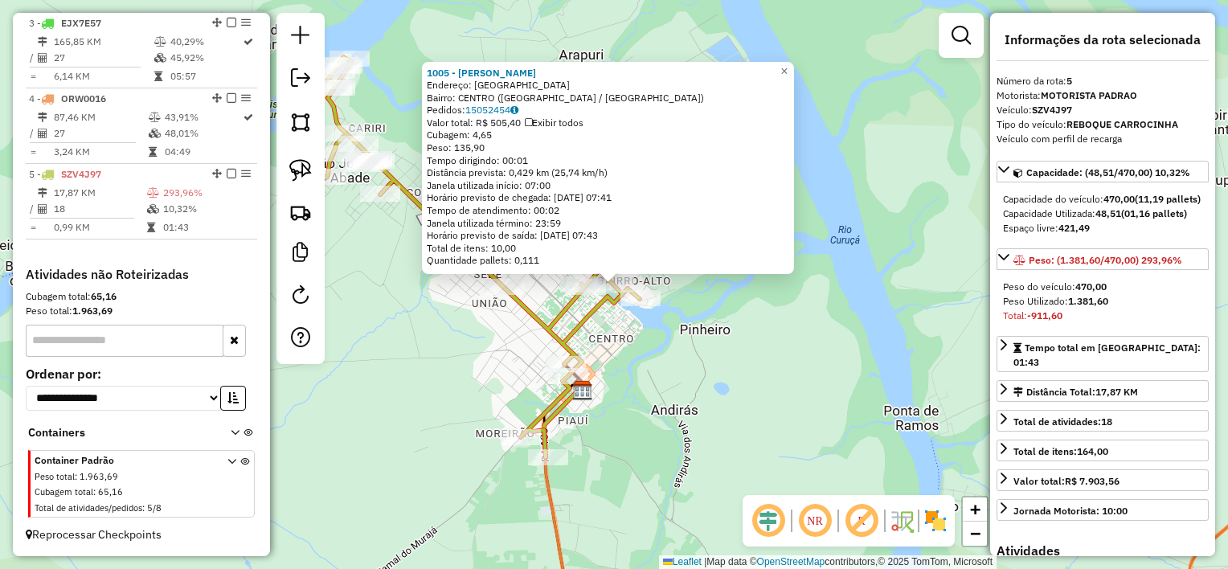
click at [615, 330] on div "1005 - ISAQUE MACEDO Endereço: rua Maranhao Bairro: CENTRO (Curuçá / PA) Pedido…" at bounding box center [614, 284] width 1228 height 569
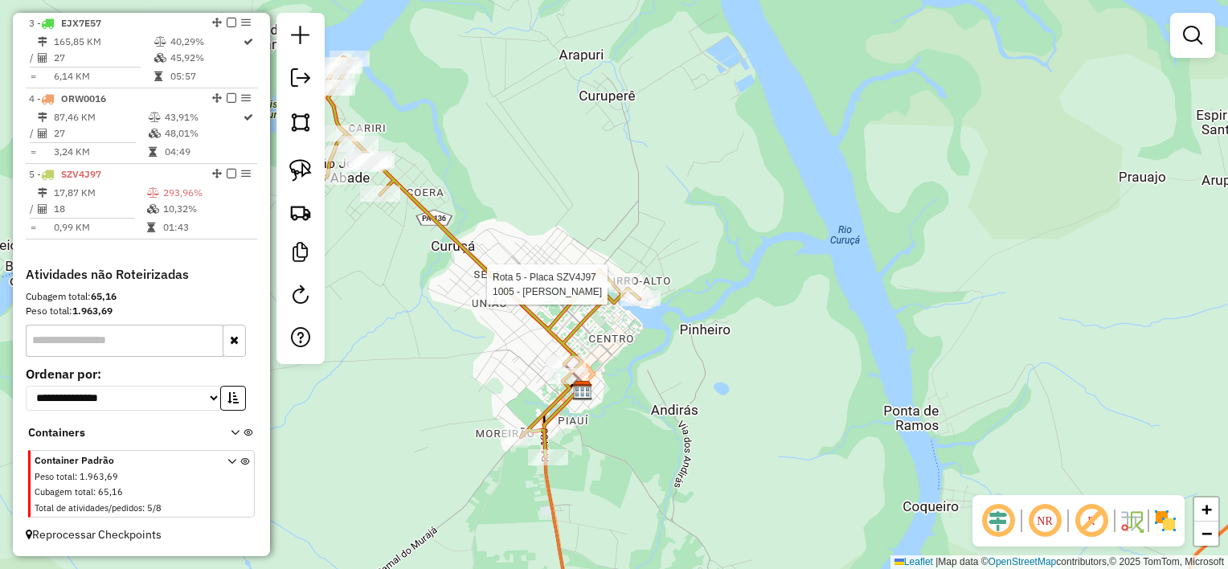
select select "**********"
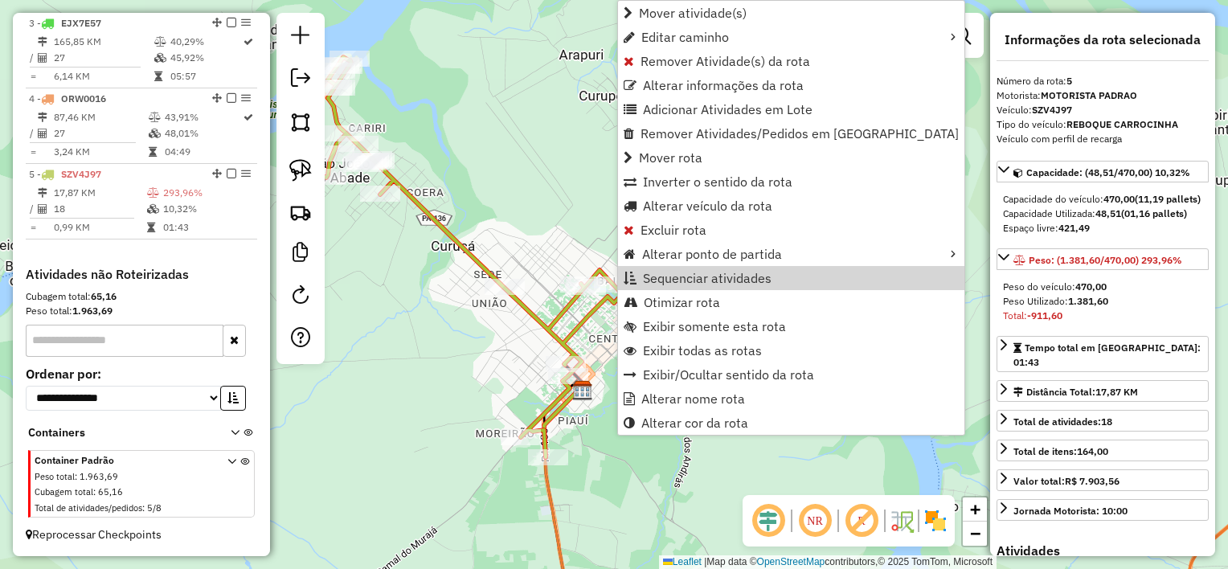
click at [588, 322] on icon at bounding box center [483, 257] width 314 height 400
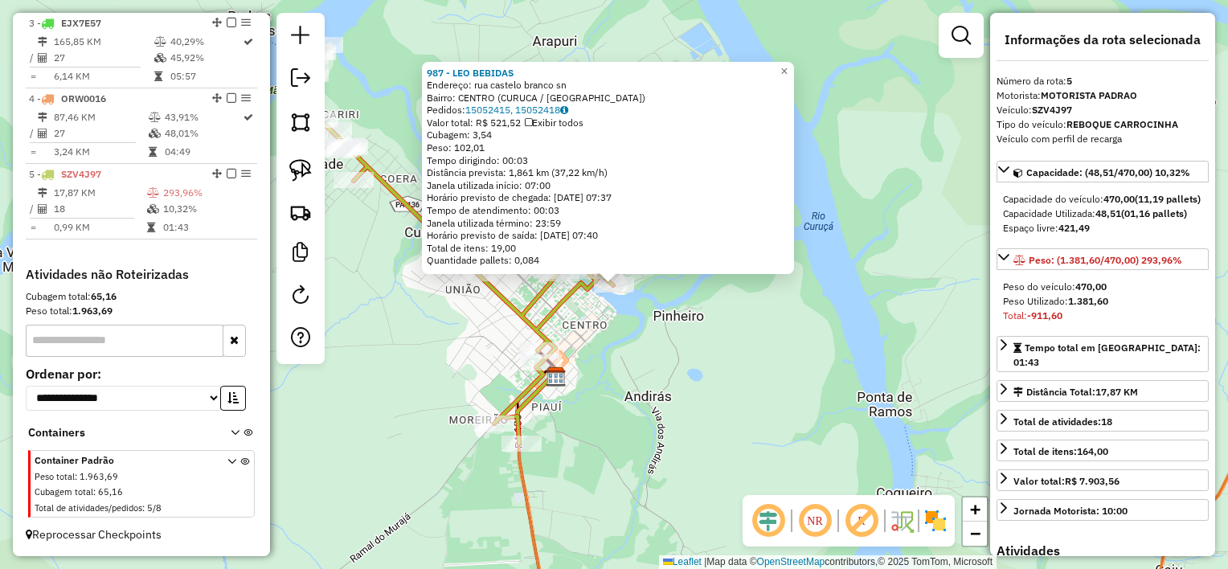
drag, startPoint x: 604, startPoint y: 323, endPoint x: 589, endPoint y: 301, distance: 26.1
click at [603, 323] on div "987 - LEO BEBIDAS Endereço: rua castelo branco sn Bairro: CENTRO (CURUCA / PA) …" at bounding box center [614, 284] width 1228 height 569
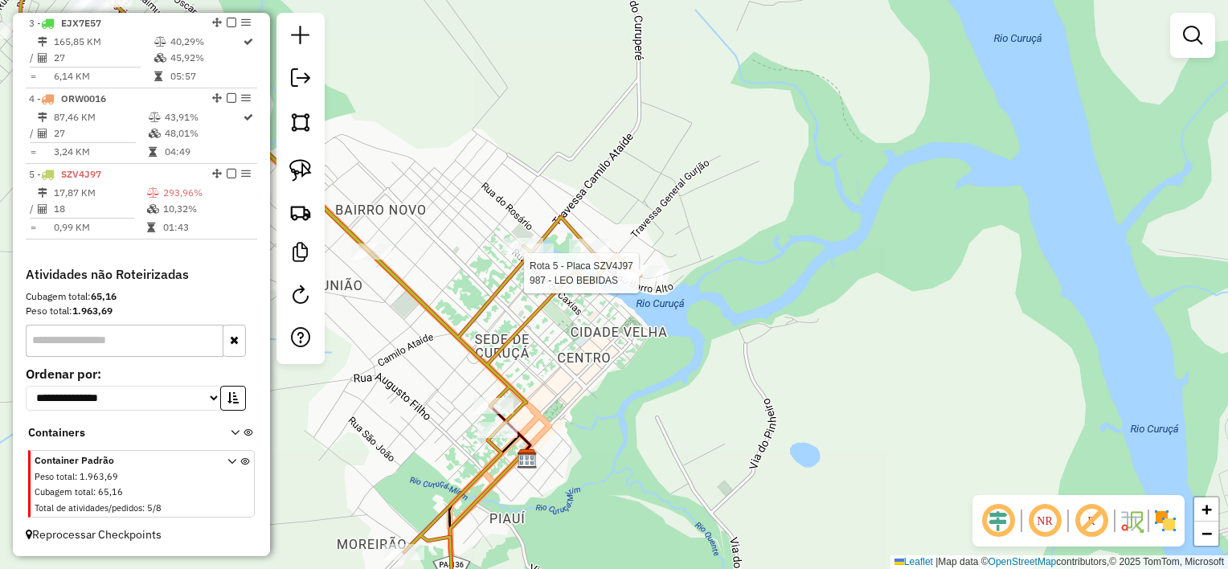
select select "**********"
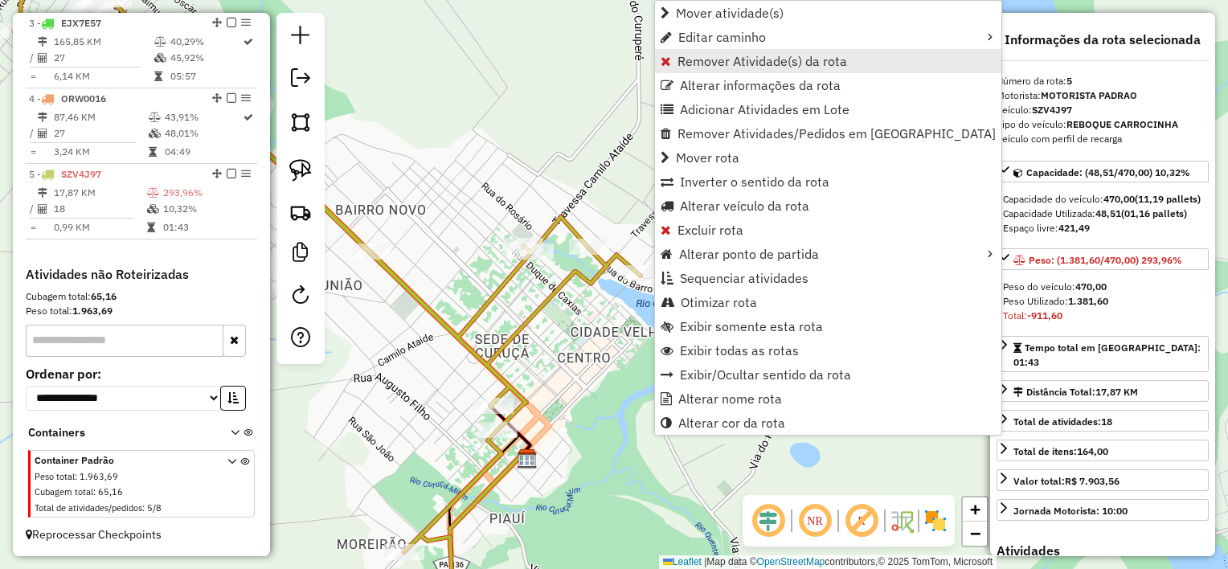
click at [711, 58] on span "Remover Atividade(s) da rota" at bounding box center [763, 61] width 170 height 13
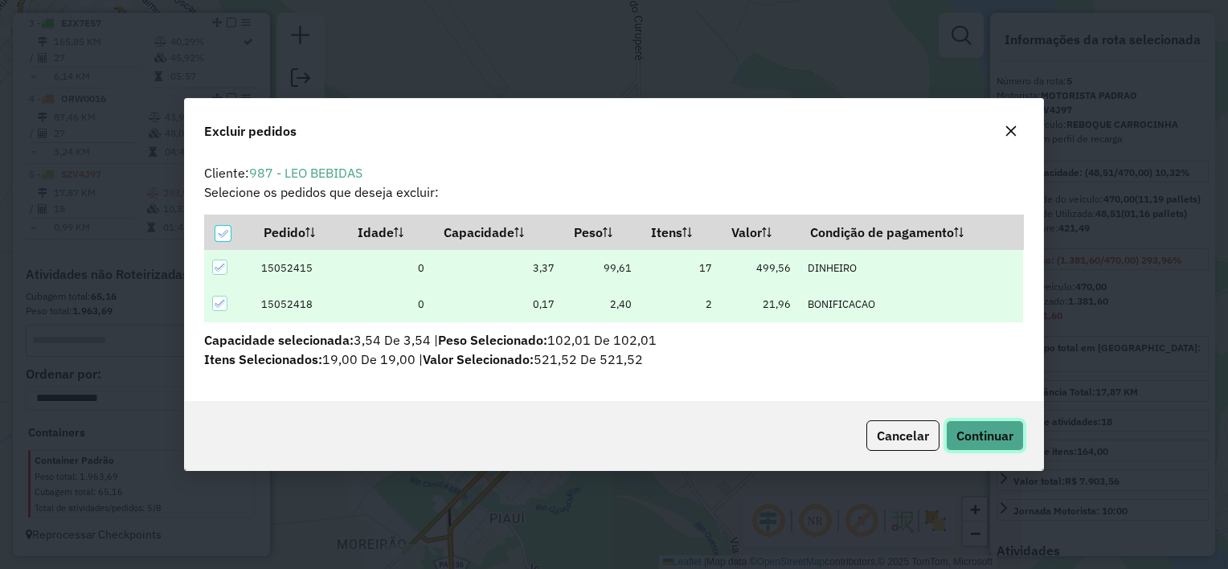
click at [1006, 438] on span "Continuar" at bounding box center [984, 436] width 57 height 16
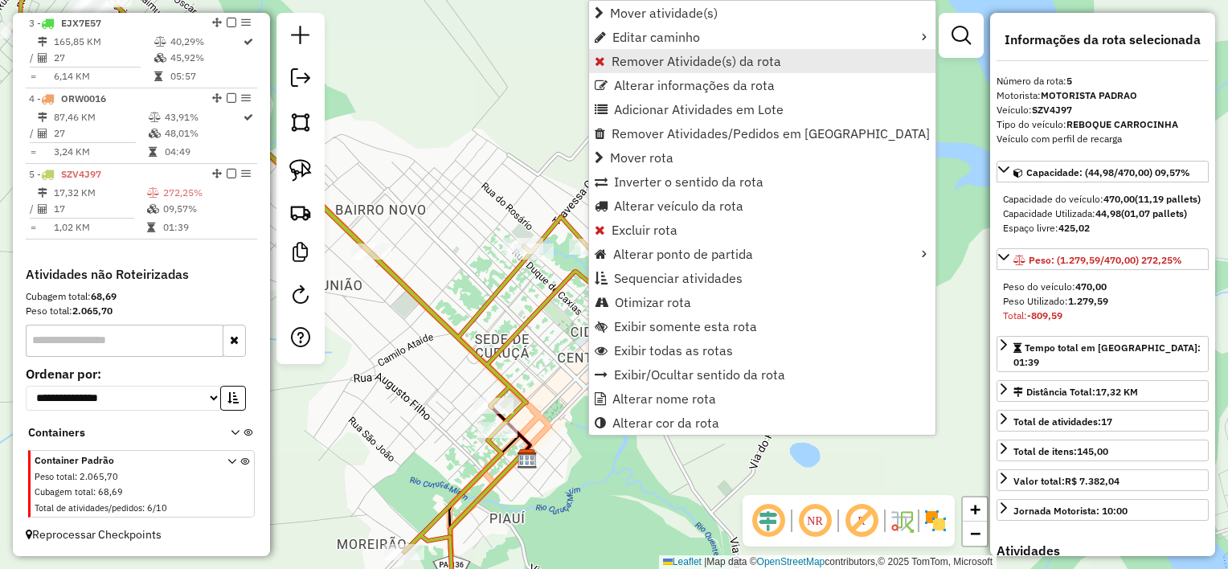
click at [654, 60] on span "Remover Atividade(s) da rota" at bounding box center [697, 61] width 170 height 13
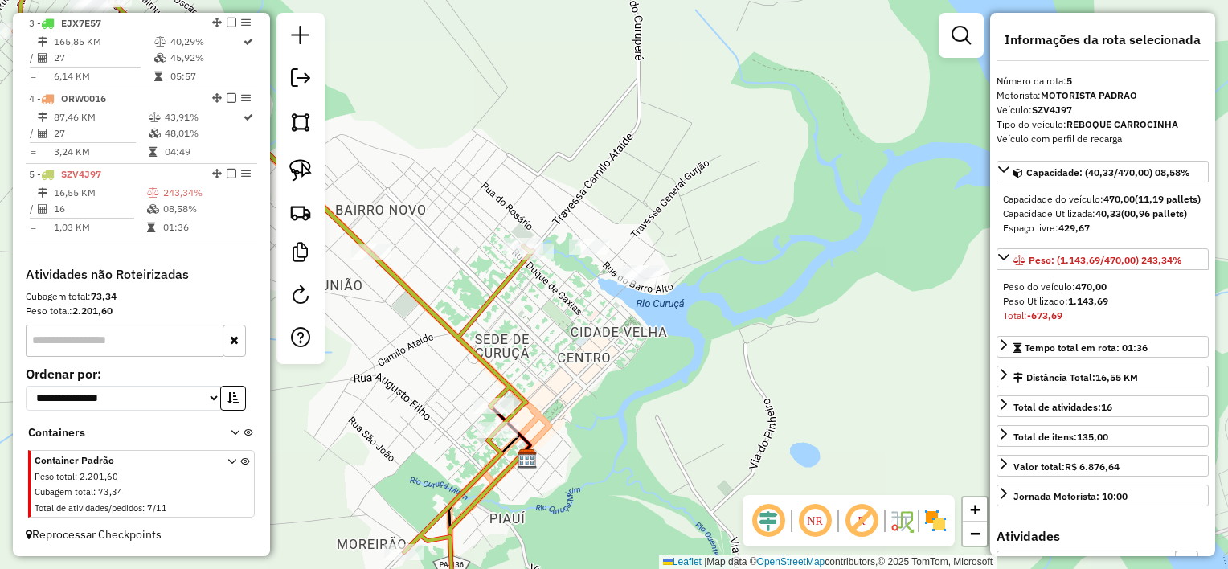
drag, startPoint x: 469, startPoint y: 276, endPoint x: 507, endPoint y: 283, distance: 38.5
click at [507, 283] on hb-app "Aguarde... Pop-up bloqueado! Seu navegador bloqueou automáticamente a abertura …" at bounding box center [614, 284] width 1228 height 569
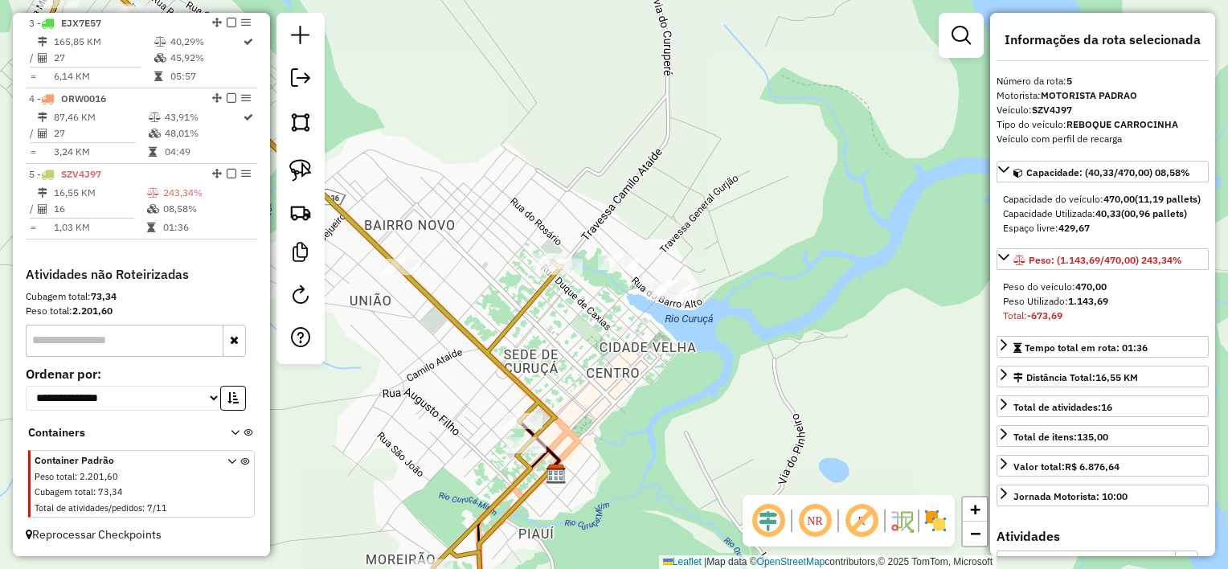
drag, startPoint x: 507, startPoint y: 283, endPoint x: 524, endPoint y: 309, distance: 30.8
click at [574, 315] on div "Janela de atendimento Grade de atendimento Capacidade Transportadoras Veículos …" at bounding box center [614, 284] width 1228 height 569
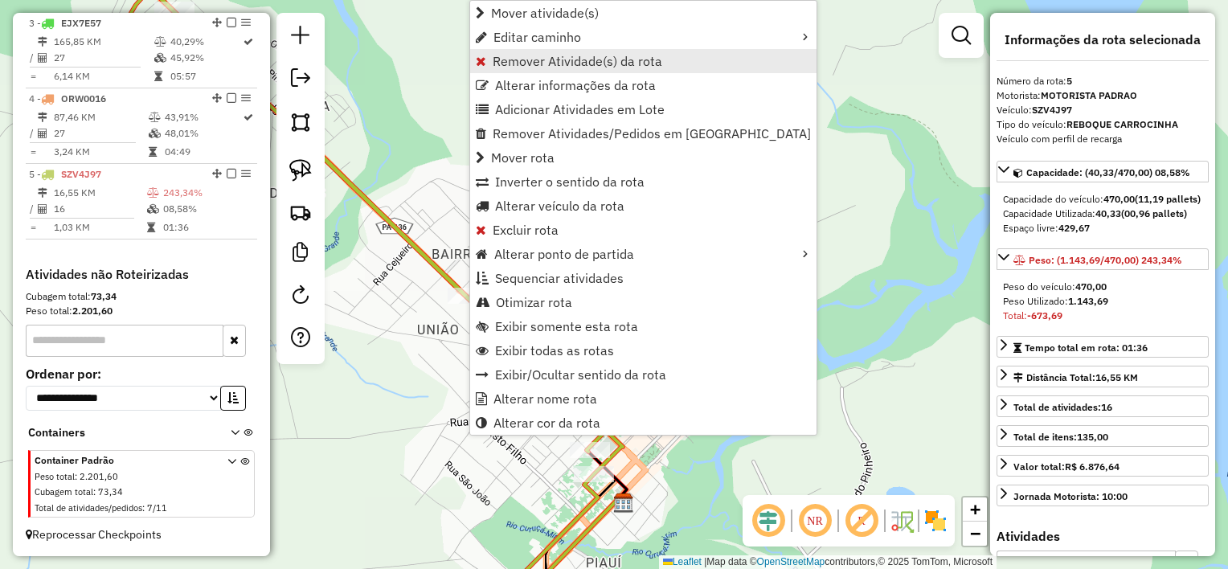
click at [560, 63] on span "Remover Atividade(s) da rota" at bounding box center [578, 61] width 170 height 13
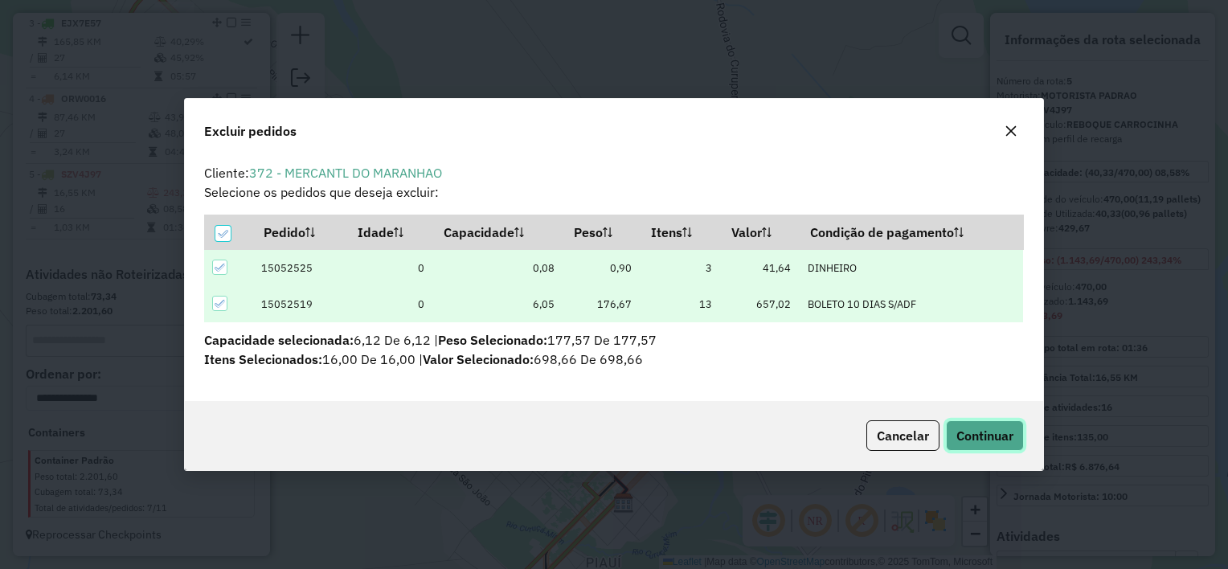
click at [971, 440] on span "Continuar" at bounding box center [984, 436] width 57 height 16
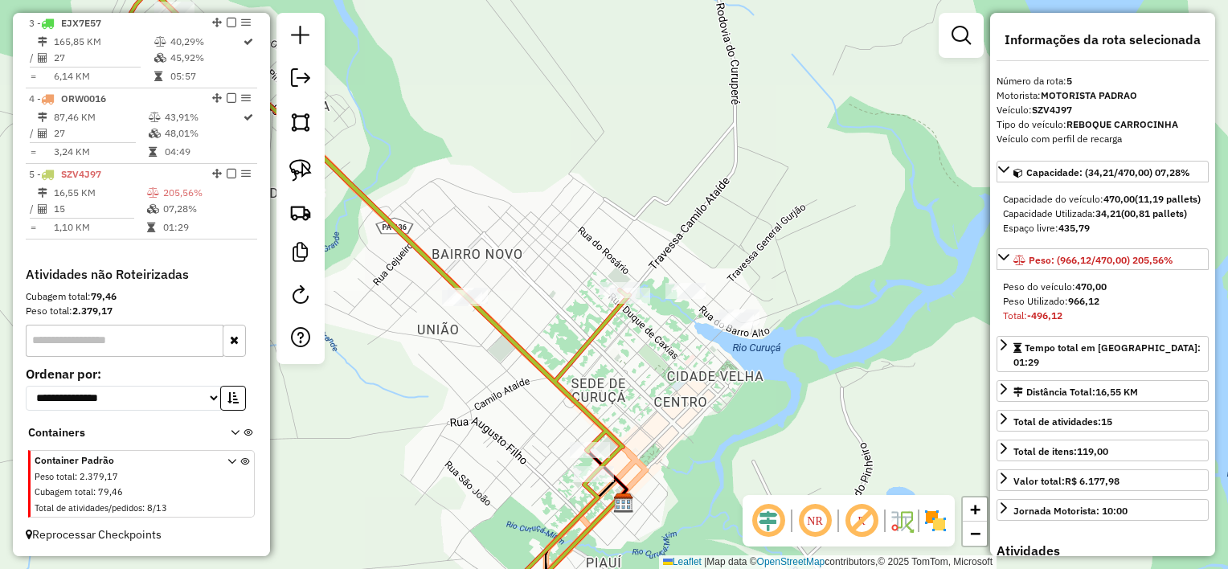
click at [630, 408] on div "Janela de atendimento Grade de atendimento Capacidade Transportadoras Veículos …" at bounding box center [614, 284] width 1228 height 569
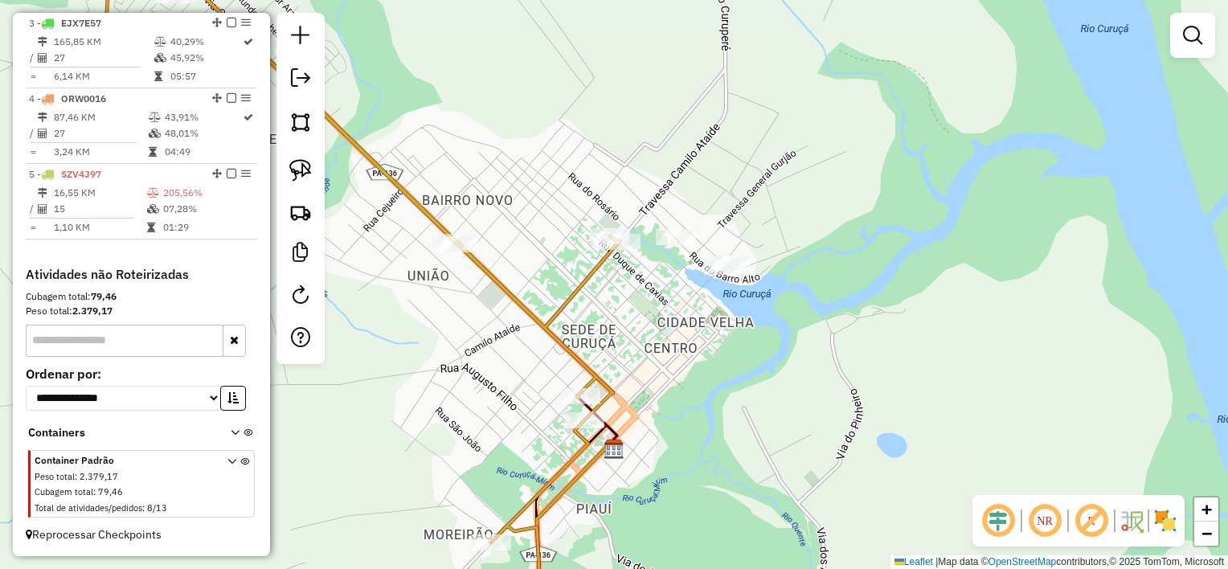
drag, startPoint x: 653, startPoint y: 366, endPoint x: 637, endPoint y: 303, distance: 64.9
click at [653, 364] on div "Janela de atendimento Grade de atendimento Capacidade Transportadoras Veículos …" at bounding box center [614, 284] width 1228 height 569
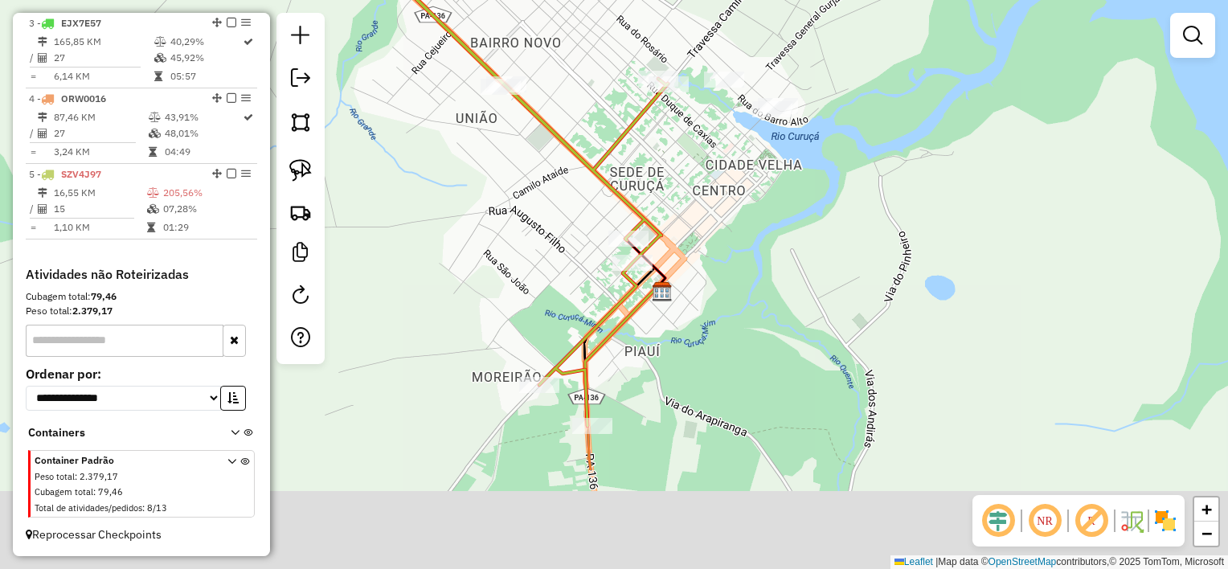
drag, startPoint x: 553, startPoint y: 447, endPoint x: 628, endPoint y: 132, distance: 323.8
click at [628, 134] on div "Janela de atendimento Grade de atendimento Capacidade Transportadoras Veículos …" at bounding box center [614, 284] width 1228 height 569
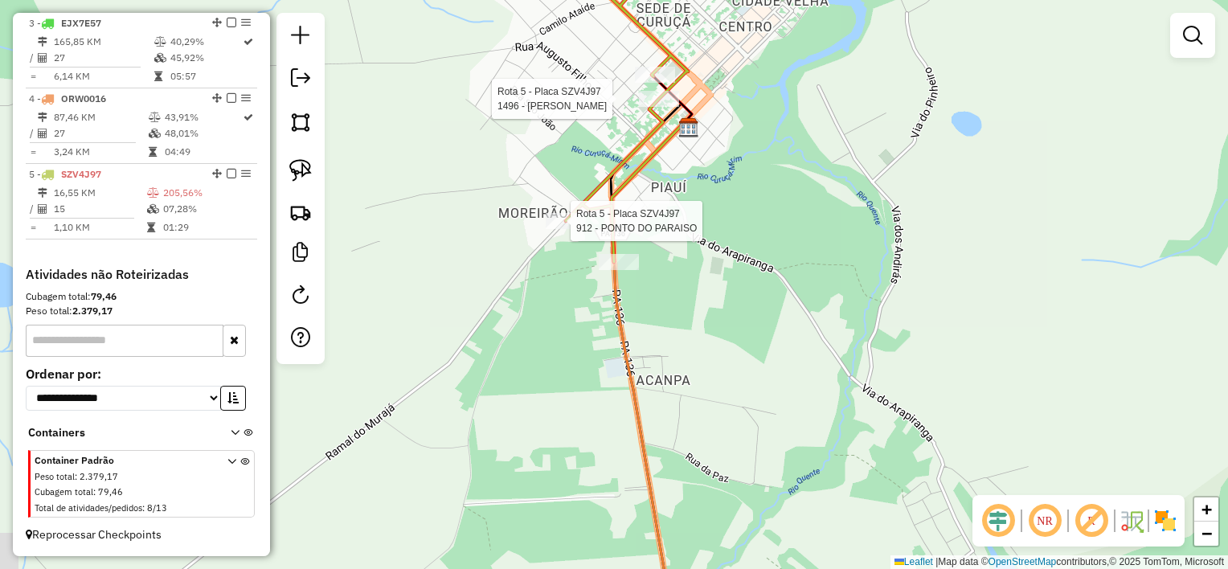
select select "**********"
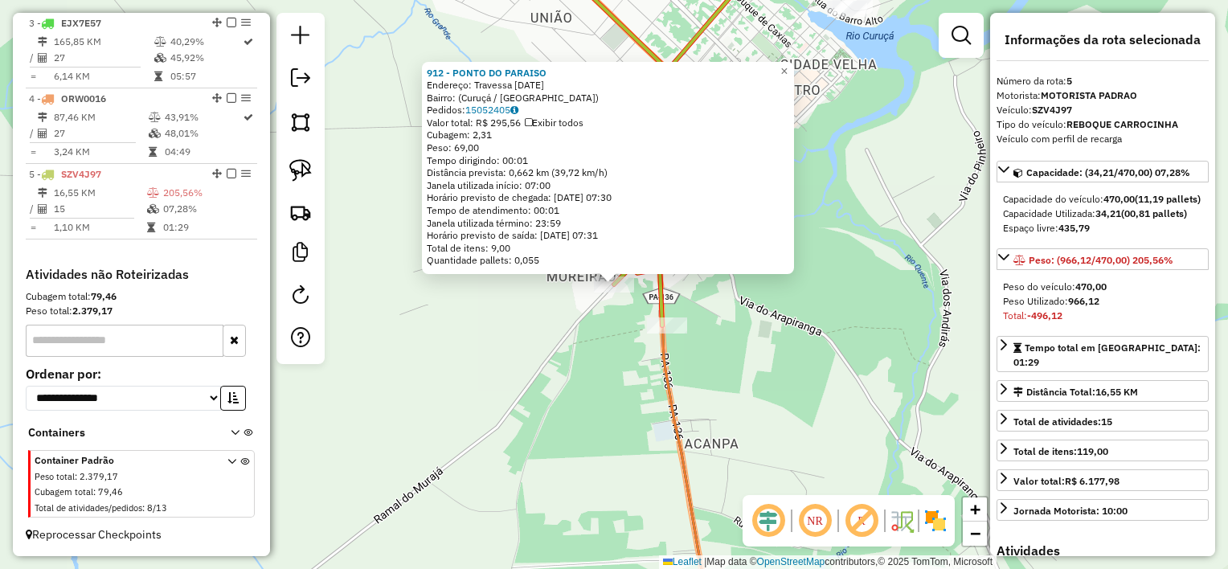
click at [736, 338] on div "912 - PONTO DO PARAISO Endereço: Travessa 7 de Setembro, 1906 Bairro: (Curuçá /…" at bounding box center [614, 284] width 1228 height 569
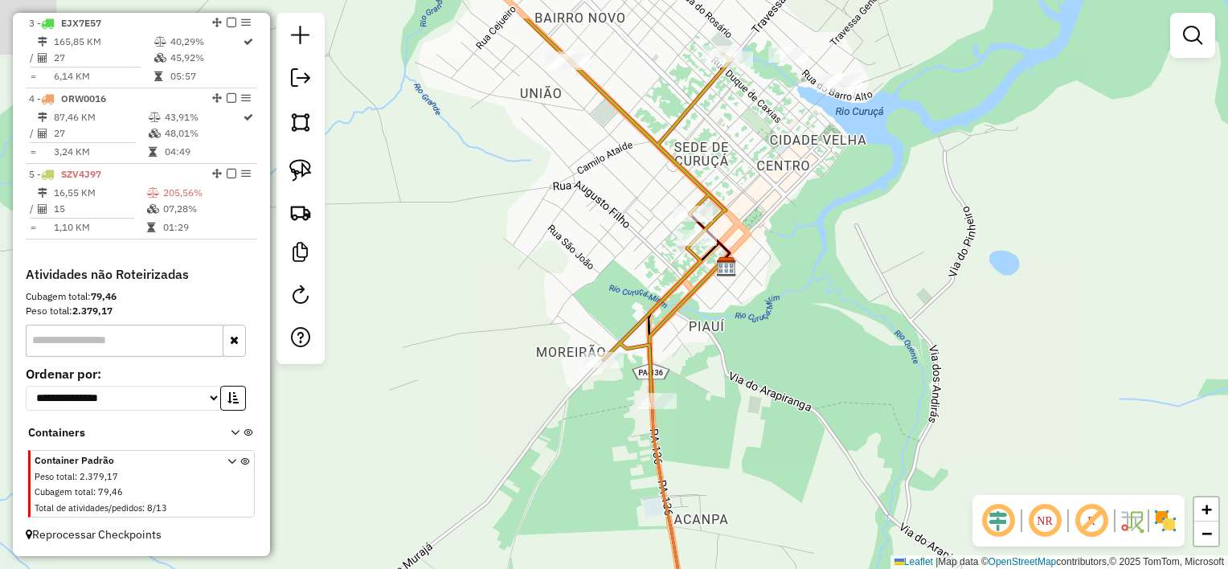
drag, startPoint x: 774, startPoint y: 218, endPoint x: 756, endPoint y: 391, distance: 173.7
click at [762, 405] on div "Janela de atendimento Grade de atendimento Capacidade Transportadoras Veículos …" at bounding box center [614, 284] width 1228 height 569
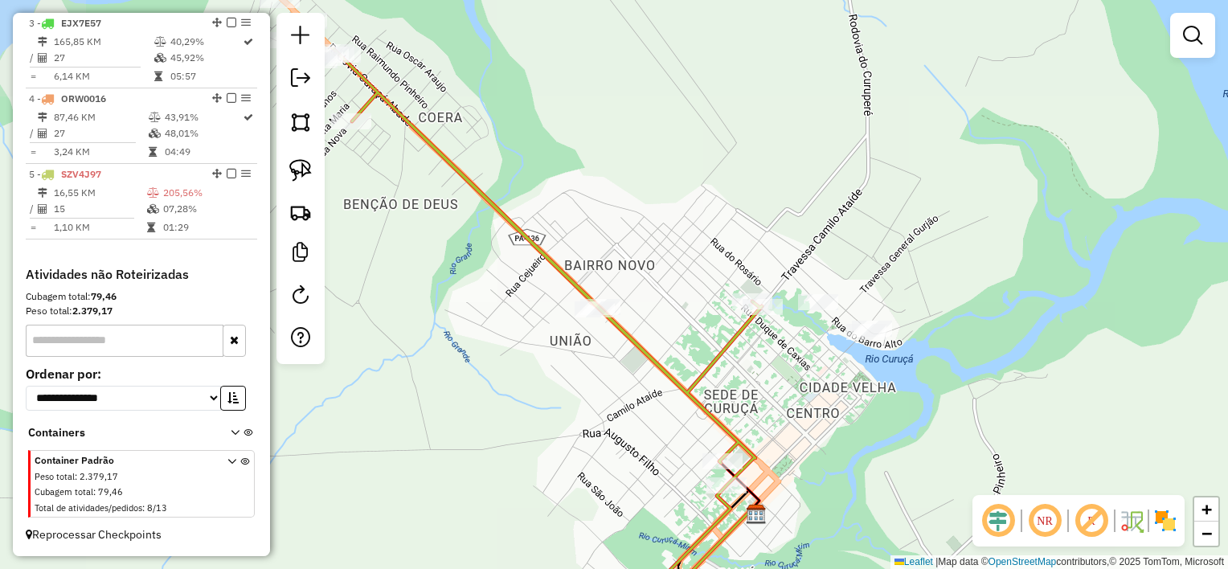
drag, startPoint x: 752, startPoint y: 333, endPoint x: 761, endPoint y: 424, distance: 91.3
click at [775, 426] on div "Janela de atendimento Grade de atendimento Capacidade Transportadoras Veículos …" at bounding box center [614, 284] width 1228 height 569
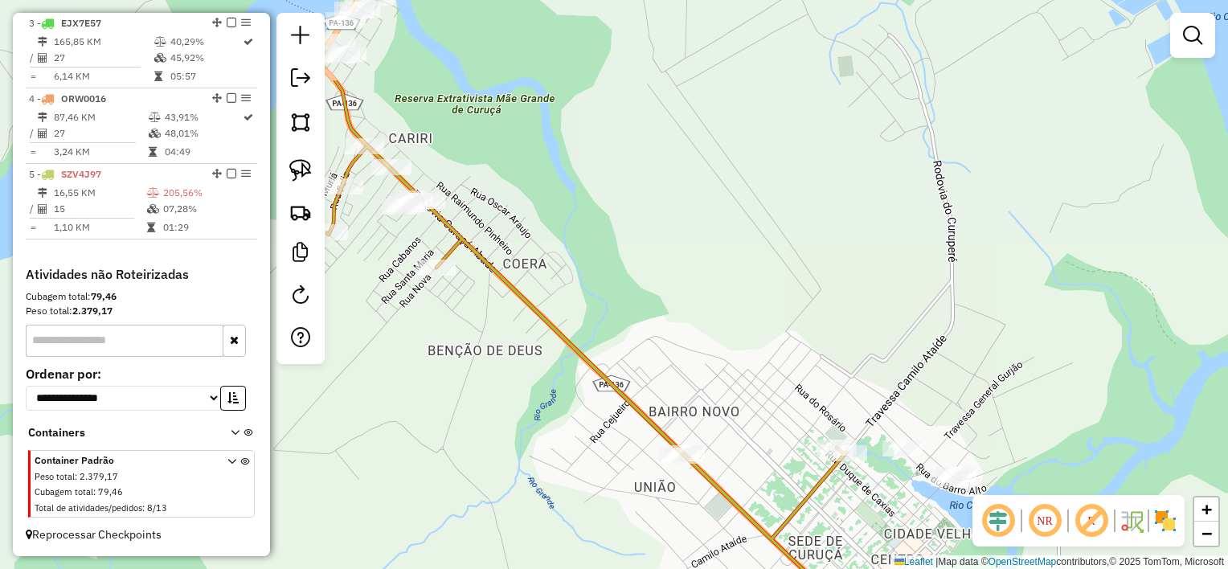
drag, startPoint x: 605, startPoint y: 186, endPoint x: 686, endPoint y: 324, distance: 159.2
click at [686, 324] on div "Janela de atendimento Grade de atendimento Capacidade Transportadoras Veículos …" at bounding box center [614, 284] width 1228 height 569
click at [305, 175] on img at bounding box center [300, 170] width 23 height 23
click at [514, 115] on div "Janela de atendimento Grade de atendimento Capacidade Transportadoras Veículos …" at bounding box center [614, 284] width 1228 height 569
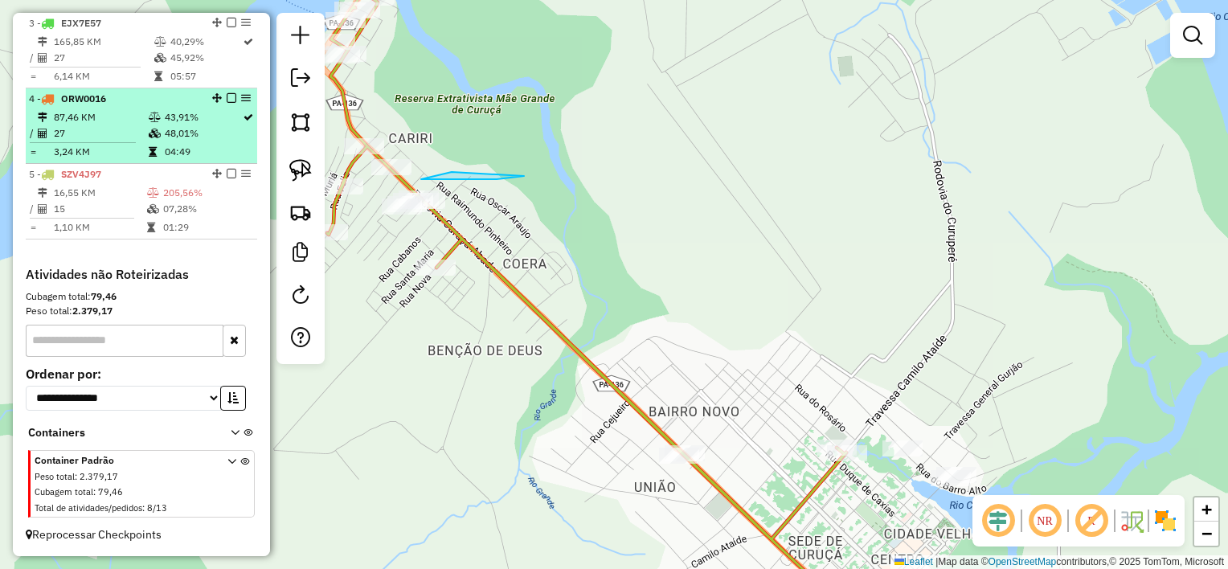
click at [204, 129] on td "48,01%" at bounding box center [203, 133] width 78 height 16
select select "**********"
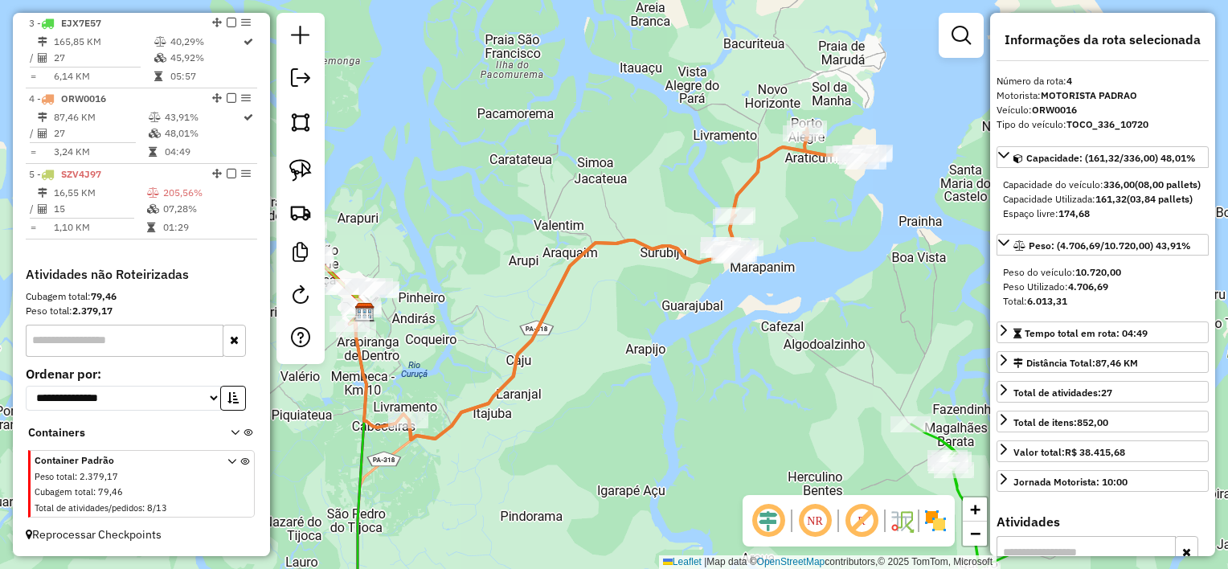
click at [397, 215] on div "Janela de atendimento Grade de atendimento Capacidade Transportadoras Veículos …" at bounding box center [614, 284] width 1228 height 569
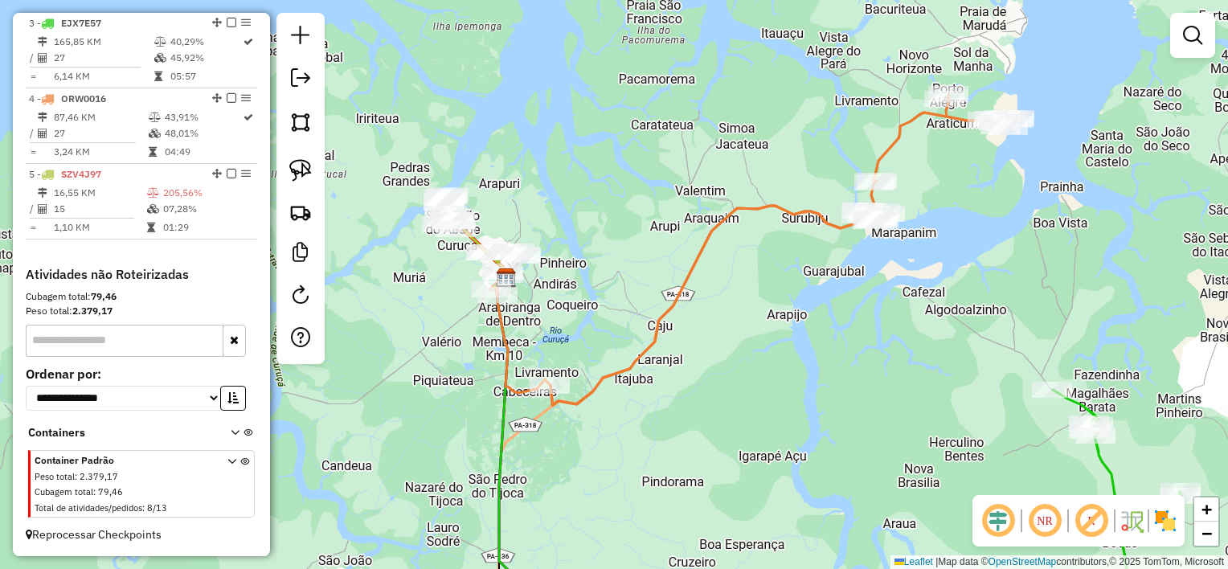
drag, startPoint x: 441, startPoint y: 247, endPoint x: 579, endPoint y: 203, distance: 144.4
click at [573, 211] on div "Janela de atendimento Grade de atendimento Capacidade Transportadoras Veículos …" at bounding box center [614, 284] width 1228 height 569
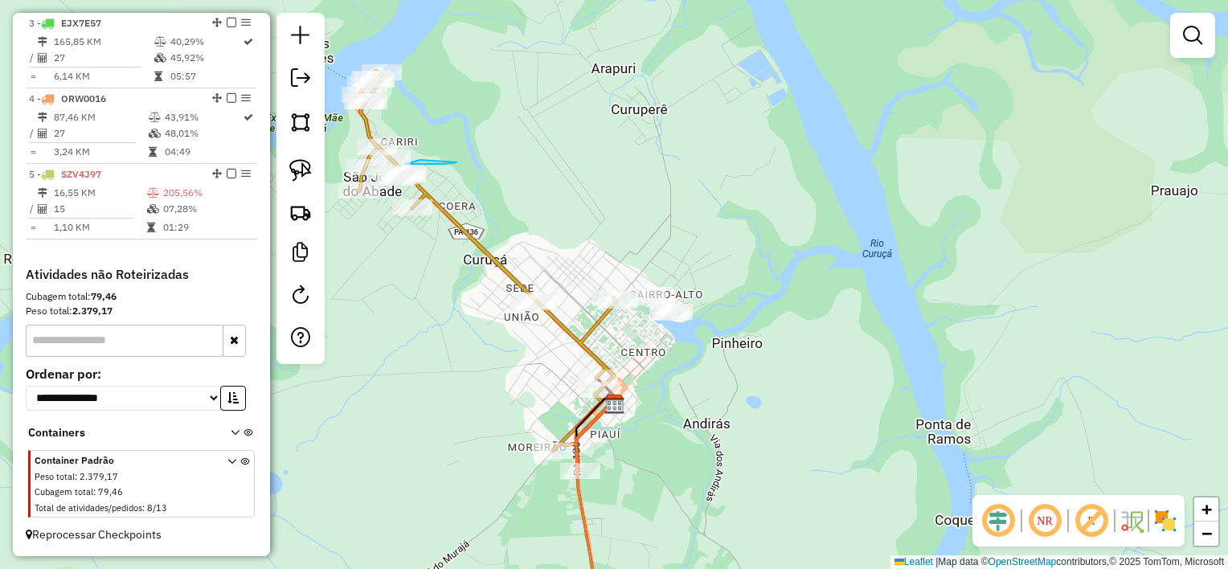
drag, startPoint x: 532, startPoint y: 192, endPoint x: 595, endPoint y: 243, distance: 80.6
click at [593, 243] on div "Janela de atendimento Grade de atendimento Capacidade Transportadoras Veículos …" at bounding box center [614, 284] width 1228 height 569
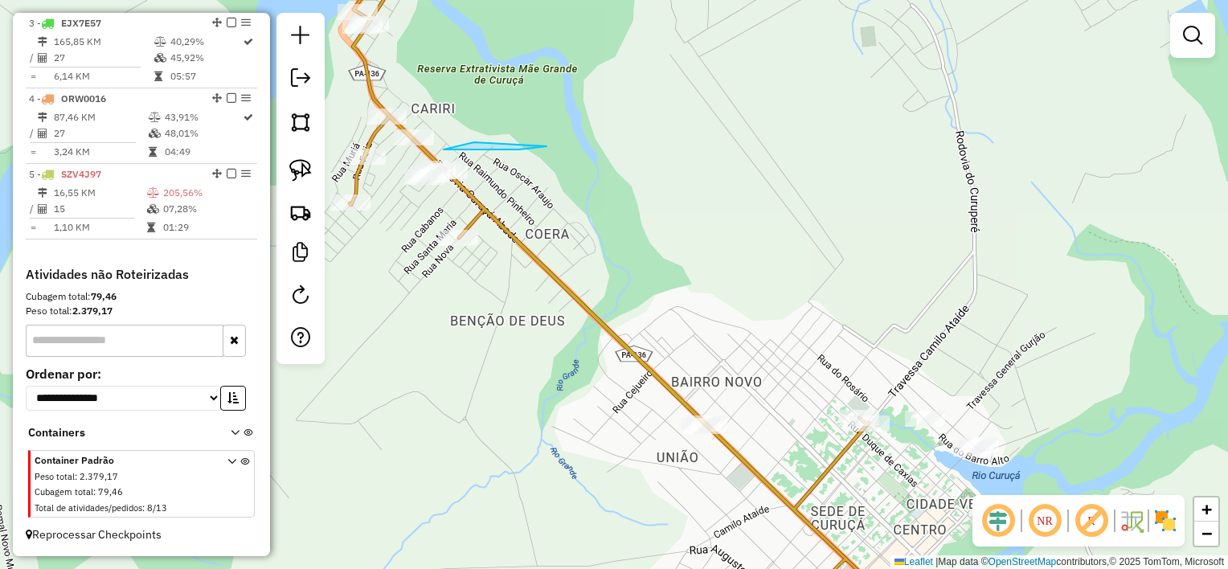
drag, startPoint x: 591, startPoint y: 239, endPoint x: 660, endPoint y: 203, distance: 78.0
click at [660, 203] on div "Janela de atendimento Grade de atendimento Capacidade Transportadoras Veículos …" at bounding box center [614, 284] width 1228 height 569
click at [296, 171] on img at bounding box center [300, 170] width 23 height 23
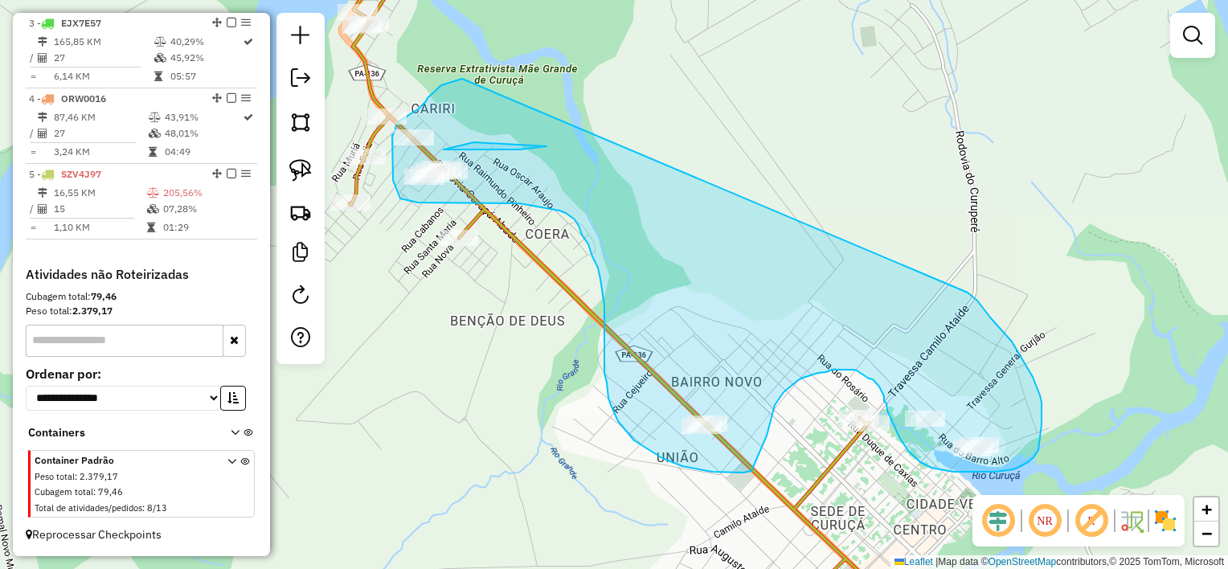
drag, startPoint x: 462, startPoint y: 79, endPoint x: 967, endPoint y: 293, distance: 548.2
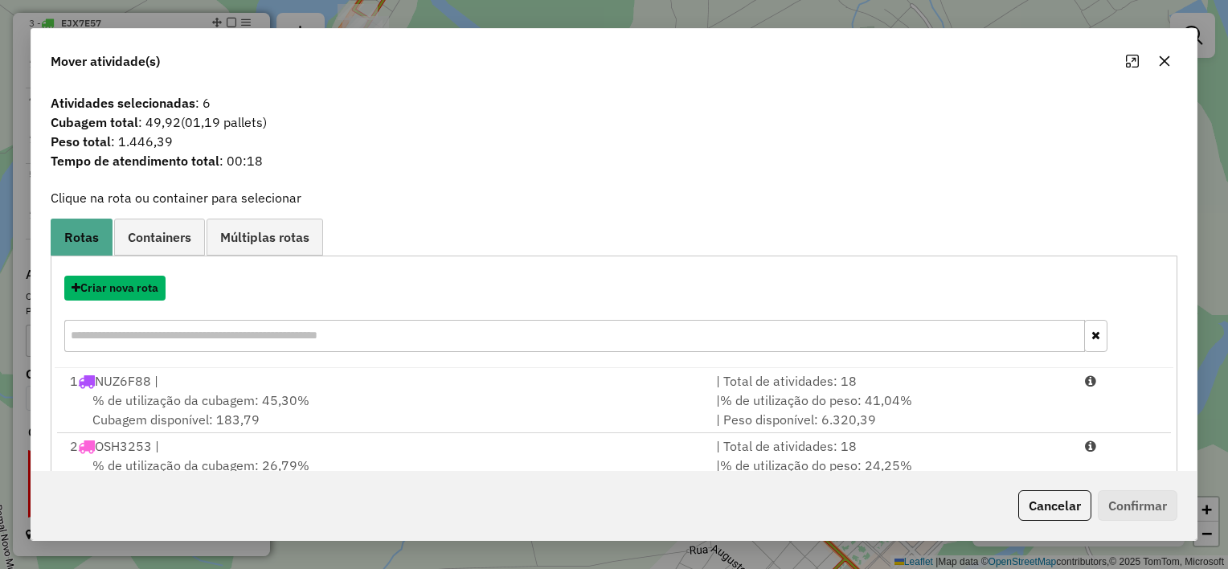
click at [126, 289] on button "Criar nova rota" at bounding box center [114, 288] width 101 height 25
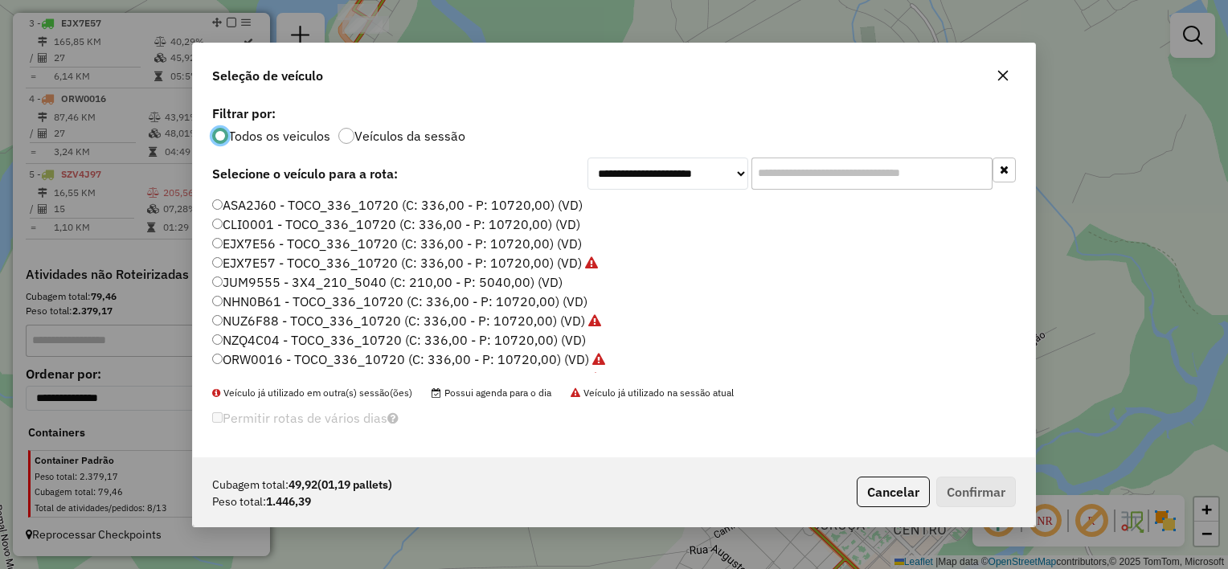
scroll to position [74, 0]
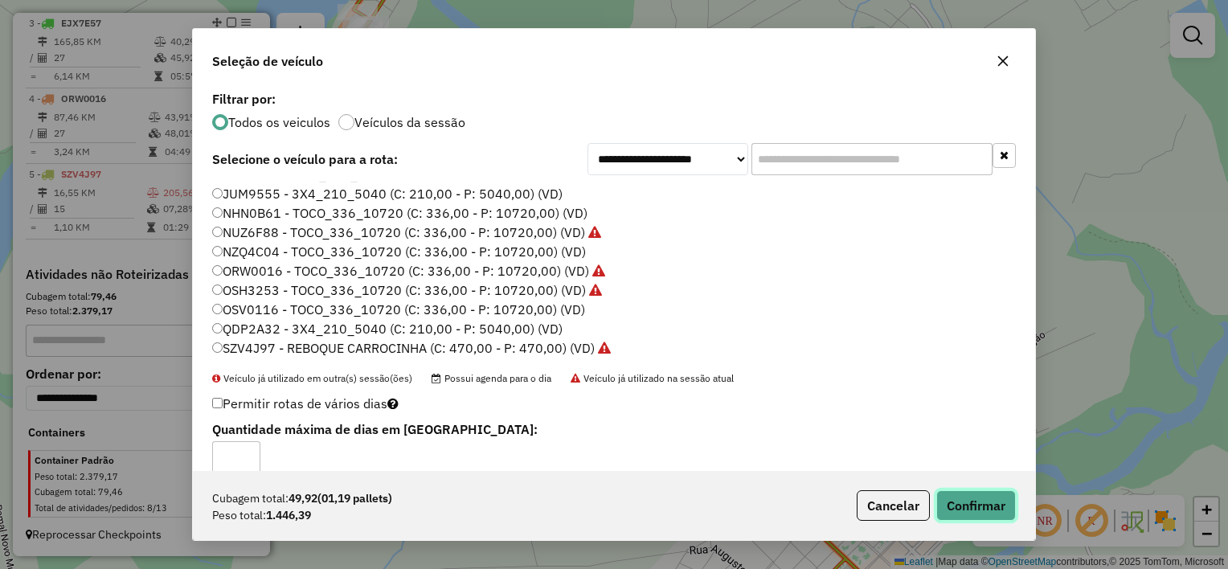
click at [977, 508] on button "Confirmar" at bounding box center [976, 505] width 80 height 31
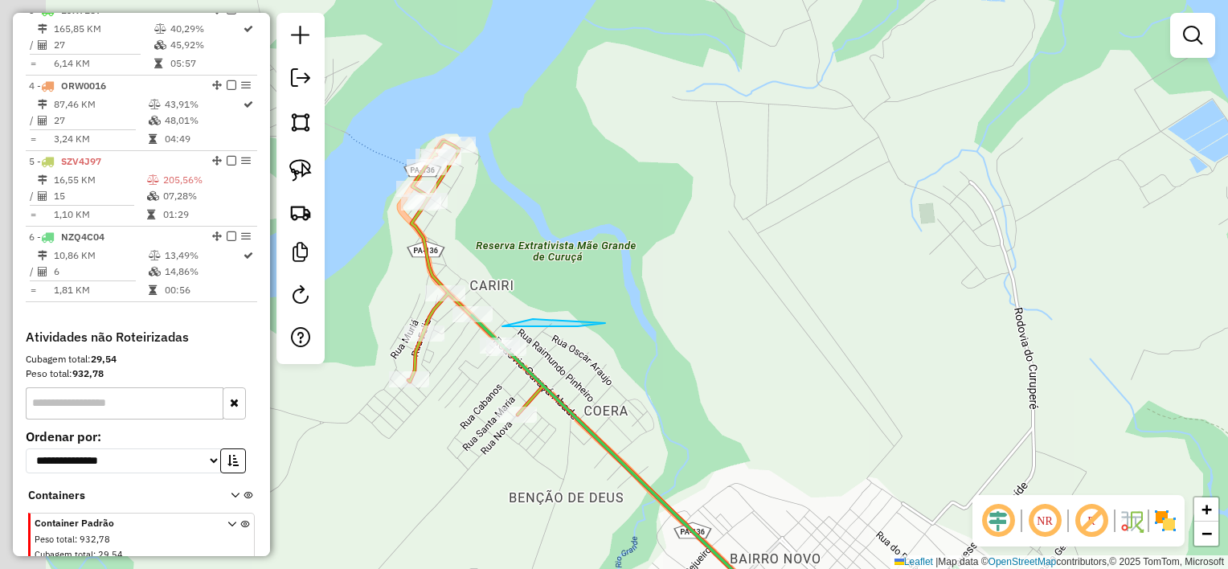
drag, startPoint x: 554, startPoint y: 185, endPoint x: 608, endPoint y: 355, distance: 179.0
click at [611, 357] on div "Janela de atendimento Grade de atendimento Capacidade Transportadoras Veículos …" at bounding box center [614, 284] width 1228 height 569
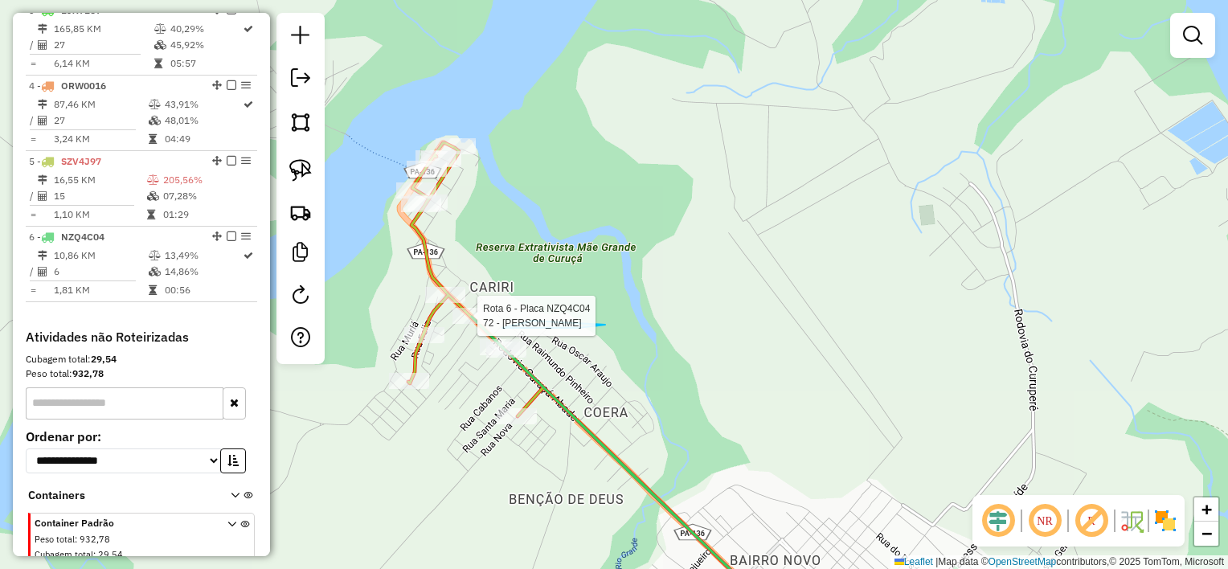
select select "**********"
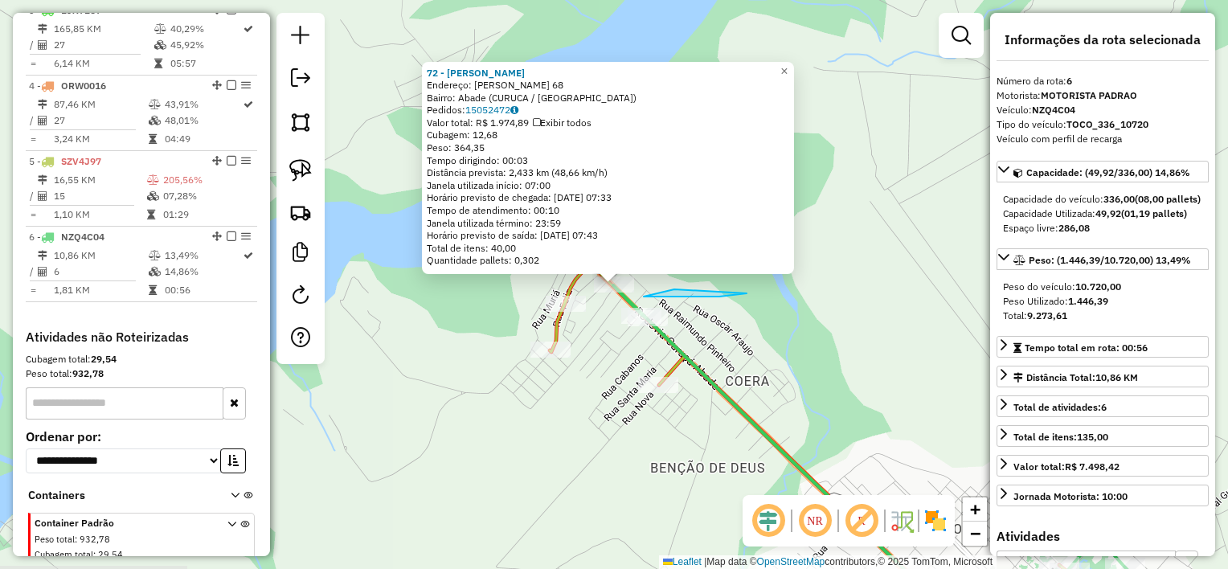
scroll to position [846, 0]
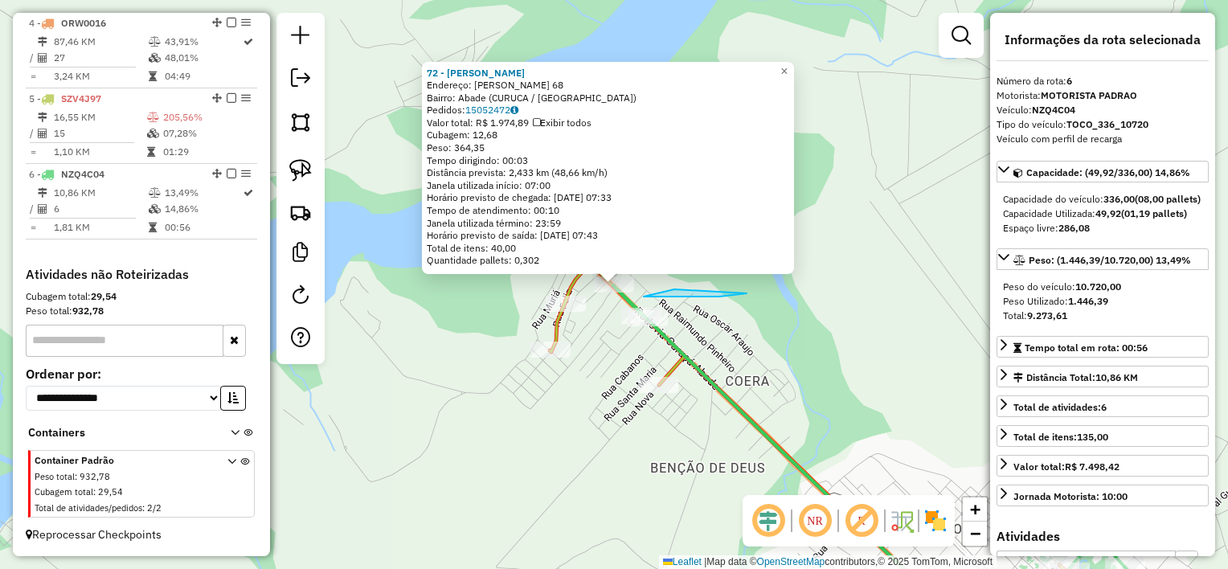
drag, startPoint x: 594, startPoint y: 331, endPoint x: 598, endPoint y: 294, distance: 37.2
click at [595, 326] on div "72 - LICO MERCADINHO Endereço: PAES DE CARVALHO 68 Bairro: Abade (CURUCA / PA) …" at bounding box center [614, 284] width 1228 height 569
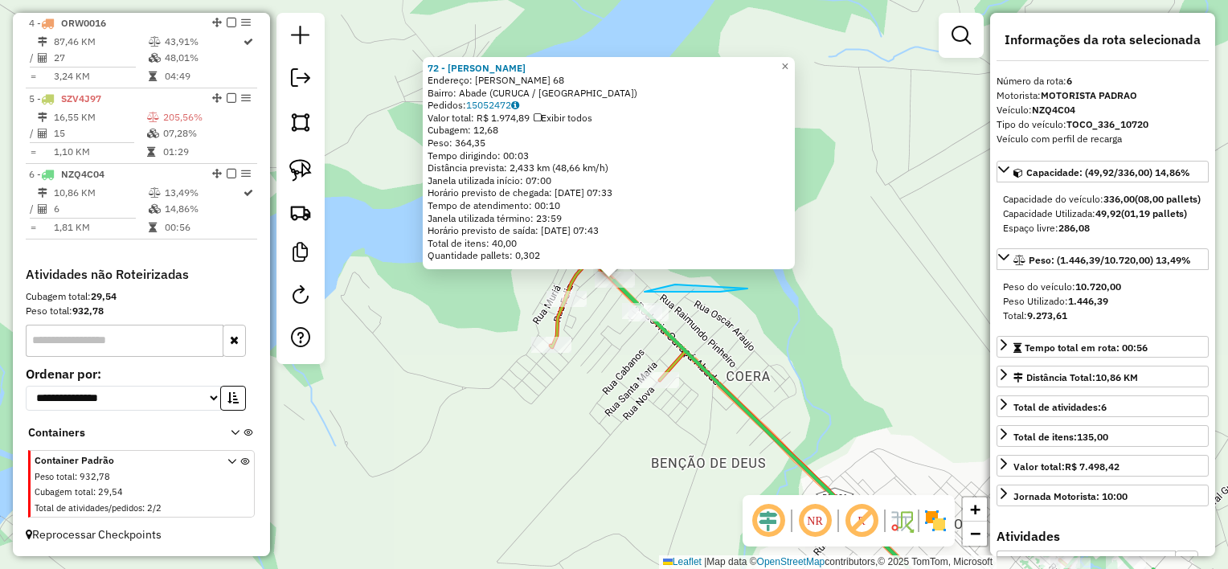
click at [691, 289] on icon at bounding box center [696, 288] width 103 height 7
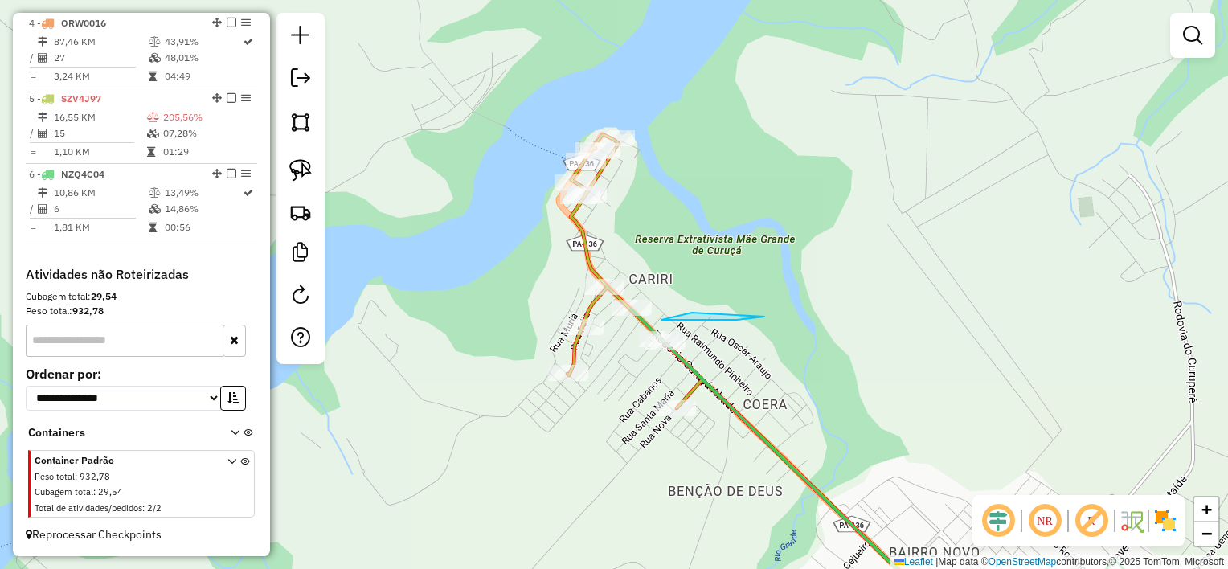
drag, startPoint x: 660, startPoint y: 166, endPoint x: 698, endPoint y: 230, distance: 73.9
click at [698, 230] on div "Janela de atendimento Grade de atendimento Capacidade Transportadoras Veículos …" at bounding box center [614, 284] width 1228 height 569
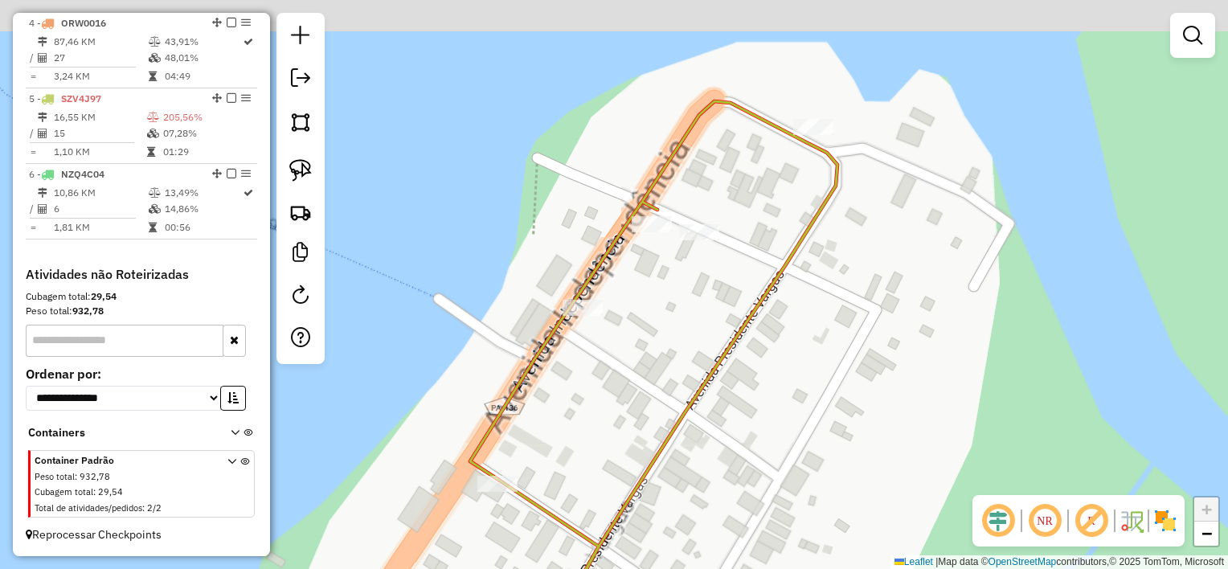
click at [666, 289] on div "Janela de atendimento Grade de atendimento Capacidade Transportadoras Veículos …" at bounding box center [614, 284] width 1228 height 569
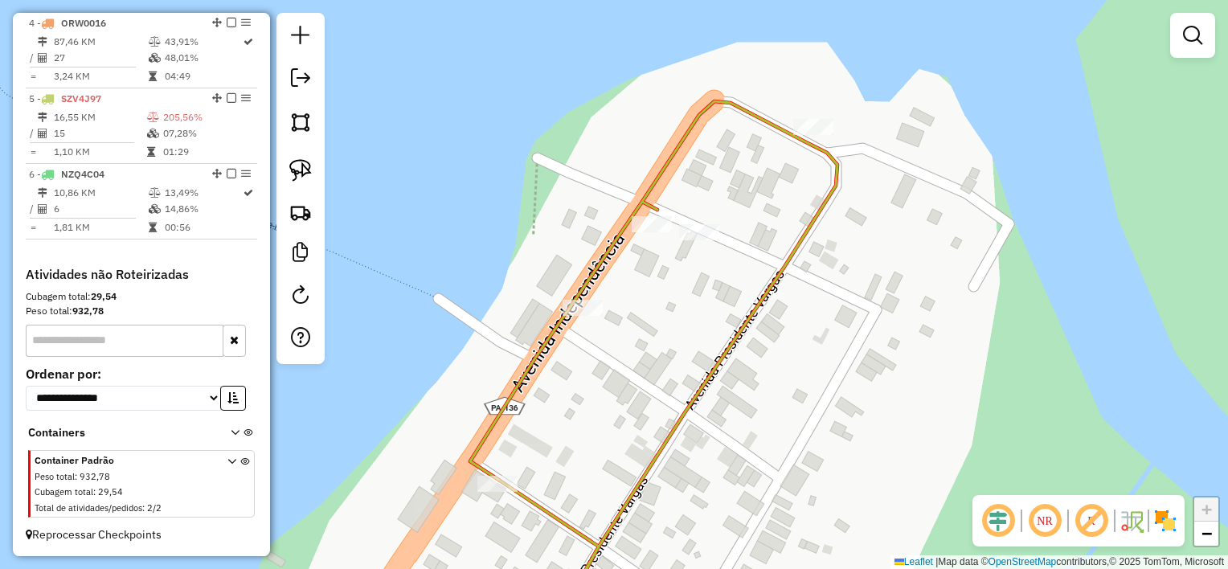
drag, startPoint x: 299, startPoint y: 170, endPoint x: 350, endPoint y: 174, distance: 51.6
click at [299, 170] on img at bounding box center [300, 170] width 23 height 23
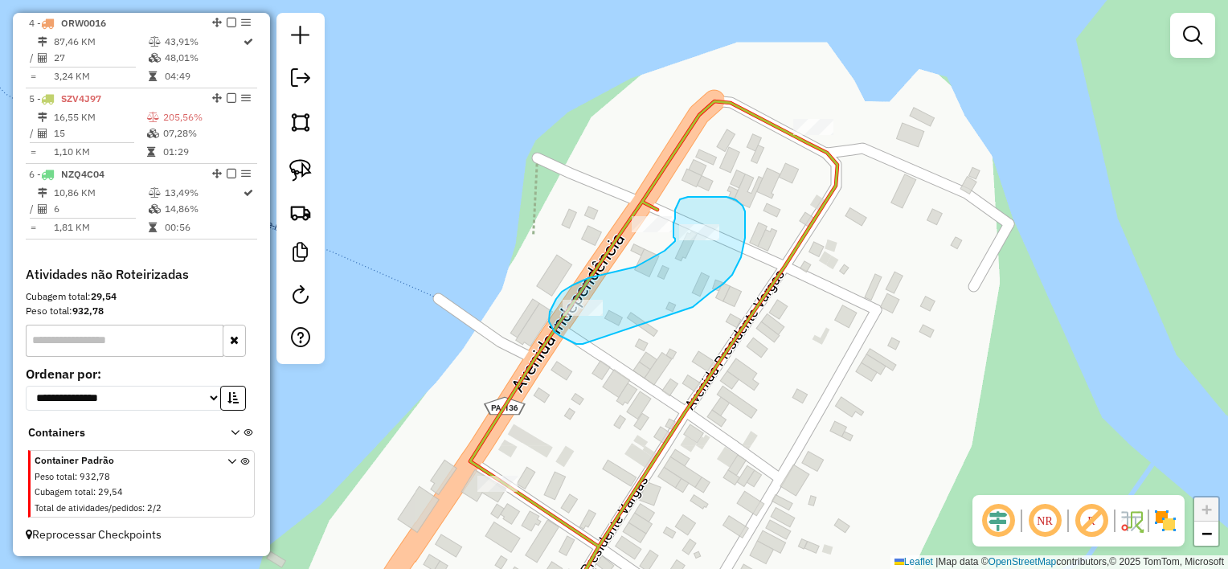
drag, startPoint x: 693, startPoint y: 307, endPoint x: 584, endPoint y: 344, distance: 114.6
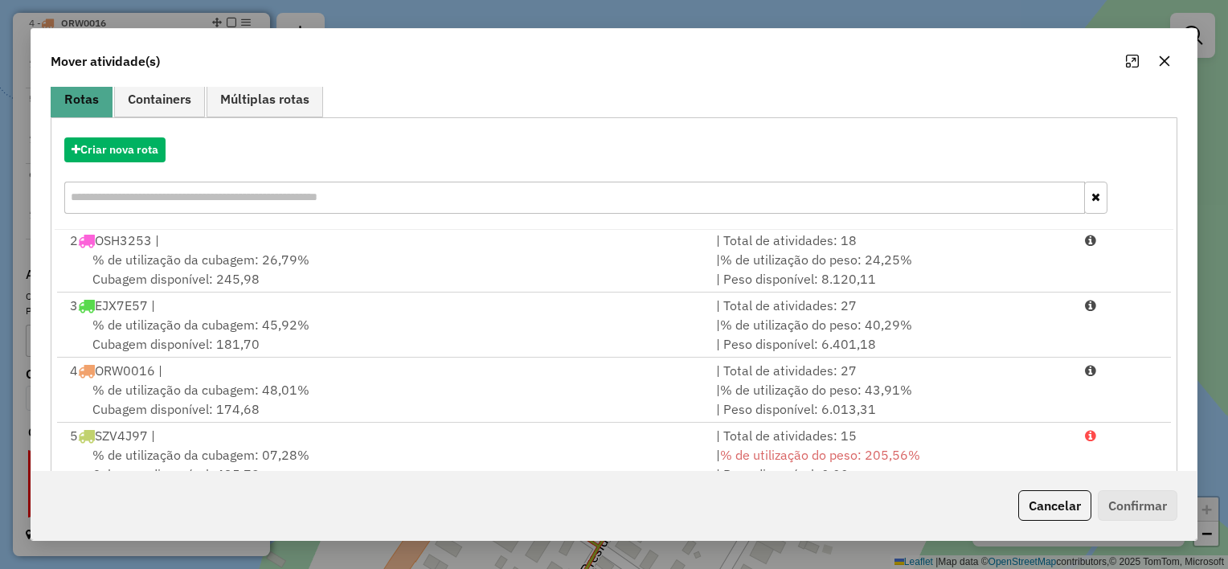
scroll to position [245, 0]
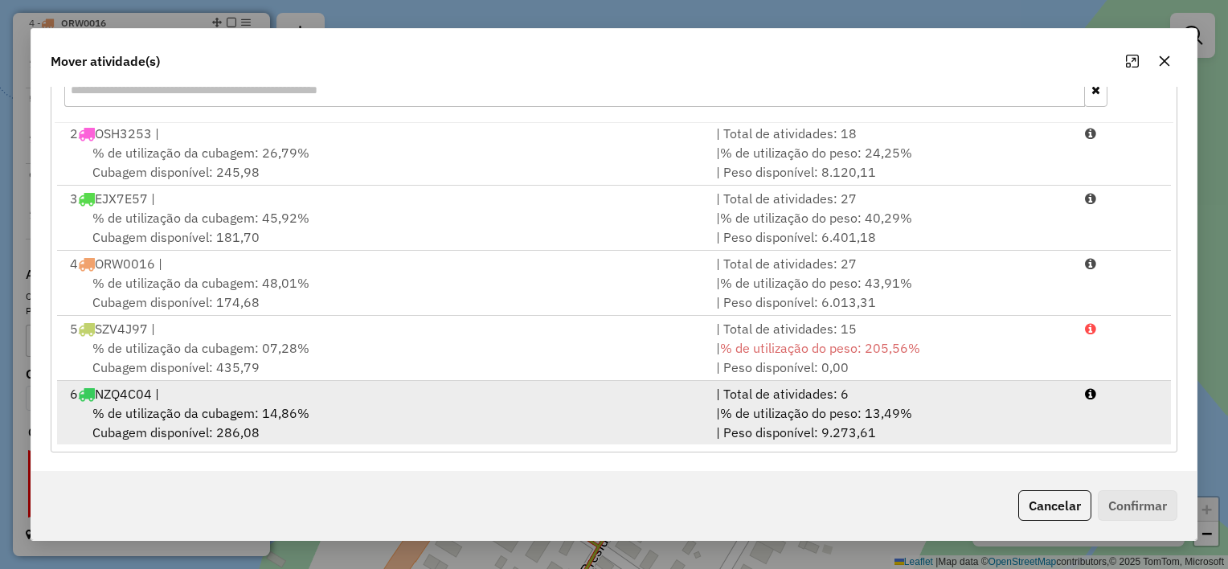
click at [522, 420] on div "% de utilização da cubagem: 14,86% Cubagem disponível: 286,08" at bounding box center [383, 422] width 646 height 39
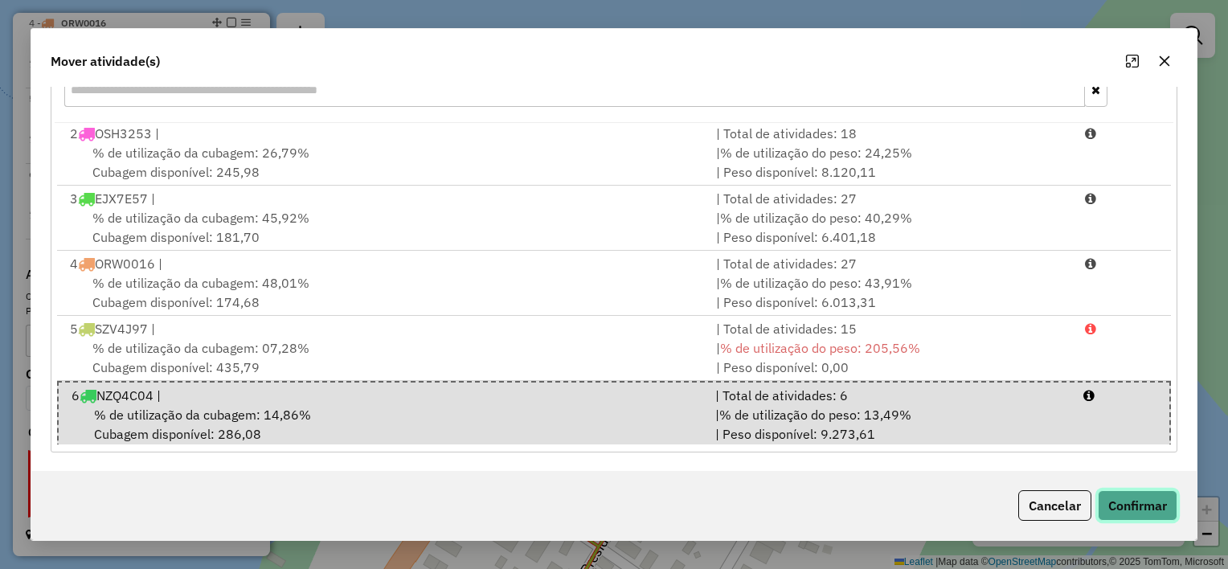
click at [1122, 498] on button "Confirmar" at bounding box center [1138, 505] width 80 height 31
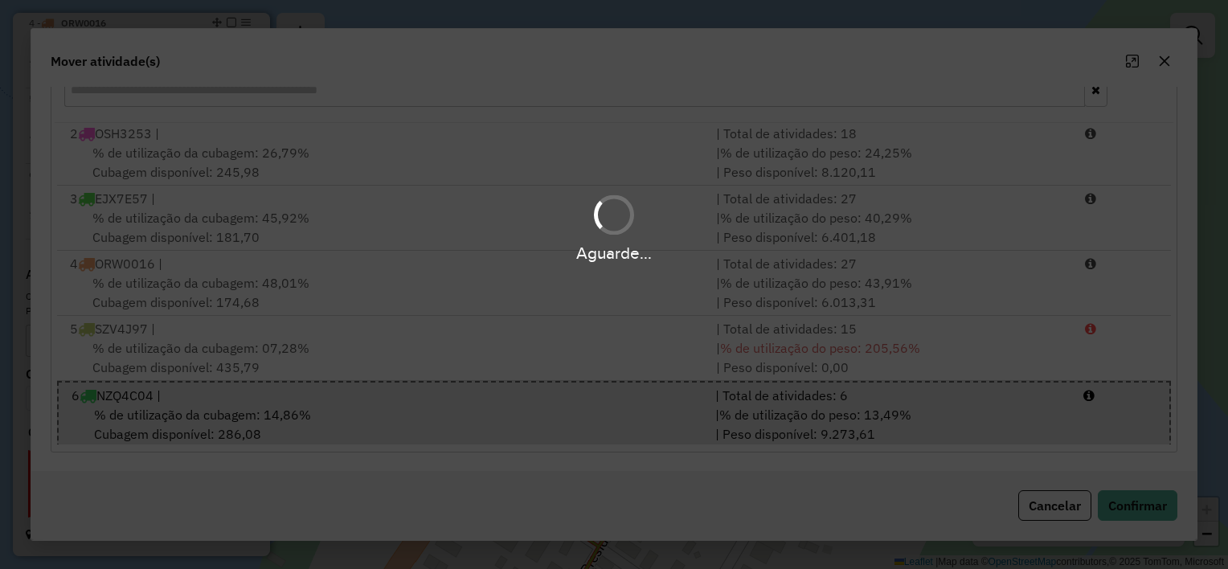
scroll to position [0, 0]
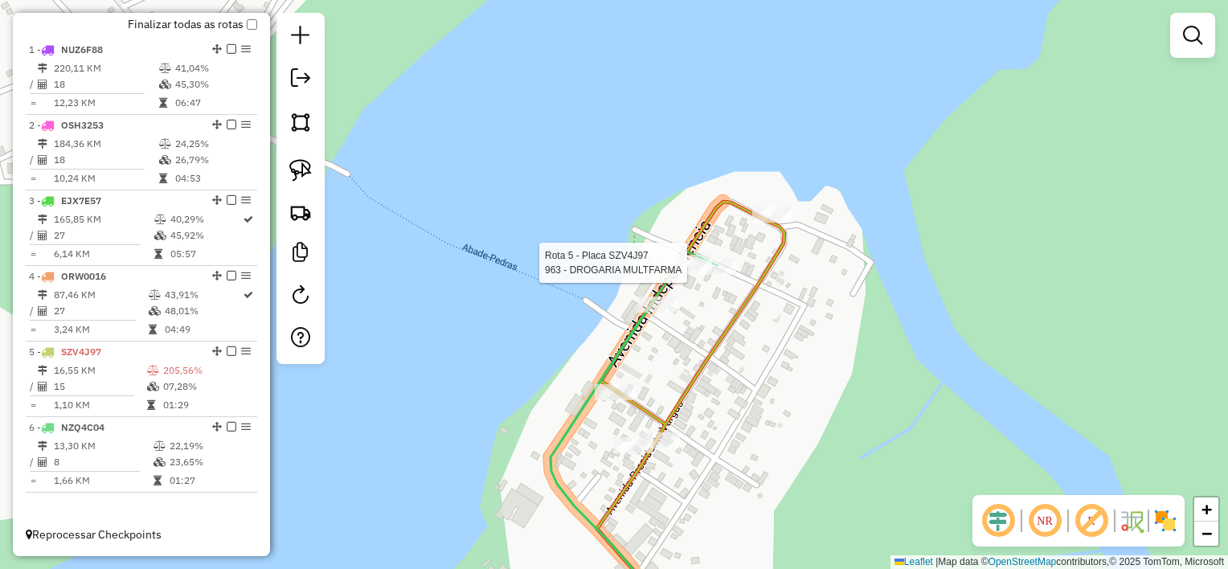
select select "**********"
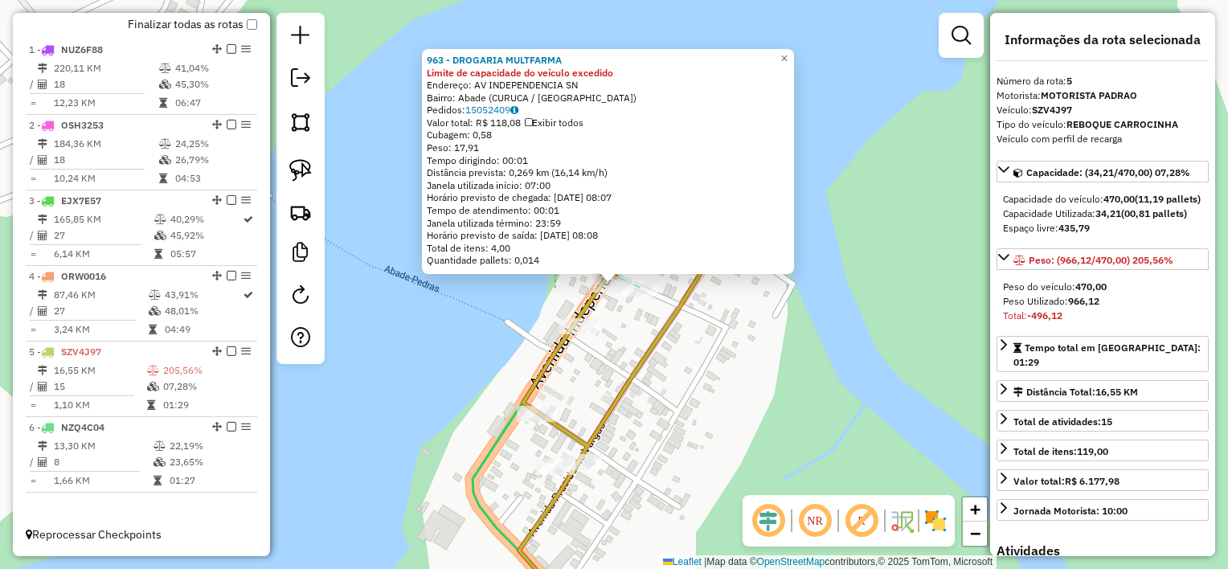
click at [624, 342] on div "963 - DROGARIA MULTFARMA Limite de capacidade do veículo excedido Endereço: AV …" at bounding box center [614, 284] width 1228 height 569
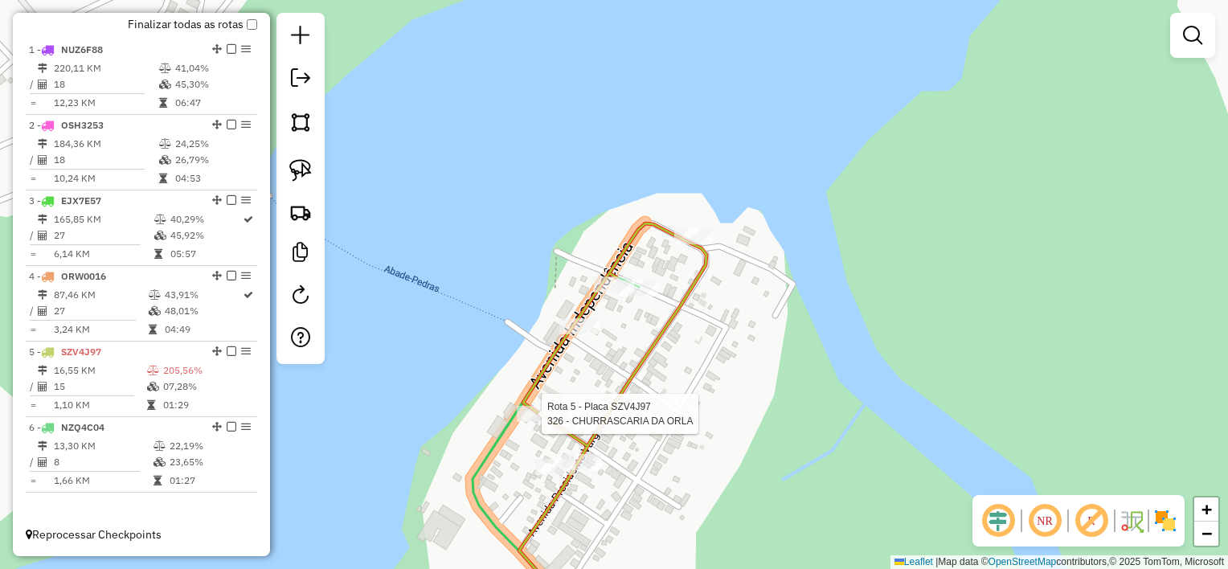
select select "**********"
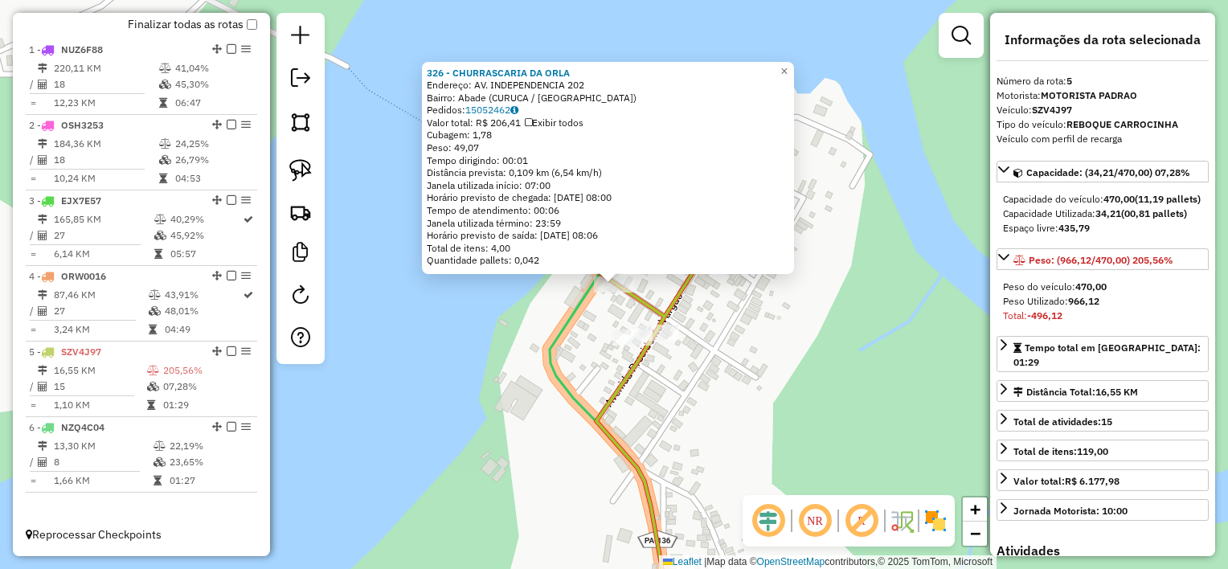
click at [577, 328] on div "326 - CHURRASCARIA DA ORLA Endereço: AV. INDEPENDENCIA 202 Bairro: Abade (CURUC…" at bounding box center [614, 284] width 1228 height 569
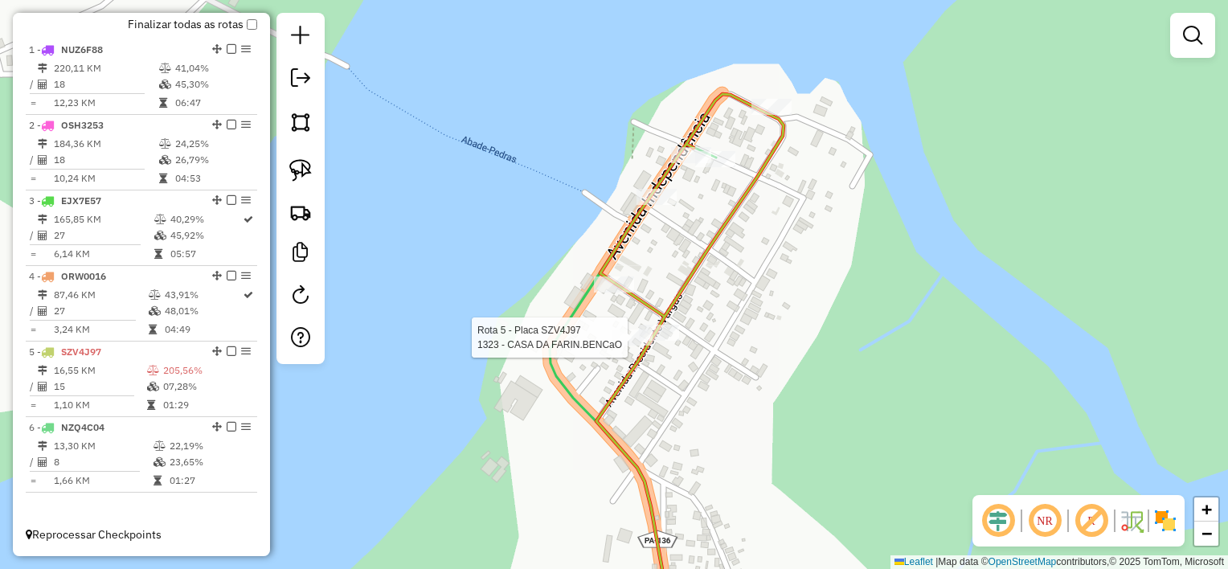
select select "**********"
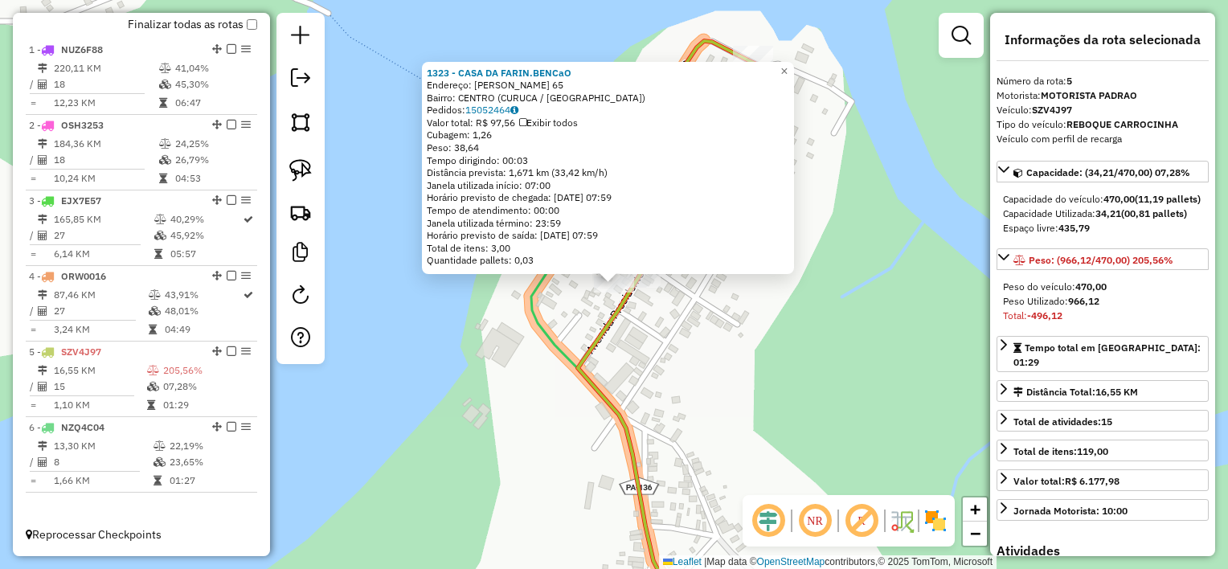
click at [643, 319] on div "1323 - CASA DA FARIN.BENCaO Endereço: getulio vargas abade 65 Bairro: CENTRO (C…" at bounding box center [614, 284] width 1228 height 569
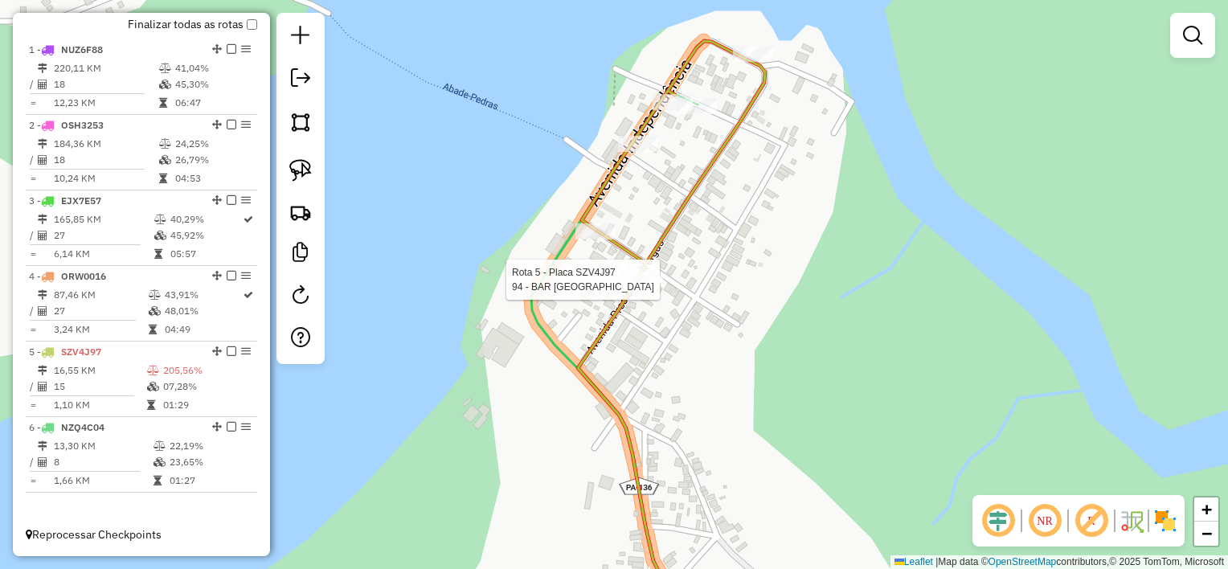
select select "**********"
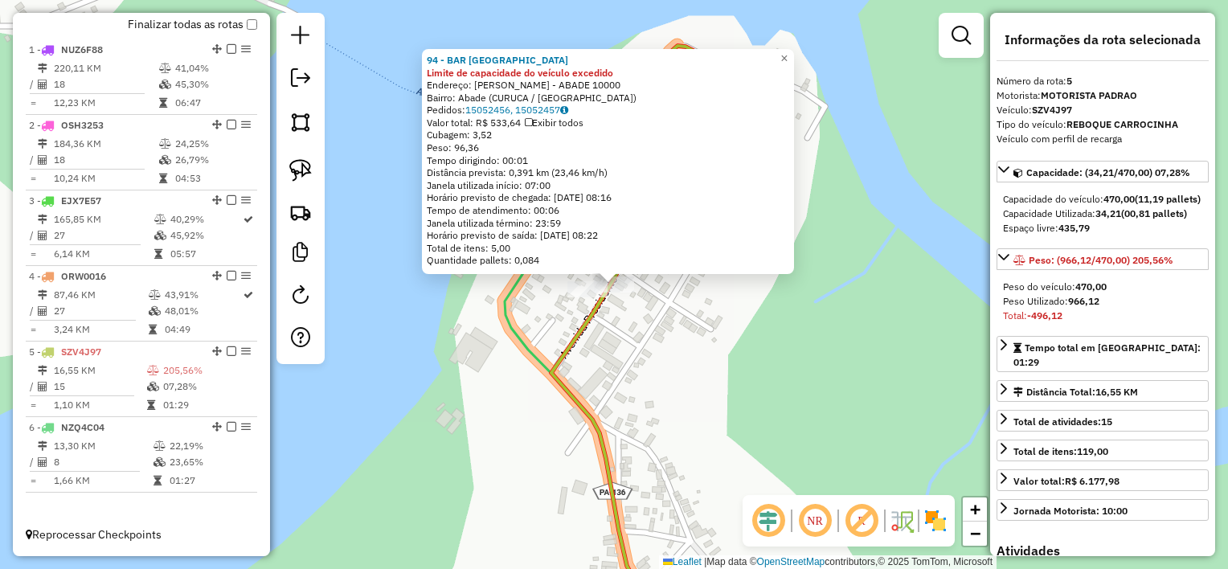
click at [648, 305] on div "94 - BAR EDIVANIAABADE Limite de capacidade do veículo excedido Endereço: ROD C…" at bounding box center [614, 284] width 1228 height 569
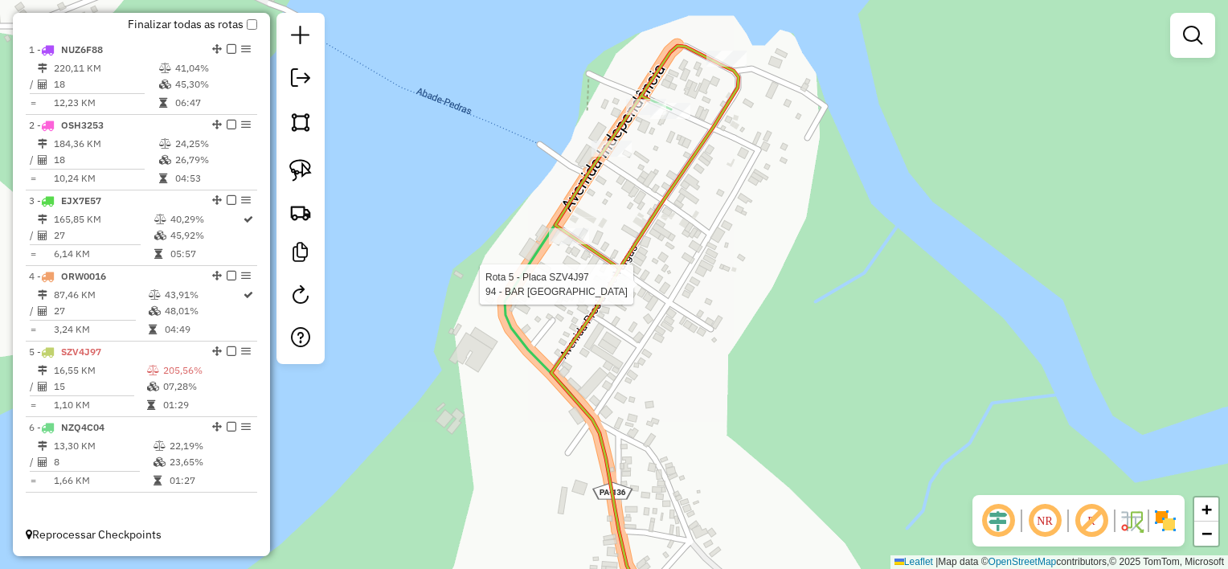
select select "**********"
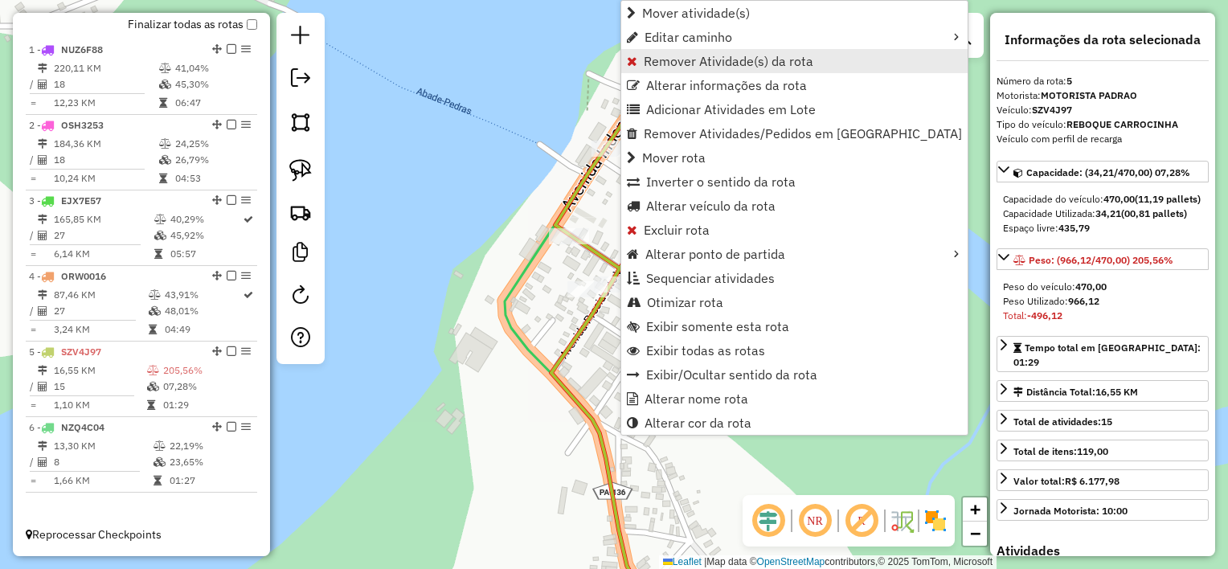
click at [701, 63] on span "Remover Atividade(s) da rota" at bounding box center [729, 61] width 170 height 13
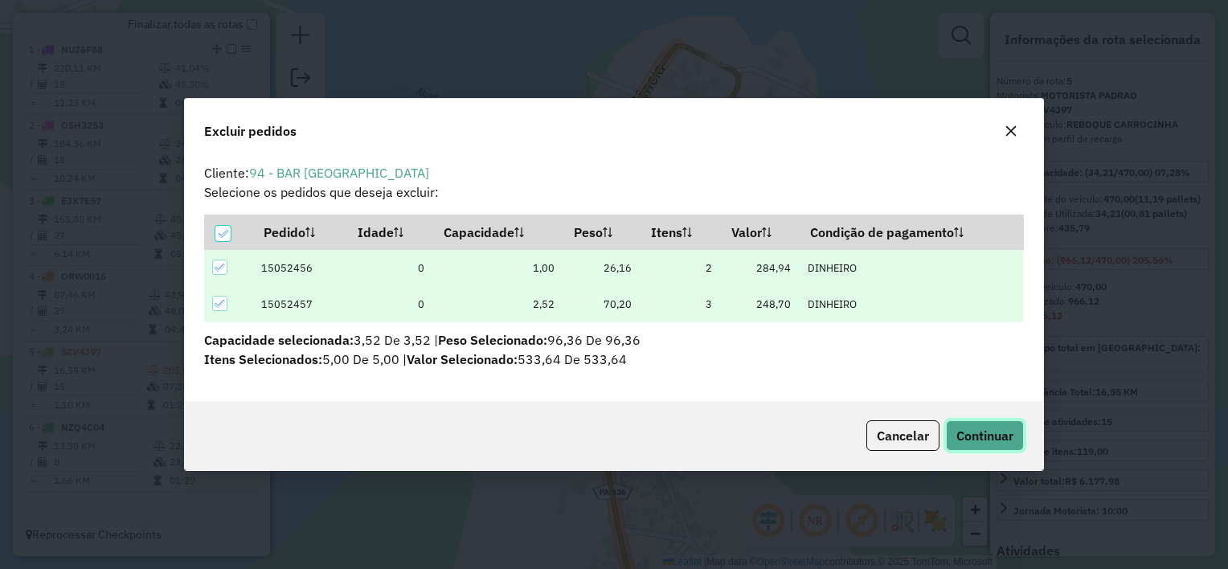
click at [991, 432] on span "Continuar" at bounding box center [984, 436] width 57 height 16
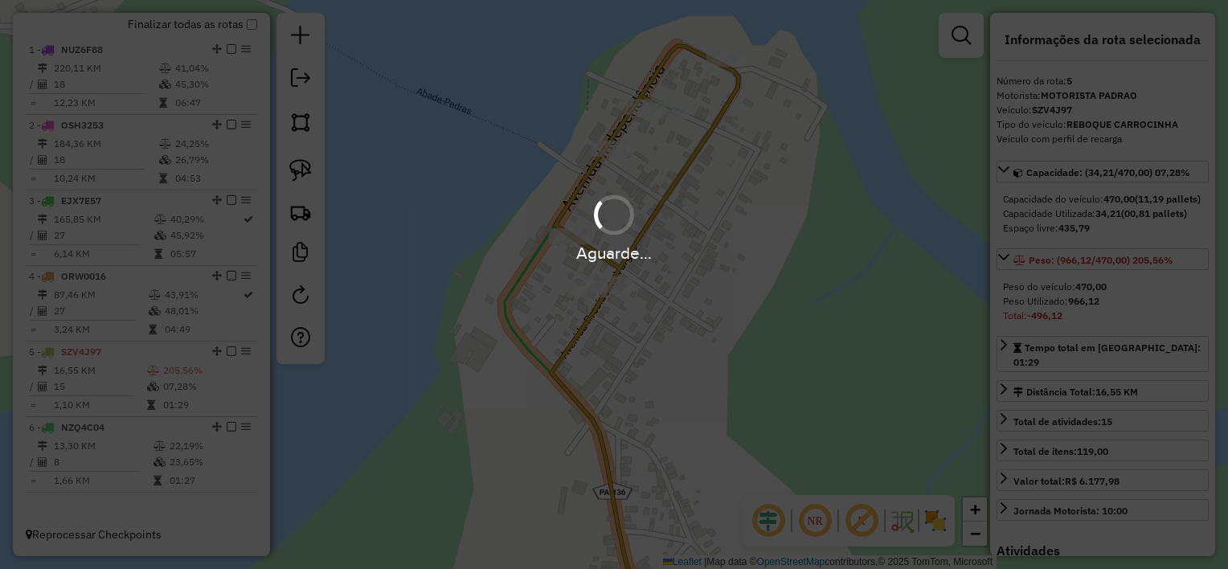
scroll to position [846, 0]
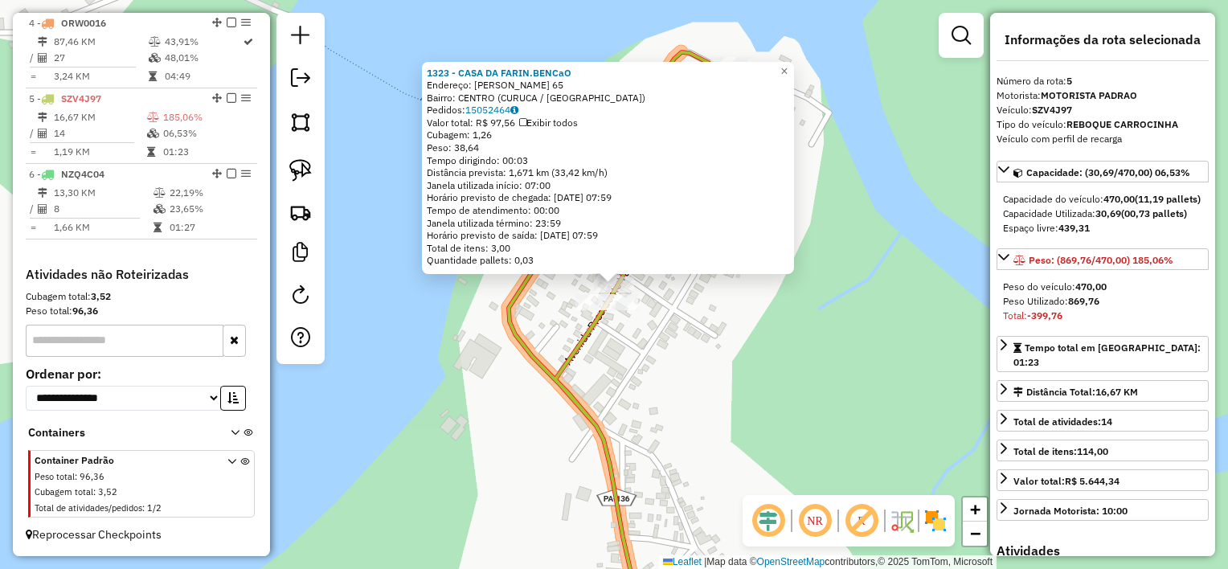
click at [670, 322] on div "1323 - CASA DA FARIN.BENCaO Endereço: getulio vargas abade 65 Bairro: CENTRO (C…" at bounding box center [614, 284] width 1228 height 569
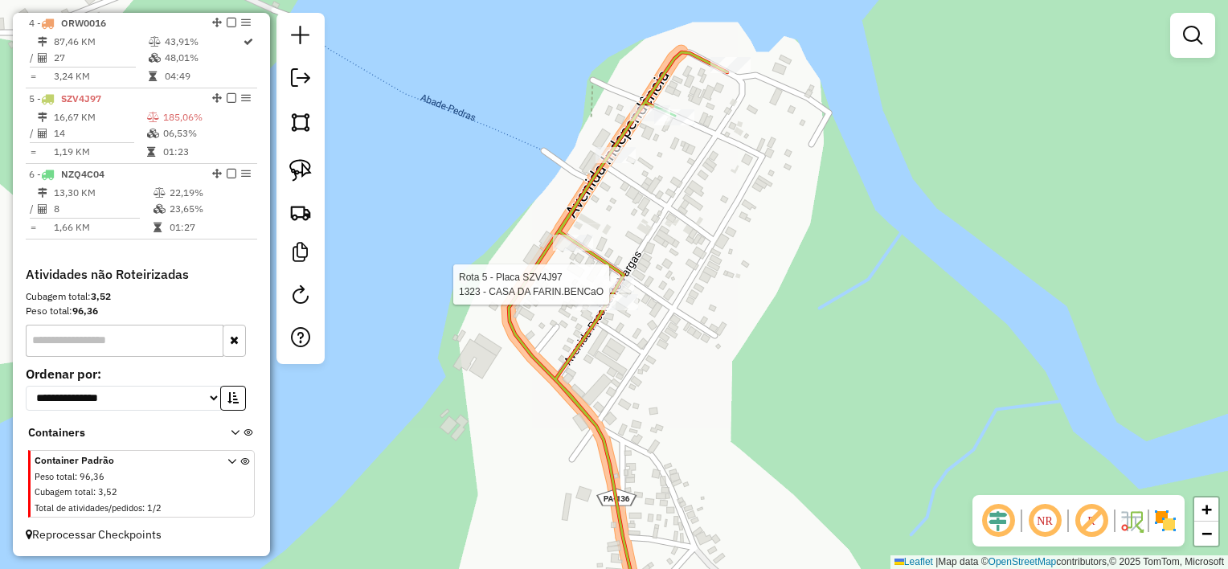
select select "**********"
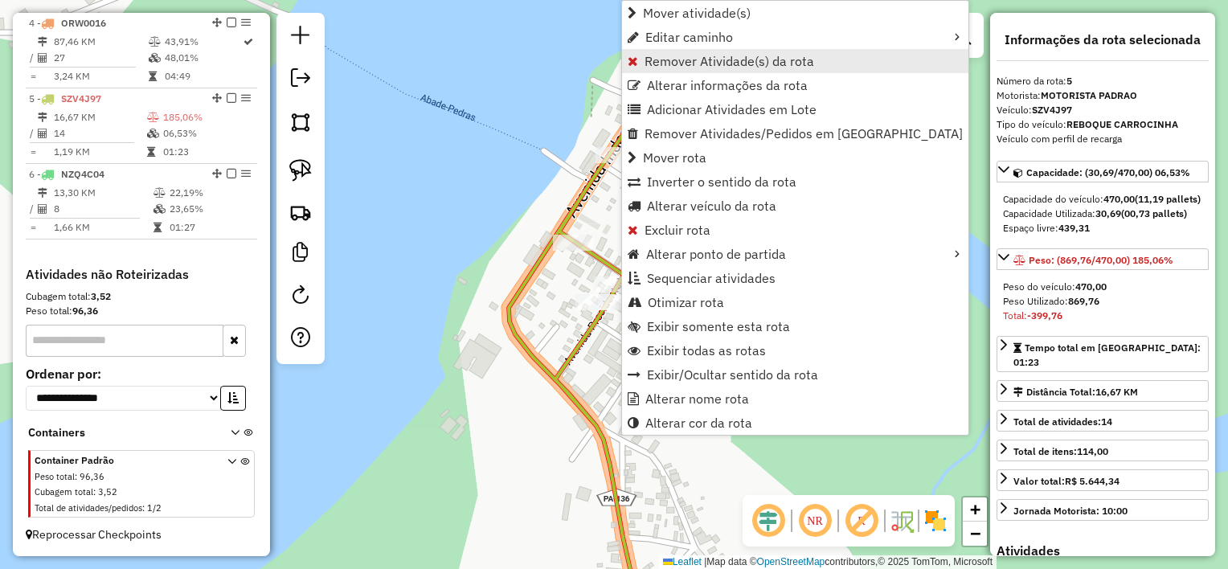
click at [723, 60] on span "Remover Atividade(s) da rota" at bounding box center [730, 61] width 170 height 13
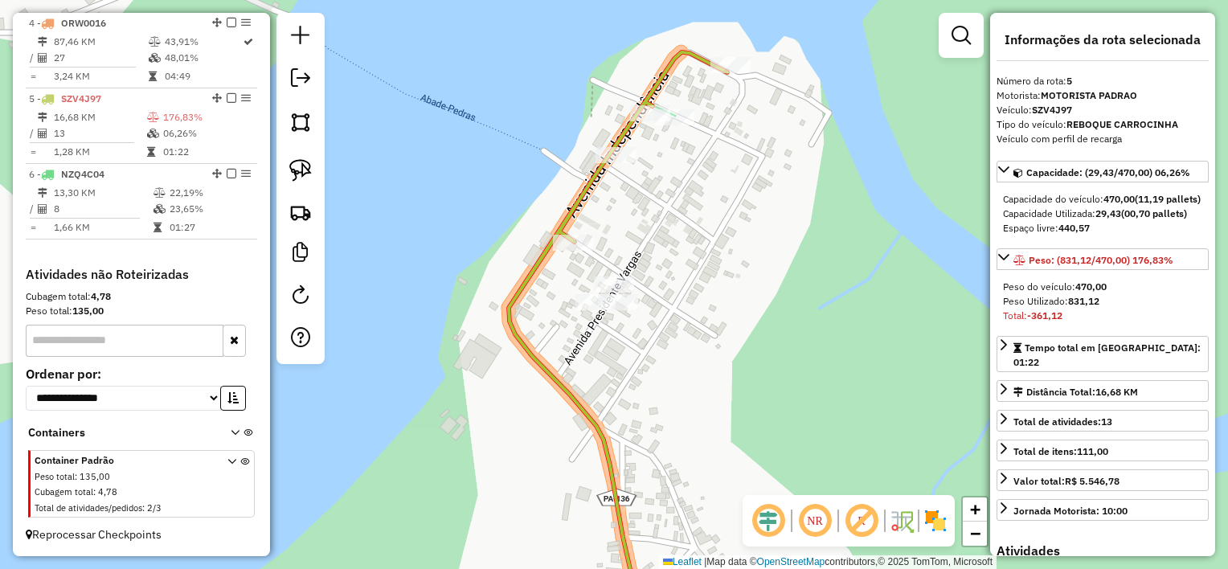
drag, startPoint x: 611, startPoint y: 258, endPoint x: 608, endPoint y: 231, distance: 27.4
click at [609, 257] on div "Janela de atendimento Grade de atendimento Capacidade Transportadoras Veículos …" at bounding box center [614, 284] width 1228 height 569
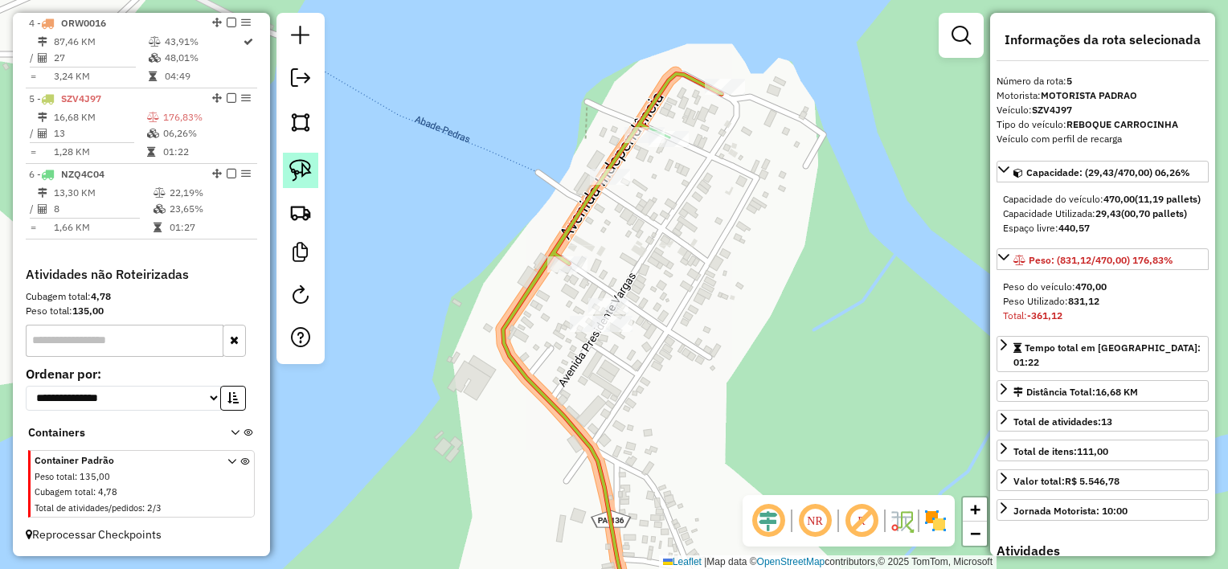
click at [295, 174] on img at bounding box center [300, 170] width 23 height 23
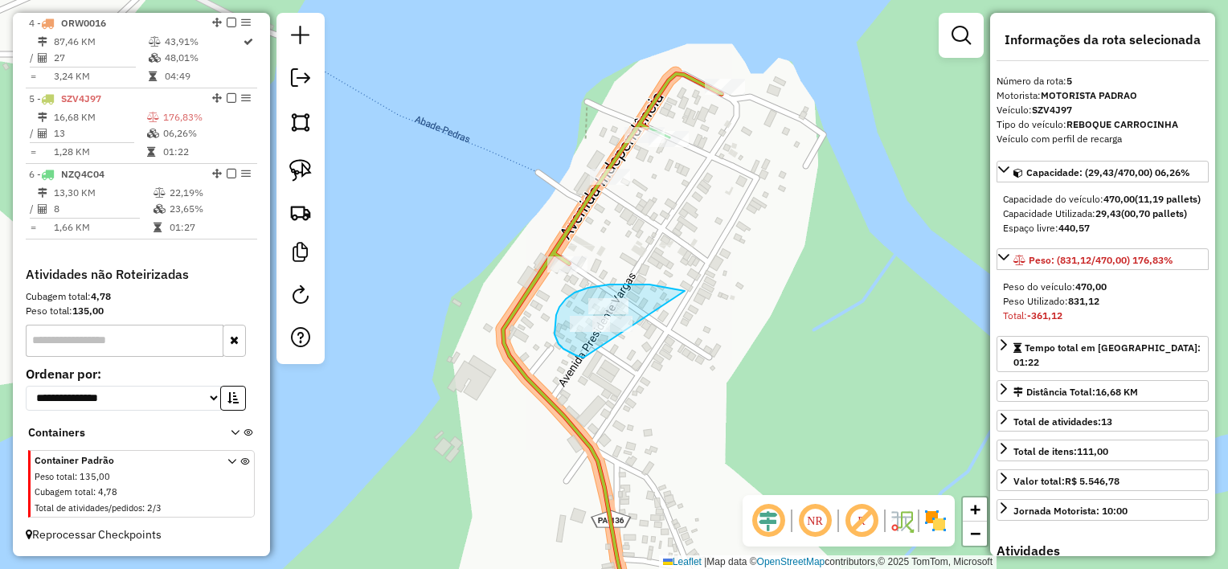
drag, startPoint x: 685, startPoint y: 291, endPoint x: 589, endPoint y: 358, distance: 117.1
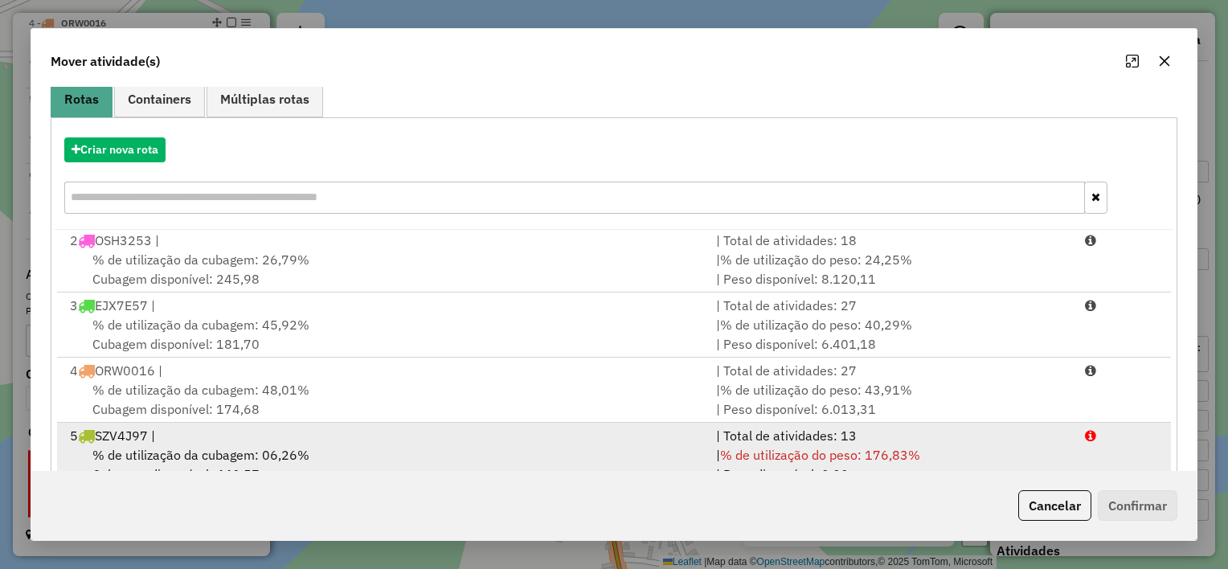
scroll to position [245, 0]
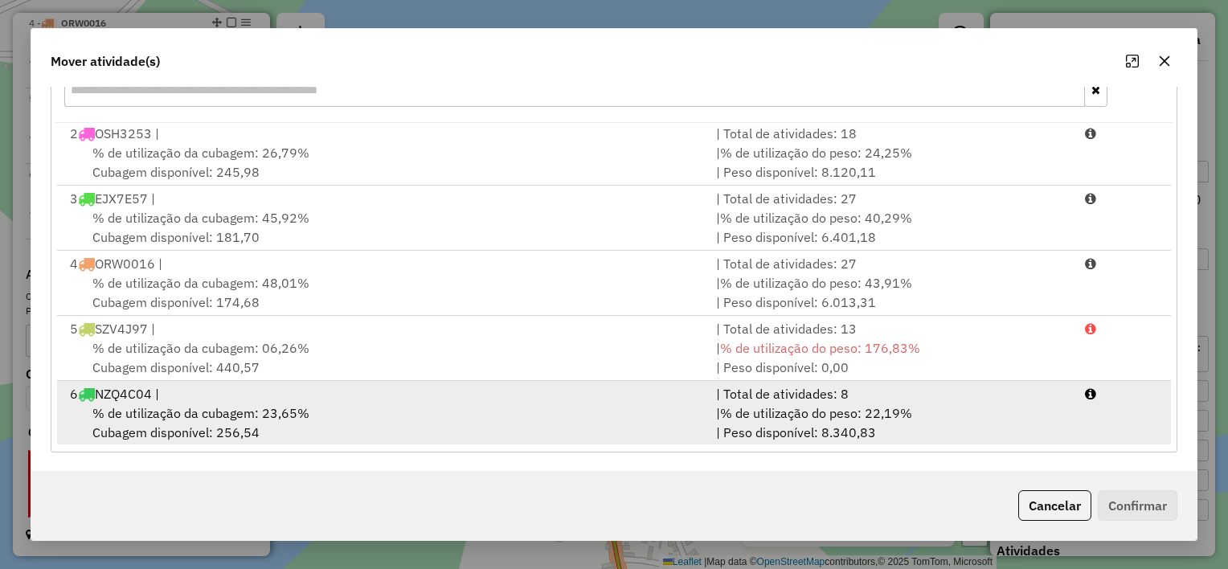
click at [483, 408] on div "% de utilização da cubagem: 23,65% Cubagem disponível: 256,54" at bounding box center [383, 422] width 646 height 39
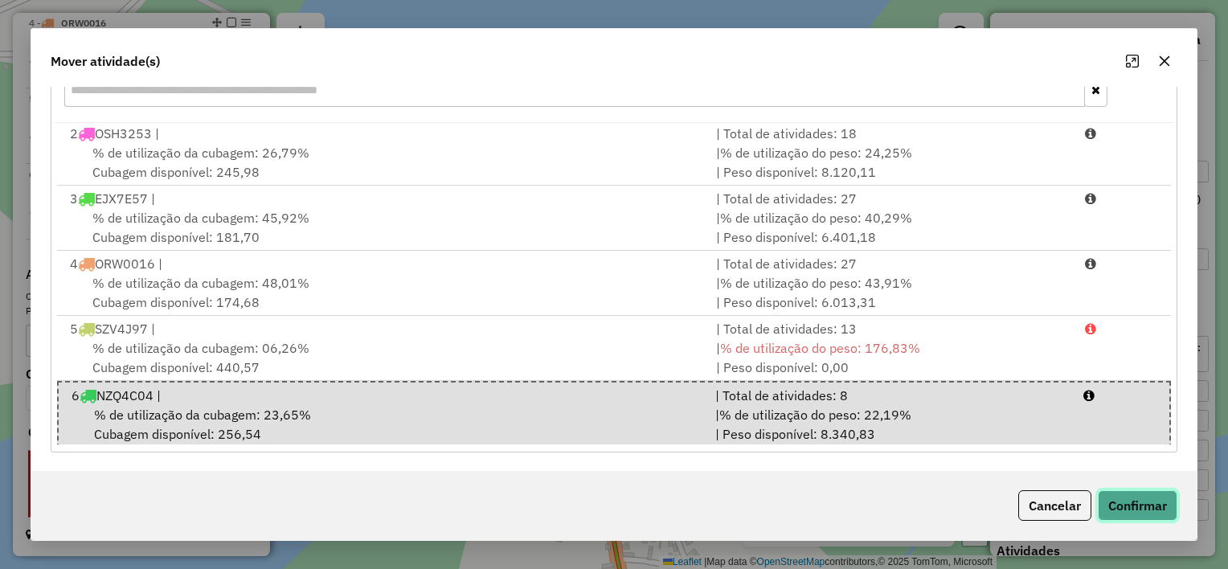
click at [1125, 510] on button "Confirmar" at bounding box center [1138, 505] width 80 height 31
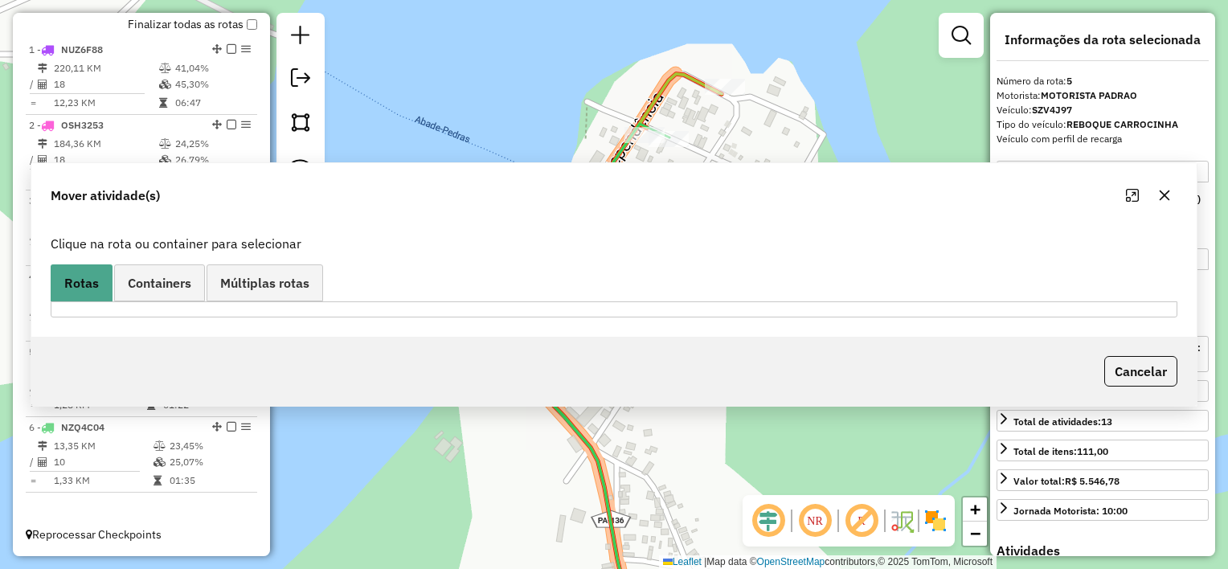
scroll to position [0, 0]
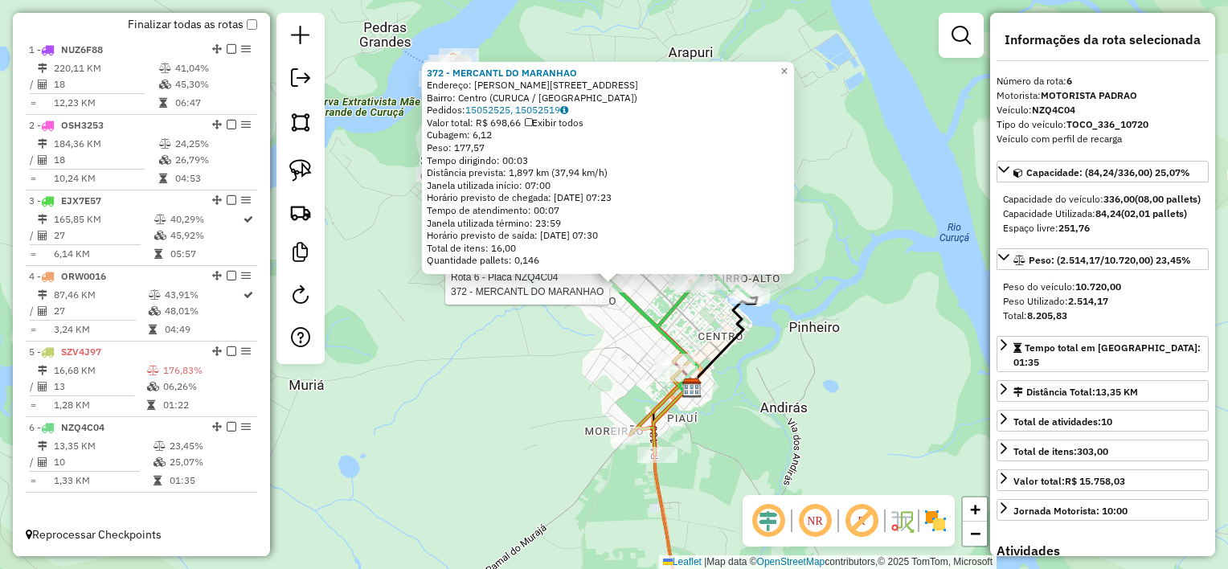
click at [716, 332] on div "Rota 6 - Placa NZQ4C04 372 - MERCANTL DO MARANHAO 372 - MERCANTL DO MARANHAO En…" at bounding box center [614, 284] width 1228 height 569
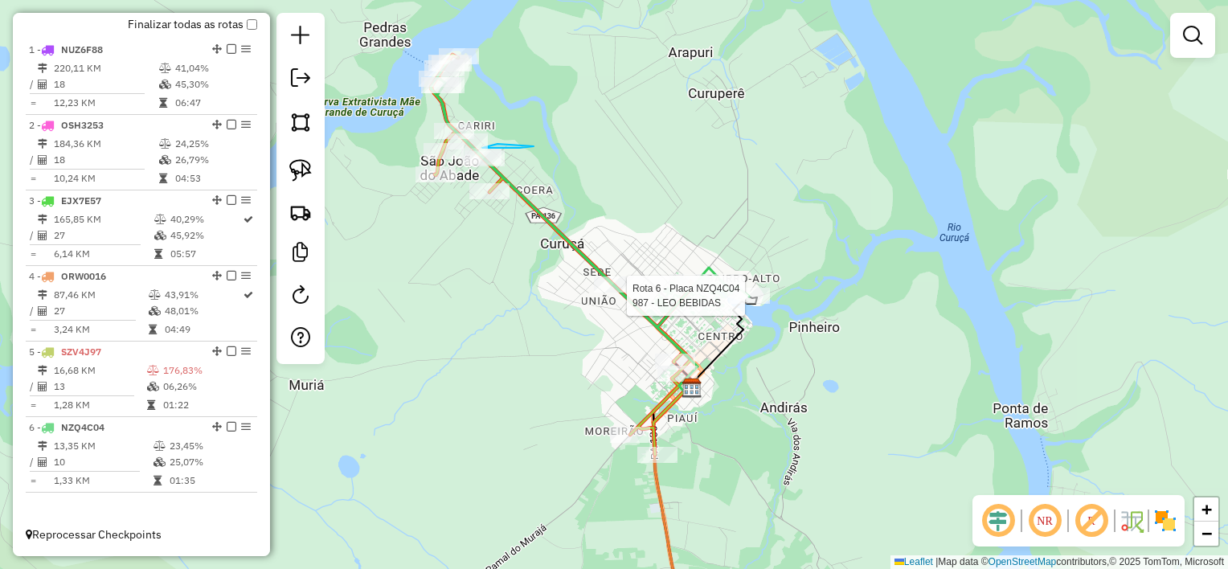
select select "**********"
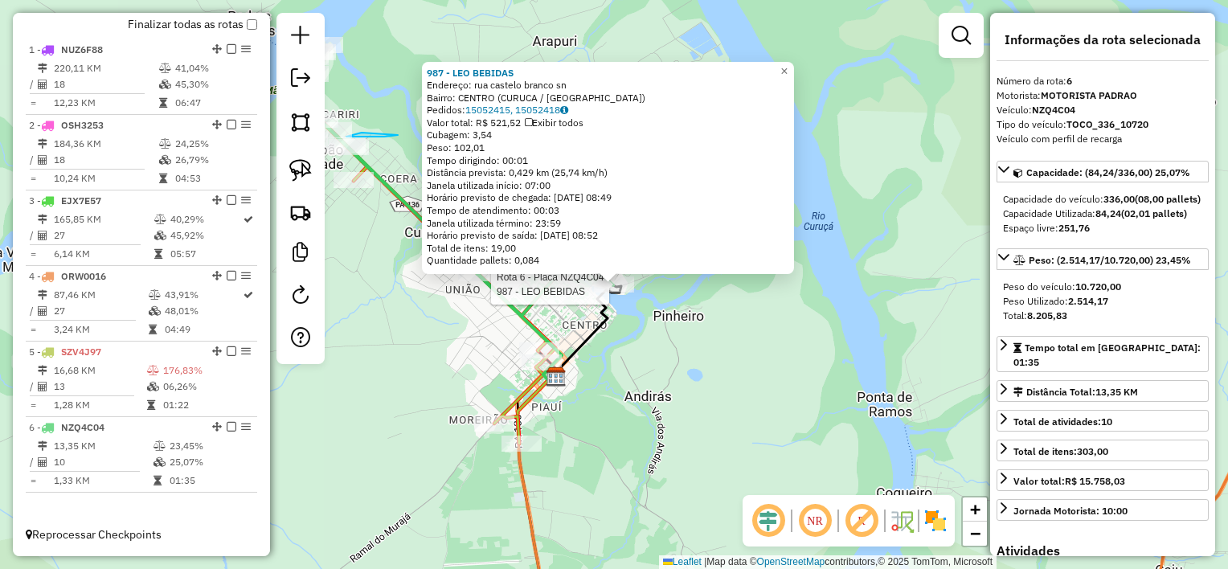
click at [736, 363] on div "Rota 6 - Placa NZQ4C04 987 - LEO BEBIDAS 987 - LEO BEBIDAS Endereço: rua castel…" at bounding box center [614, 284] width 1228 height 569
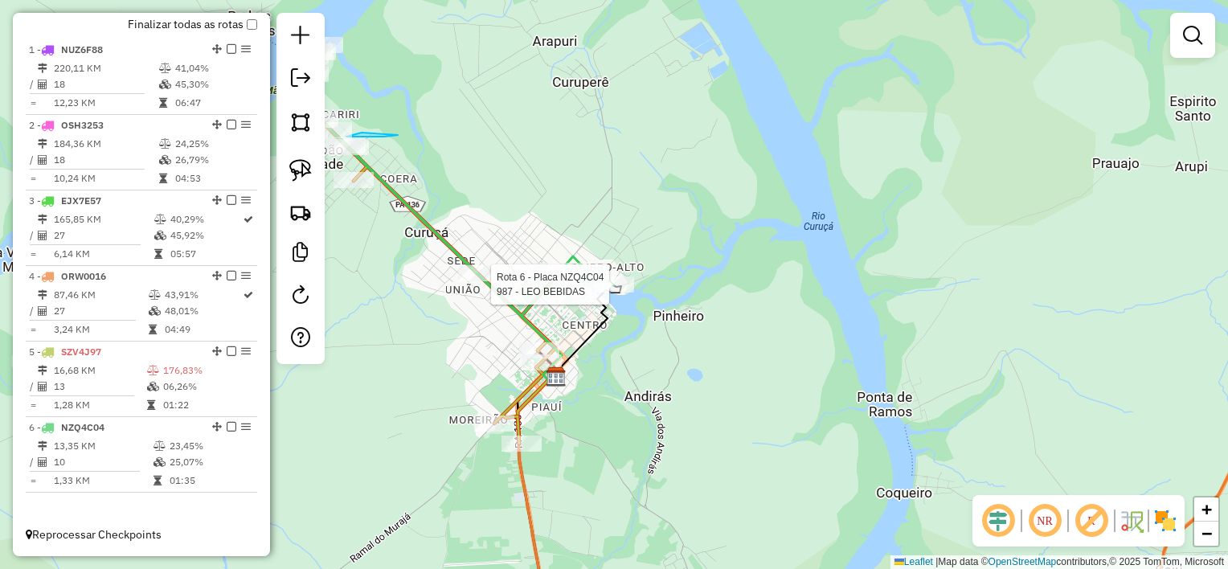
select select "**********"
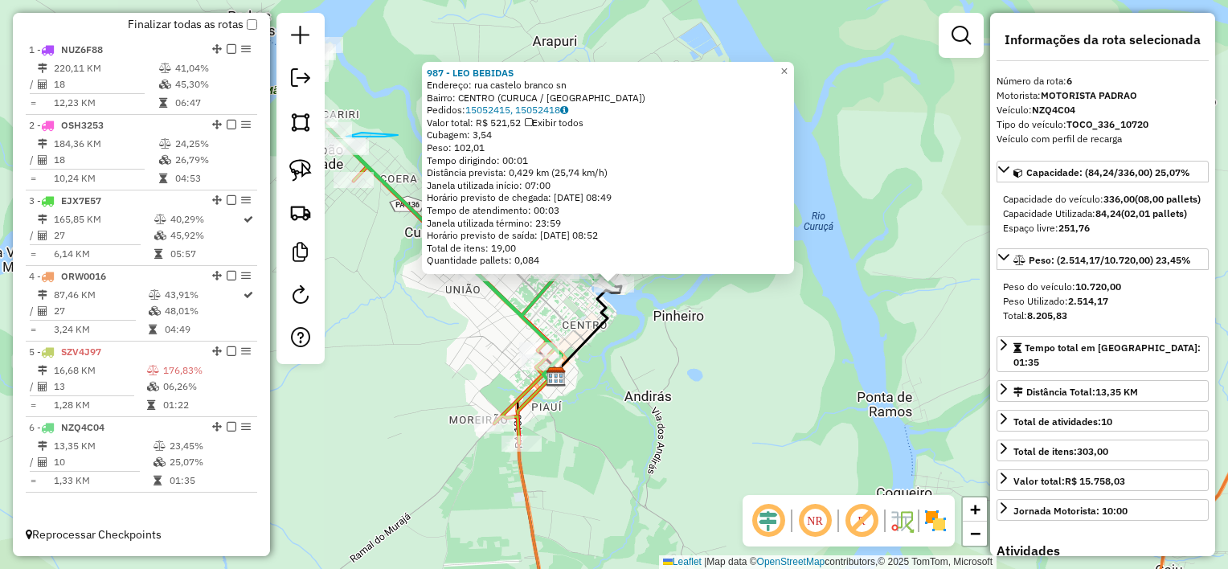
click at [666, 325] on div "987 - LEO BEBIDAS Endereço: rua castelo branco sn Bairro: CENTRO (CURUCA / PA) …" at bounding box center [614, 284] width 1228 height 569
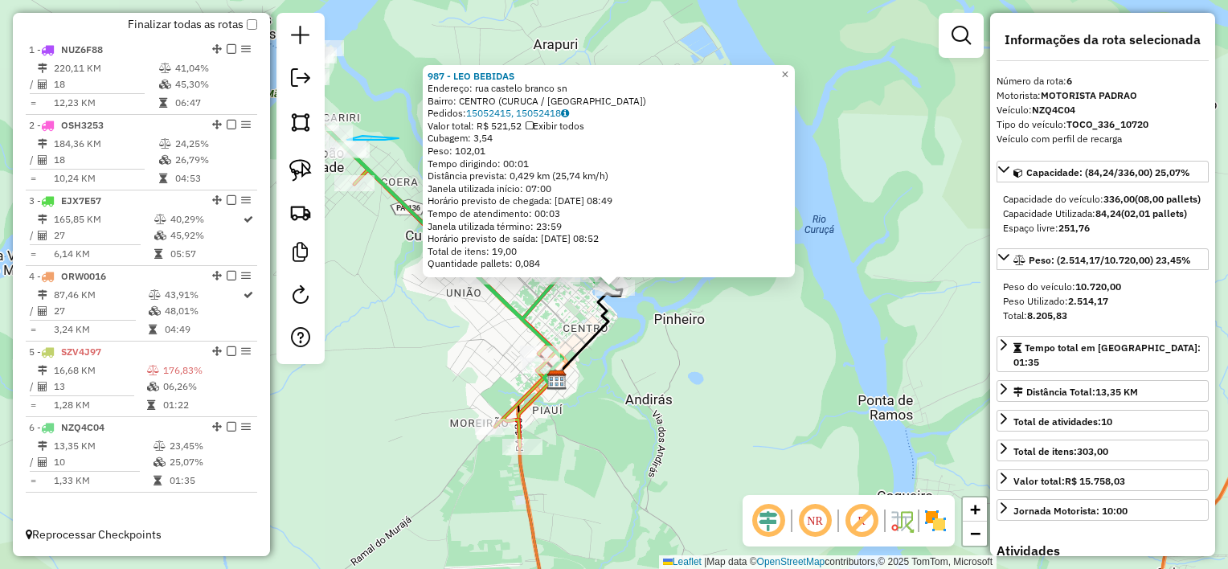
click at [701, 354] on div "987 - LEO BEBIDAS Endereço: rua castelo branco sn Bairro: CENTRO (CURUCA / PA) …" at bounding box center [614, 284] width 1228 height 569
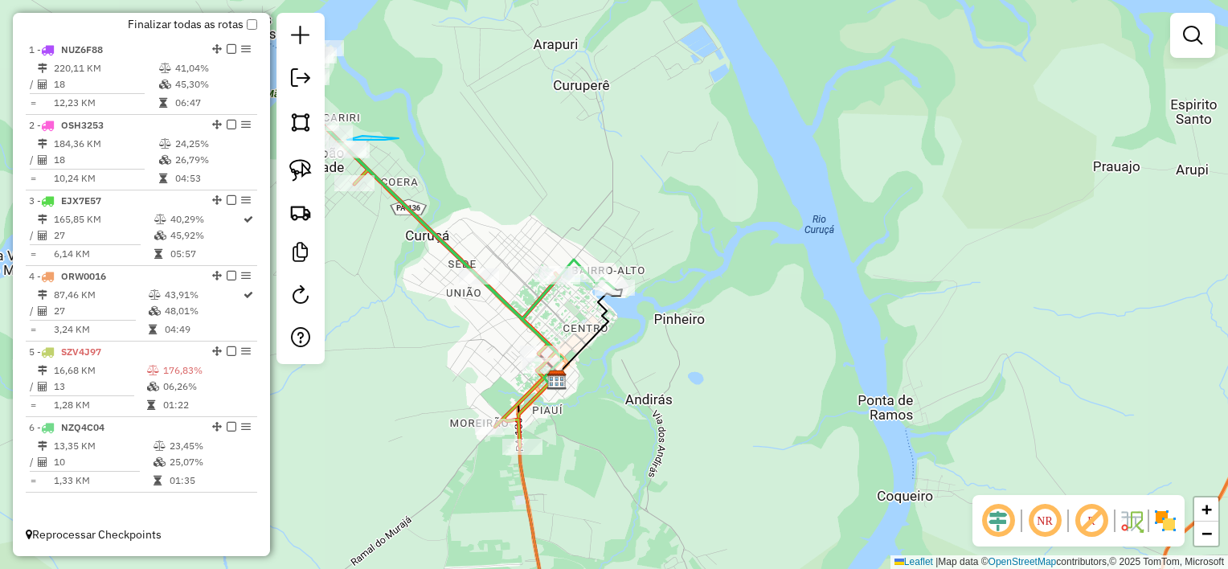
drag, startPoint x: 772, startPoint y: 387, endPoint x: 604, endPoint y: 264, distance: 208.8
click at [615, 270] on div "987 - LEO BEBIDAS Endereço: rua castelo branco sn Bairro: CENTRO (CURUCA / PA) …" at bounding box center [614, 284] width 1228 height 569
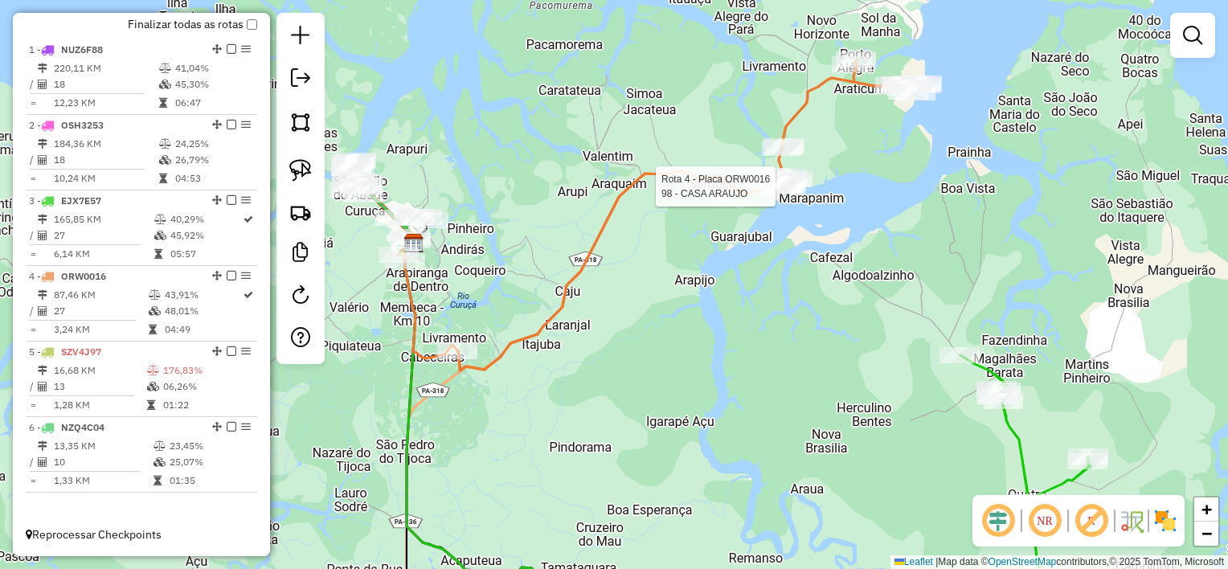
select select "**********"
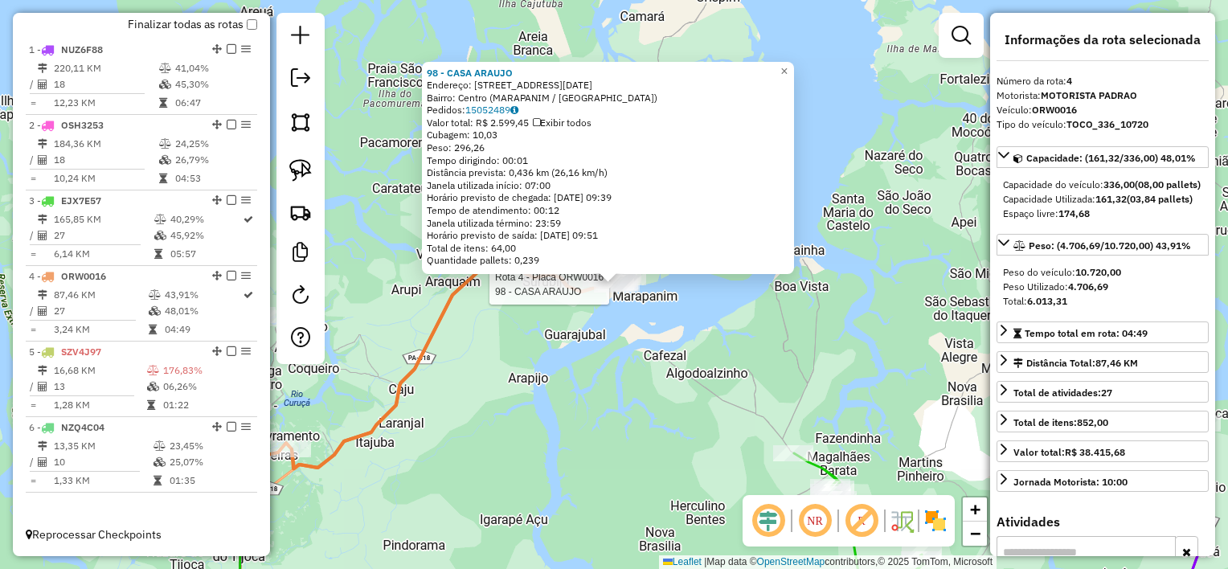
drag, startPoint x: 671, startPoint y: 315, endPoint x: 625, endPoint y: 293, distance: 51.0
click at [665, 313] on div "Rota 4 - Placa ORW0016 98 - CASA ARAUJO 98 - CASA ARAUJO Endereço: AV SETE DE S…" at bounding box center [614, 284] width 1228 height 569
click at [670, 372] on div "Rota 4 - Placa ORW0016 98 - CASA ARAUJO 98 - CASA ARAUJO Endereço: AV SETE DE S…" at bounding box center [614, 284] width 1228 height 569
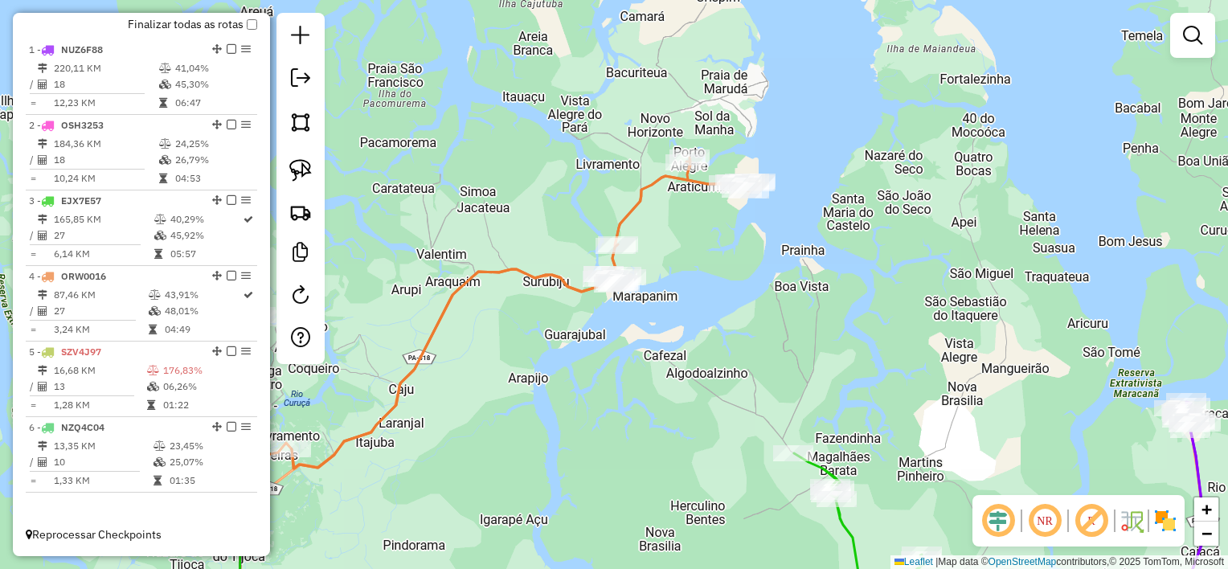
click at [518, 359] on div "Janela de atendimento Grade de atendimento Capacidade Transportadoras Veículos …" at bounding box center [614, 284] width 1228 height 569
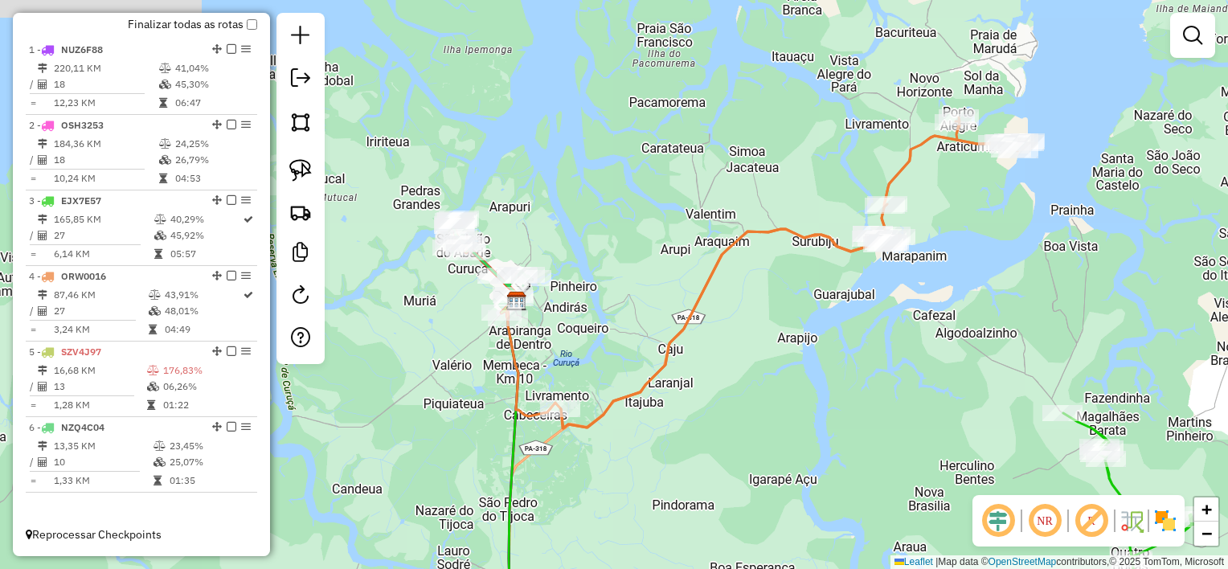
drag, startPoint x: 473, startPoint y: 400, endPoint x: 758, endPoint y: 356, distance: 288.0
click at [758, 356] on div "Janela de atendimento Grade de atendimento Capacidade Transportadoras Veículos …" at bounding box center [614, 284] width 1228 height 569
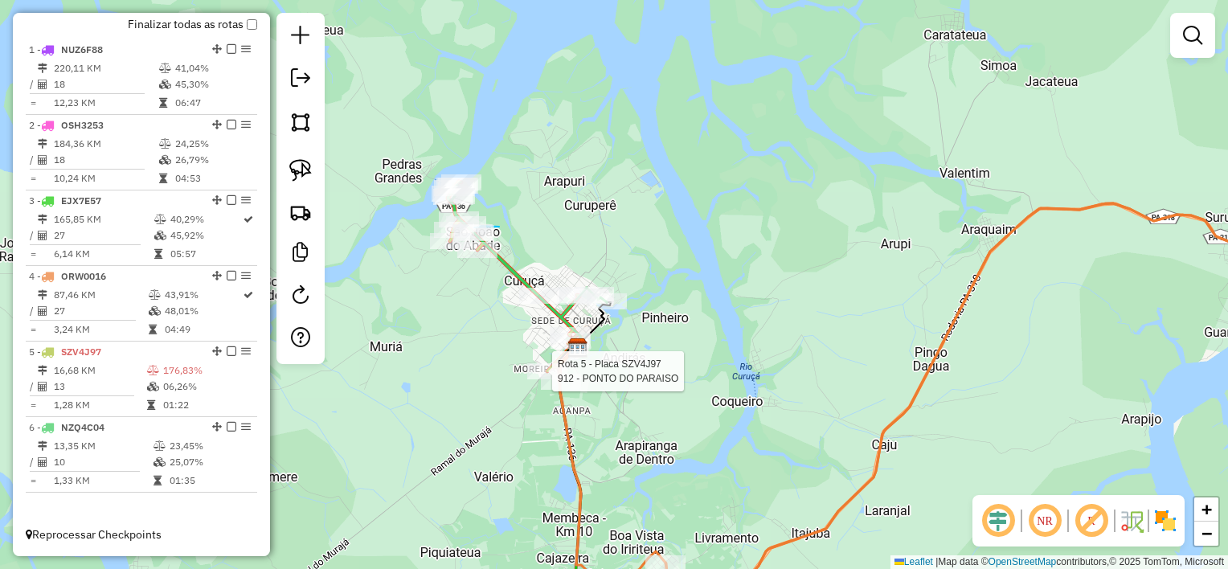
select select "**********"
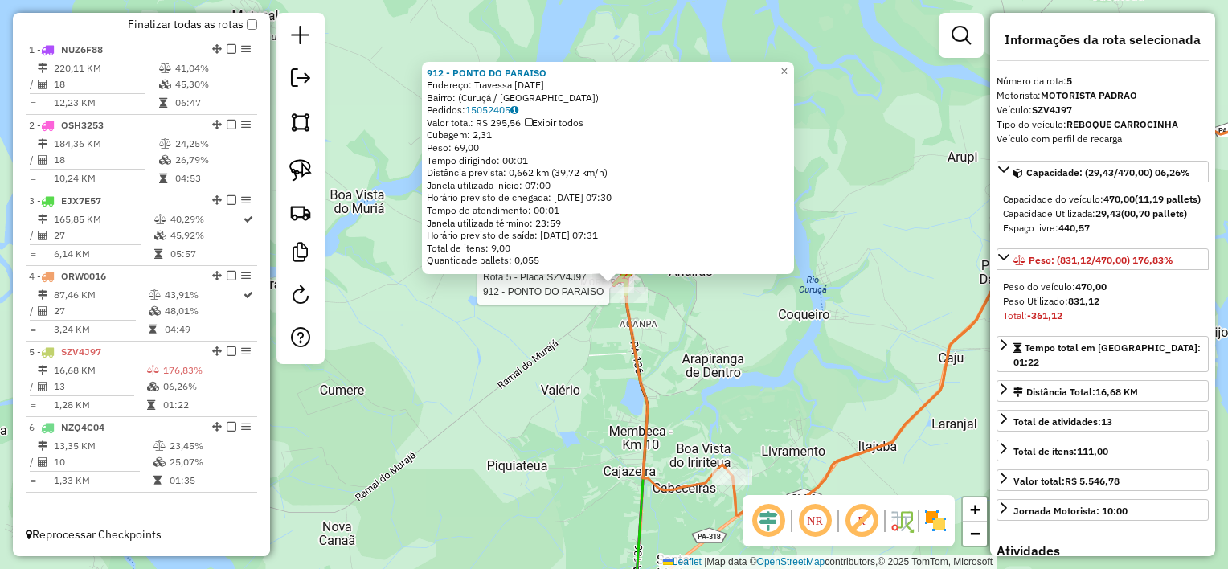
click at [690, 408] on div "Rota 5 - Placa SZV4J97 912 - PONTO DO PARAISO 912 - PONTO DO PARAISO Endereço: …" at bounding box center [614, 284] width 1228 height 569
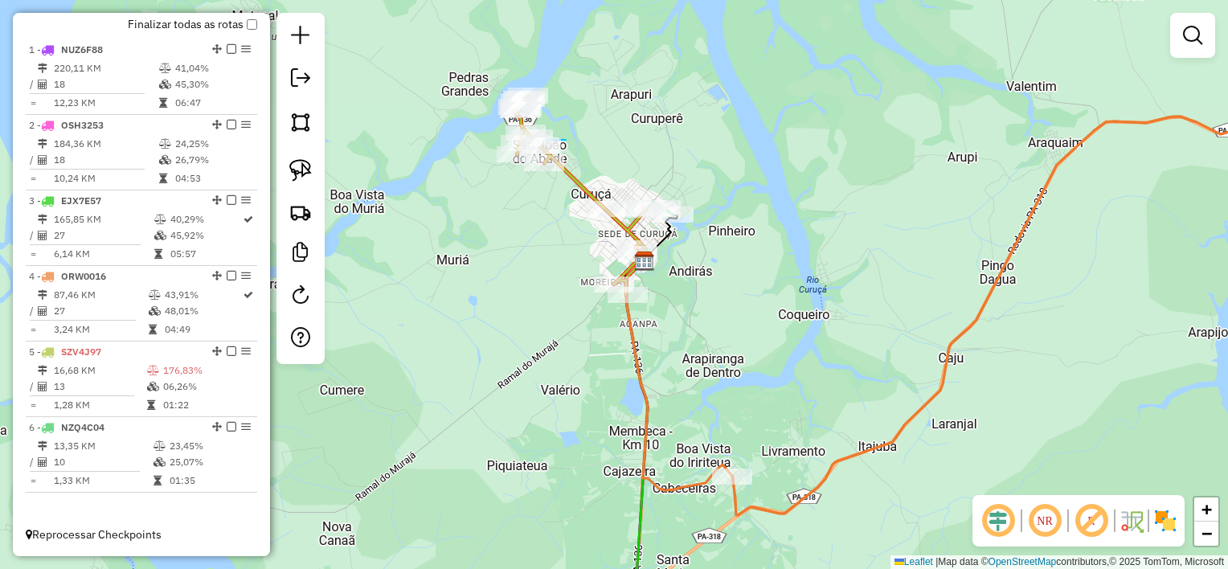
drag, startPoint x: 752, startPoint y: 389, endPoint x: 605, endPoint y: 207, distance: 233.2
click at [610, 215] on div "912 - PONTO DO PARAISO Endereço: Travessa 7 de Setembro, 1906 Bairro: (Curuçá /…" at bounding box center [614, 284] width 1228 height 569
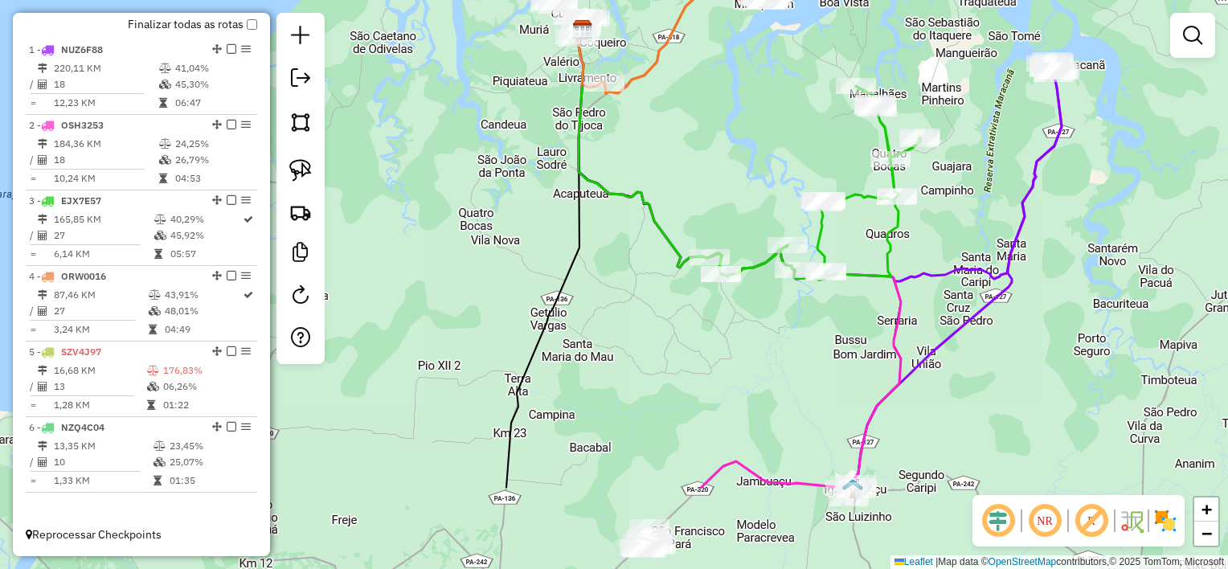
drag, startPoint x: 764, startPoint y: 423, endPoint x: 663, endPoint y: 145, distance: 295.2
click at [663, 146] on div "Janela de atendimento Grade de atendimento Capacidade Transportadoras Veículos …" at bounding box center [614, 284] width 1228 height 569
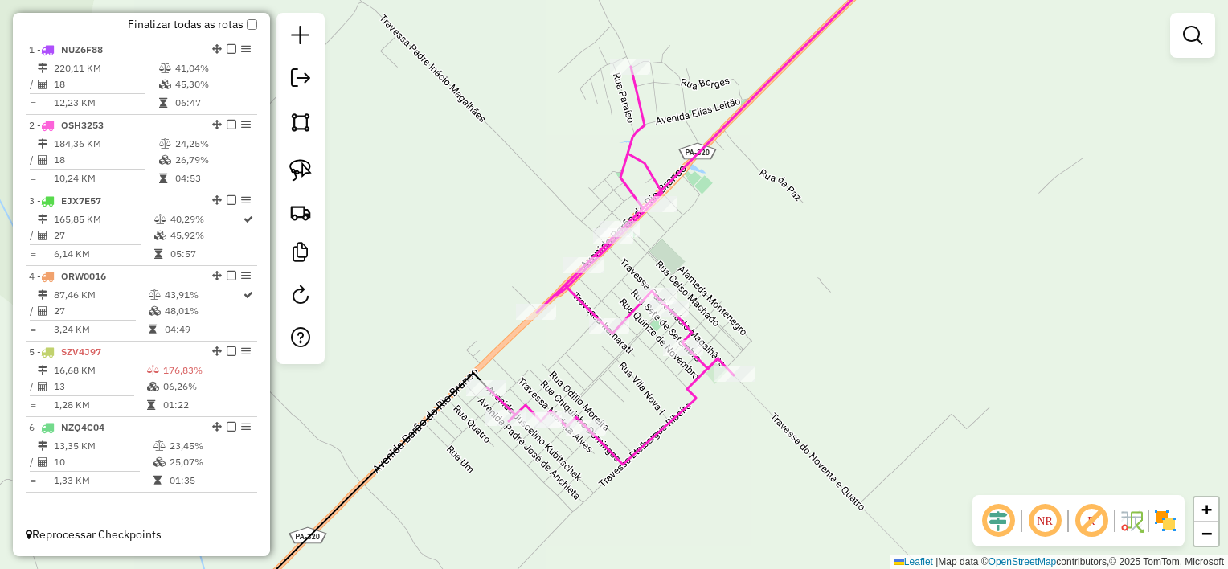
drag, startPoint x: 739, startPoint y: 87, endPoint x: 707, endPoint y: 267, distance: 182.9
click at [707, 265] on div "Rota 2 - Placa OSH3253 1123 - MERCADINHO DA NEGA Janela de atendimento Grade de…" at bounding box center [614, 284] width 1228 height 569
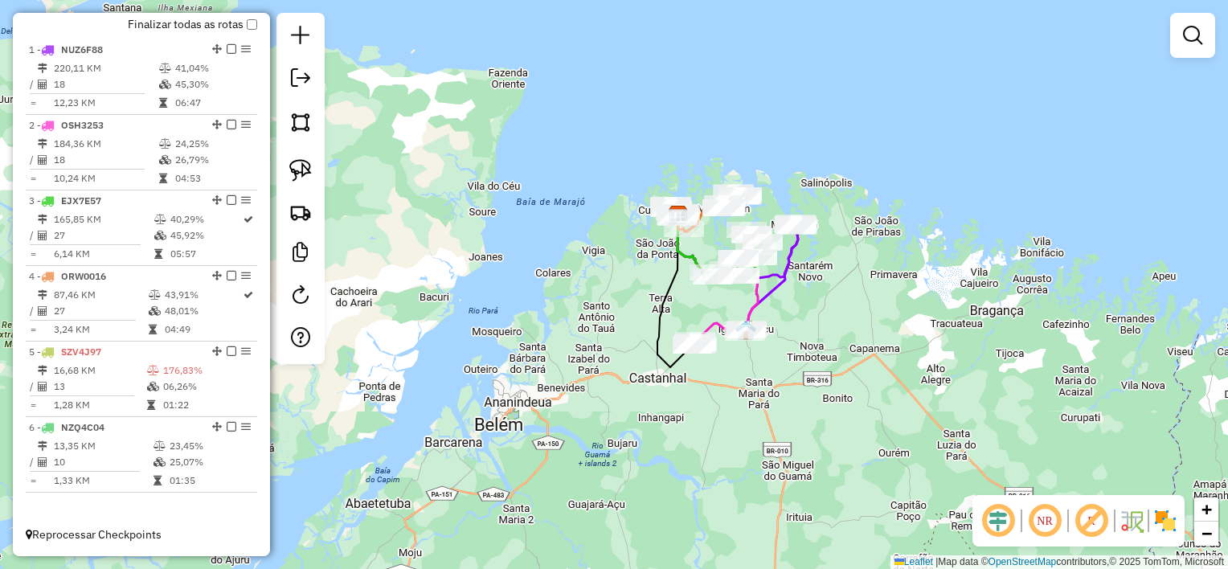
drag, startPoint x: 739, startPoint y: 190, endPoint x: 711, endPoint y: 303, distance: 116.2
click at [711, 303] on div "Janela de atendimento Grade de atendimento Capacidade Transportadoras Veículos …" at bounding box center [614, 284] width 1228 height 569
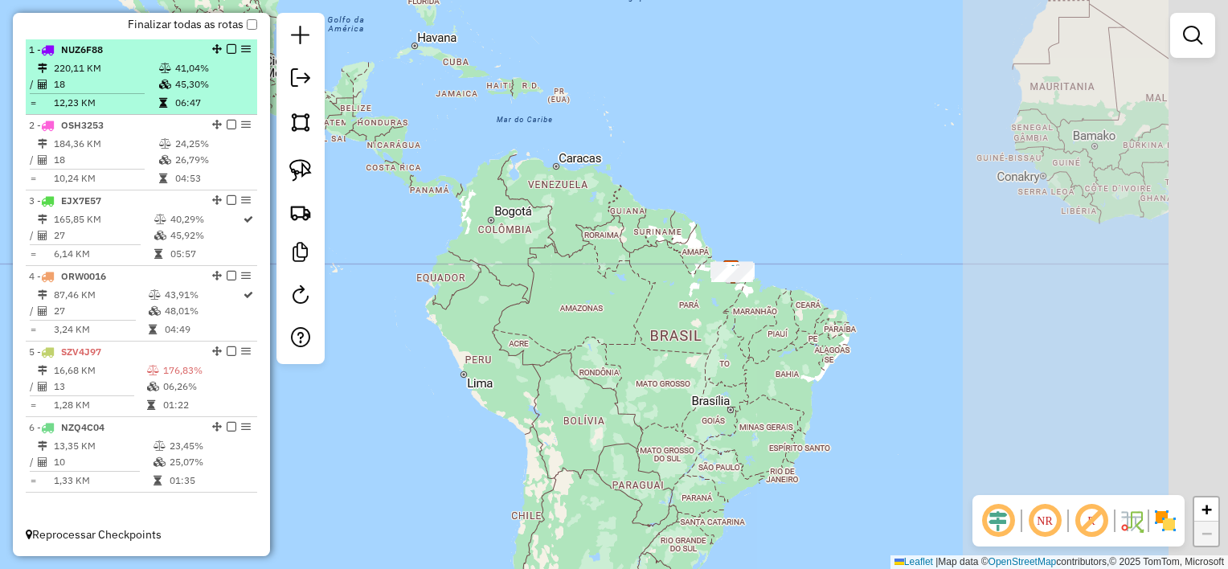
drag, startPoint x: 363, startPoint y: 57, endPoint x: 153, endPoint y: 80, distance: 211.8
click at [153, 80] on hb-router-mapa "Informações da Sessão 980041 - 16/08/2025 Criação: 15/08/2025 17:11 Depósito: D…" at bounding box center [614, 284] width 1228 height 569
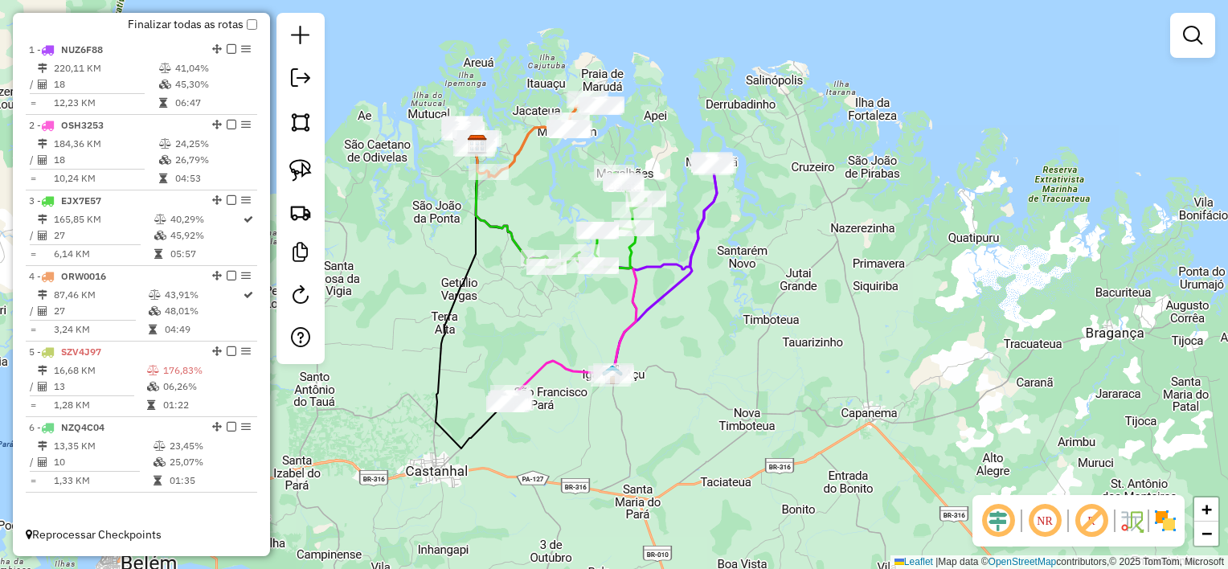
drag, startPoint x: 528, startPoint y: 114, endPoint x: 561, endPoint y: 246, distance: 135.9
click at [561, 246] on div "Janela de atendimento Grade de atendimento Capacidade Transportadoras Veículos …" at bounding box center [614, 284] width 1228 height 569
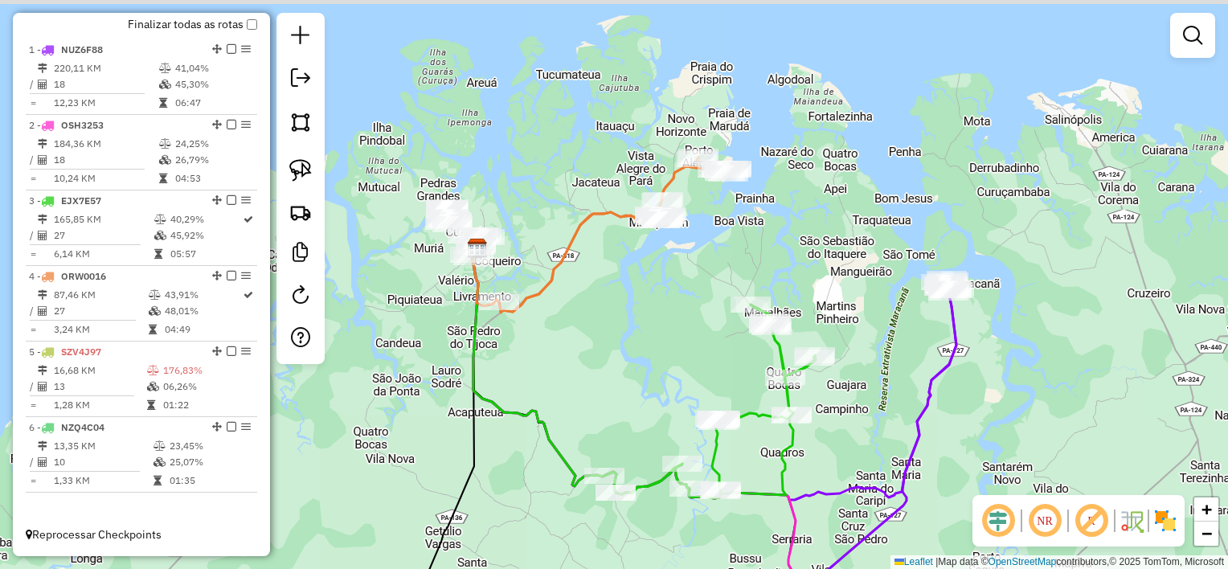
drag, startPoint x: 608, startPoint y: 265, endPoint x: 616, endPoint y: 297, distance: 32.6
click at [616, 297] on div "Janela de atendimento Grade de atendimento Capacidade Transportadoras Veículos …" at bounding box center [614, 284] width 1228 height 569
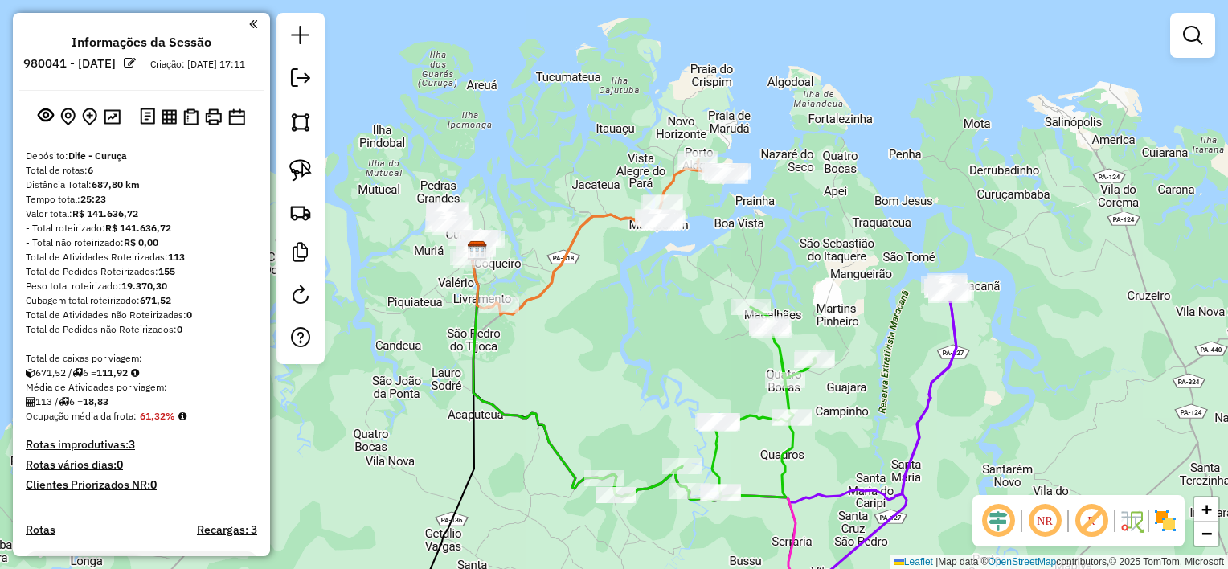
scroll to position [595, 0]
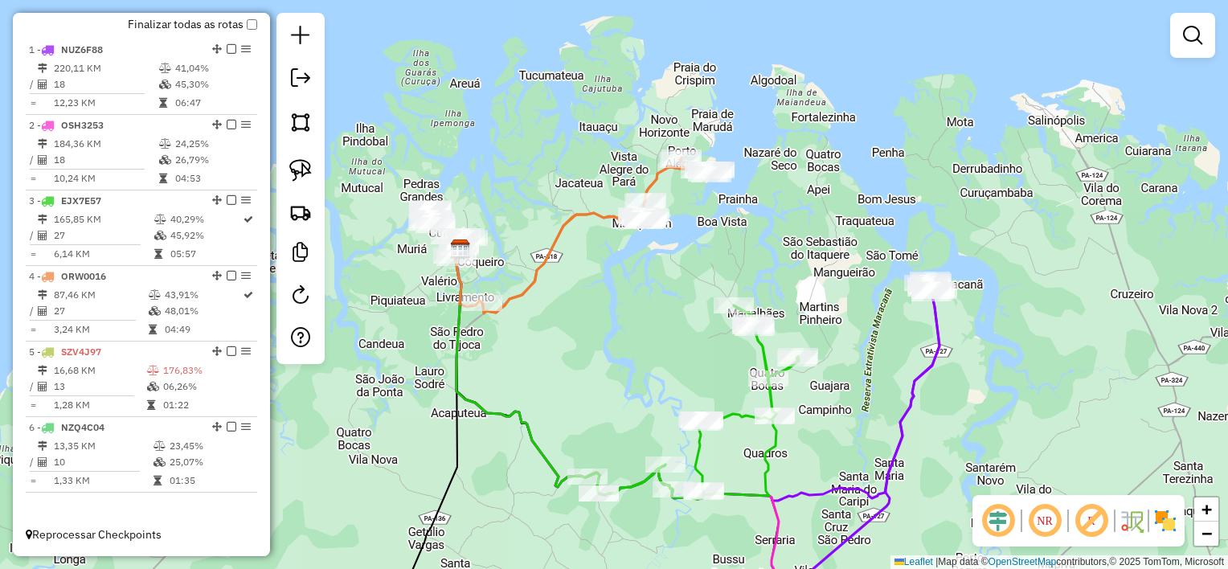
drag, startPoint x: 604, startPoint y: 342, endPoint x: 548, endPoint y: 330, distance: 57.7
click at [550, 332] on div "Janela de atendimento Grade de atendimento Capacidade Transportadoras Veículos …" at bounding box center [614, 284] width 1228 height 569
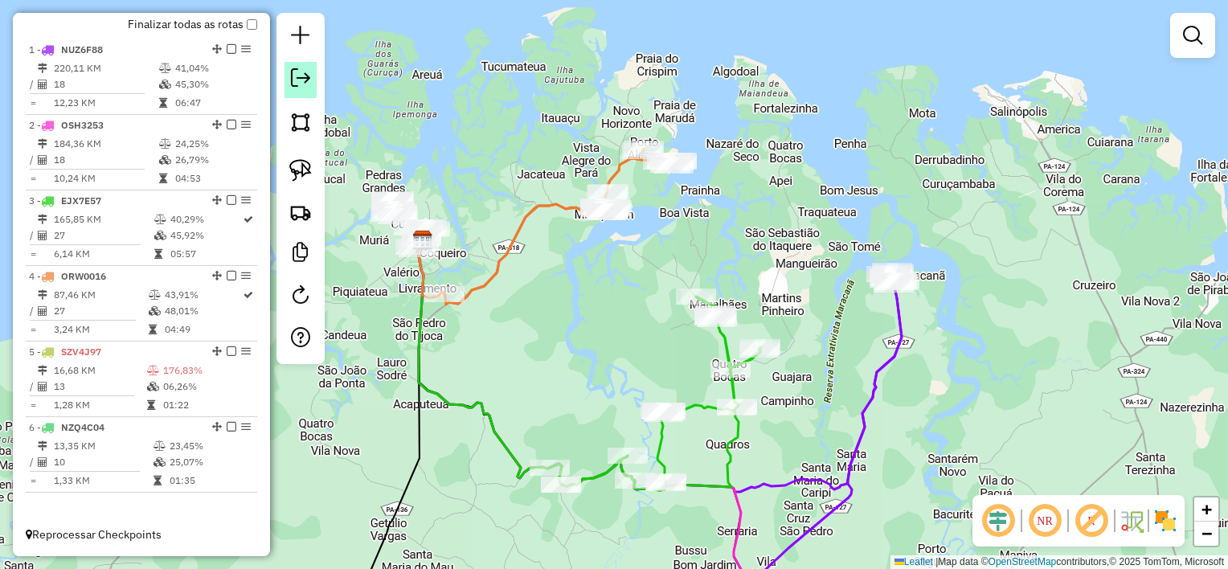
click at [297, 78] on em at bounding box center [300, 77] width 19 height 19
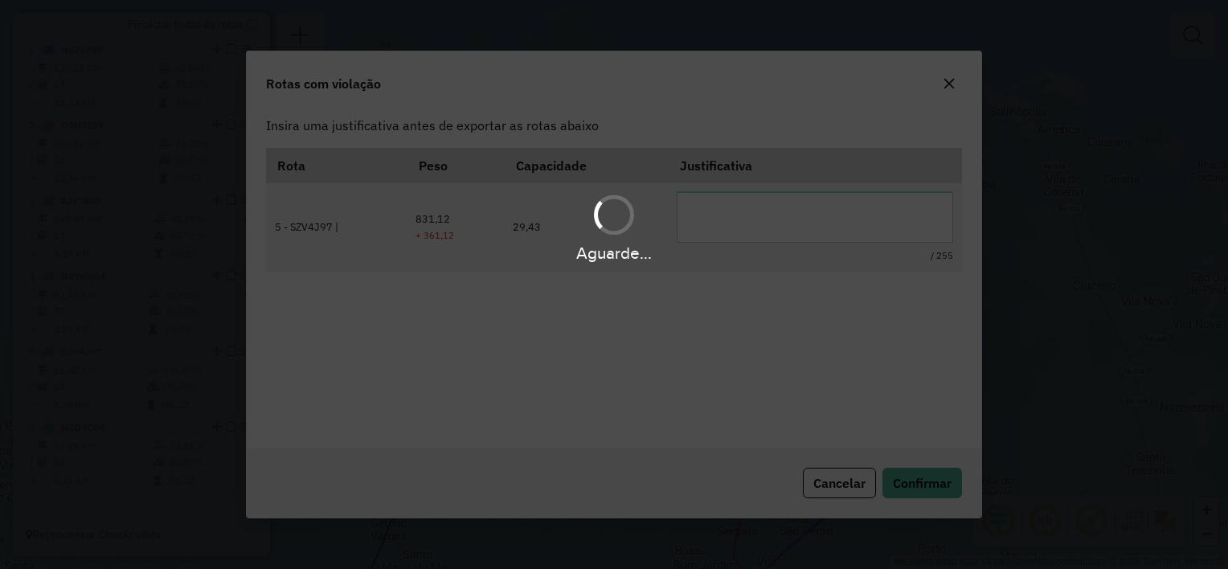
scroll to position [0, 0]
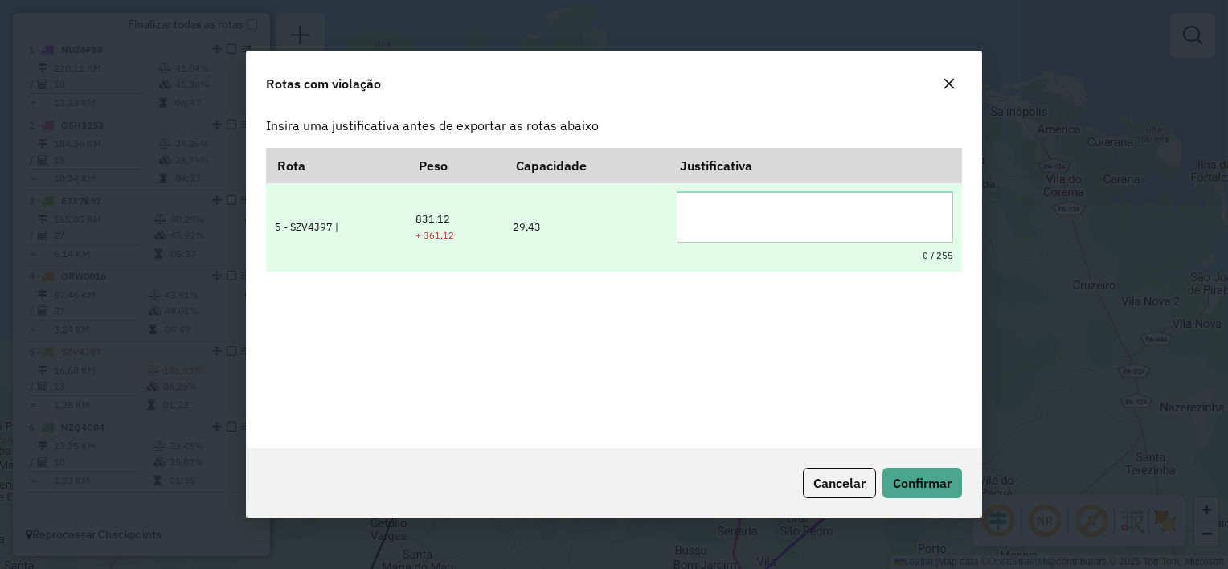
click at [772, 221] on textarea at bounding box center [815, 216] width 277 height 51
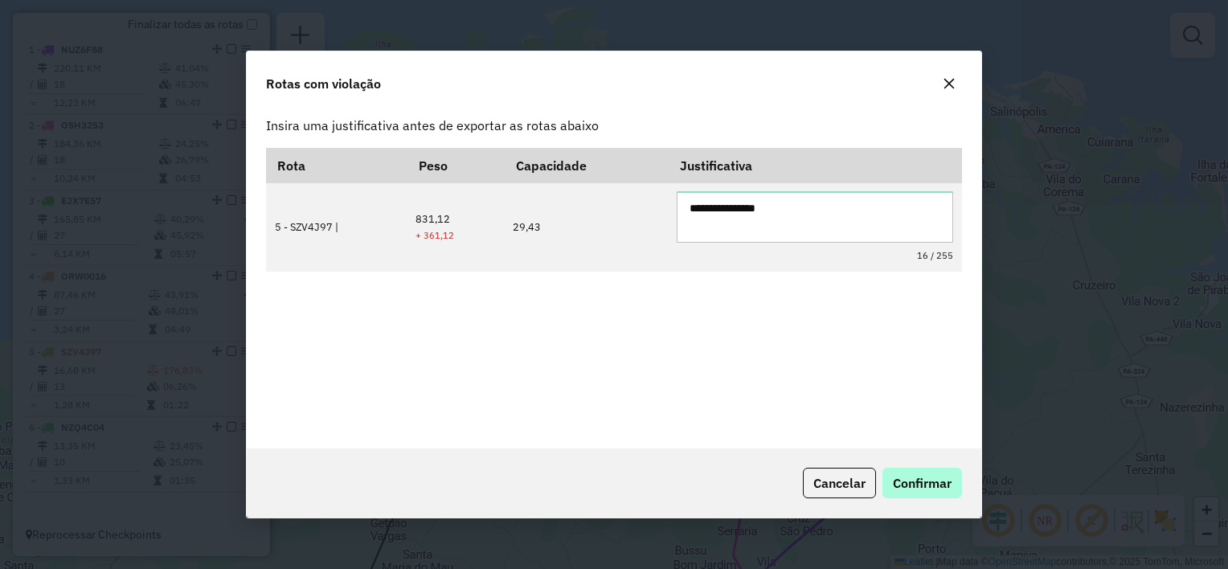
type textarea "**********"
click at [916, 470] on button "Confirmar" at bounding box center [923, 483] width 80 height 31
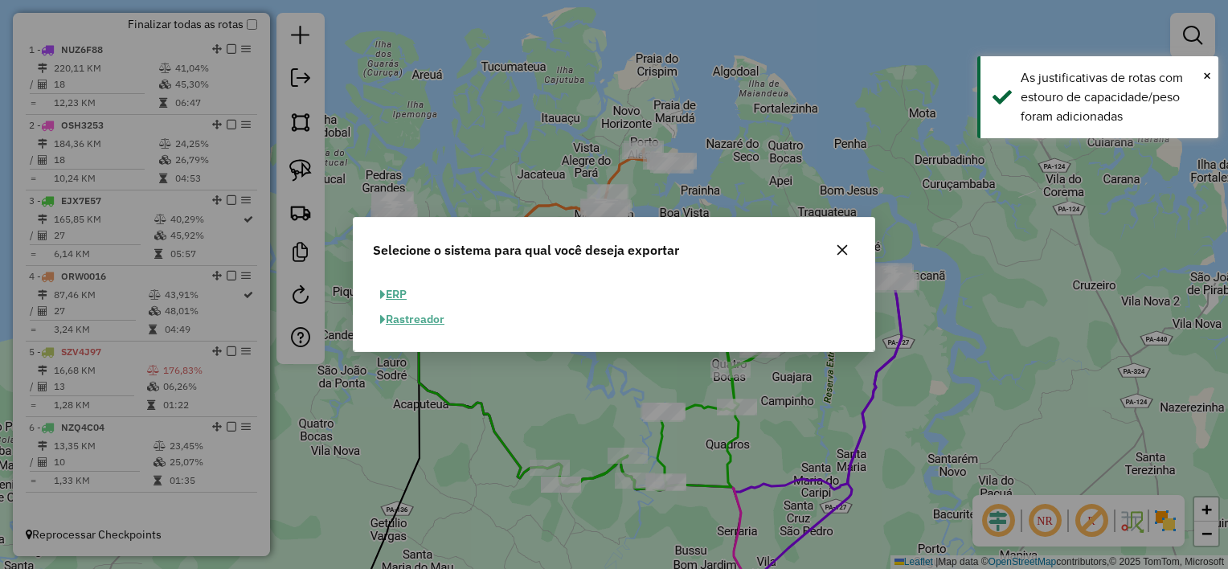
click at [406, 291] on button "ERP" at bounding box center [393, 294] width 41 height 25
select select "**"
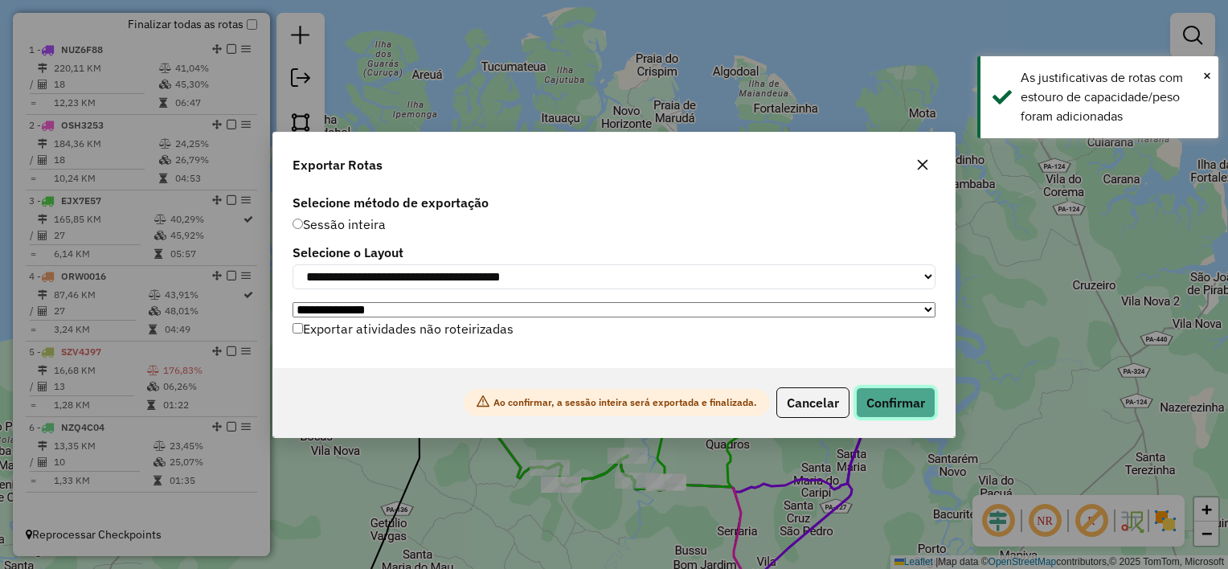
click at [916, 412] on button "Confirmar" at bounding box center [896, 402] width 80 height 31
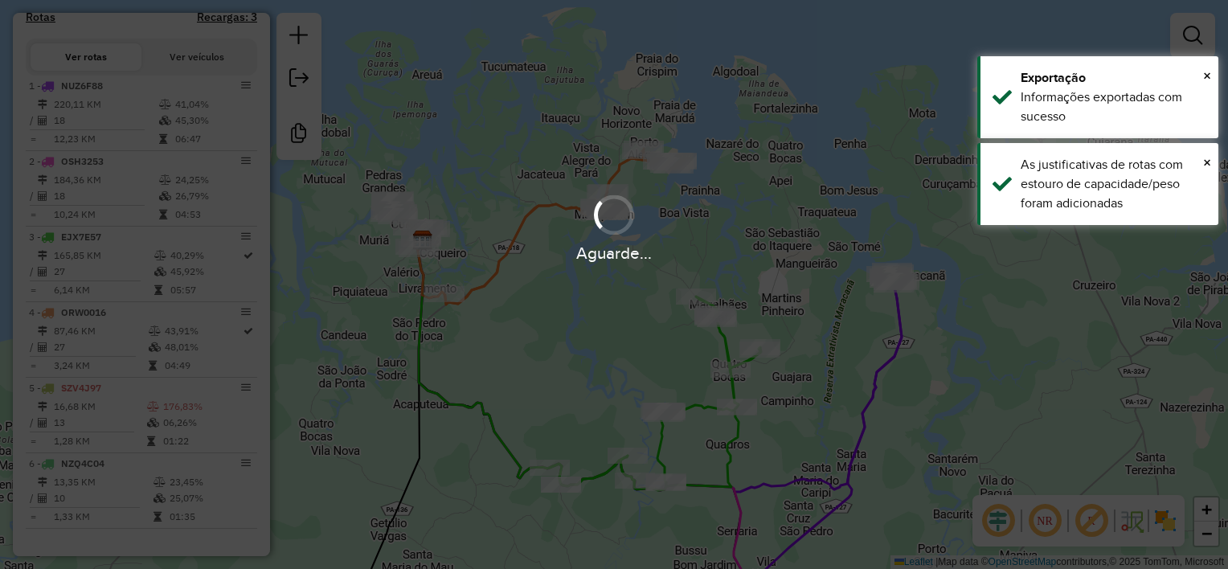
scroll to position [569, 0]
